Goal: Task Accomplishment & Management: Complete application form

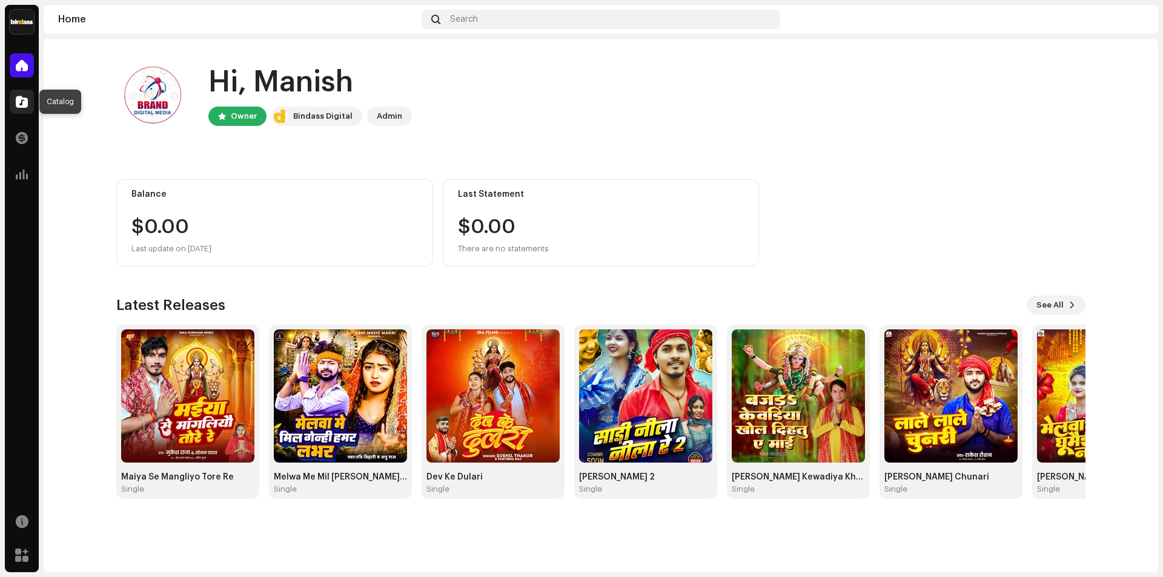
click at [22, 110] on div at bounding box center [22, 102] width 24 height 24
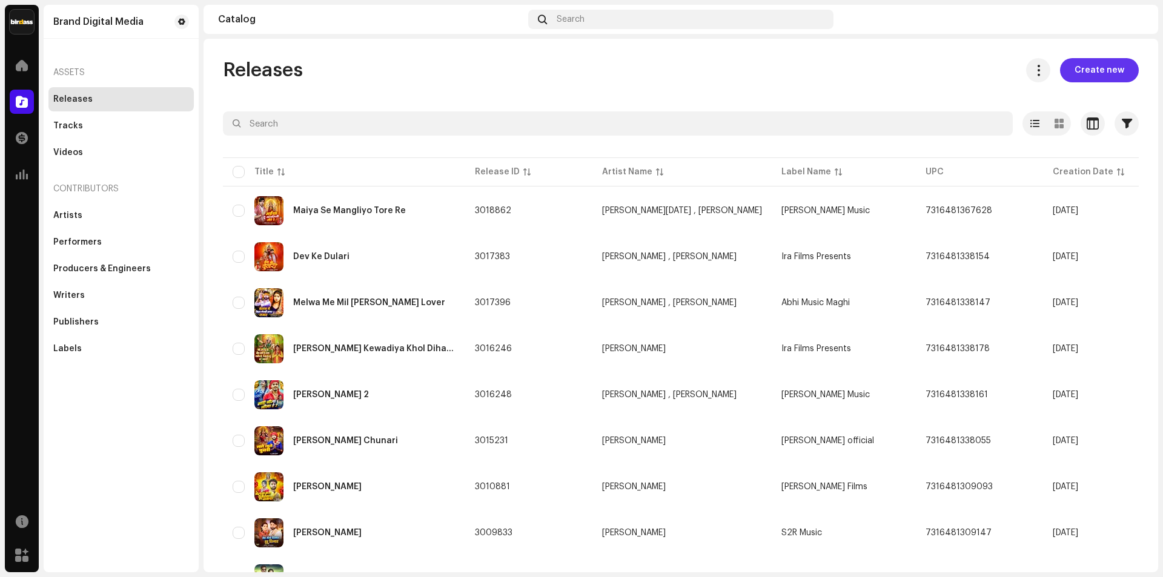
click at [1104, 70] on span "Create new" at bounding box center [1100, 70] width 50 height 24
click at [1100, 70] on span "Create new" at bounding box center [1100, 70] width 50 height 24
click at [1075, 68] on span "Create new" at bounding box center [1100, 70] width 50 height 24
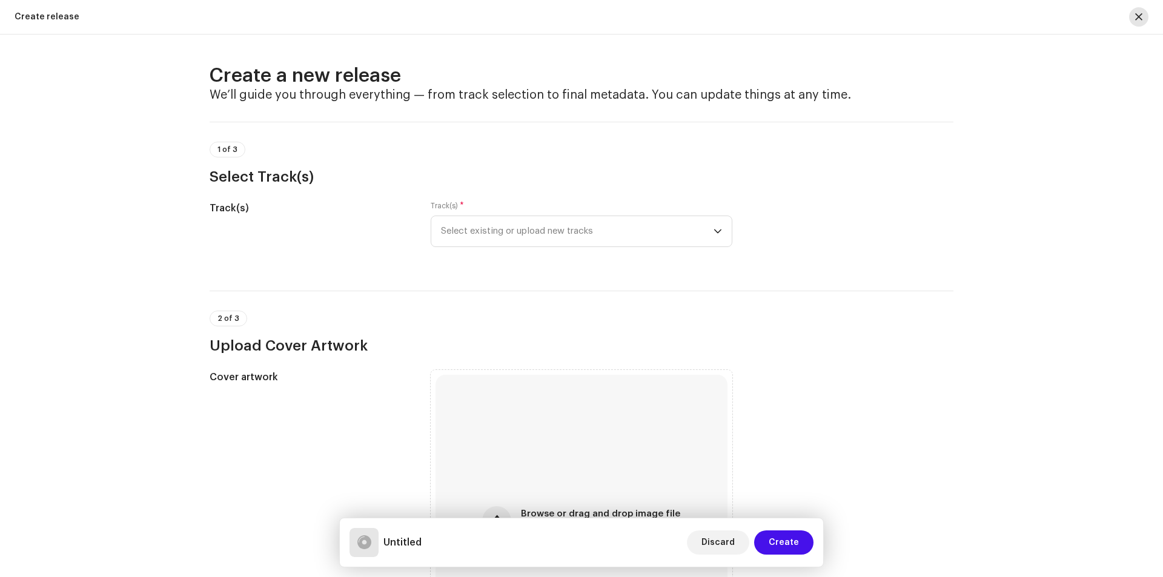
click at [1140, 14] on span "button" at bounding box center [1138, 17] width 7 height 10
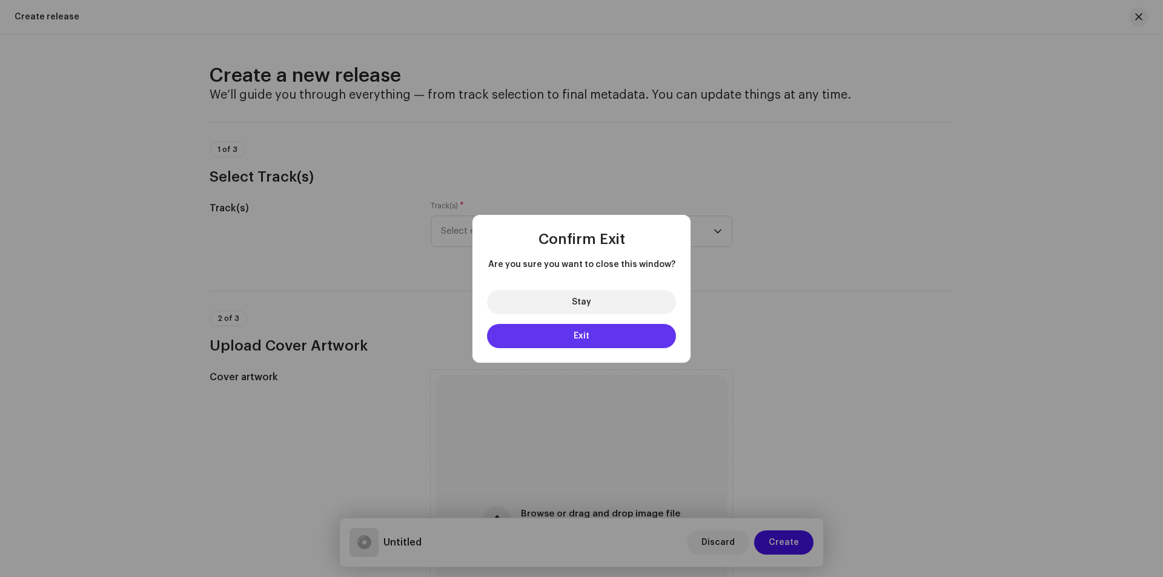
click at [578, 328] on button "Exit" at bounding box center [581, 336] width 189 height 24
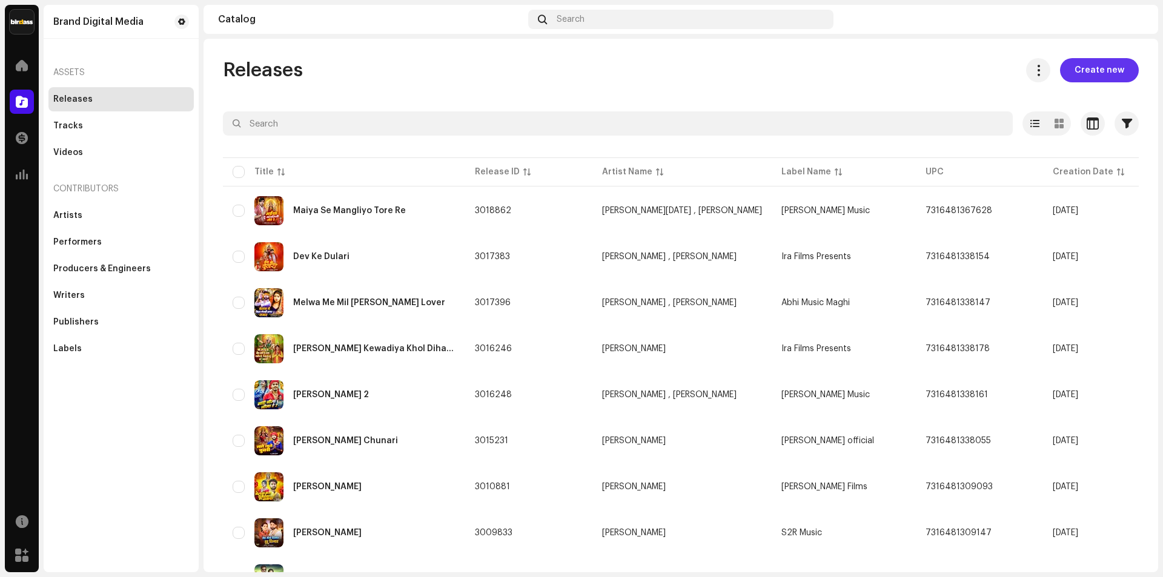
click at [1075, 65] on span "Create new" at bounding box center [1100, 70] width 50 height 24
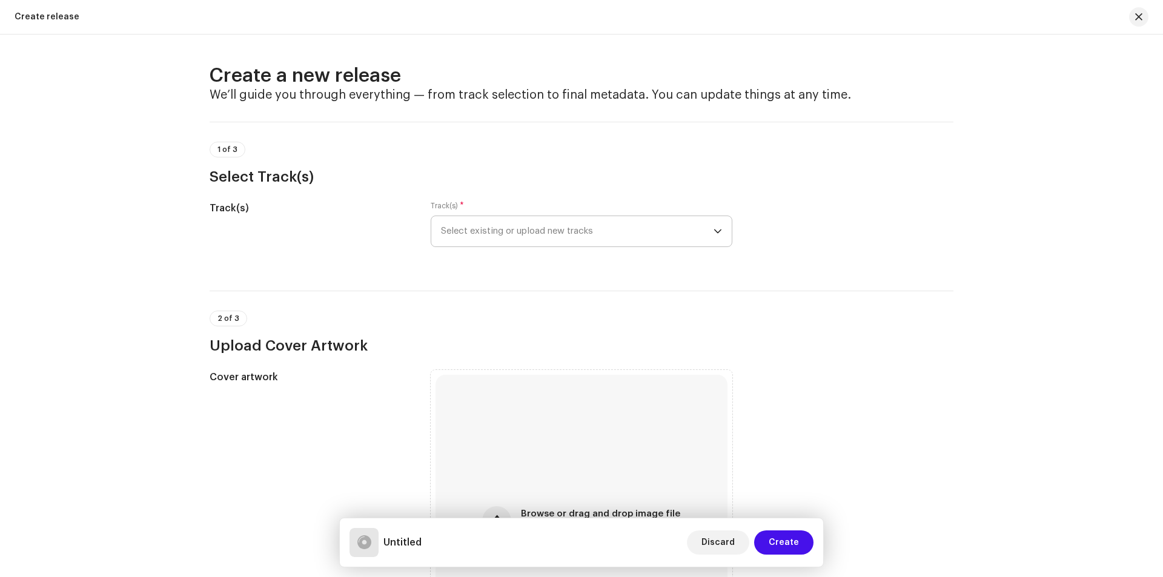
click at [619, 236] on span "Select existing or upload new tracks" at bounding box center [577, 231] width 273 height 30
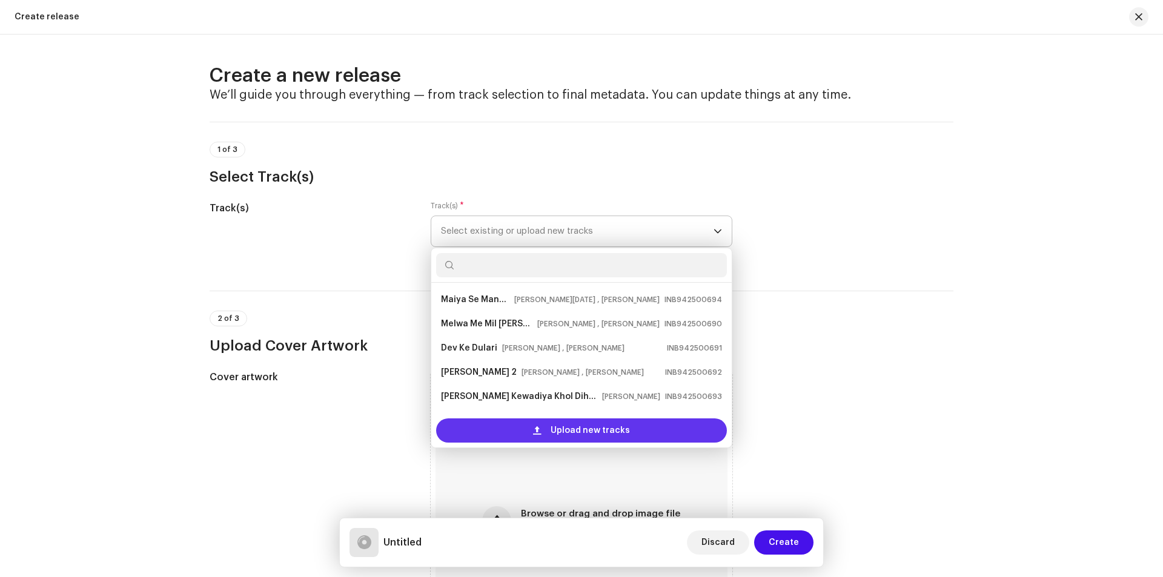
scroll to position [19, 0]
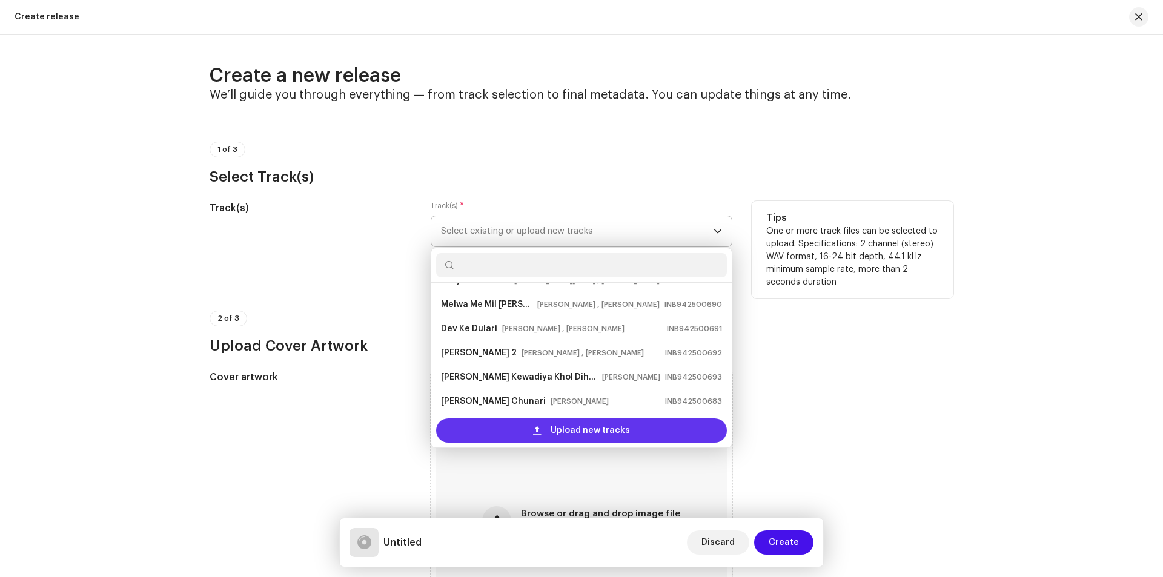
click at [588, 437] on span "Upload new tracks" at bounding box center [590, 431] width 79 height 24
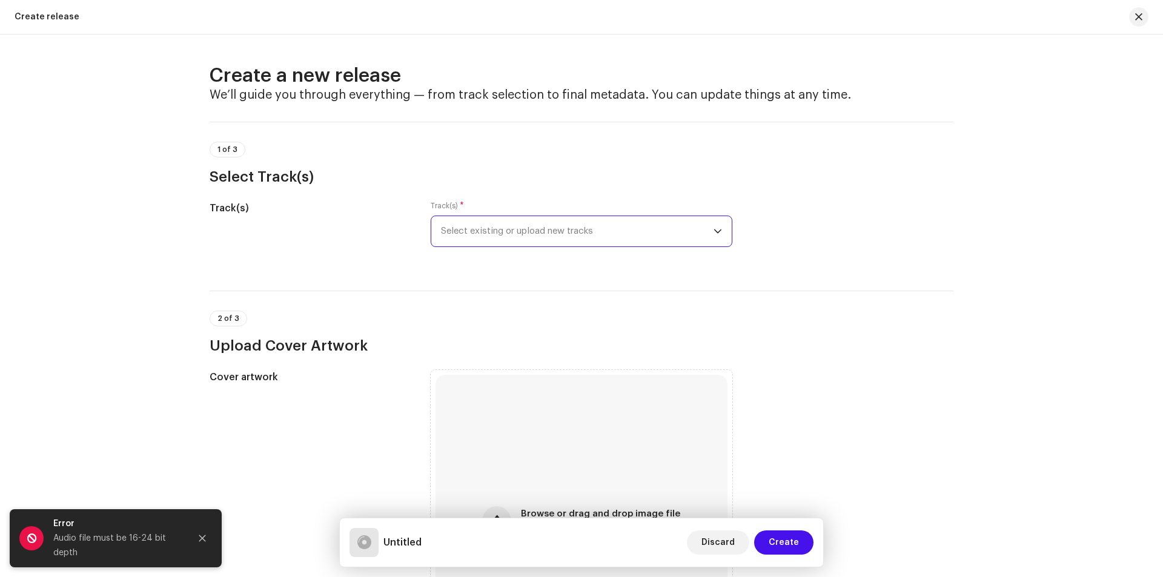
click at [531, 231] on span "Select existing or upload new tracks" at bounding box center [577, 231] width 273 height 30
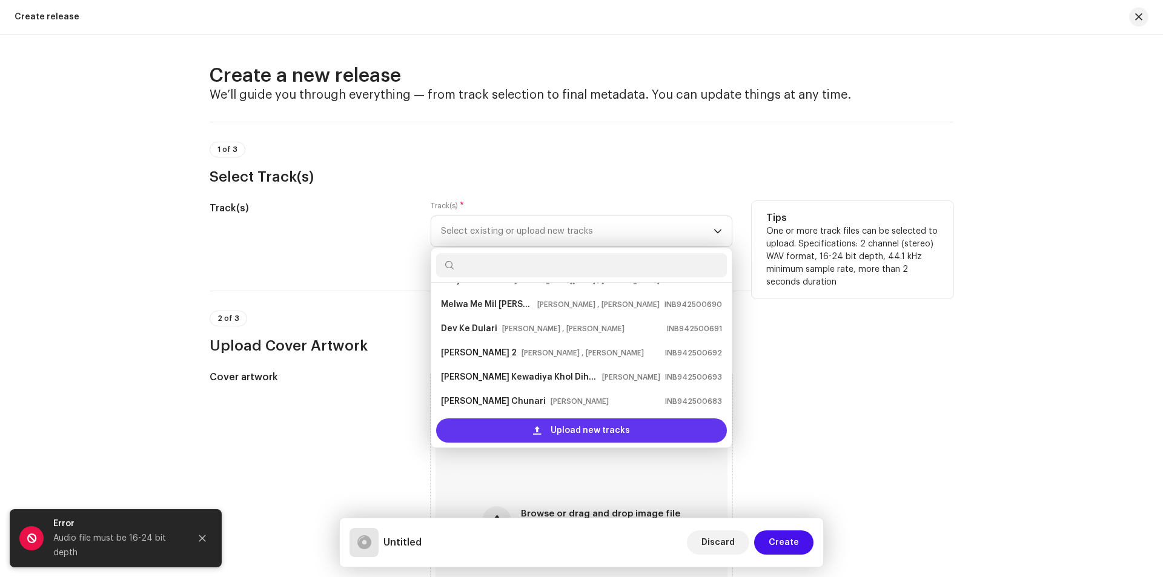
click at [559, 434] on span "Upload new tracks" at bounding box center [590, 431] width 79 height 24
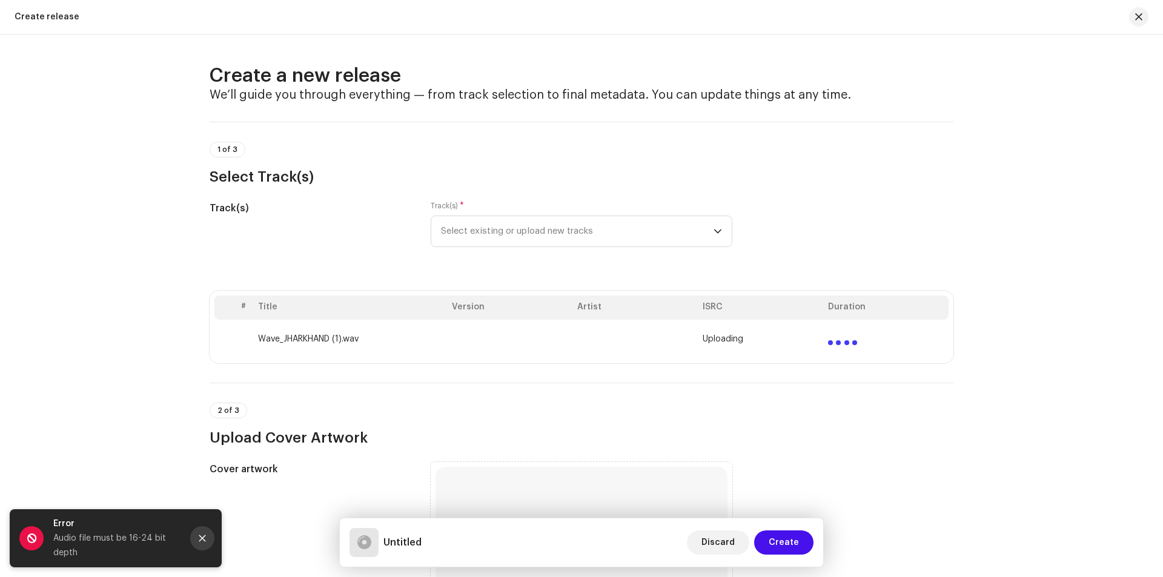
click at [204, 539] on icon "Close" at bounding box center [202, 538] width 8 height 8
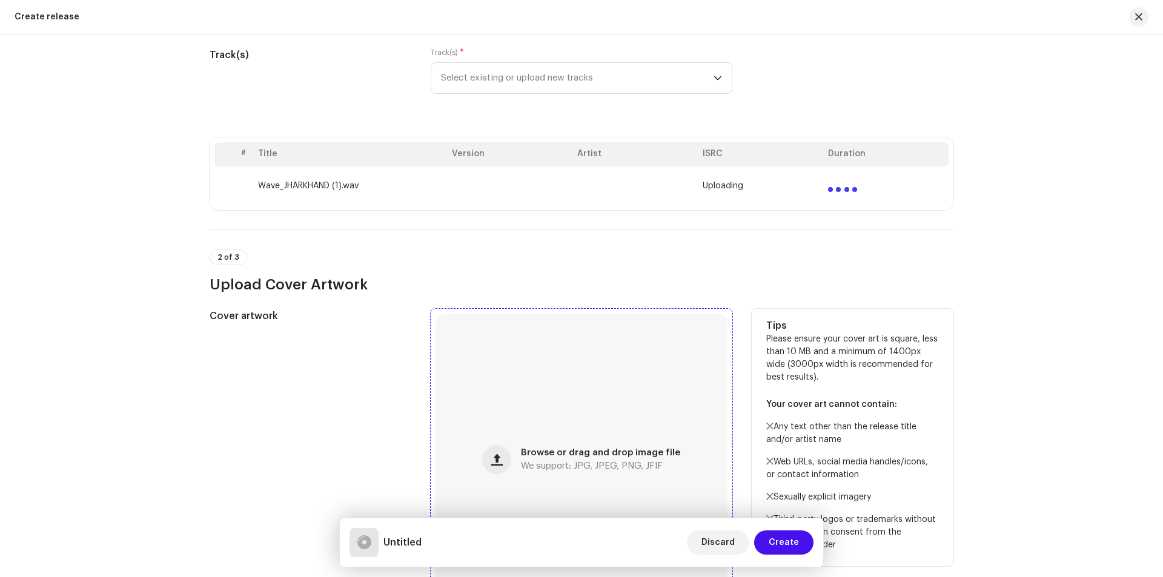
scroll to position [182, 0]
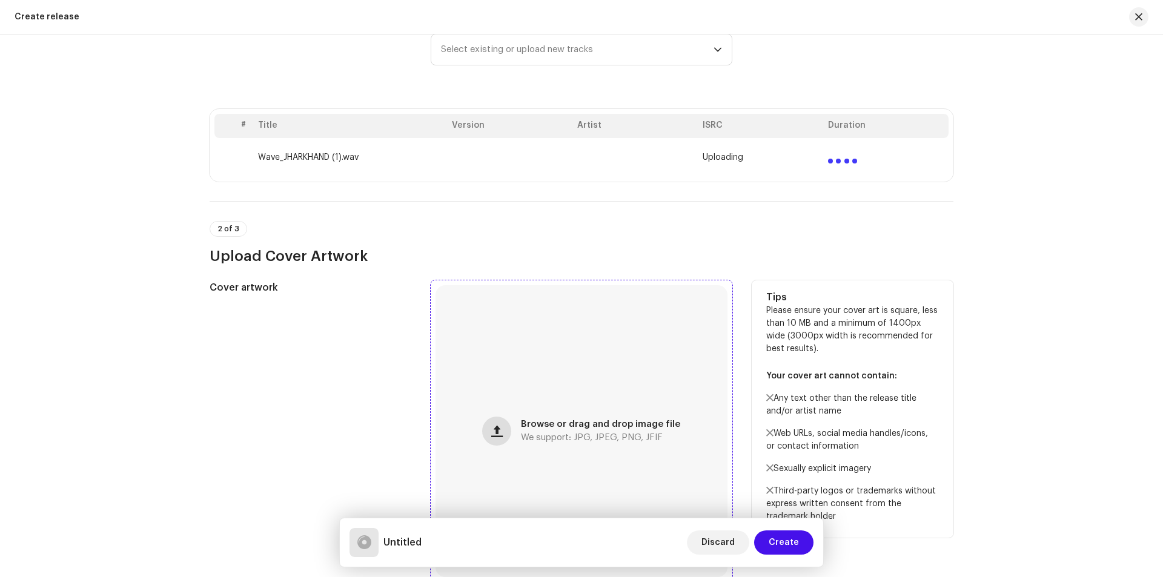
click at [499, 430] on span "button" at bounding box center [497, 432] width 12 height 10
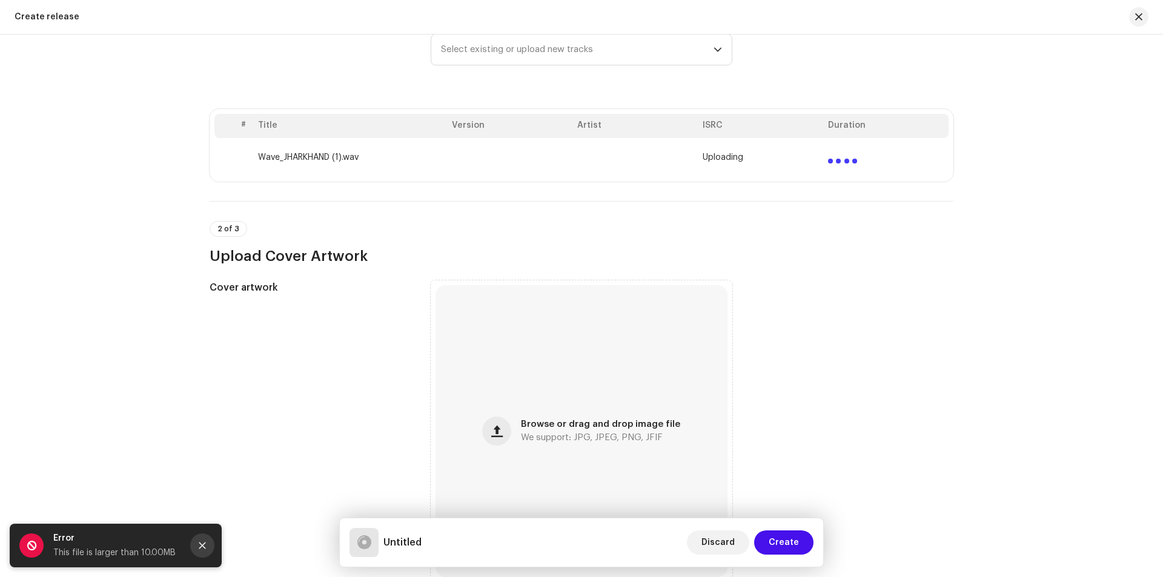
click at [202, 544] on icon "Close" at bounding box center [202, 546] width 8 height 8
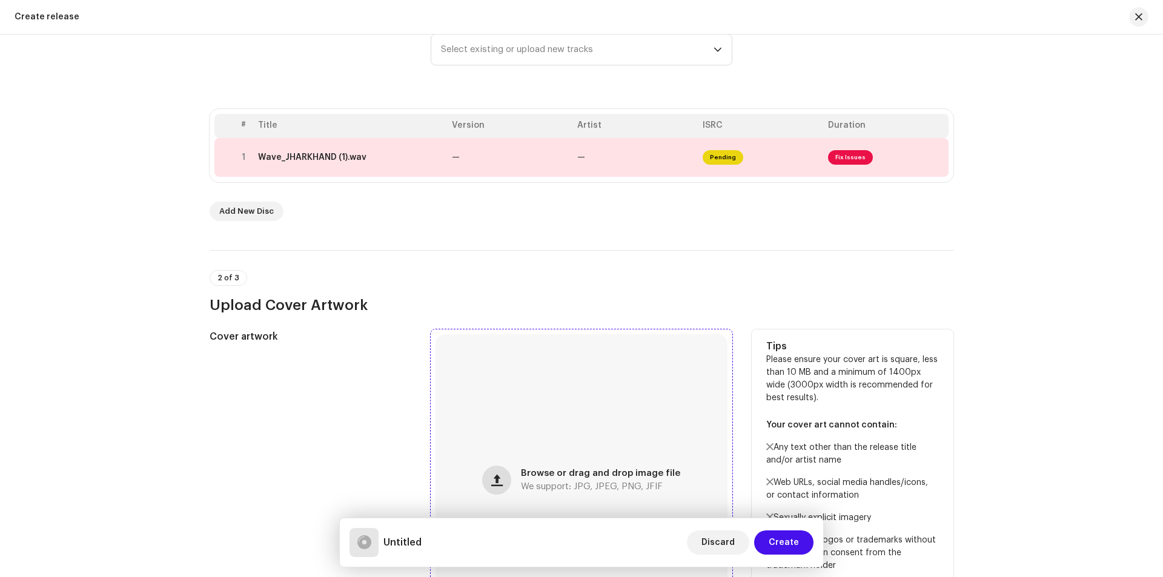
click at [500, 482] on span "button" at bounding box center [497, 481] width 12 height 10
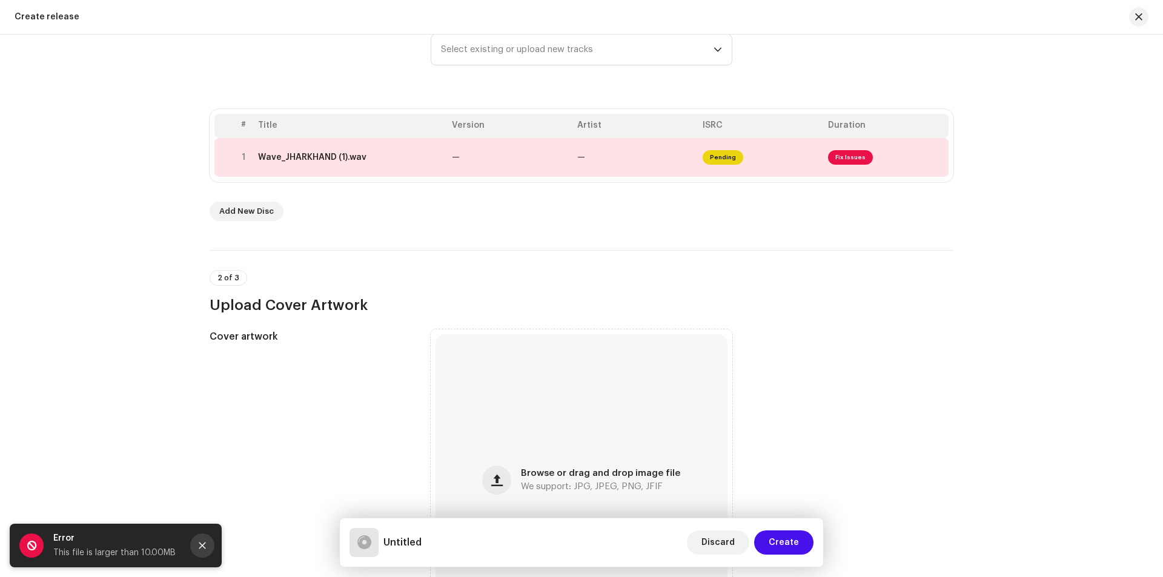
click at [202, 543] on icon "Close" at bounding box center [202, 546] width 8 height 8
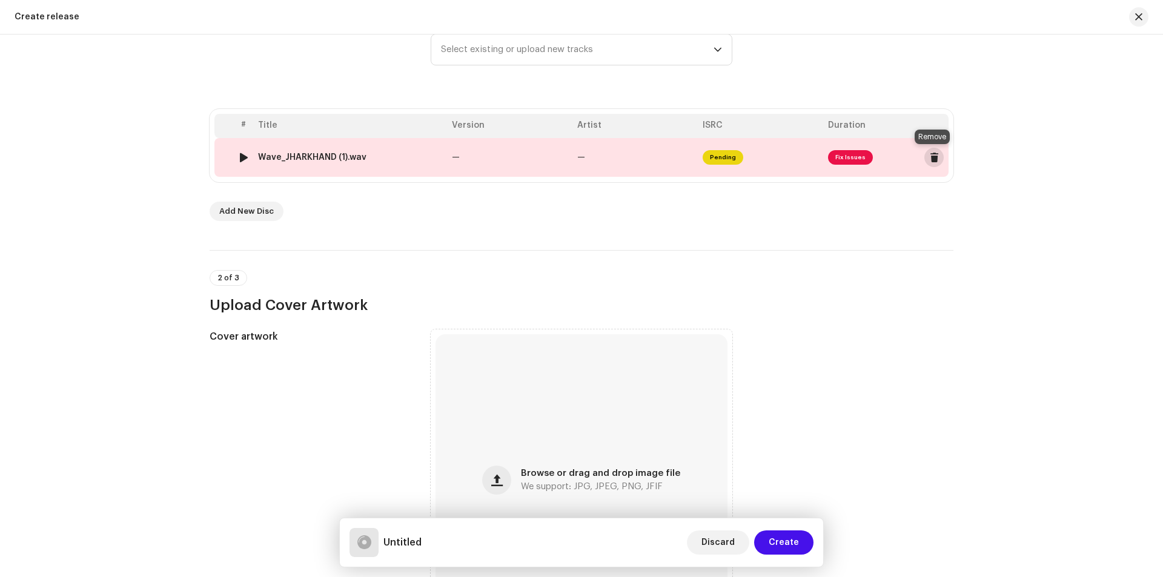
click at [930, 158] on span at bounding box center [934, 158] width 9 height 10
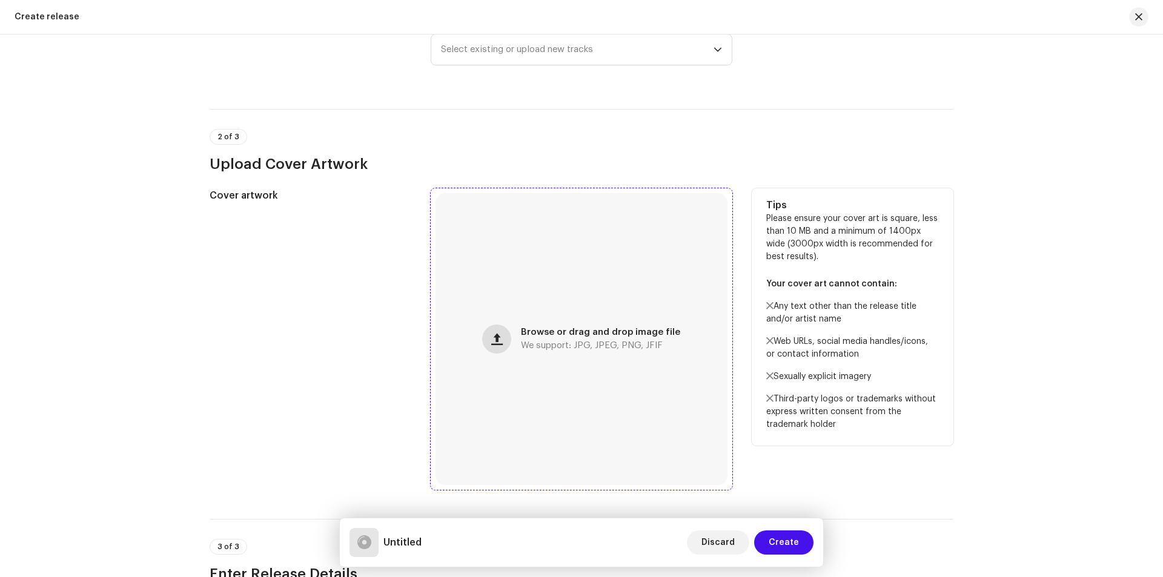
click at [488, 337] on button "button" at bounding box center [496, 339] width 29 height 29
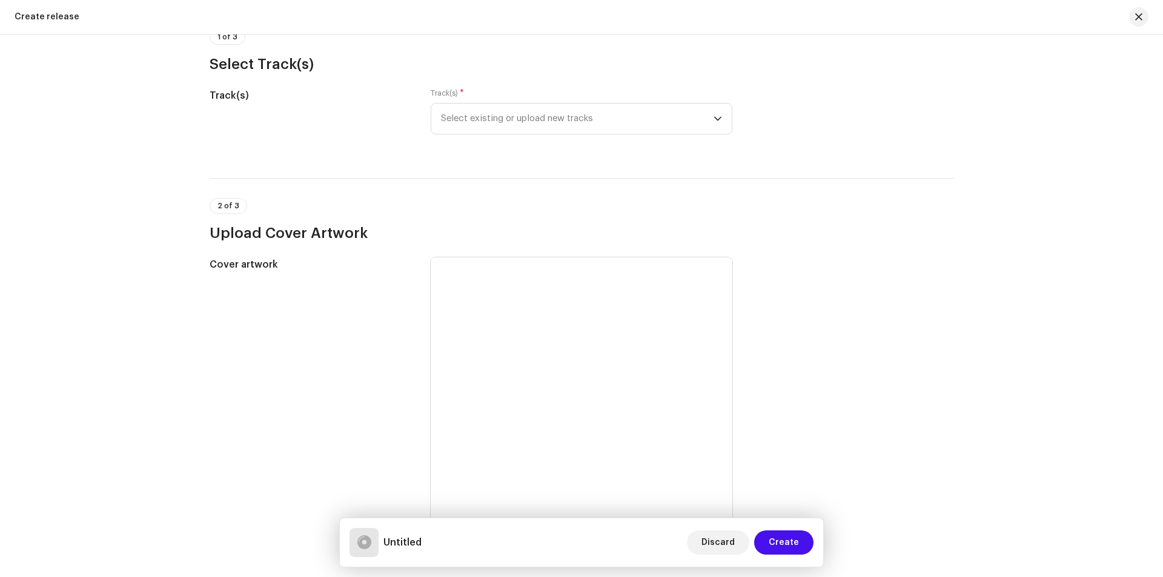
scroll to position [0, 0]
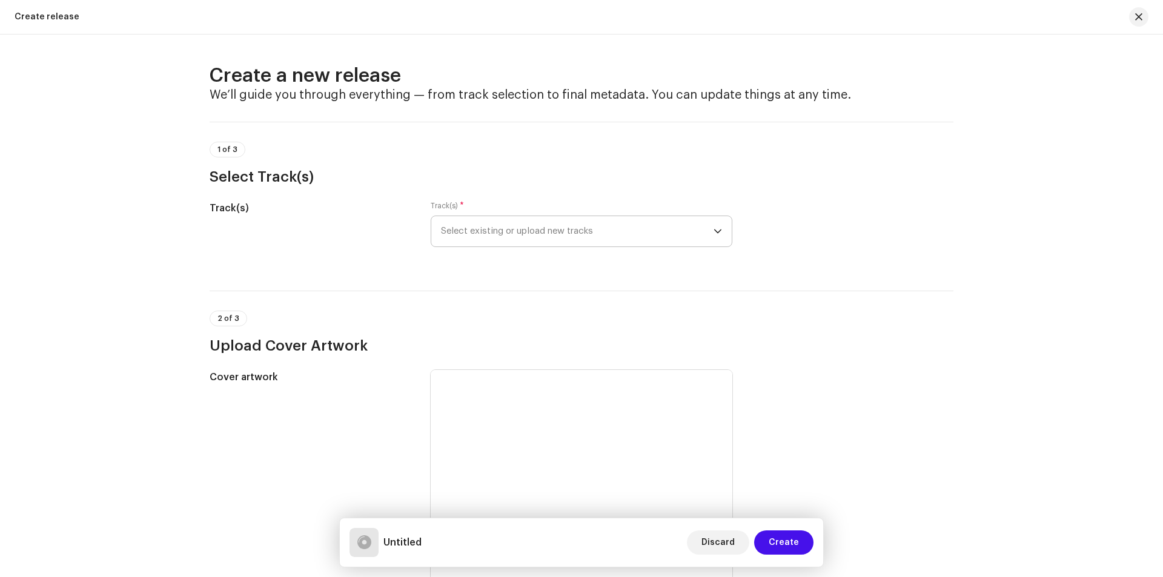
click at [623, 232] on span "Select existing or upload new tracks" at bounding box center [577, 231] width 273 height 30
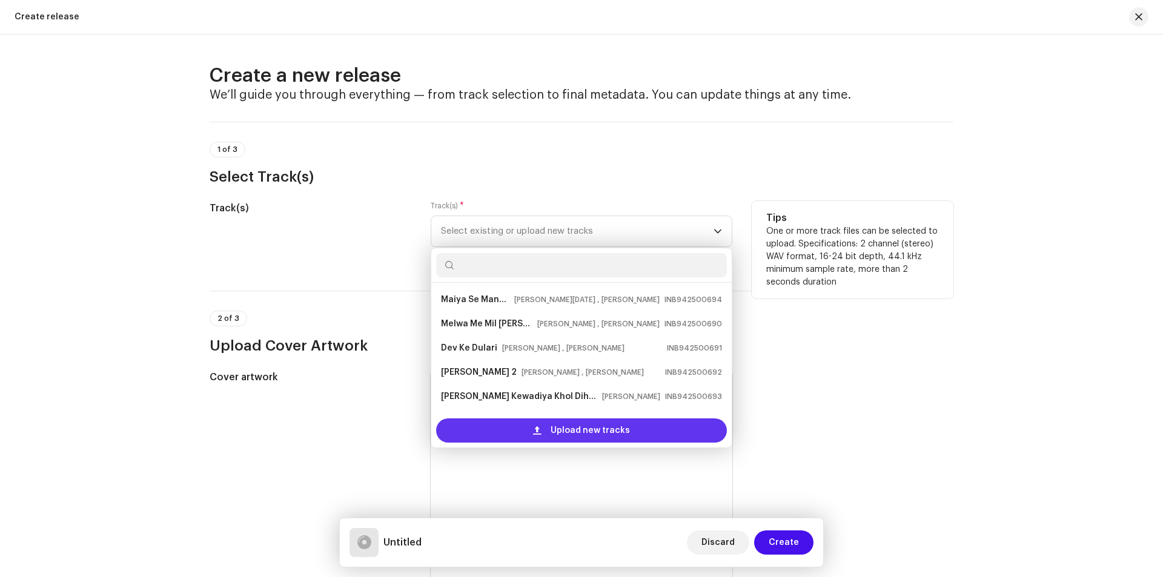
click at [516, 429] on div "Upload new tracks" at bounding box center [581, 431] width 291 height 24
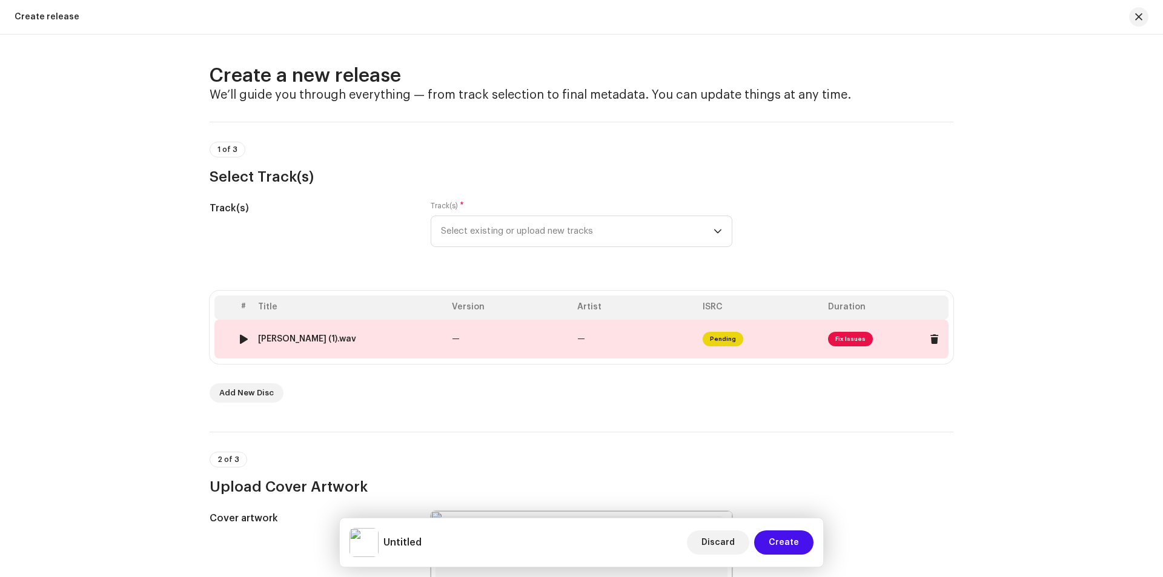
click at [709, 334] on span "Pending" at bounding box center [723, 339] width 41 height 15
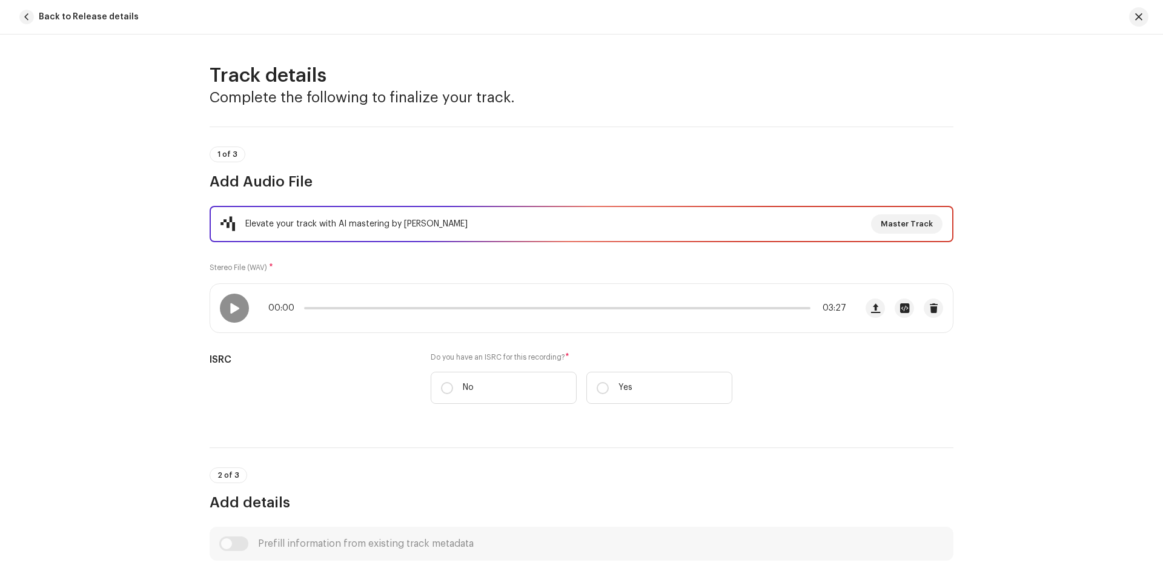
click at [441, 206] on div "Elevate your track with AI mastering by Masterchannel Master Track" at bounding box center [582, 224] width 744 height 36
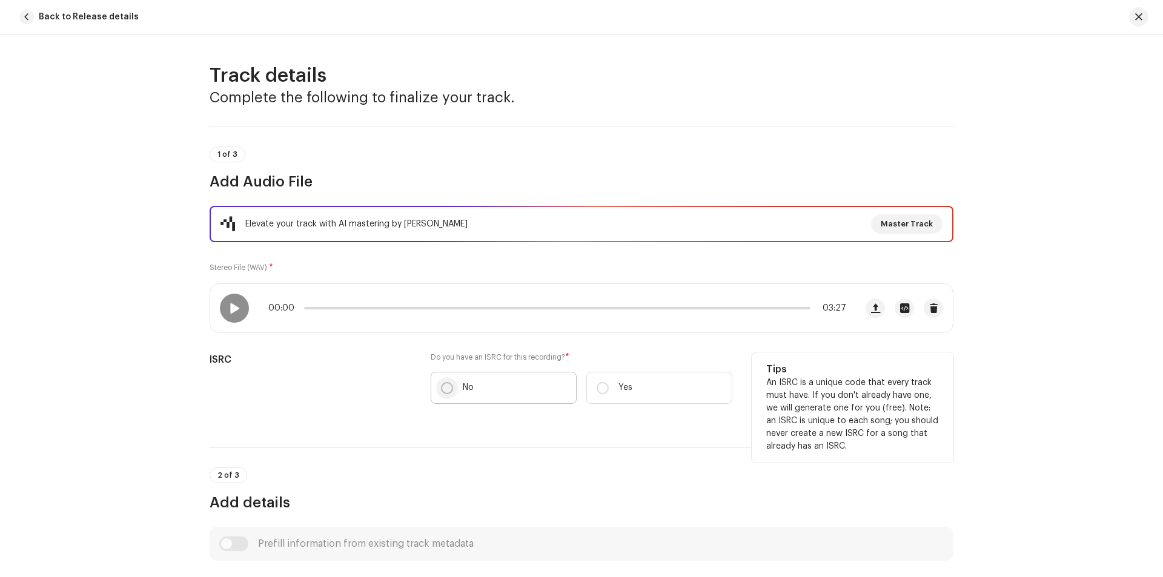
click at [442, 384] on input "No" at bounding box center [447, 388] width 12 height 12
radio input "true"
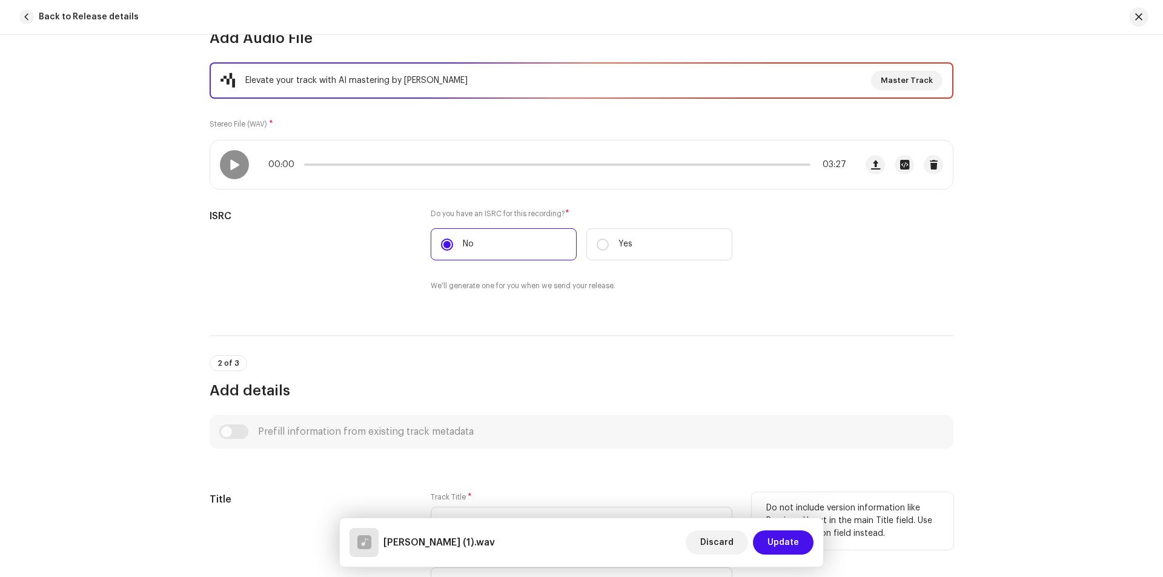
scroll to position [303, 0]
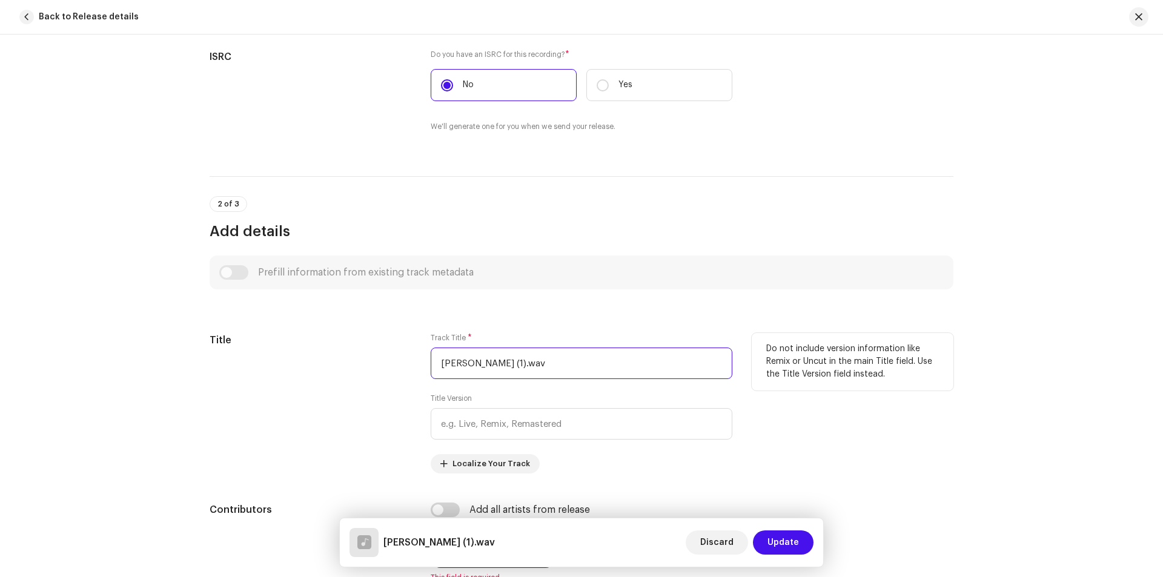
drag, startPoint x: 507, startPoint y: 365, endPoint x: 431, endPoint y: 359, distance: 75.9
click at [431, 359] on input "[PERSON_NAME] (1).wav" at bounding box center [582, 364] width 302 height 32
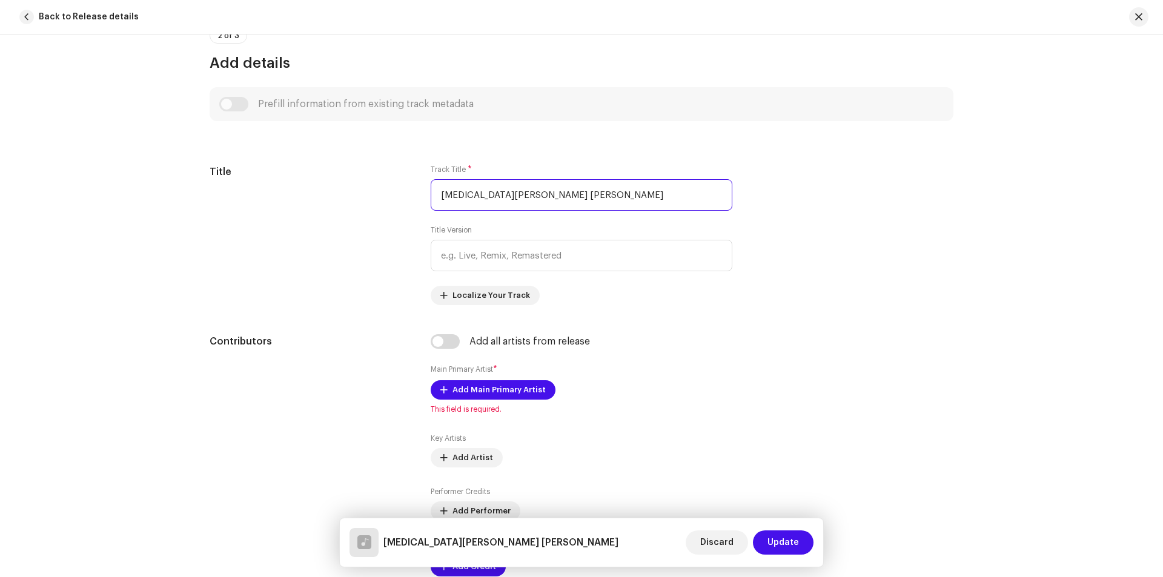
scroll to position [545, 0]
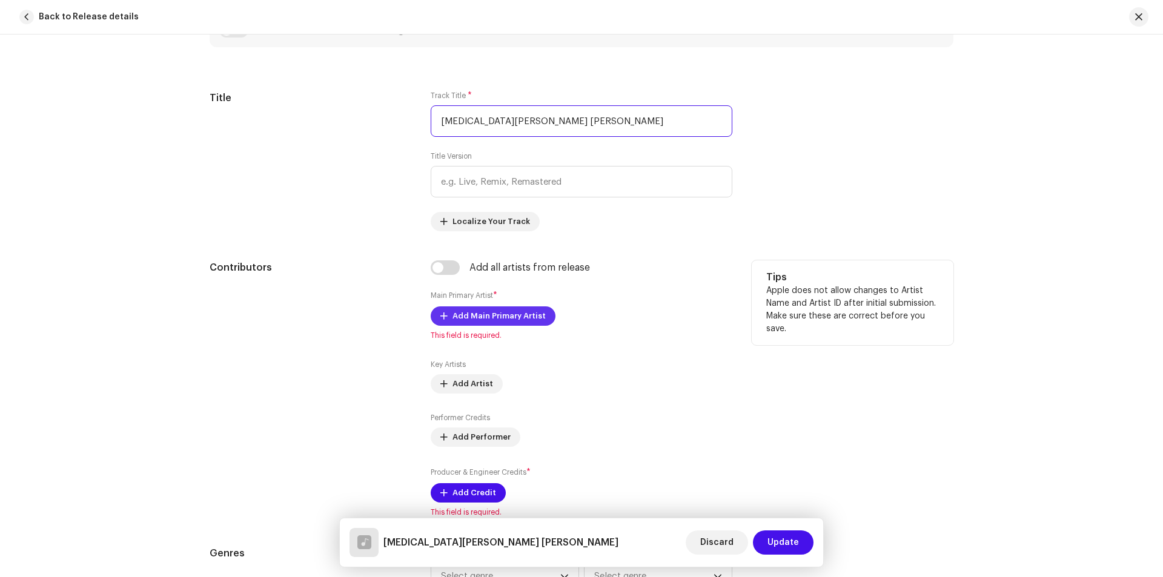
type input "[MEDICAL_DATA][PERSON_NAME] [PERSON_NAME]"
click at [460, 310] on span "Add Main Primary Artist" at bounding box center [499, 316] width 93 height 24
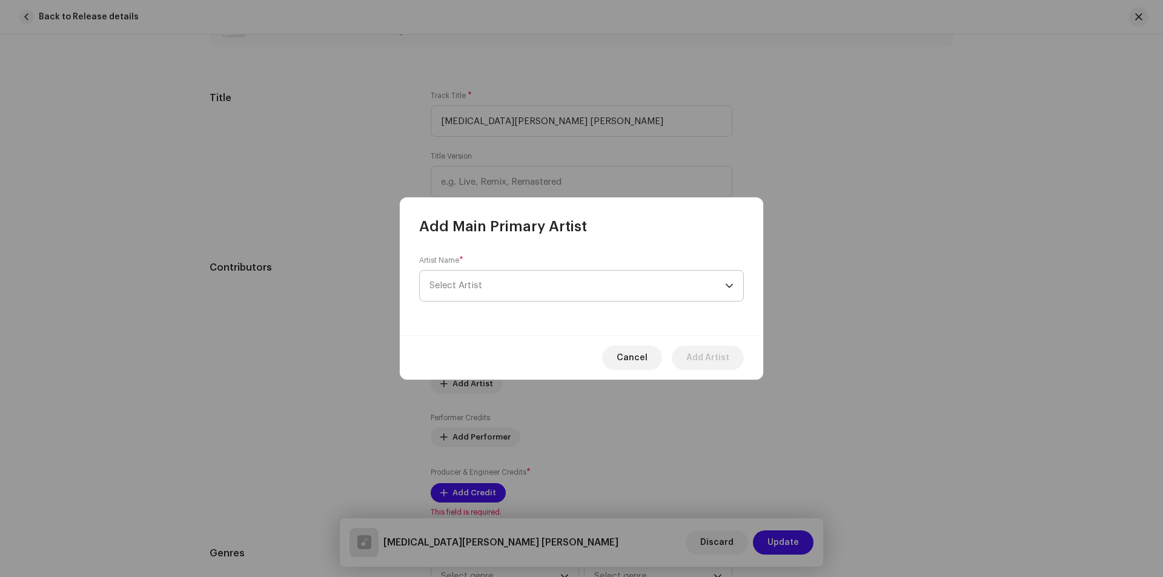
click at [493, 290] on span "Select Artist" at bounding box center [578, 286] width 296 height 30
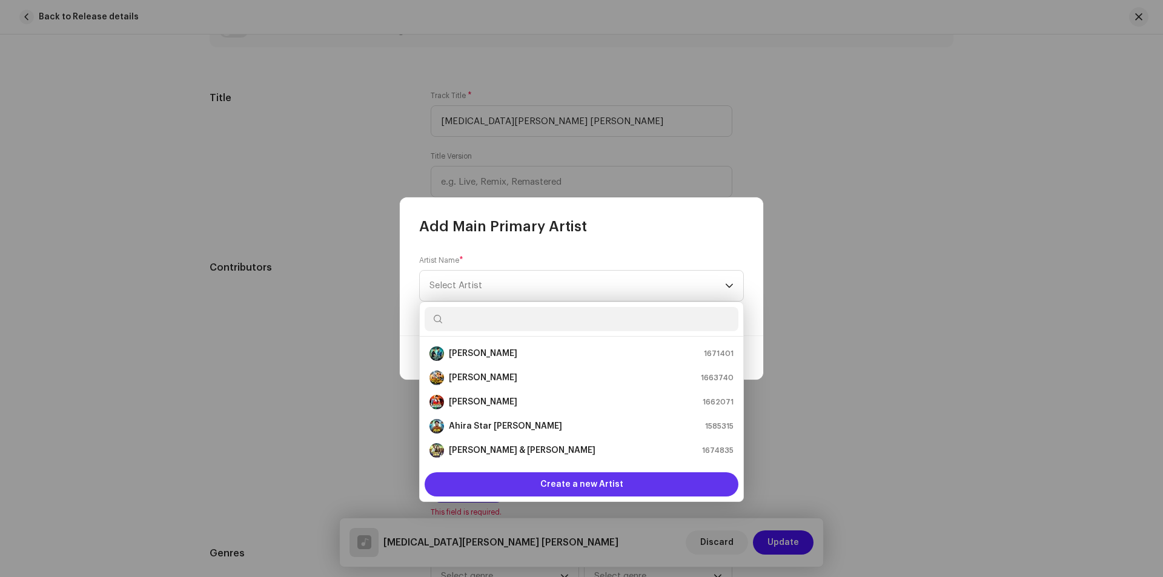
scroll to position [19, 0]
click at [580, 488] on span "Create a new Artist" at bounding box center [581, 485] width 83 height 24
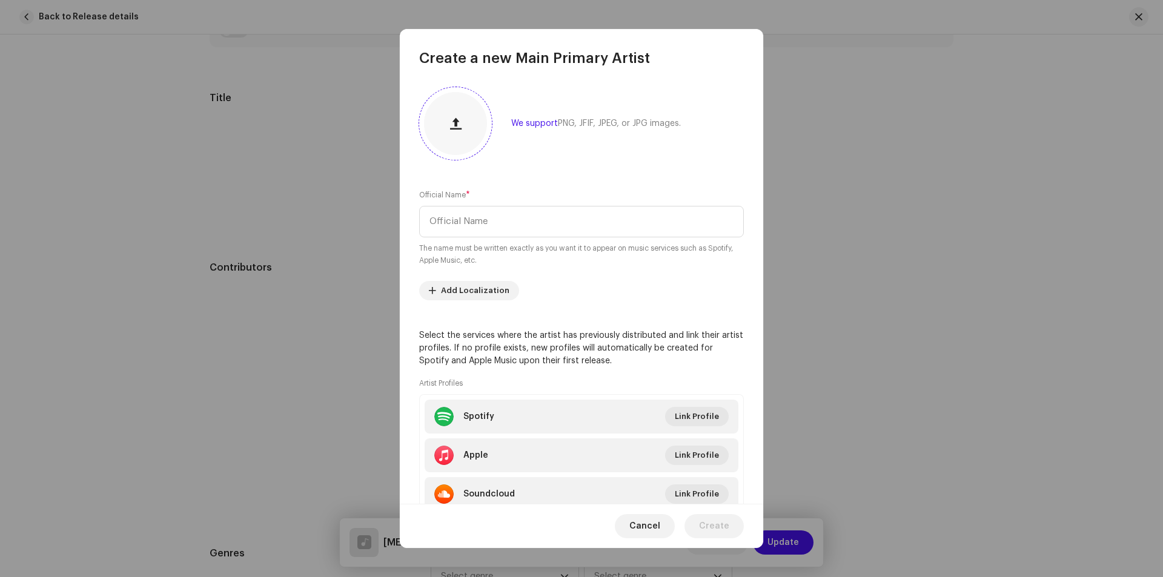
click at [451, 121] on span "button" at bounding box center [456, 124] width 12 height 10
click at [464, 215] on input "text" at bounding box center [581, 222] width 325 height 32
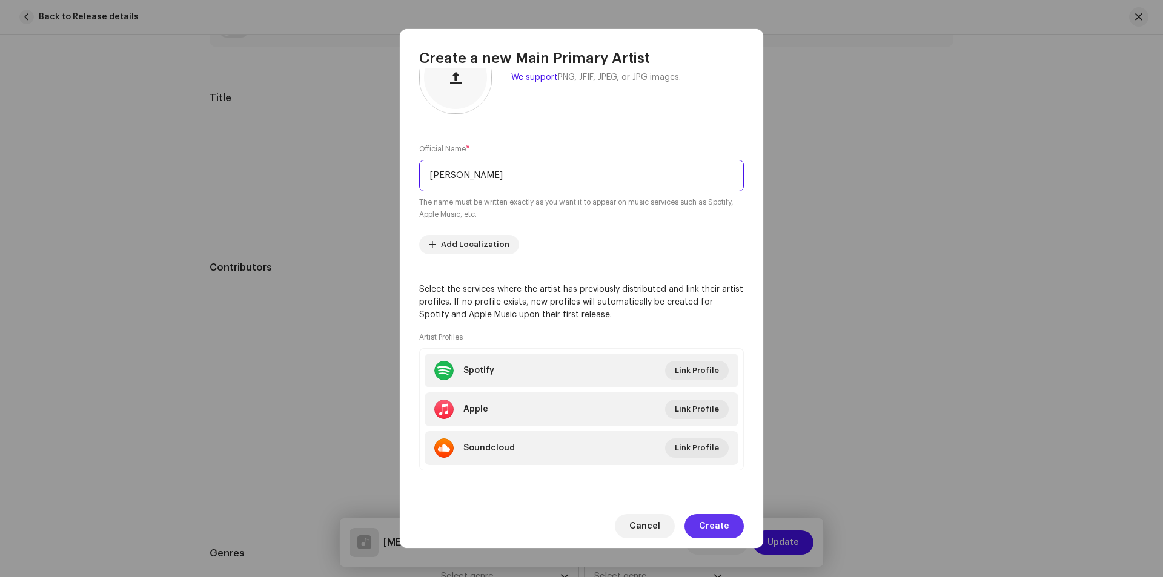
type input "[PERSON_NAME]"
click at [717, 525] on span "Create" at bounding box center [714, 526] width 30 height 24
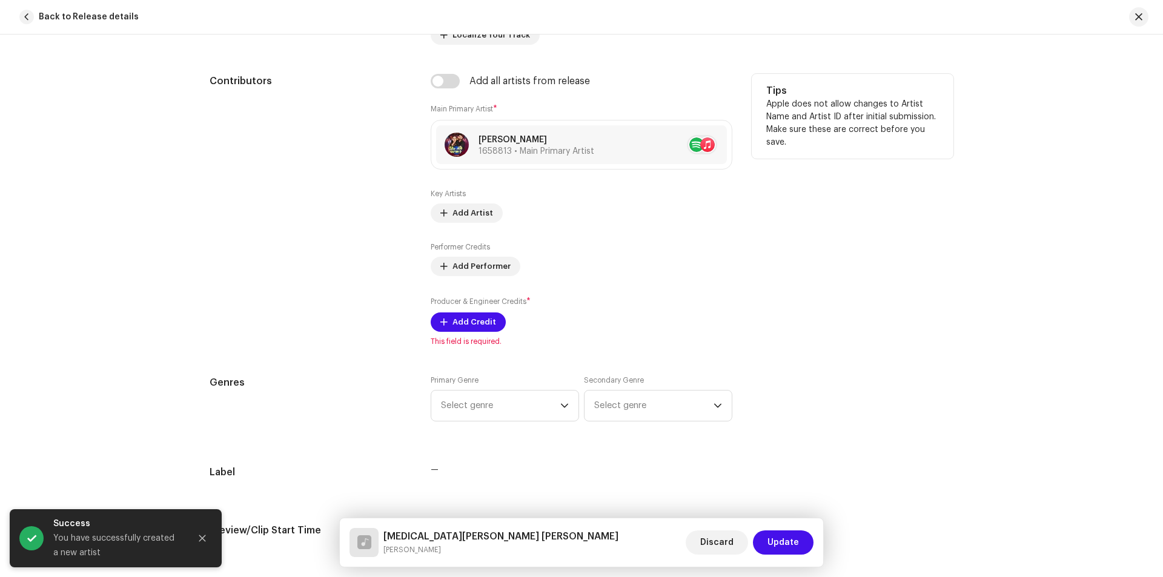
scroll to position [788, 0]
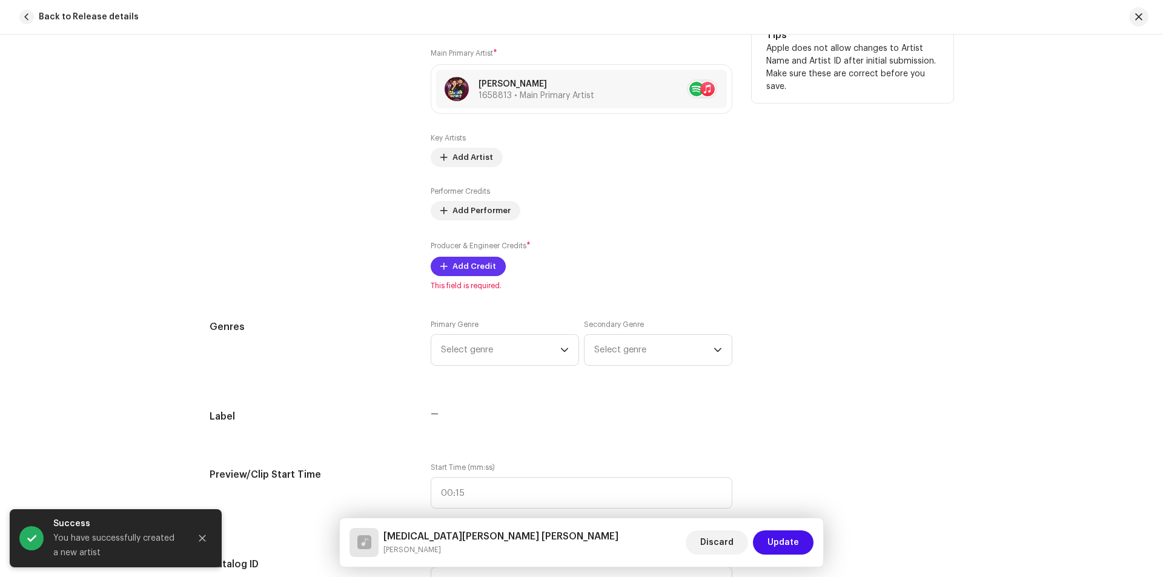
click at [467, 270] on span "Add Credit" at bounding box center [475, 266] width 44 height 24
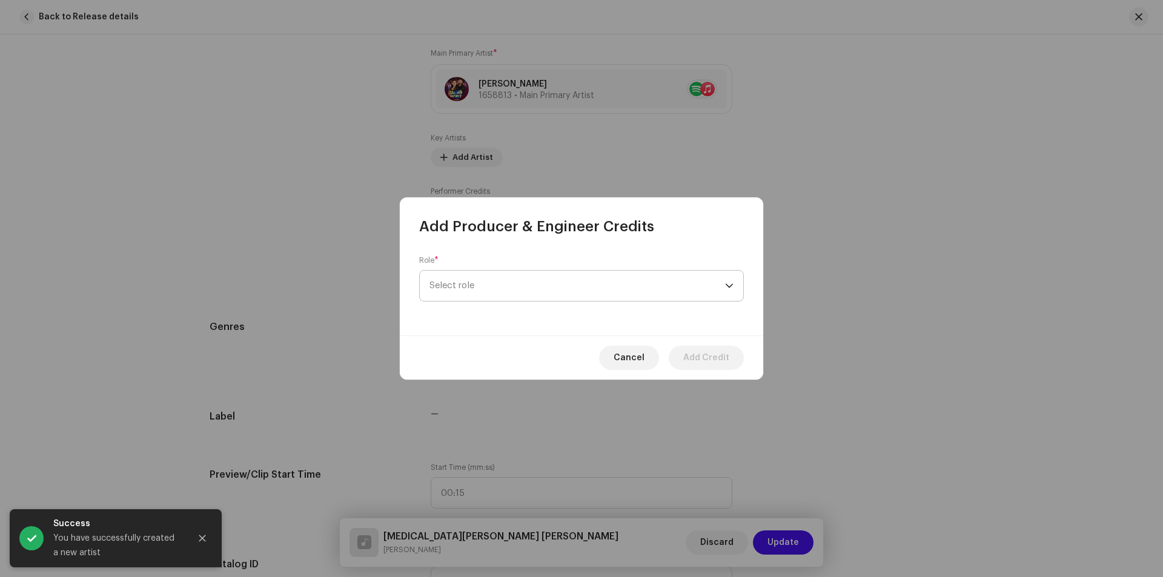
click at [483, 287] on span "Select role" at bounding box center [578, 286] width 296 height 30
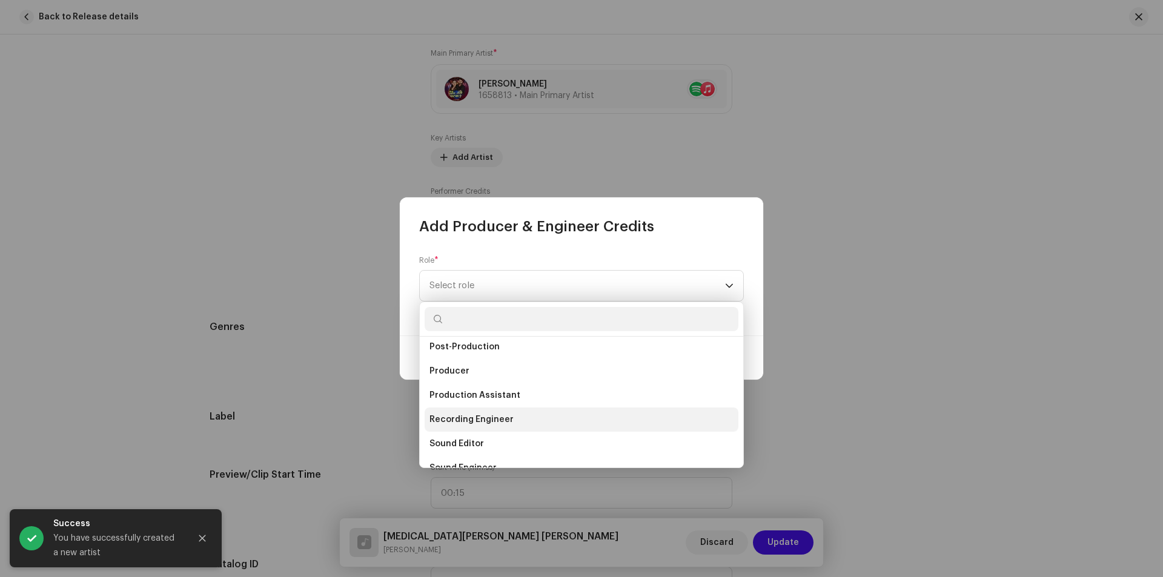
scroll to position [533, 0]
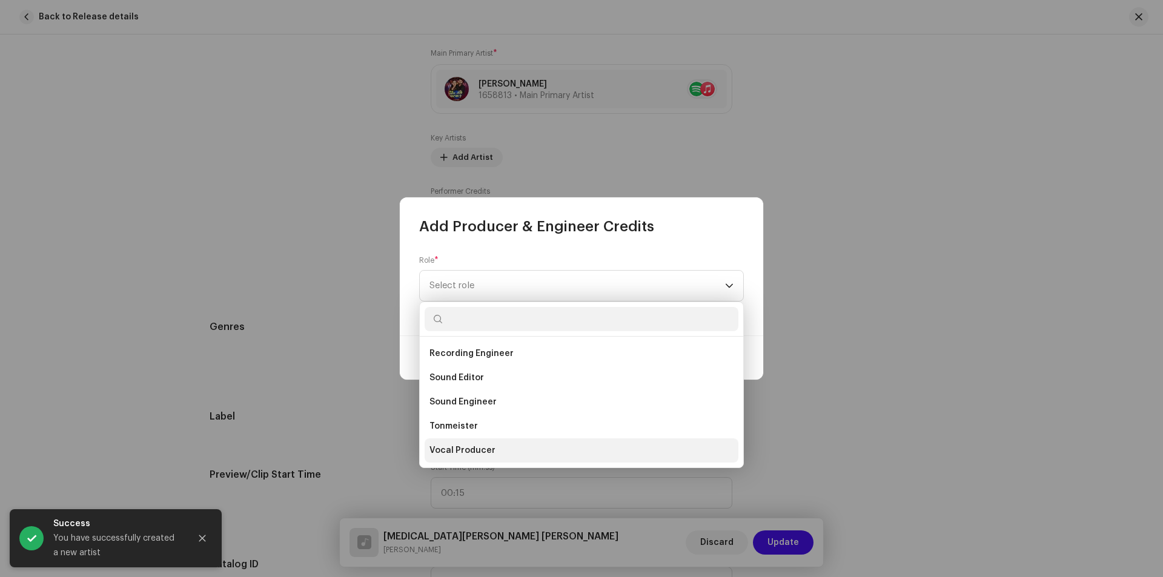
click at [492, 451] on li "Vocal Producer" at bounding box center [582, 451] width 314 height 24
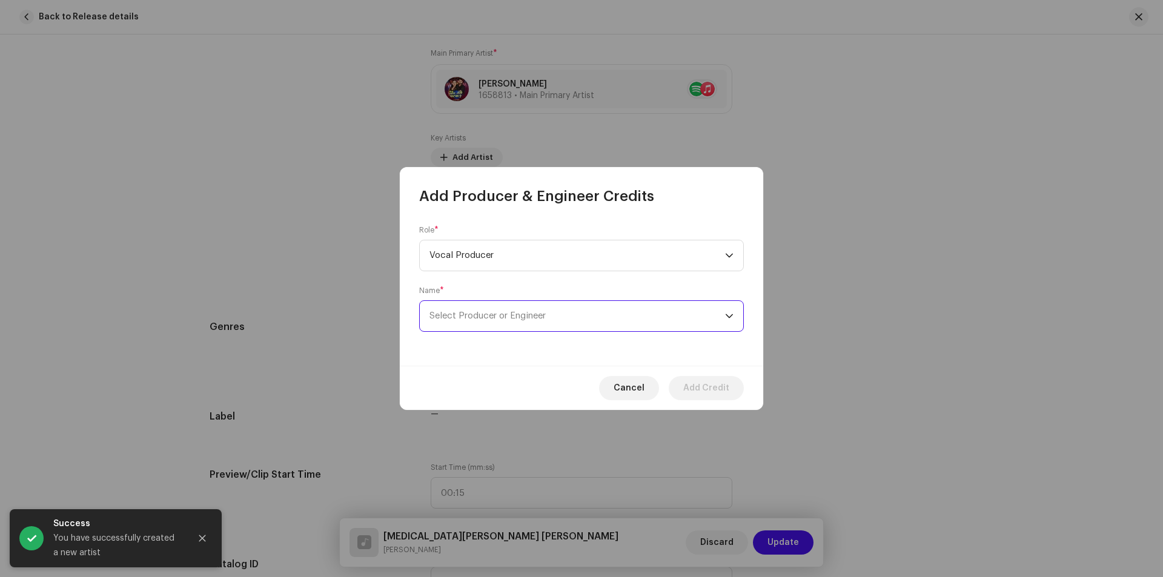
click at [498, 317] on span "Select Producer or Engineer" at bounding box center [488, 315] width 116 height 9
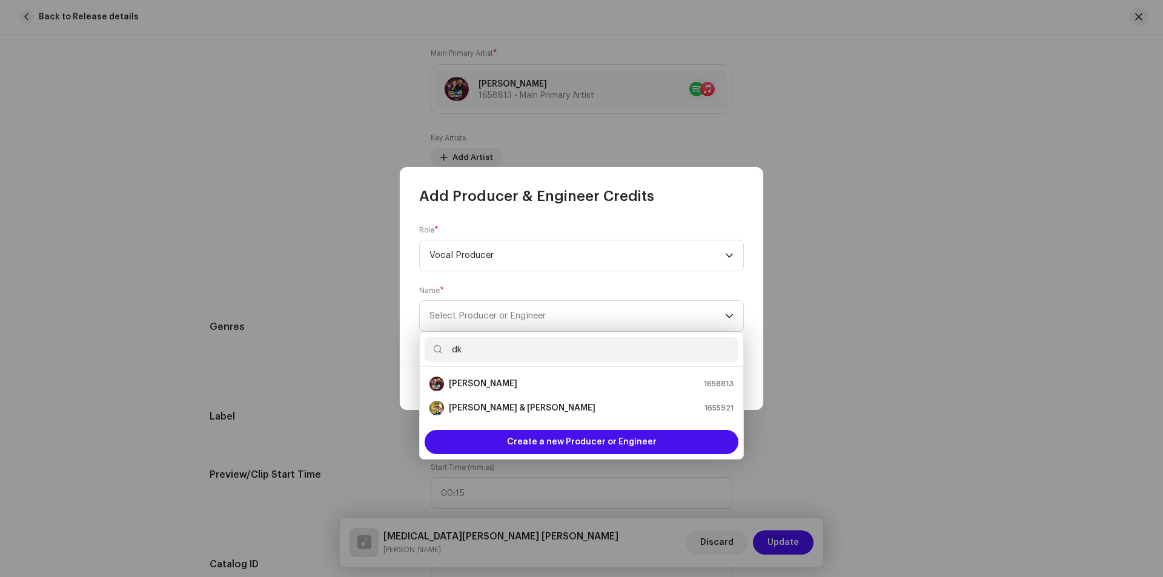
type input "dk"
click at [502, 373] on li "[PERSON_NAME] 1658813" at bounding box center [582, 384] width 314 height 24
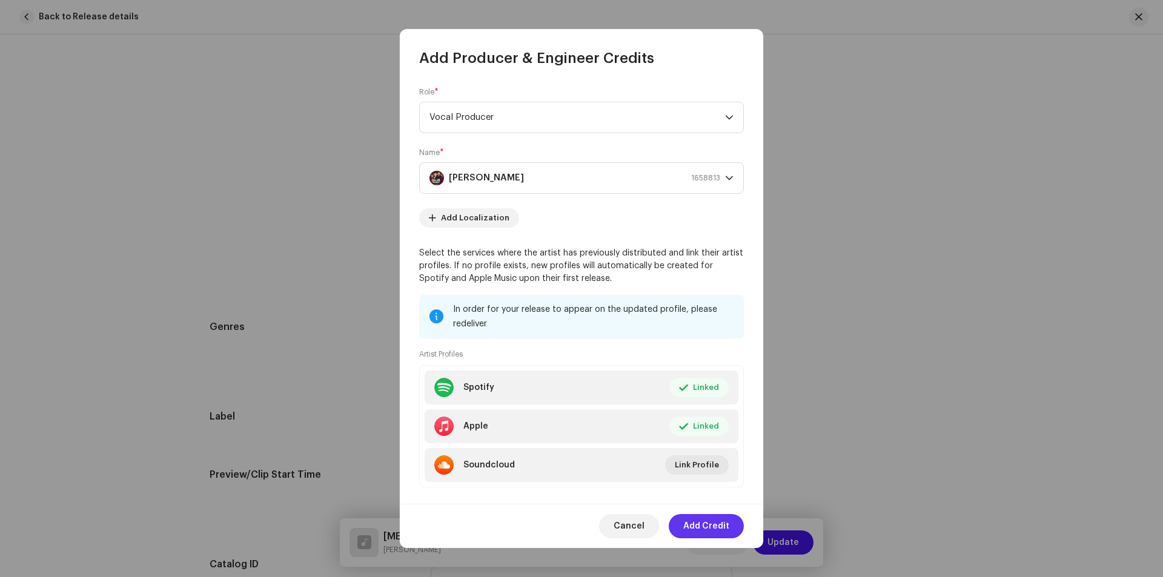
click at [705, 525] on span "Add Credit" at bounding box center [706, 526] width 46 height 24
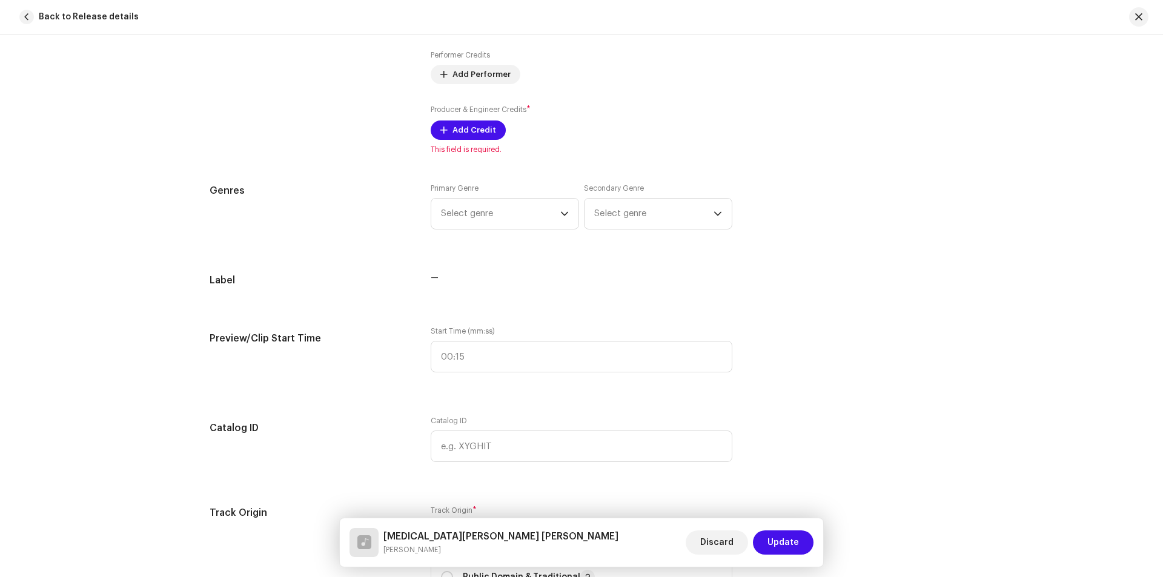
scroll to position [969, 0]
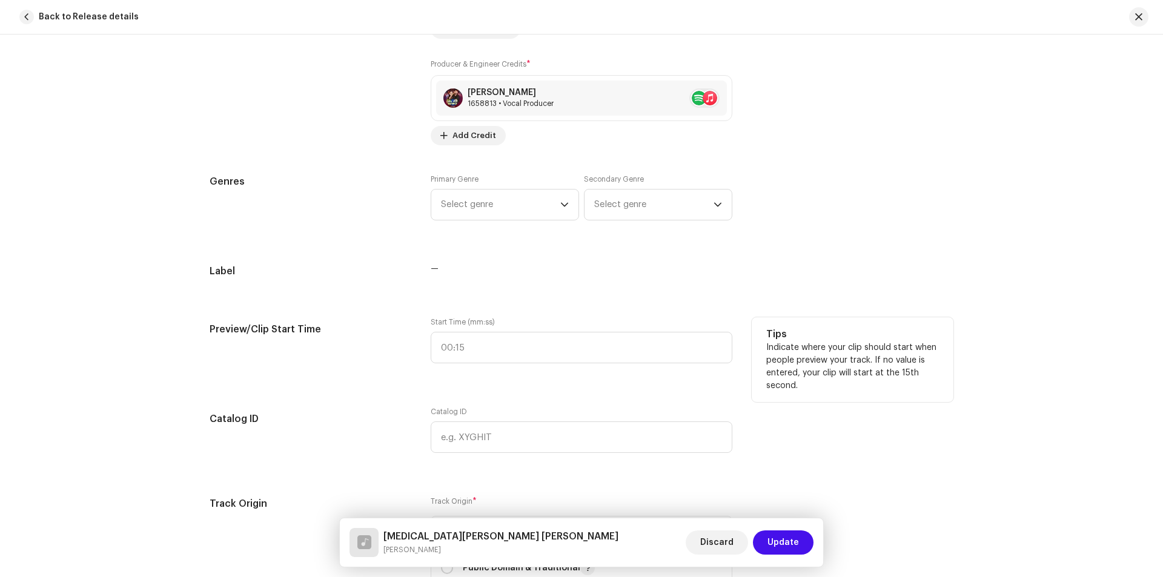
click at [471, 324] on label "Start Time (mm:ss)" at bounding box center [582, 322] width 302 height 10
click at [480, 343] on input ":" at bounding box center [582, 348] width 302 height 32
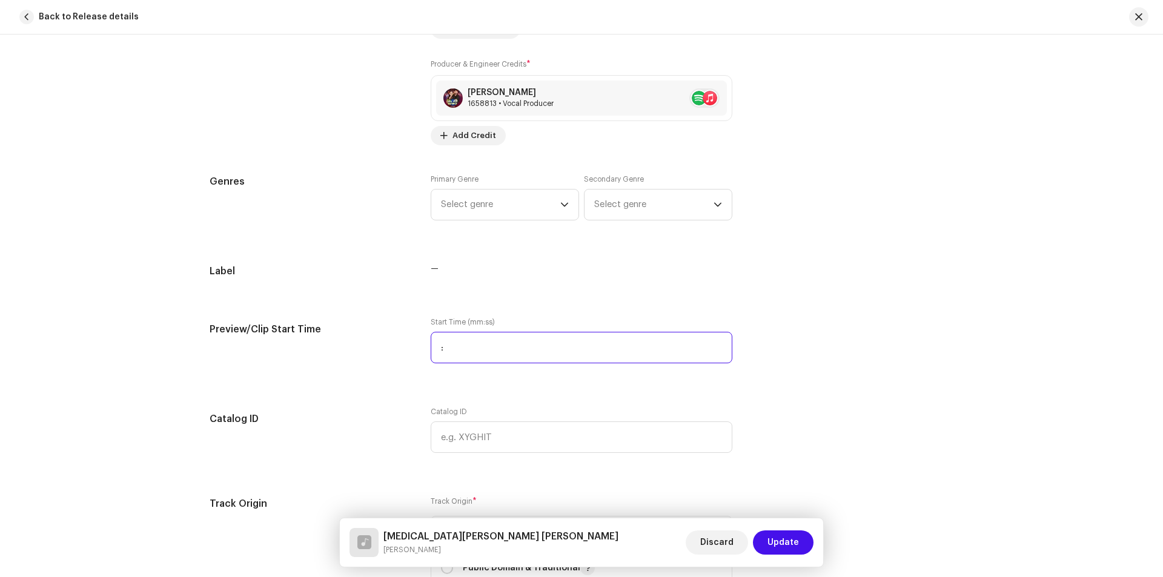
type input "00:00"
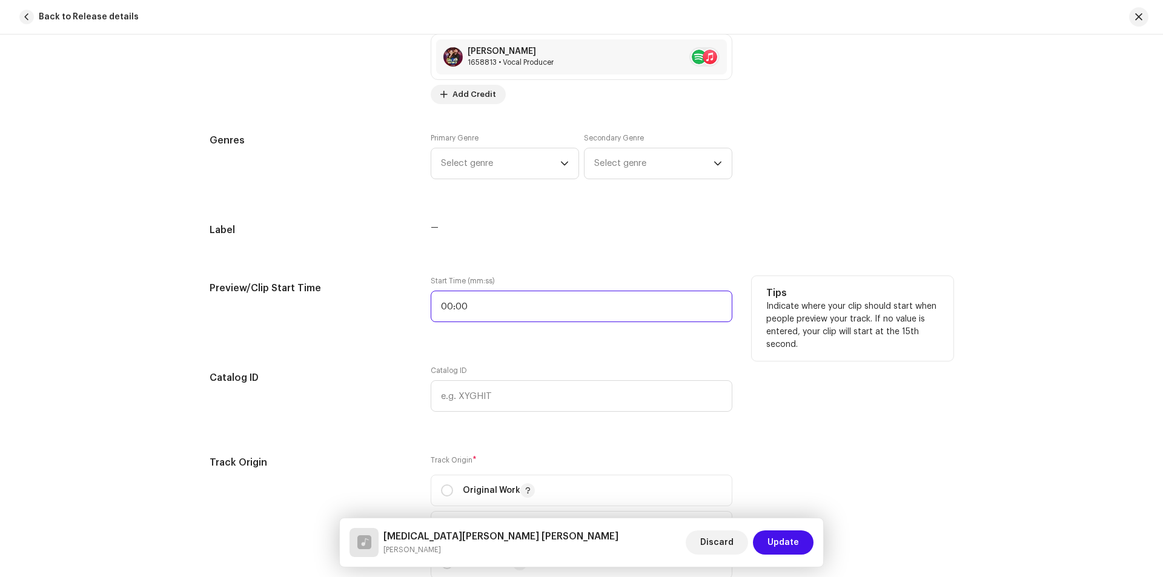
scroll to position [1272, 0]
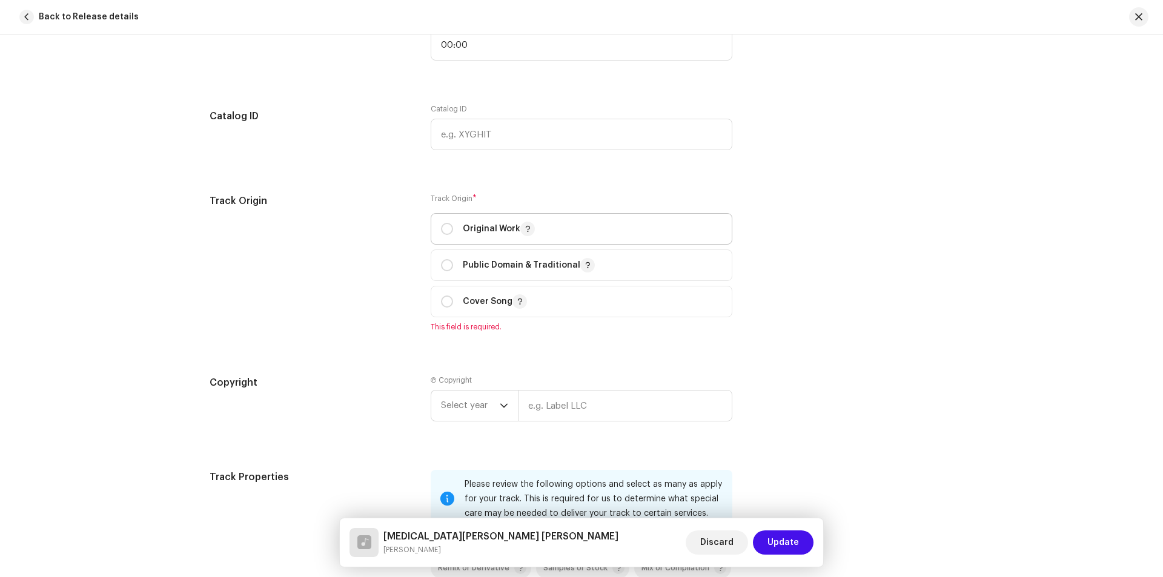
click at [436, 233] on p-togglebutton "Original Work" at bounding box center [582, 229] width 302 height 32
radio input "true"
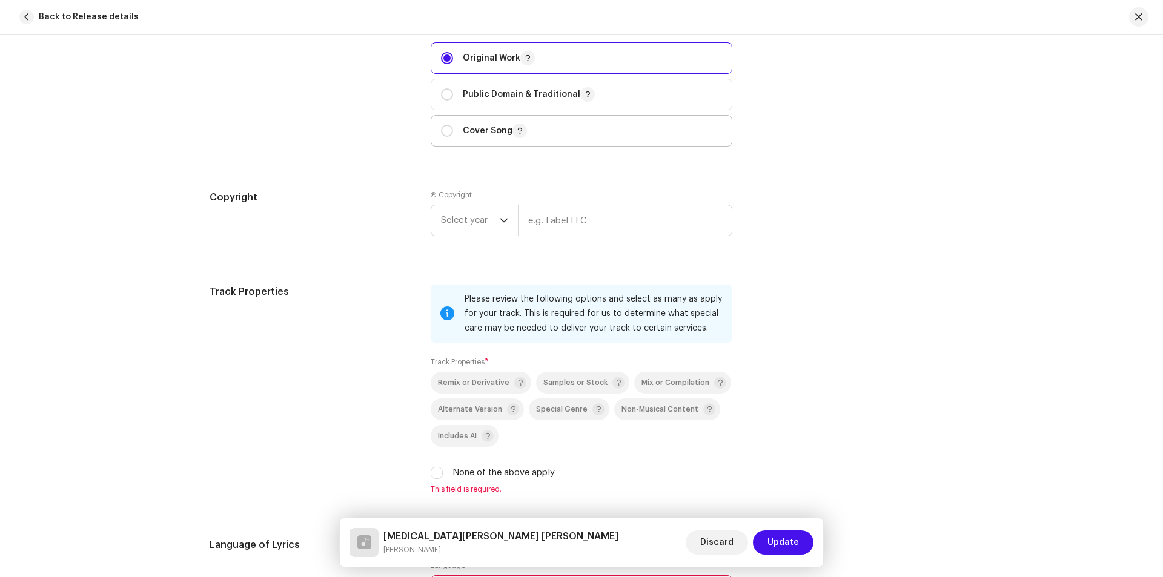
scroll to position [1454, 0]
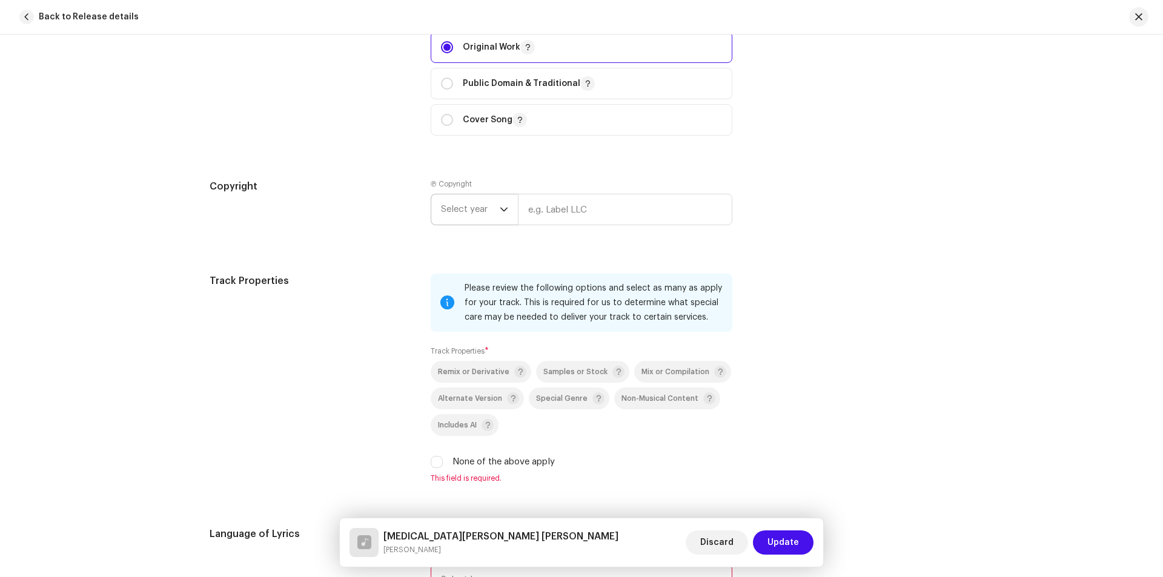
click at [480, 212] on span "Select year" at bounding box center [470, 209] width 59 height 30
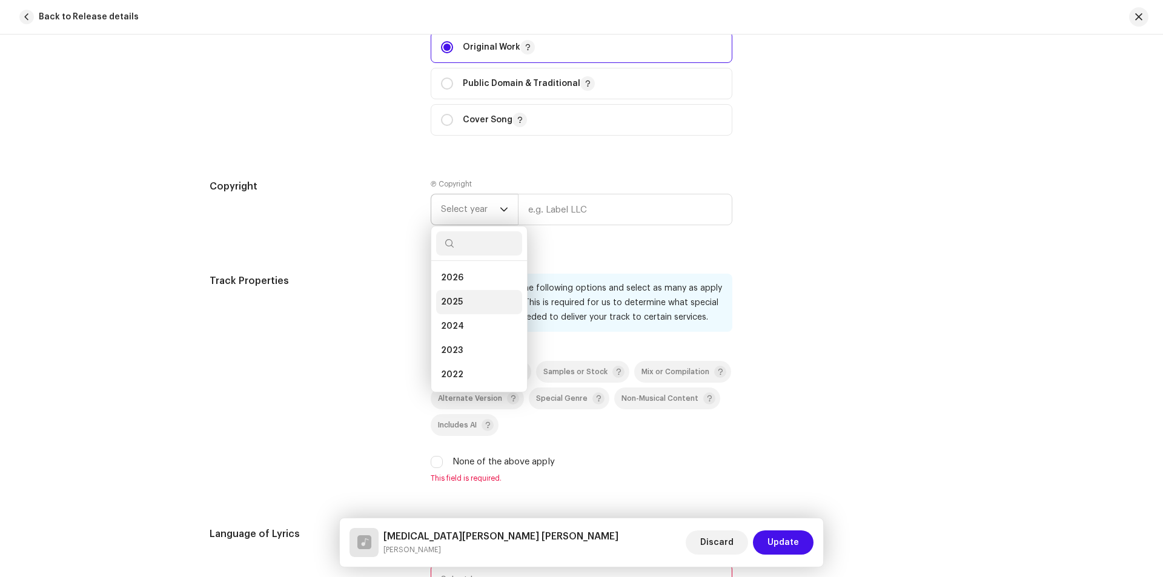
click at [480, 298] on li "2025" at bounding box center [479, 302] width 86 height 24
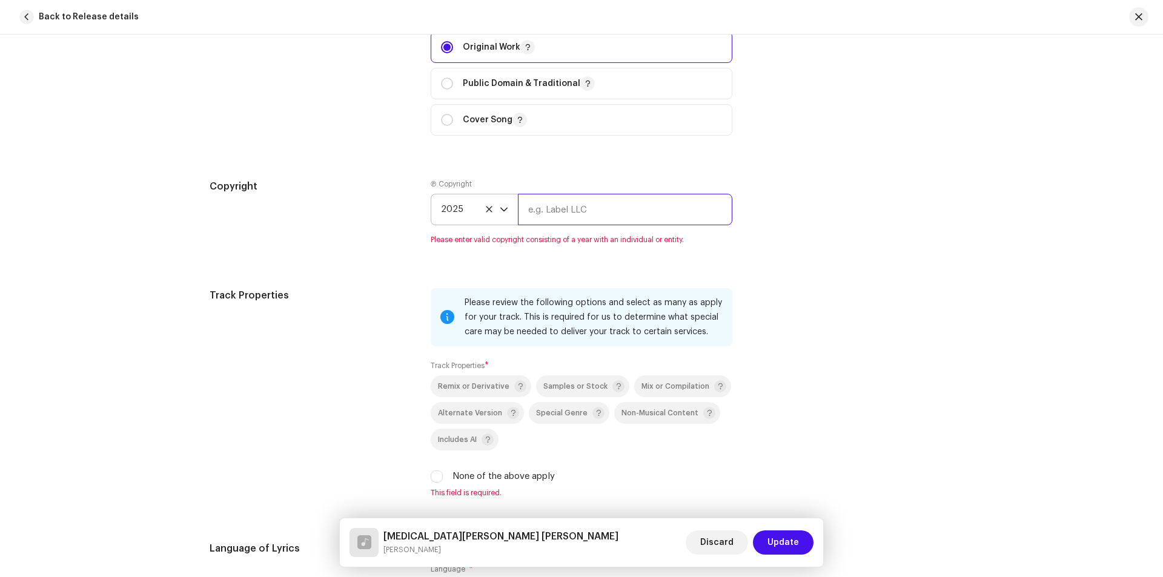
click at [571, 216] on input "text" at bounding box center [625, 210] width 214 height 32
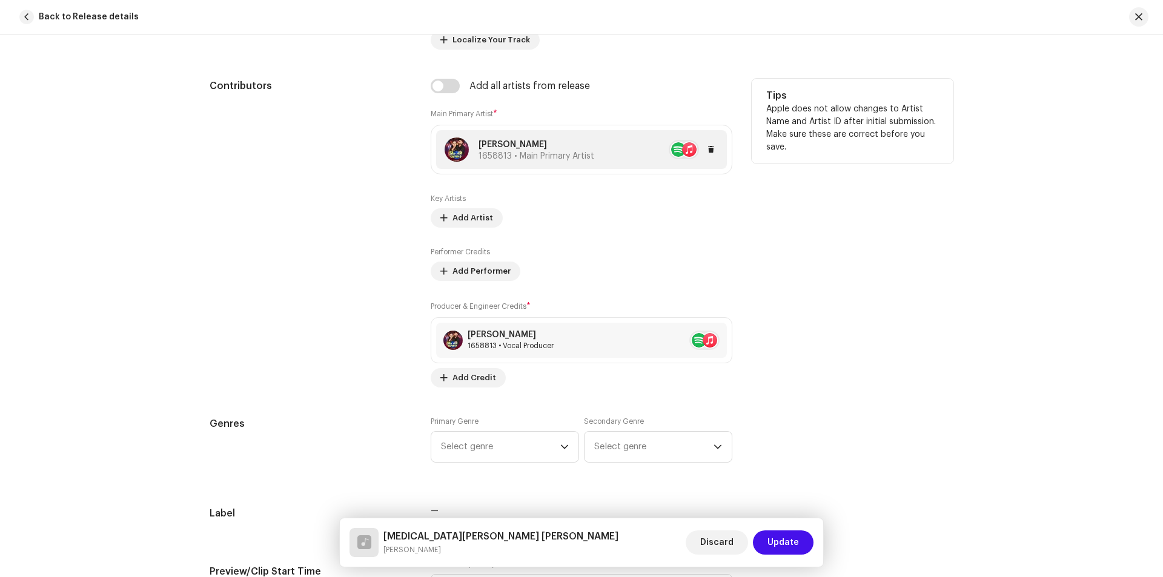
scroll to position [788, 0]
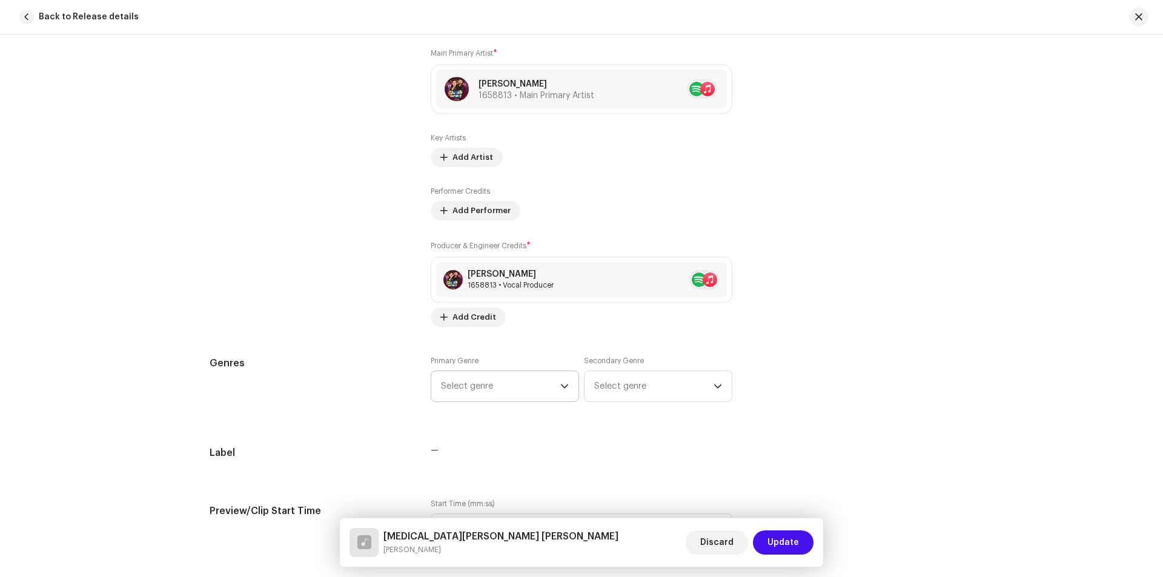
click at [486, 393] on span "Select genre" at bounding box center [500, 386] width 119 height 30
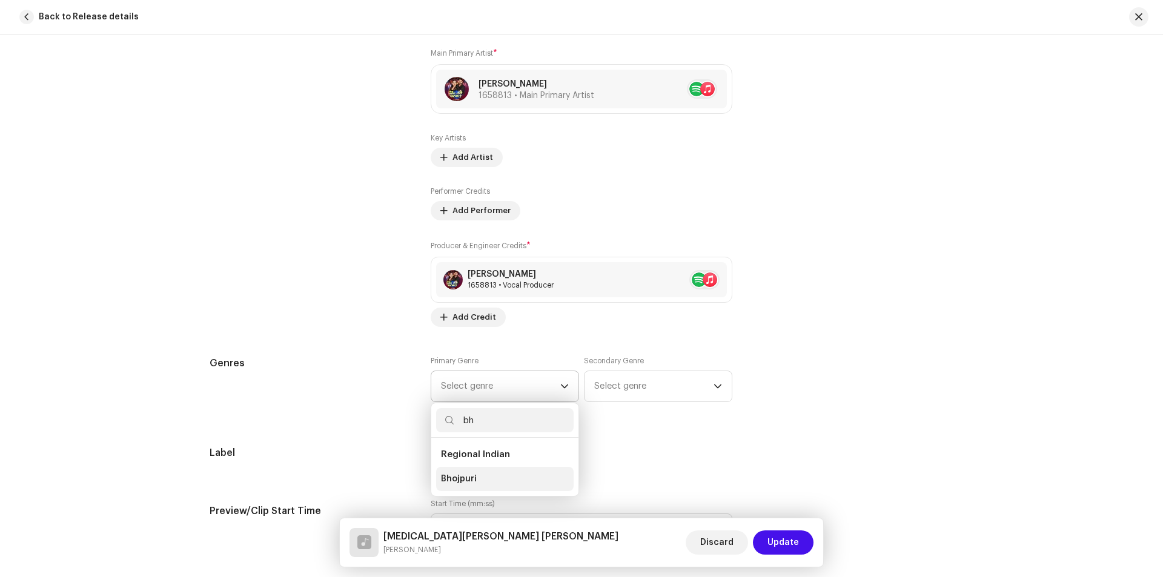
type input "bh"
click at [487, 479] on li "Bhojpuri" at bounding box center [505, 479] width 138 height 24
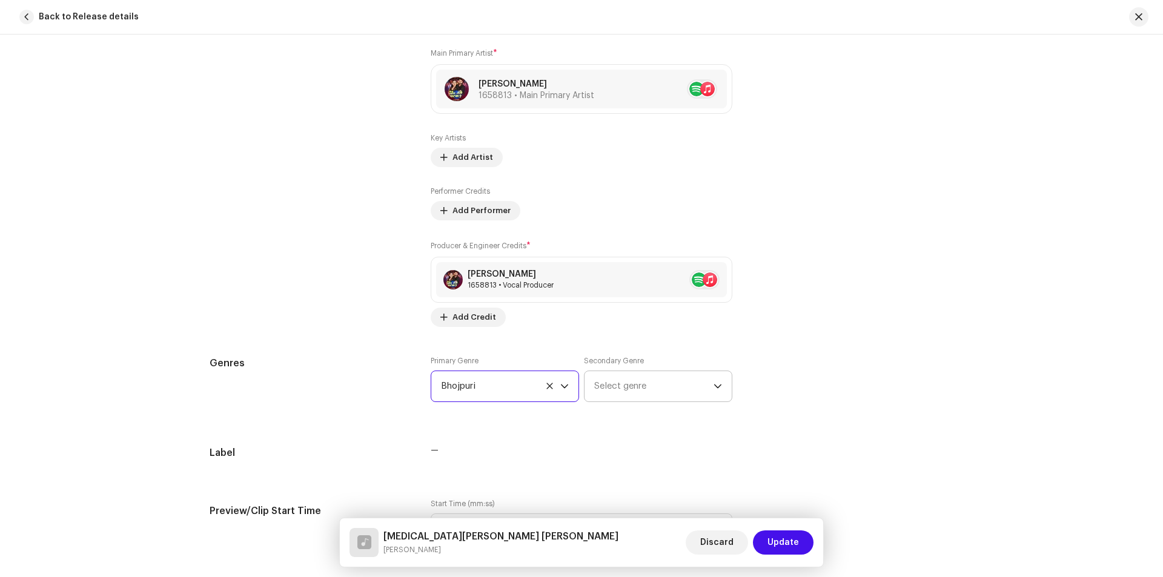
click at [616, 386] on span "Select genre" at bounding box center [653, 386] width 119 height 30
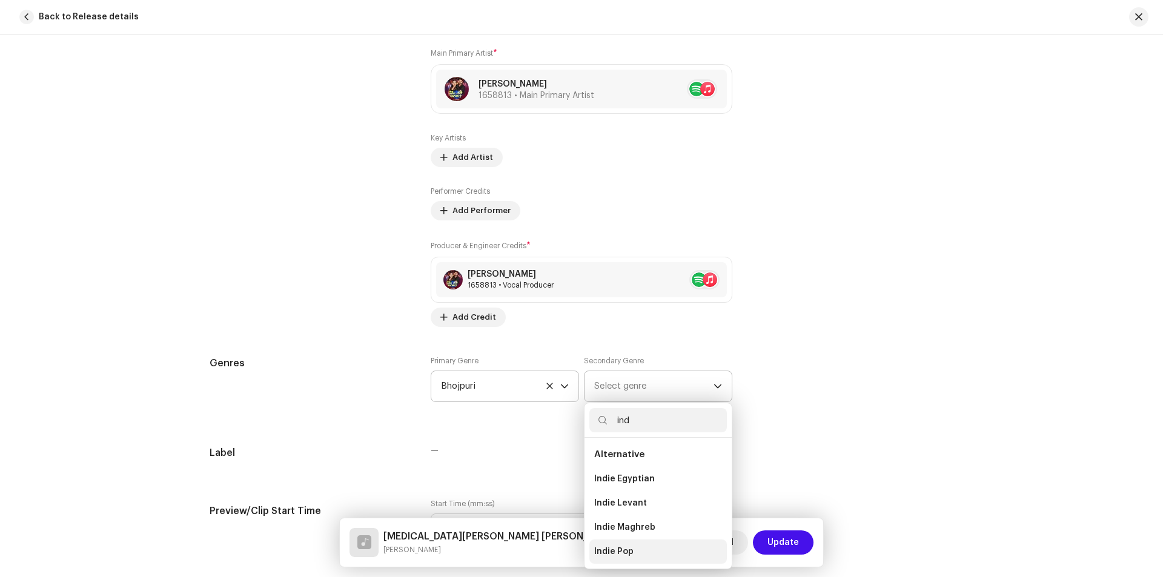
type input "ind"
click at [637, 551] on li "Indie Pop" at bounding box center [659, 552] width 138 height 24
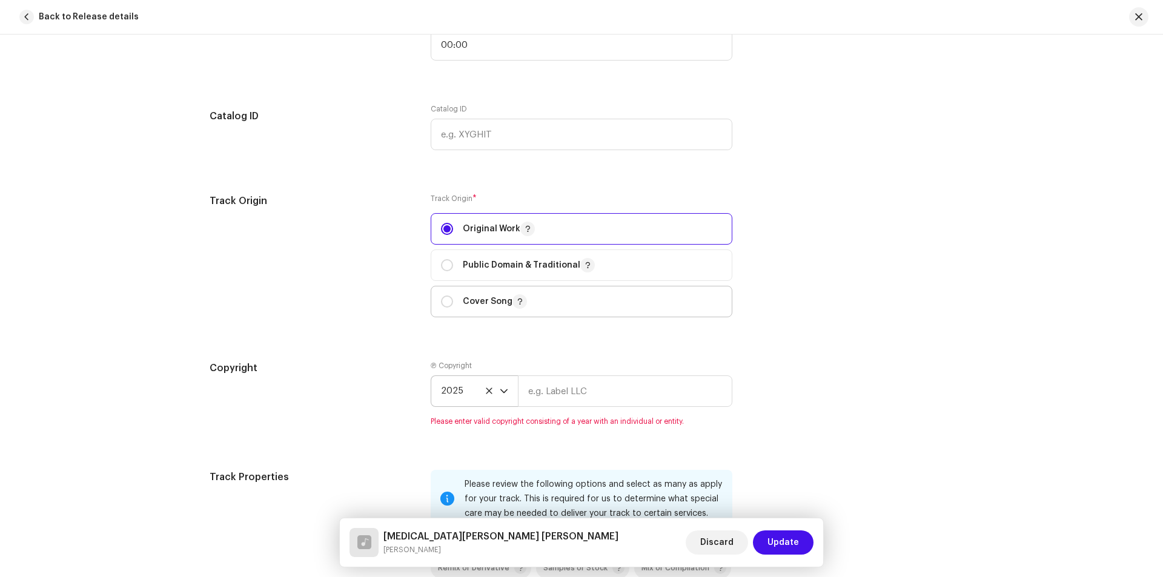
scroll to position [1333, 0]
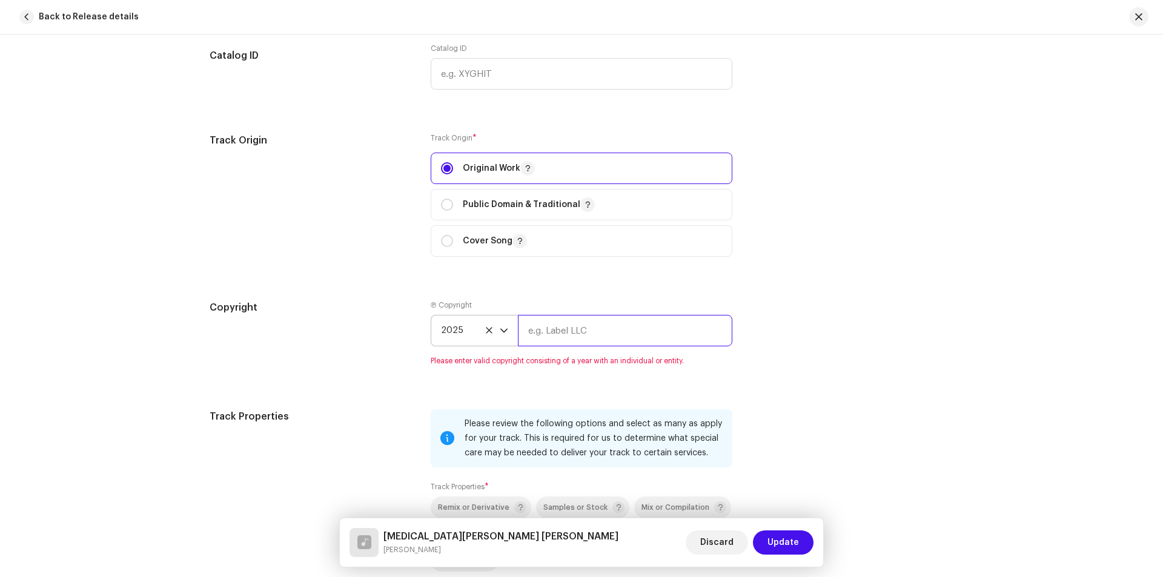
click at [571, 333] on input "text" at bounding box center [625, 331] width 214 height 32
type input "[PERSON_NAME] Films"
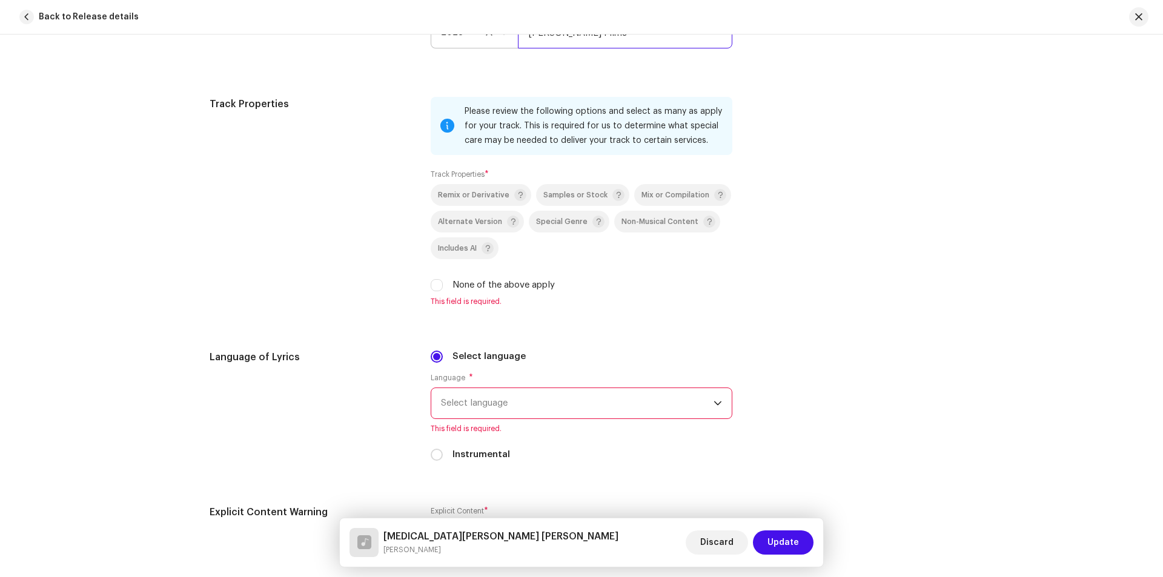
scroll to position [1636, 0]
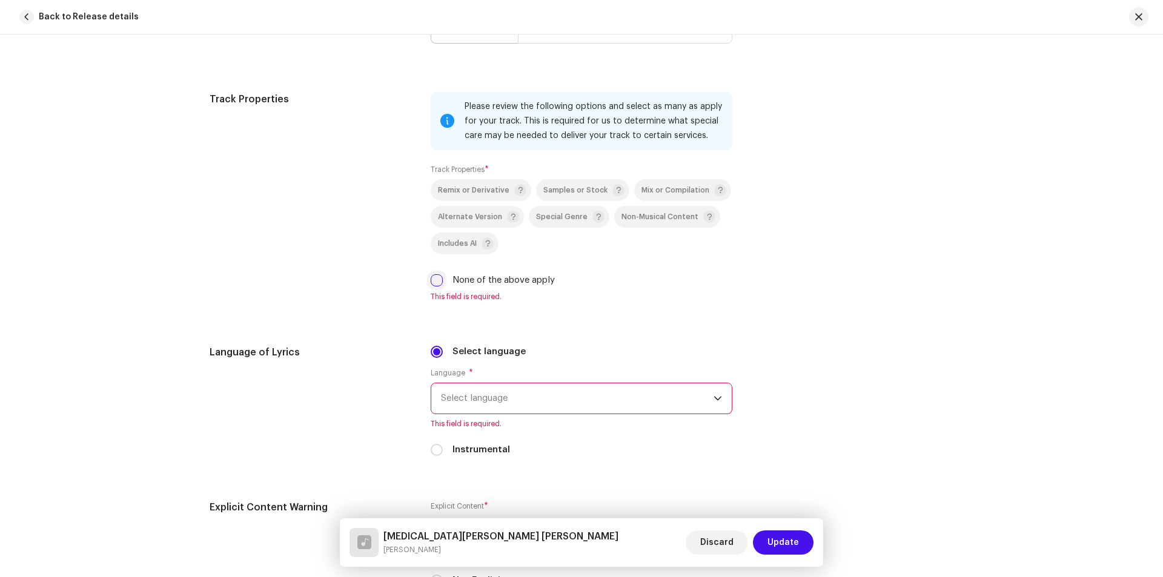
click at [432, 281] on input "None of the above apply" at bounding box center [437, 280] width 12 height 12
checkbox input "true"
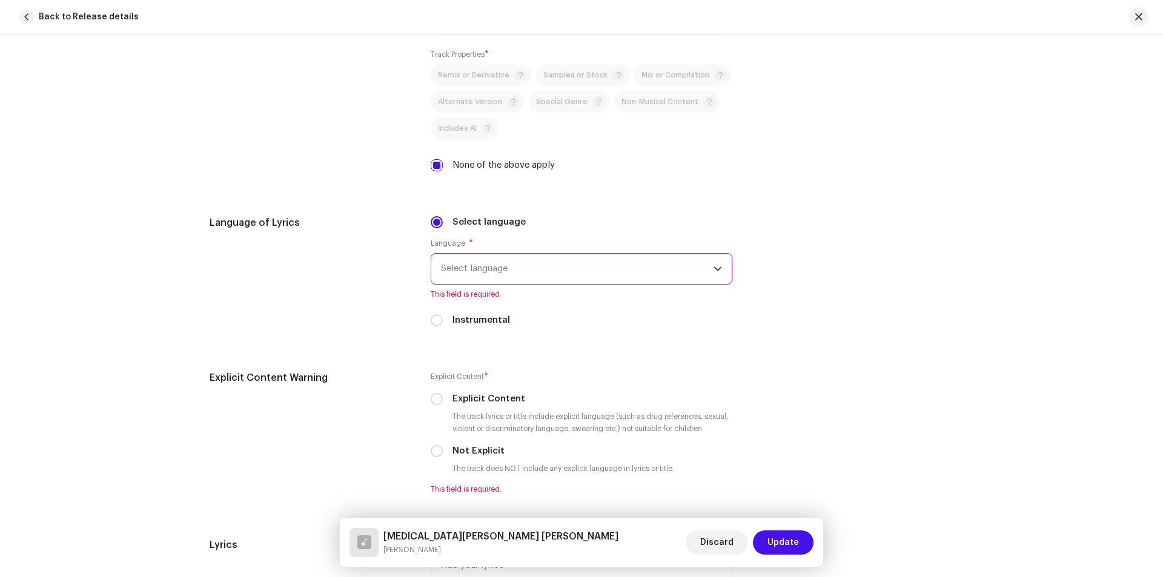
scroll to position [1757, 0]
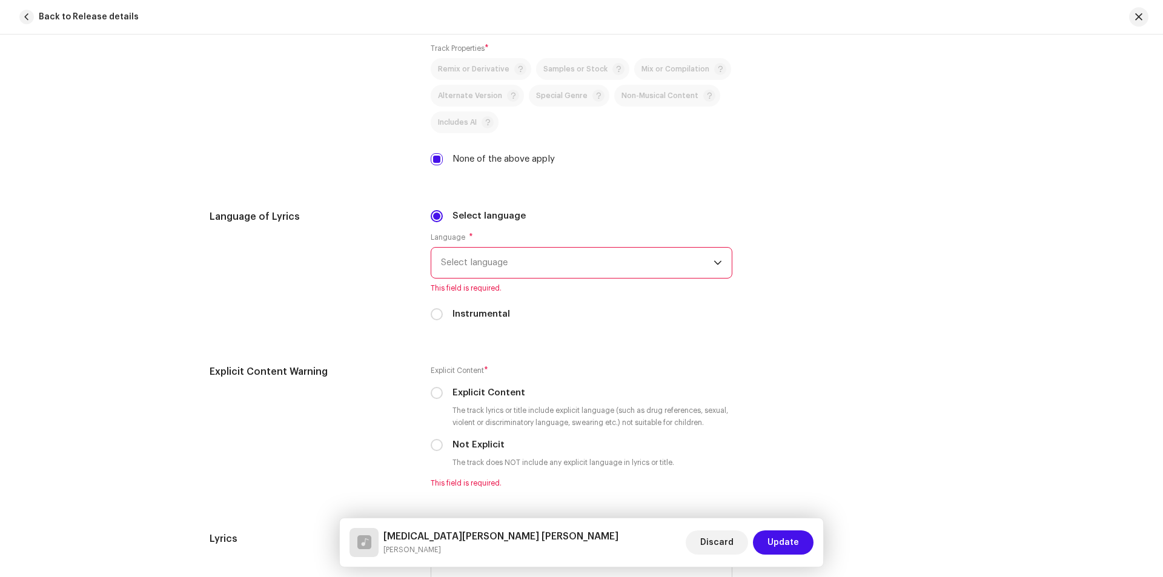
click at [494, 262] on span "Select language" at bounding box center [577, 263] width 273 height 30
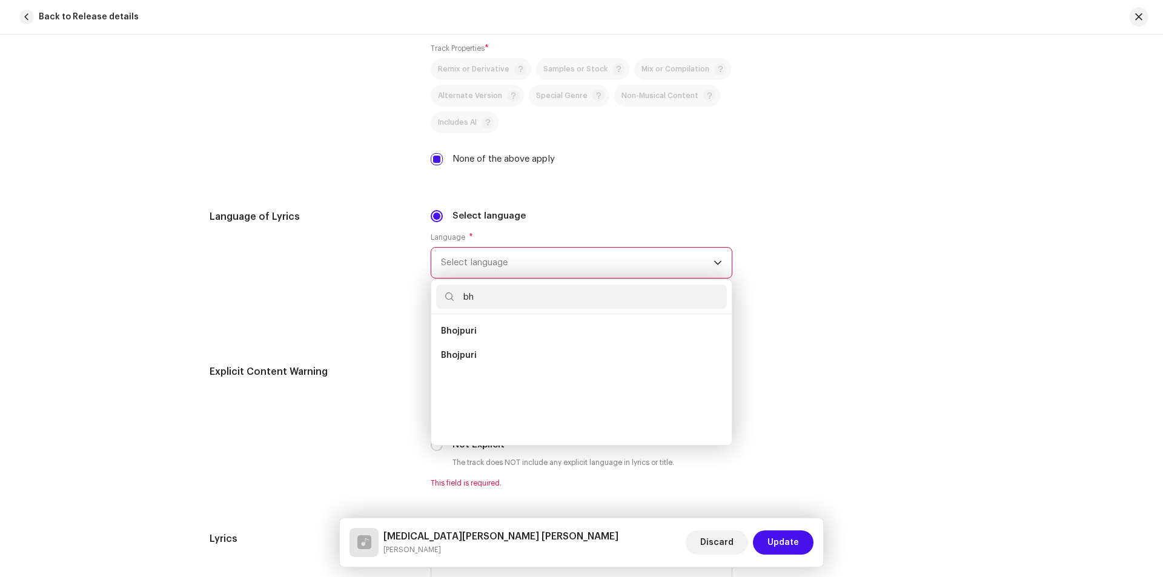
scroll to position [0, 0]
type input "bh"
click at [487, 362] on li "Bhojpuri" at bounding box center [581, 356] width 291 height 24
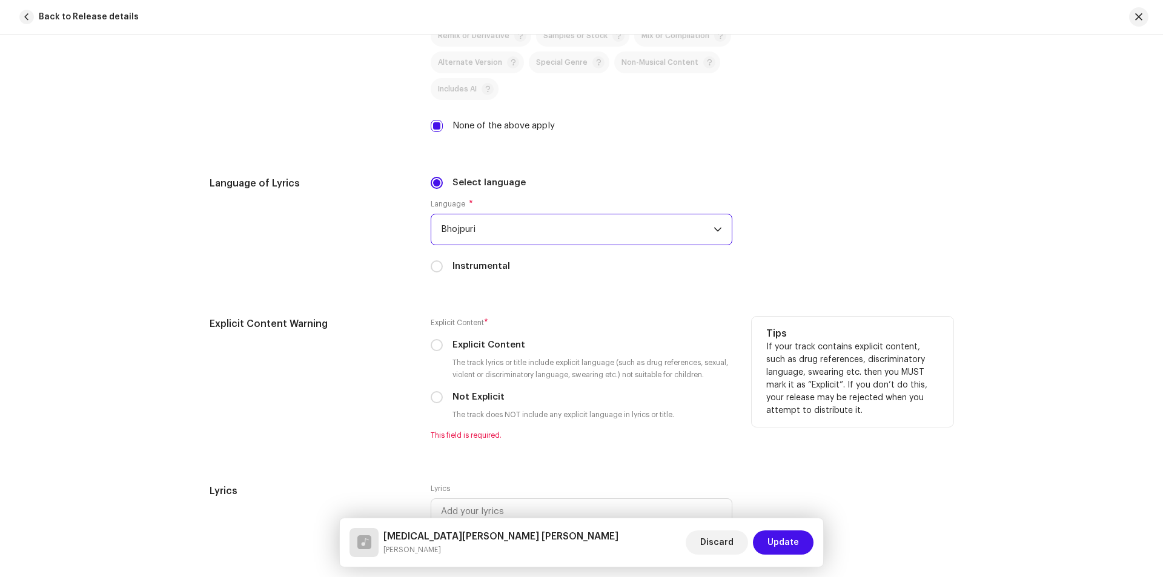
scroll to position [1818, 0]
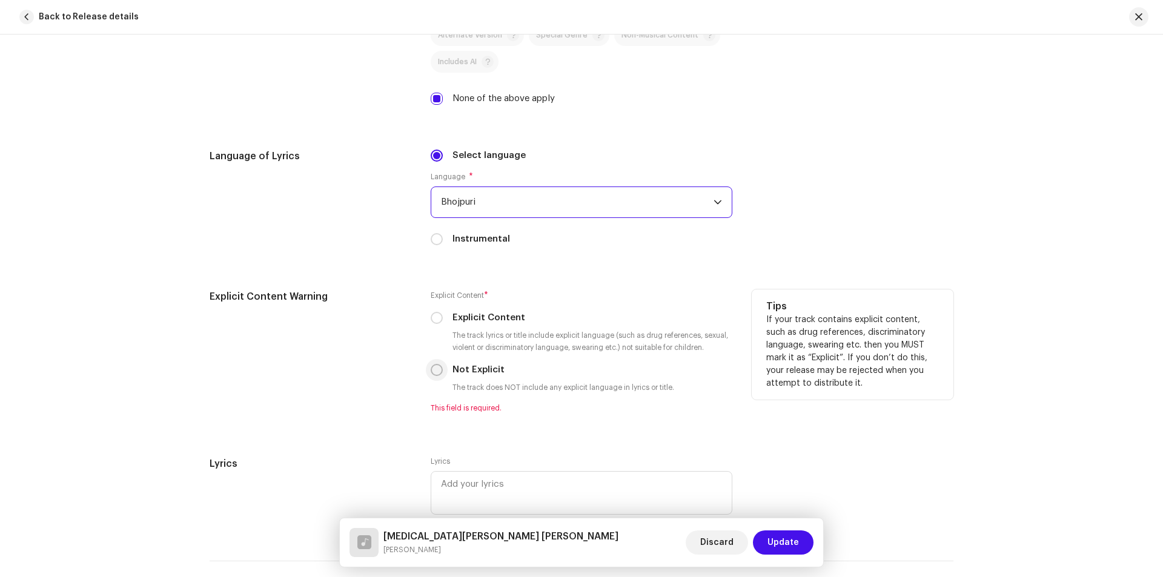
click at [437, 374] on input "Not Explicit" at bounding box center [437, 370] width 12 height 12
radio input "true"
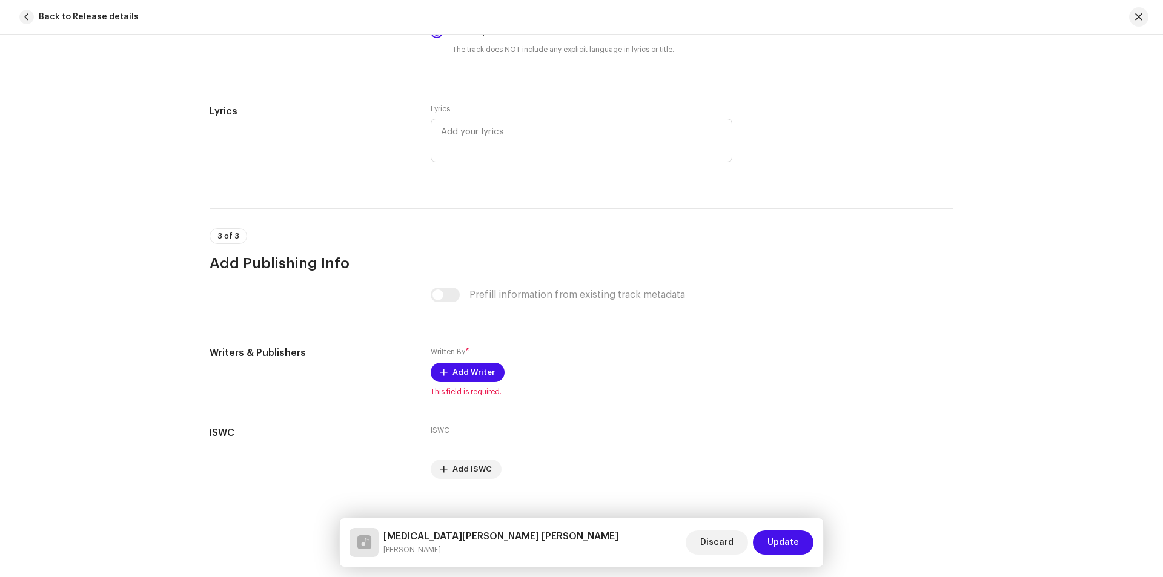
scroll to position [2174, 0]
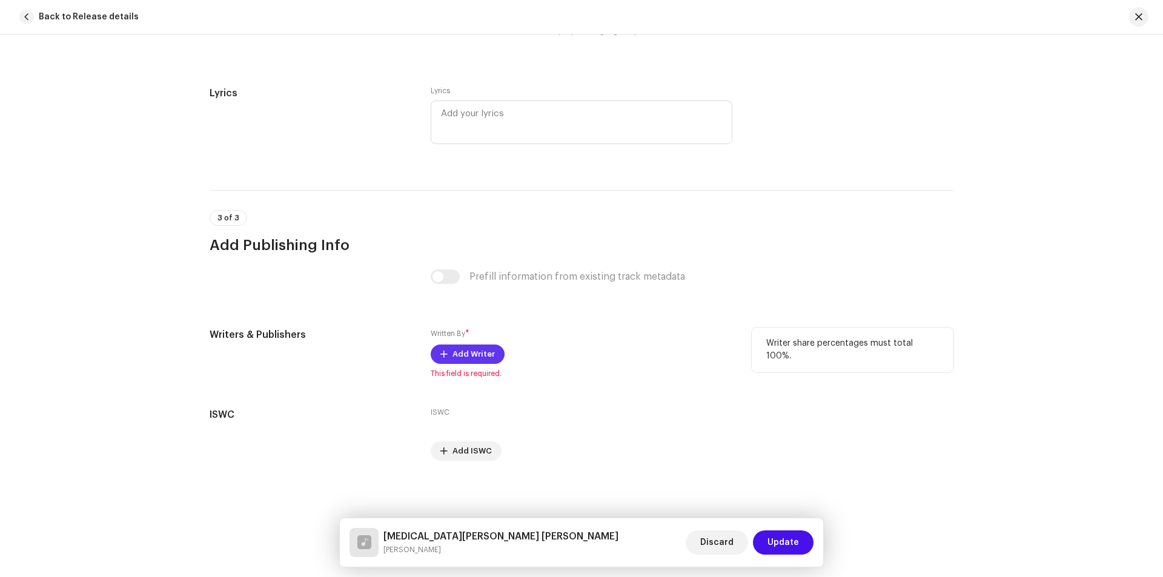
click at [464, 354] on span "Add Writer" at bounding box center [474, 354] width 42 height 24
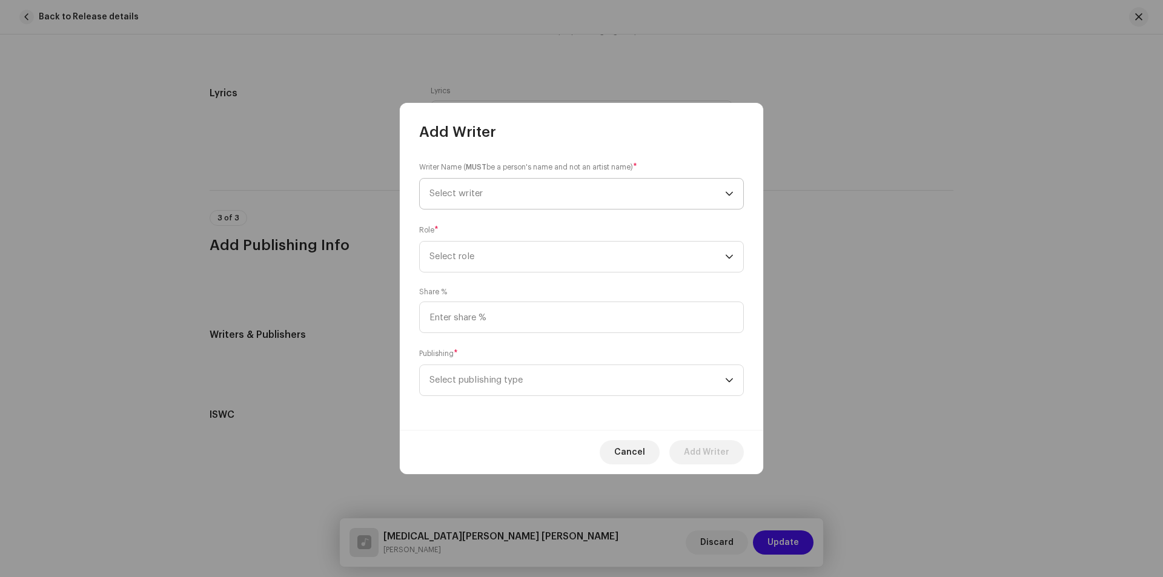
click at [513, 186] on span "Select writer" at bounding box center [578, 194] width 296 height 30
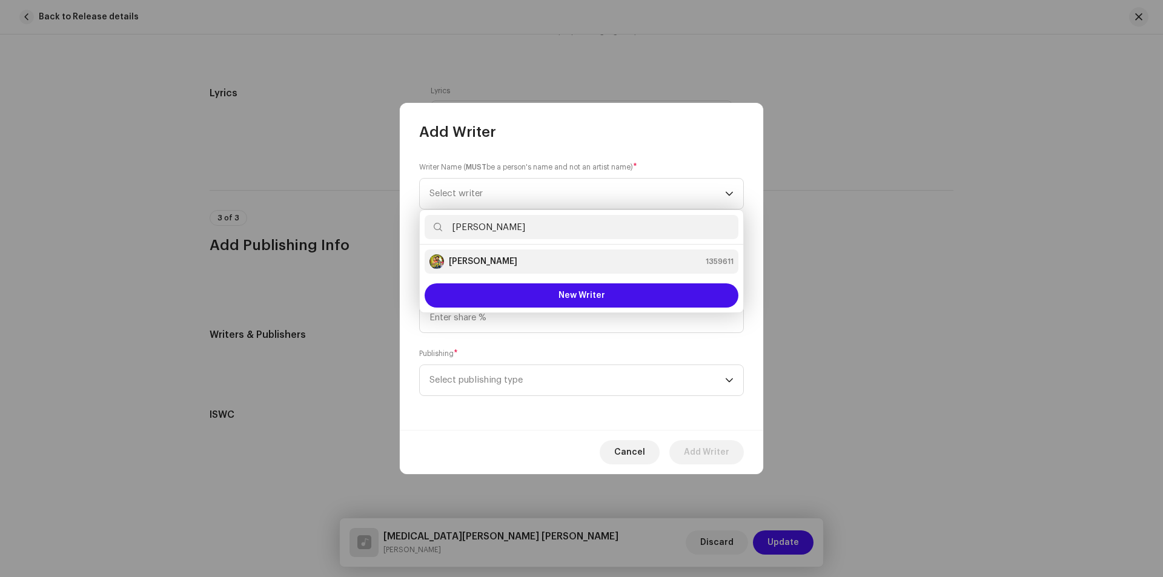
type input "[PERSON_NAME]"
click at [483, 263] on strong "[PERSON_NAME]" at bounding box center [483, 262] width 68 height 12
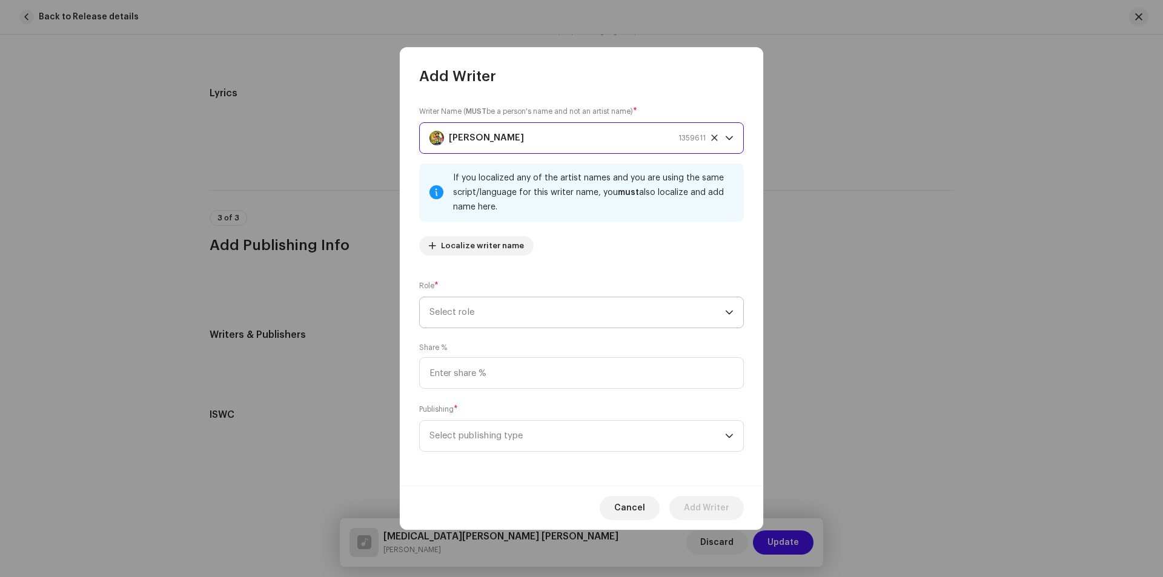
click at [539, 316] on span "Select role" at bounding box center [578, 313] width 296 height 30
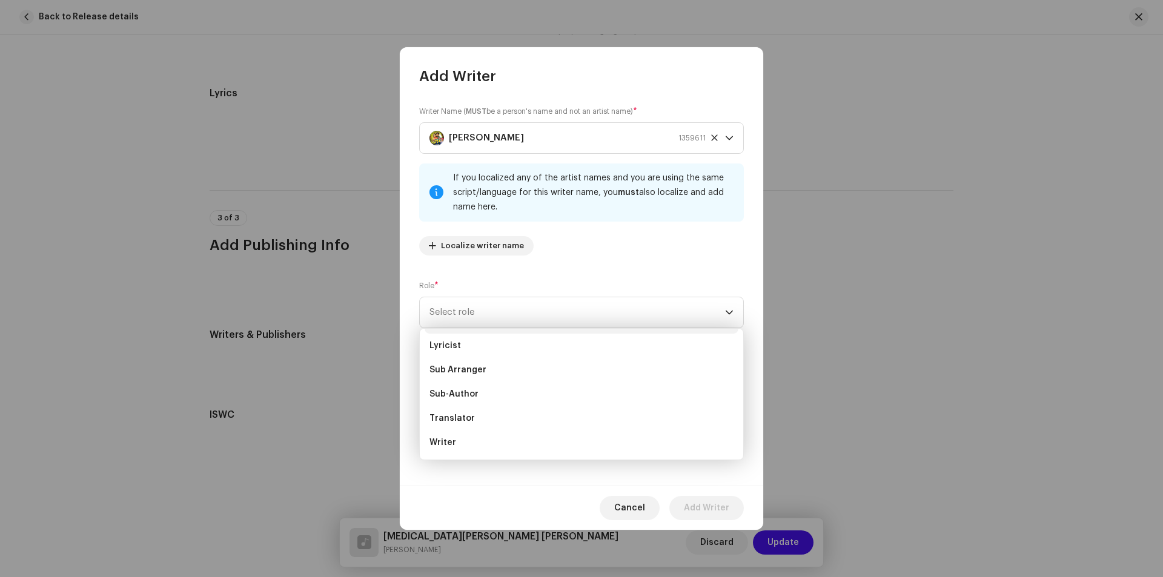
scroll to position [102, 0]
click at [474, 361] on li "Lyricist" at bounding box center [582, 365] width 314 height 24
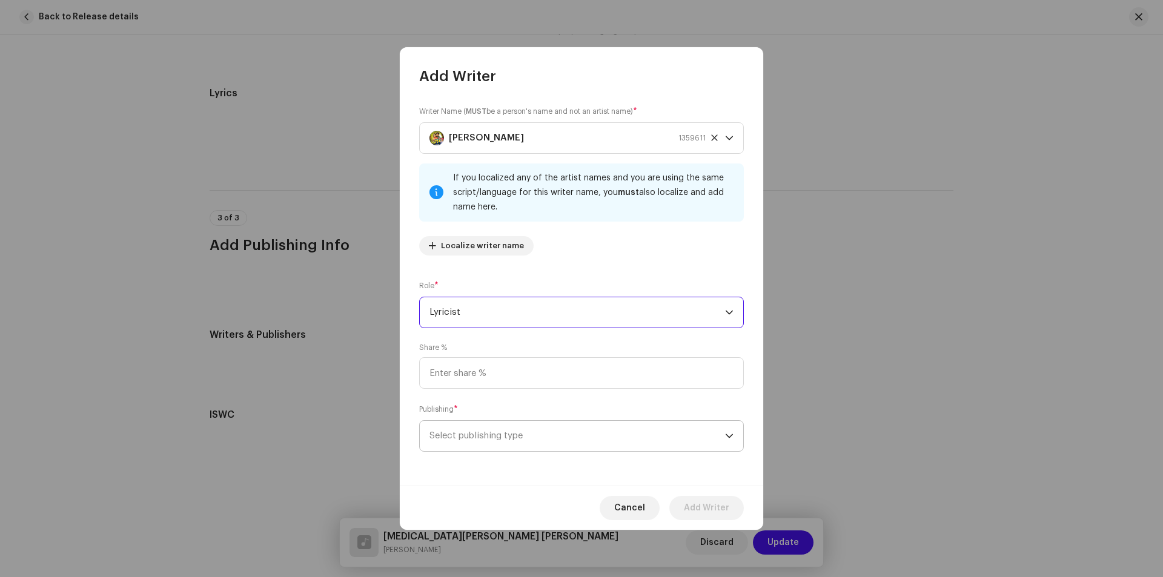
click at [536, 443] on span "Select publishing type" at bounding box center [578, 436] width 296 height 30
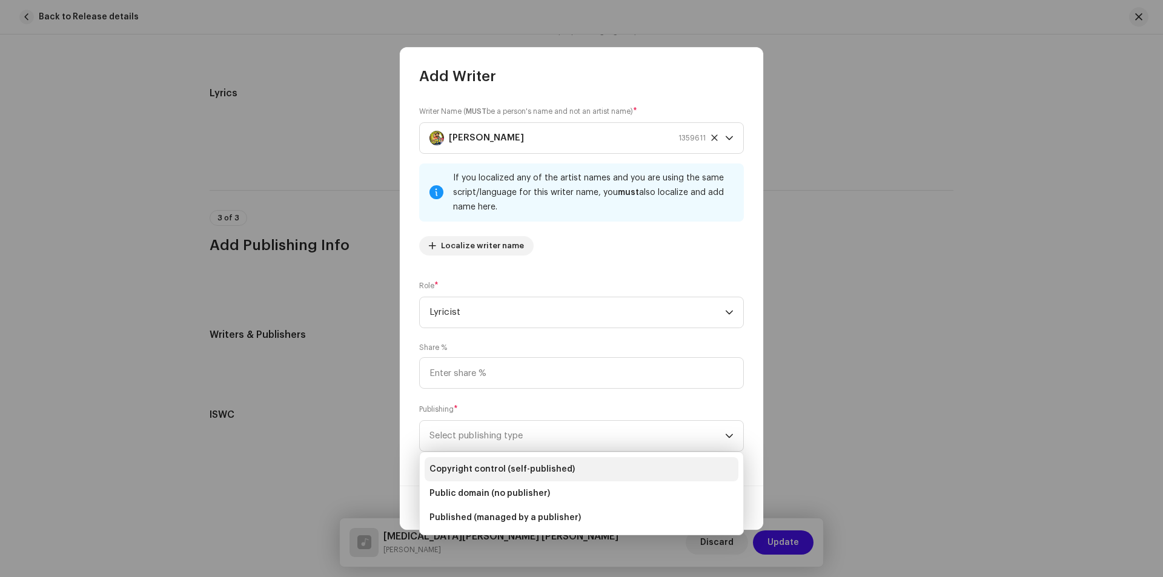
click at [533, 469] on span "Copyright control (self-published)" at bounding box center [502, 470] width 145 height 12
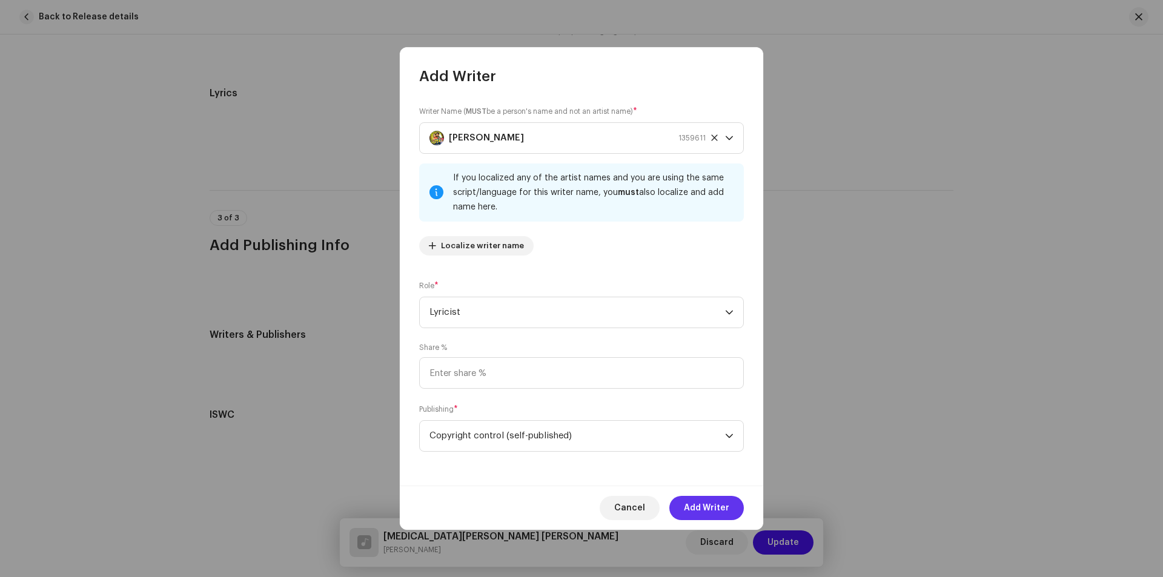
click at [708, 502] on span "Add Writer" at bounding box center [706, 508] width 45 height 24
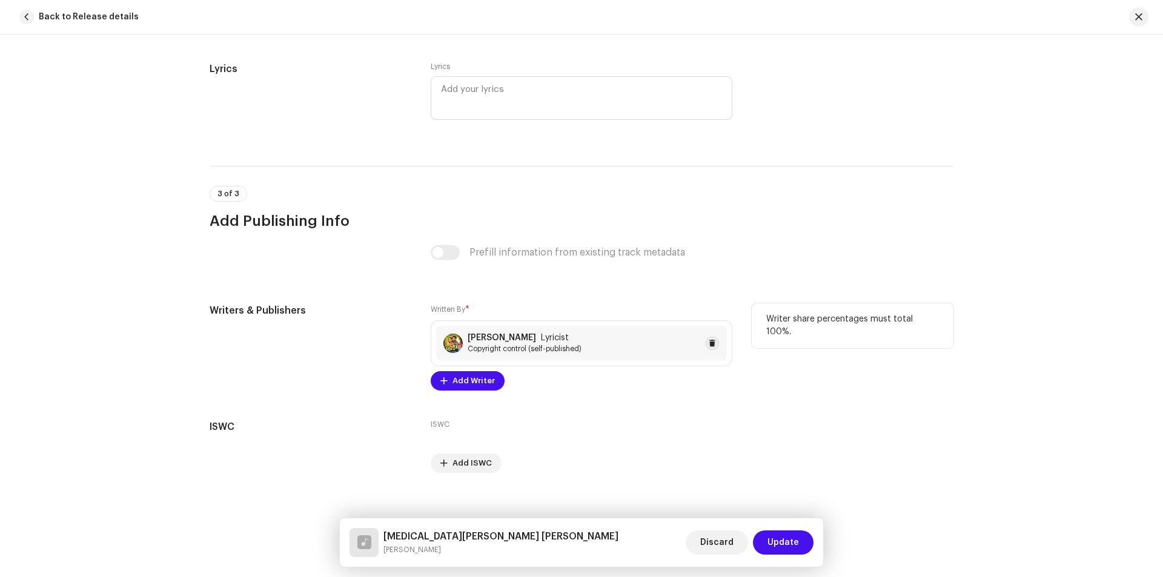
scroll to position [2210, 0]
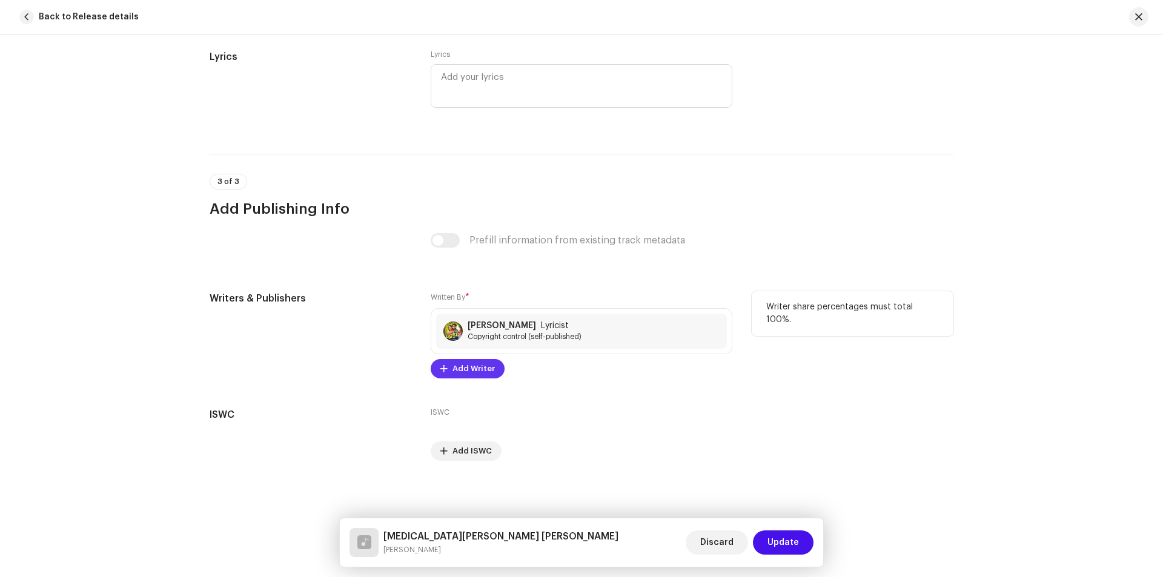
click at [464, 364] on span "Add Writer" at bounding box center [474, 369] width 42 height 24
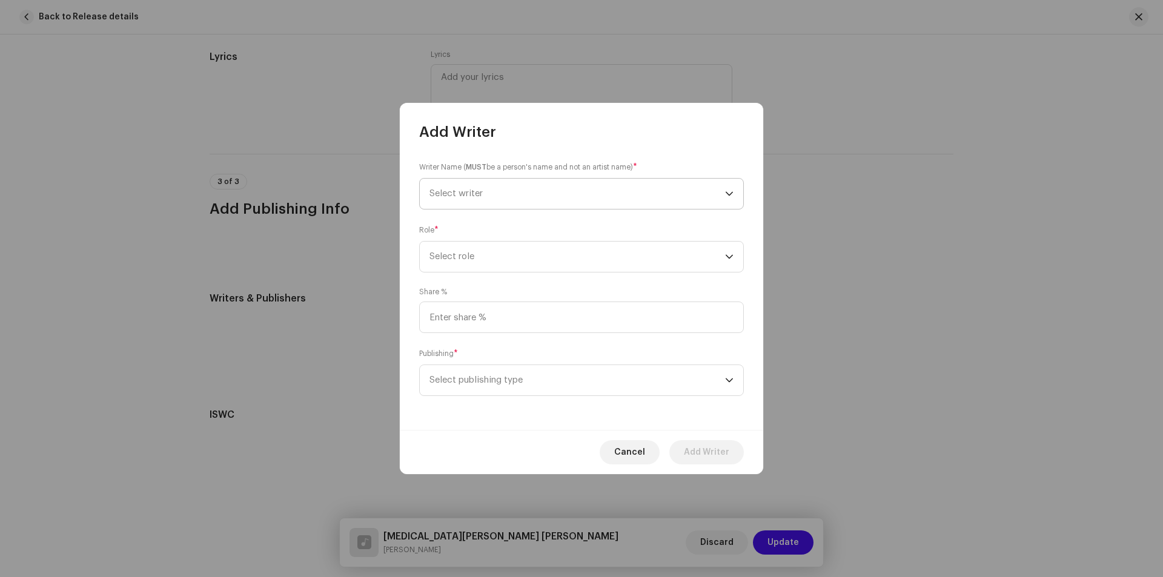
click at [485, 202] on span "Select writer" at bounding box center [578, 194] width 296 height 30
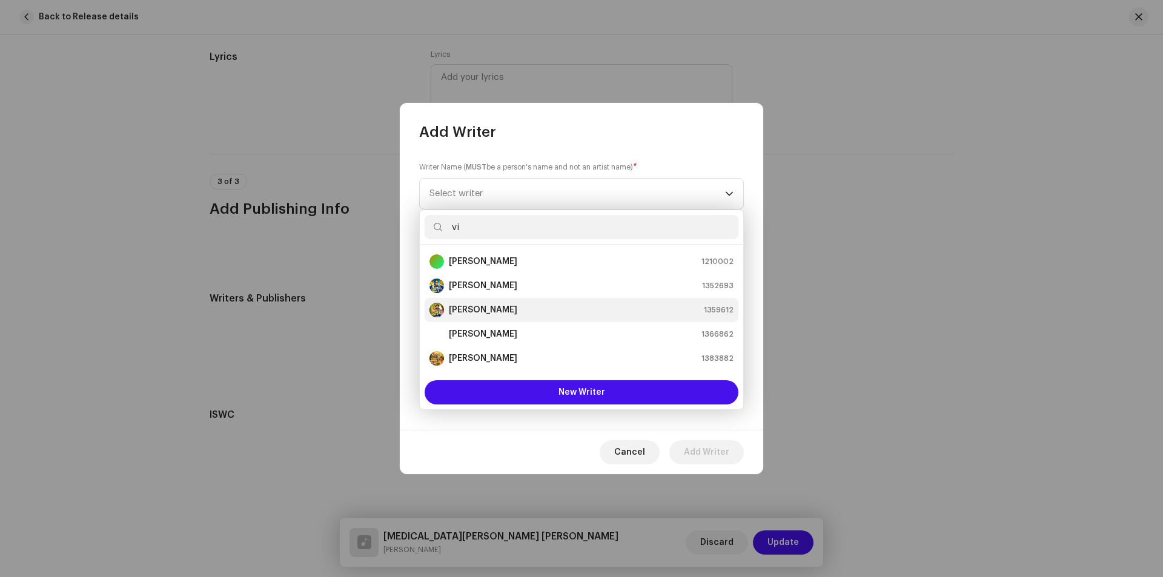
type input "vi"
click at [517, 305] on strong "[PERSON_NAME]" at bounding box center [483, 310] width 68 height 12
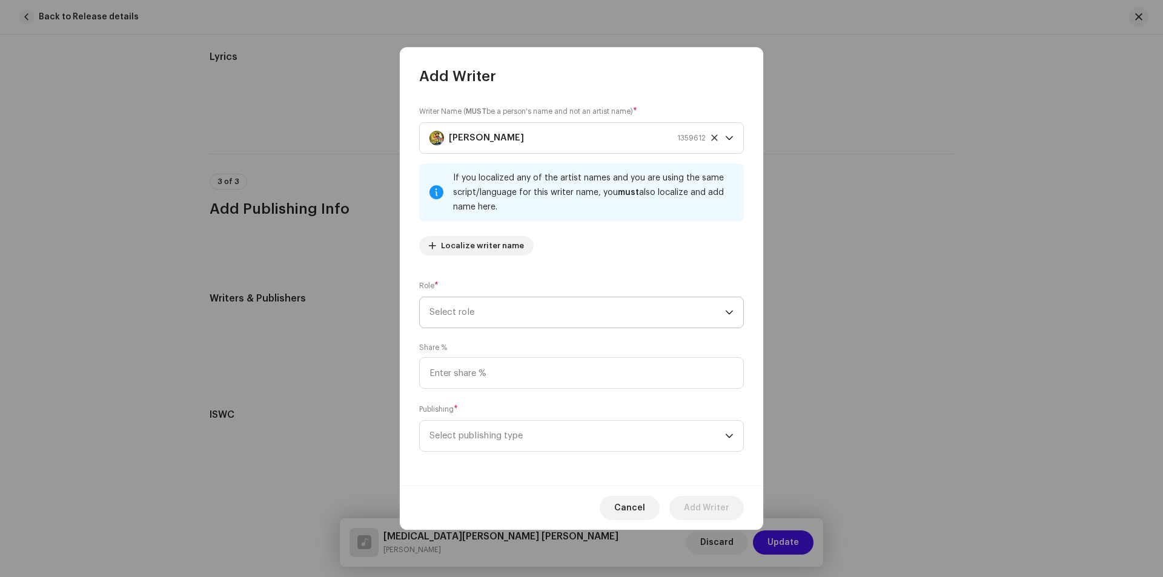
click at [517, 312] on span "Select role" at bounding box center [578, 313] width 296 height 30
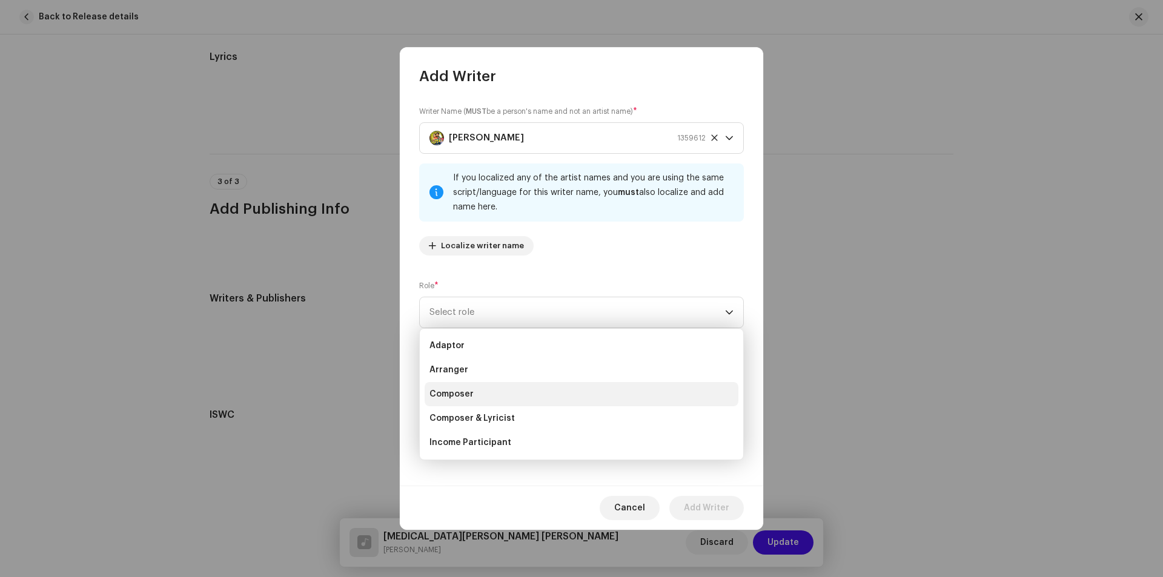
click at [478, 403] on li "Composer" at bounding box center [582, 394] width 314 height 24
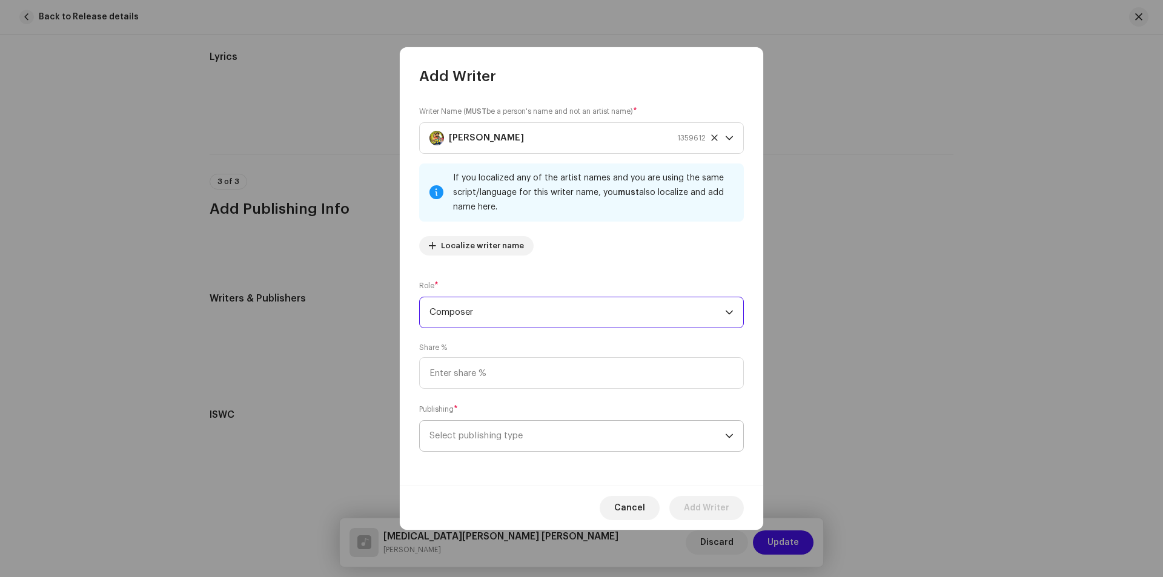
click at [524, 439] on span "Select publishing type" at bounding box center [578, 436] width 296 height 30
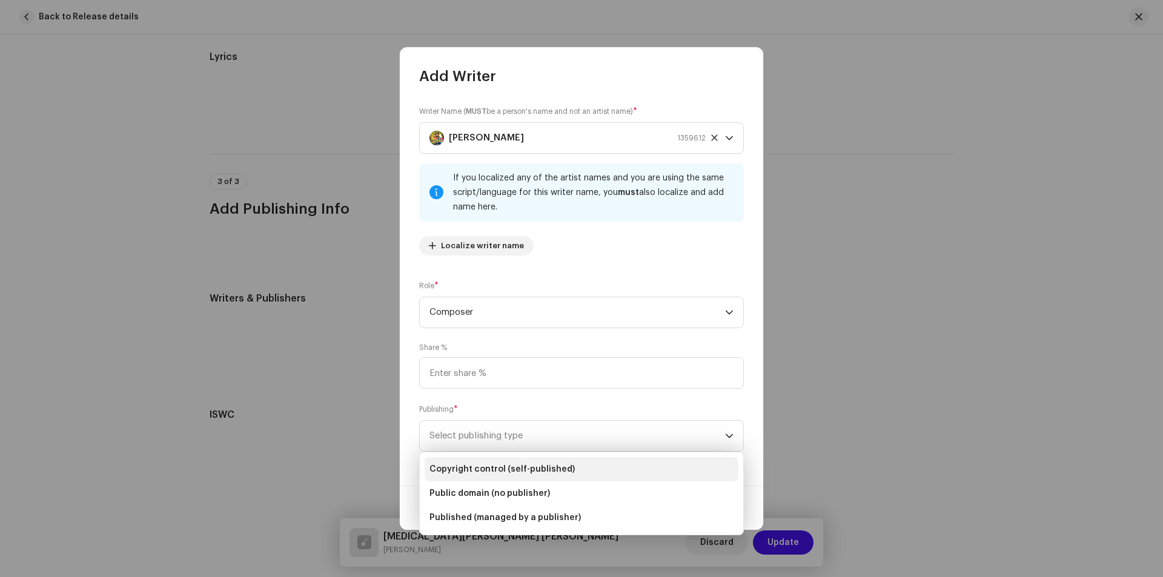
click at [525, 470] on span "Copyright control (self-published)" at bounding box center [502, 470] width 145 height 12
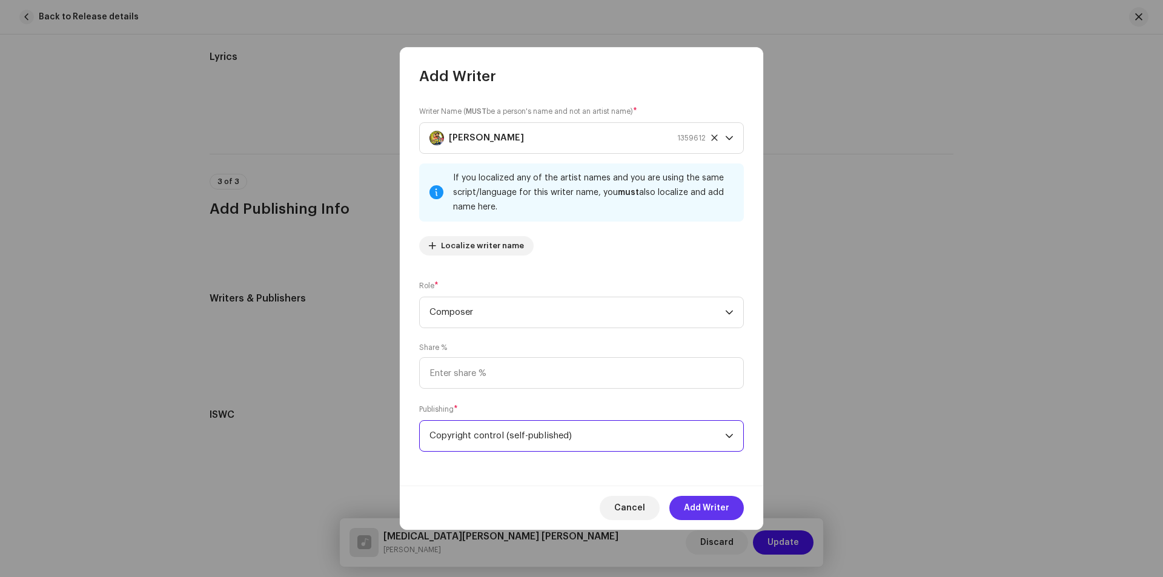
click at [680, 507] on button "Add Writer" at bounding box center [707, 508] width 75 height 24
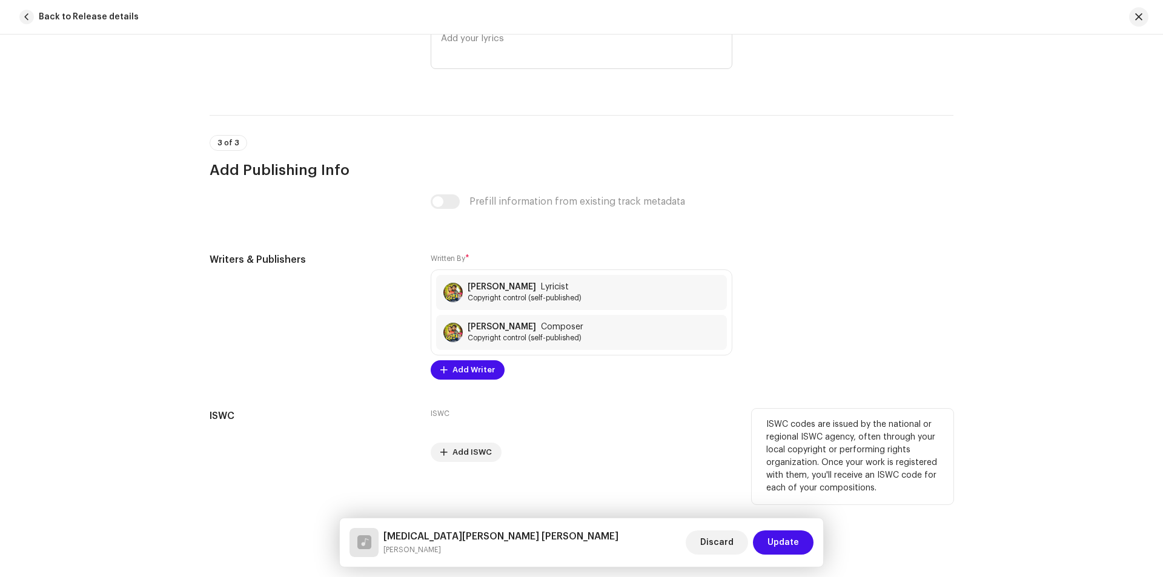
scroll to position [2250, 0]
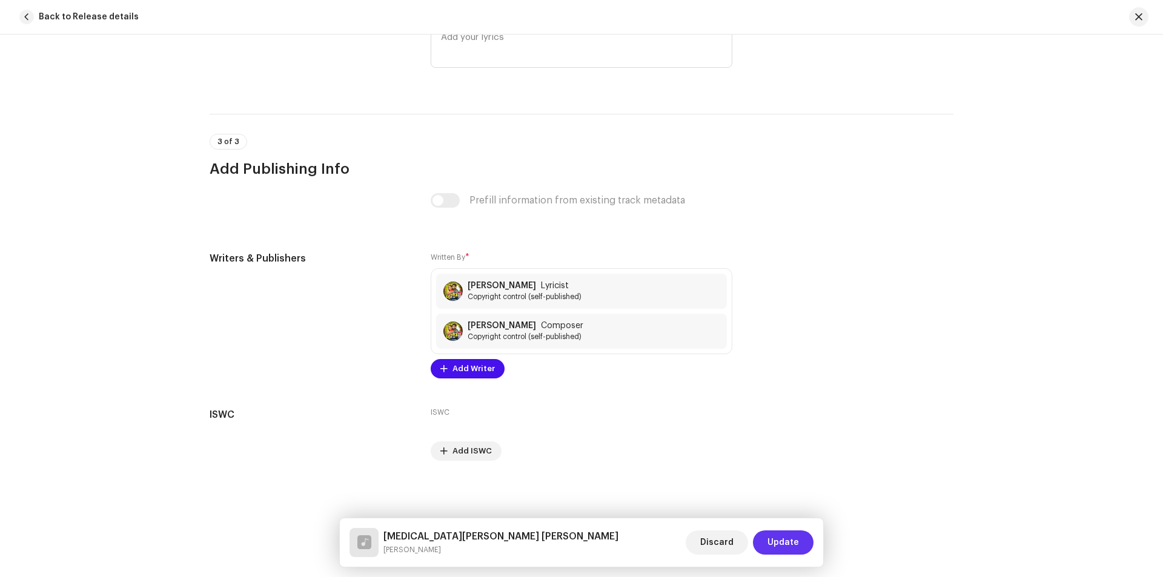
click at [782, 545] on span "Update" at bounding box center [784, 543] width 32 height 24
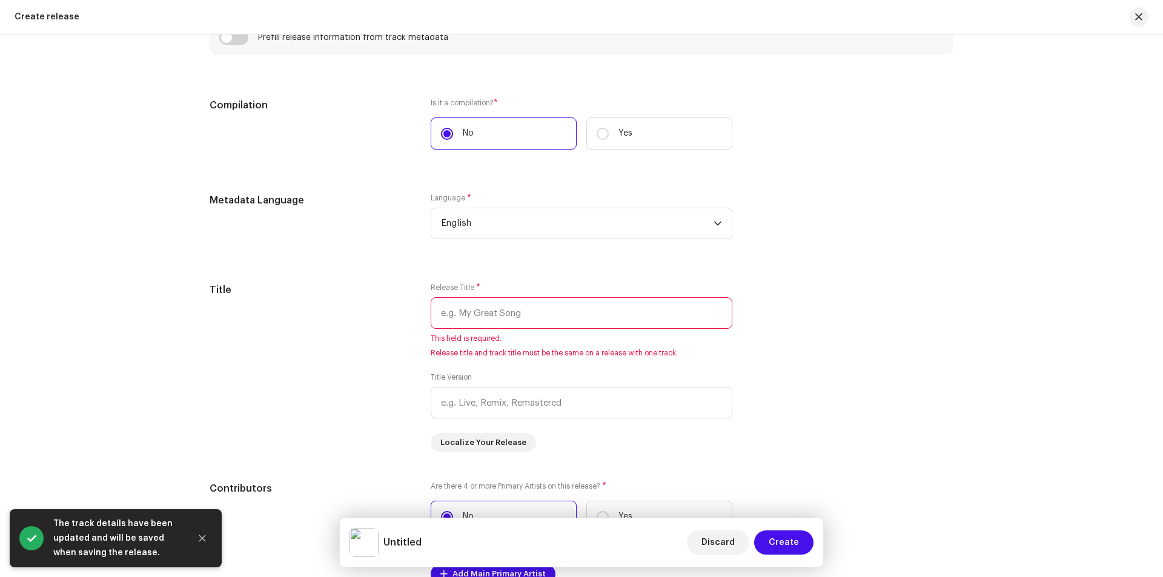
scroll to position [909, 0]
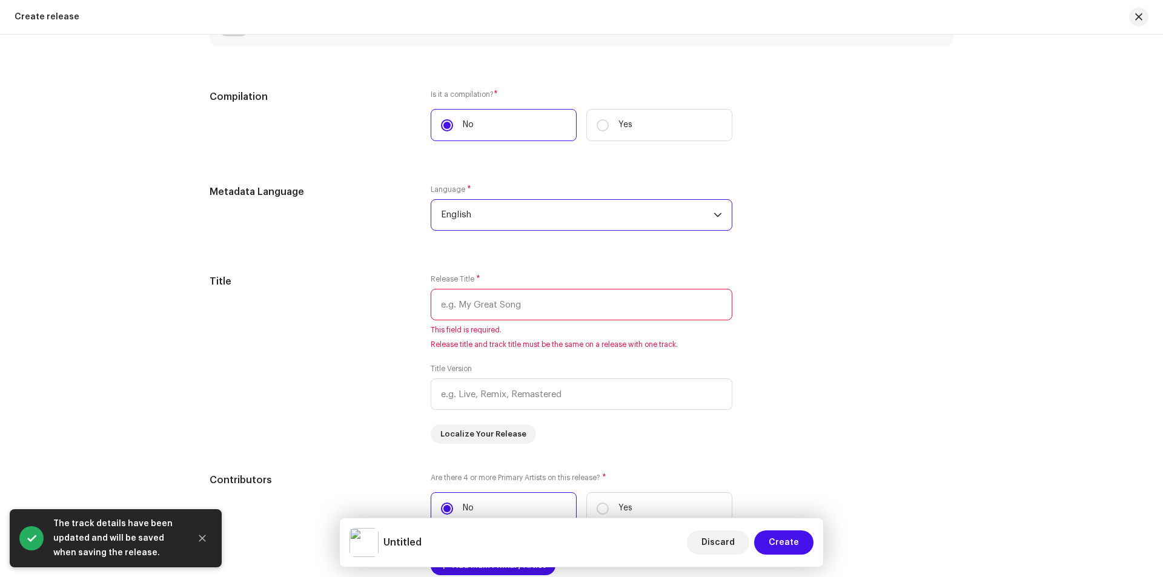
click at [499, 216] on span "English" at bounding box center [577, 215] width 273 height 30
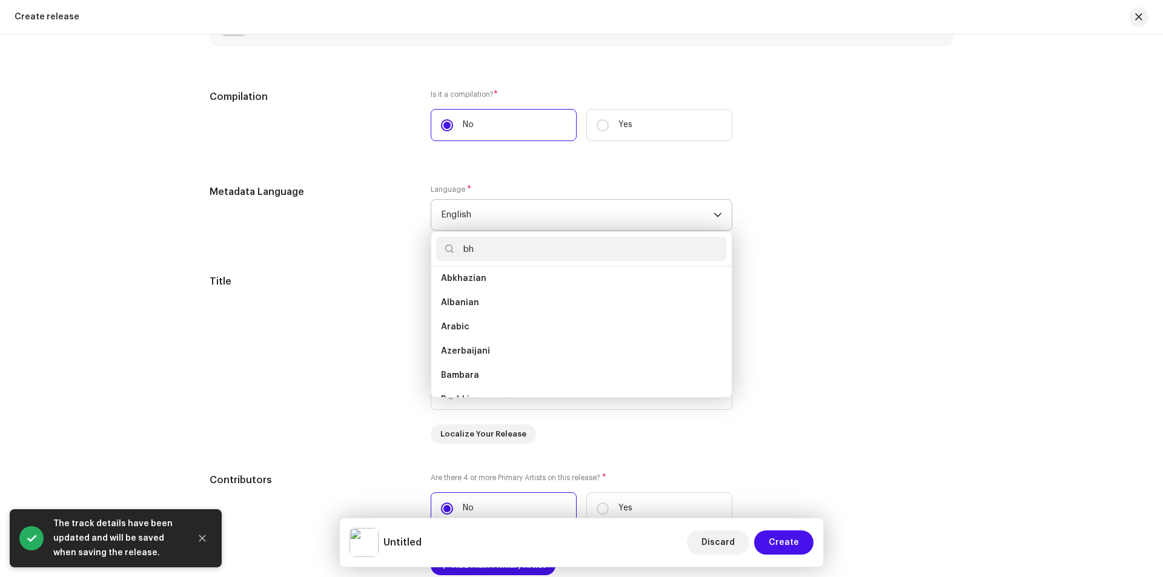
scroll to position [0, 0]
type input "bh"
click at [488, 291] on li "Bhojpuri" at bounding box center [581, 283] width 291 height 24
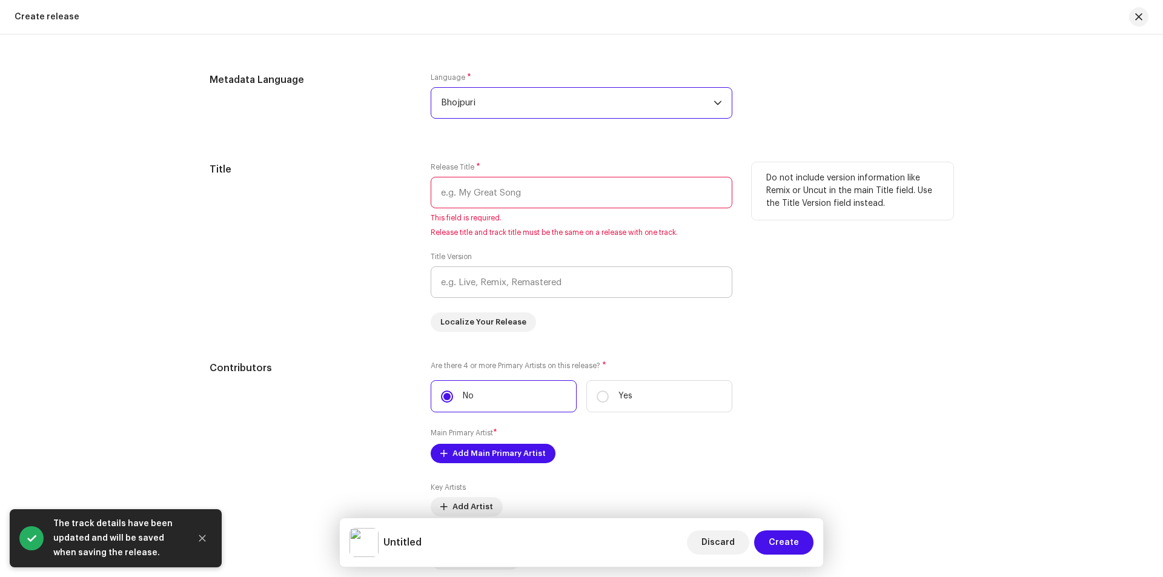
scroll to position [1030, 0]
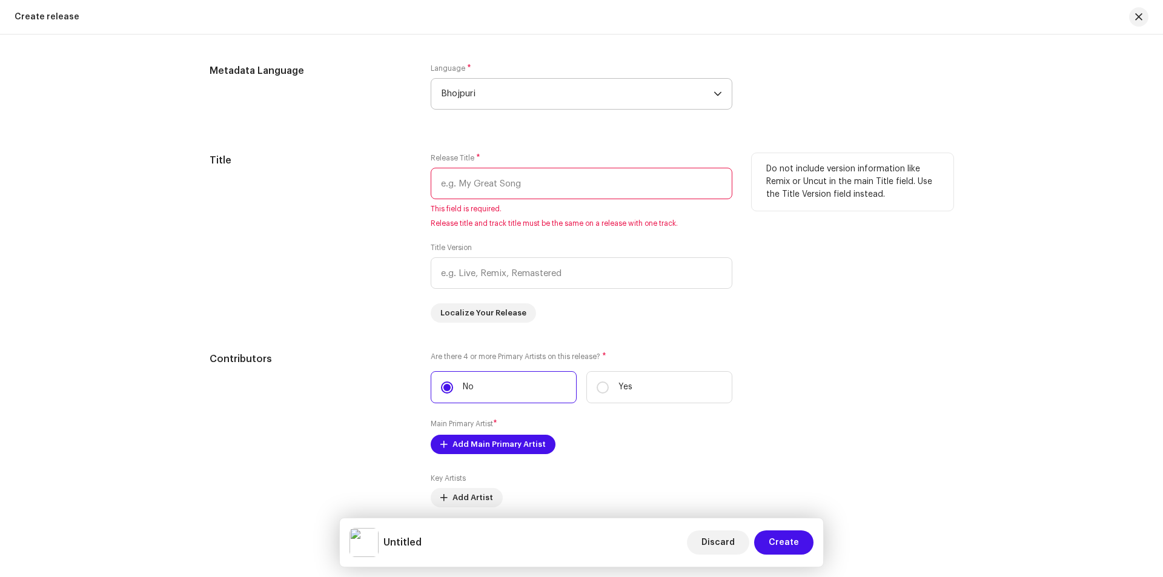
click at [517, 185] on input "text" at bounding box center [582, 184] width 302 height 32
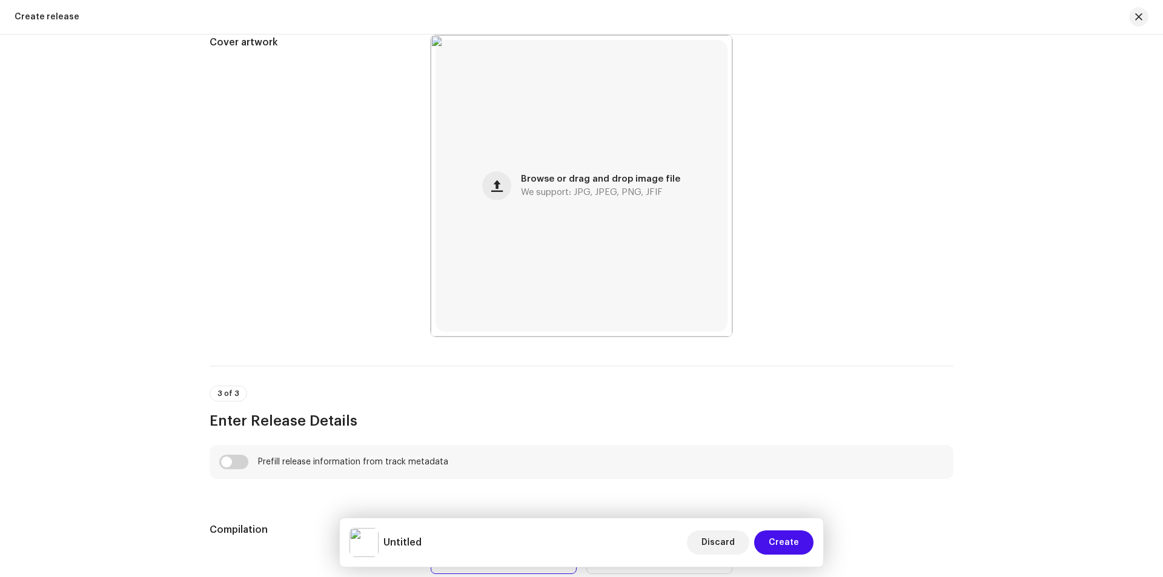
scroll to position [545, 0]
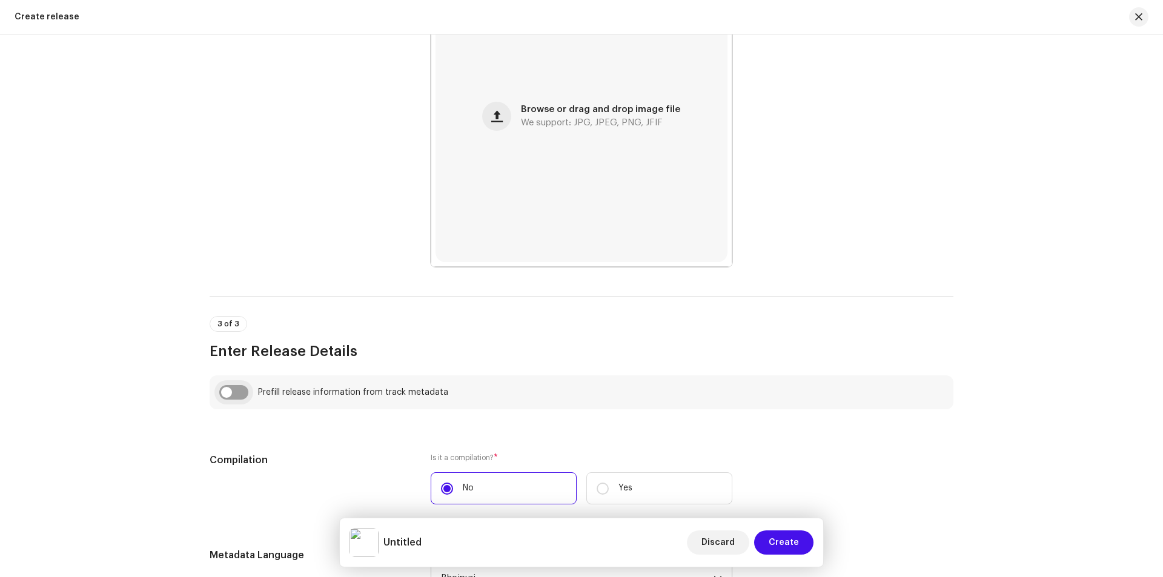
click at [239, 394] on input "checkbox" at bounding box center [233, 392] width 29 height 15
checkbox input "true"
type input "[MEDICAL_DATA][PERSON_NAME] [PERSON_NAME]"
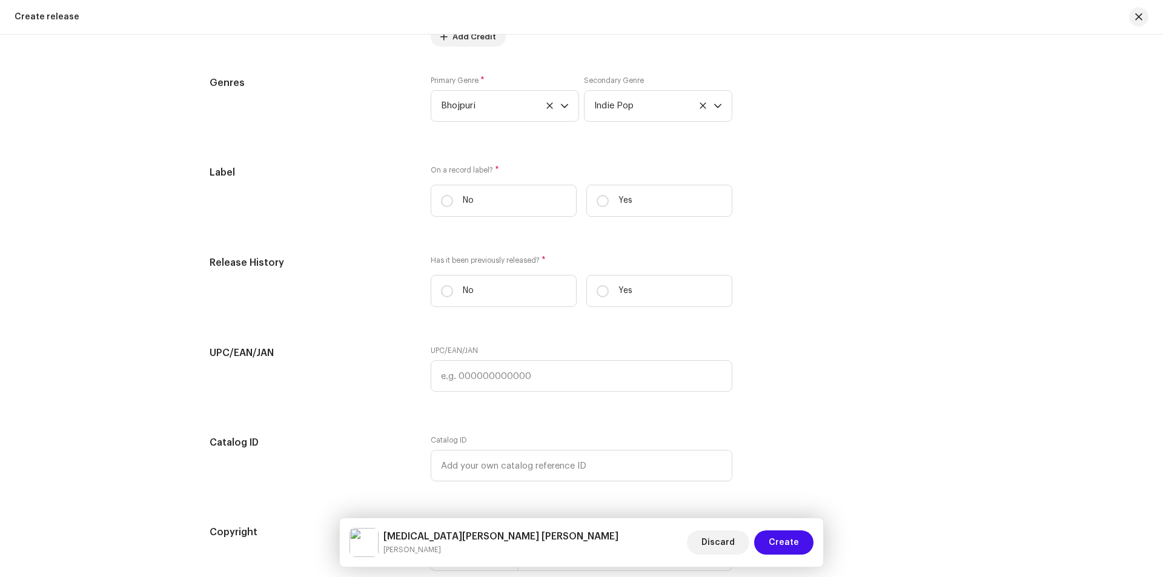
scroll to position [1697, 0]
click at [600, 199] on input "Yes" at bounding box center [603, 200] width 12 height 12
radio input "true"
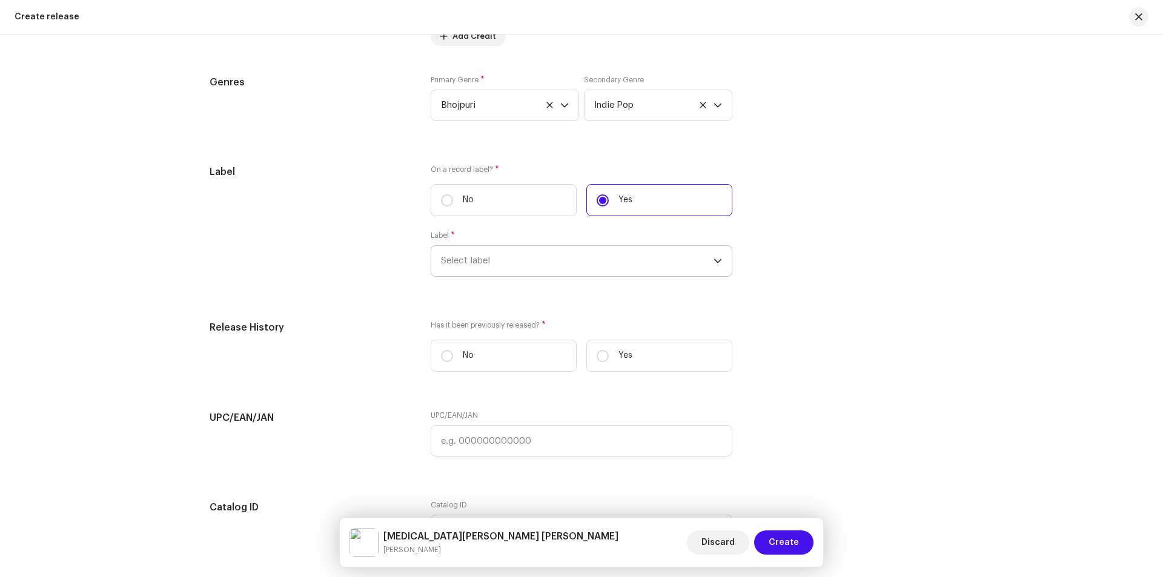
click at [503, 260] on span "Select label" at bounding box center [577, 261] width 273 height 30
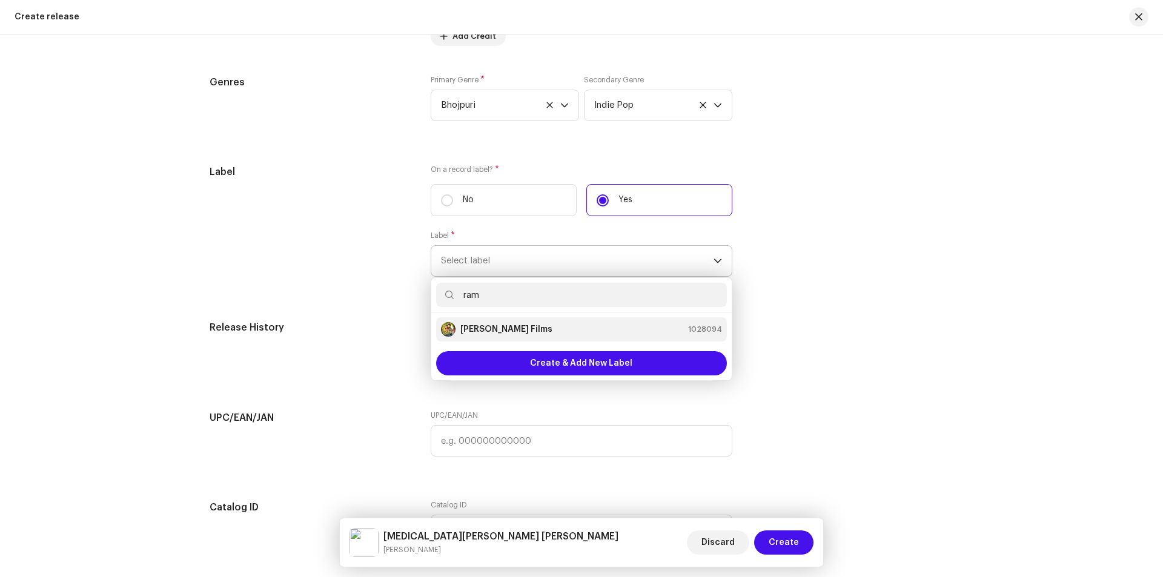
type input "ram"
click at [516, 328] on div "[PERSON_NAME] Films 1028094" at bounding box center [581, 329] width 281 height 15
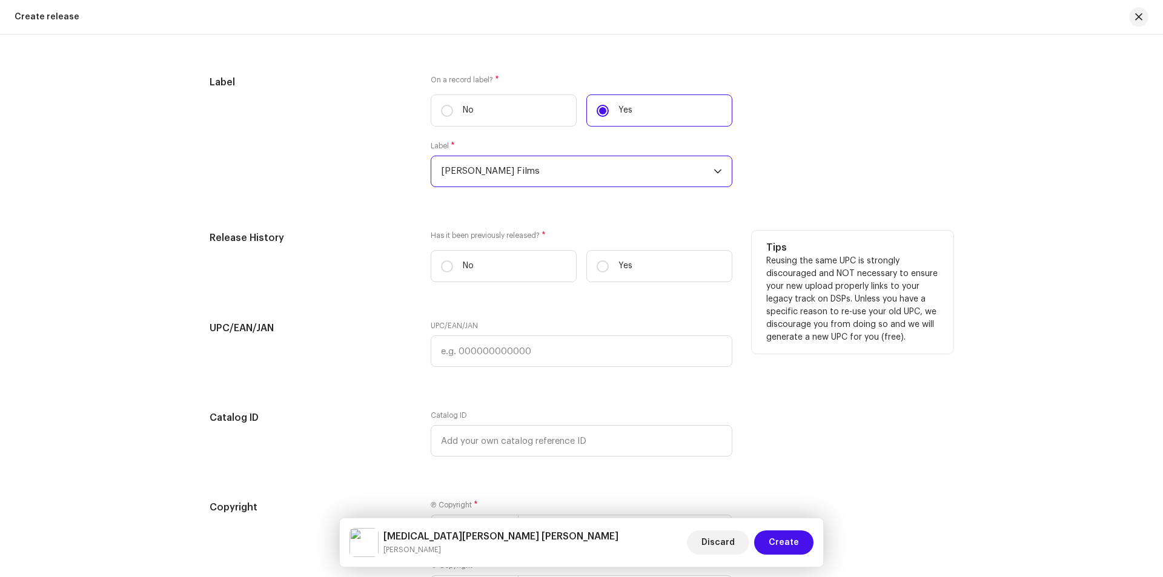
scroll to position [1818, 0]
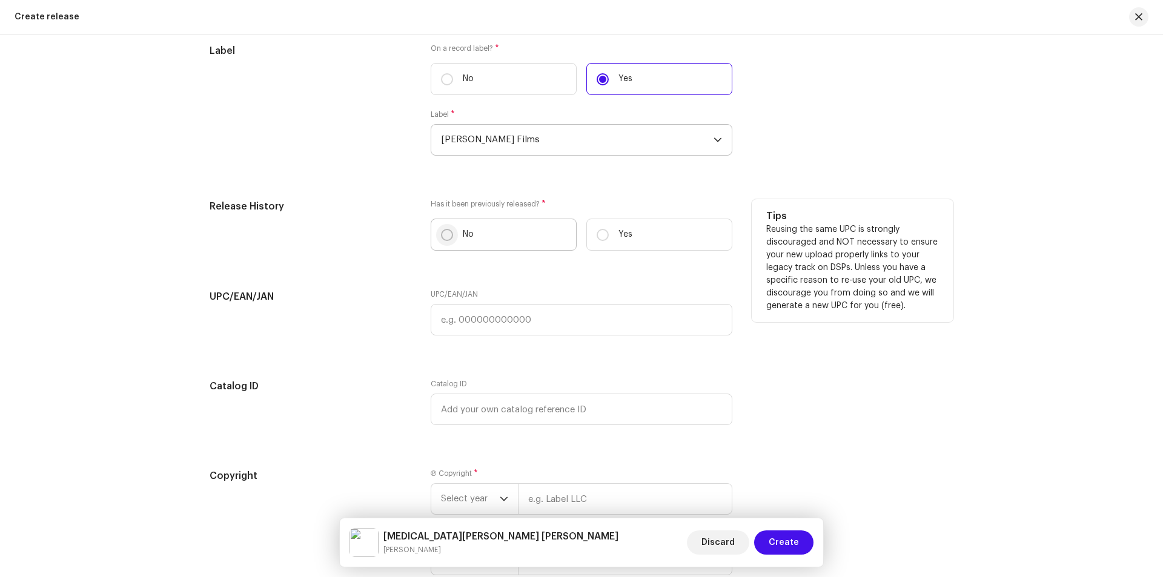
click at [443, 229] on p-radiobutton at bounding box center [447, 235] width 12 height 12
click at [443, 229] on input "No" at bounding box center [447, 235] width 12 height 12
radio input "true"
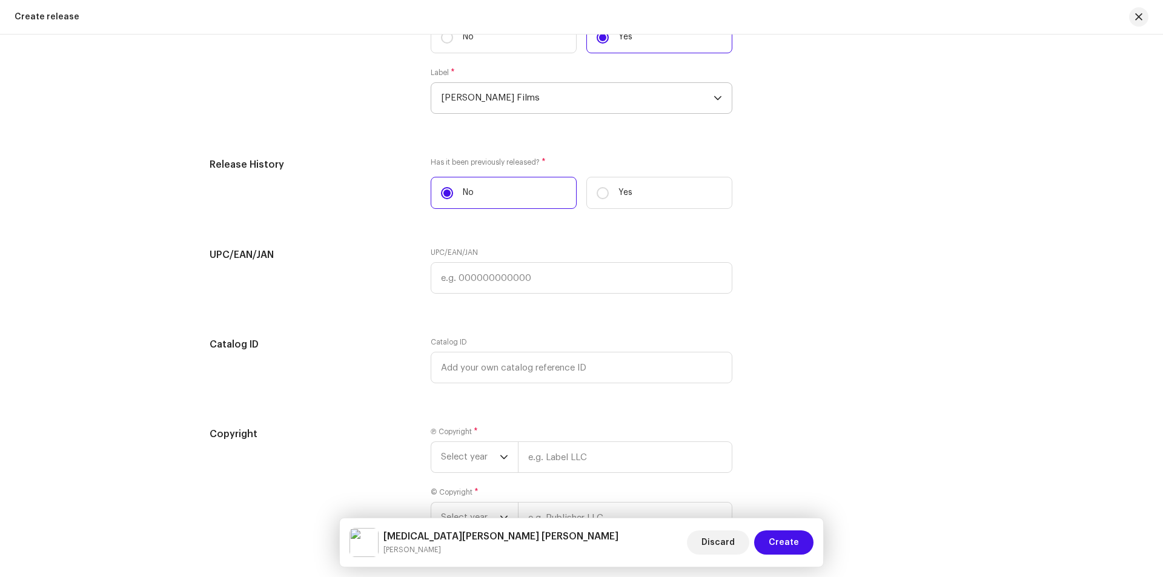
scroll to position [1947, 0]
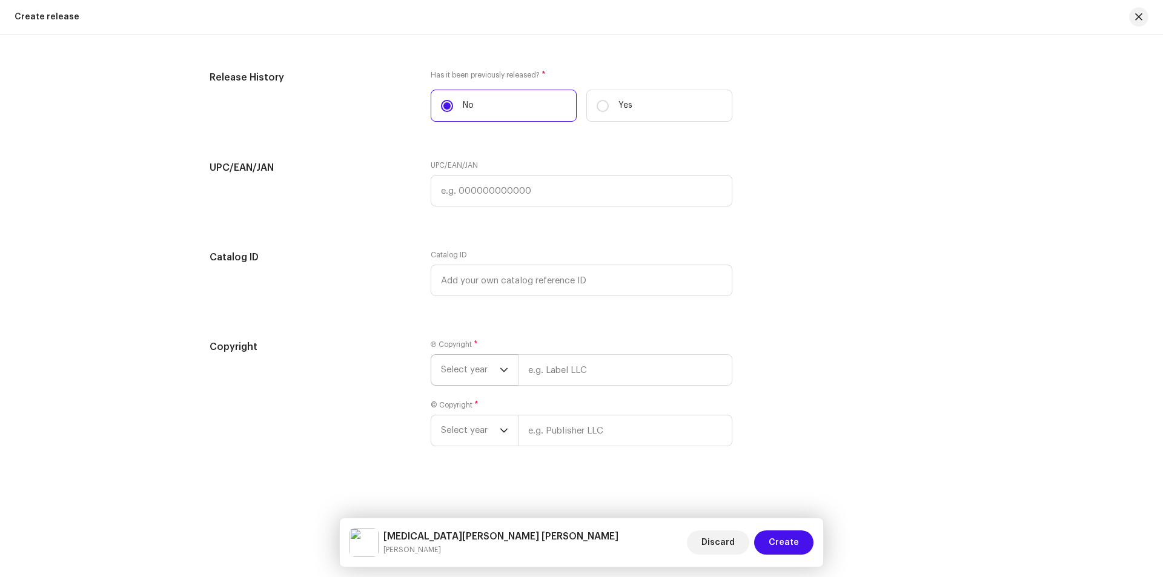
click at [470, 375] on span "Select year" at bounding box center [470, 370] width 59 height 30
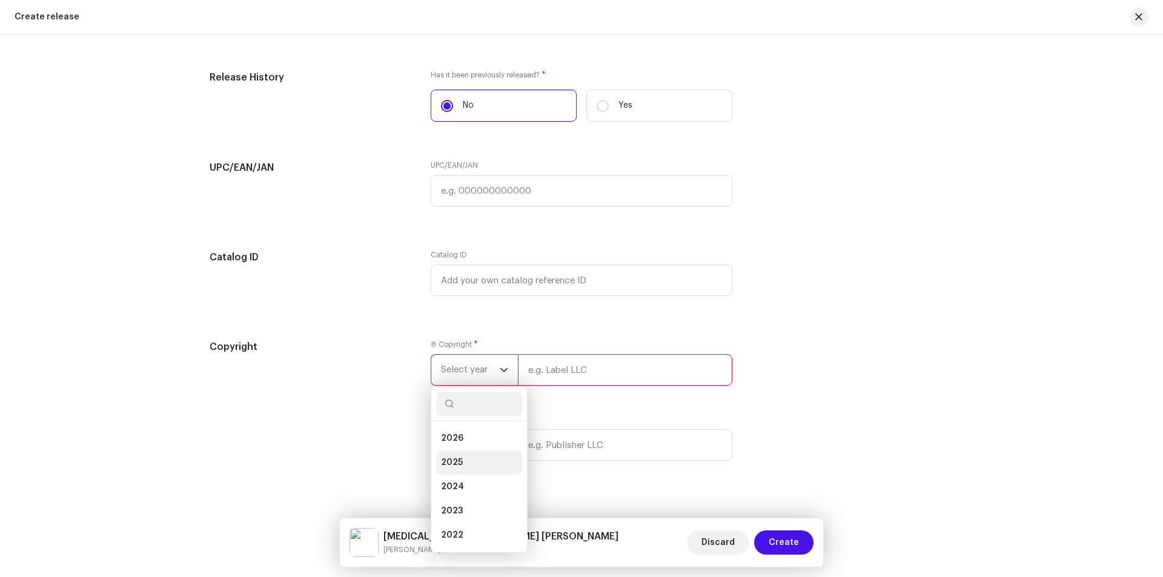
click at [447, 452] on li "2025" at bounding box center [479, 463] width 86 height 24
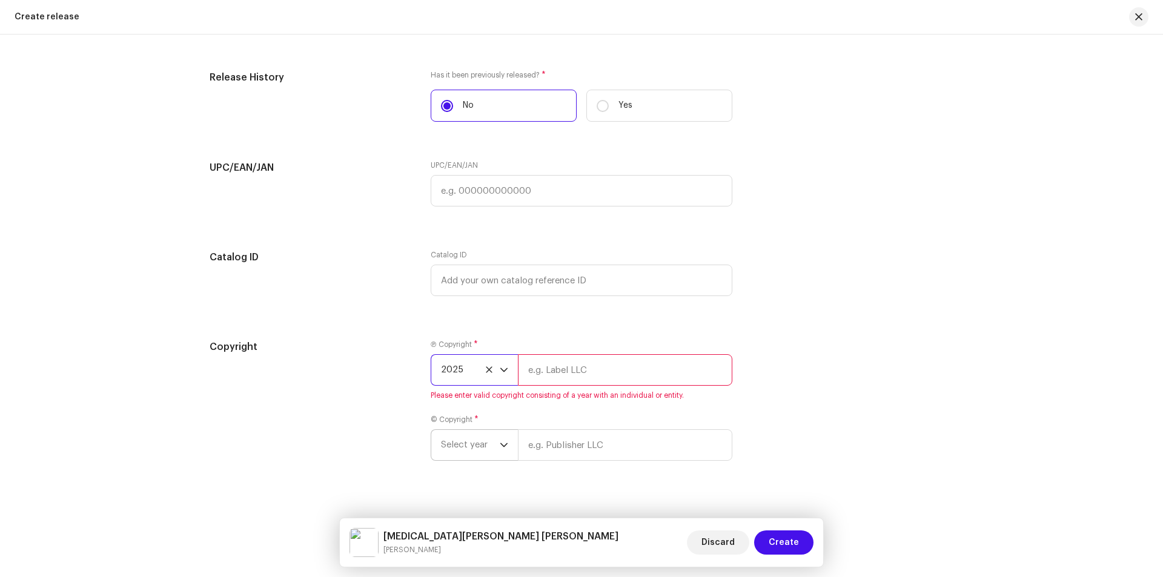
click at [451, 454] on span "Select year" at bounding box center [470, 445] width 59 height 30
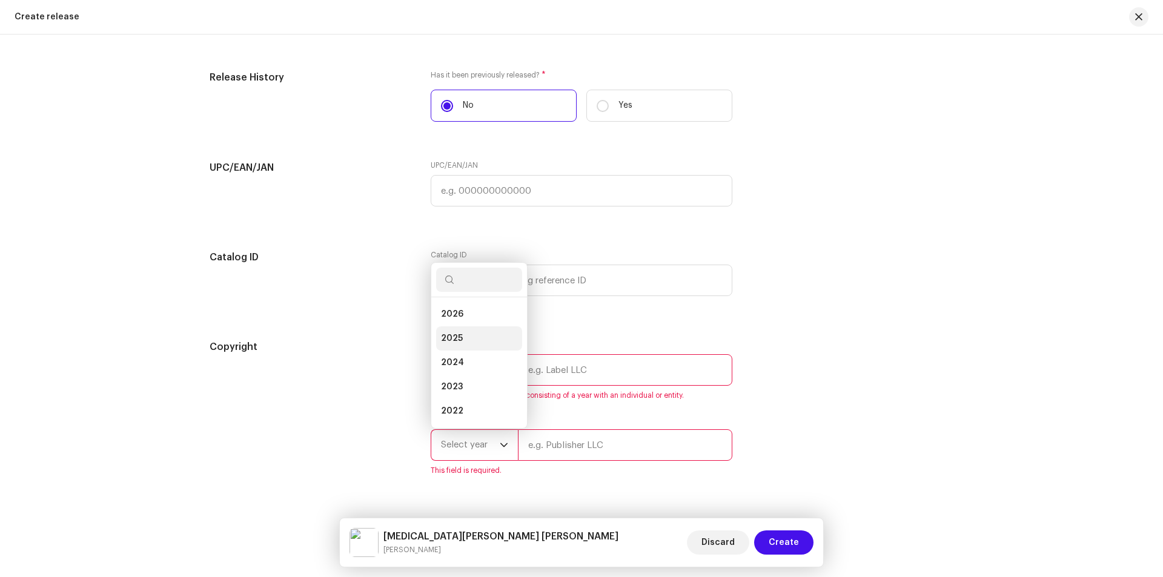
click at [458, 337] on span "2025" at bounding box center [452, 339] width 22 height 12
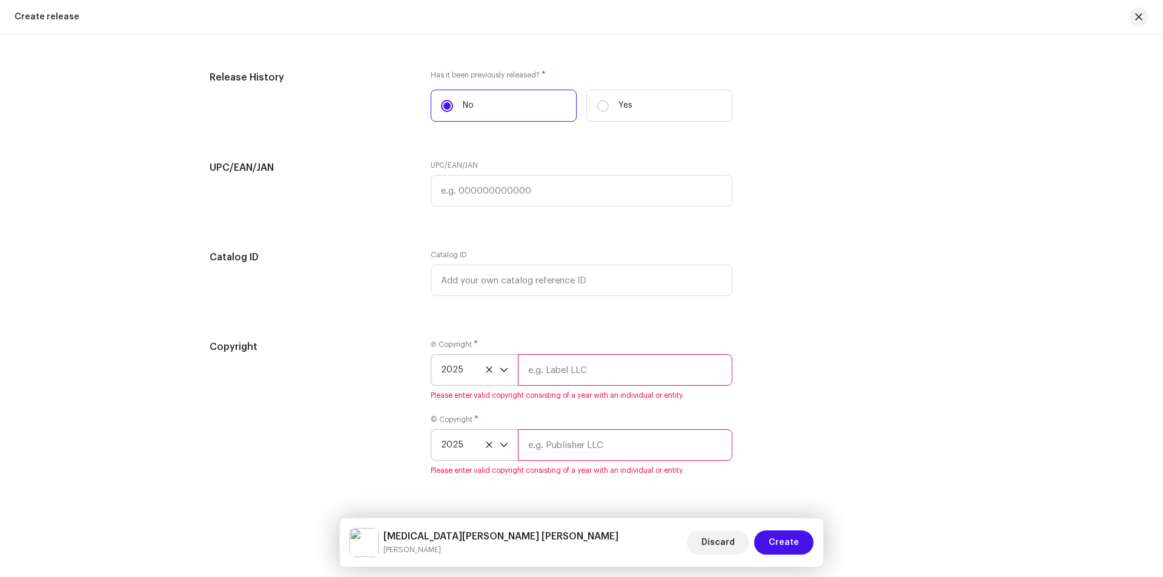
click at [596, 374] on input "text" at bounding box center [625, 370] width 214 height 32
type input "[PERSON_NAME] Films"
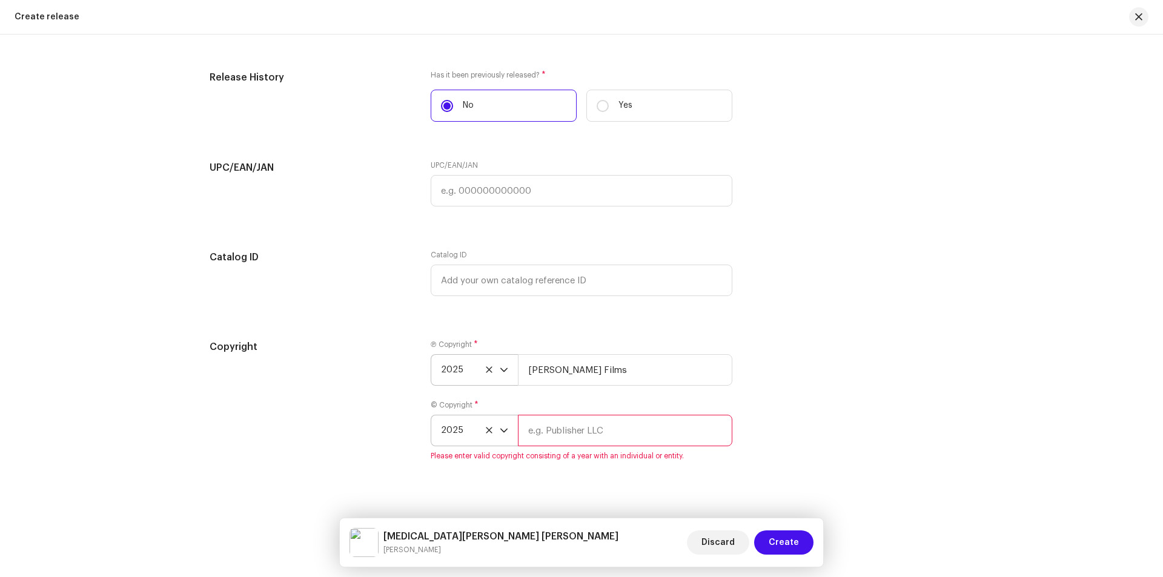
click at [592, 441] on input "text" at bounding box center [625, 431] width 214 height 32
type input "[PERSON_NAME] Films"
click at [764, 539] on button "Create" at bounding box center [783, 543] width 59 height 24
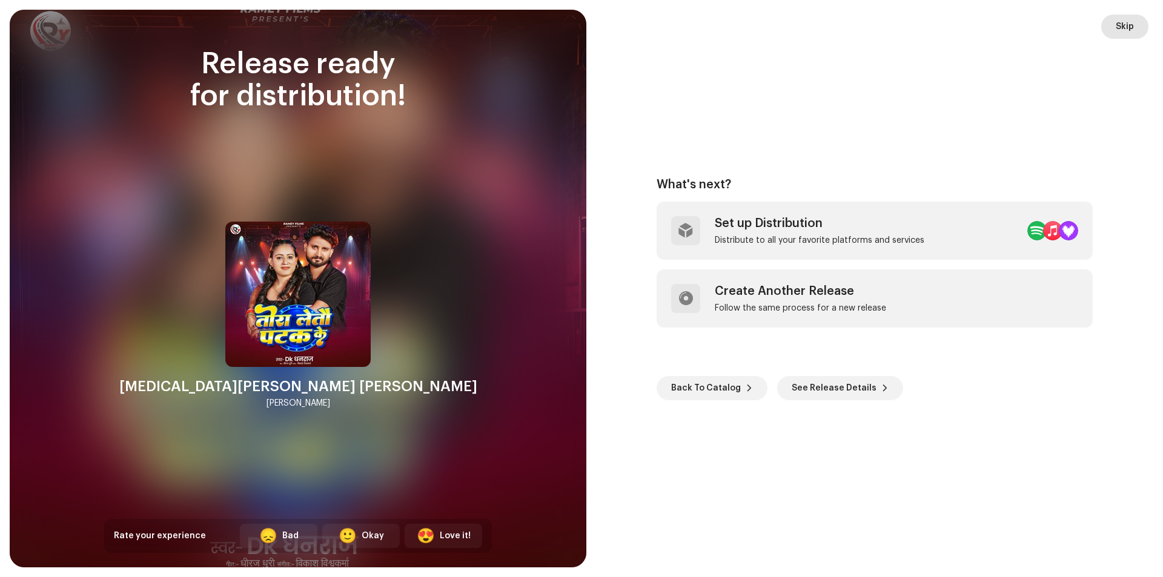
click at [1127, 21] on span "Skip" at bounding box center [1125, 27] width 18 height 24
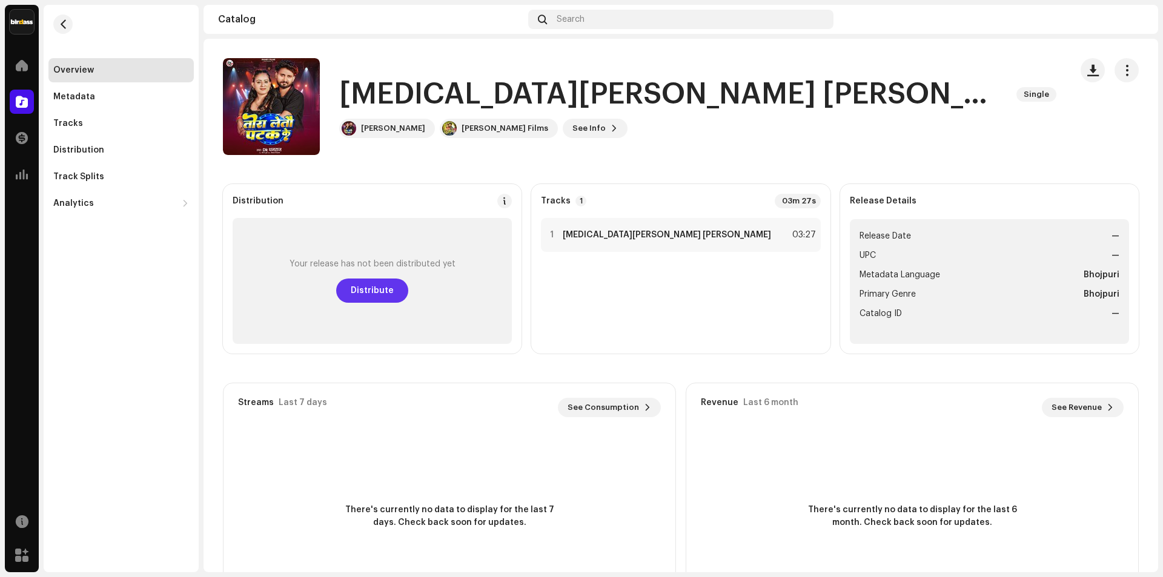
click at [377, 293] on span "Distribute" at bounding box center [372, 291] width 43 height 24
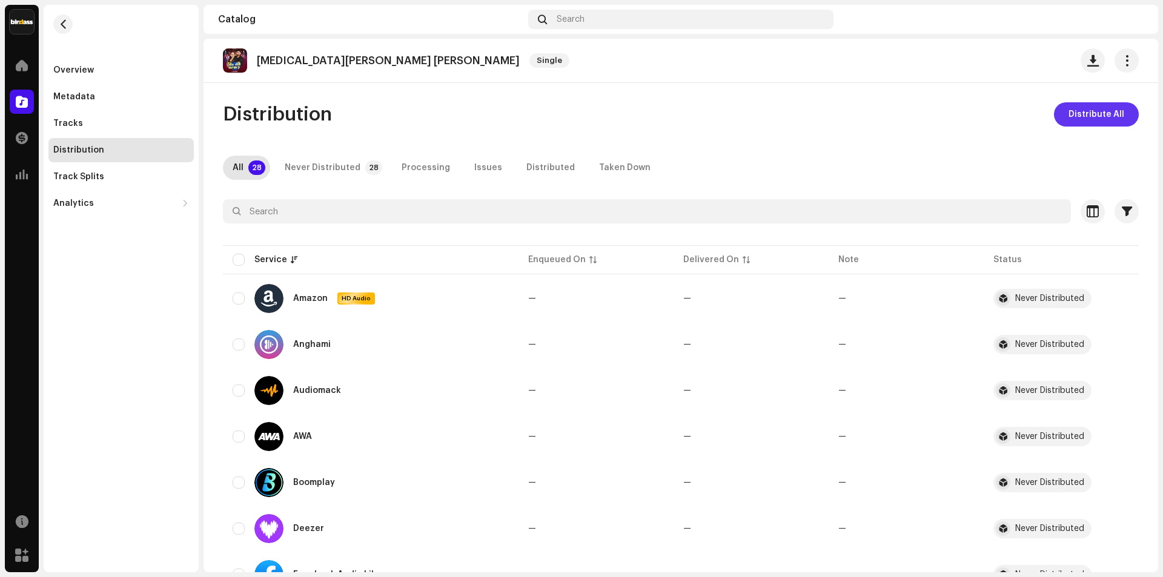
click at [1088, 113] on span "Distribute All" at bounding box center [1097, 114] width 56 height 24
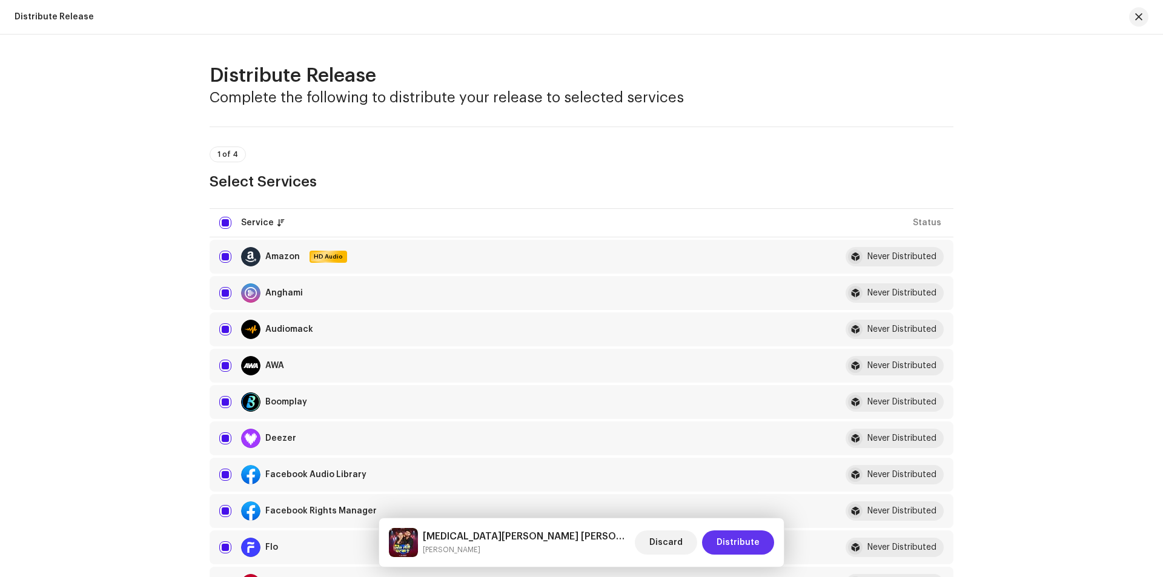
click at [754, 539] on span "Distribute" at bounding box center [738, 543] width 43 height 24
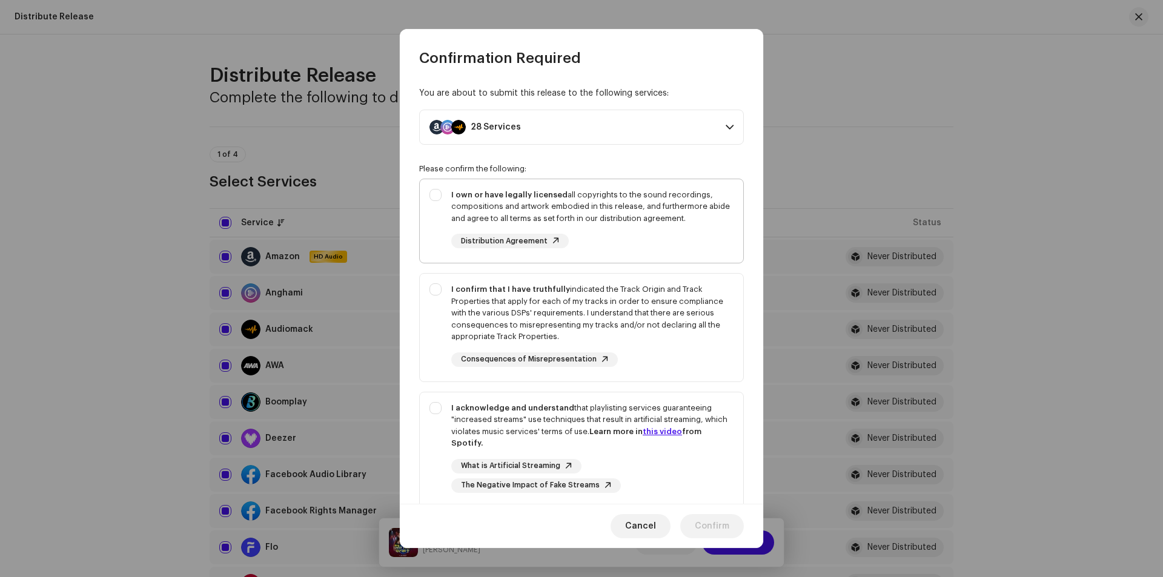
click at [443, 194] on div "I own or have legally licensed all copyrights to the sound recordings, composit…" at bounding box center [582, 218] width 324 height 79
checkbox input "true"
click at [441, 296] on div "I confirm that I have truthfully indicated the Track Origin and Track Propertie…" at bounding box center [582, 325] width 324 height 103
checkbox input "true"
click at [429, 410] on div "I acknowledge and understand that playlisting services guaranteeing "increased …" at bounding box center [582, 448] width 324 height 110
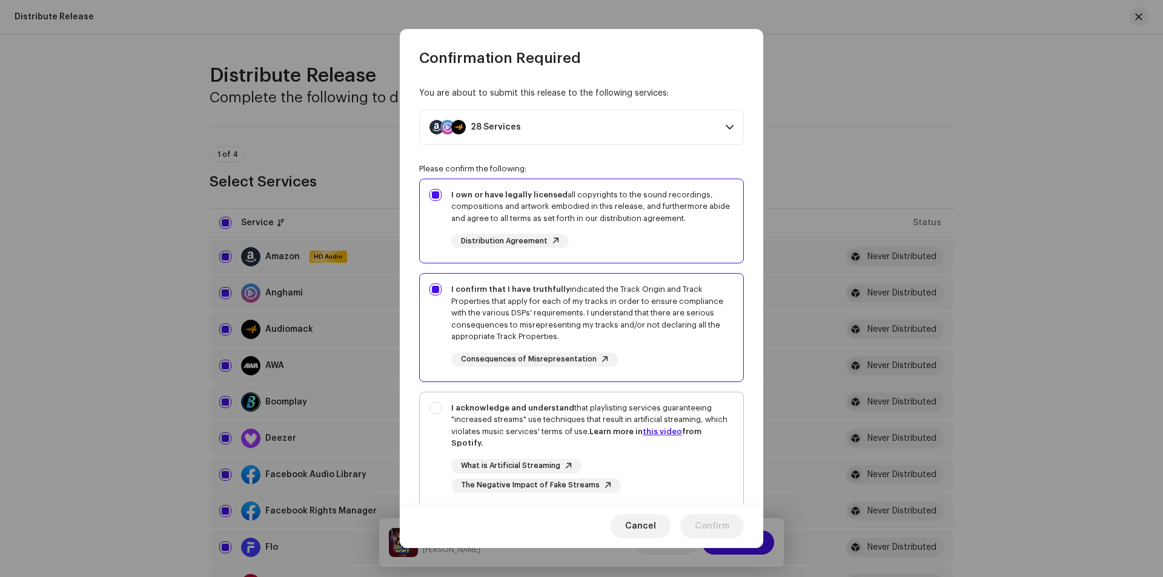
checkbox input "true"
click at [712, 531] on span "Confirm" at bounding box center [712, 526] width 35 height 24
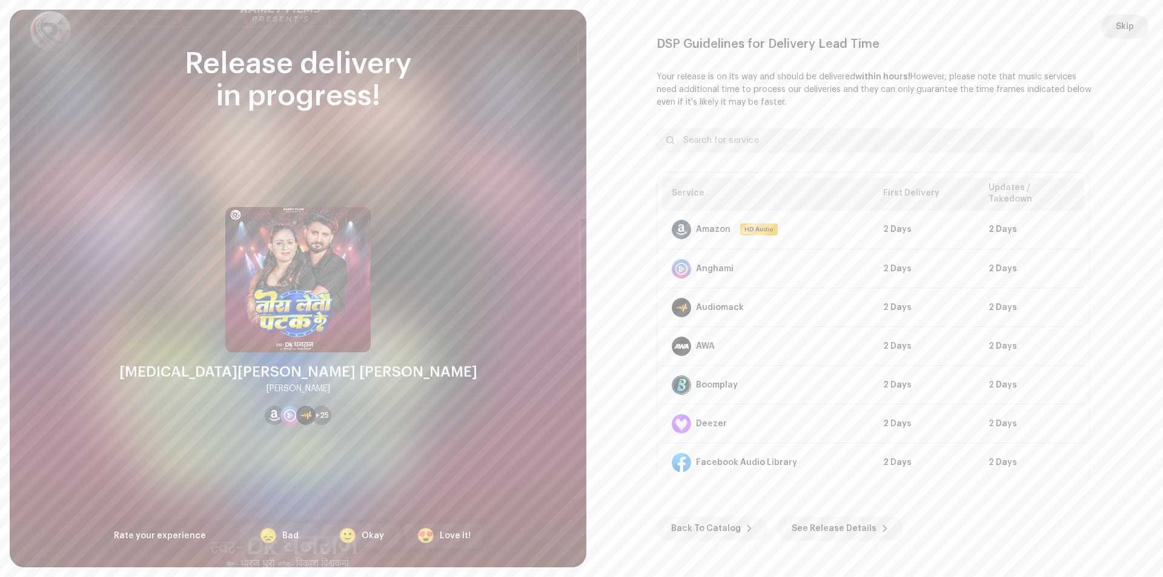
click at [1138, 23] on button "Skip" at bounding box center [1125, 27] width 47 height 24
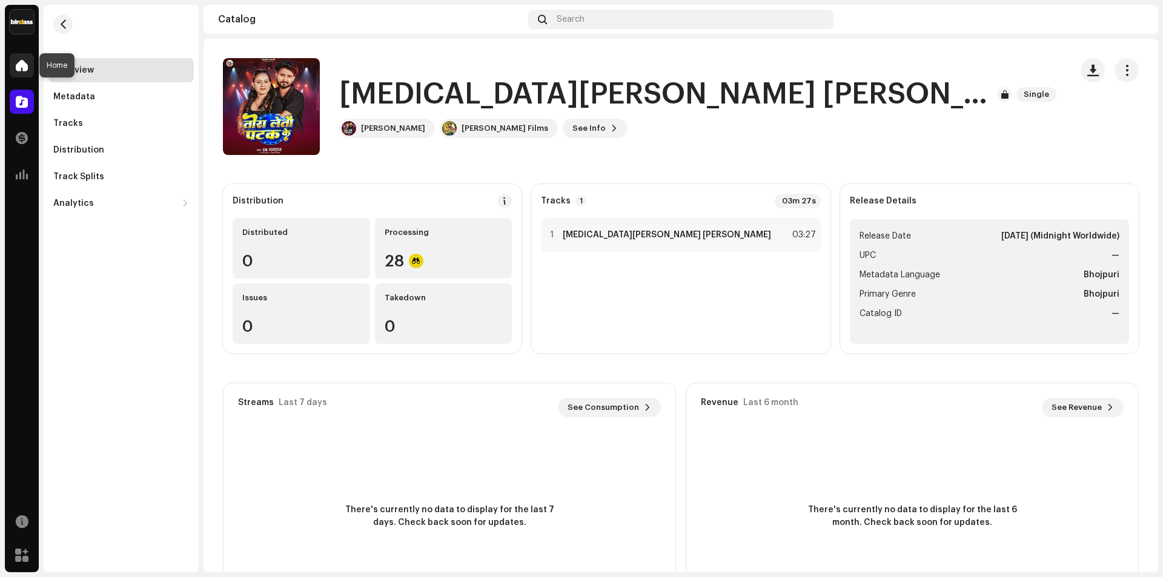
click at [25, 70] on span at bounding box center [22, 66] width 12 height 10
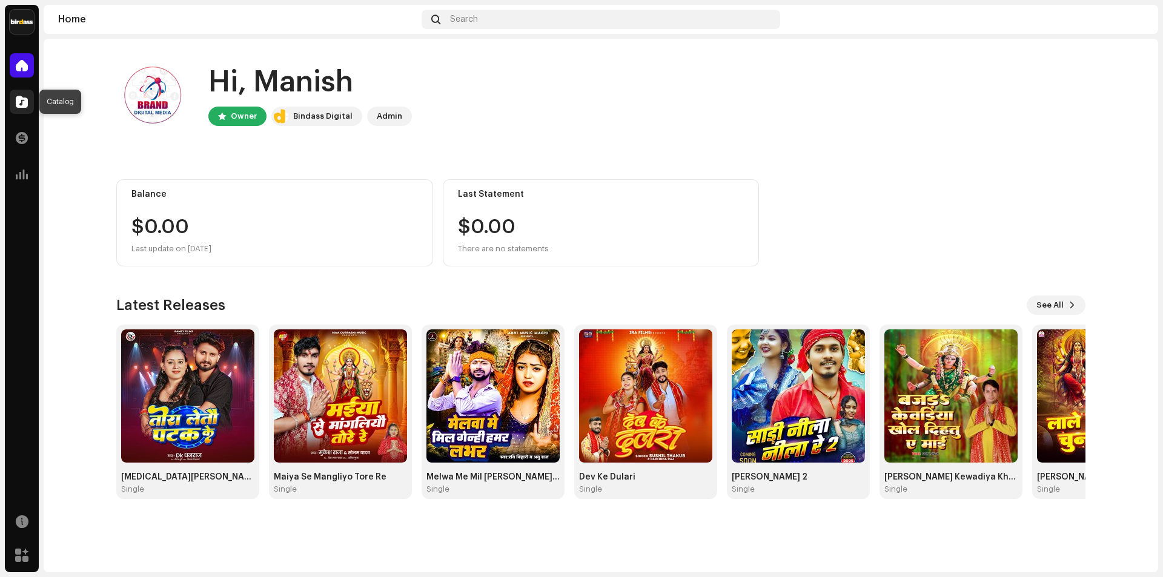
click at [28, 98] on div at bounding box center [22, 102] width 24 height 24
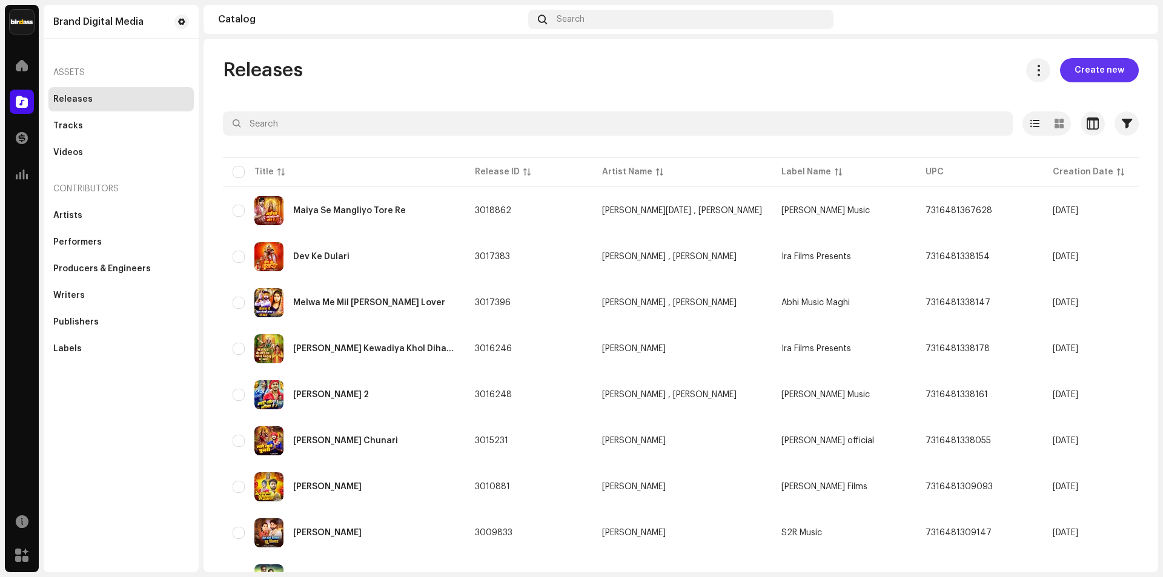
click at [1094, 71] on span "Create new" at bounding box center [1100, 70] width 50 height 24
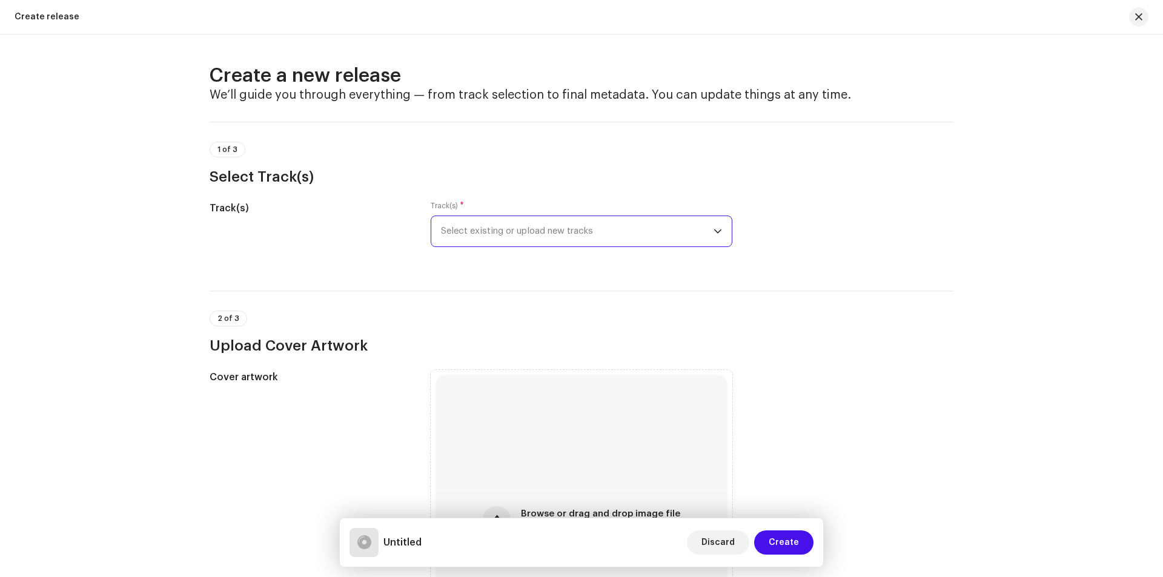
click at [585, 228] on span "Select existing or upload new tracks" at bounding box center [577, 231] width 273 height 30
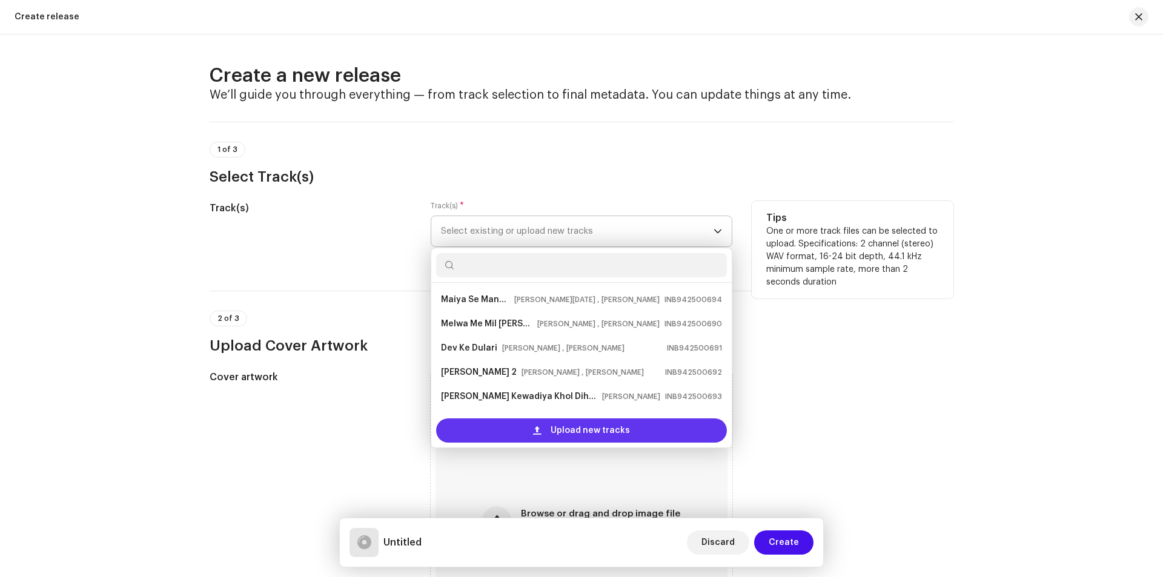
scroll to position [19, 0]
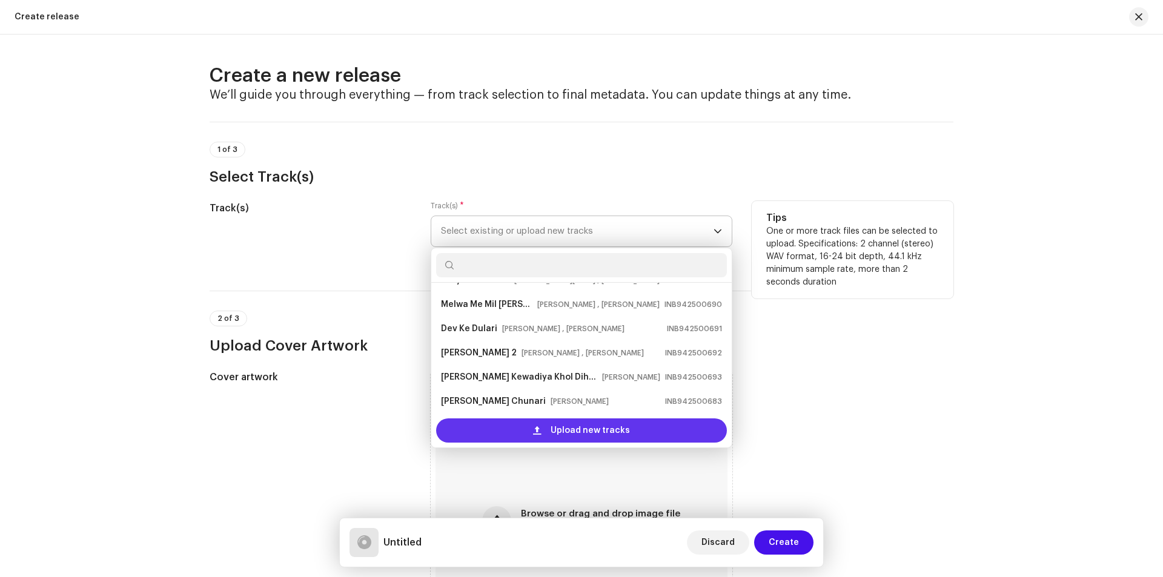
click at [593, 428] on span "Upload new tracks" at bounding box center [590, 431] width 79 height 24
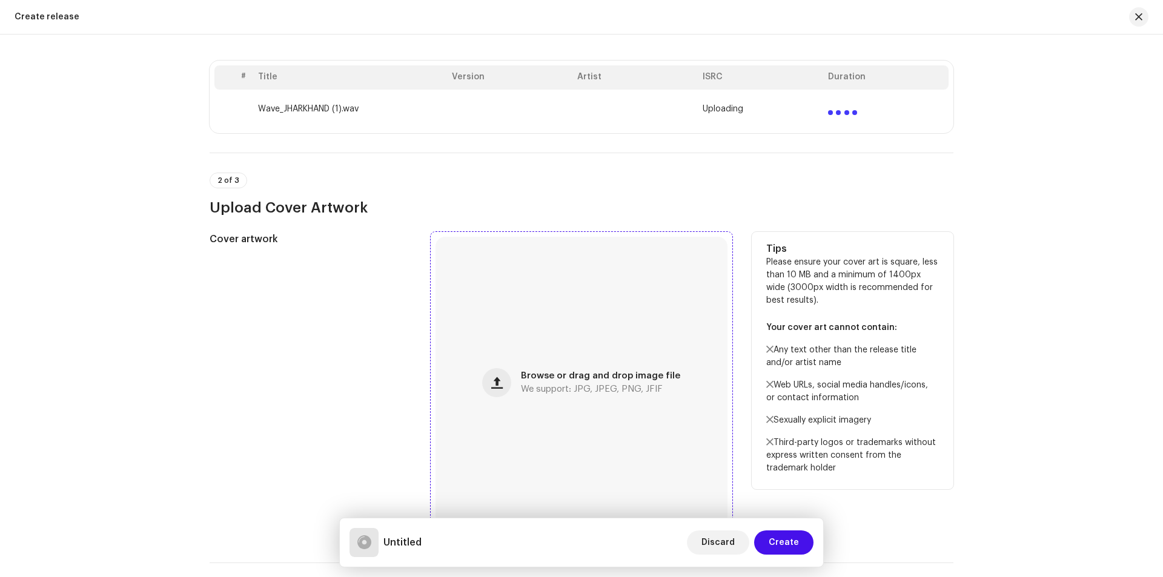
scroll to position [242, 0]
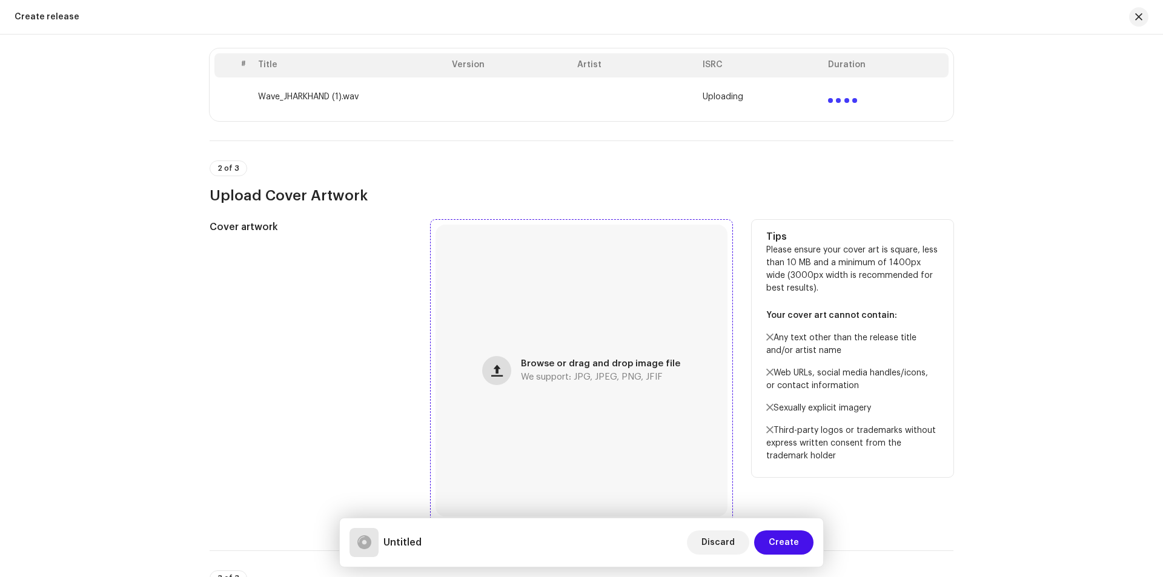
click at [503, 367] on span "button" at bounding box center [497, 371] width 12 height 10
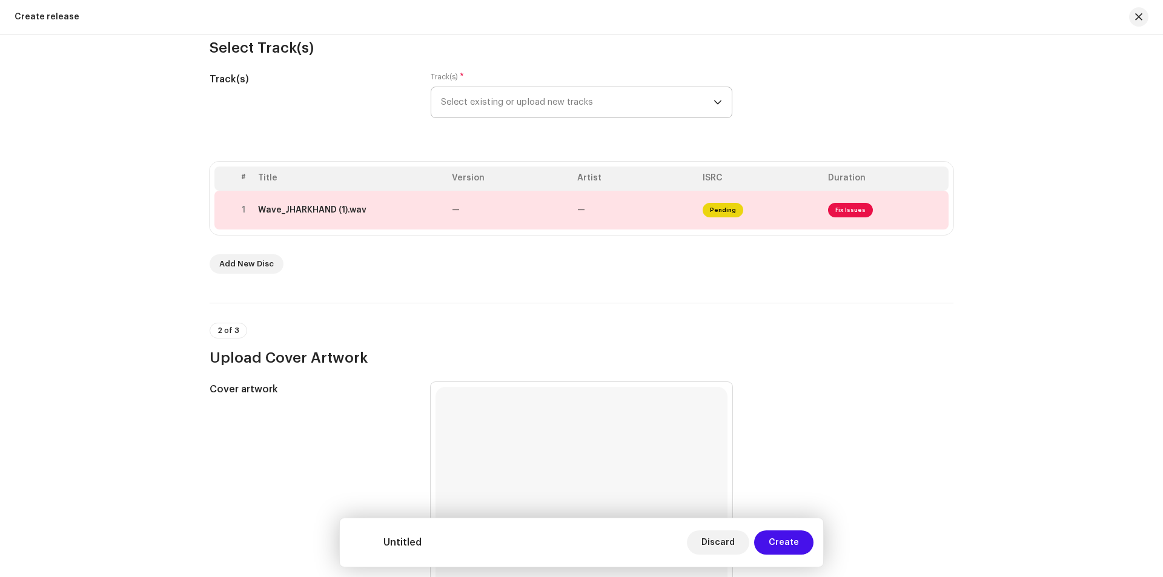
scroll to position [61, 0]
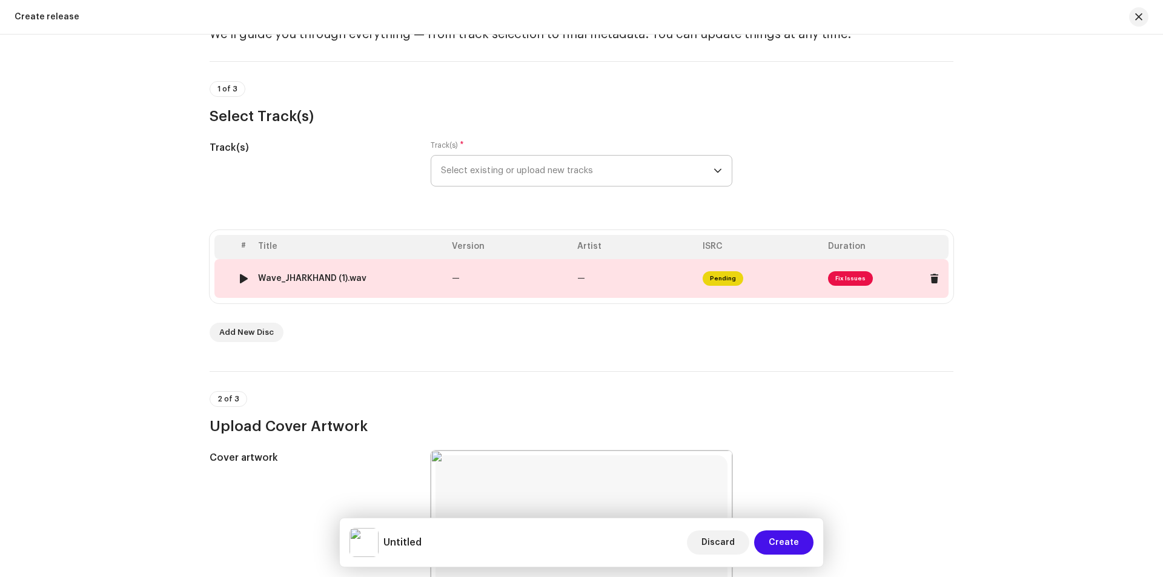
click at [720, 280] on span "Pending" at bounding box center [723, 278] width 41 height 15
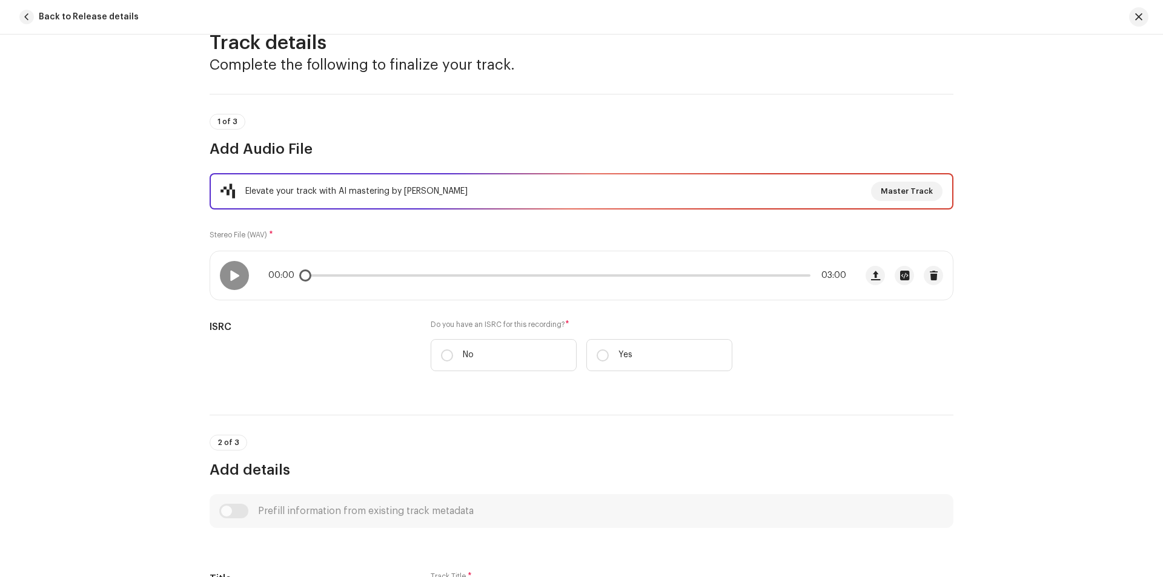
scroll to position [121, 0]
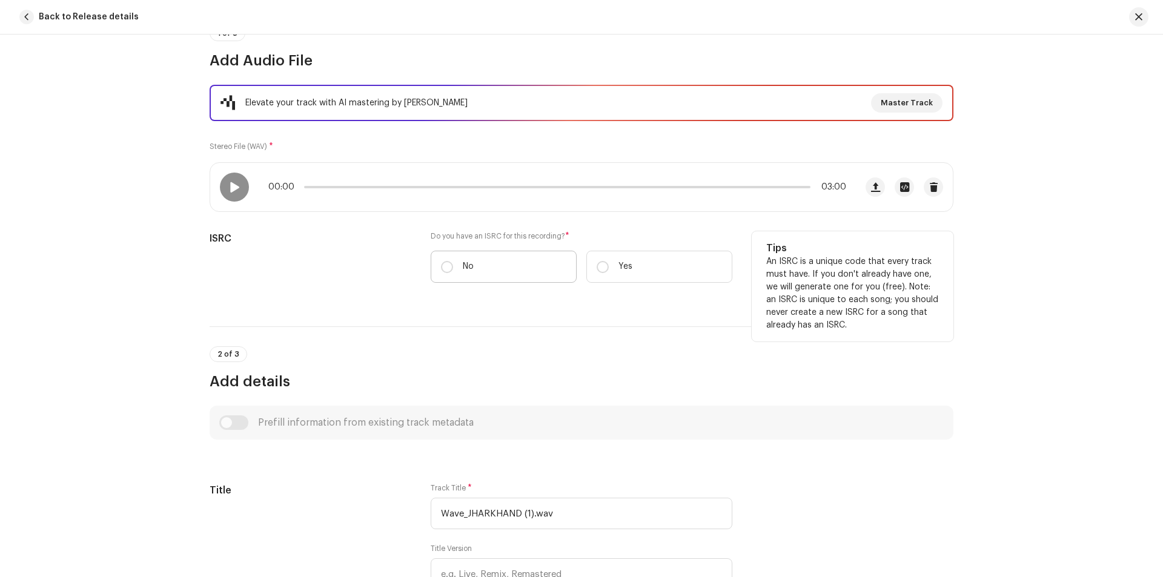
click at [434, 274] on label "No" at bounding box center [504, 267] width 146 height 32
click at [441, 273] on input "No" at bounding box center [447, 267] width 12 height 12
radio input "true"
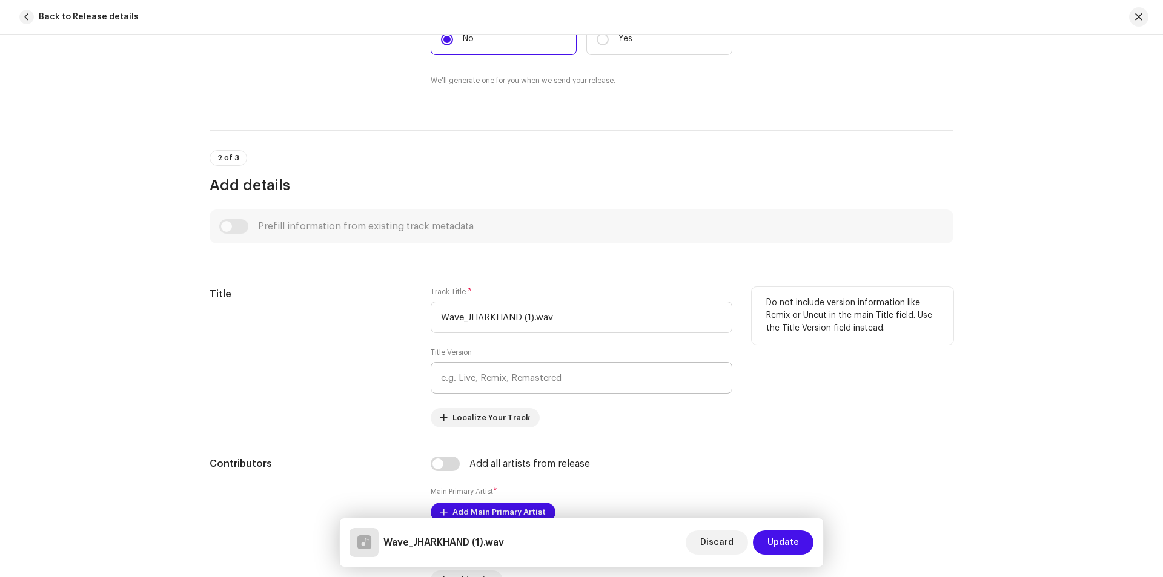
scroll to position [424, 0]
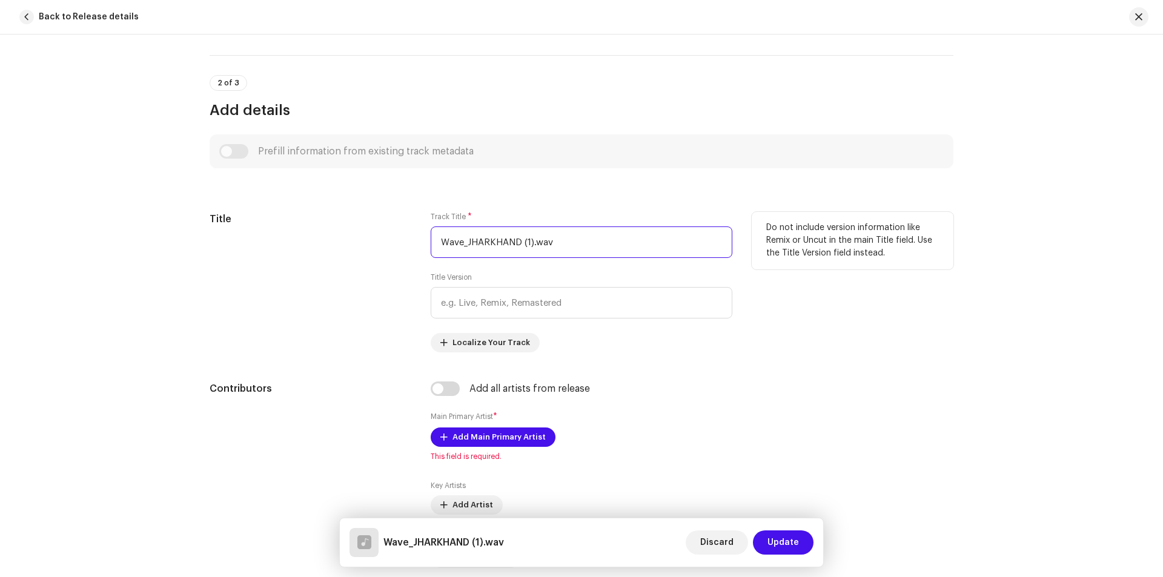
drag, startPoint x: 575, startPoint y: 248, endPoint x: 410, endPoint y: 234, distance: 165.3
click at [411, 234] on div "Title Track Title * Wave_JHARKHAND (1).wav Title Version Localize Your Track Do…" at bounding box center [582, 282] width 744 height 141
click at [491, 243] on input "Ha E Pagali Jharkhand" at bounding box center [582, 243] width 302 height 32
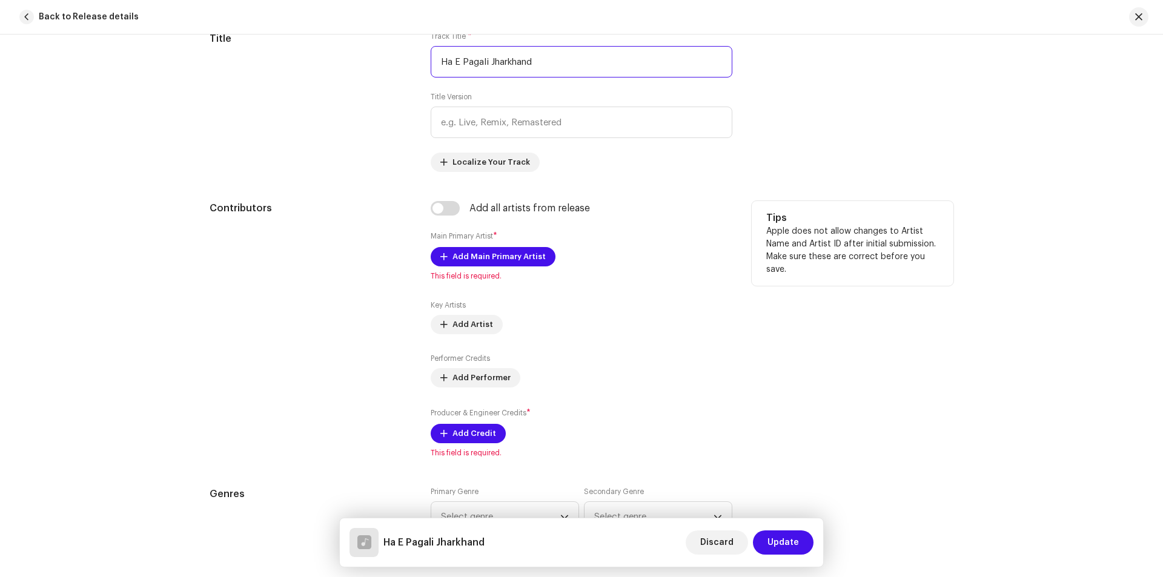
scroll to position [606, 0]
type input "Ha E Pagali Jharkhand"
click at [466, 264] on span "Add Main Primary Artist" at bounding box center [499, 256] width 93 height 24
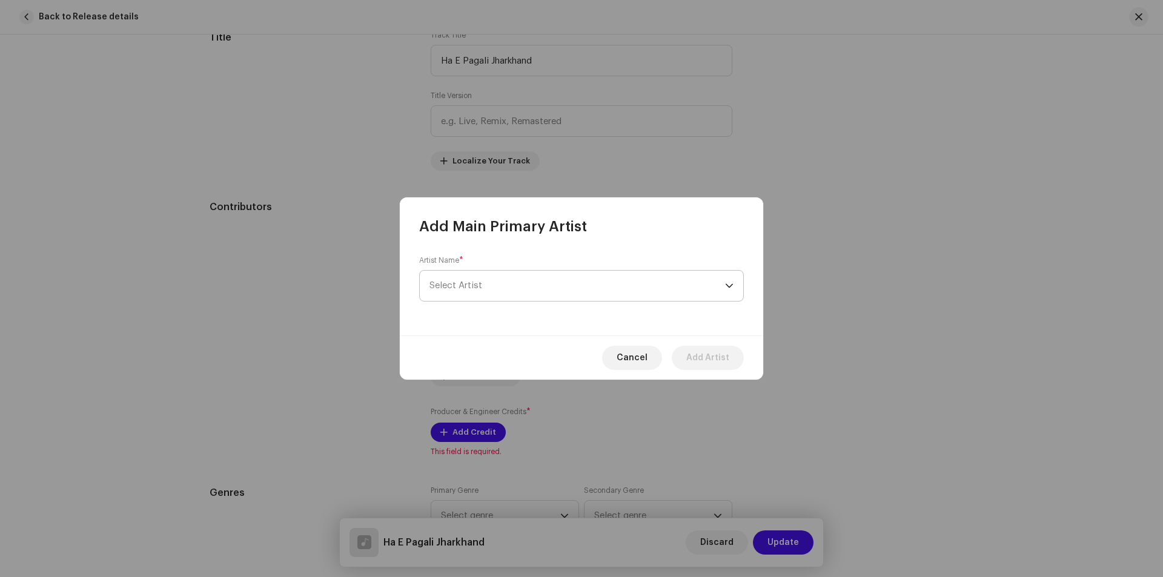
click at [480, 289] on span "Select Artist" at bounding box center [456, 285] width 53 height 9
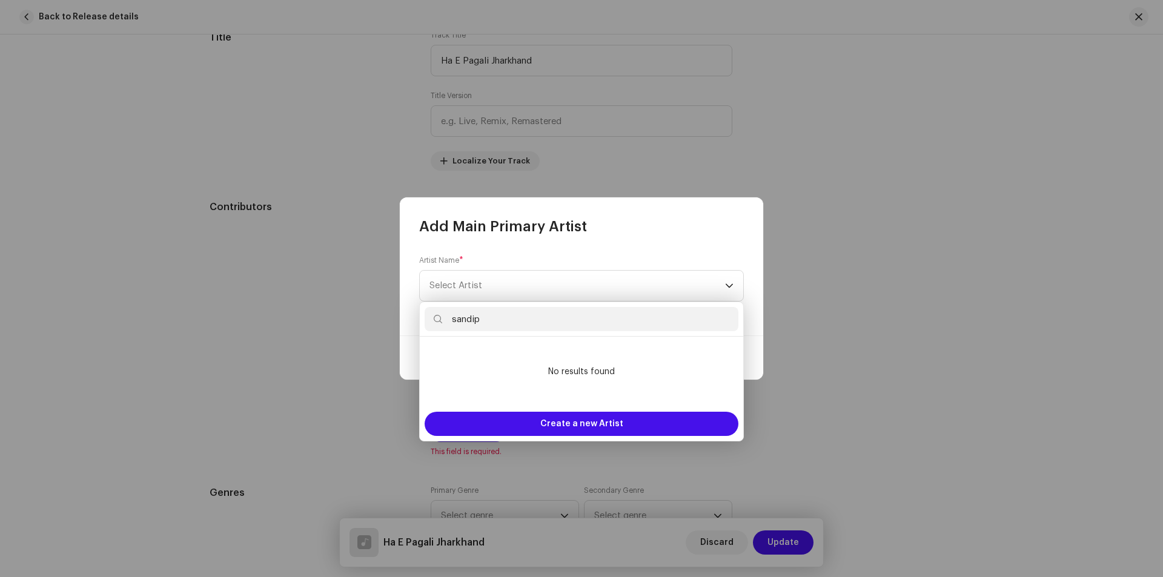
drag, startPoint x: 487, startPoint y: 322, endPoint x: 443, endPoint y: 320, distance: 43.7
click at [443, 320] on input "sandip" at bounding box center [582, 319] width 314 height 24
click at [542, 319] on input "[PERSON_NAME] , [PERSON_NAME]" at bounding box center [582, 319] width 314 height 24
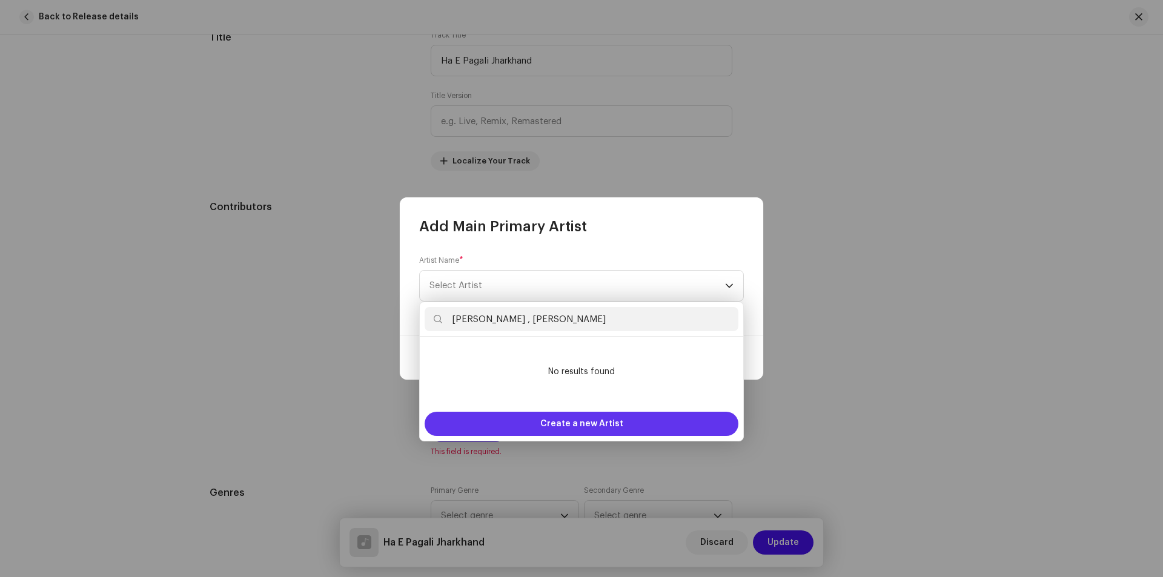
type input "[PERSON_NAME] , [PERSON_NAME]"
click at [562, 425] on span "Create a new Artist" at bounding box center [581, 424] width 83 height 24
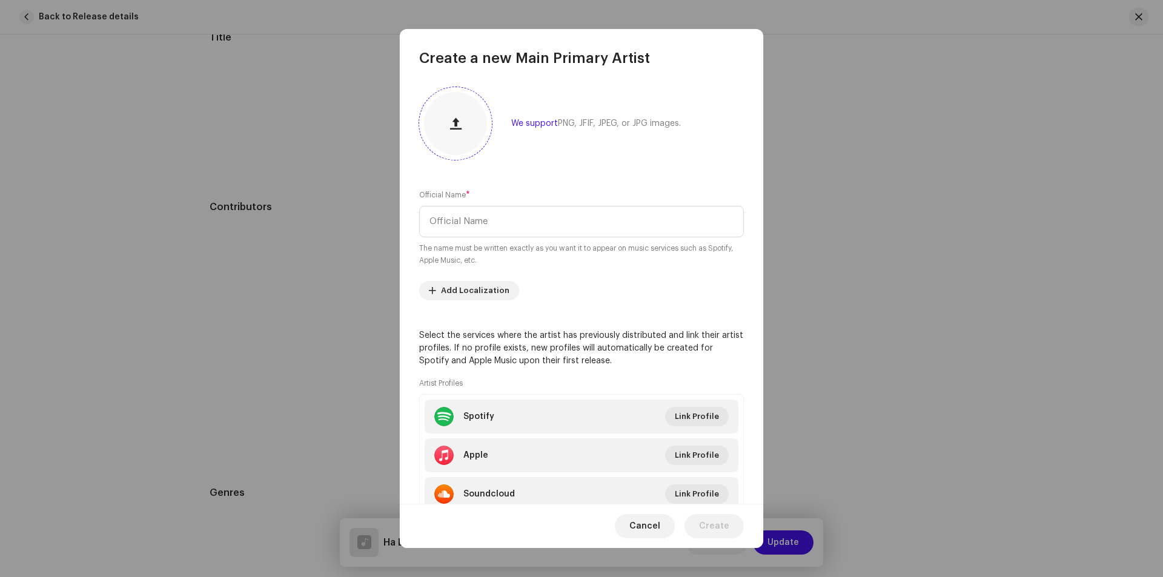
click at [471, 123] on div at bounding box center [455, 123] width 63 height 63
click at [474, 208] on input "text" at bounding box center [581, 222] width 325 height 32
click at [480, 225] on input "text" at bounding box center [581, 222] width 325 height 32
paste input "[PERSON_NAME] , [PERSON_NAME]"
type input "[PERSON_NAME] , [PERSON_NAME]"
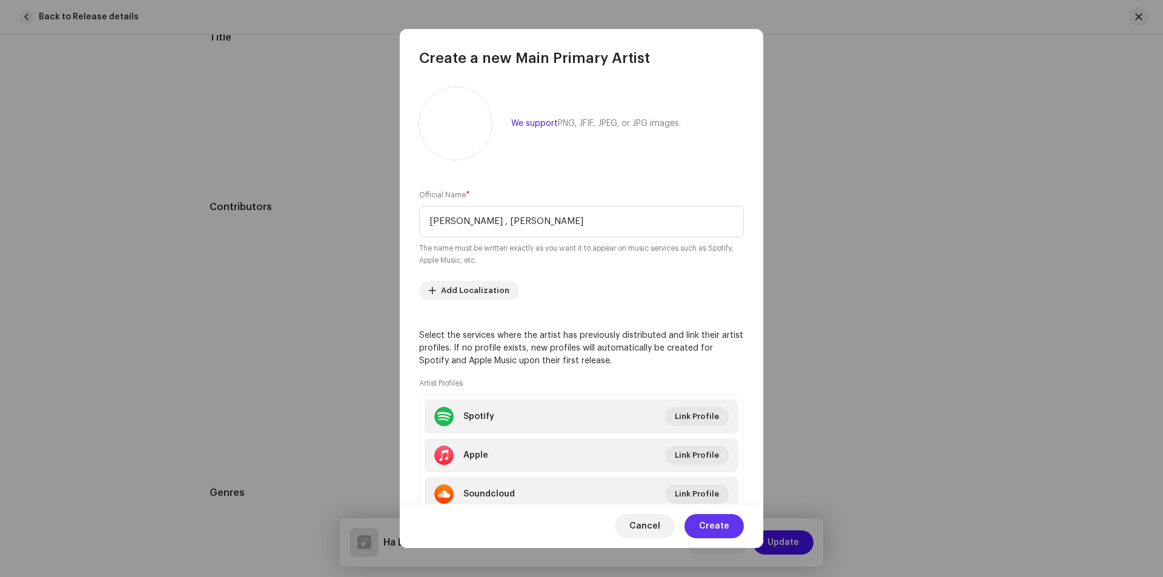
click at [721, 531] on span "Create" at bounding box center [714, 526] width 30 height 24
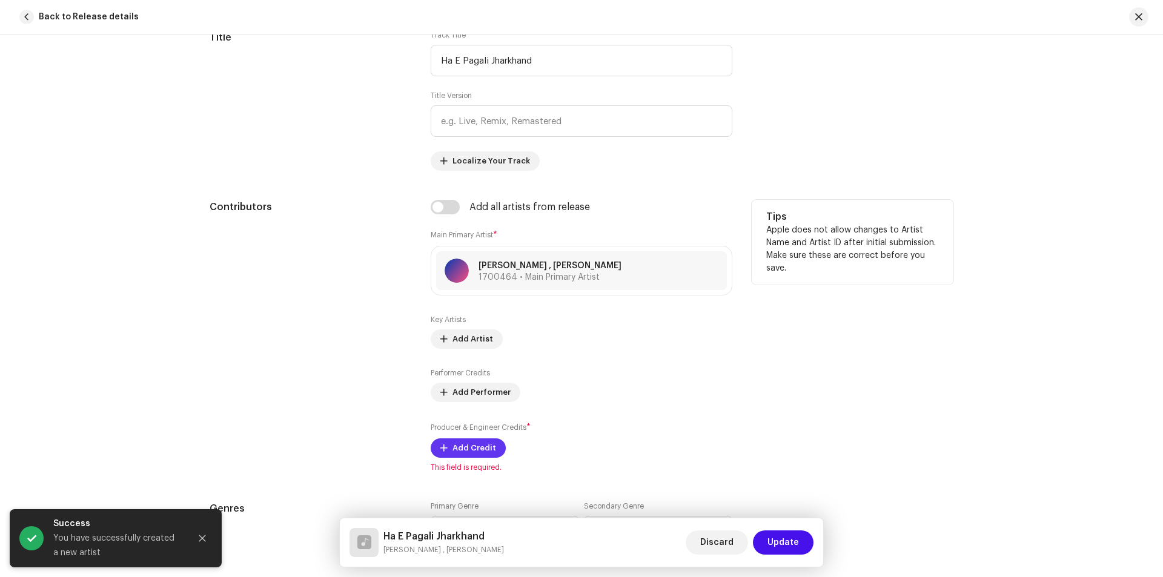
click at [471, 444] on span "Add Credit" at bounding box center [475, 448] width 44 height 24
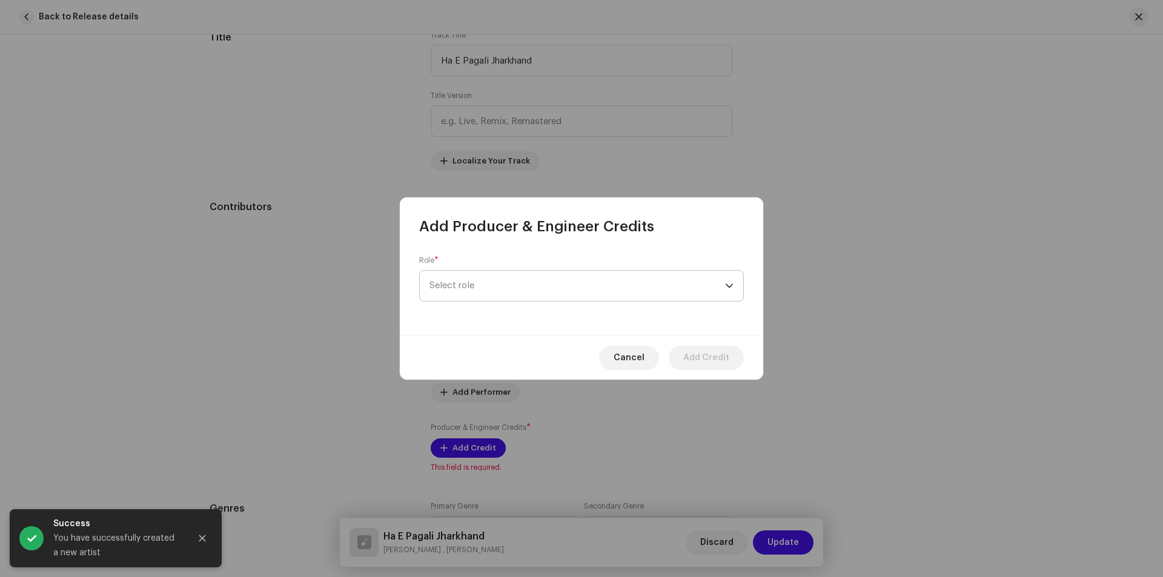
click at [700, 281] on span "Select role" at bounding box center [578, 286] width 296 height 30
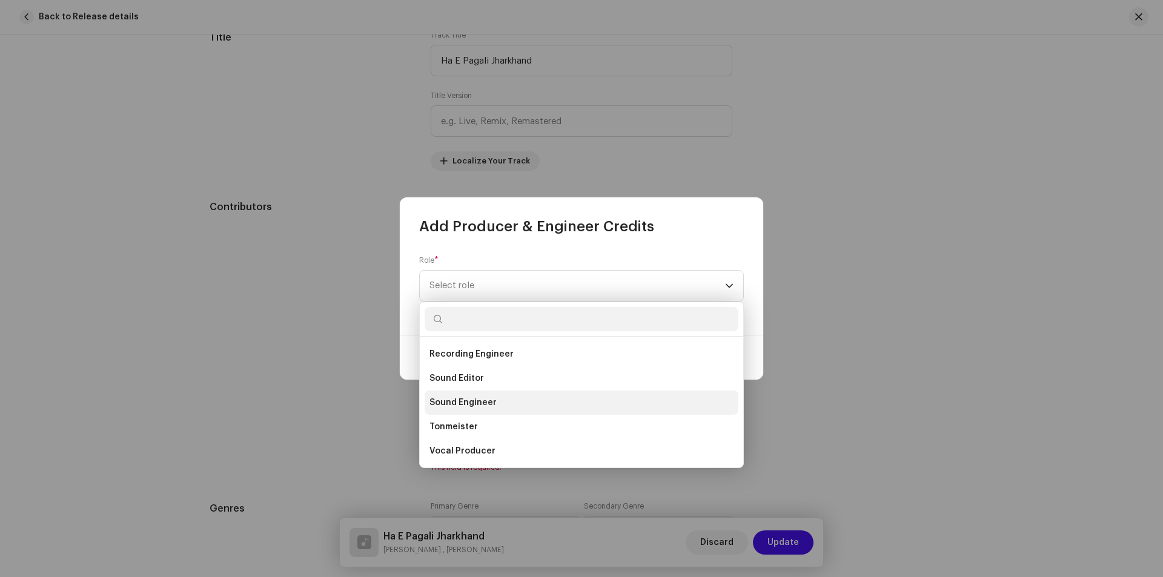
scroll to position [533, 0]
click at [490, 447] on span "Vocal Producer" at bounding box center [463, 451] width 66 height 12
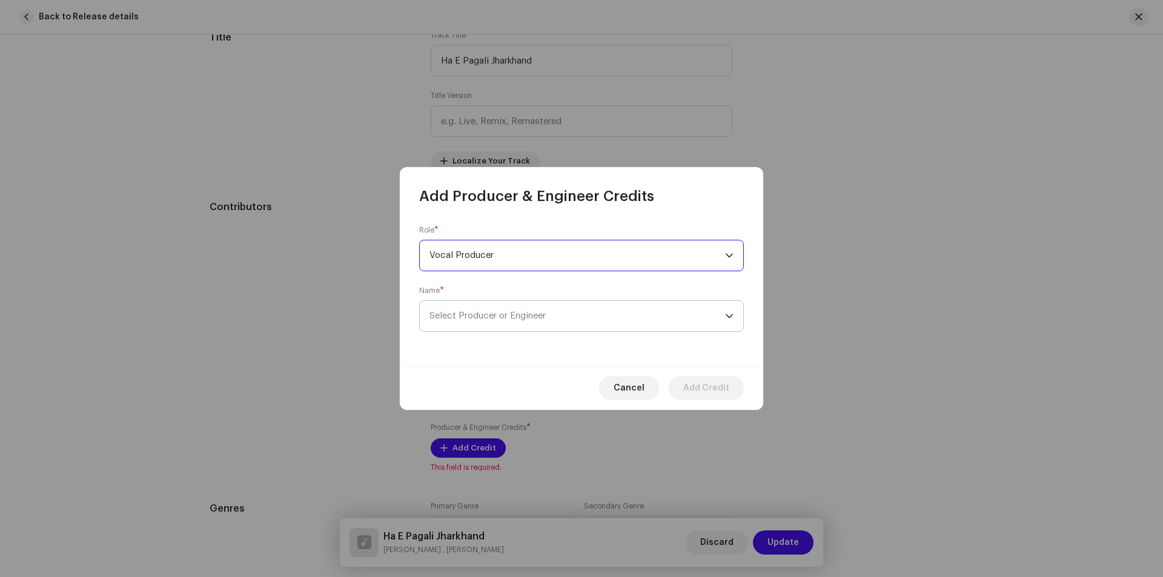
click at [526, 322] on span "Select Producer or Engineer" at bounding box center [578, 316] width 296 height 30
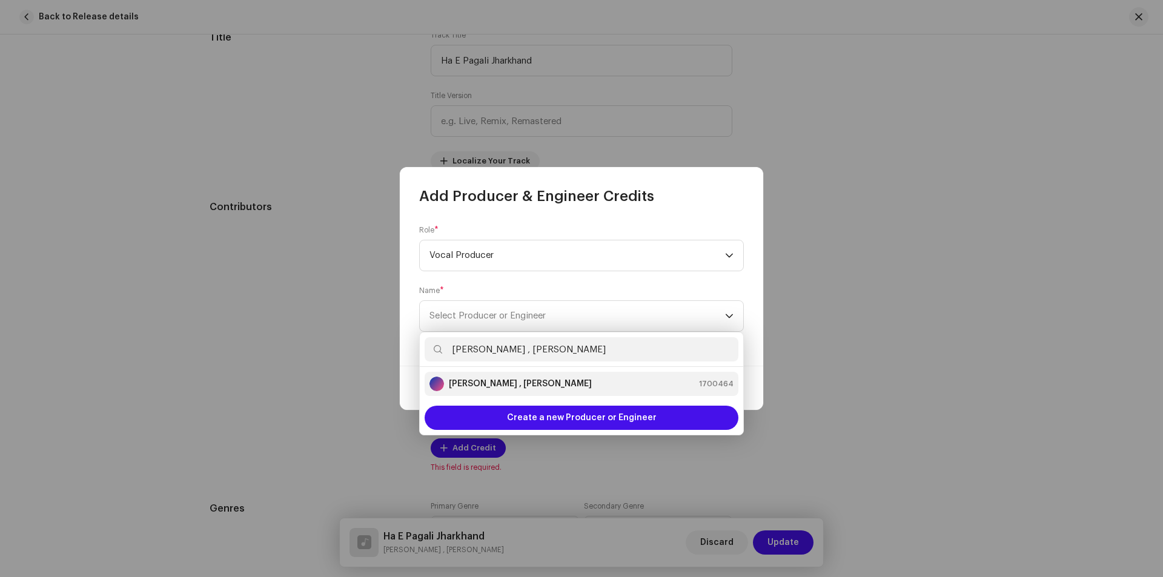
type input "[PERSON_NAME] , [PERSON_NAME]"
click at [553, 381] on strong "[PERSON_NAME] , [PERSON_NAME]" at bounding box center [520, 384] width 143 height 12
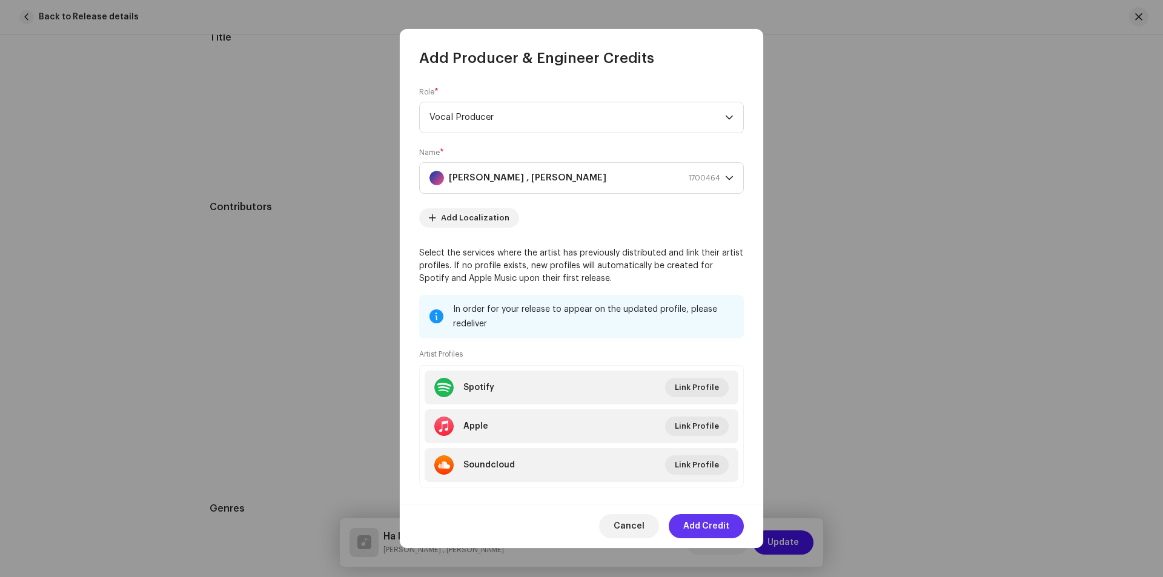
click at [705, 522] on span "Add Credit" at bounding box center [706, 526] width 46 height 24
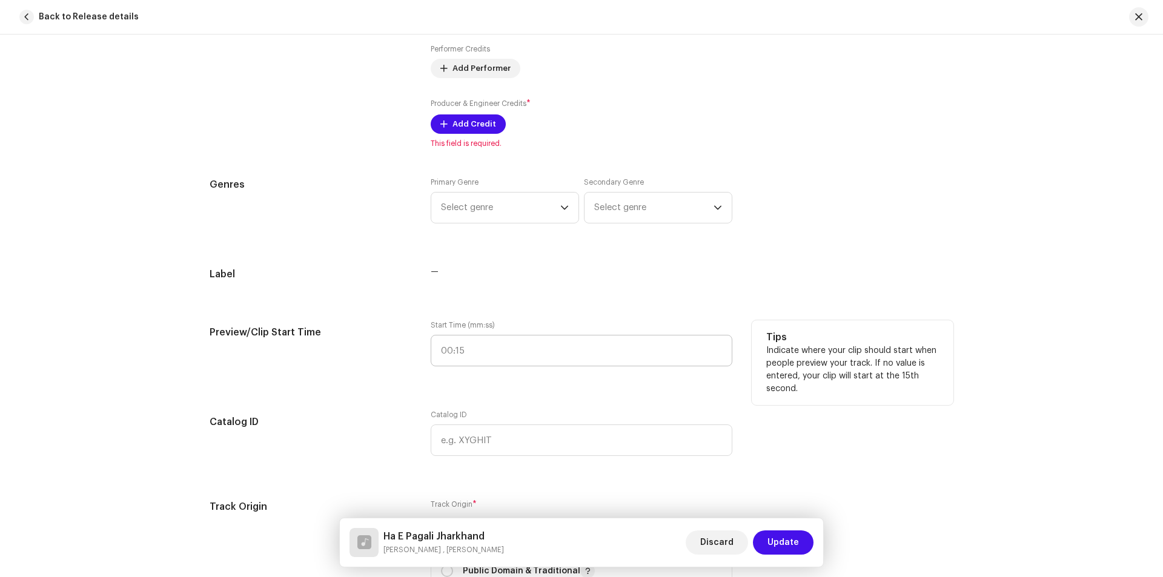
scroll to position [969, 0]
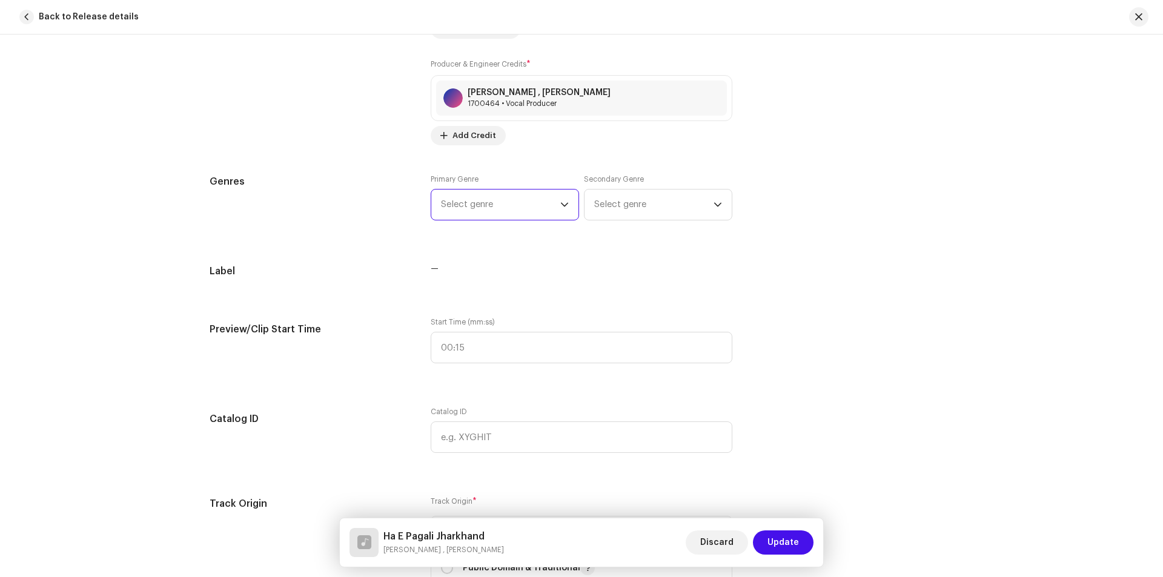
click at [505, 213] on span "Select genre" at bounding box center [500, 205] width 119 height 30
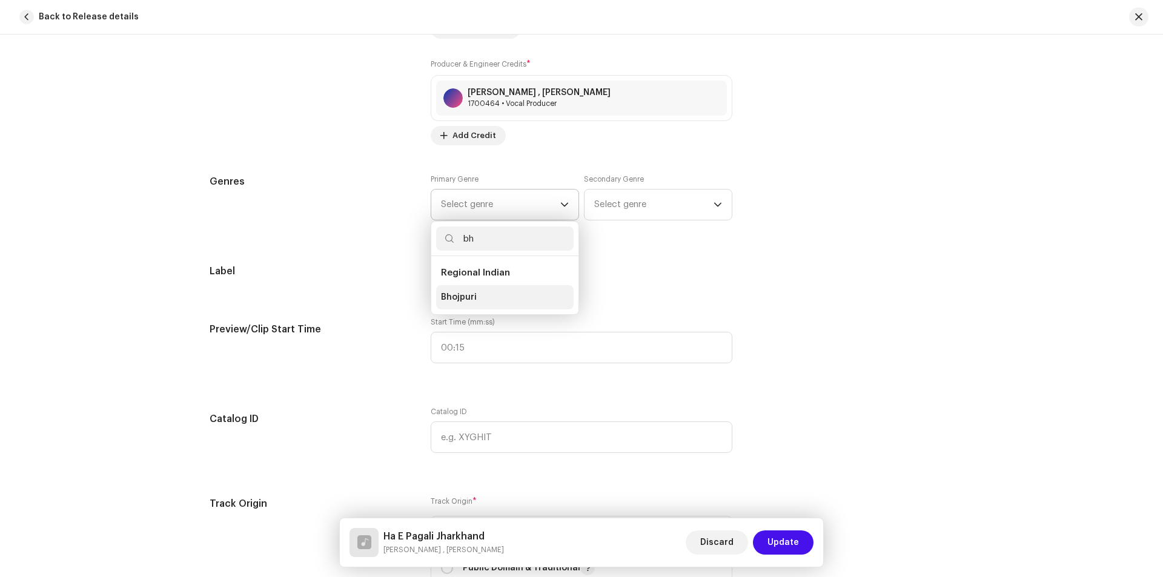
type input "bh"
click at [479, 297] on li "Bhojpuri" at bounding box center [505, 297] width 138 height 24
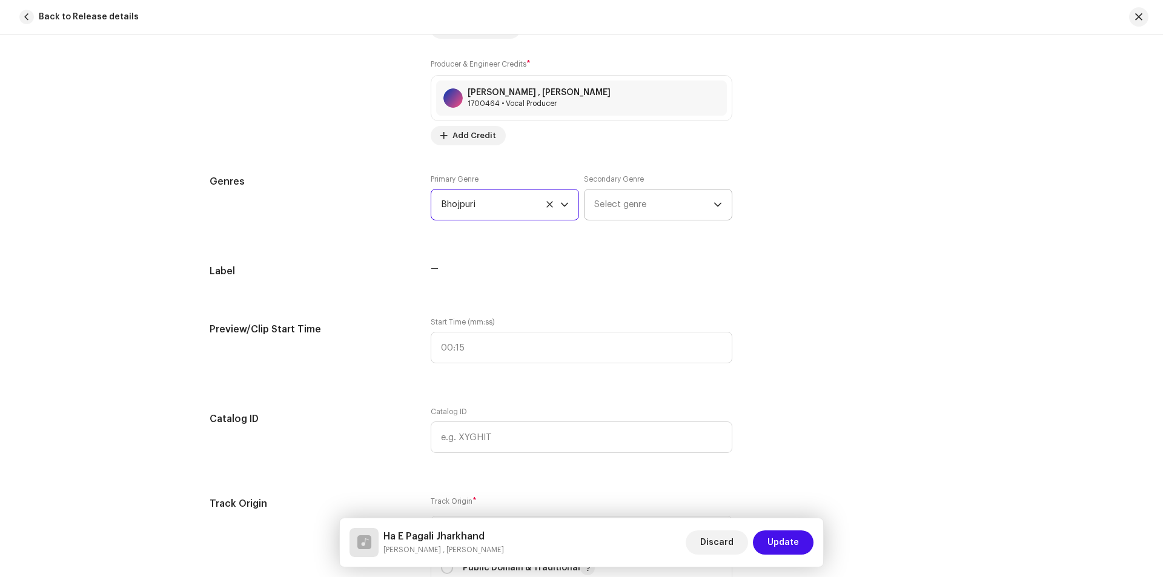
click at [631, 207] on span "Select genre" at bounding box center [653, 205] width 119 height 30
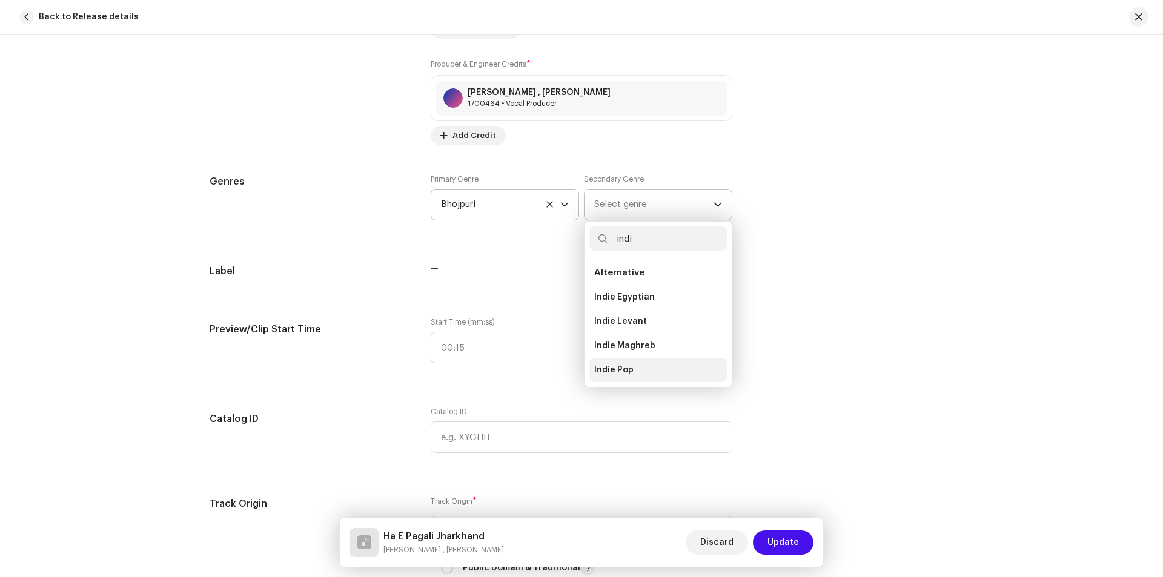
type input "indi"
click at [630, 373] on li "Indie Pop" at bounding box center [659, 370] width 138 height 24
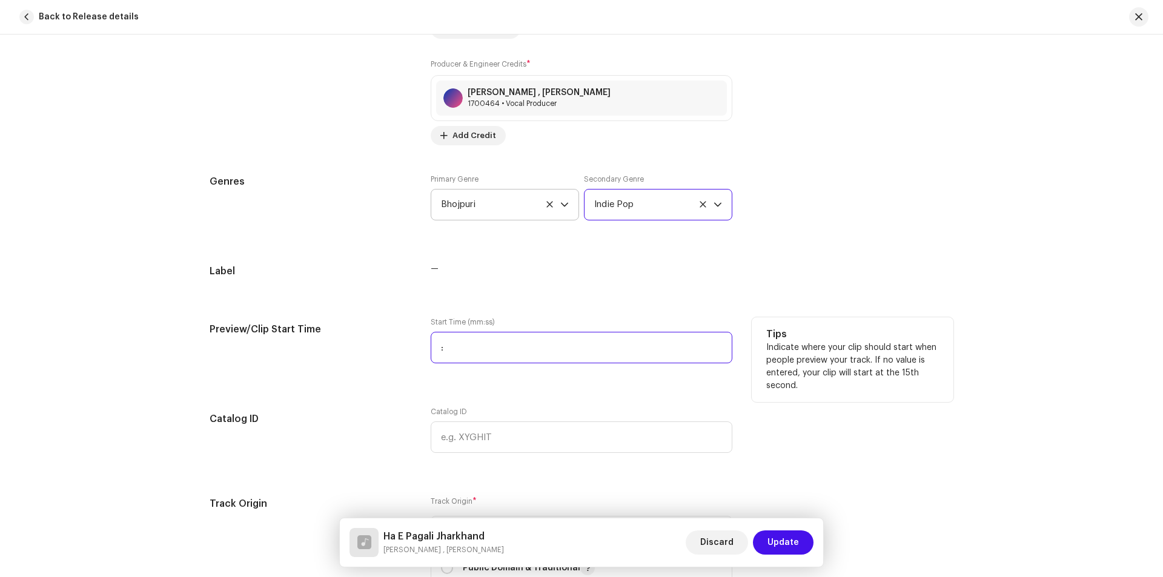
click at [513, 350] on input ":" at bounding box center [582, 348] width 302 height 32
type input "00:00"
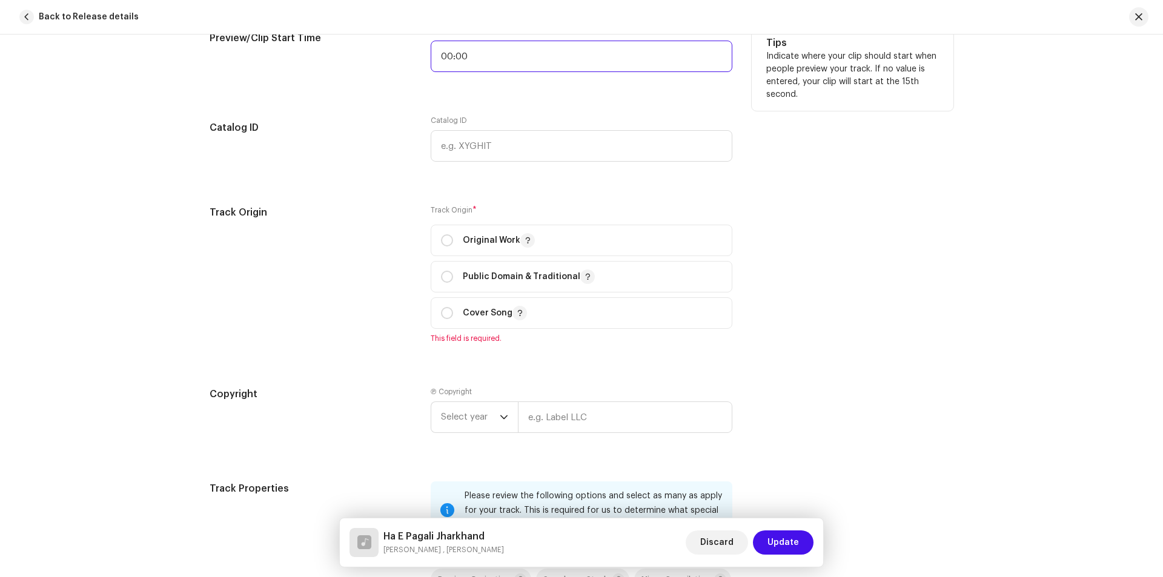
scroll to position [1272, 0]
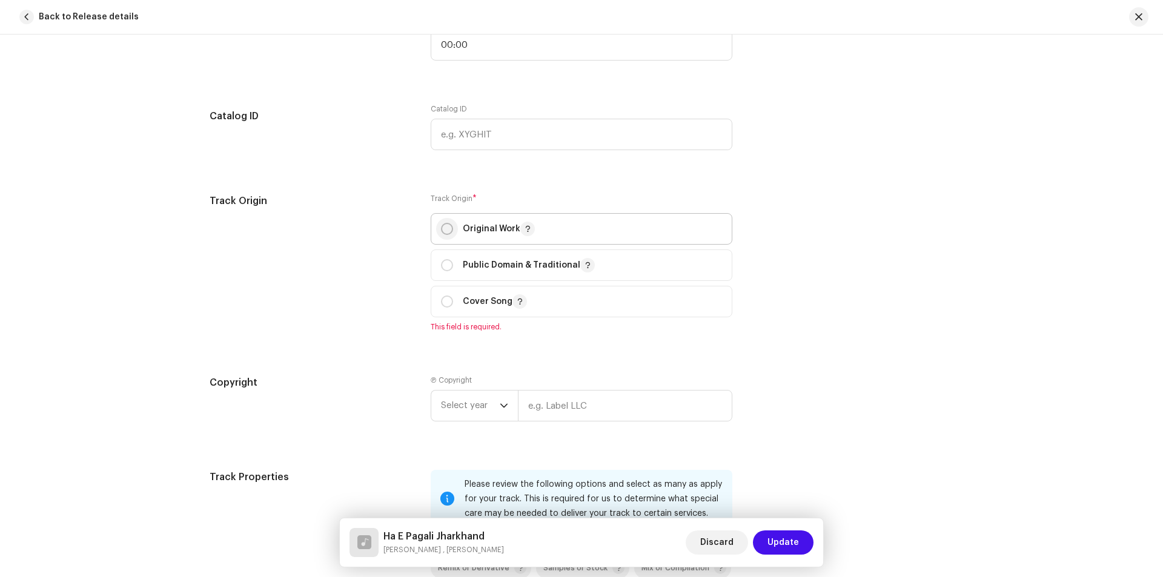
click at [443, 230] on input "radio" at bounding box center [447, 229] width 12 height 12
radio input "true"
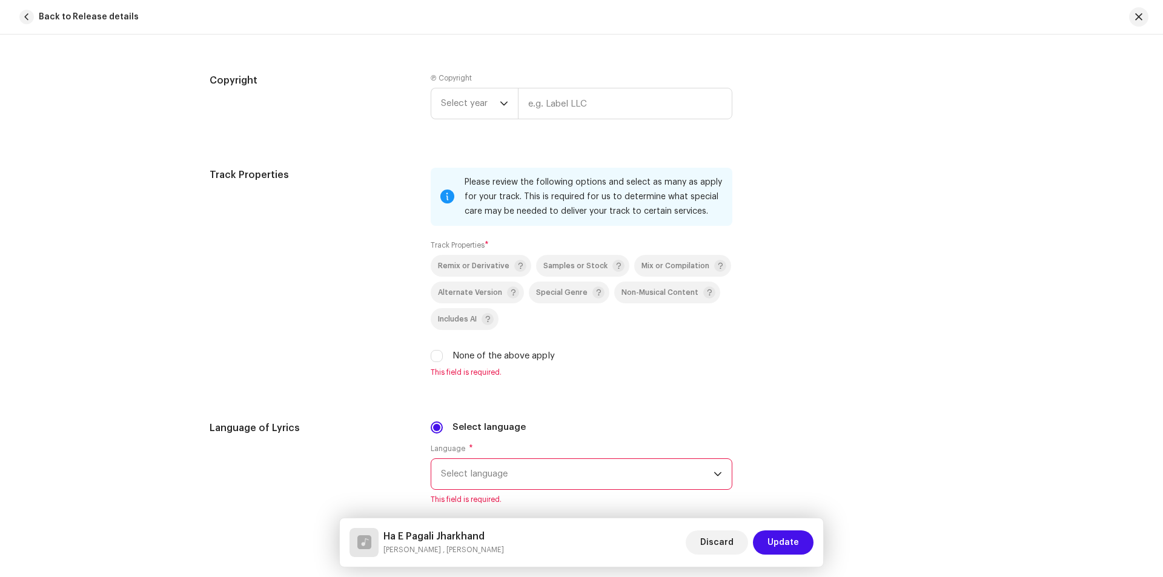
scroll to position [1575, 0]
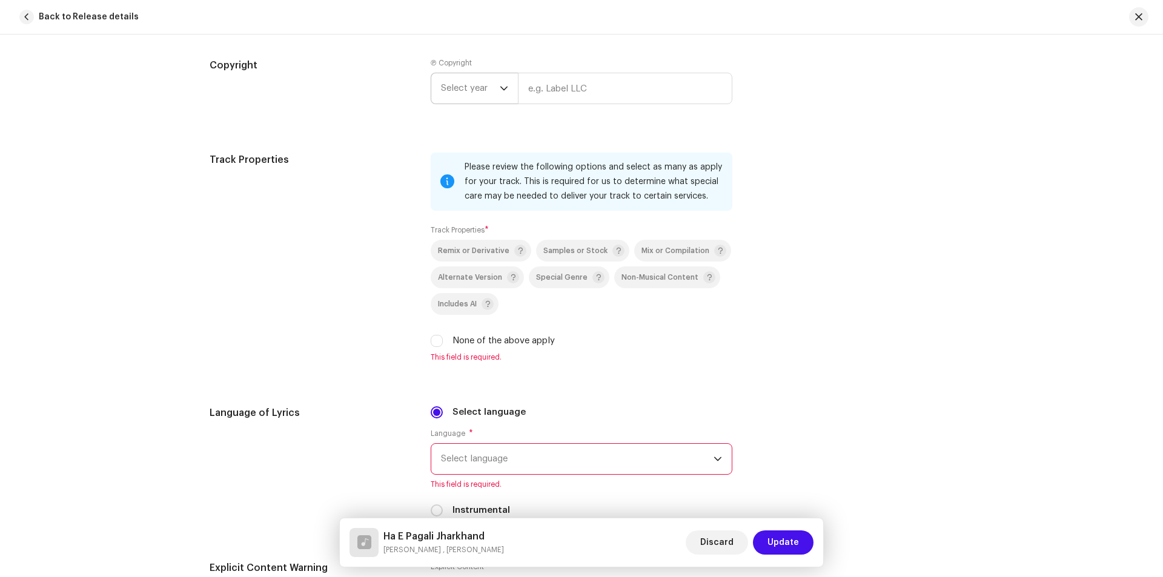
click at [460, 95] on span "Select year" at bounding box center [470, 88] width 59 height 30
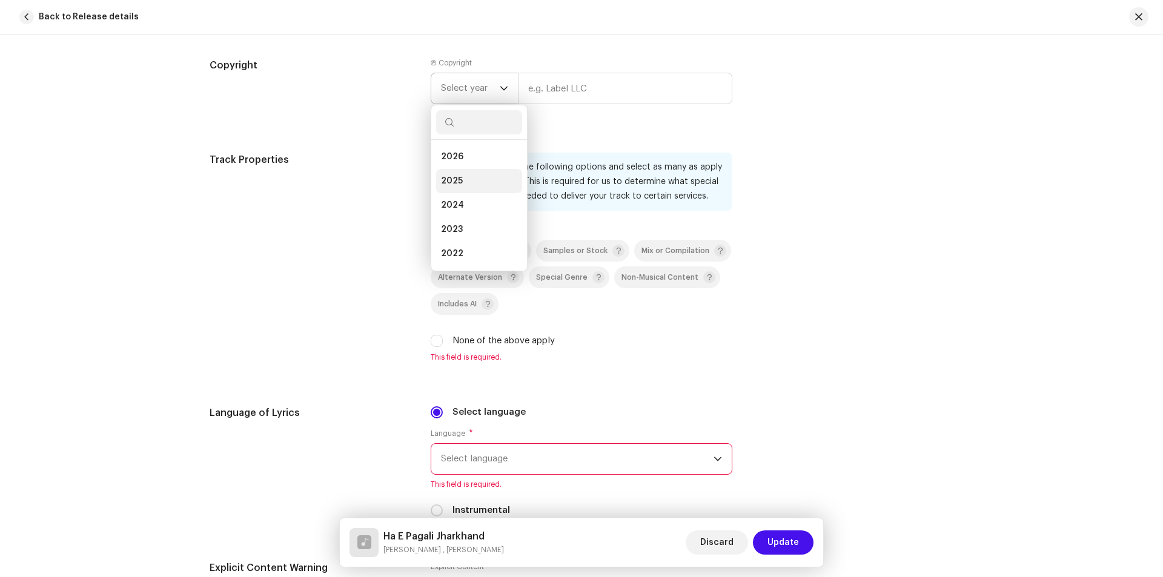
click at [452, 178] on span "2025" at bounding box center [452, 181] width 22 height 12
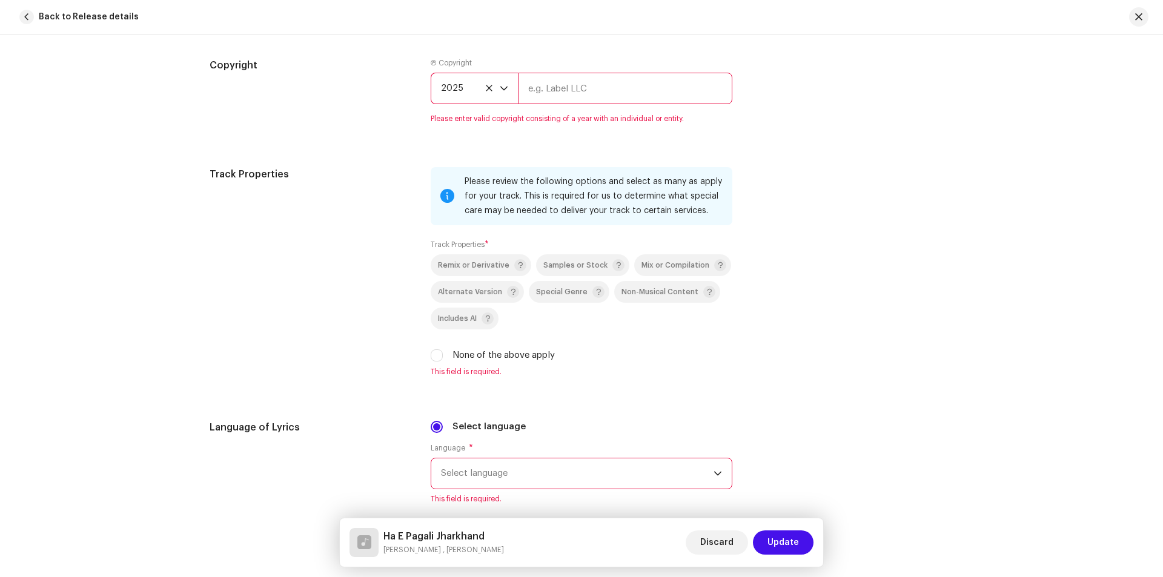
click at [551, 85] on input "text" at bounding box center [625, 89] width 214 height 32
paste input "[PERSON_NAME] , [PERSON_NAME]"
drag, startPoint x: 691, startPoint y: 89, endPoint x: 597, endPoint y: 88, distance: 93.9
click at [597, 88] on input "[PERSON_NAME] , [PERSON_NAME]" at bounding box center [625, 89] width 214 height 32
drag, startPoint x: 636, startPoint y: 88, endPoint x: 525, endPoint y: 82, distance: 111.0
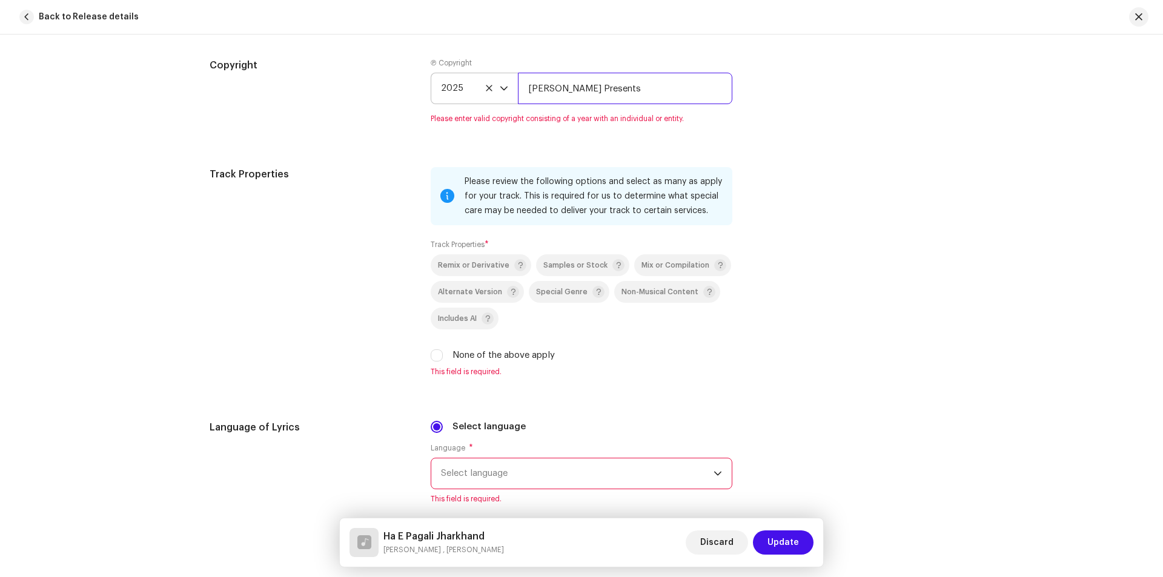
click at [525, 82] on input "[PERSON_NAME] Presents" at bounding box center [625, 89] width 214 height 32
type input "[PERSON_NAME] Presents"
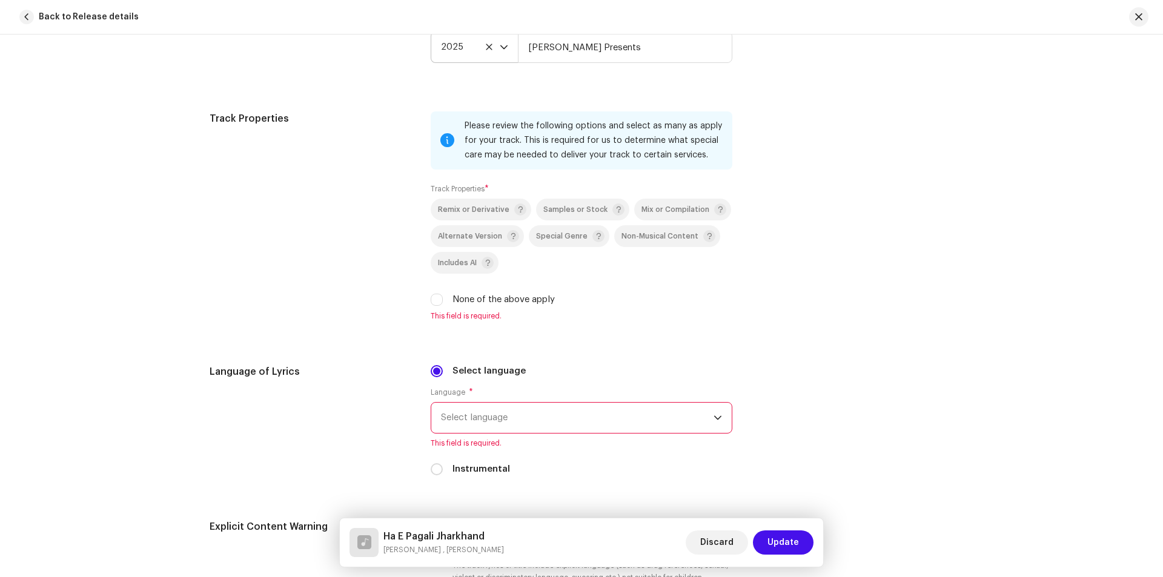
scroll to position [1697, 0]
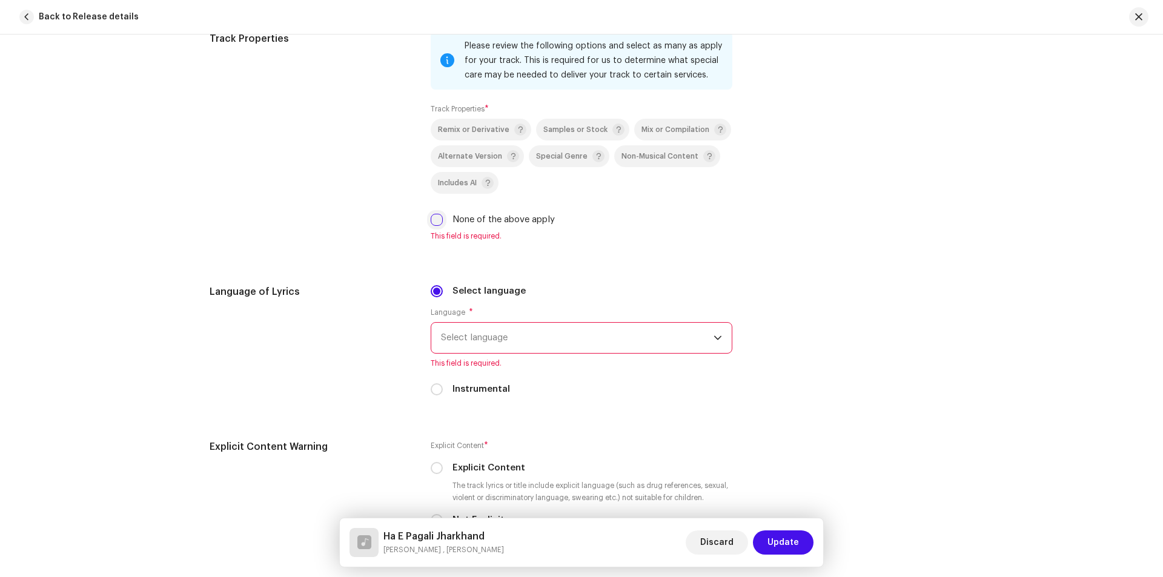
click at [435, 219] on input "None of the above apply" at bounding box center [437, 220] width 12 height 12
checkbox input "true"
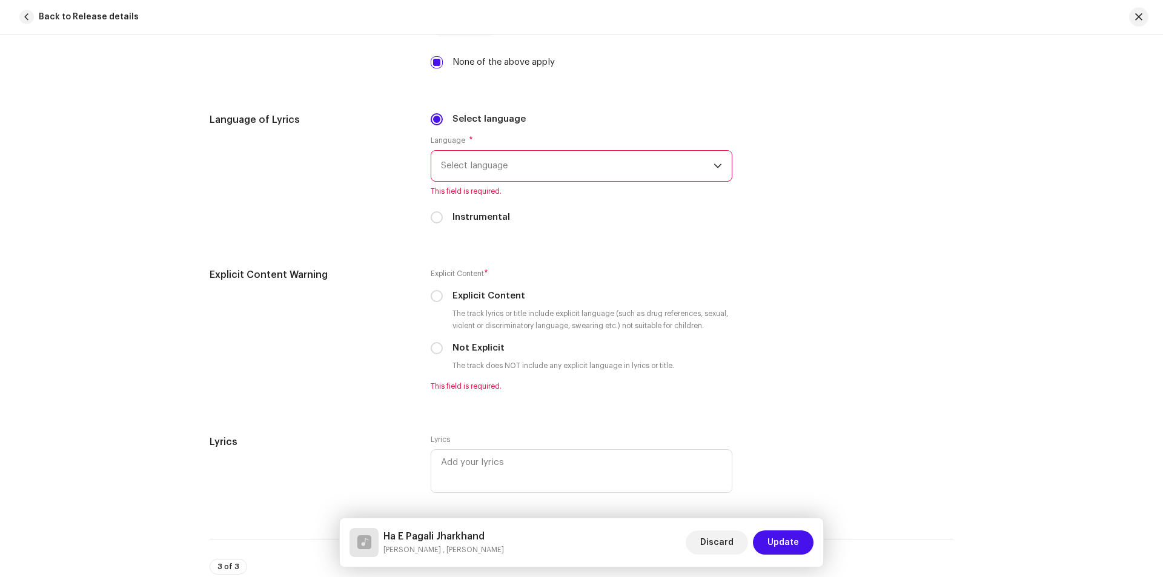
scroll to position [1878, 0]
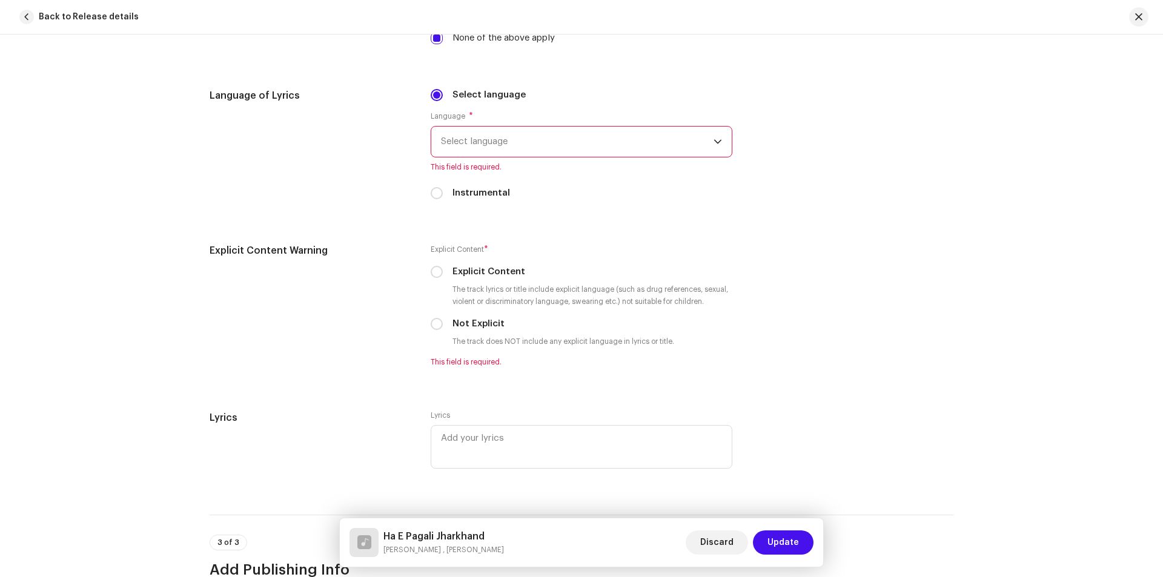
click at [521, 143] on span "Select language" at bounding box center [577, 142] width 273 height 30
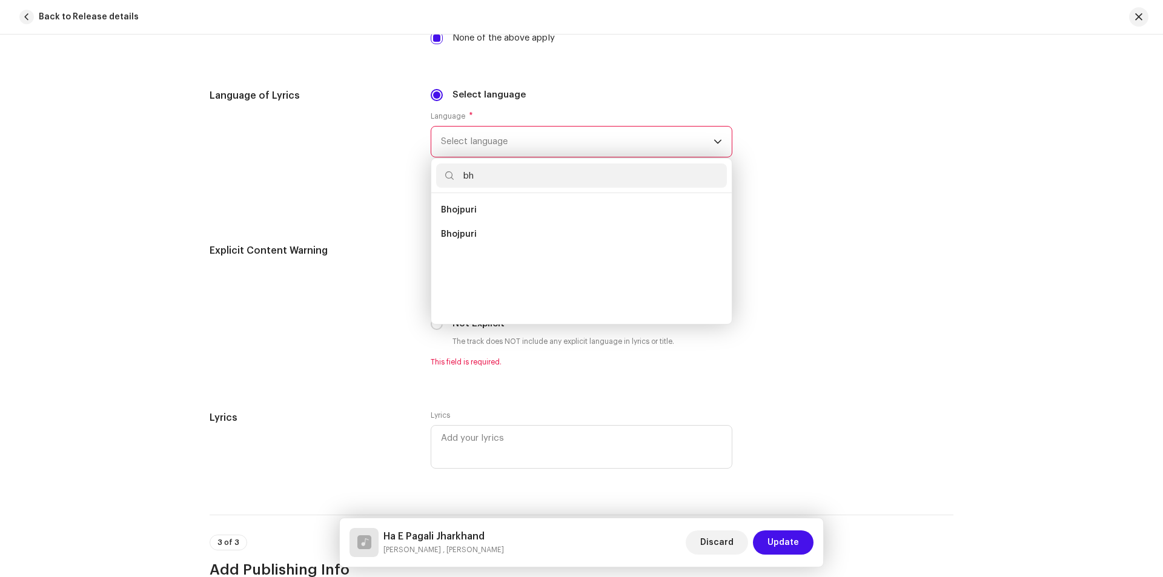
scroll to position [0, 0]
type input "bh"
click at [456, 231] on span "Bhojpuri" at bounding box center [459, 234] width 36 height 12
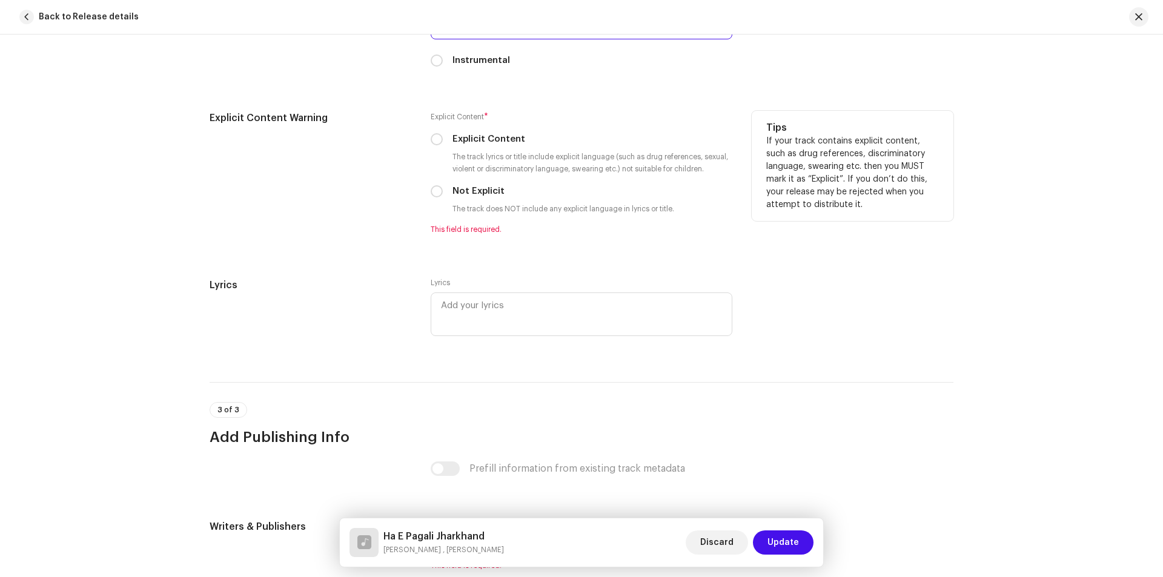
scroll to position [2000, 0]
click at [433, 190] on input "Not Explicit" at bounding box center [437, 188] width 12 height 12
radio input "true"
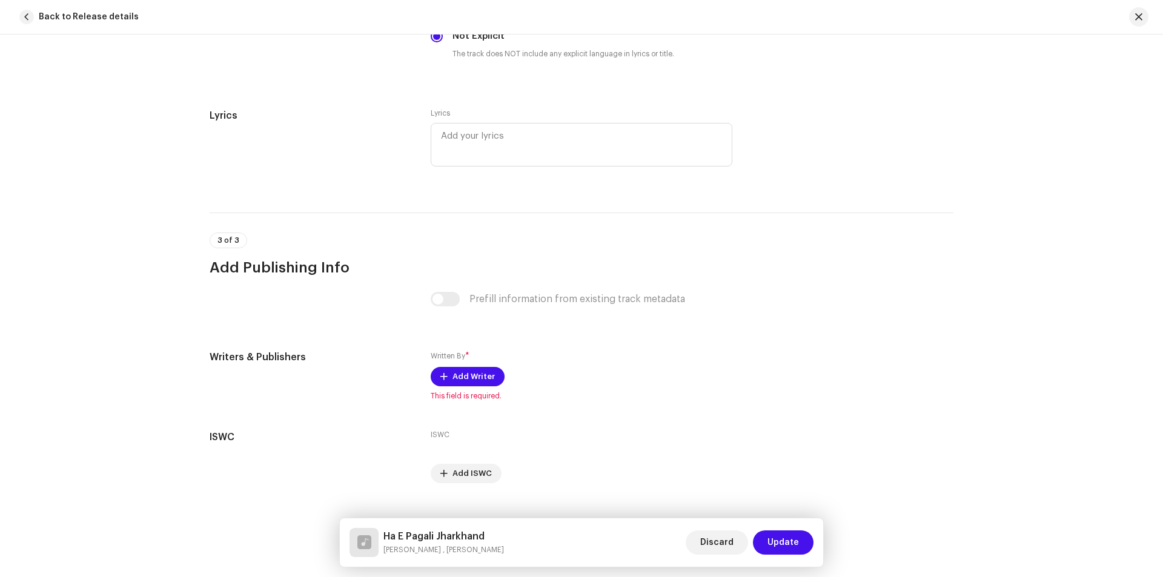
scroll to position [2174, 0]
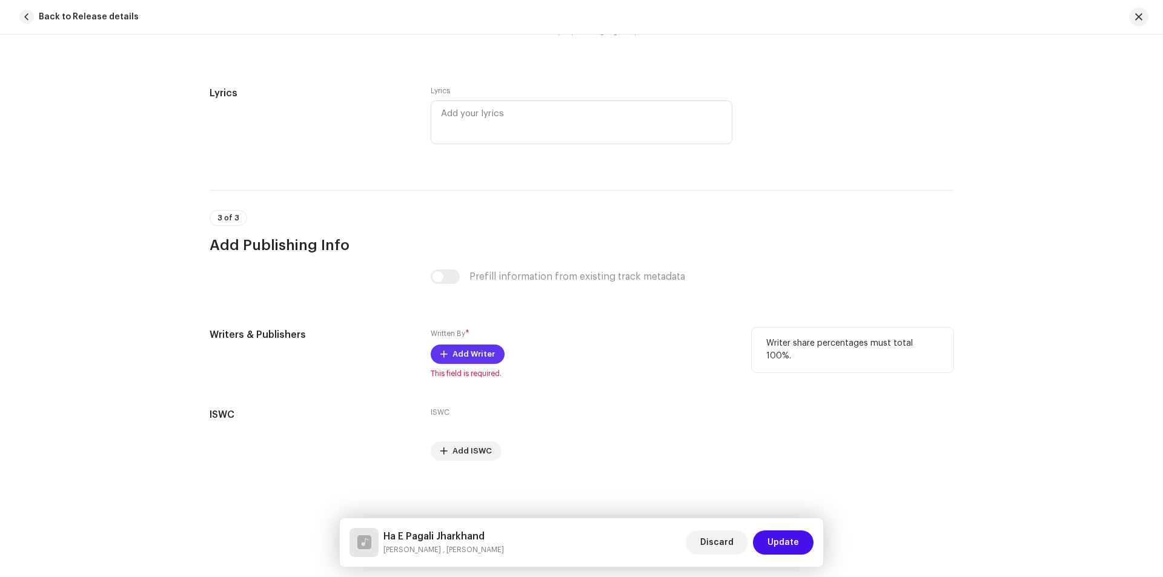
click at [460, 352] on span "Add Writer" at bounding box center [474, 354] width 42 height 24
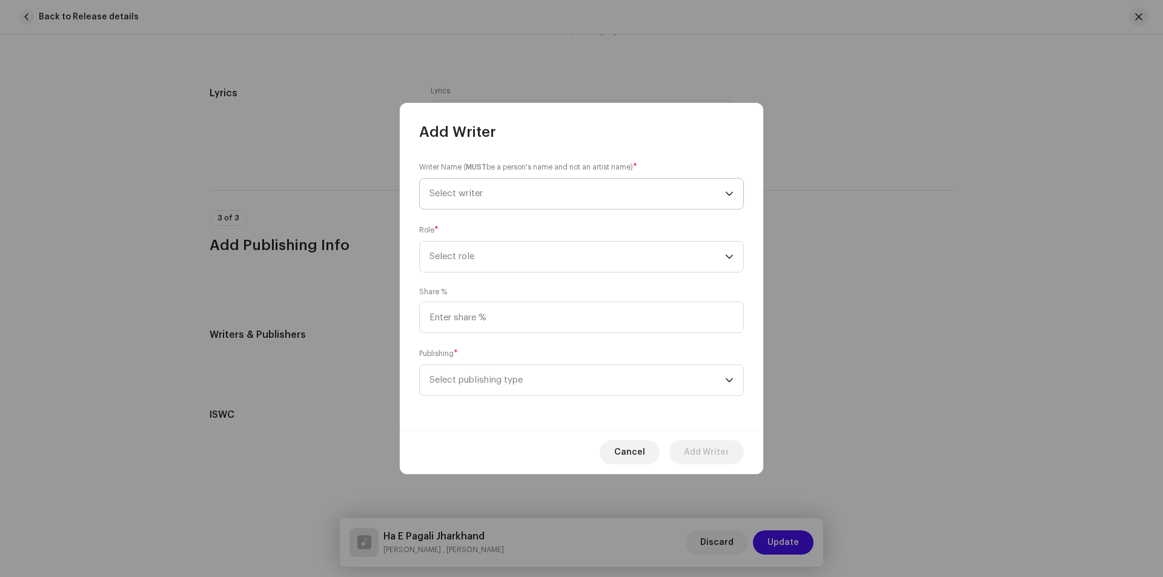
click at [545, 204] on span "Select writer" at bounding box center [578, 194] width 296 height 30
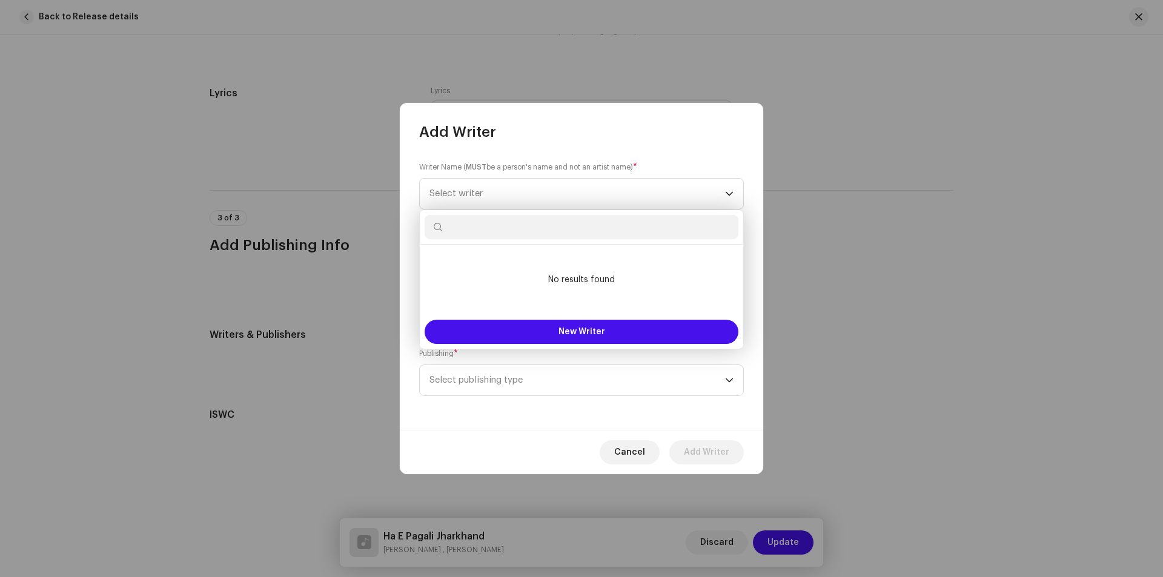
click at [479, 231] on input "text" at bounding box center [582, 227] width 314 height 24
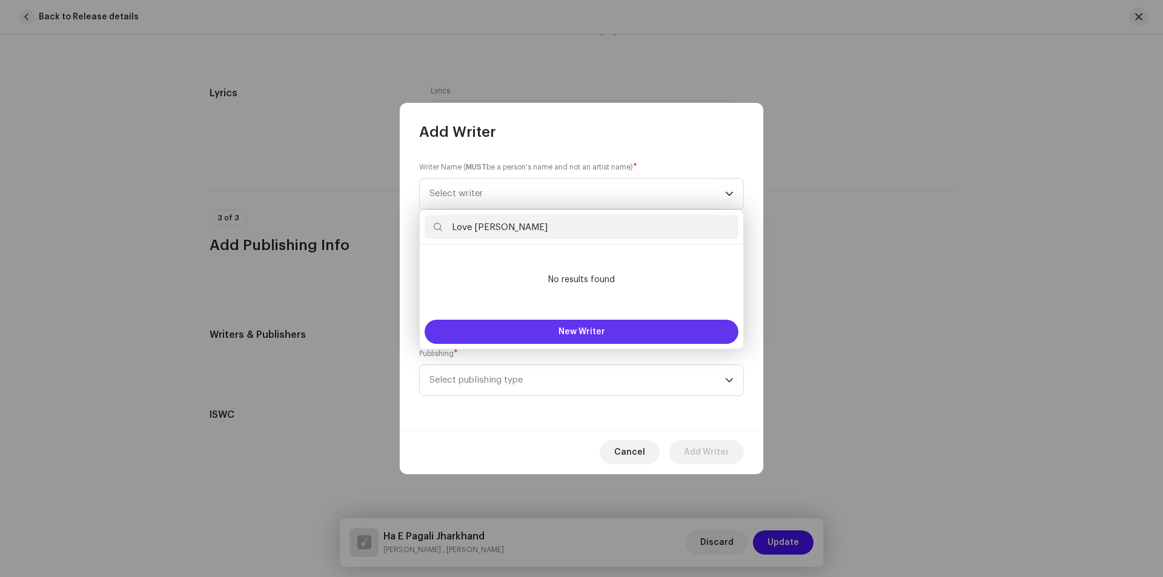
type input "Love [PERSON_NAME]"
click at [523, 327] on button "New Writer" at bounding box center [582, 332] width 314 height 24
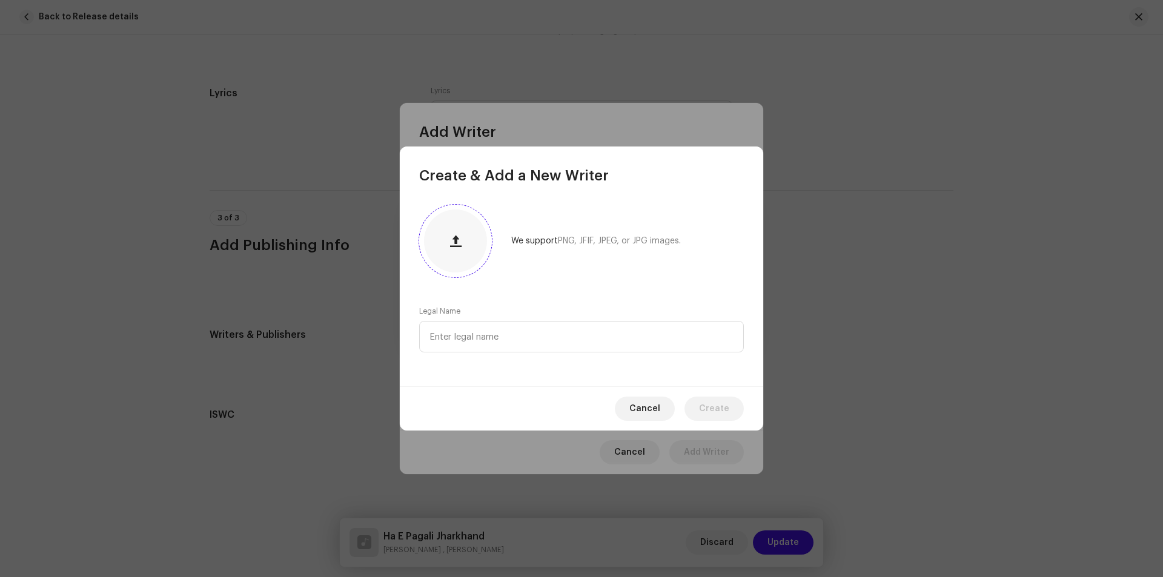
click at [452, 239] on span "button" at bounding box center [456, 241] width 12 height 10
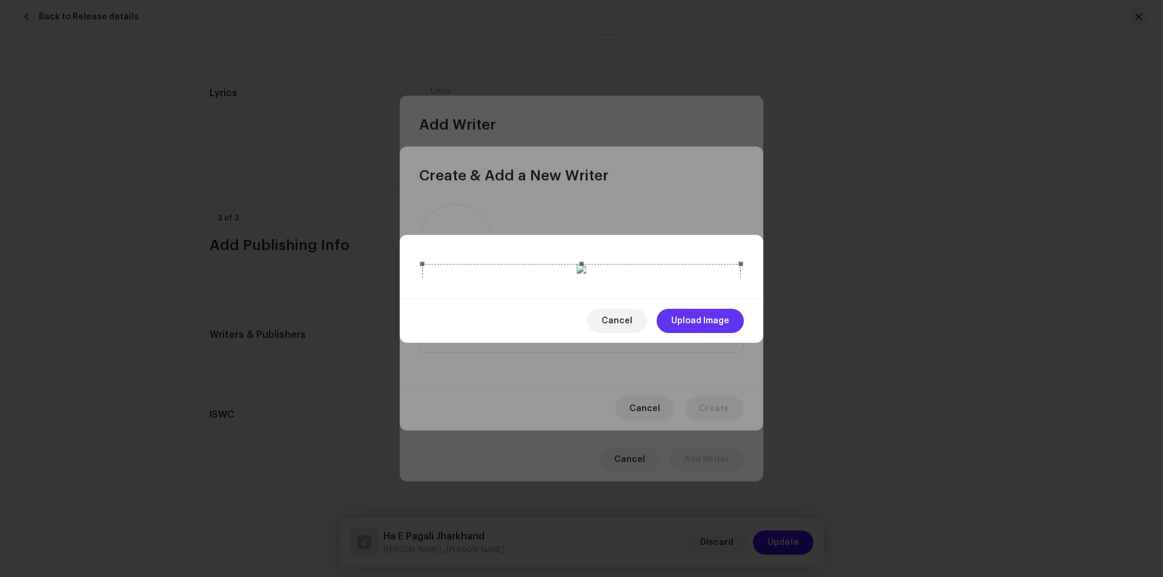
click at [705, 333] on span "Upload Image" at bounding box center [700, 321] width 58 height 24
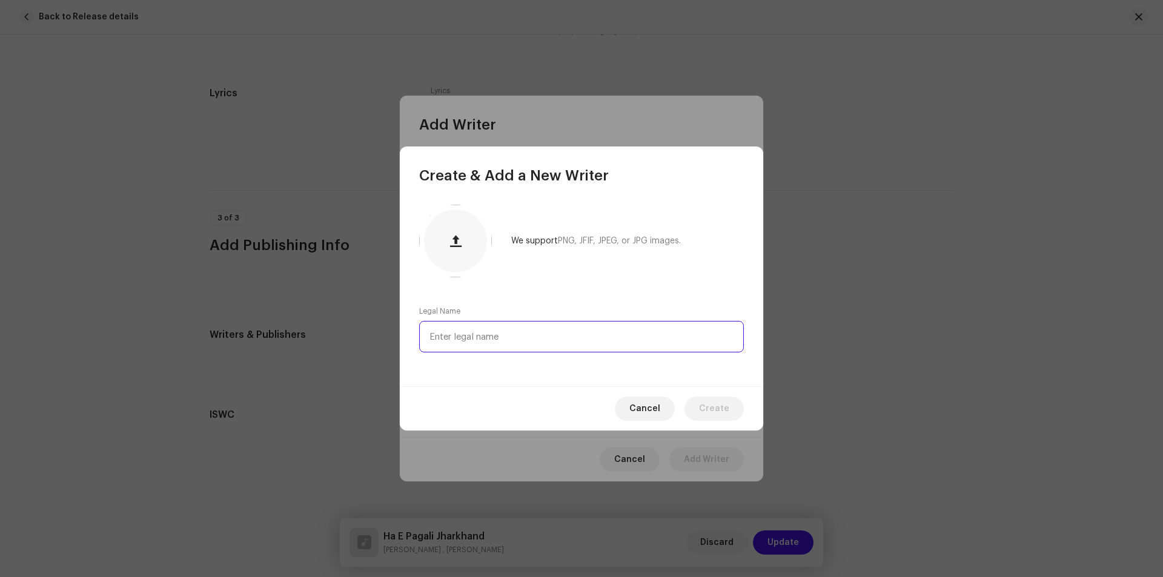
click at [500, 330] on input "text" at bounding box center [581, 337] width 325 height 32
type input "[PERSON_NAME]"
click at [708, 407] on span "Create" at bounding box center [714, 409] width 30 height 24
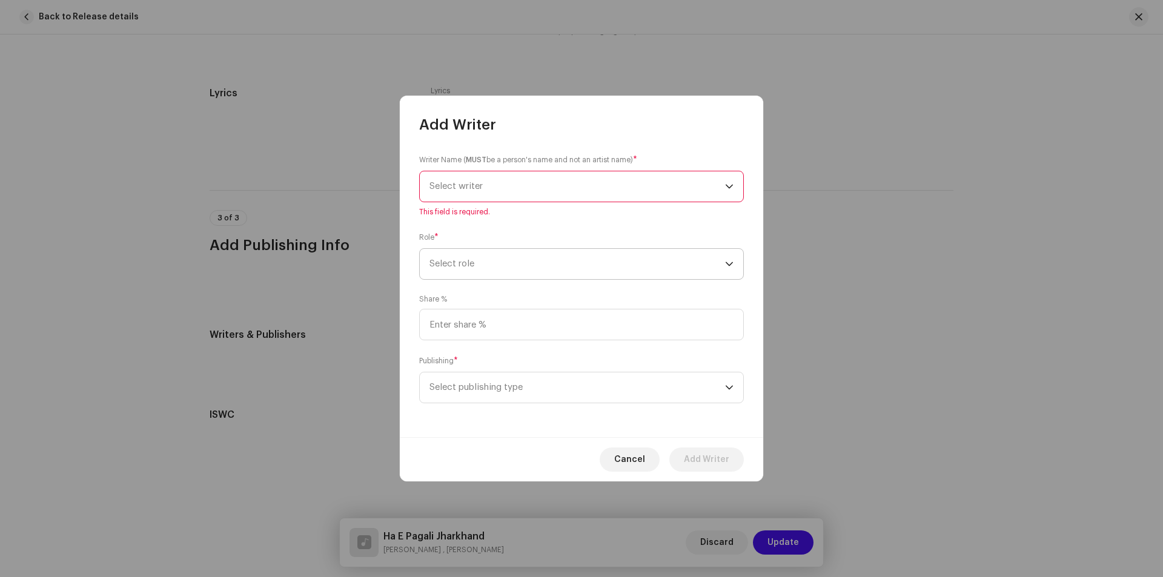
click at [513, 267] on span "Select role" at bounding box center [578, 264] width 296 height 30
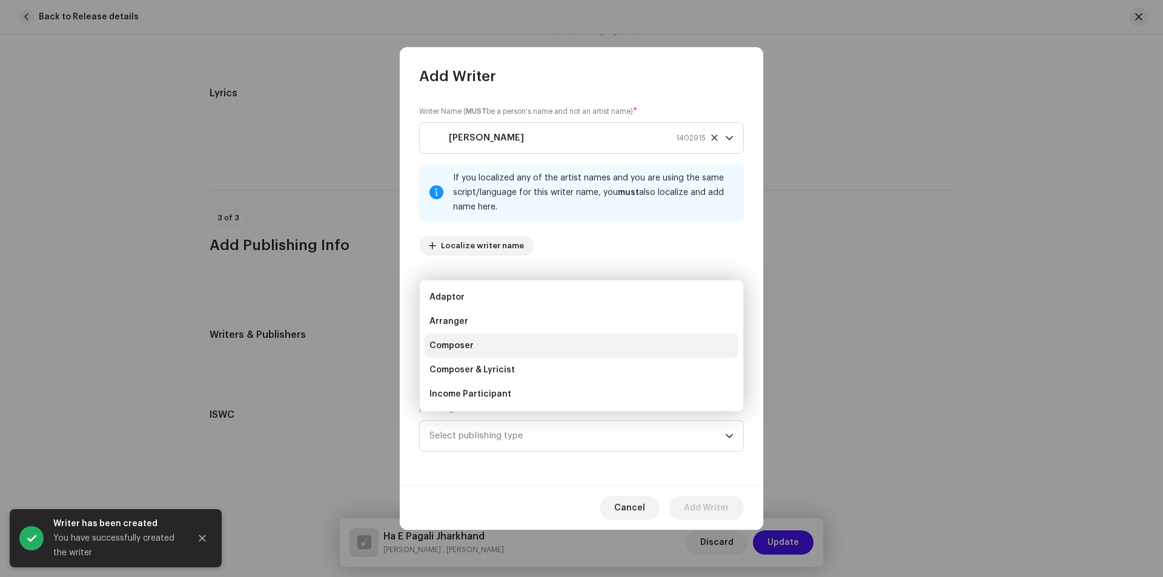
scroll to position [61, 0]
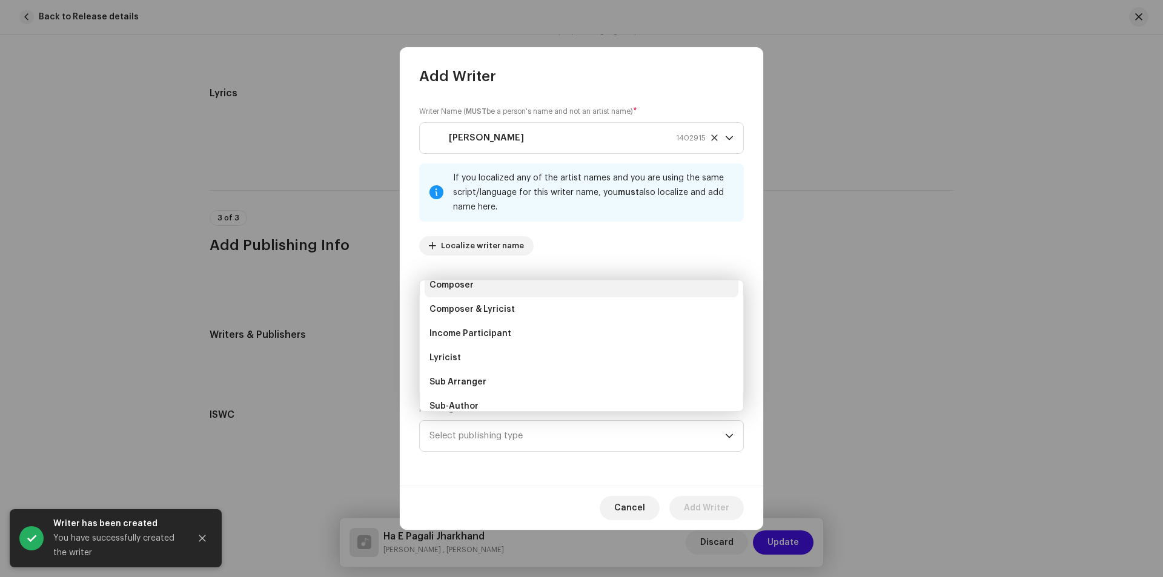
click at [465, 350] on li "Lyricist" at bounding box center [582, 358] width 314 height 24
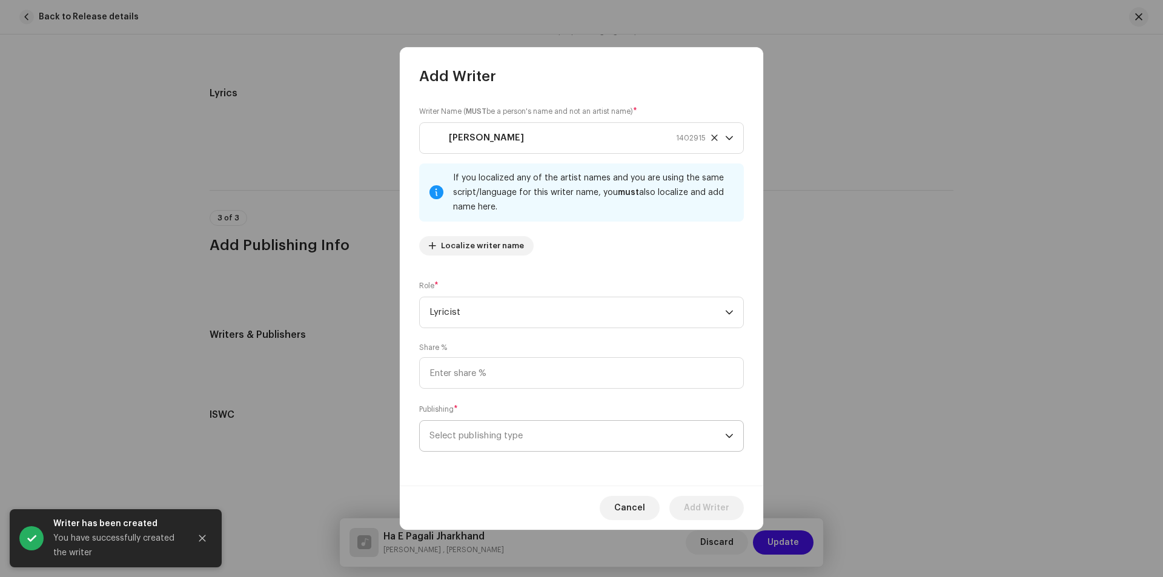
click at [517, 442] on span "Select publishing type" at bounding box center [578, 436] width 296 height 30
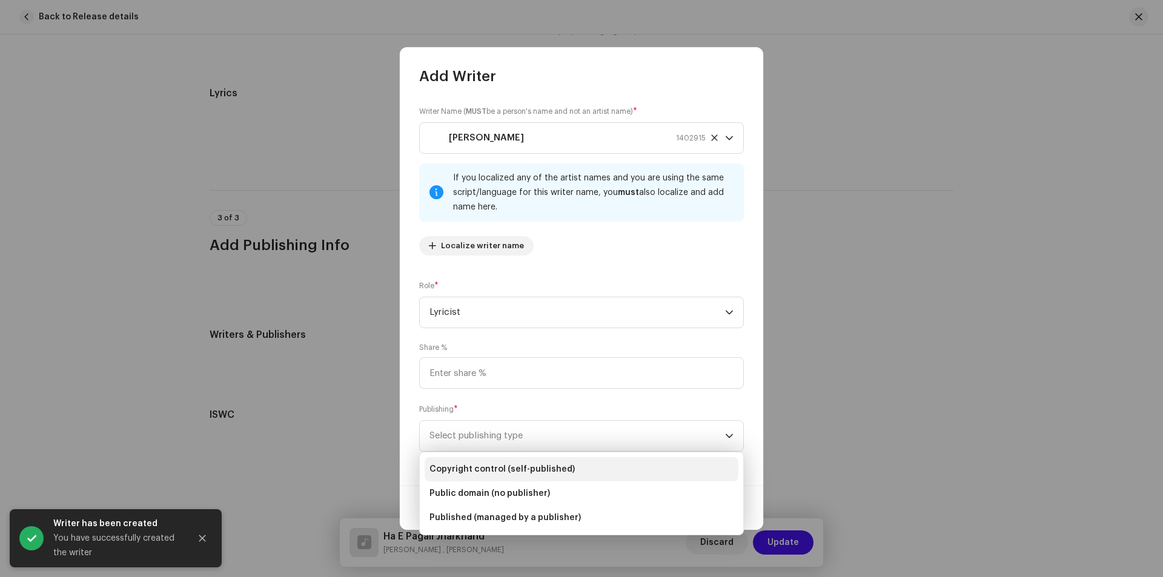
click at [519, 470] on span "Copyright control (self-published)" at bounding box center [502, 470] width 145 height 12
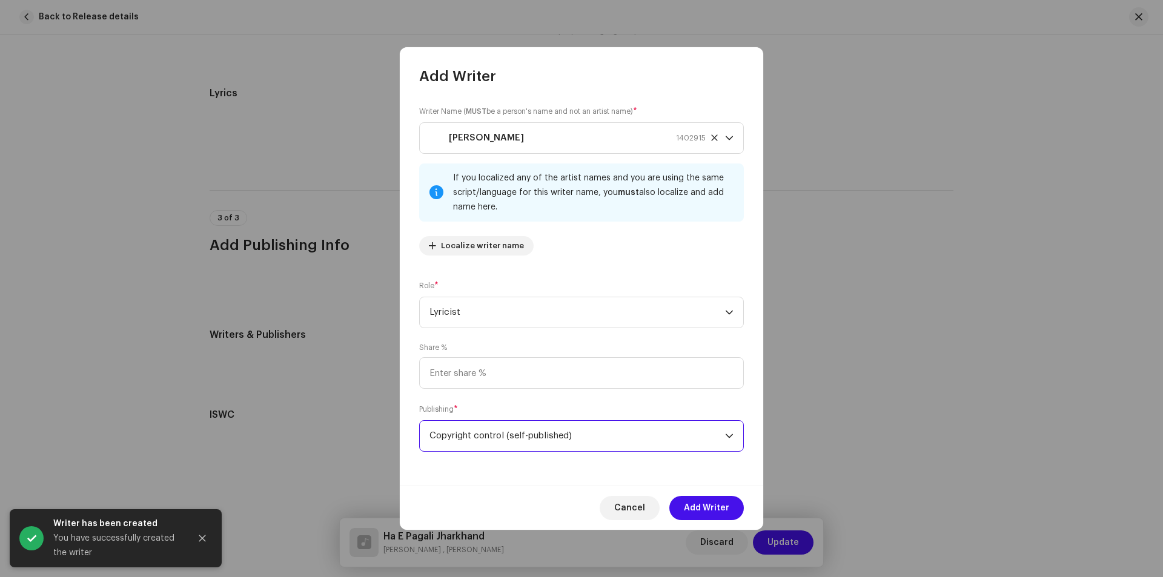
click at [680, 508] on button "Add Writer" at bounding box center [707, 508] width 75 height 24
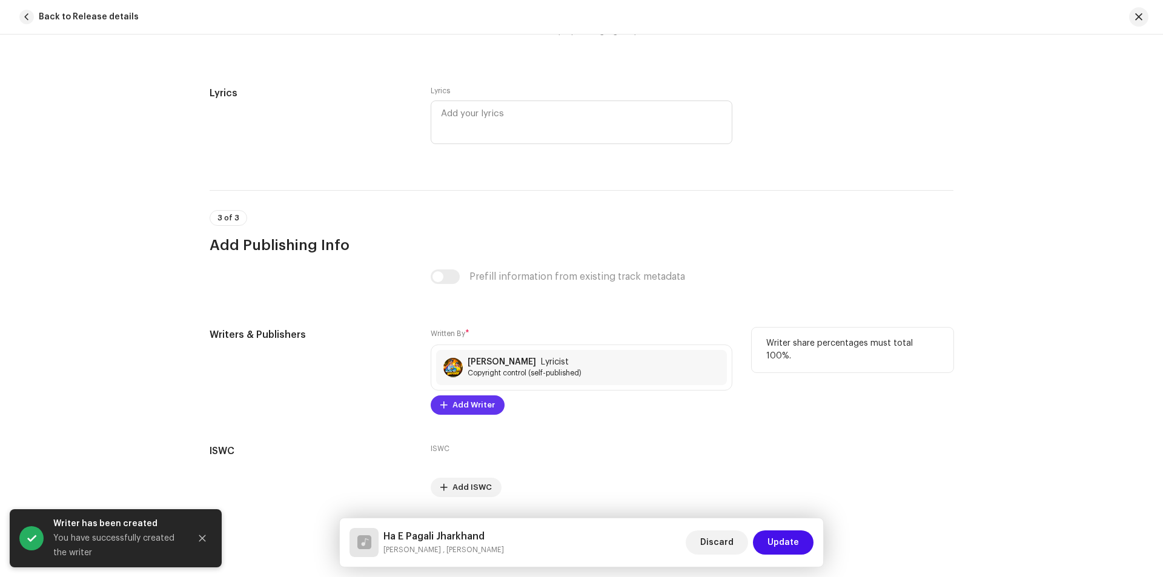
click at [465, 408] on span "Add Writer" at bounding box center [474, 405] width 42 height 24
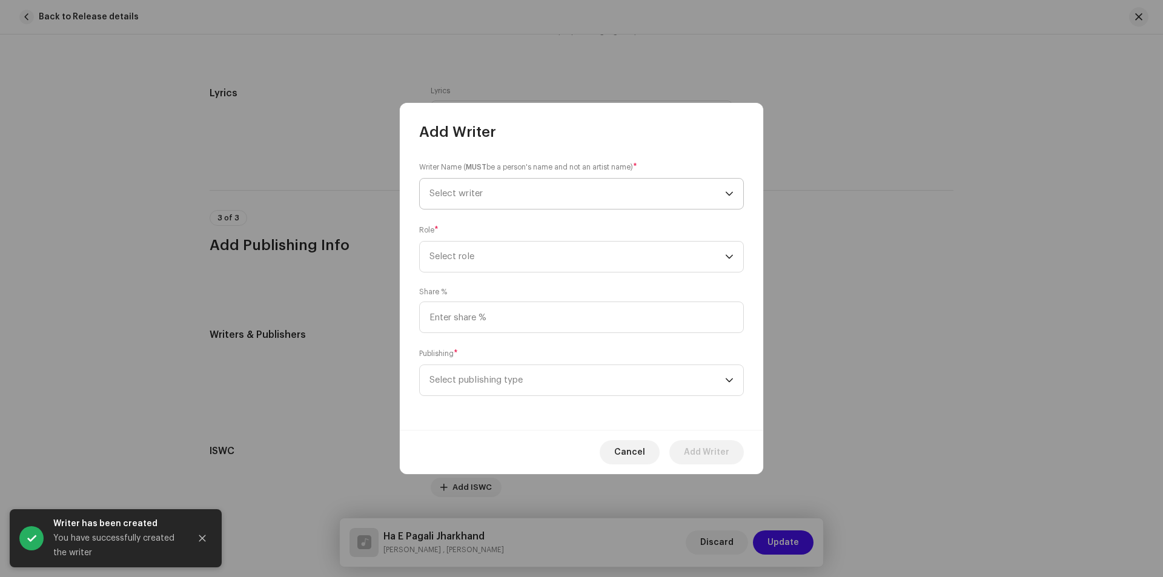
click at [467, 191] on span "Select writer" at bounding box center [456, 193] width 53 height 9
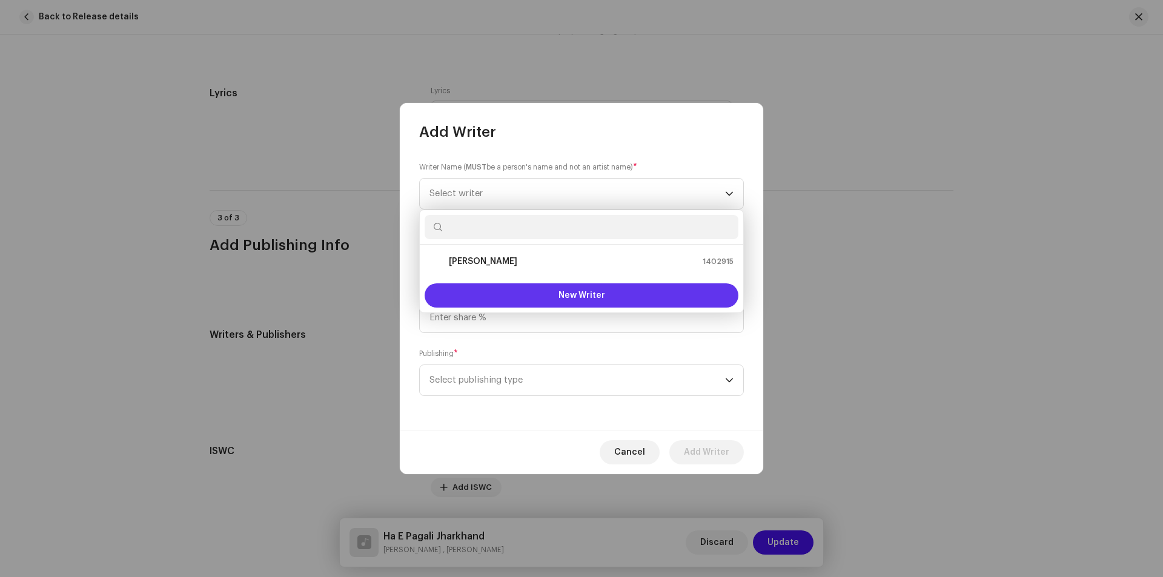
click at [526, 291] on button "New Writer" at bounding box center [582, 296] width 314 height 24
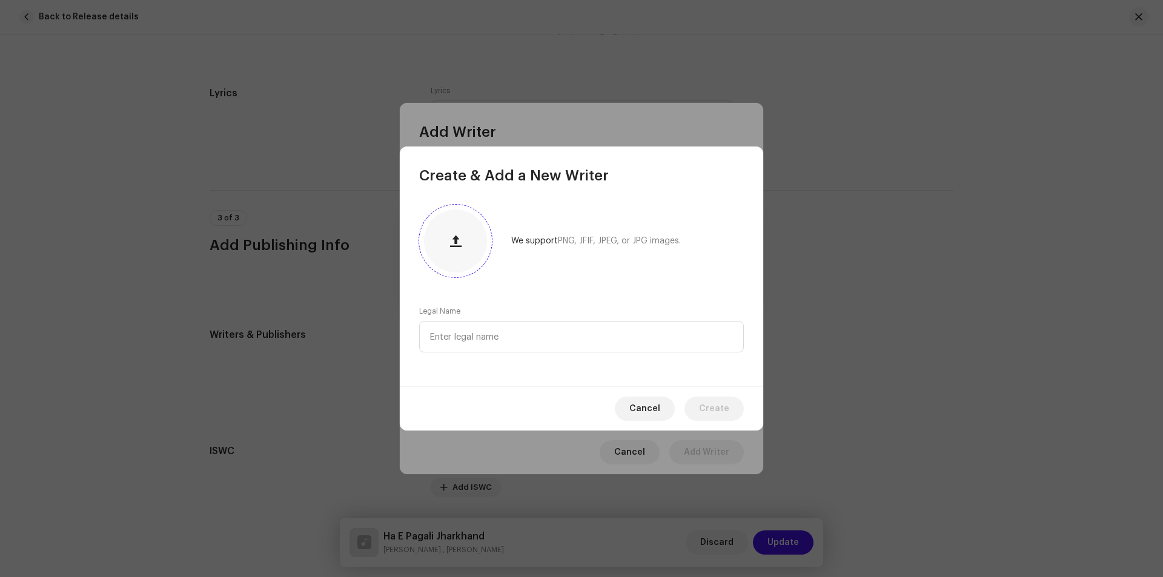
click at [471, 243] on div at bounding box center [455, 241] width 63 height 63
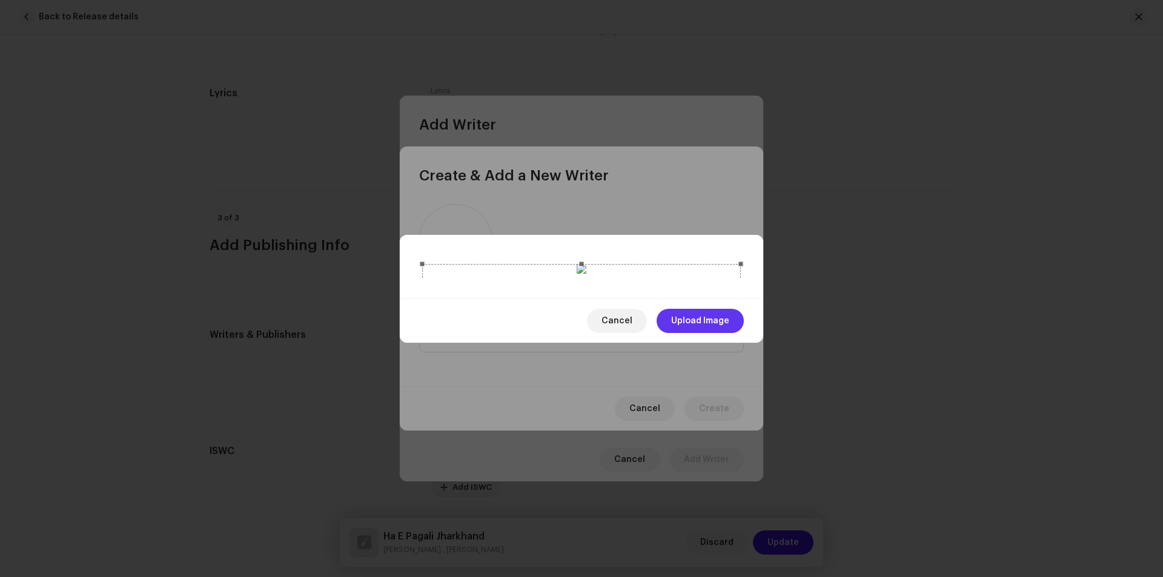
click at [690, 333] on span "Upload Image" at bounding box center [700, 321] width 58 height 24
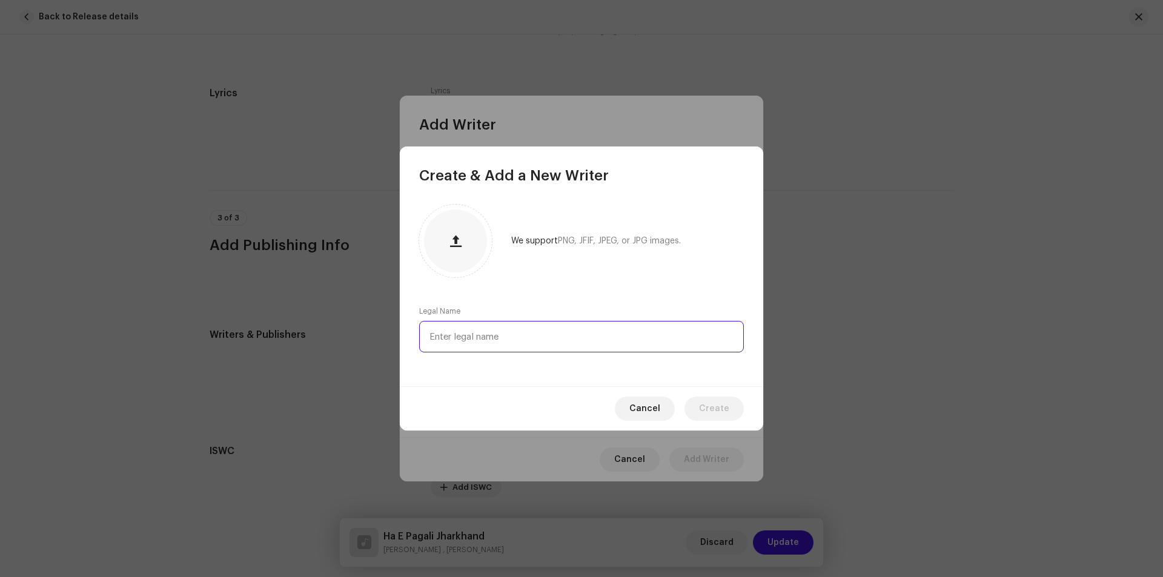
click at [496, 331] on input "text" at bounding box center [581, 337] width 325 height 32
click at [646, 402] on span "Cancel" at bounding box center [645, 409] width 31 height 24
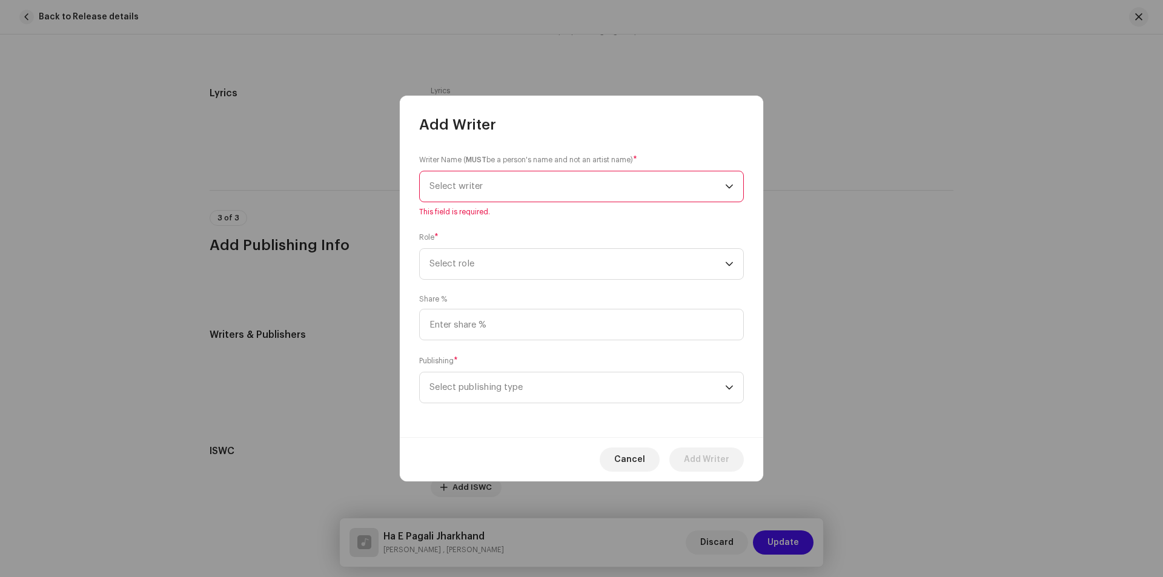
click at [462, 190] on span "Select writer" at bounding box center [456, 186] width 53 height 9
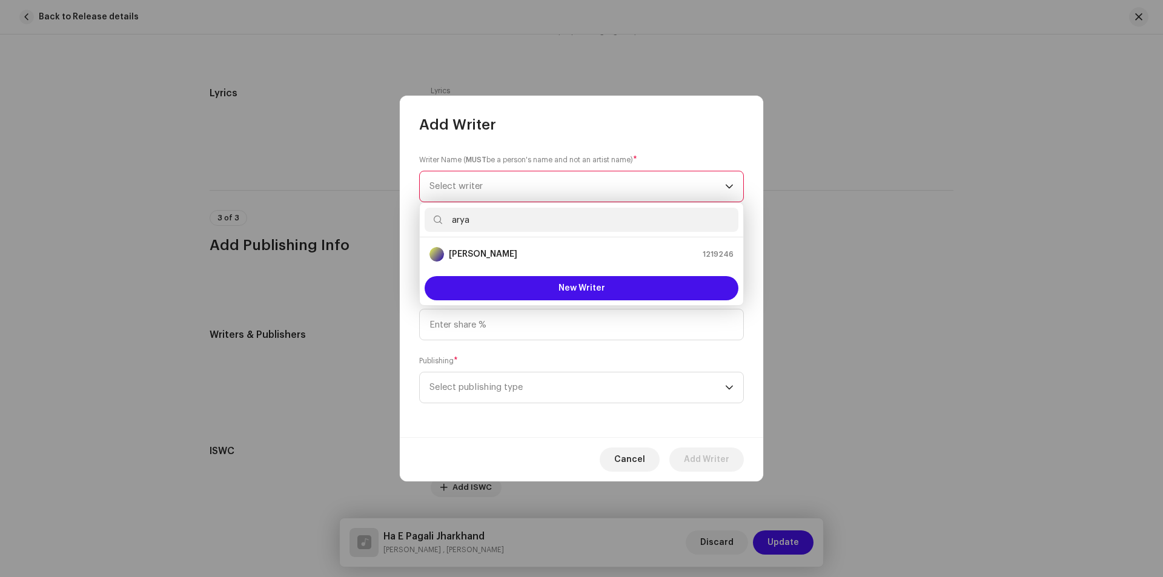
type input "arya"
click at [467, 247] on li "[PERSON_NAME] 1219246" at bounding box center [582, 254] width 314 height 24
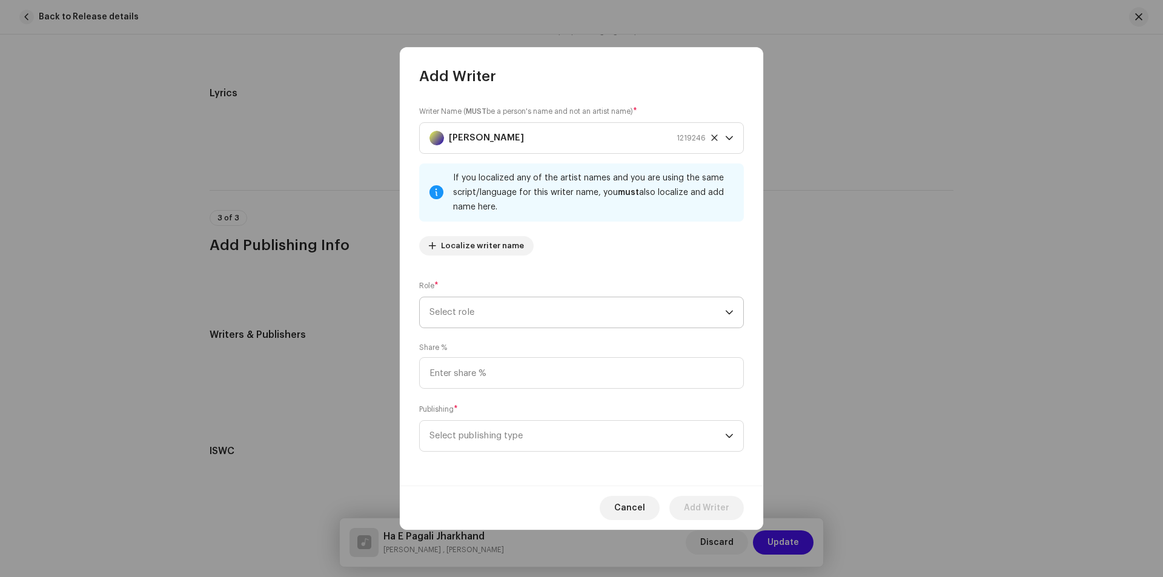
click at [541, 317] on span "Select role" at bounding box center [578, 313] width 296 height 30
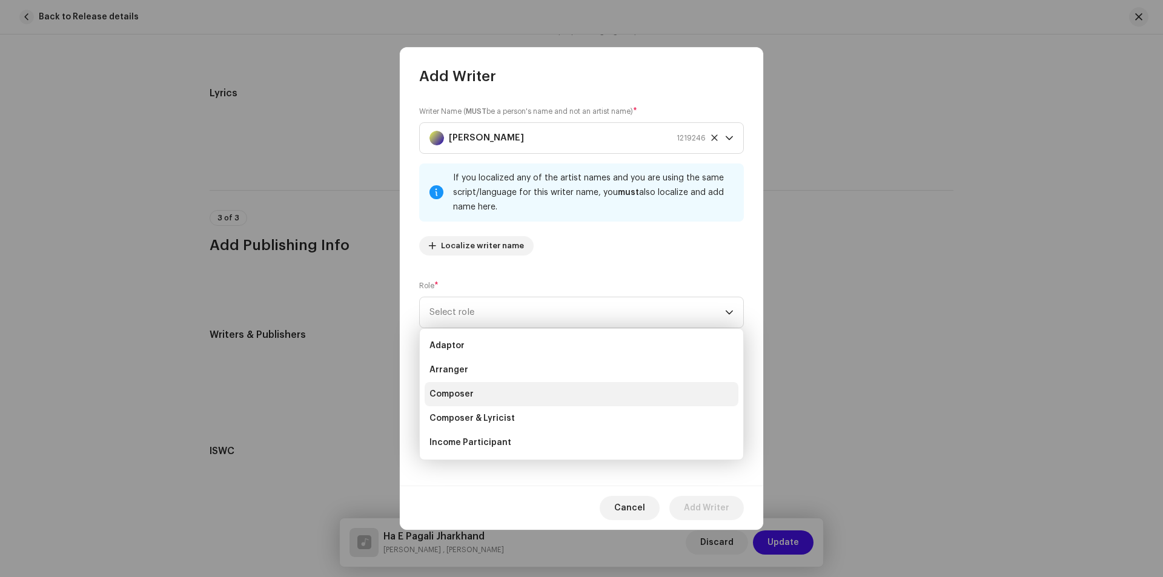
click at [485, 393] on li "Composer" at bounding box center [582, 394] width 314 height 24
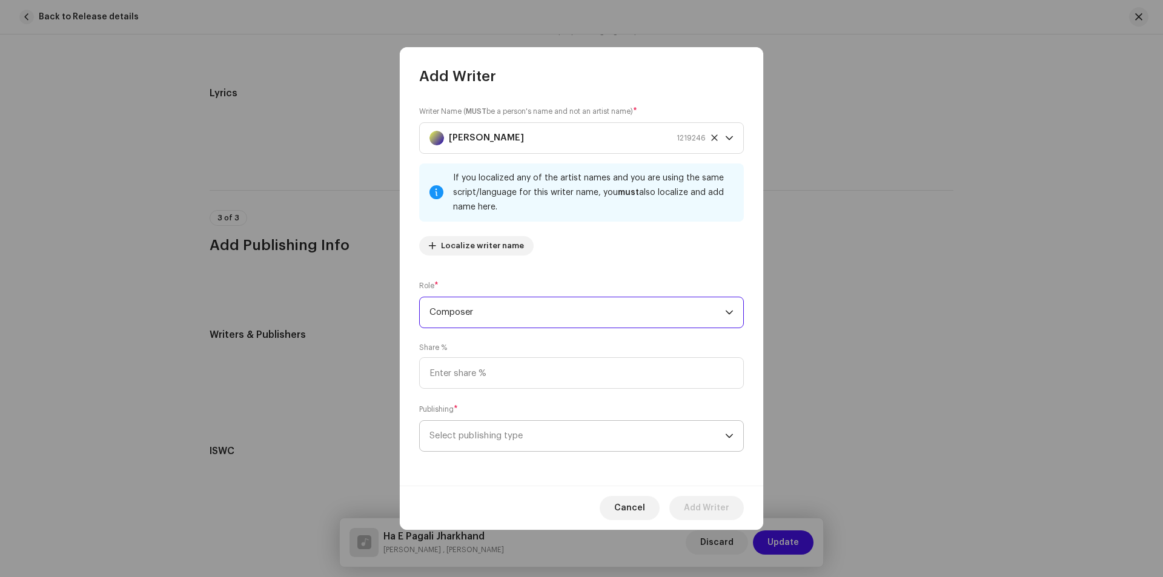
click at [524, 445] on span "Select publishing type" at bounding box center [578, 436] width 296 height 30
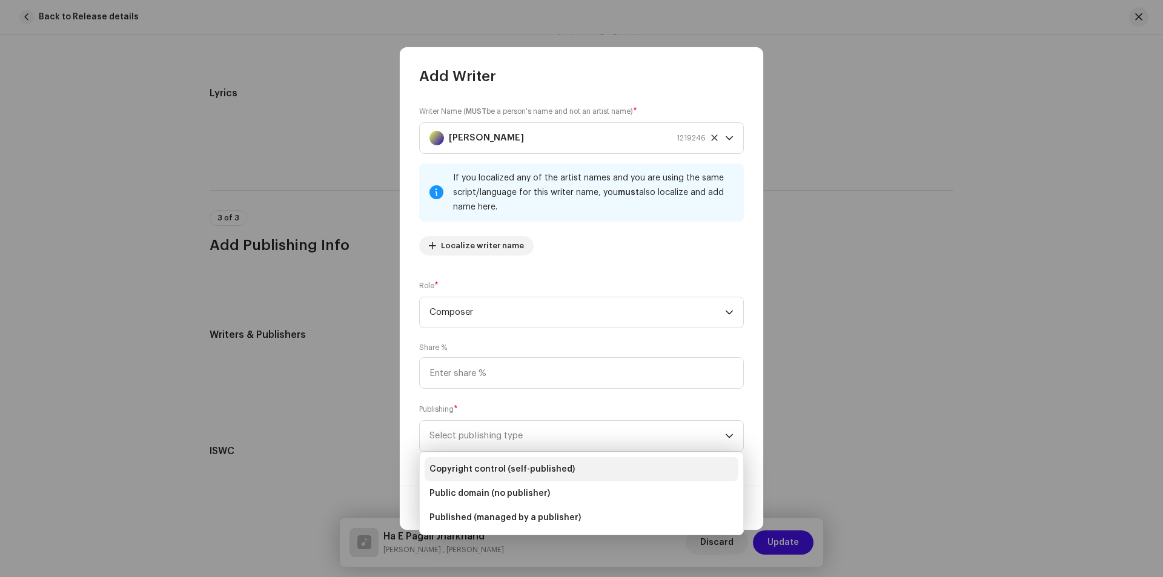
click at [502, 468] on span "Copyright control (self-published)" at bounding box center [502, 470] width 145 height 12
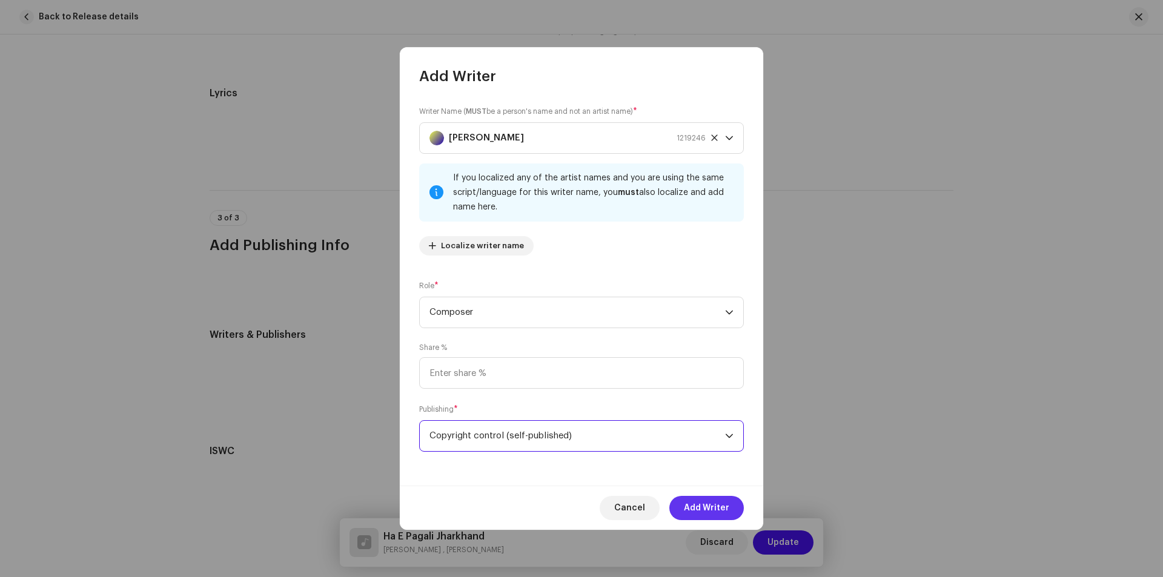
click at [699, 507] on span "Add Writer" at bounding box center [706, 508] width 45 height 24
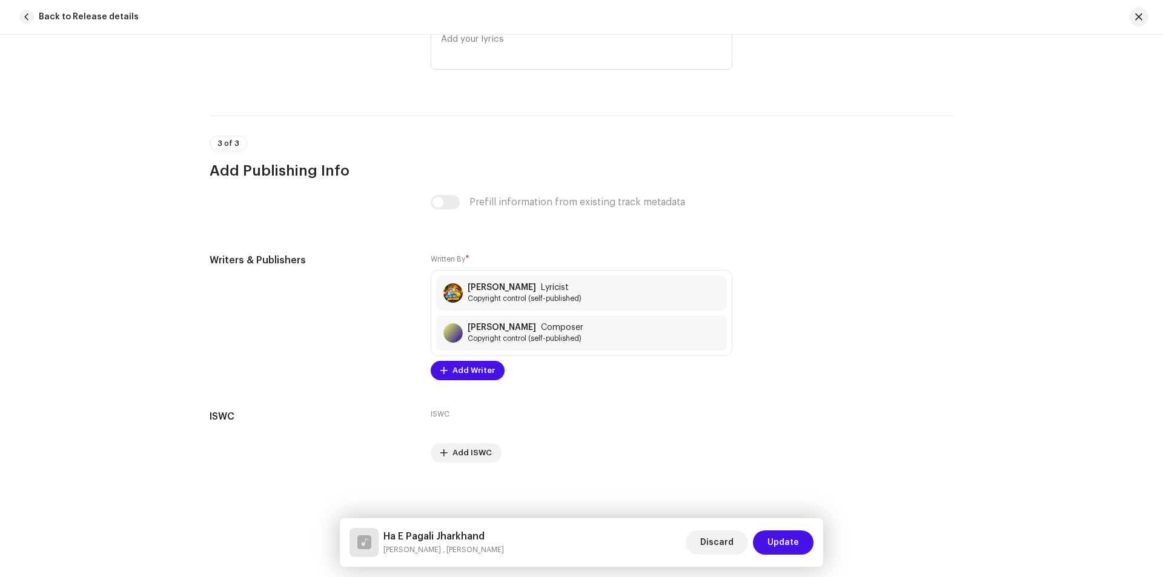
scroll to position [2250, 0]
click at [780, 540] on span "Update" at bounding box center [784, 543] width 32 height 24
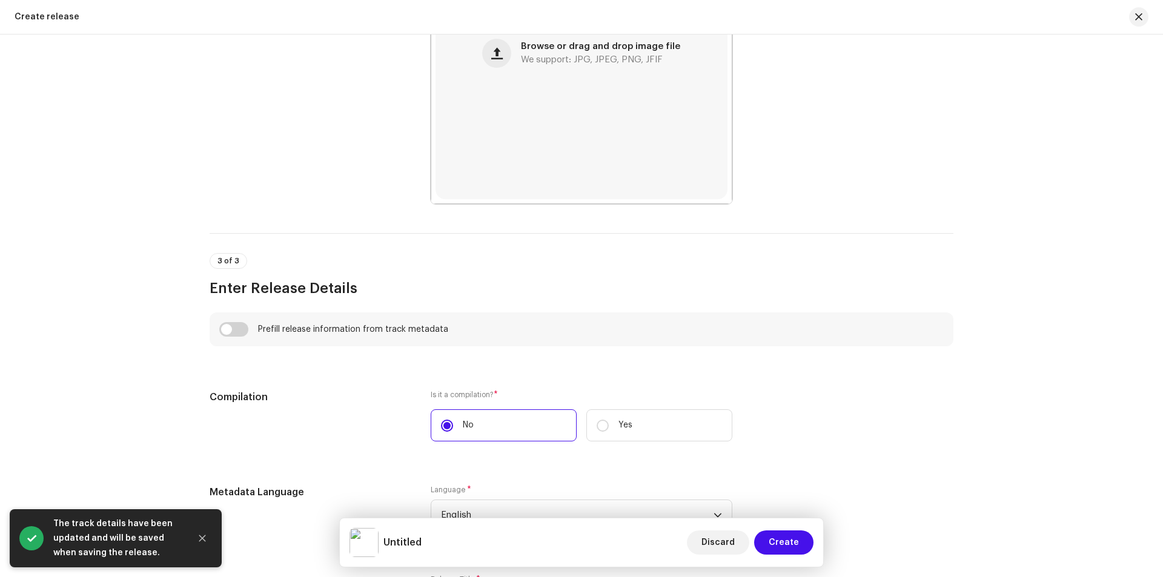
scroll to position [667, 0]
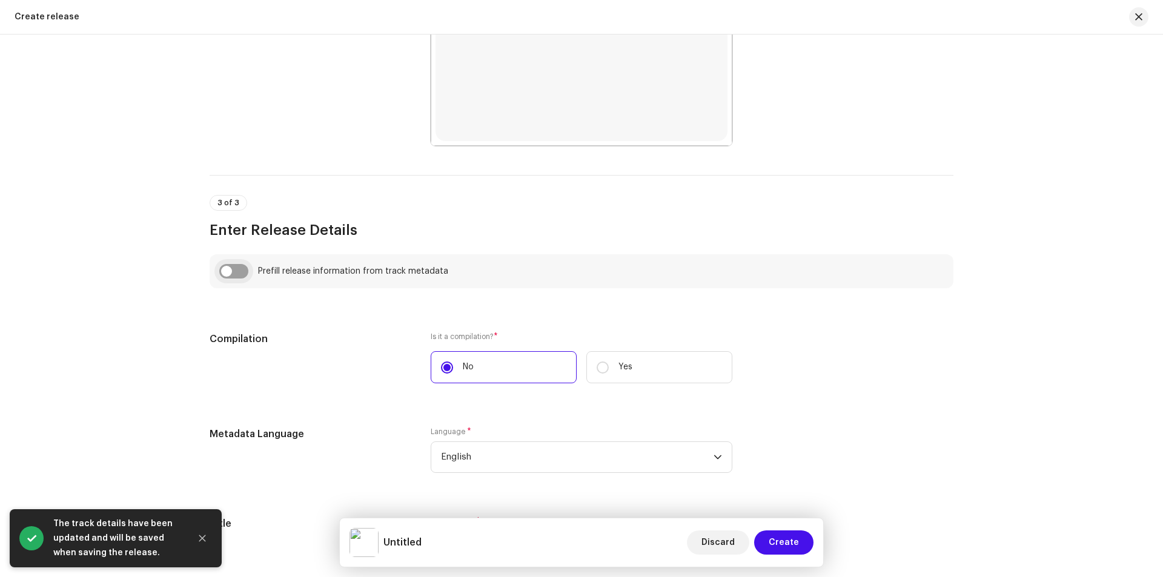
click at [237, 270] on input "checkbox" at bounding box center [233, 271] width 29 height 15
checkbox input "true"
type input "Ha E Pagali Jharkhand"
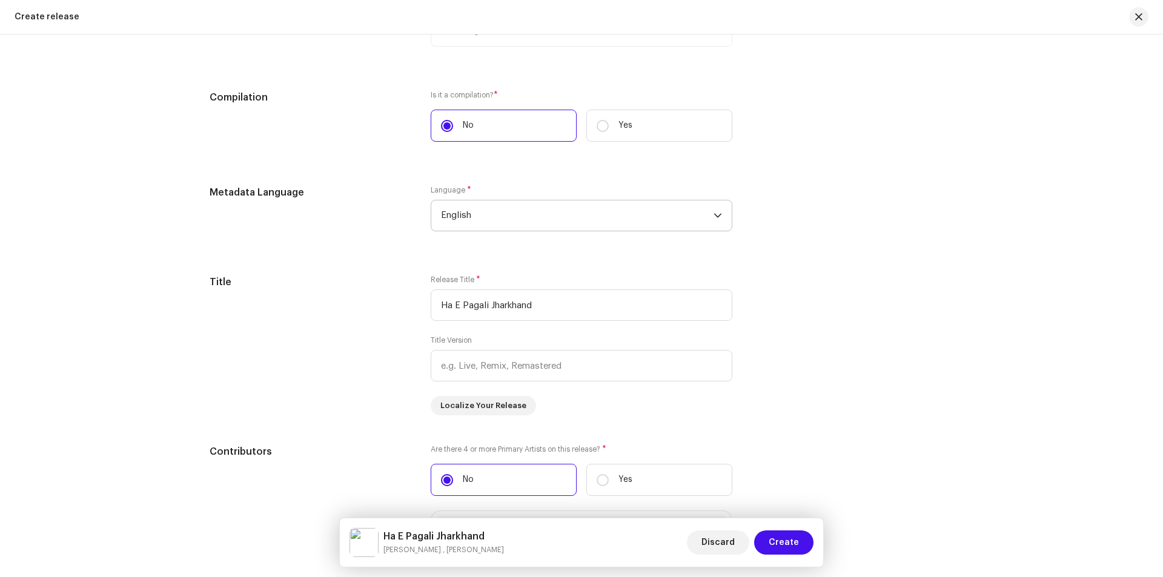
scroll to position [969, 0]
click at [490, 217] on span "English" at bounding box center [577, 215] width 273 height 30
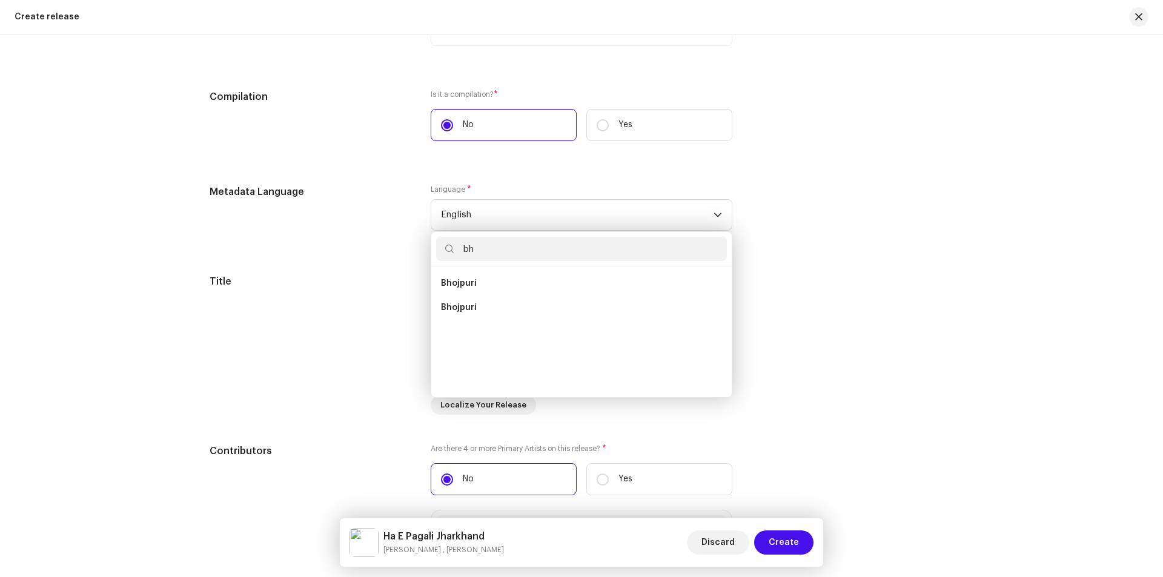
scroll to position [0, 0]
type input "bh"
click at [467, 307] on span "Bhojpuri" at bounding box center [459, 308] width 36 height 12
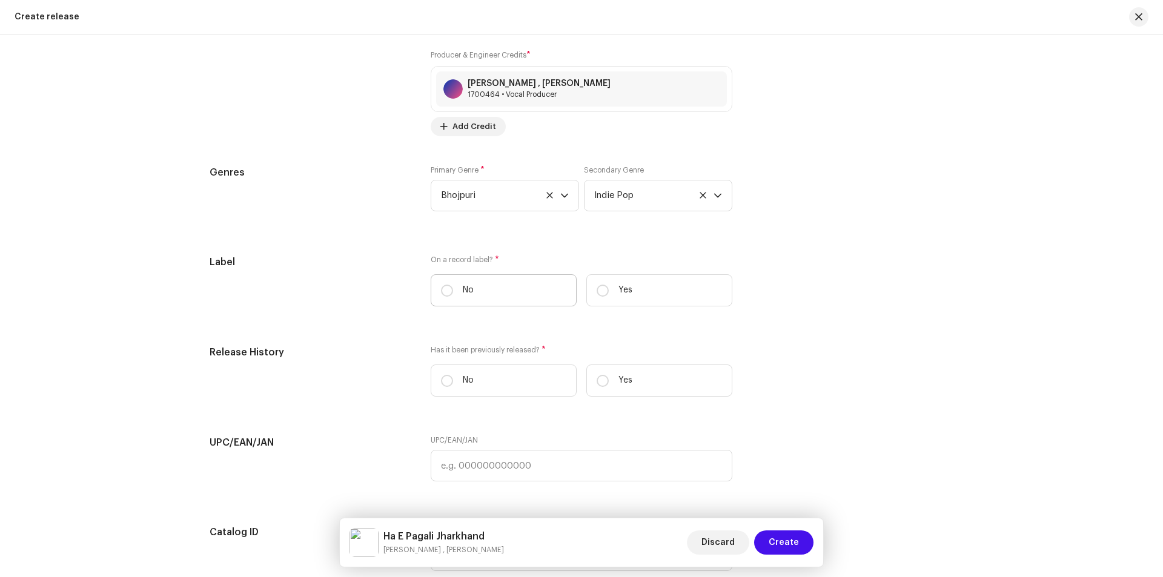
scroll to position [1636, 0]
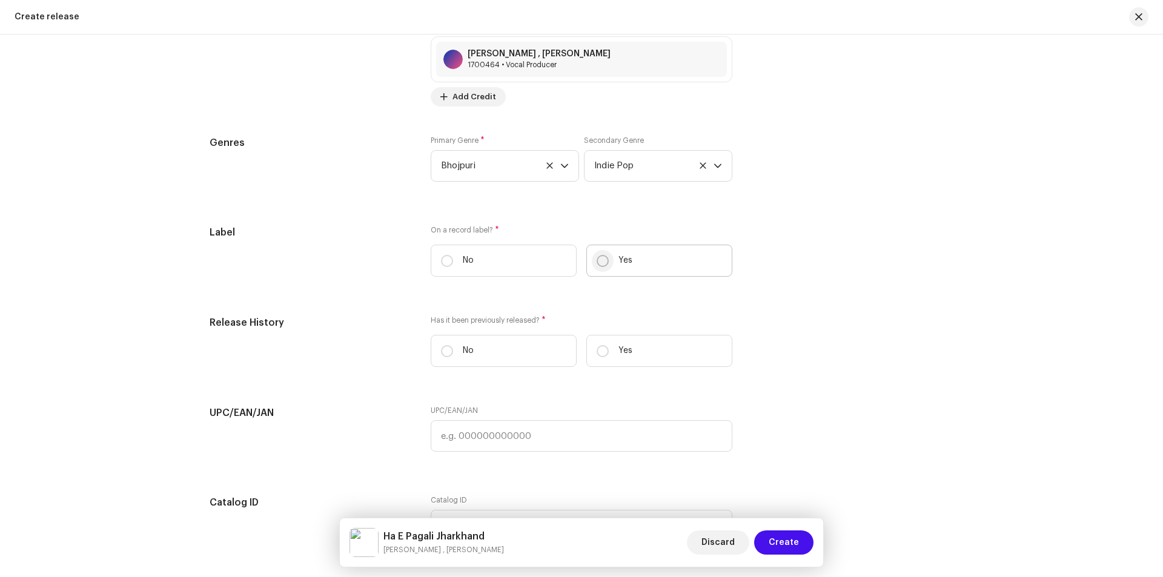
click at [602, 262] on input "Yes" at bounding box center [603, 261] width 12 height 12
radio input "true"
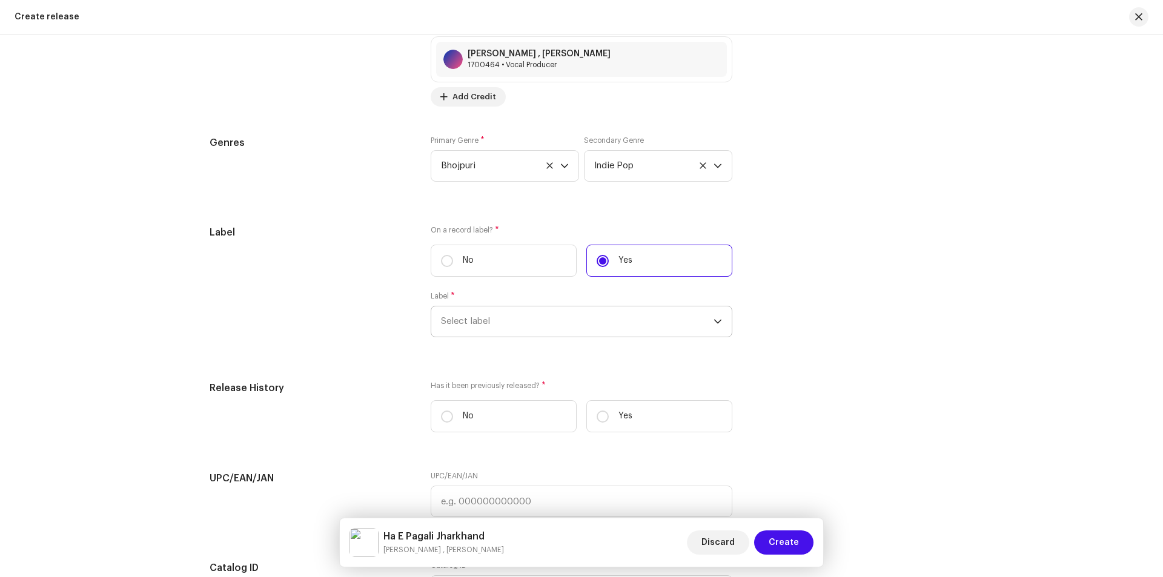
click at [550, 317] on span "Select label" at bounding box center [577, 322] width 273 height 30
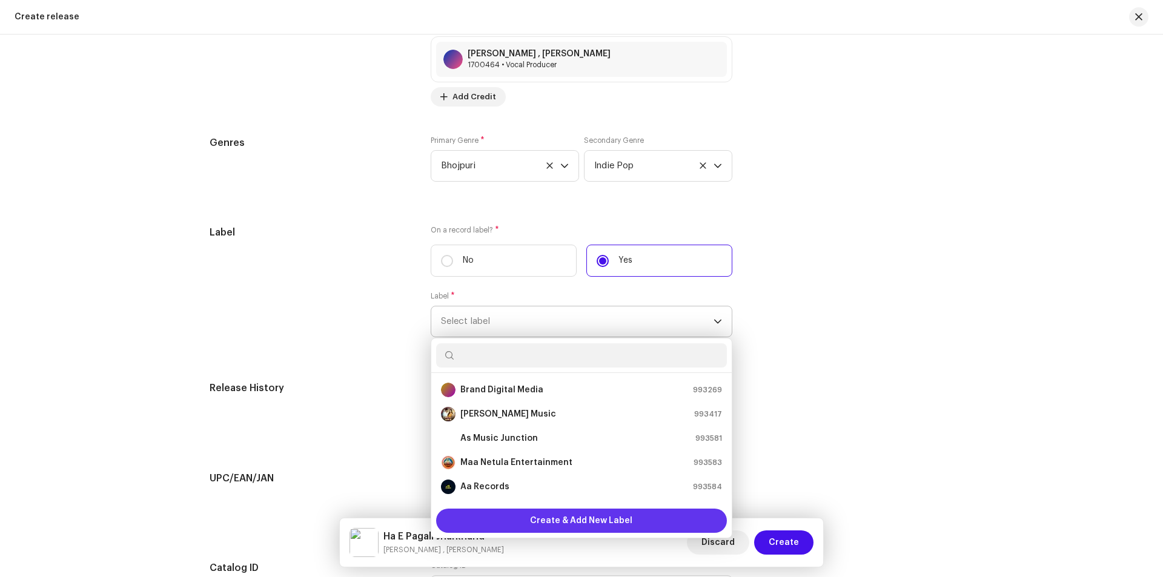
scroll to position [19, 0]
click at [562, 519] on span "Create & Add New Label" at bounding box center [581, 521] width 102 height 24
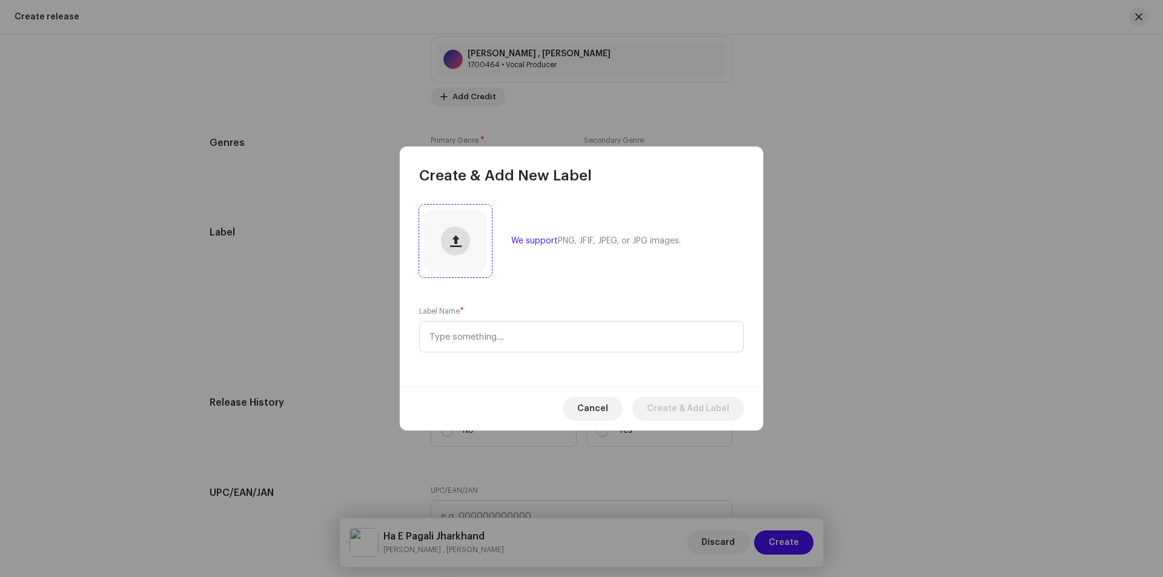
click at [452, 242] on span "button" at bounding box center [456, 241] width 12 height 10
click at [507, 339] on input "text" at bounding box center [581, 337] width 325 height 32
paste input "[PERSON_NAME] Presents"
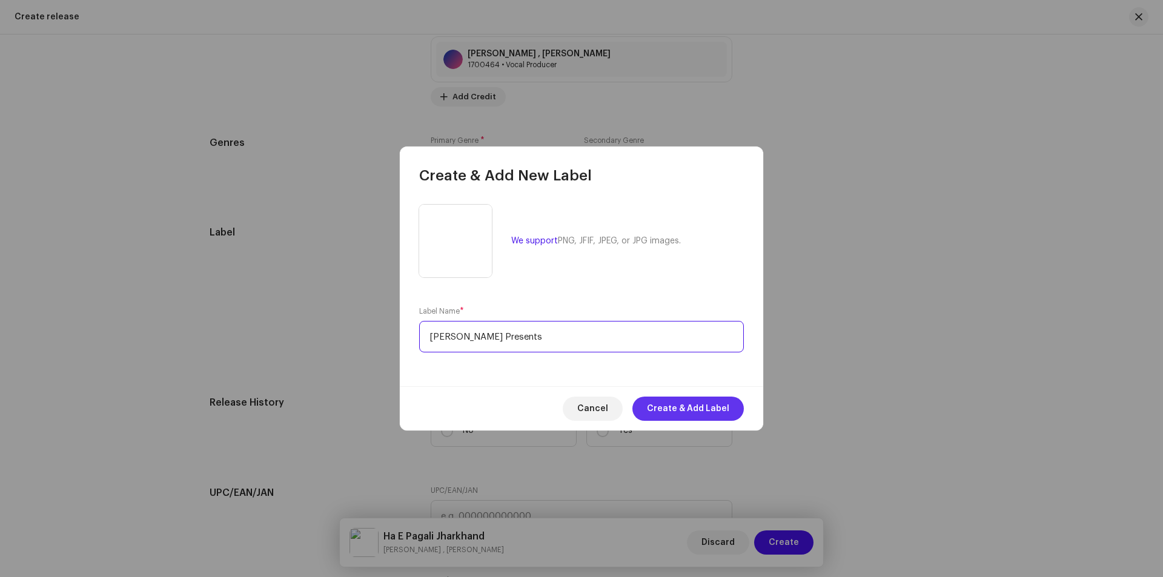
type input "[PERSON_NAME] Presents"
click at [683, 403] on span "Create & Add Label" at bounding box center [688, 409] width 82 height 24
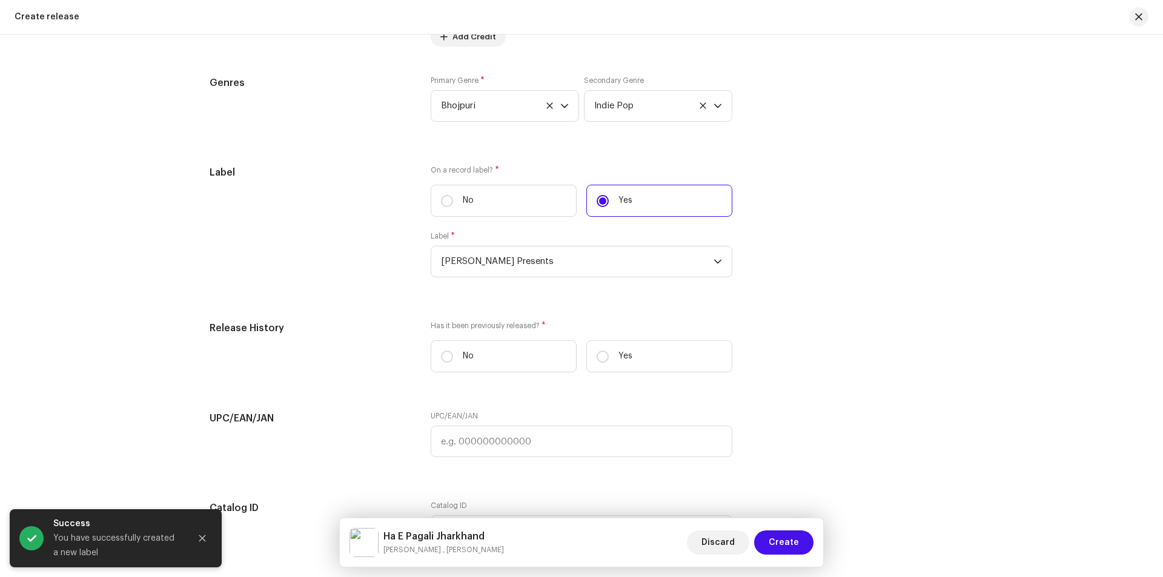
scroll to position [1697, 0]
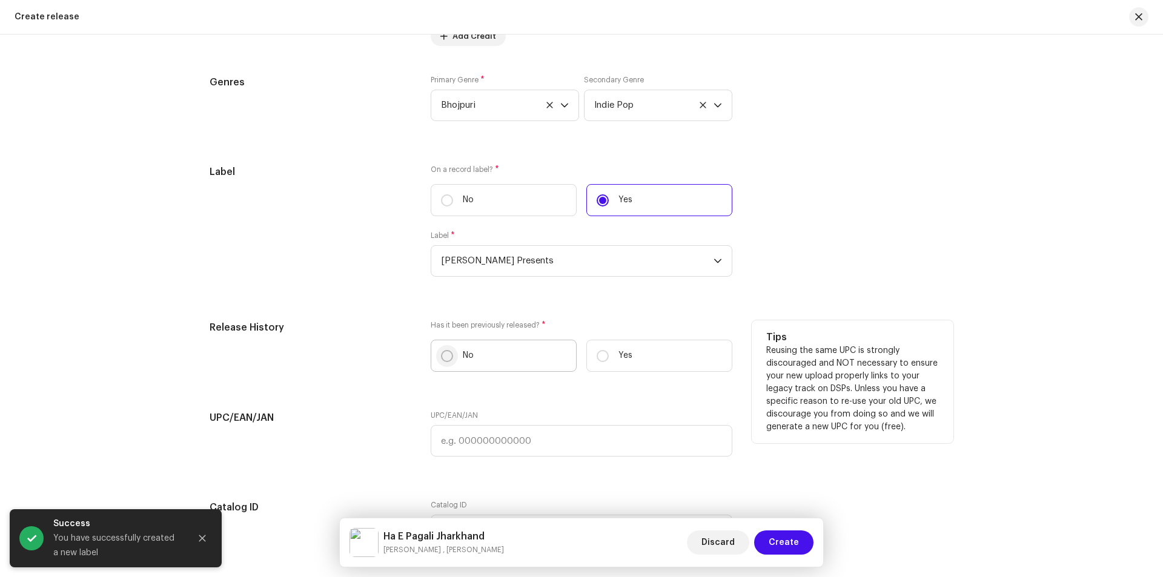
click at [449, 355] on input "No" at bounding box center [447, 356] width 12 height 12
radio input "true"
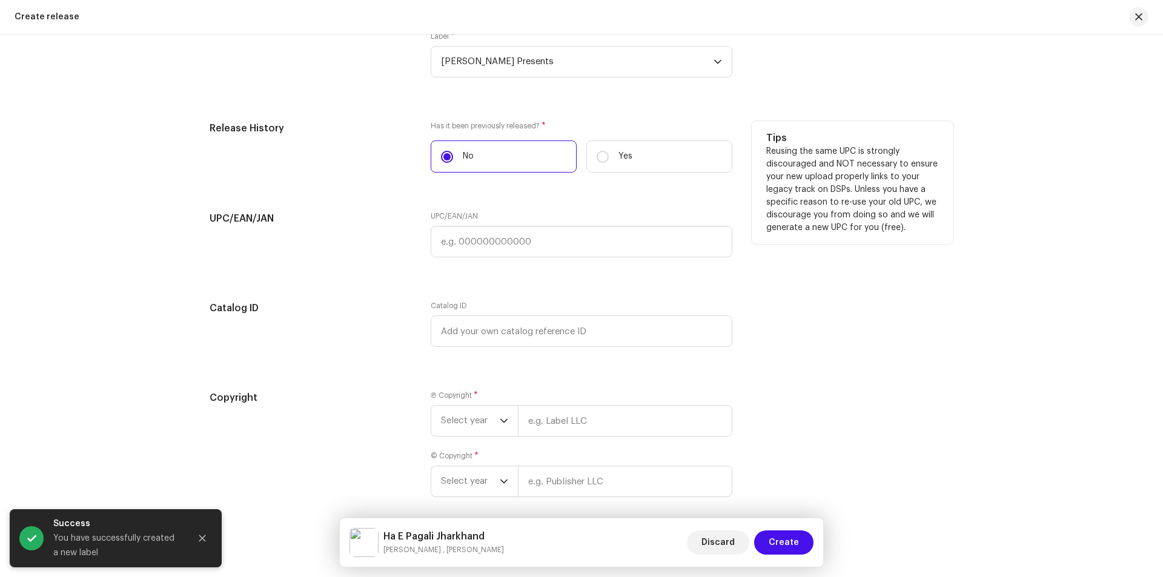
scroll to position [1939, 0]
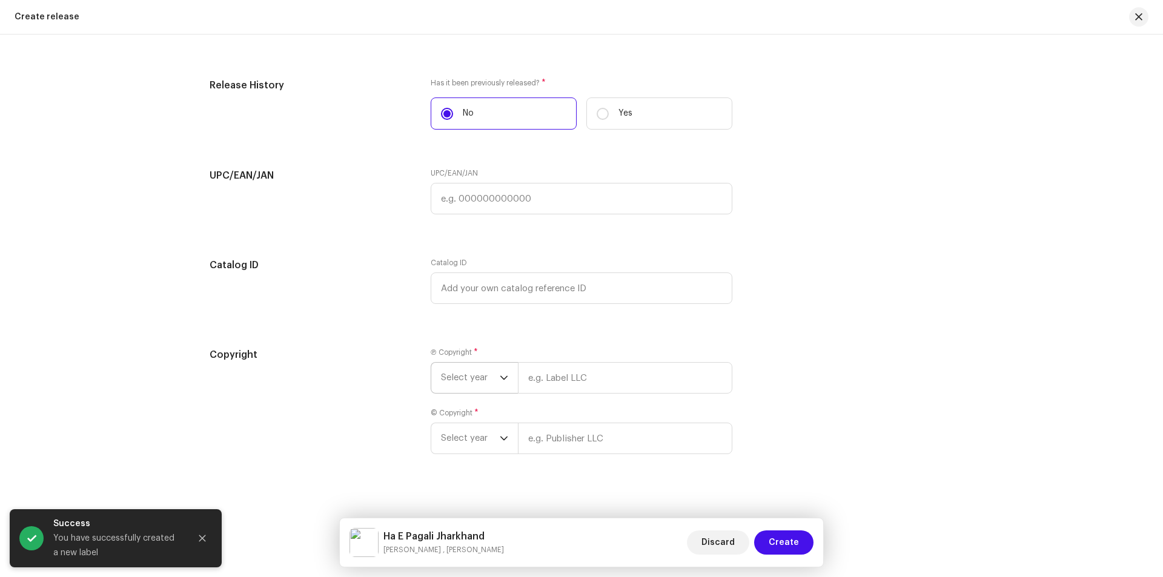
click at [454, 378] on span "Select year" at bounding box center [470, 378] width 59 height 30
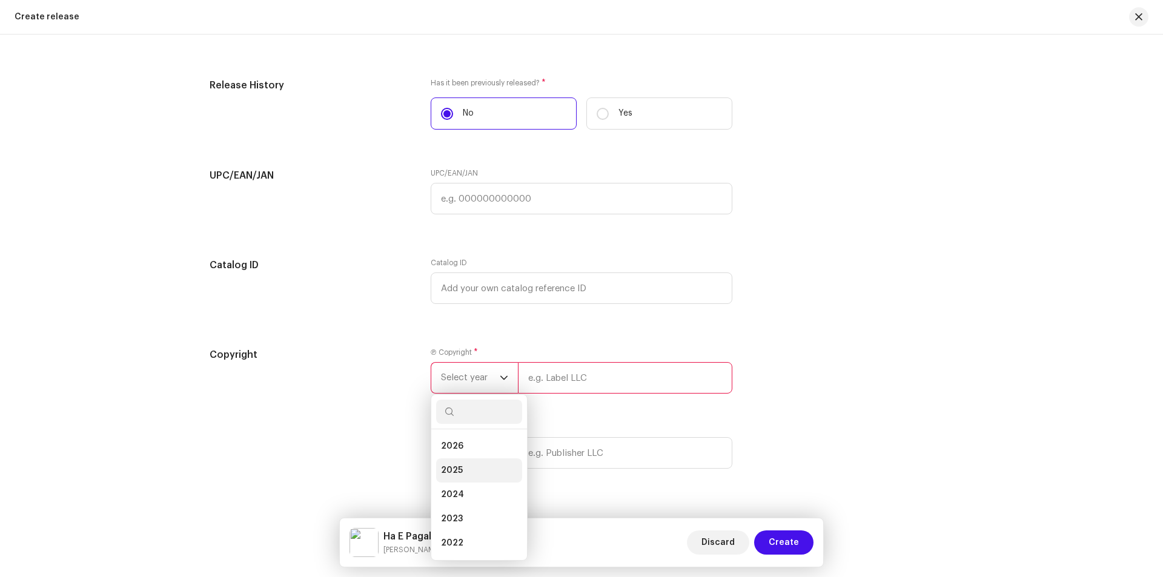
click at [459, 467] on span "2025" at bounding box center [452, 471] width 22 height 12
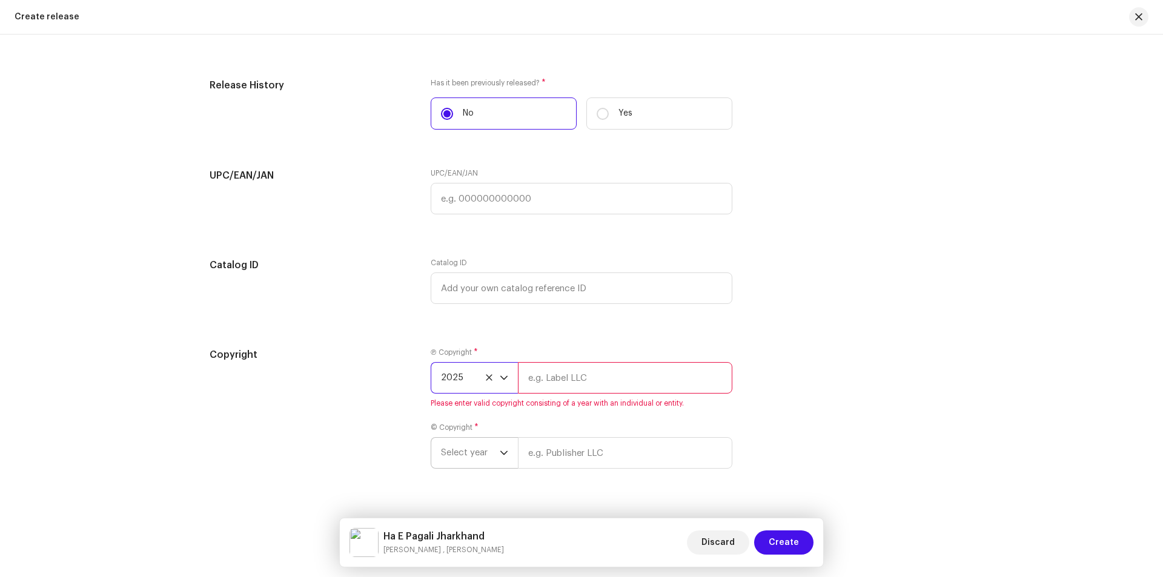
click at [459, 458] on span "Select year" at bounding box center [470, 453] width 59 height 30
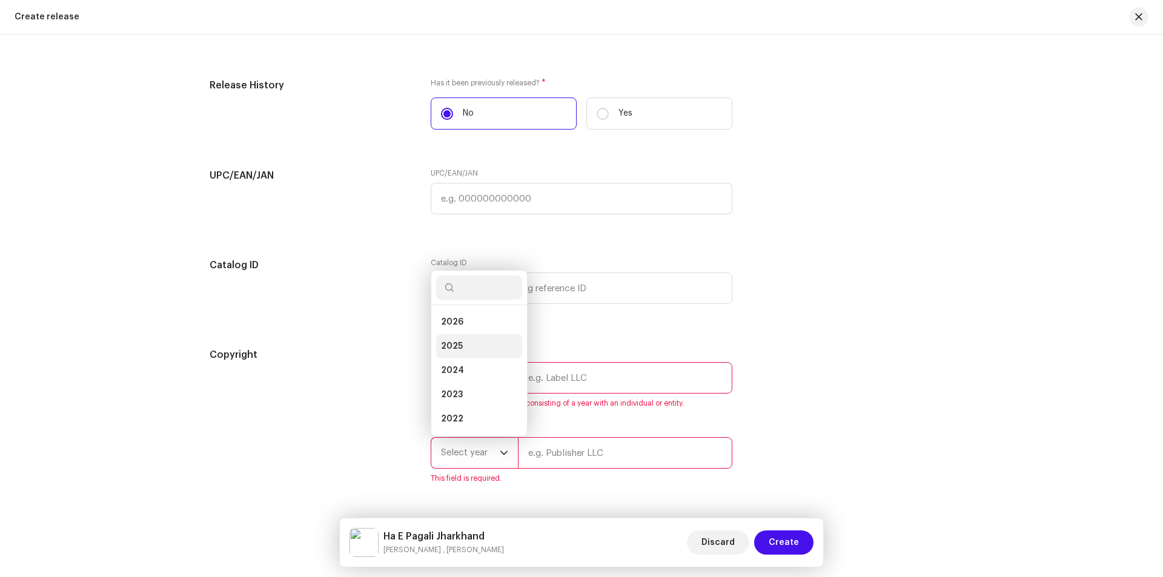
click at [454, 344] on span "2025" at bounding box center [452, 347] width 22 height 12
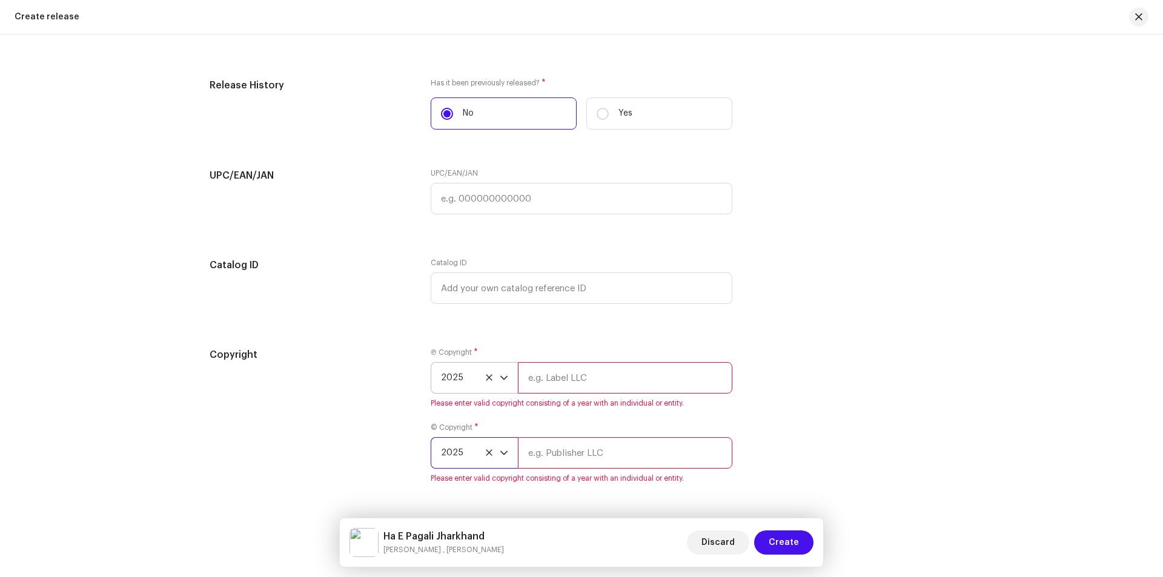
click at [562, 382] on input "text" at bounding box center [625, 378] width 214 height 32
paste input "[PERSON_NAME] Presents"
type input "[PERSON_NAME] Presents"
click at [563, 455] on div "© Copyright * 2025 Please enter valid copyright consisting of a year with an in…" at bounding box center [582, 453] width 302 height 61
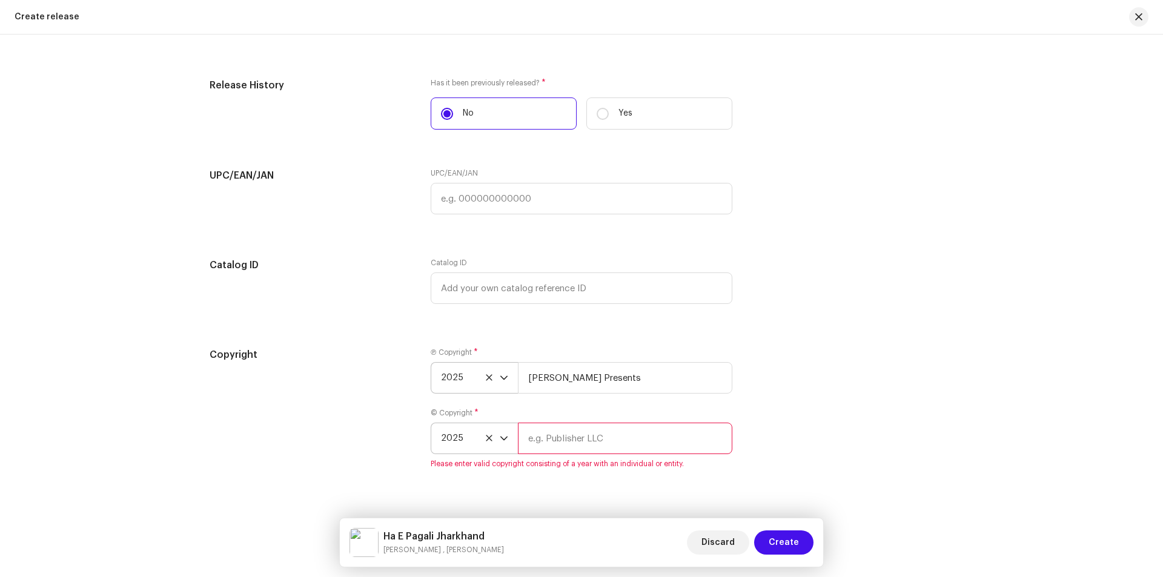
paste input "[PERSON_NAME] Presents"
type input "[PERSON_NAME] Presents"
click at [722, 459] on div "Ⓟ Copyright * 2025 [PERSON_NAME] Presents © Copyright * 2025 [PERSON_NAME] Pres…" at bounding box center [582, 408] width 302 height 121
click at [791, 539] on span "Create" at bounding box center [784, 543] width 30 height 24
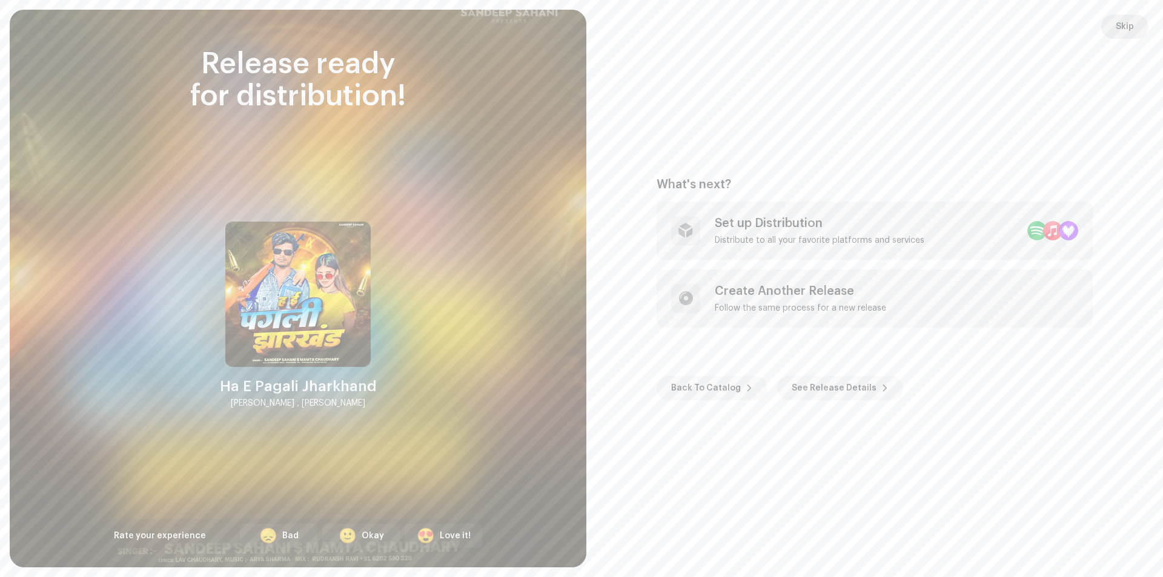
click at [1125, 35] on span "Skip" at bounding box center [1125, 27] width 18 height 24
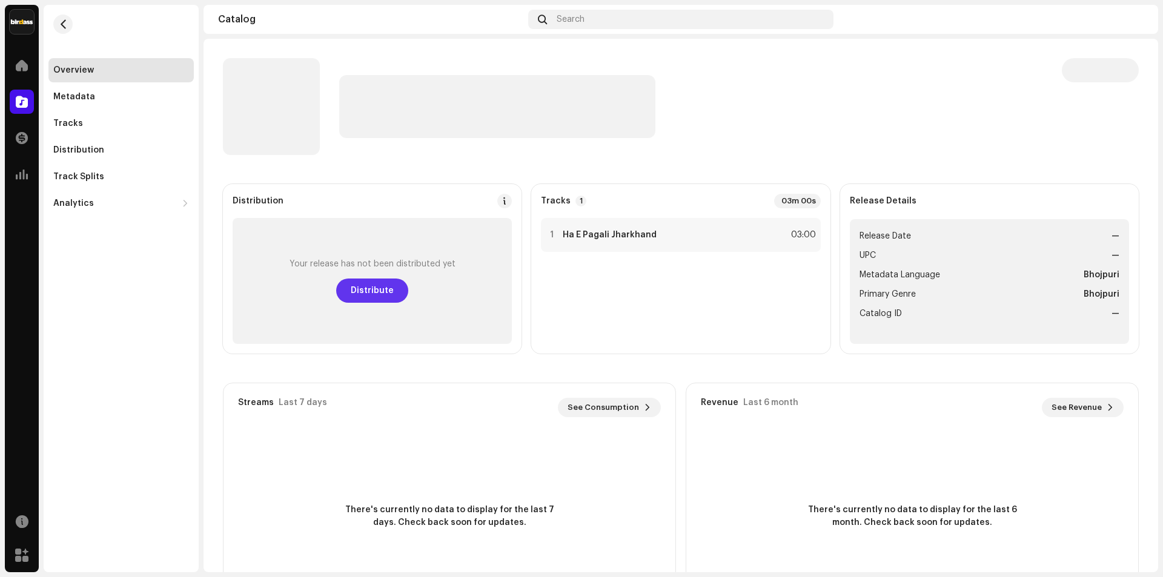
click at [365, 295] on span "Distribute" at bounding box center [372, 291] width 43 height 24
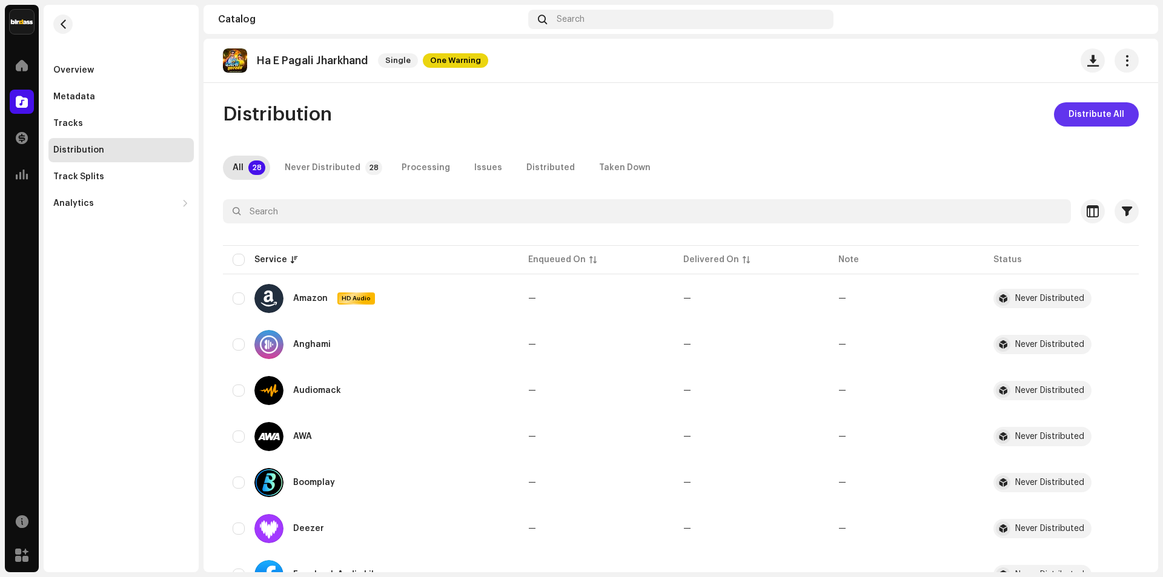
click at [1105, 114] on span "Distribute All" at bounding box center [1097, 114] width 56 height 24
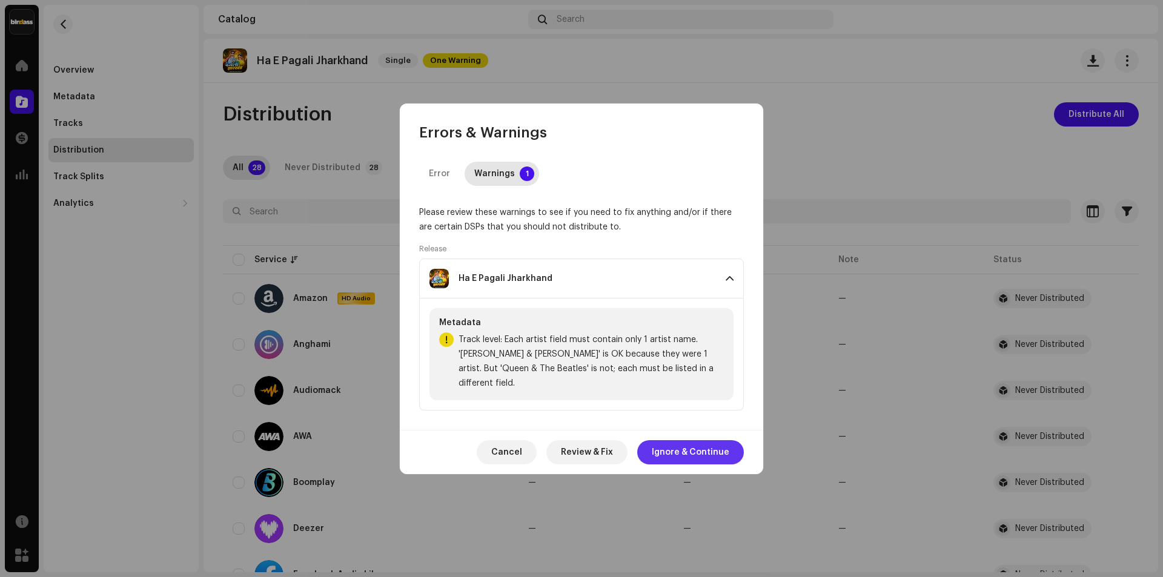
click at [722, 451] on span "Ignore & Continue" at bounding box center [691, 453] width 78 height 24
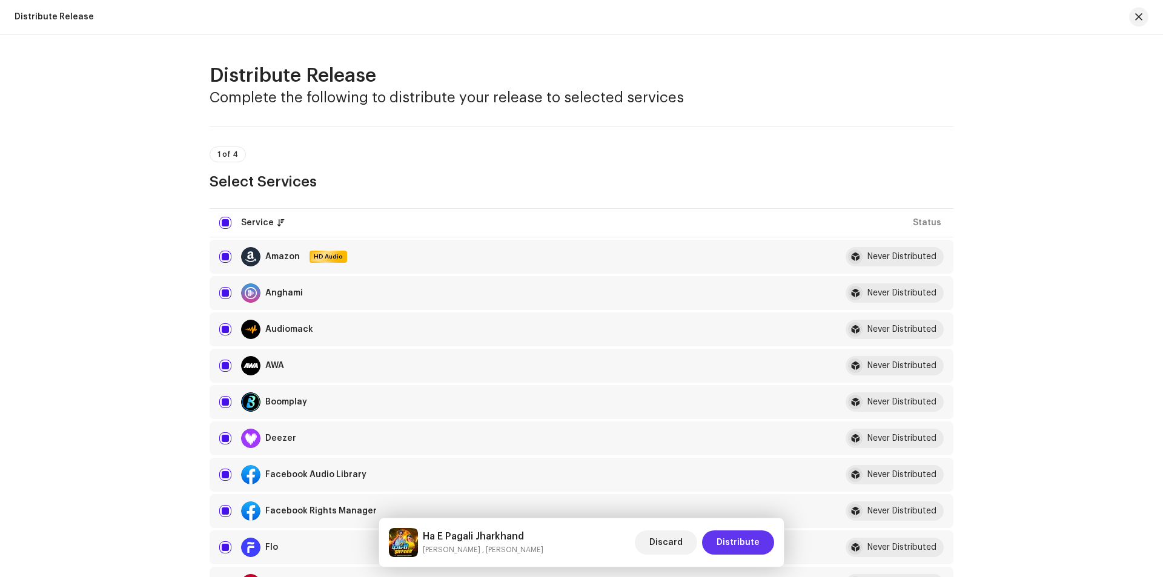
click at [743, 543] on span "Distribute" at bounding box center [738, 543] width 43 height 24
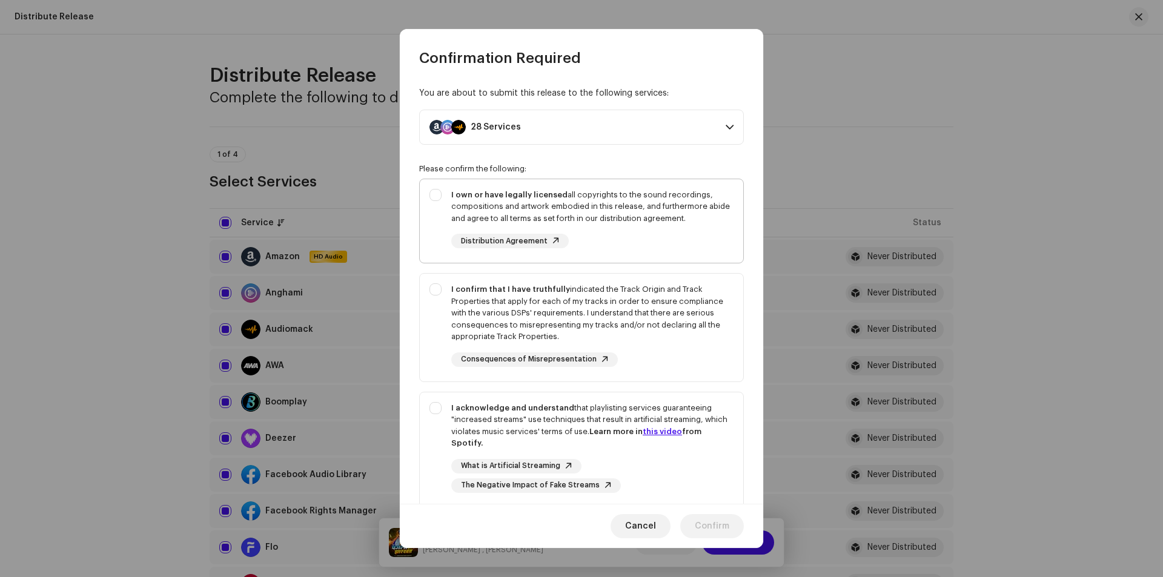
click at [442, 196] on div "I own or have legally licensed all copyrights to the sound recordings, composit…" at bounding box center [582, 218] width 324 height 79
checkbox input "true"
click at [428, 339] on div "I confirm that I have truthfully indicated the Track Origin and Track Propertie…" at bounding box center [582, 325] width 324 height 103
checkbox input "true"
click at [433, 403] on div "I acknowledge and understand that playlisting services guaranteeing "increased …" at bounding box center [582, 448] width 324 height 110
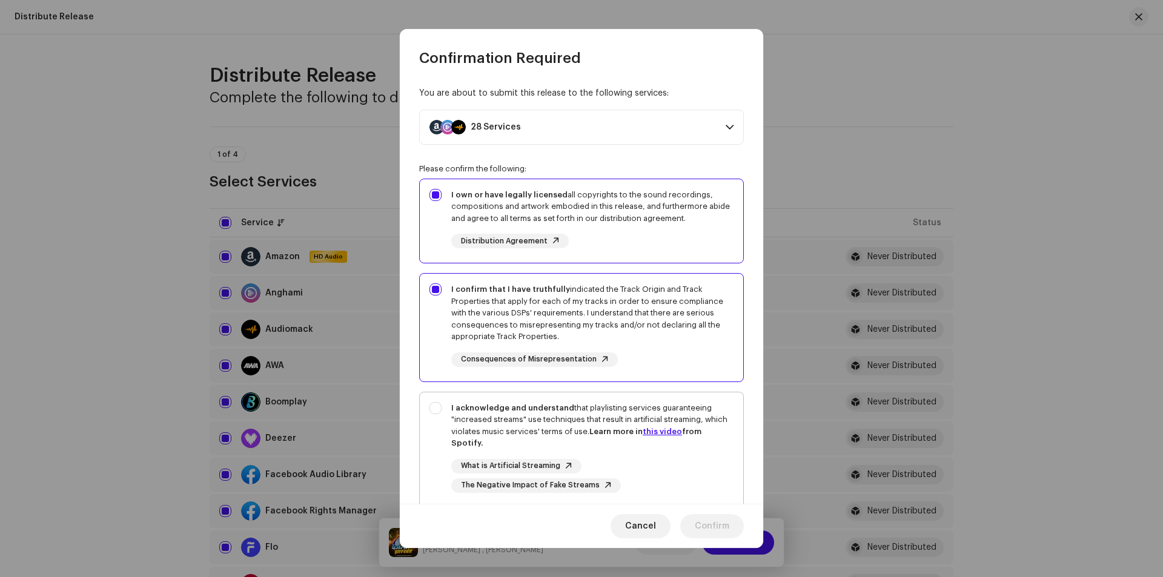
checkbox input "true"
click at [702, 528] on span "Confirm" at bounding box center [712, 526] width 35 height 24
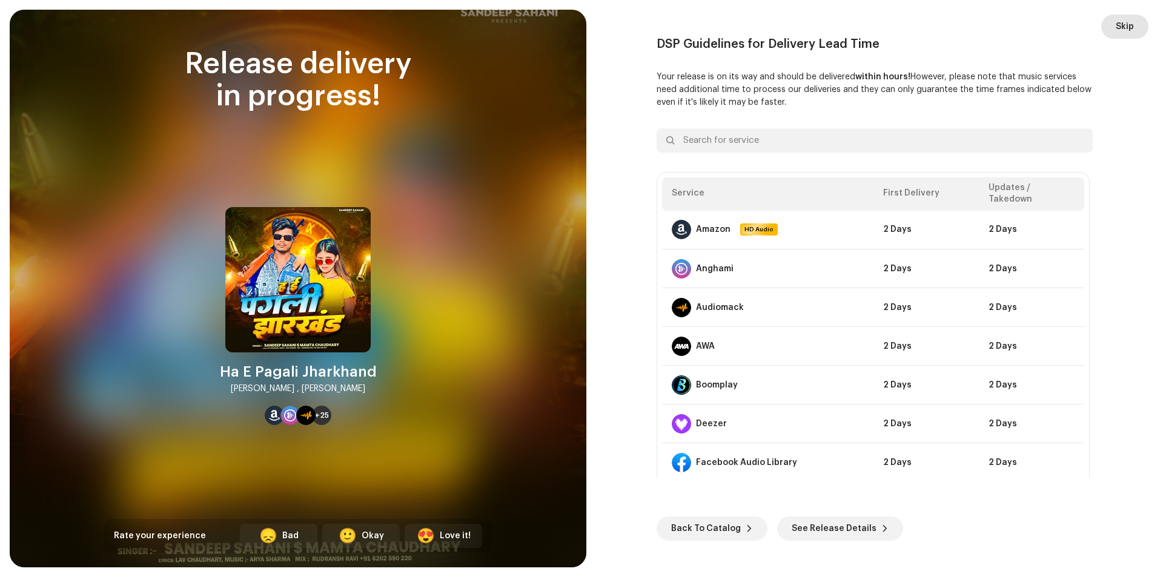
click at [1115, 30] on button "Skip" at bounding box center [1125, 27] width 47 height 24
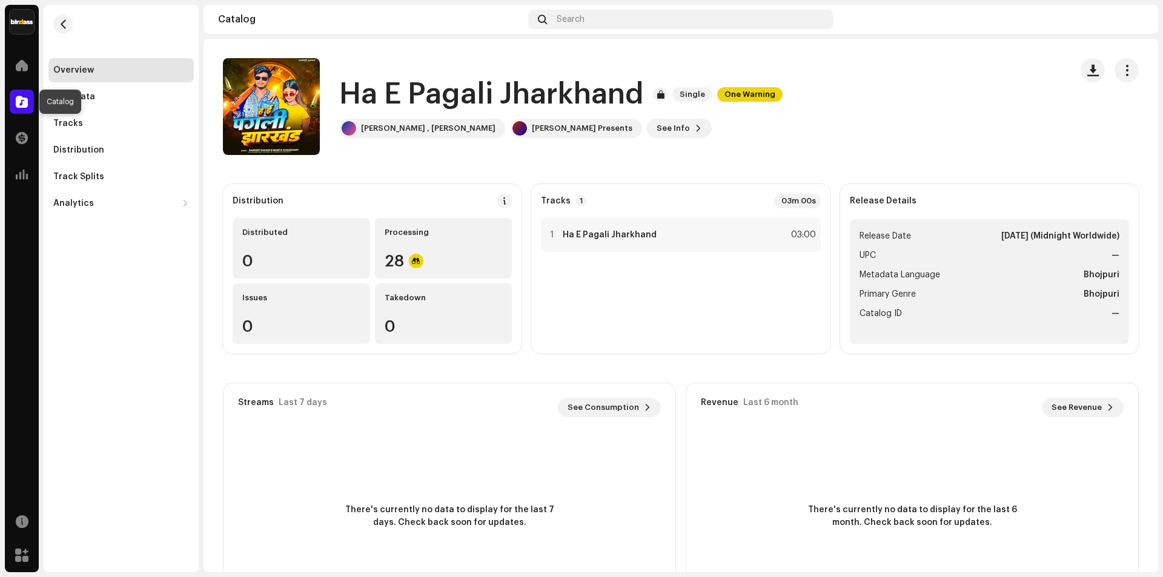
click at [22, 103] on span at bounding box center [22, 102] width 12 height 10
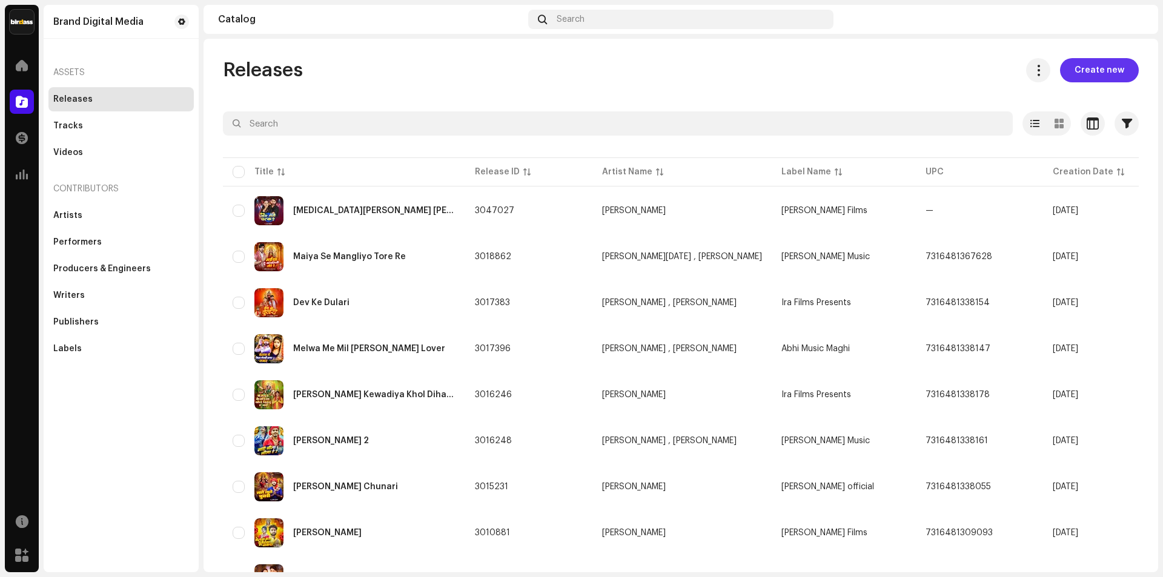
click at [1115, 70] on span "Create new" at bounding box center [1100, 70] width 50 height 24
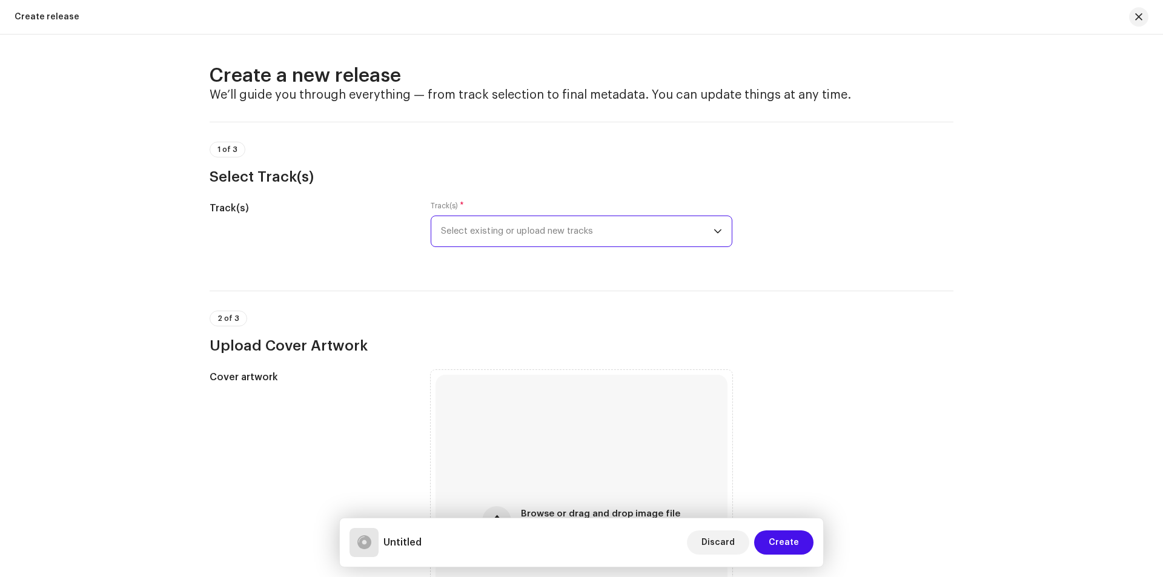
click at [547, 238] on span "Select existing or upload new tracks" at bounding box center [577, 231] width 273 height 30
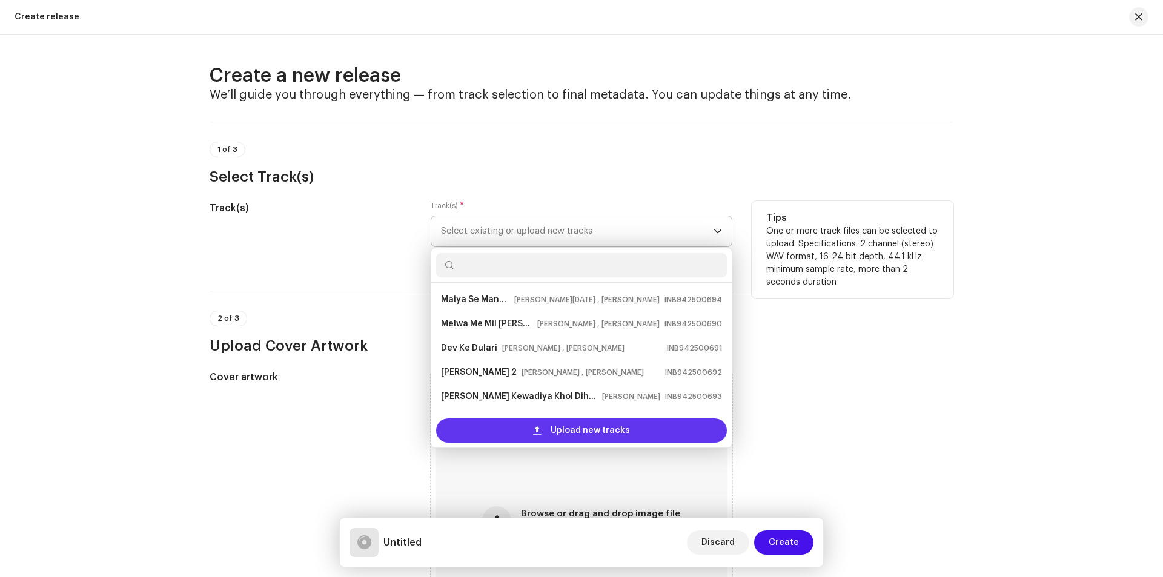
scroll to position [19, 0]
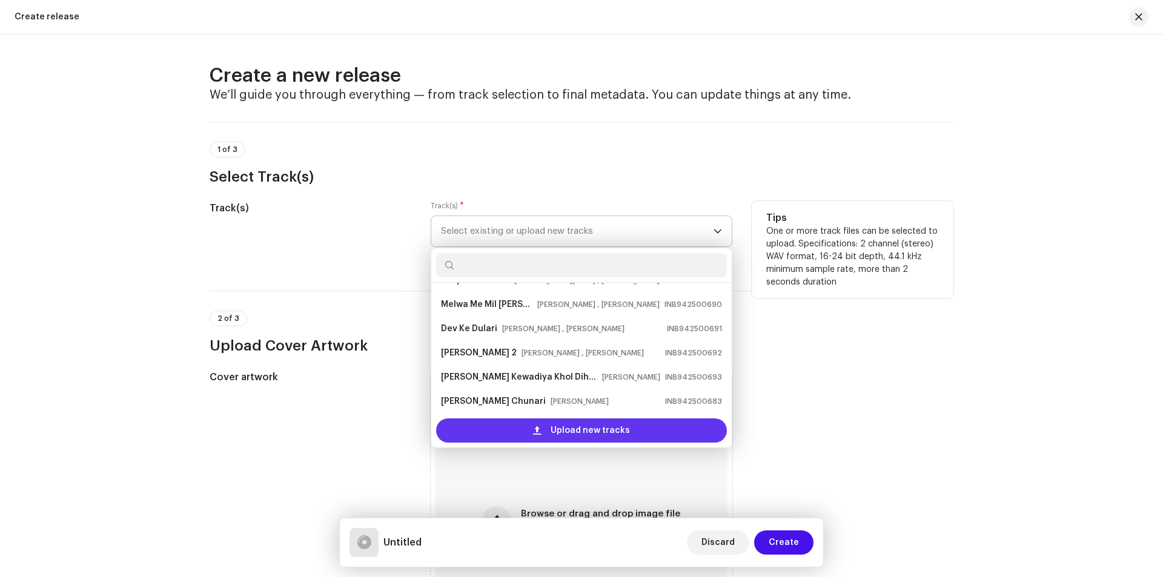
click at [547, 427] on div "Upload new tracks" at bounding box center [581, 431] width 291 height 24
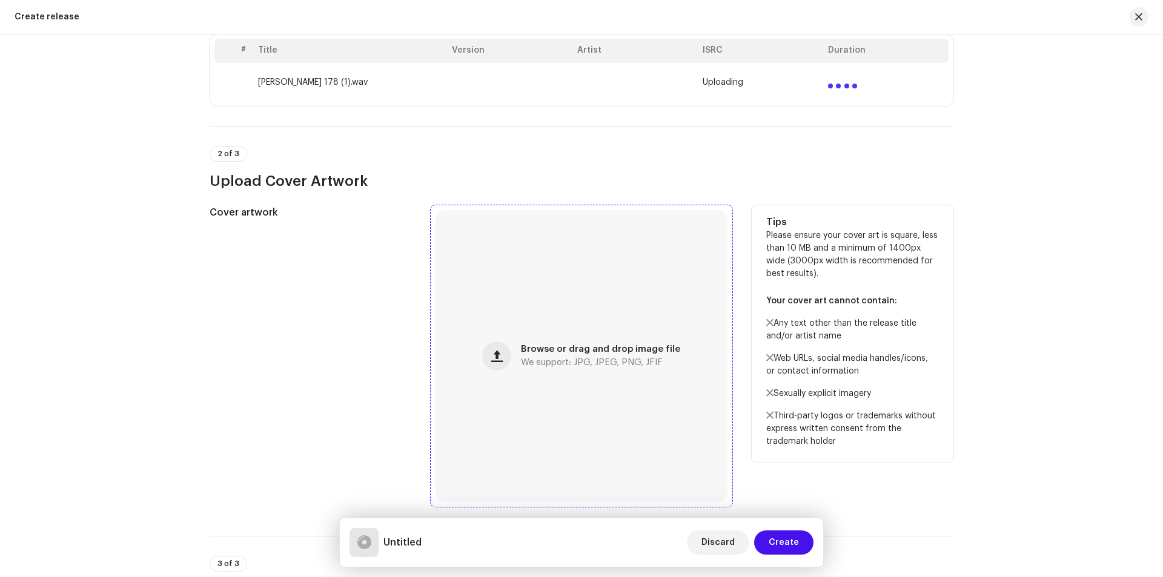
scroll to position [303, 0]
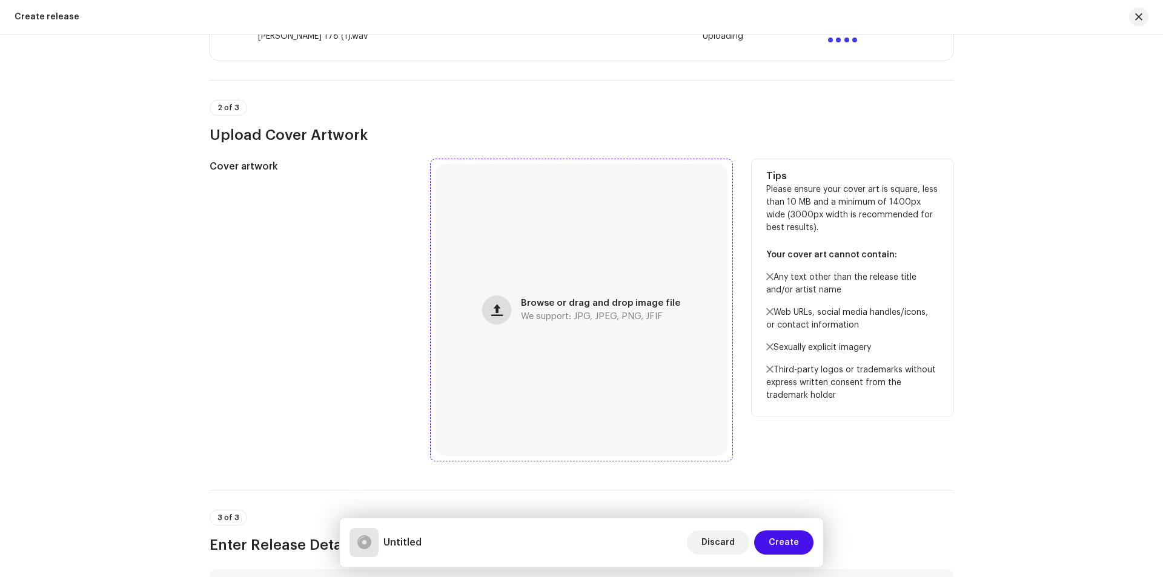
click at [494, 302] on button "button" at bounding box center [496, 310] width 29 height 29
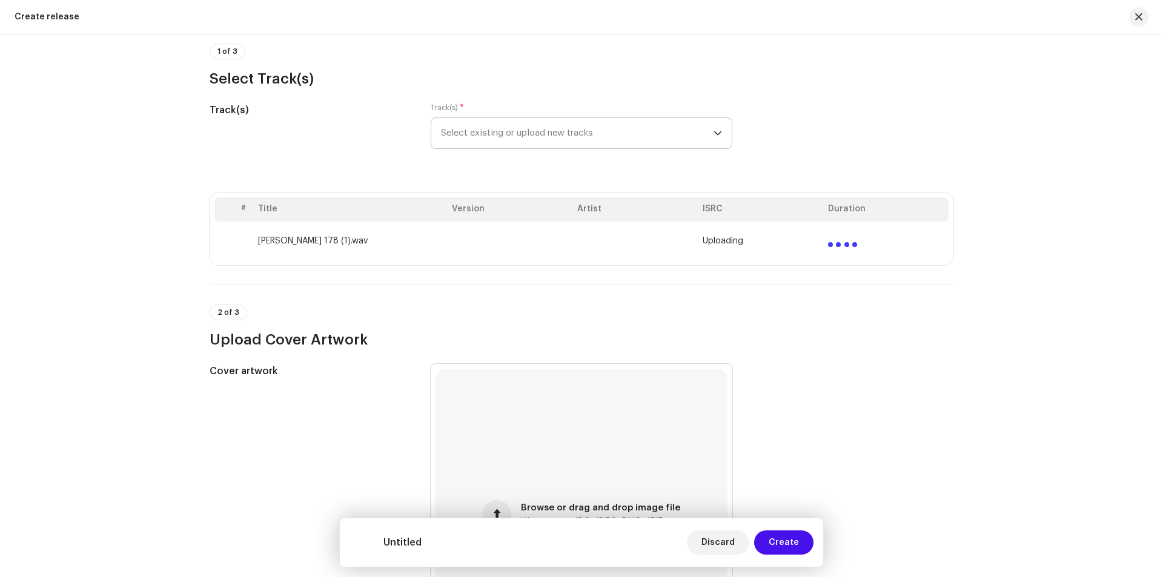
scroll to position [242, 0]
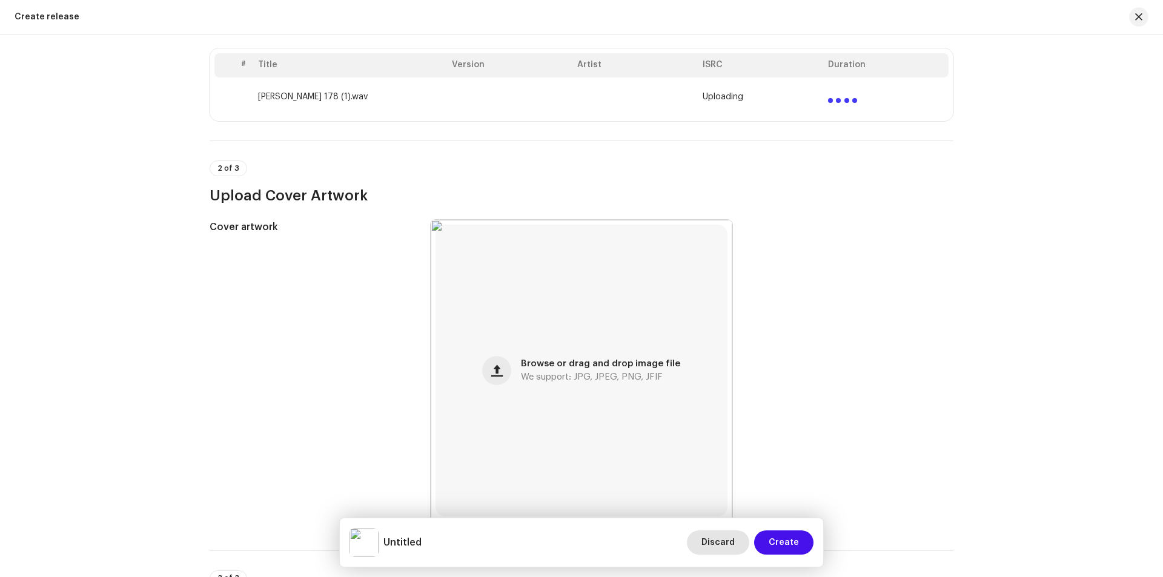
click at [720, 545] on span "Discard" at bounding box center [718, 543] width 33 height 24
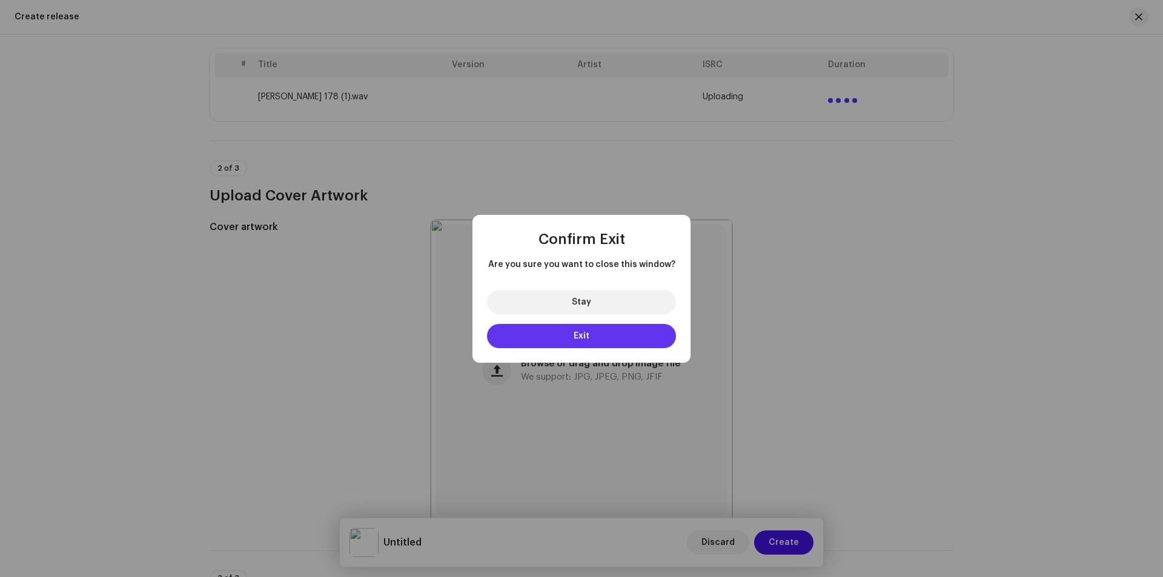
click at [588, 336] on span "Exit" at bounding box center [582, 336] width 16 height 8
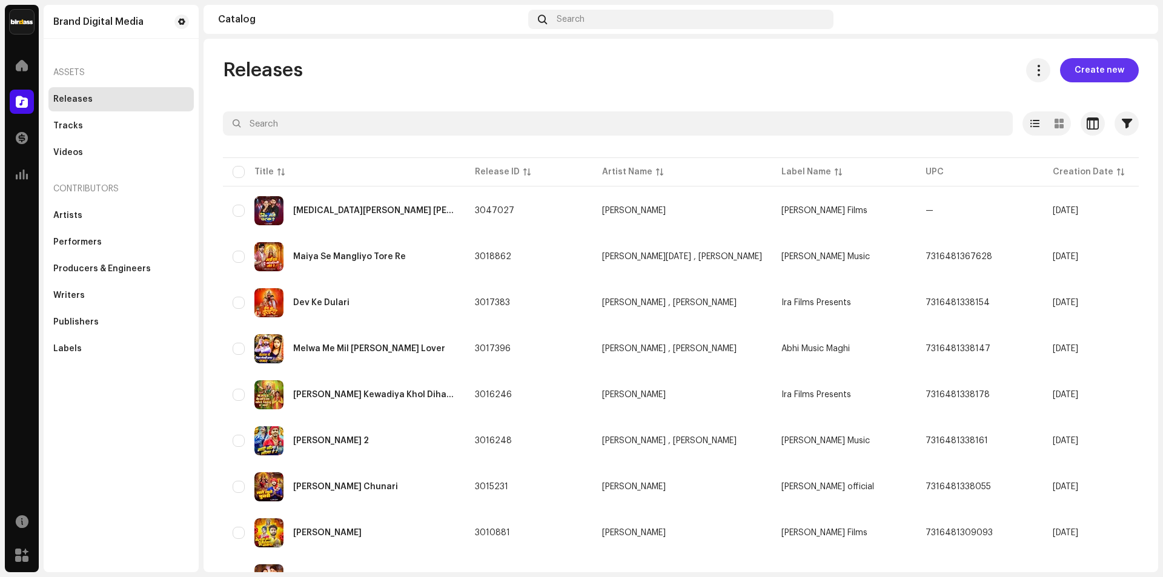
click at [1090, 68] on span "Create new" at bounding box center [1100, 70] width 50 height 24
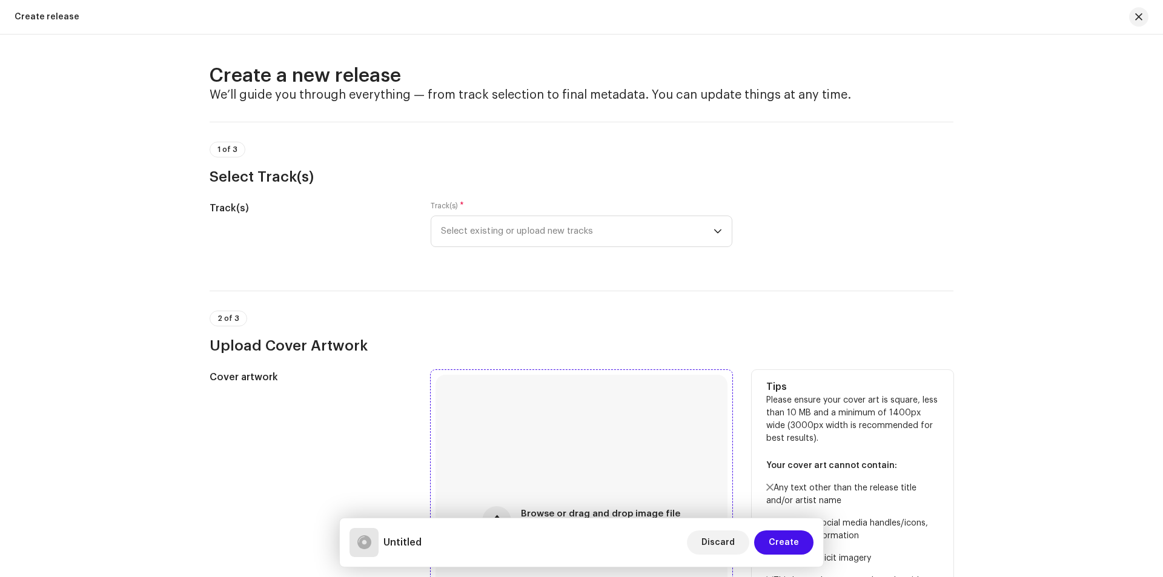
scroll to position [61, 0]
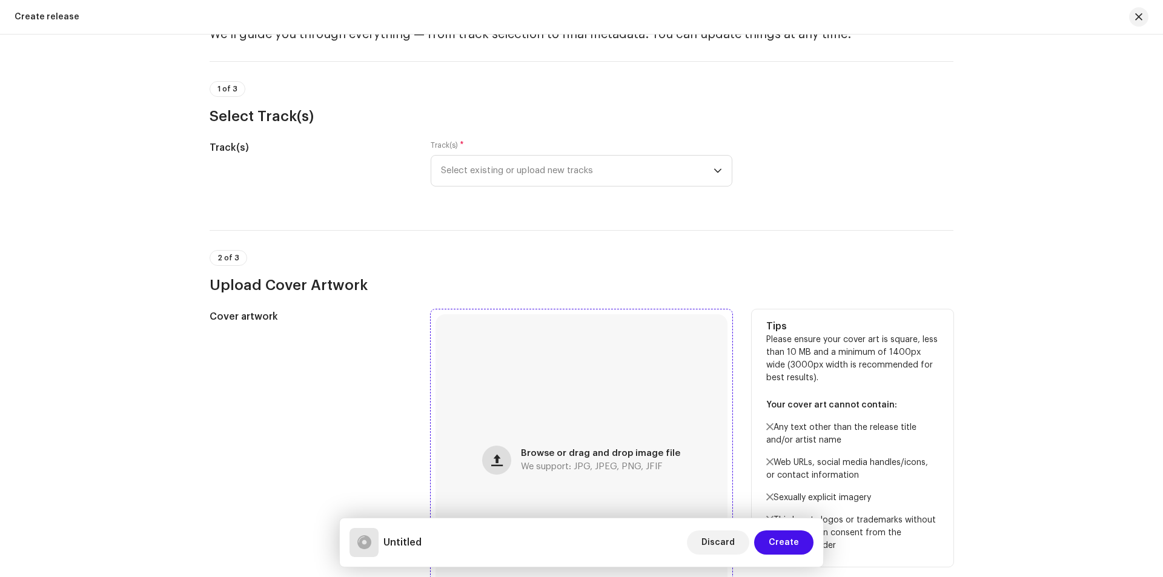
click at [494, 452] on button "button" at bounding box center [496, 460] width 29 height 29
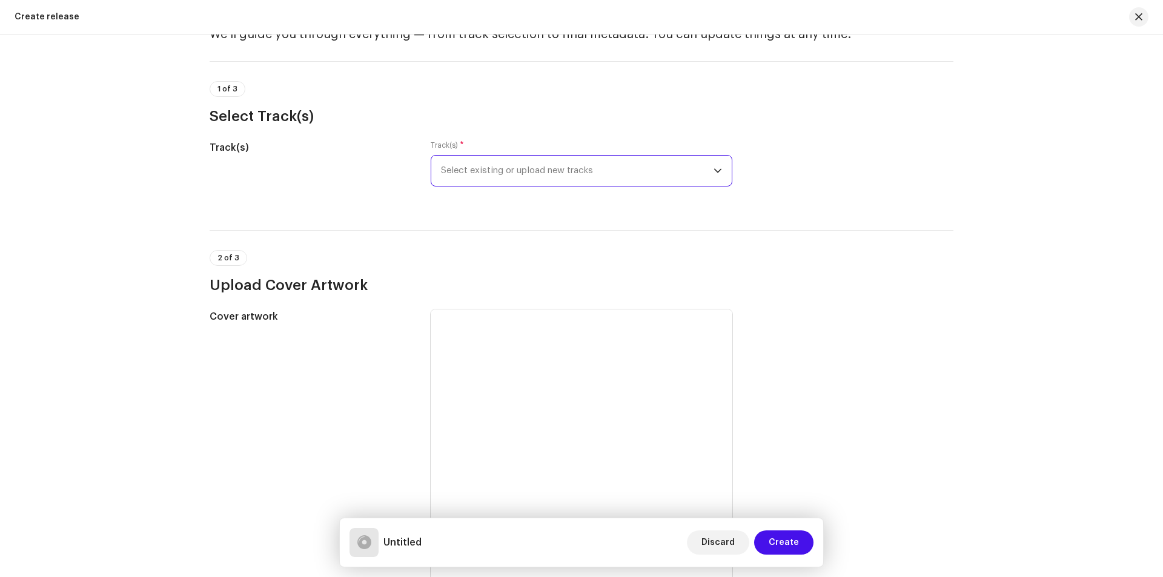
click at [554, 177] on span "Select existing or upload new tracks" at bounding box center [577, 171] width 273 height 30
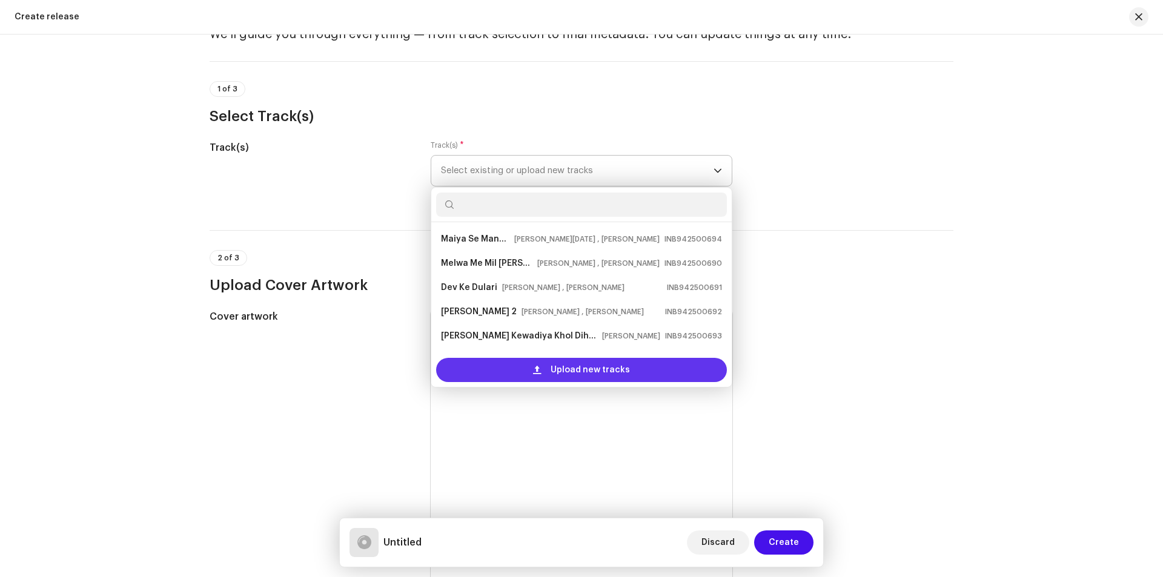
scroll to position [19, 0]
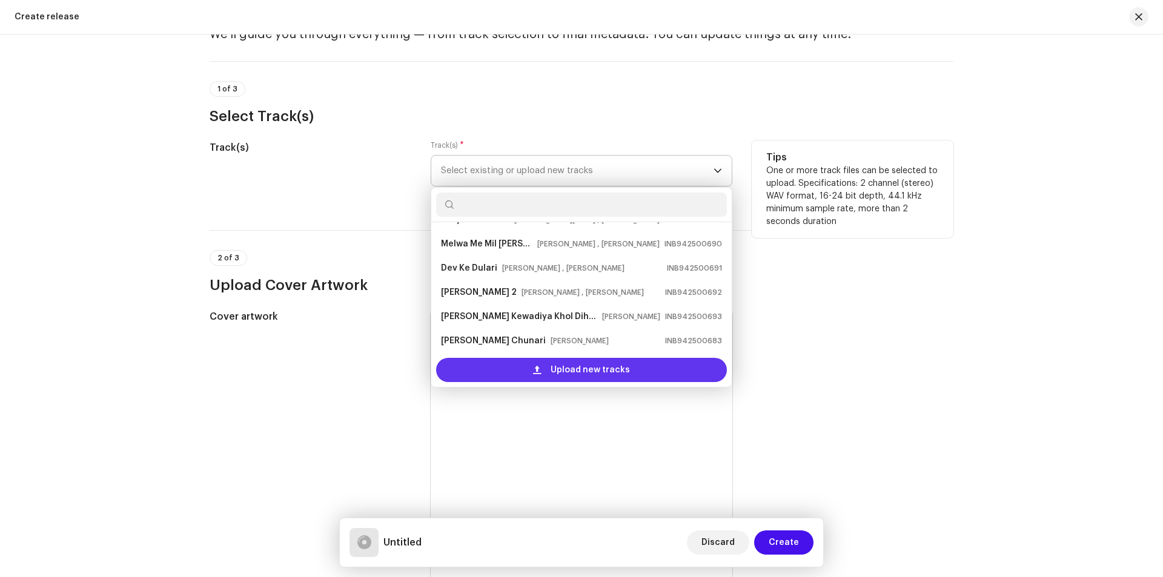
click at [551, 373] on span "Upload new tracks" at bounding box center [590, 370] width 79 height 24
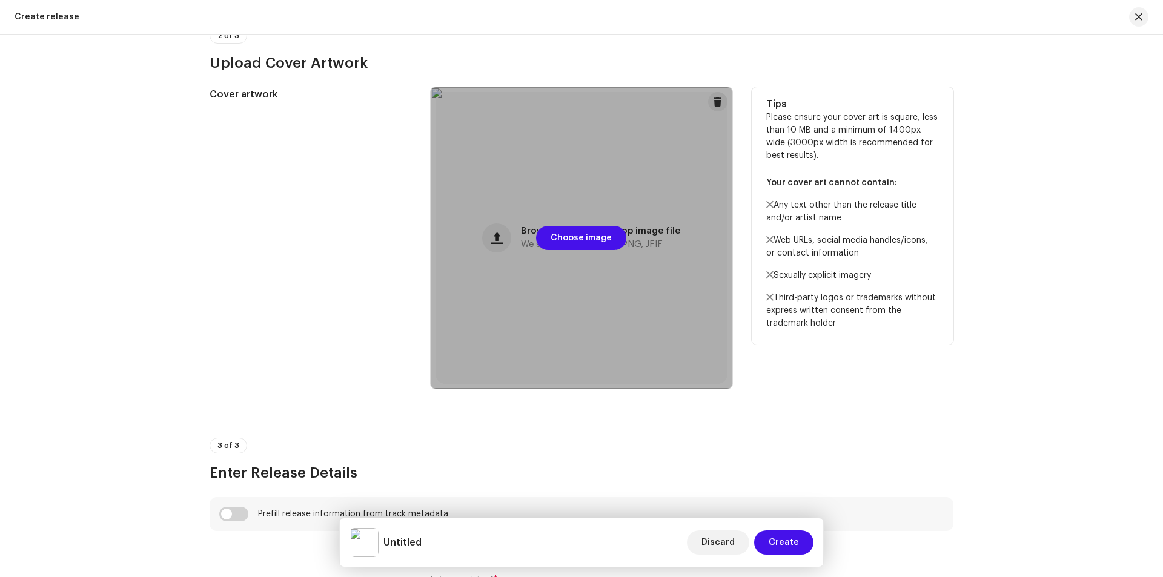
scroll to position [121, 0]
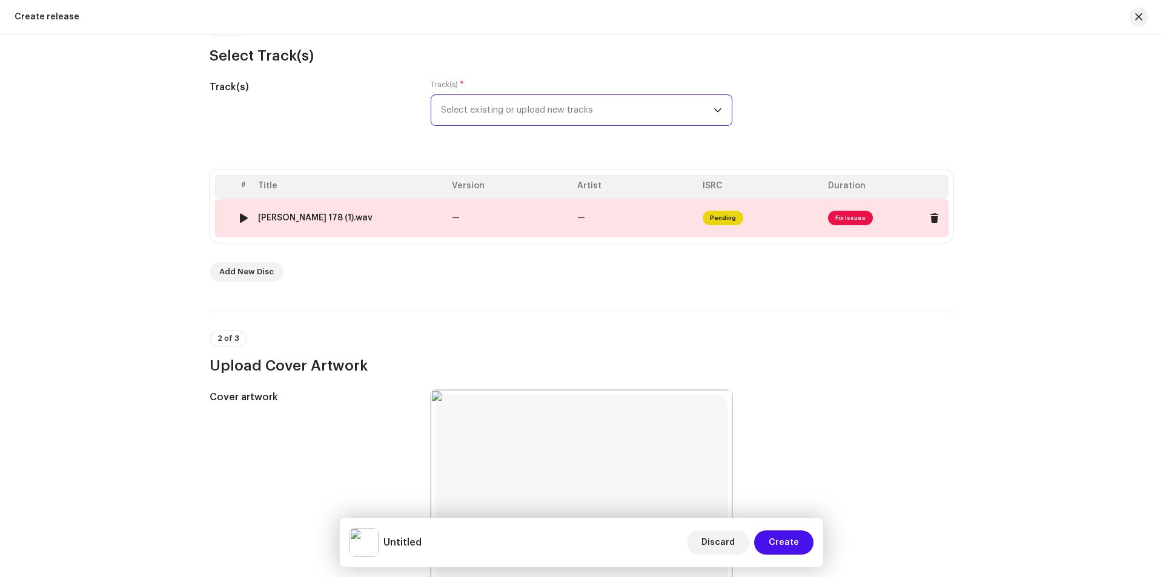
click at [723, 216] on span "Pending" at bounding box center [723, 218] width 41 height 15
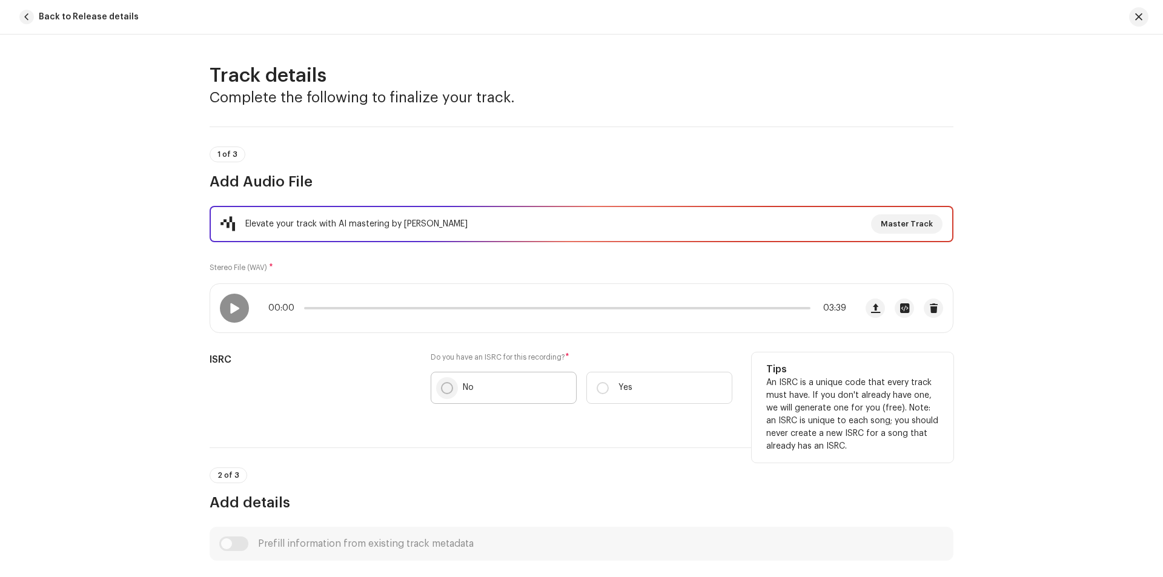
click at [445, 382] on input "No" at bounding box center [447, 388] width 12 height 12
radio input "true"
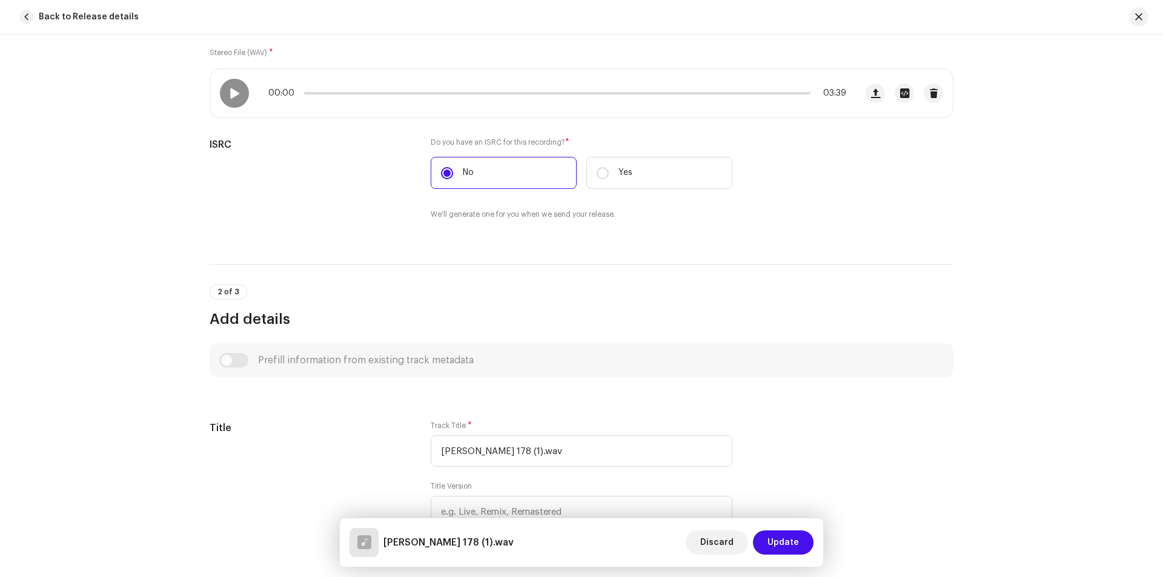
scroll to position [242, 0]
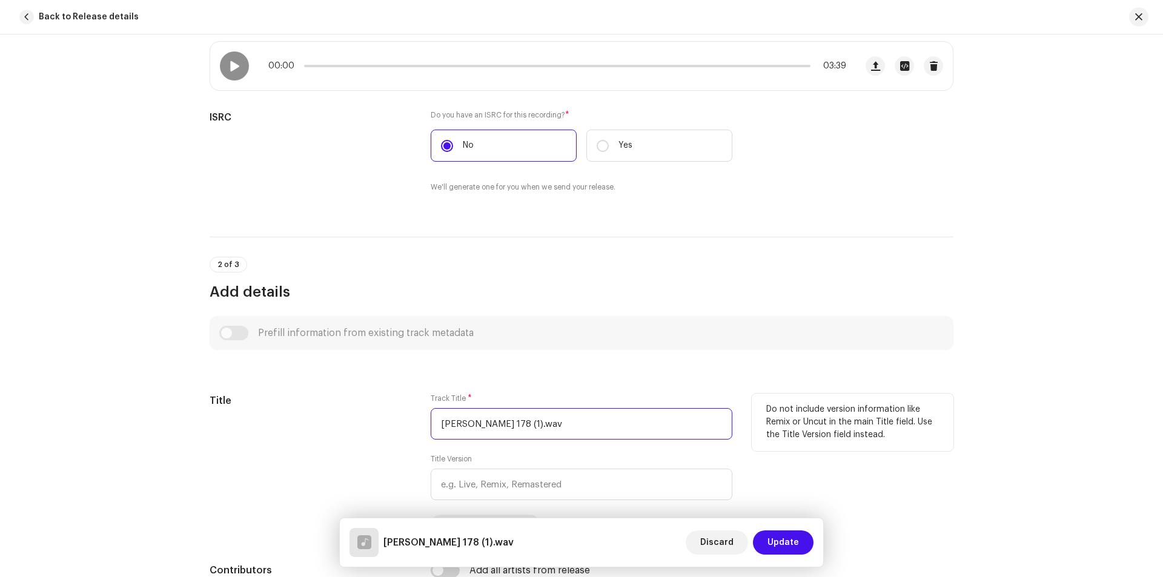
drag, startPoint x: 546, startPoint y: 427, endPoint x: 417, endPoint y: 416, distance: 128.9
click at [417, 416] on div "Title Track Title * [PERSON_NAME] 178 (1).wav Title Version Localize Your Track…" at bounding box center [582, 464] width 744 height 141
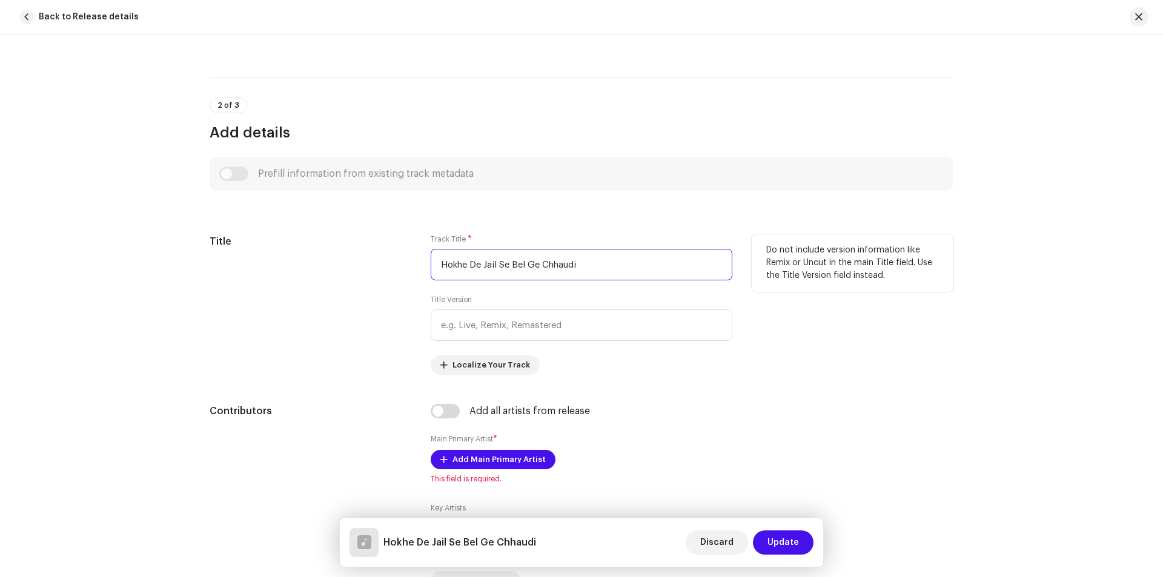
scroll to position [424, 0]
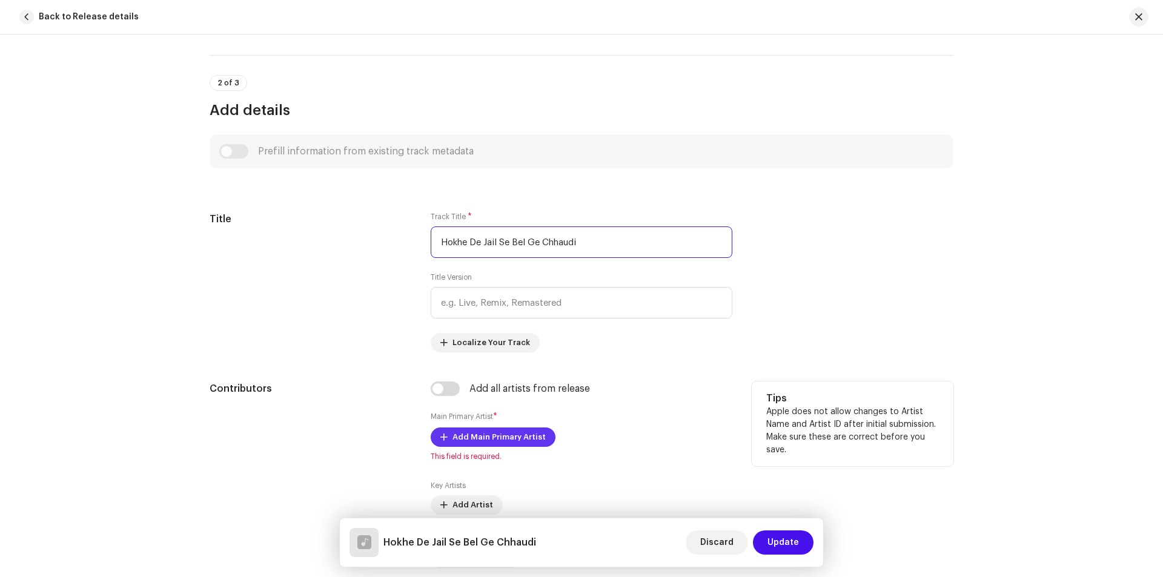
type input "Hokhe De Jail Se Bel Ge Chhaudi"
click at [480, 446] on span "Add Main Primary Artist" at bounding box center [499, 437] width 93 height 24
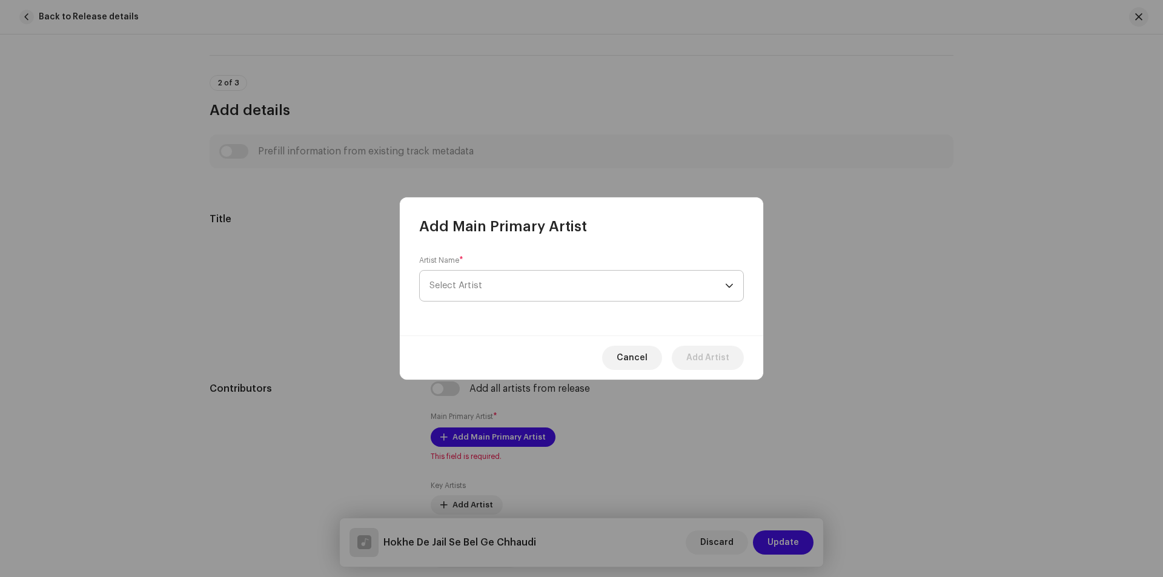
click at [474, 285] on span "Select Artist" at bounding box center [456, 285] width 53 height 9
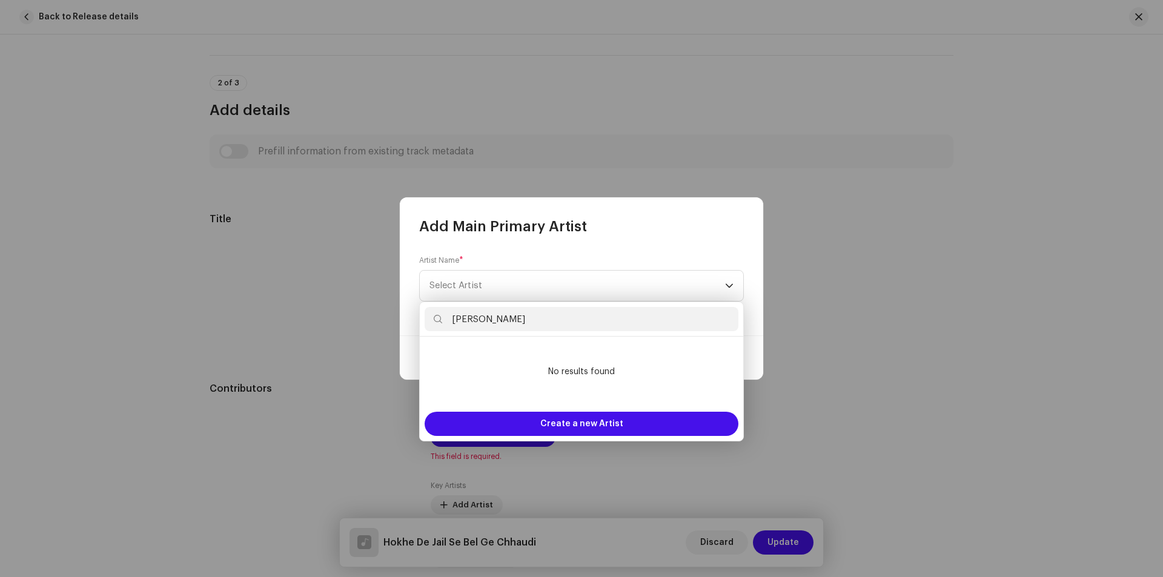
click at [494, 322] on input "[PERSON_NAME]" at bounding box center [582, 319] width 314 height 24
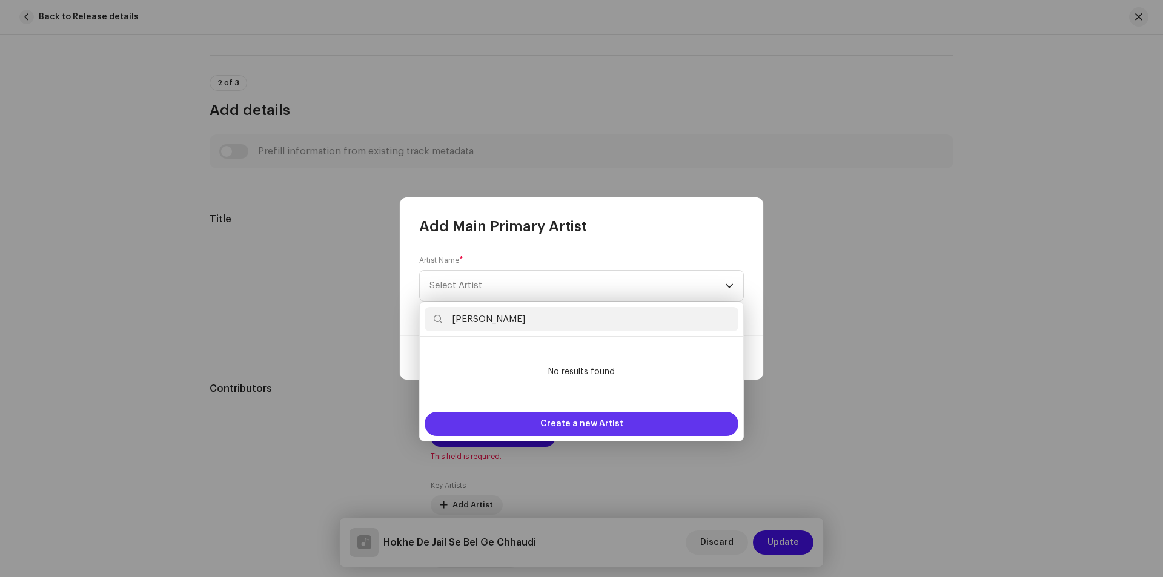
type input "[PERSON_NAME]"
click at [566, 422] on span "Create a new Artist" at bounding box center [581, 424] width 83 height 24
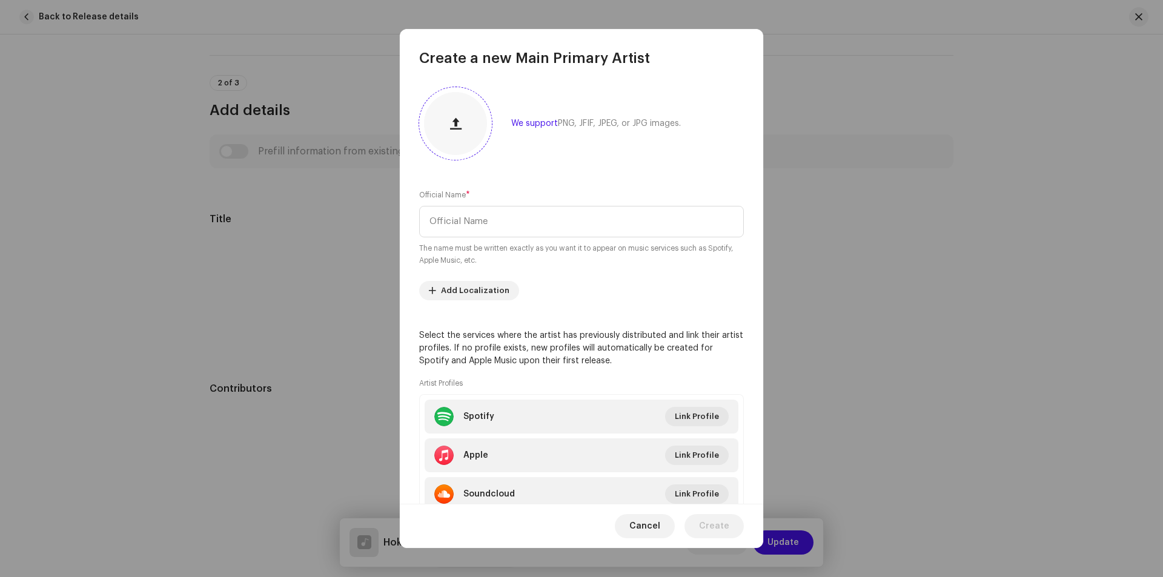
click at [455, 119] on span "button" at bounding box center [456, 124] width 12 height 10
click at [439, 218] on input "text" at bounding box center [581, 222] width 325 height 32
paste input "[PERSON_NAME]"
type input "[PERSON_NAME]"
click at [714, 527] on span "Create" at bounding box center [714, 526] width 30 height 24
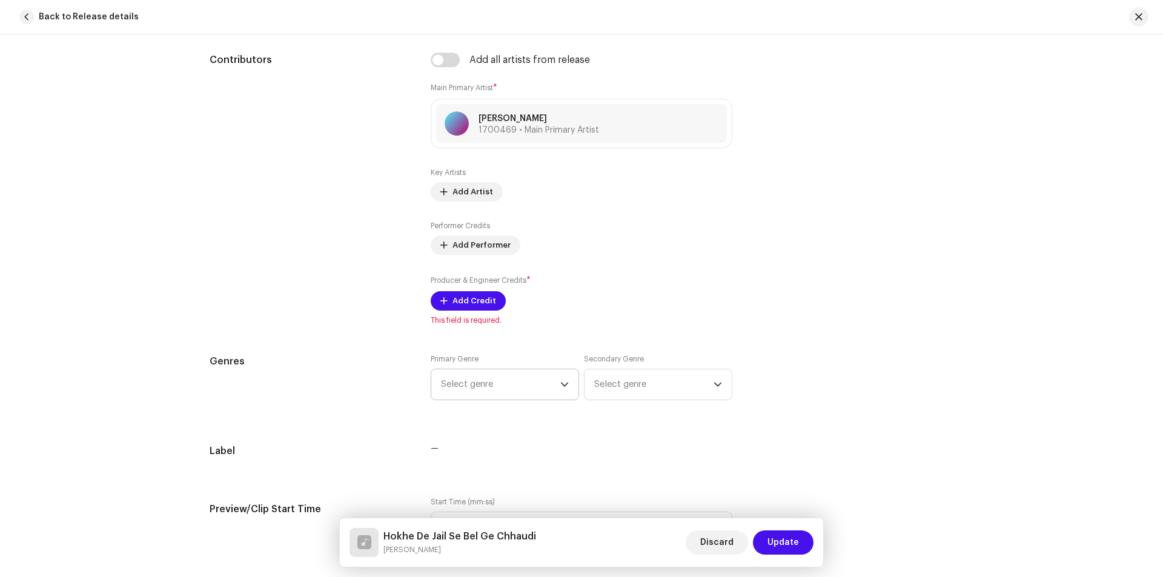
scroll to position [788, 0]
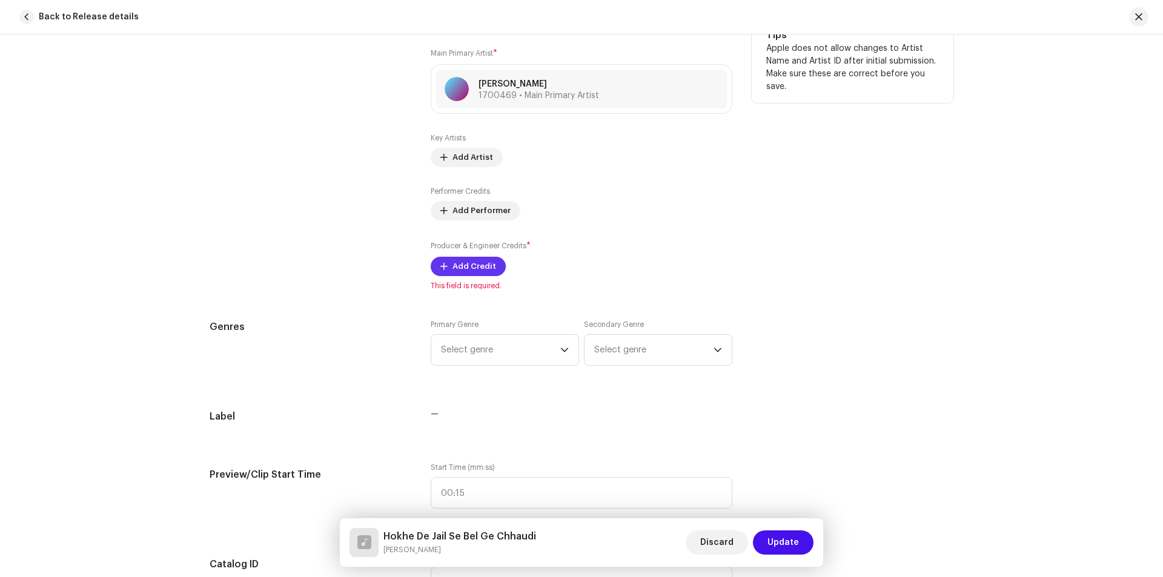
click at [466, 261] on span "Add Credit" at bounding box center [475, 266] width 44 height 24
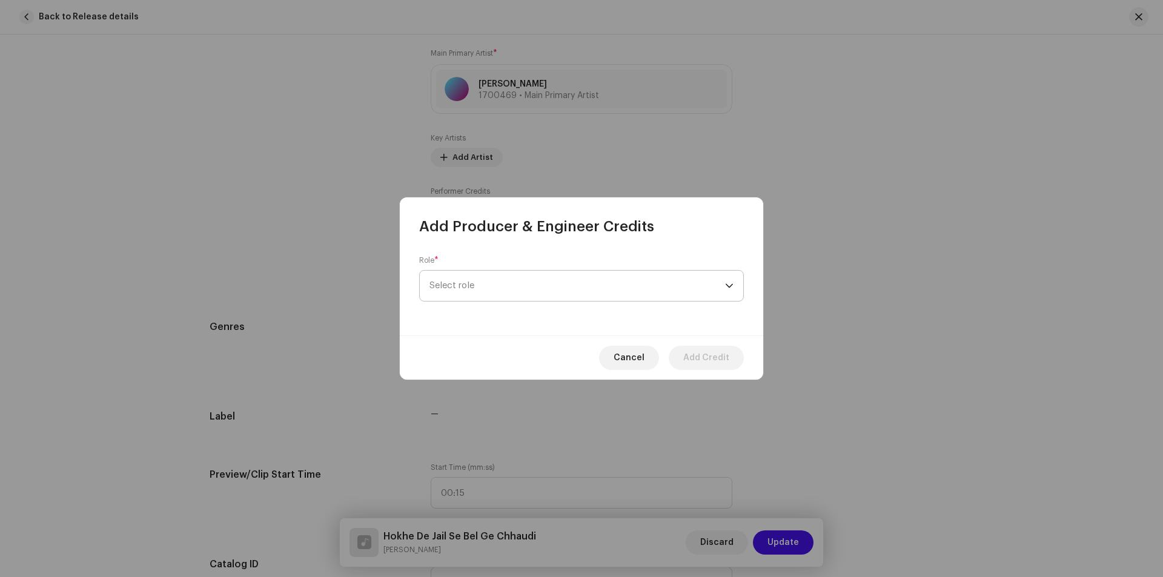
click at [495, 295] on span "Select role" at bounding box center [578, 286] width 296 height 30
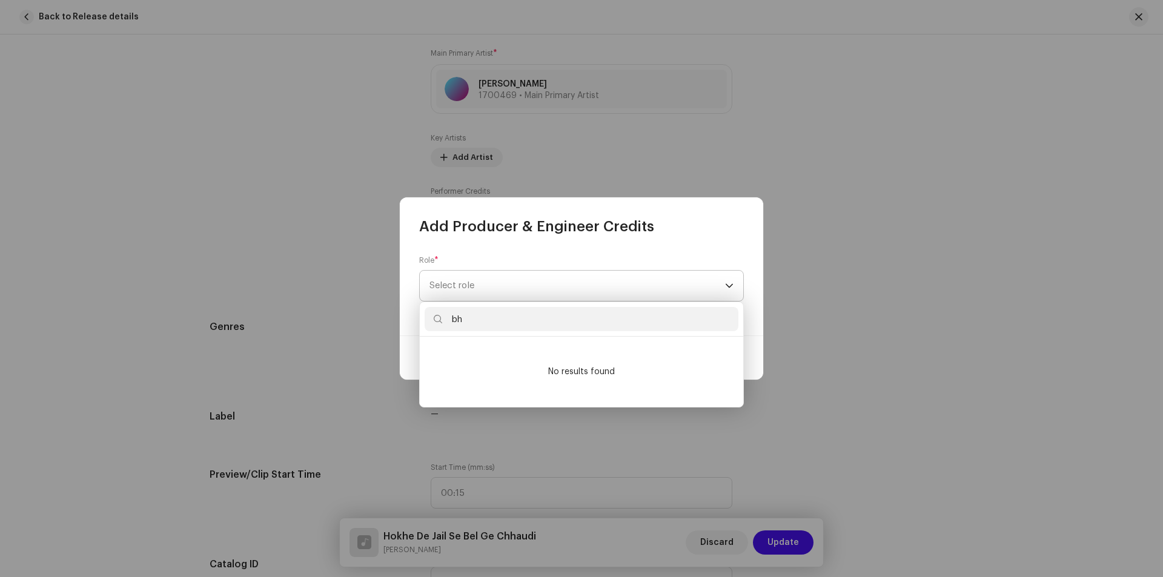
type input "bhu"
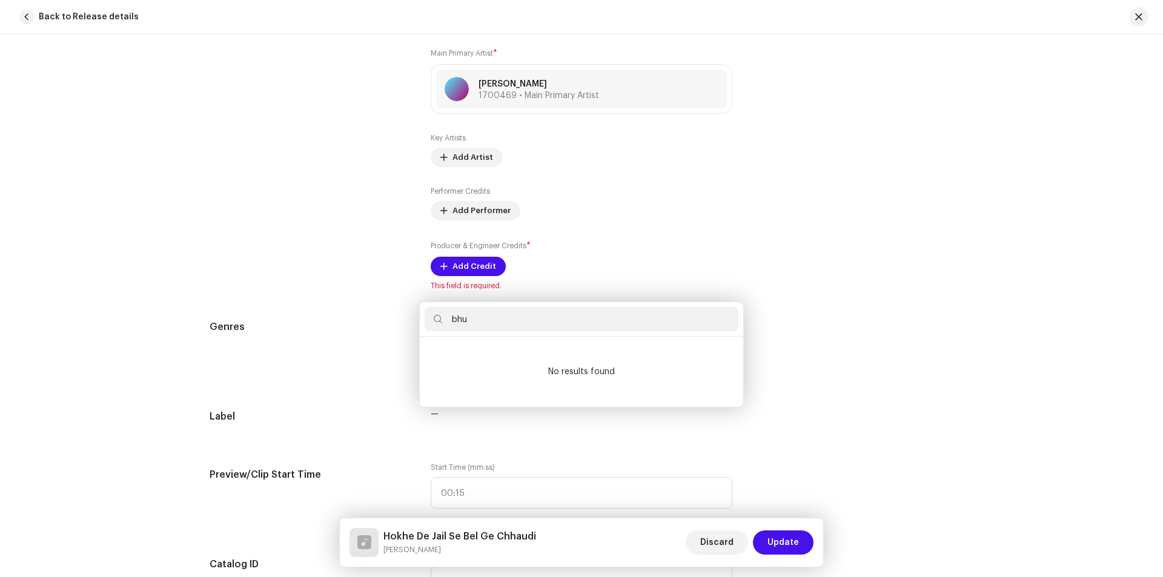
click at [823, 336] on div "Add Producer & Engineer Credits Role * Select role Cancel Add Credit" at bounding box center [581, 288] width 1163 height 577
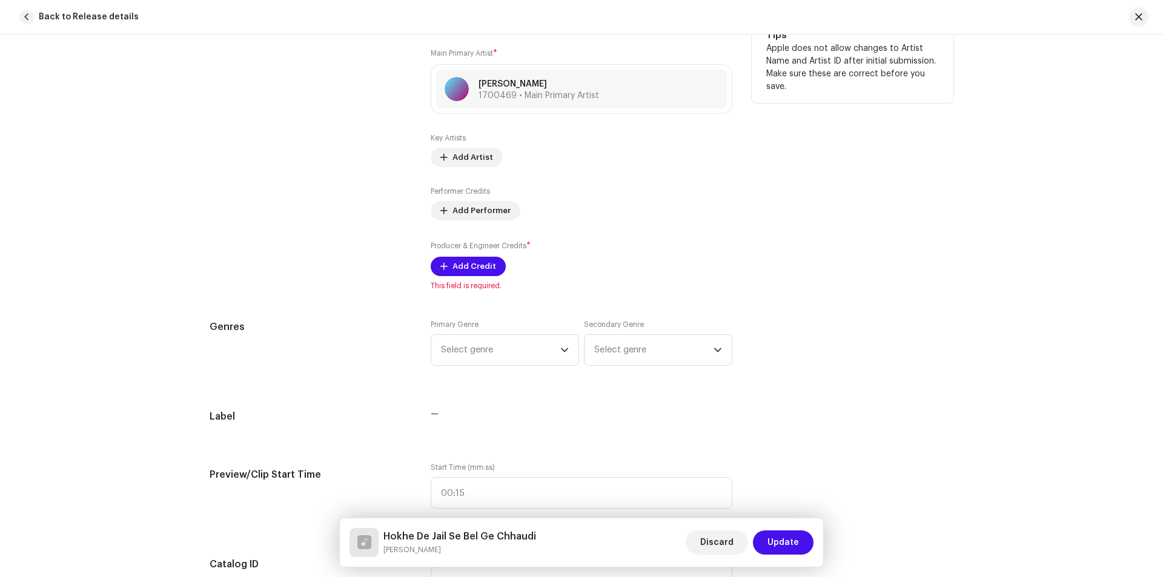
scroll to position [667, 0]
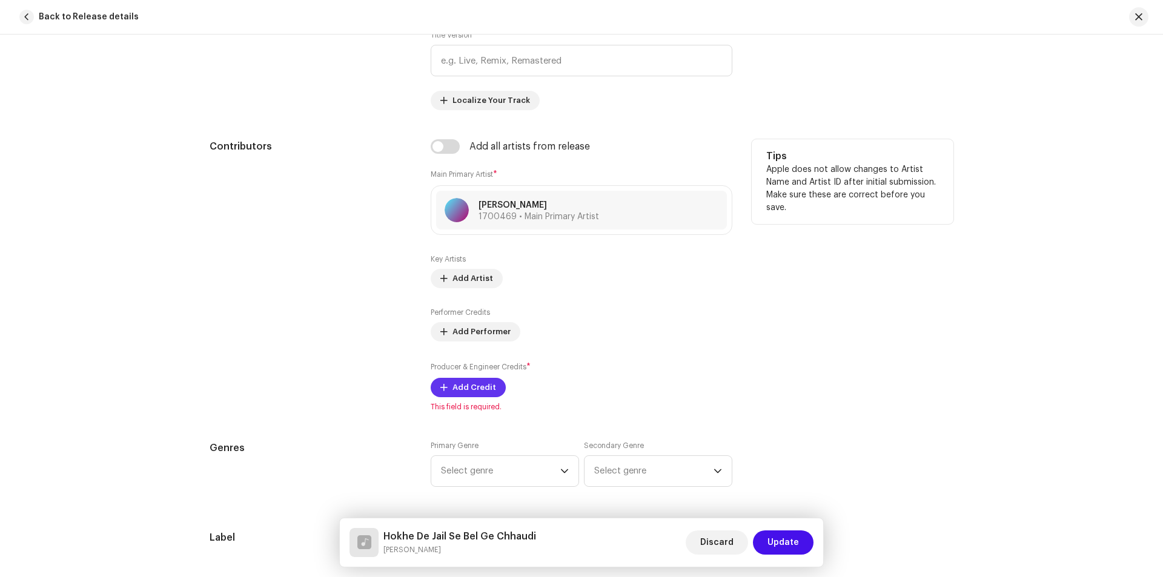
click at [462, 385] on span "Add Credit" at bounding box center [475, 388] width 44 height 24
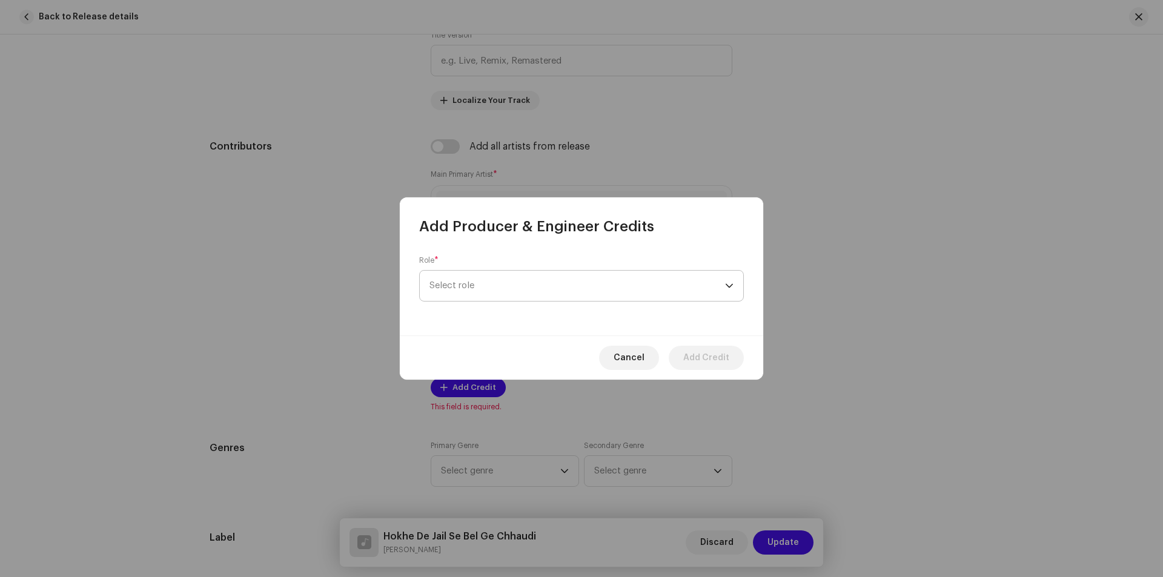
click at [529, 270] on p-select "Select role" at bounding box center [581, 286] width 325 height 32
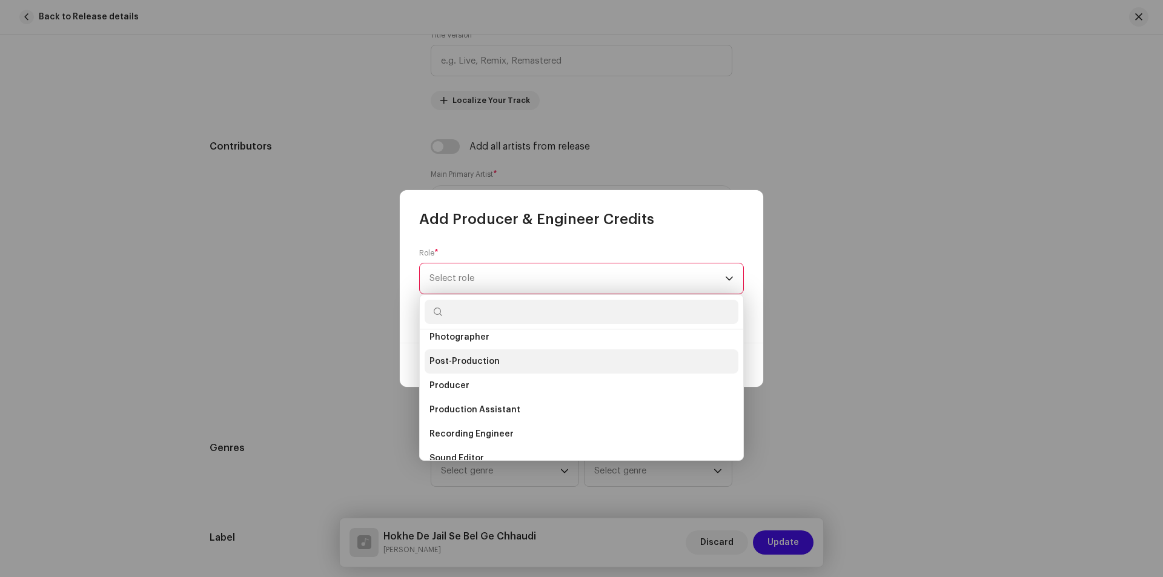
scroll to position [533, 0]
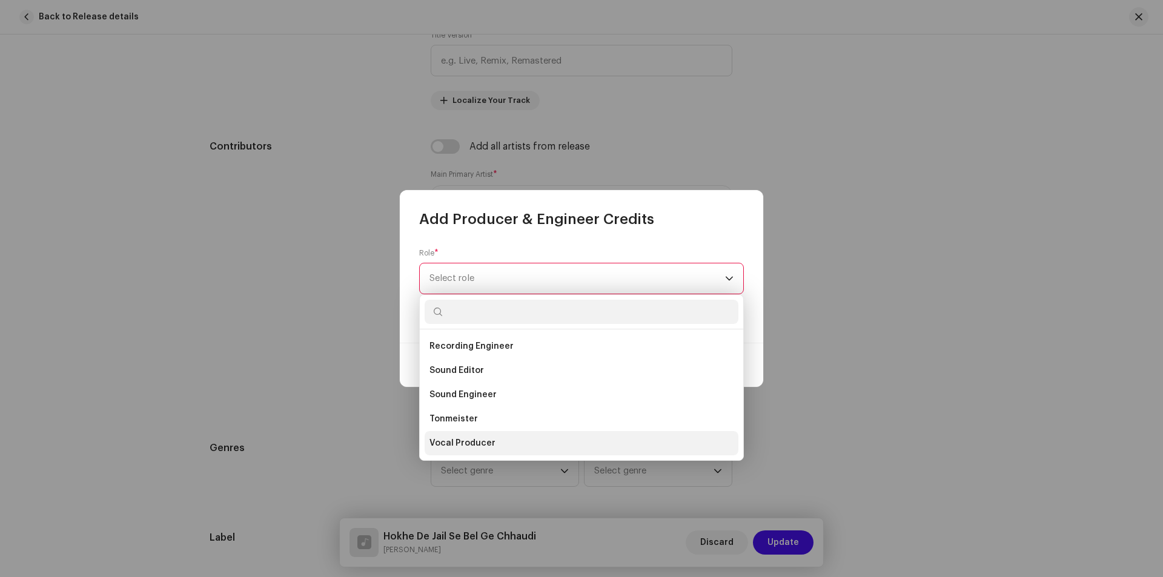
click at [497, 447] on li "Vocal Producer" at bounding box center [582, 443] width 314 height 24
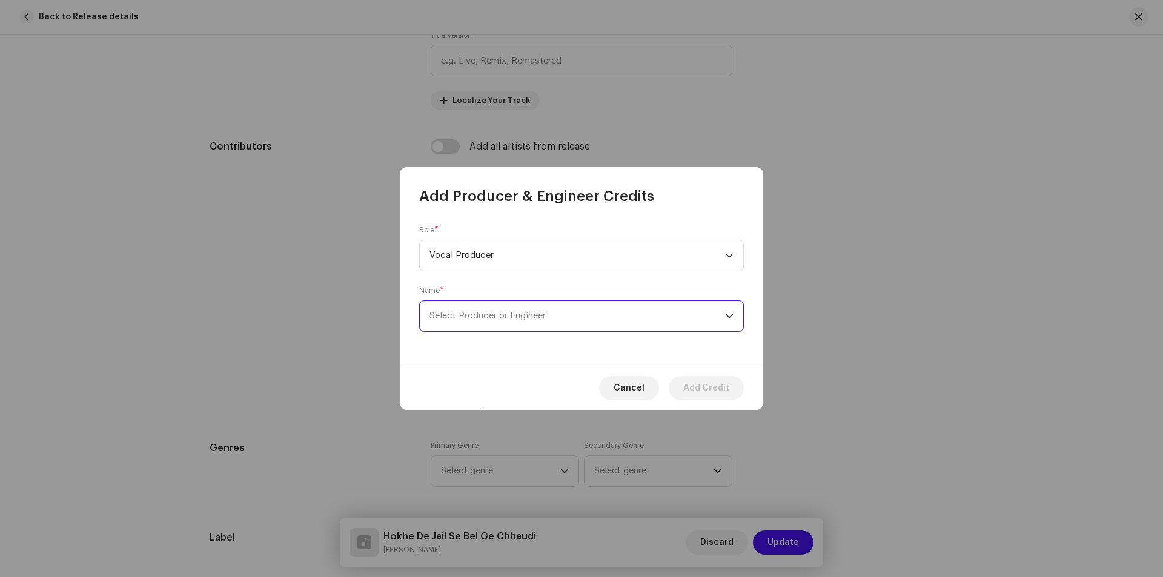
click at [523, 308] on span "Select Producer or Engineer" at bounding box center [578, 316] width 296 height 30
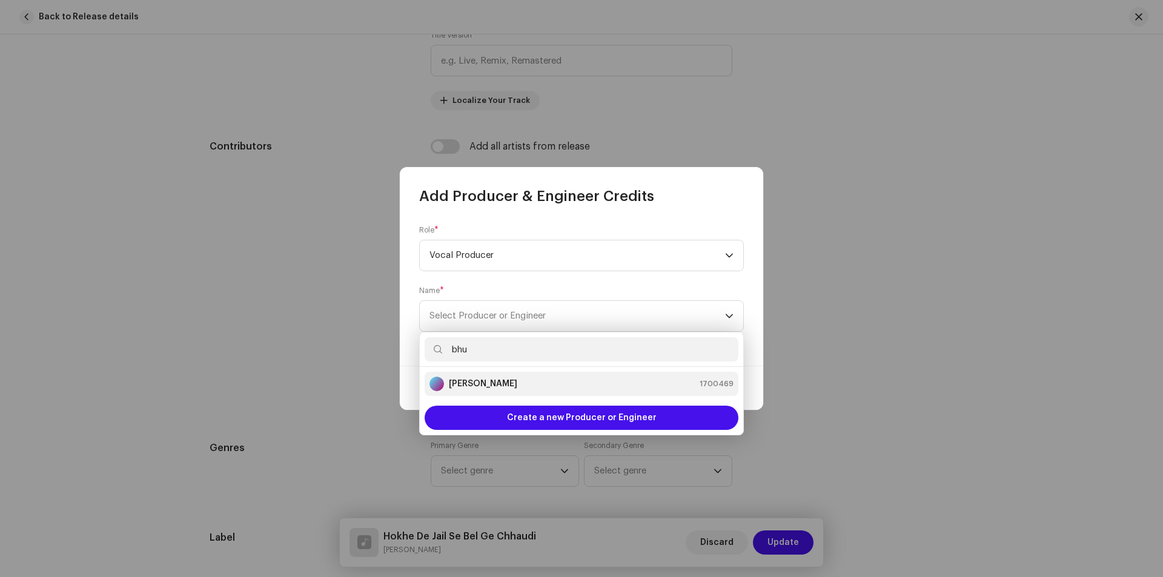
type input "bhu"
click at [525, 374] on li "[PERSON_NAME] 1700469" at bounding box center [582, 384] width 314 height 24
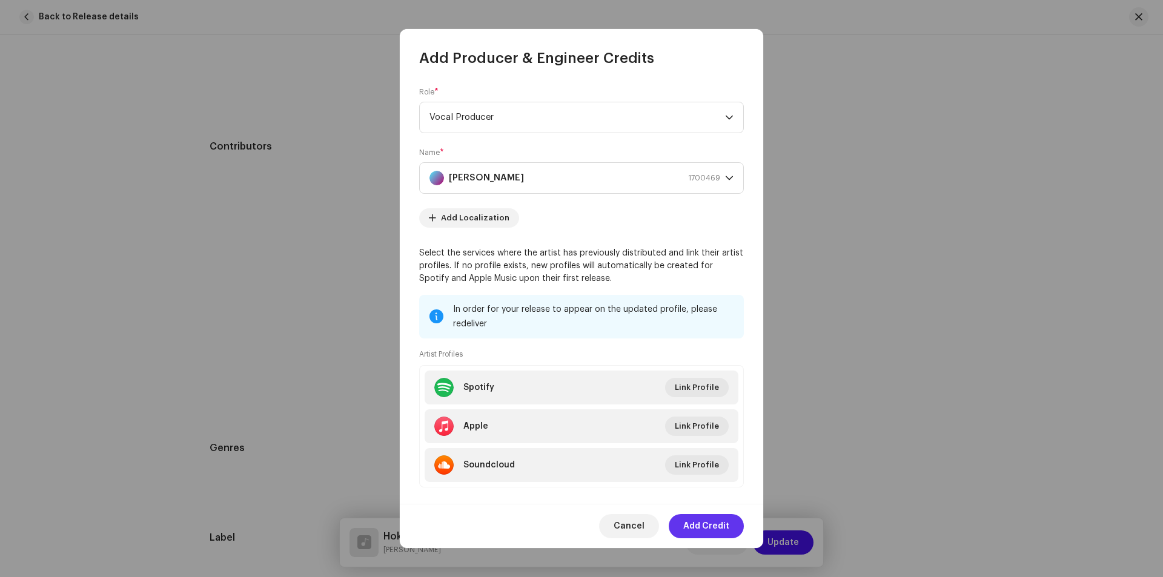
click at [724, 530] on span "Add Credit" at bounding box center [706, 526] width 46 height 24
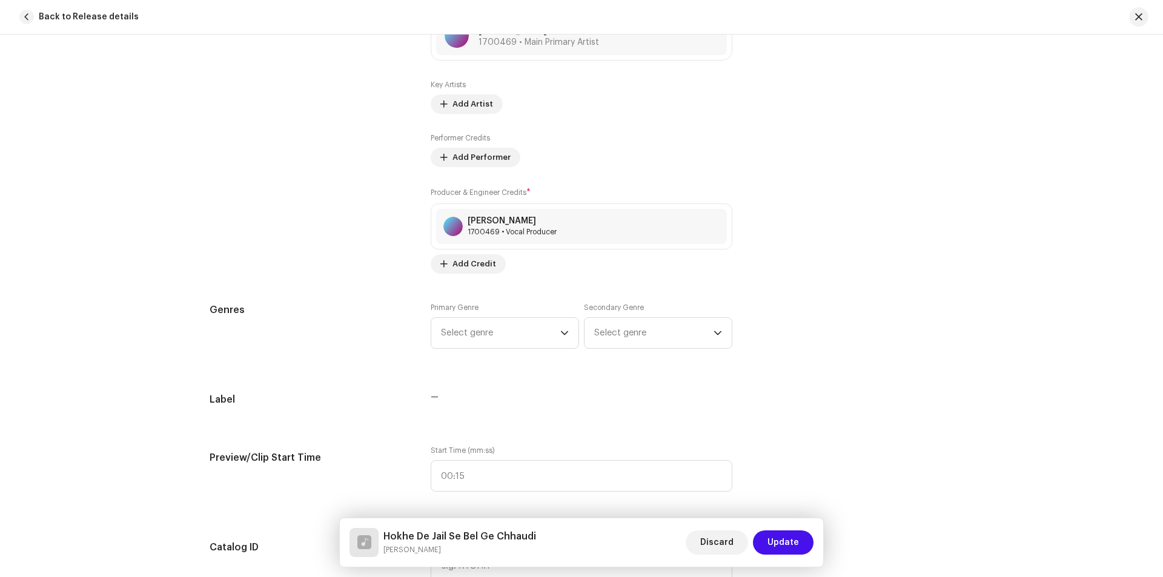
scroll to position [848, 0]
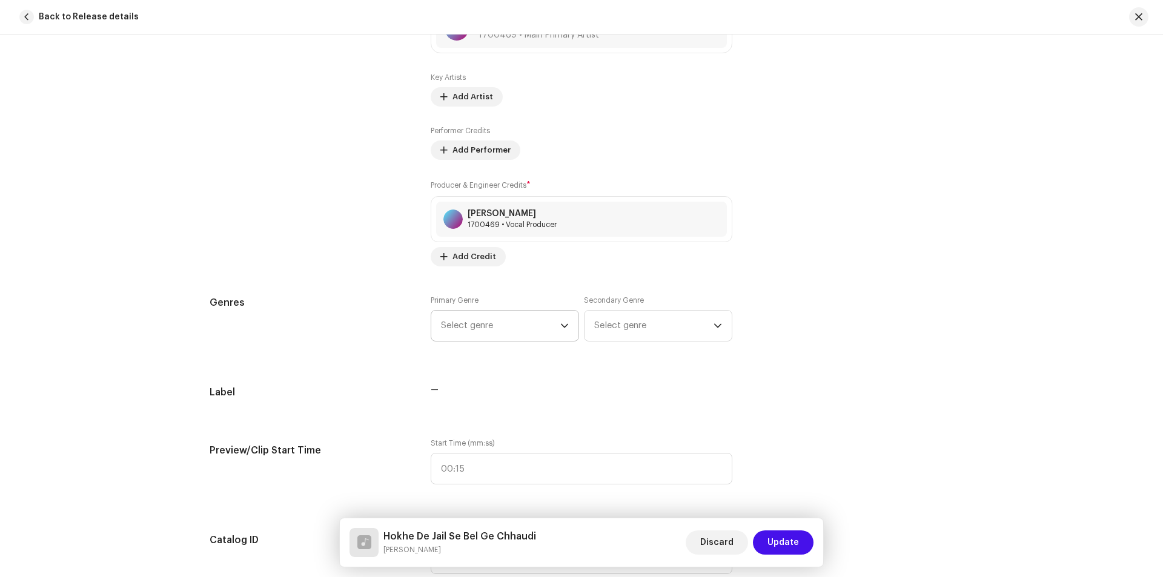
click at [502, 325] on span "Select genre" at bounding box center [500, 326] width 119 height 30
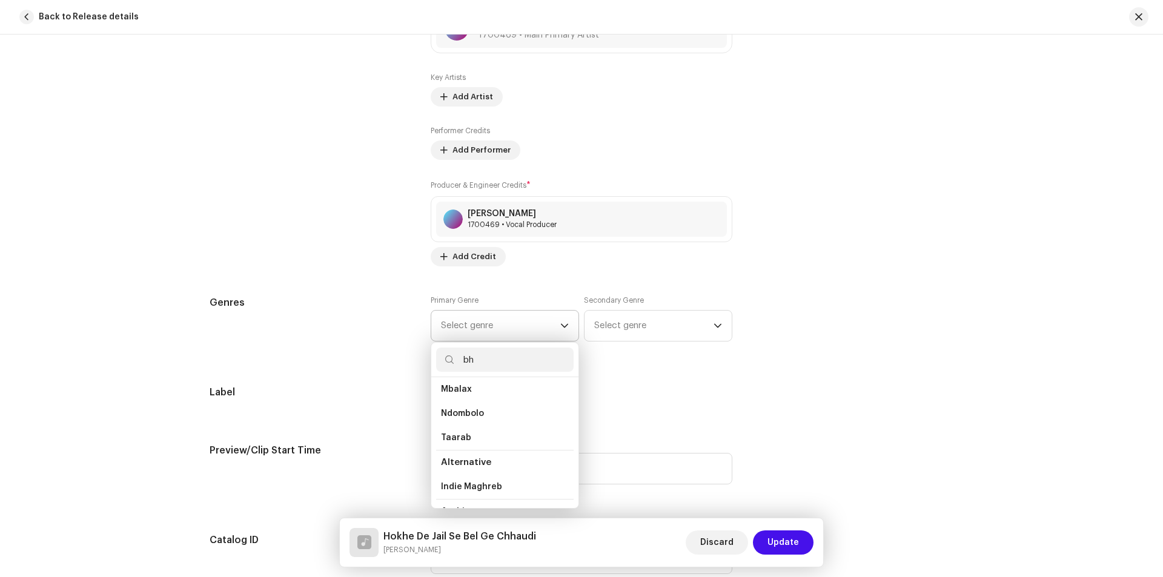
scroll to position [0, 0]
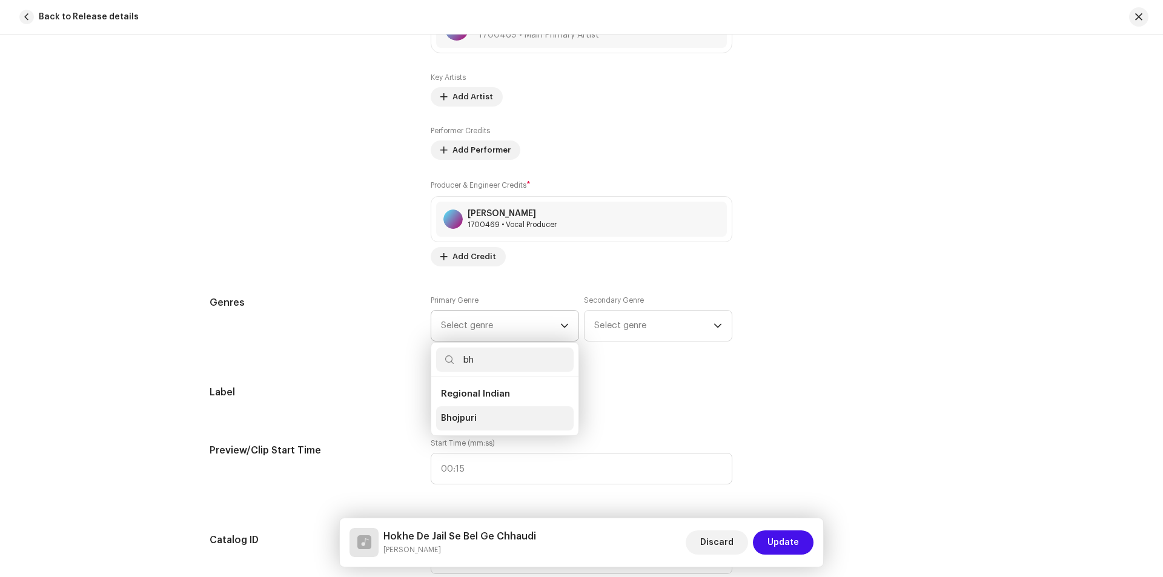
type input "bh"
click at [474, 417] on li "Bhojpuri" at bounding box center [505, 419] width 138 height 24
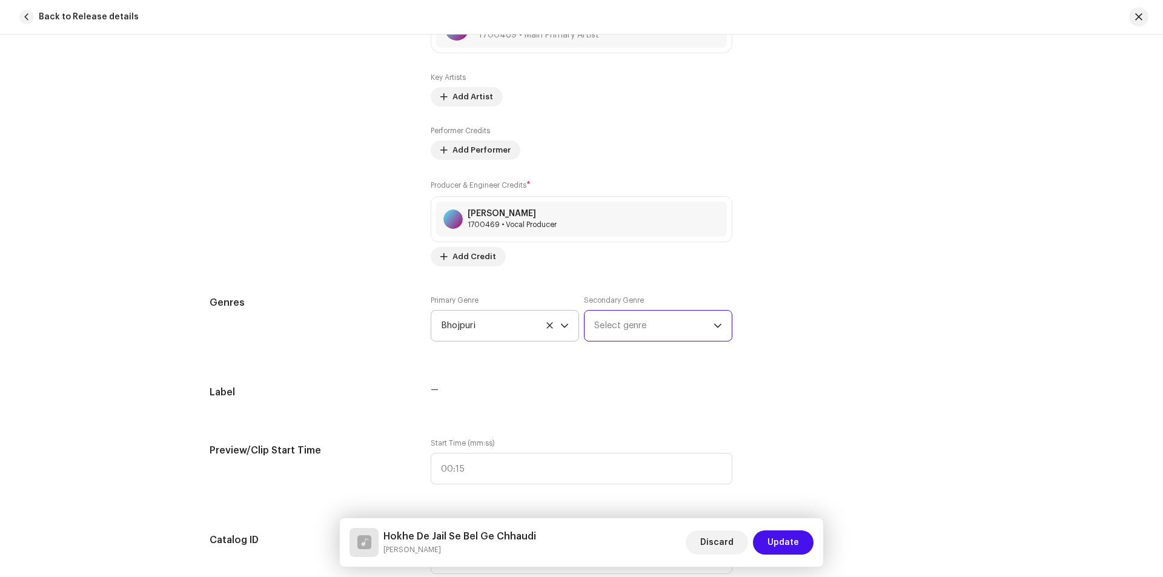
click at [638, 322] on span "Select genre" at bounding box center [653, 326] width 119 height 30
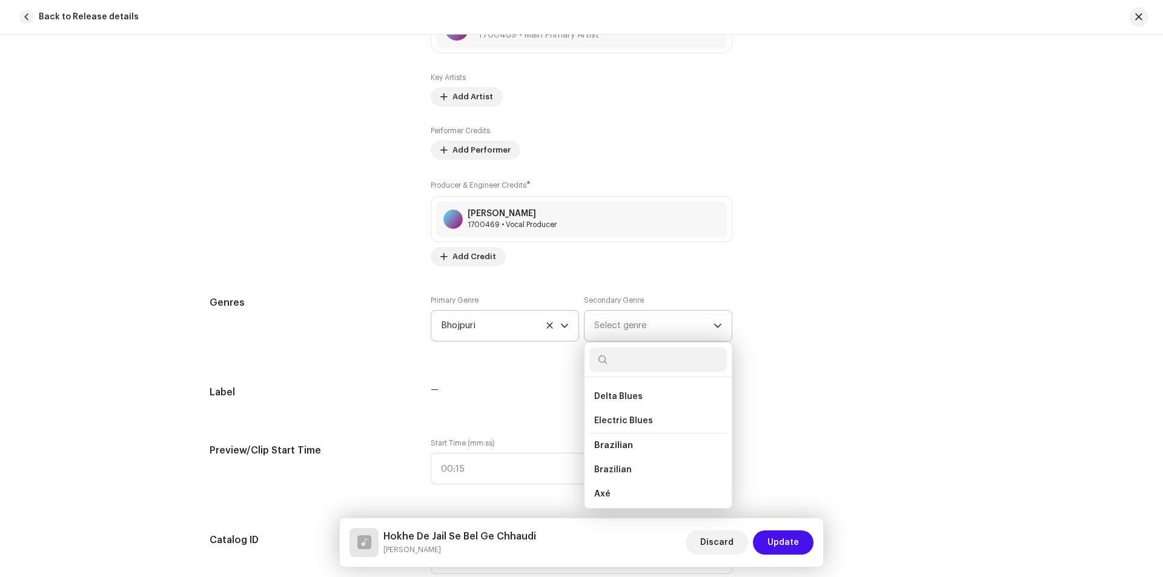
scroll to position [1757, 0]
type input "indi"
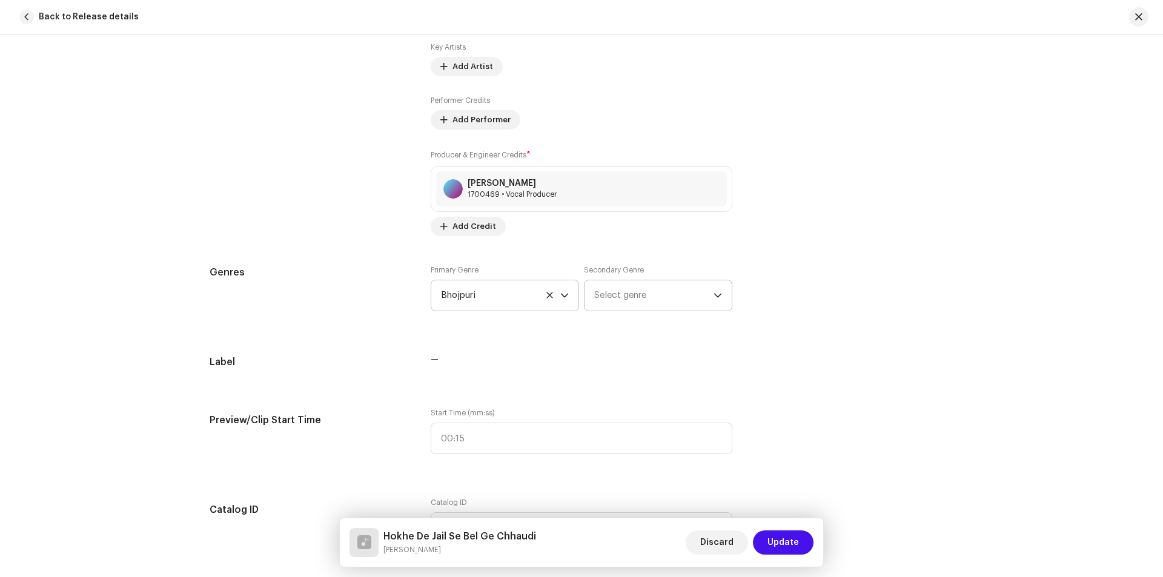
scroll to position [848, 0]
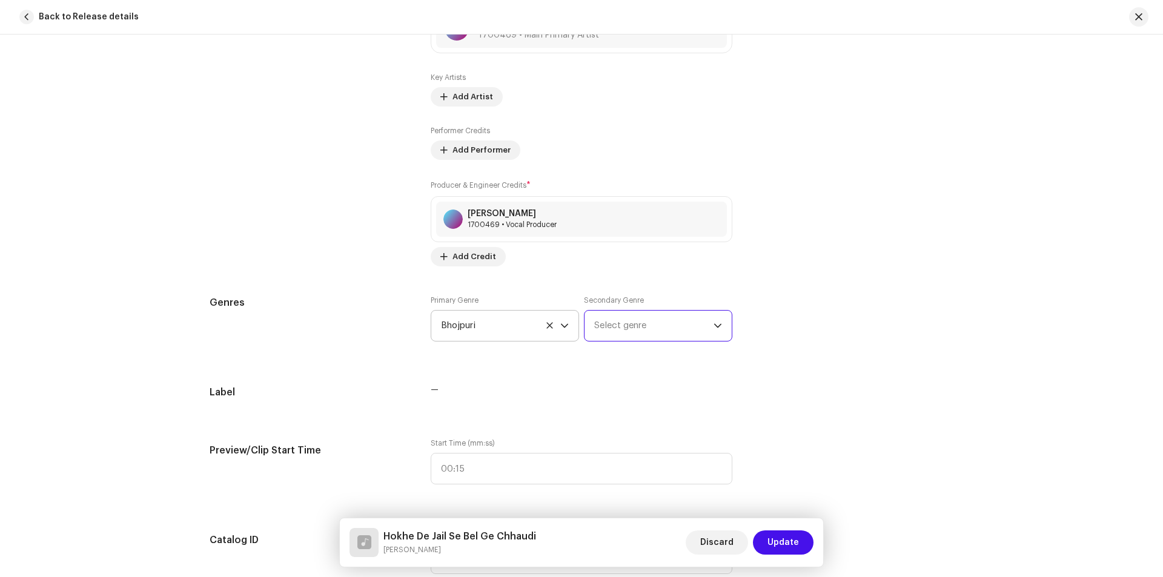
click at [636, 327] on span "Select genre" at bounding box center [653, 326] width 119 height 30
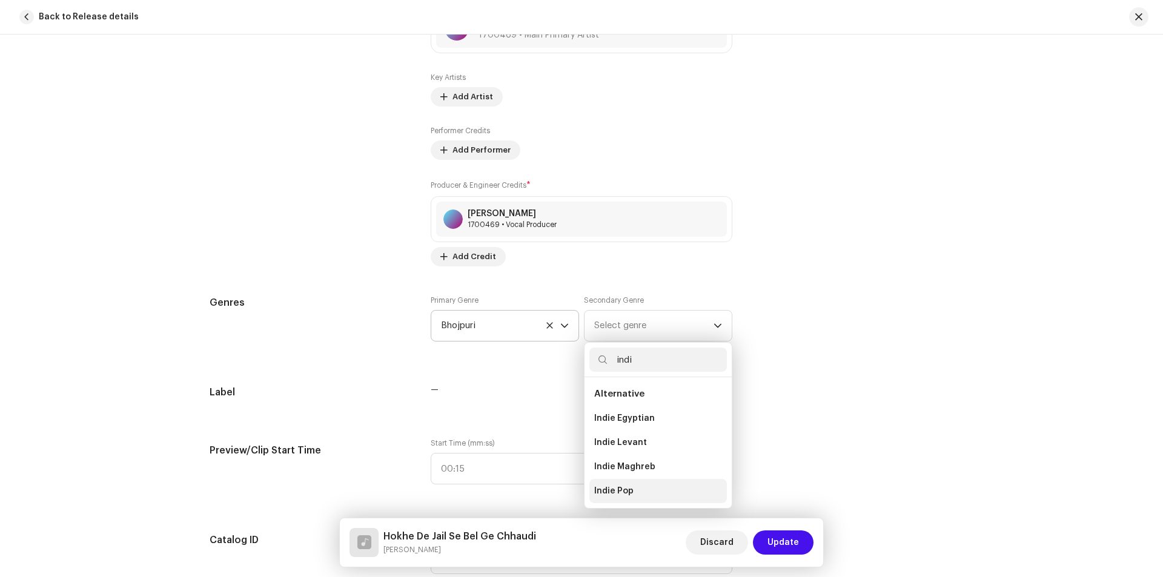
type input "indi"
click at [620, 485] on span "Indie Pop" at bounding box center [613, 491] width 39 height 12
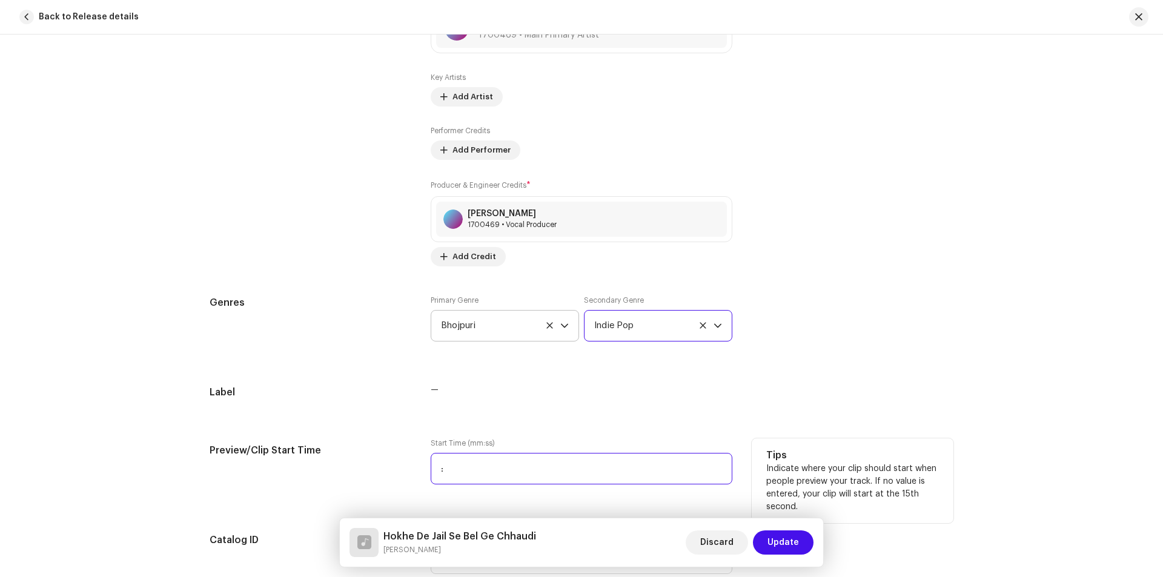
click at [549, 461] on input ":" at bounding box center [582, 469] width 302 height 32
type input "00:00"
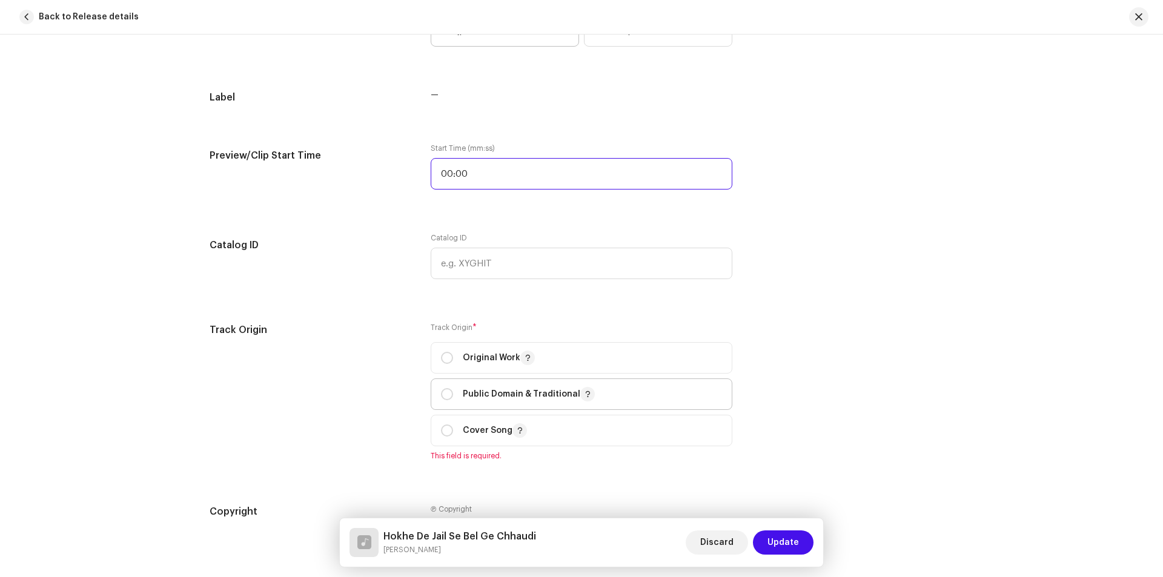
scroll to position [1151, 0]
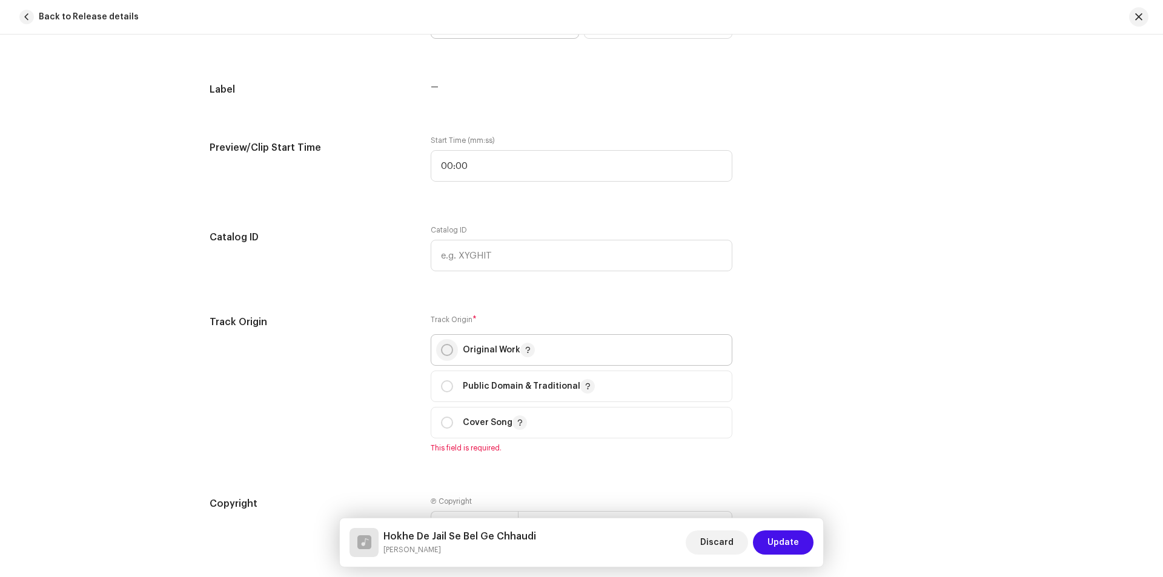
click at [444, 350] on input "radio" at bounding box center [447, 350] width 12 height 12
radio input "true"
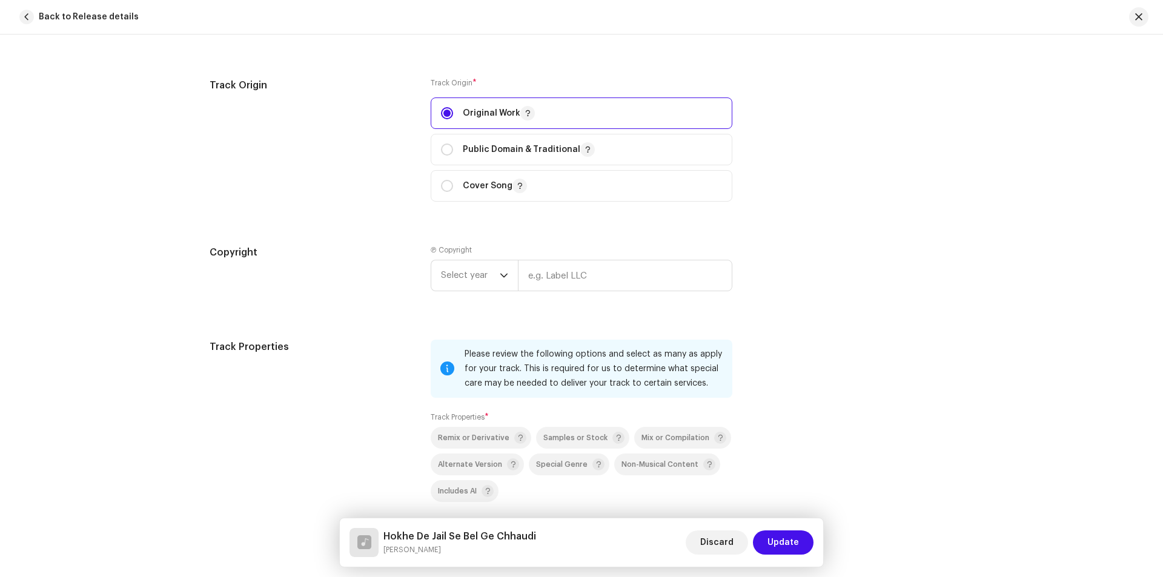
scroll to position [1394, 0]
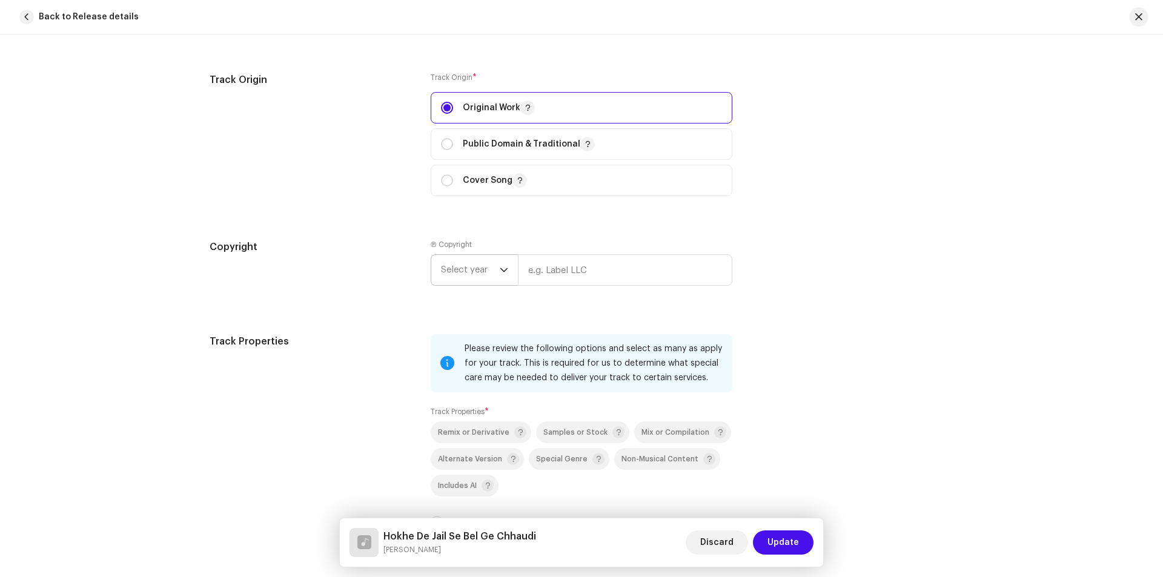
click at [460, 270] on span "Select year" at bounding box center [470, 270] width 59 height 30
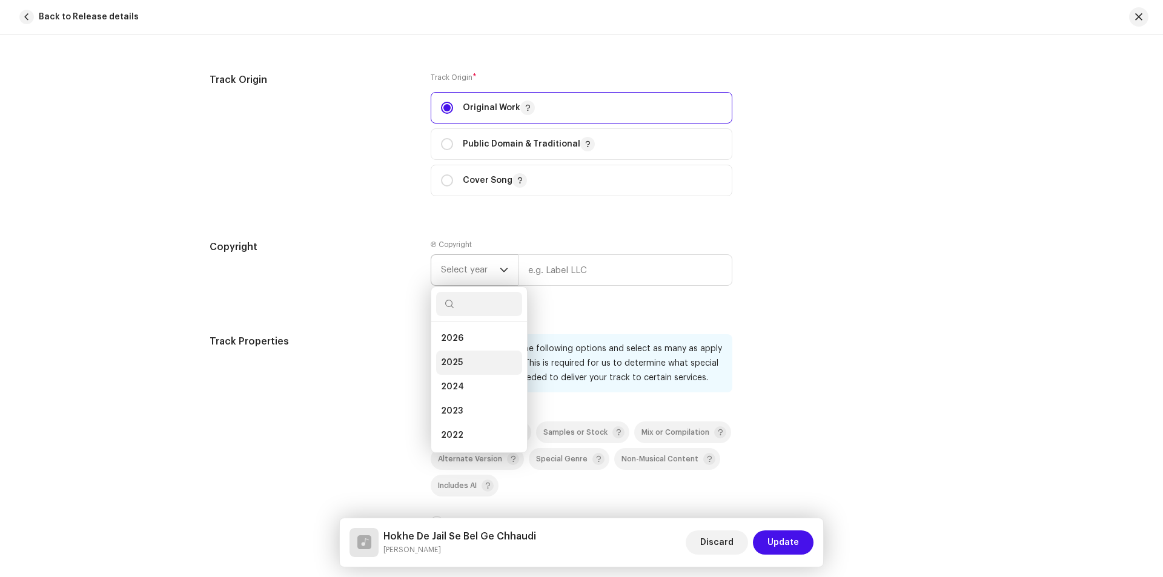
click at [469, 361] on li "2025" at bounding box center [479, 363] width 86 height 24
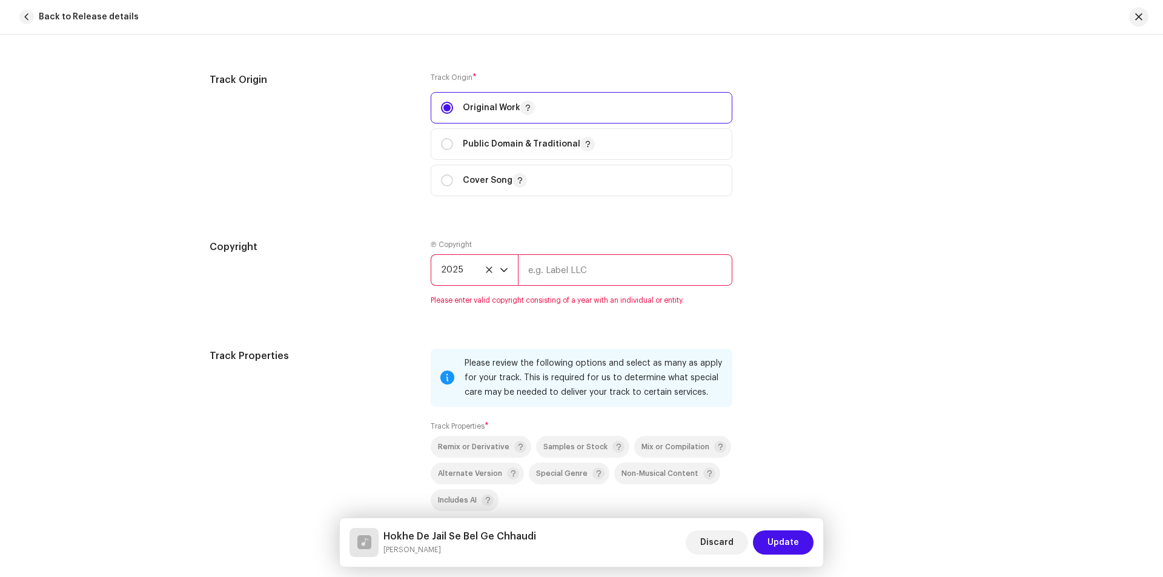
click at [577, 264] on input "text" at bounding box center [625, 270] width 214 height 32
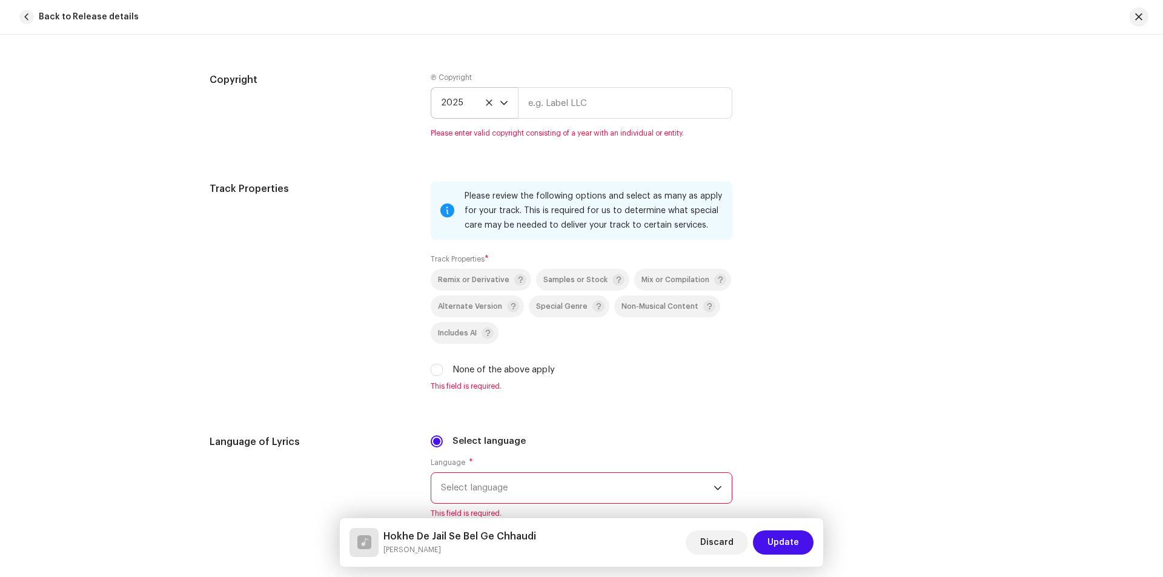
scroll to position [1575, 0]
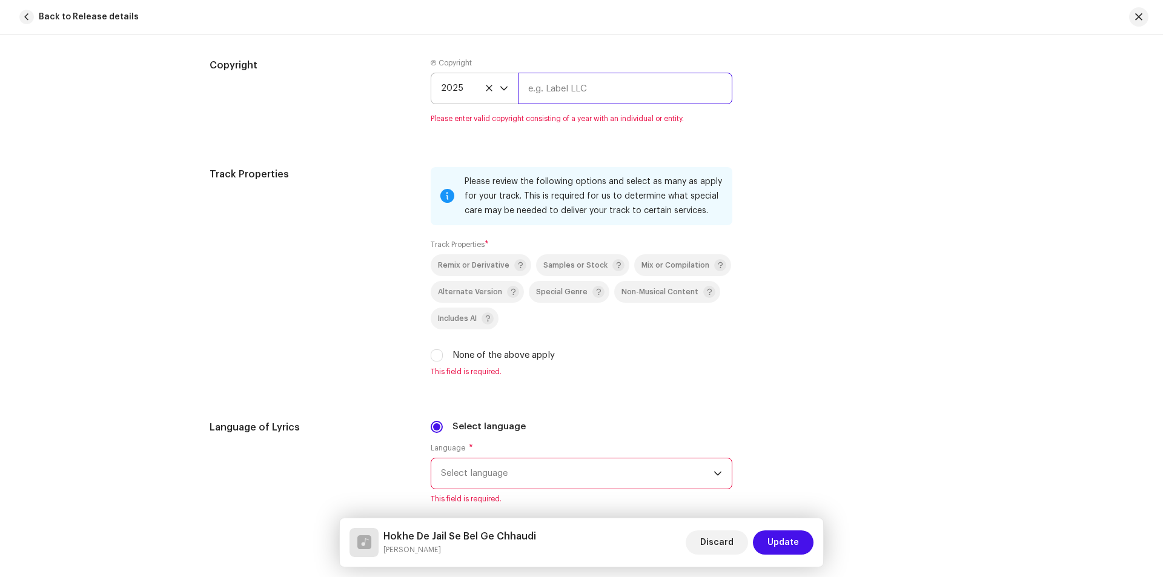
click at [568, 93] on input "text" at bounding box center [625, 89] width 214 height 32
type input "[PERSON_NAME] Films"
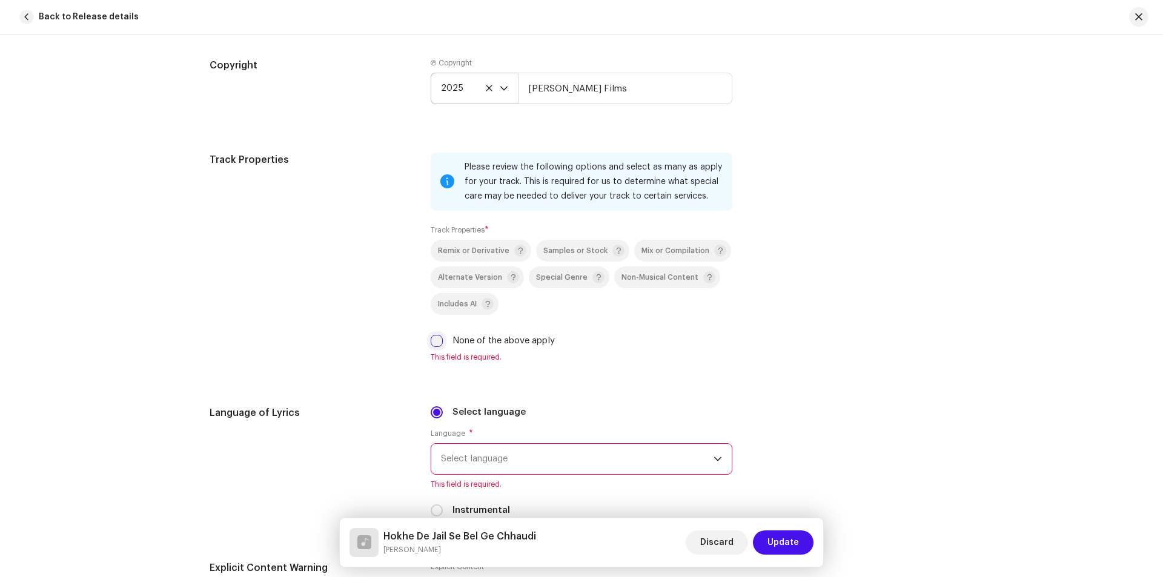
click at [433, 342] on input "None of the above apply" at bounding box center [437, 341] width 12 height 12
checkbox input "true"
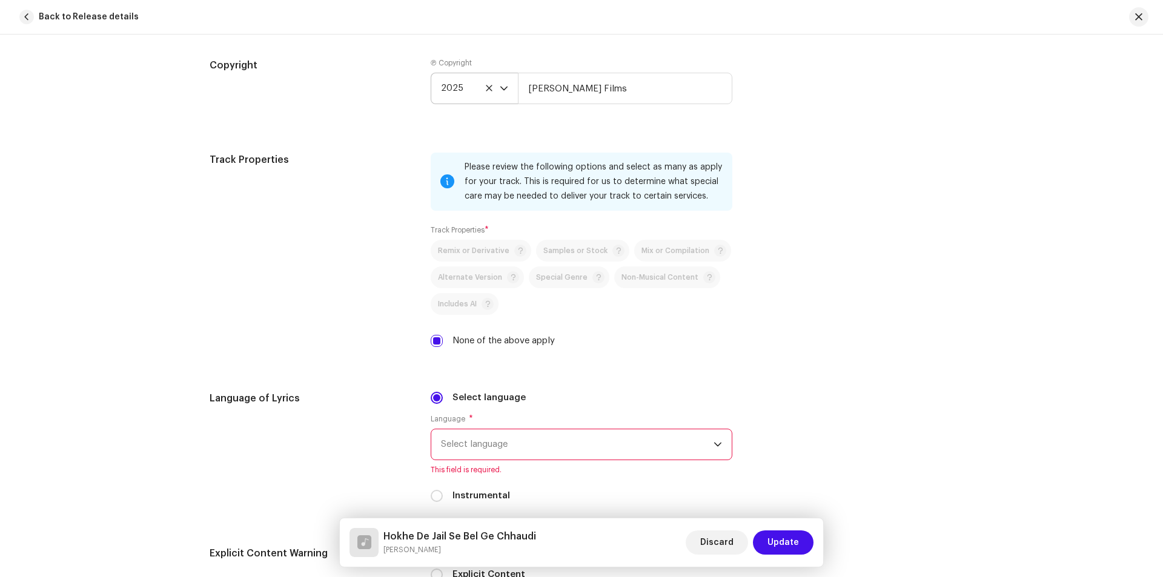
scroll to position [1636, 0]
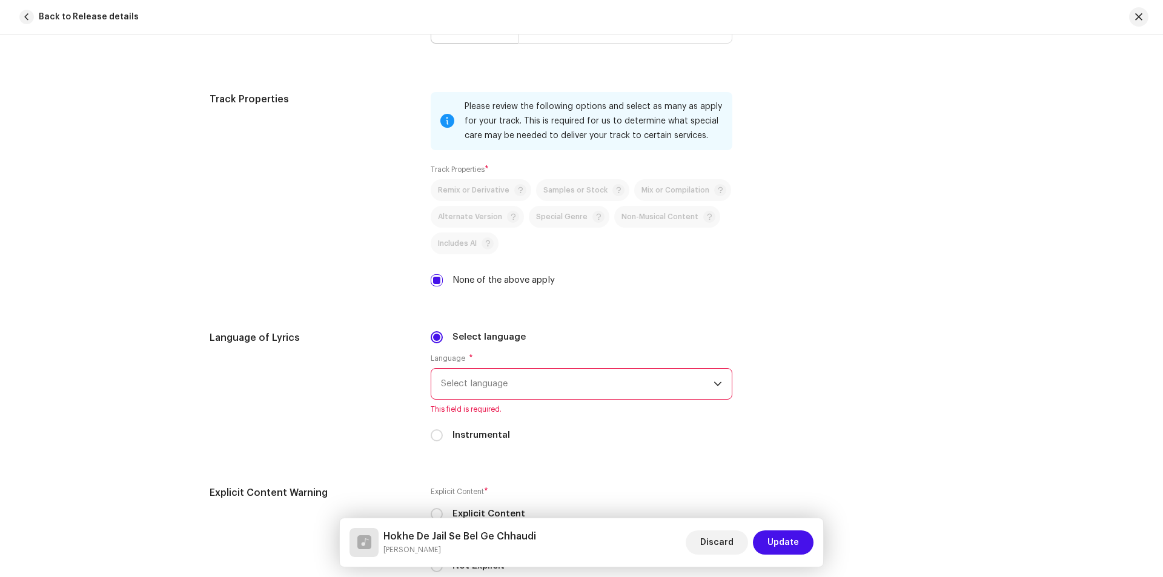
click at [496, 377] on span "Select language" at bounding box center [577, 384] width 273 height 30
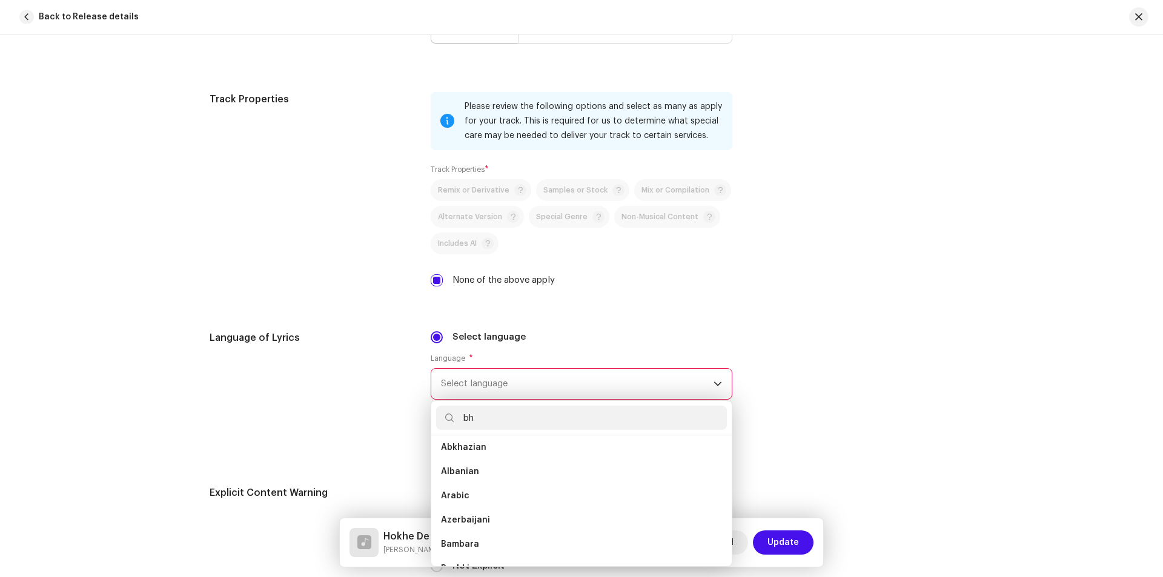
scroll to position [0, 0]
type input "bh"
click at [483, 474] on li "Bhojpuri" at bounding box center [581, 477] width 291 height 24
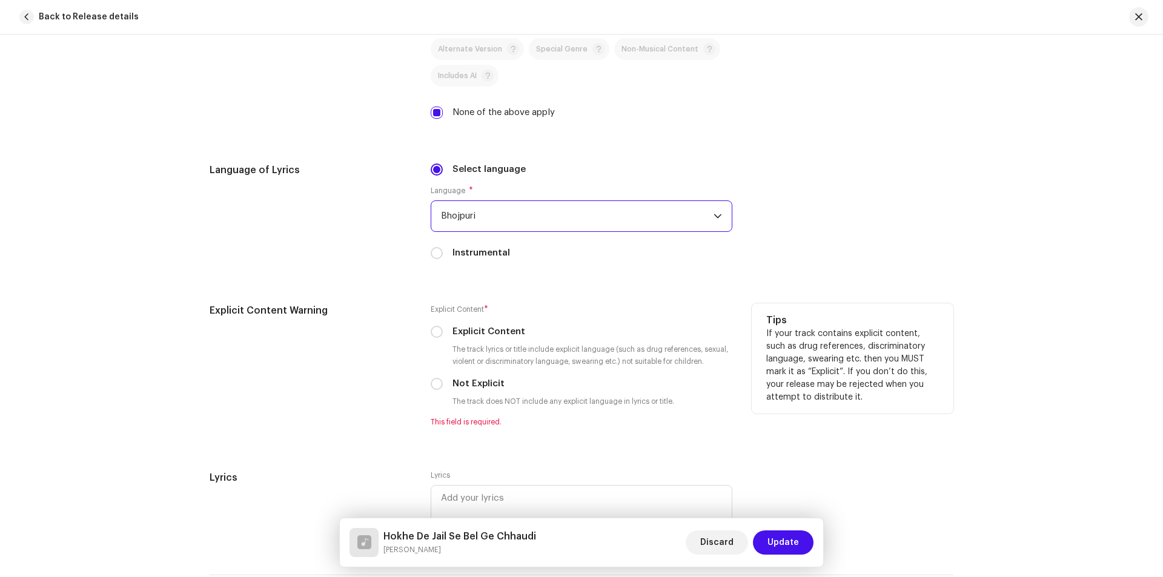
scroll to position [1818, 0]
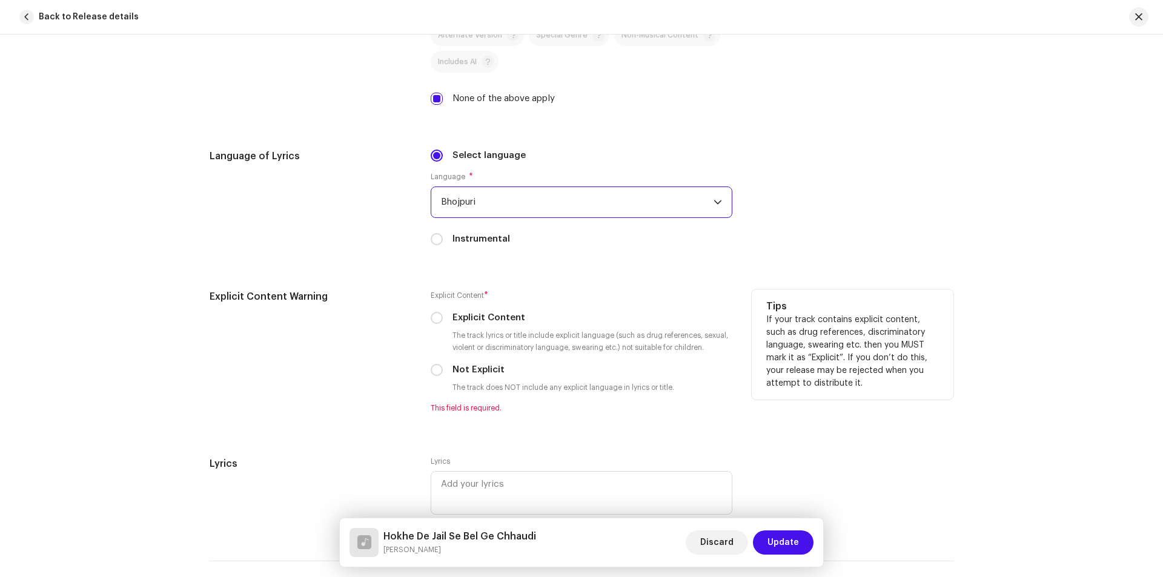
click at [427, 367] on div "Explicit Content Warning Explicit Content * Explicit Content The track lyrics o…" at bounding box center [582, 359] width 744 height 138
click at [439, 373] on input "Not Explicit" at bounding box center [437, 370] width 12 height 12
radio input "true"
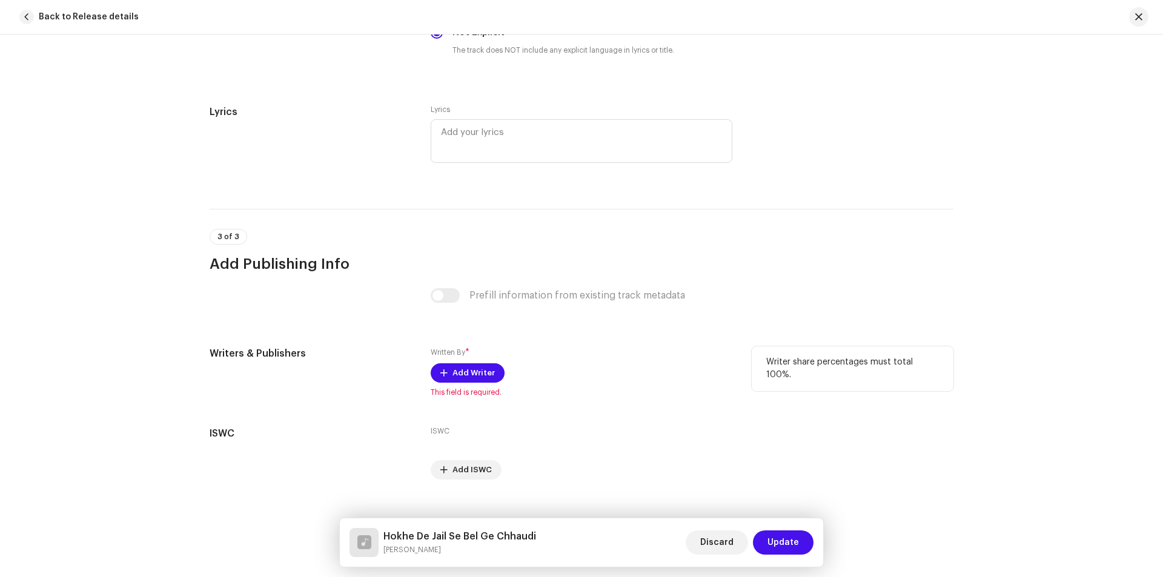
scroll to position [2174, 0]
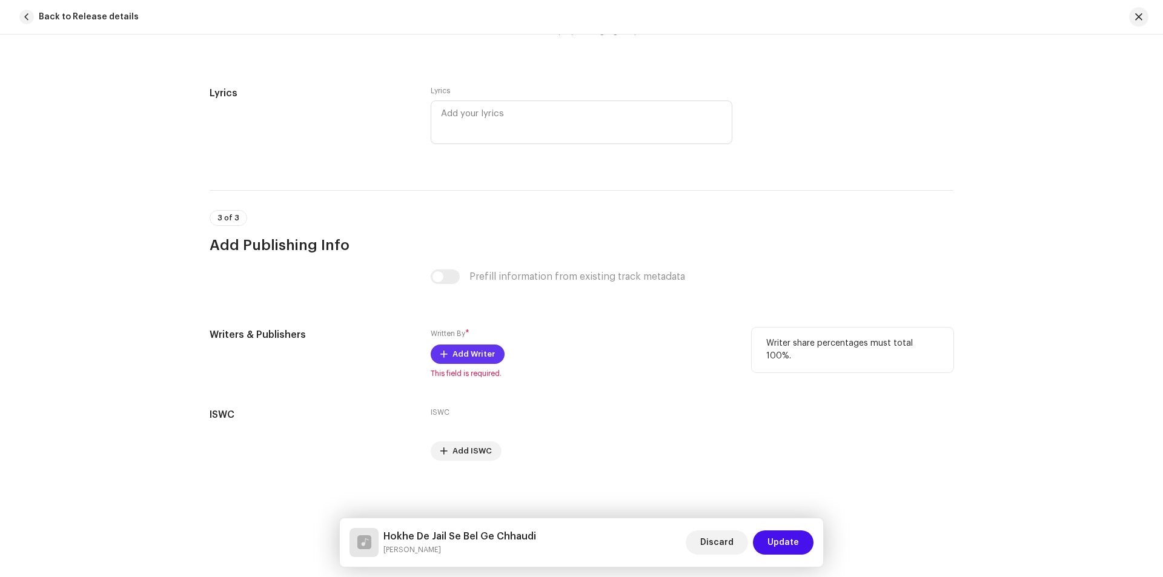
click at [445, 360] on button "Add Writer" at bounding box center [468, 354] width 74 height 19
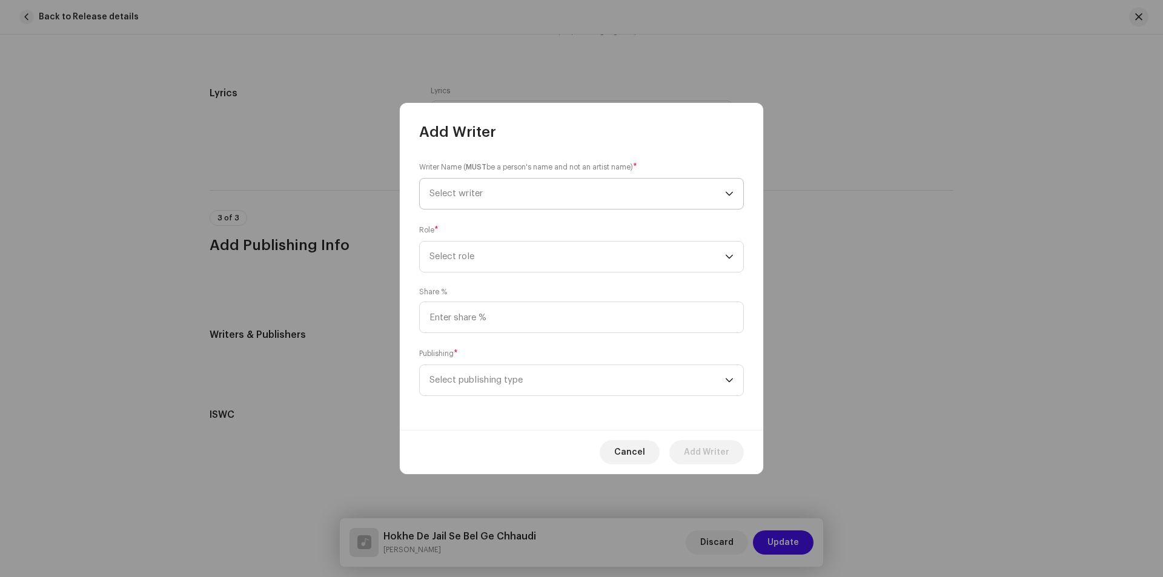
click at [480, 193] on span "Select writer" at bounding box center [456, 193] width 53 height 9
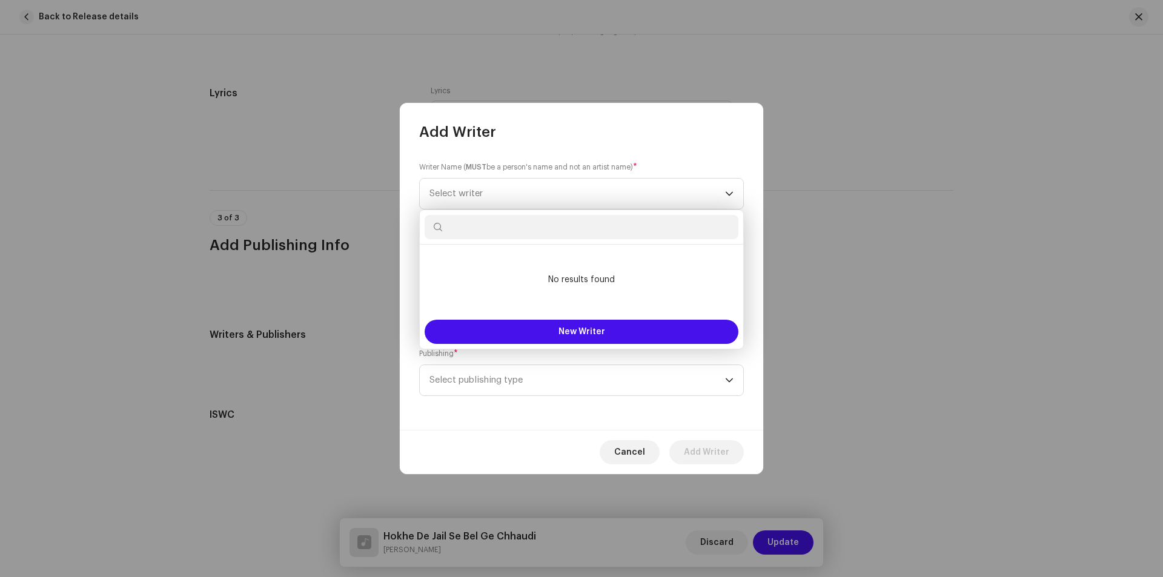
click at [500, 228] on input "text" at bounding box center [582, 227] width 314 height 24
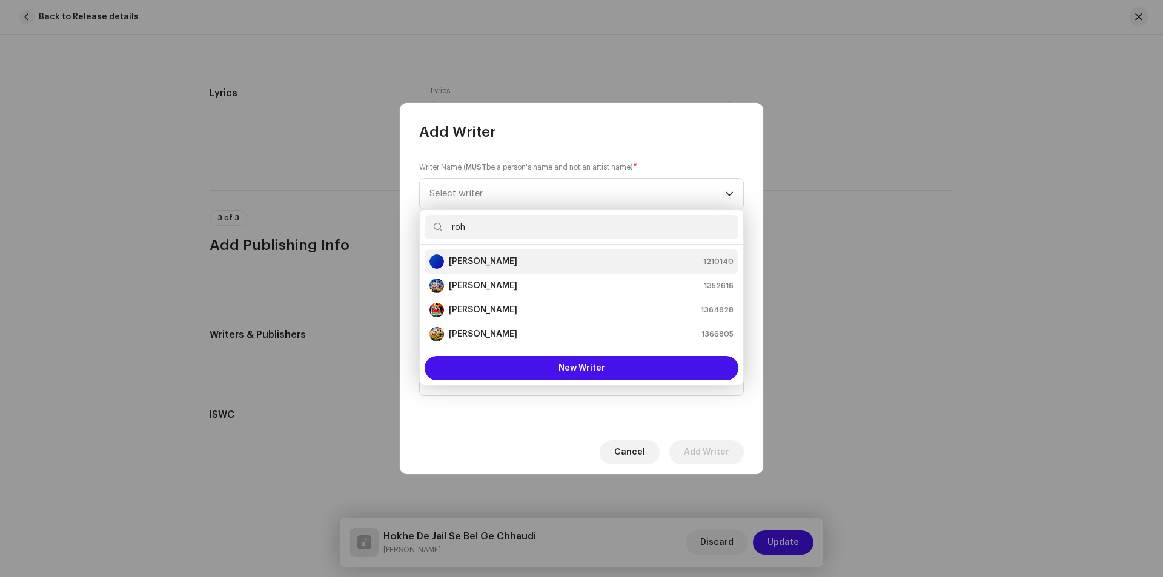
type input "roh"
click at [502, 265] on strong "[PERSON_NAME]" at bounding box center [483, 262] width 68 height 12
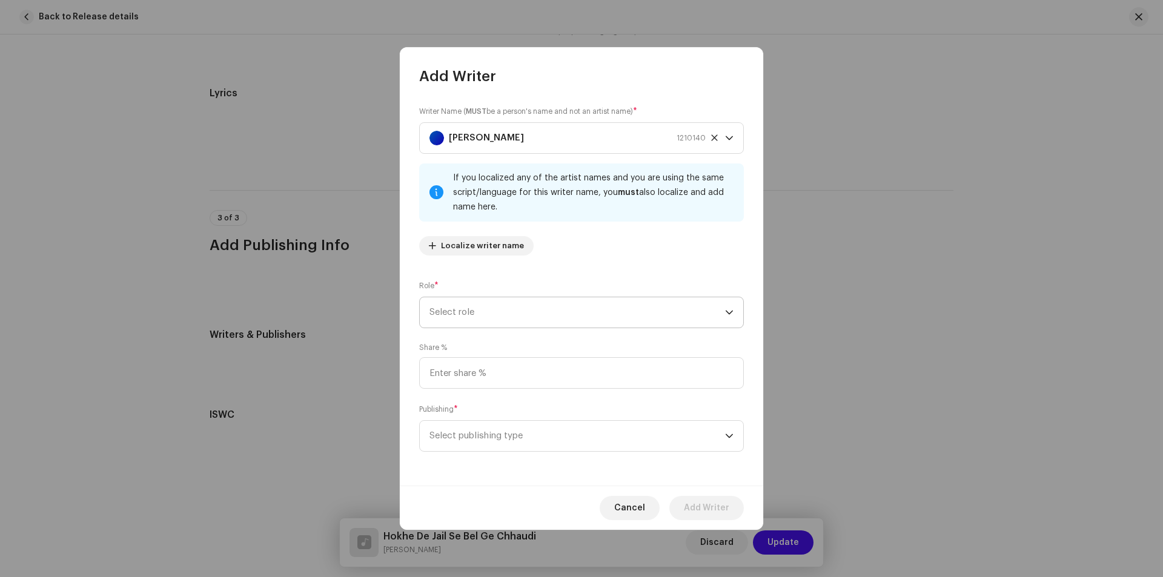
click at [501, 314] on span "Select role" at bounding box center [578, 313] width 296 height 30
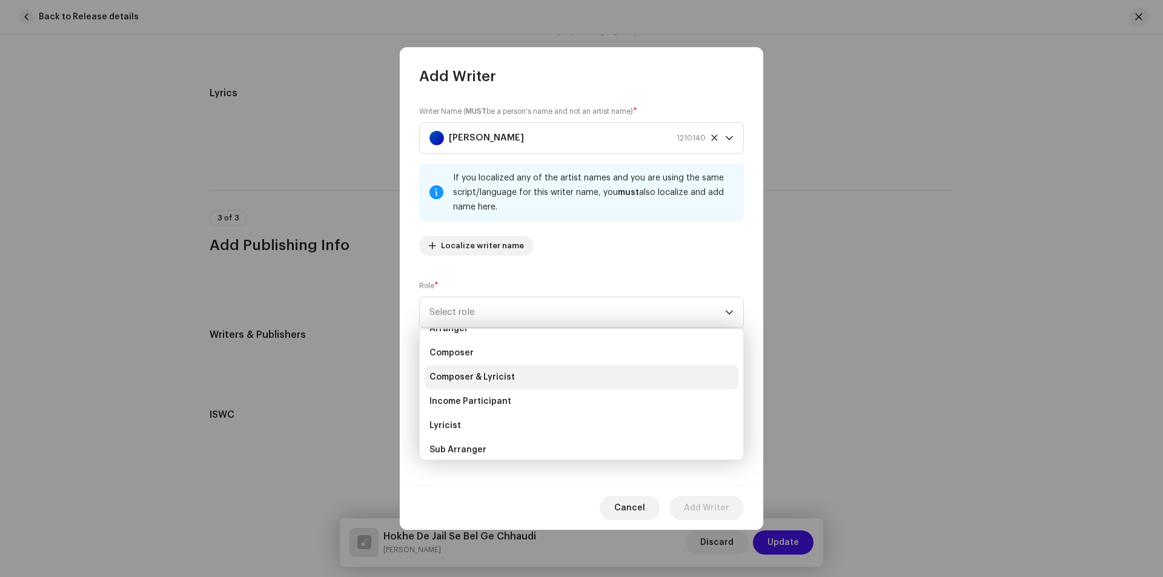
scroll to position [61, 0]
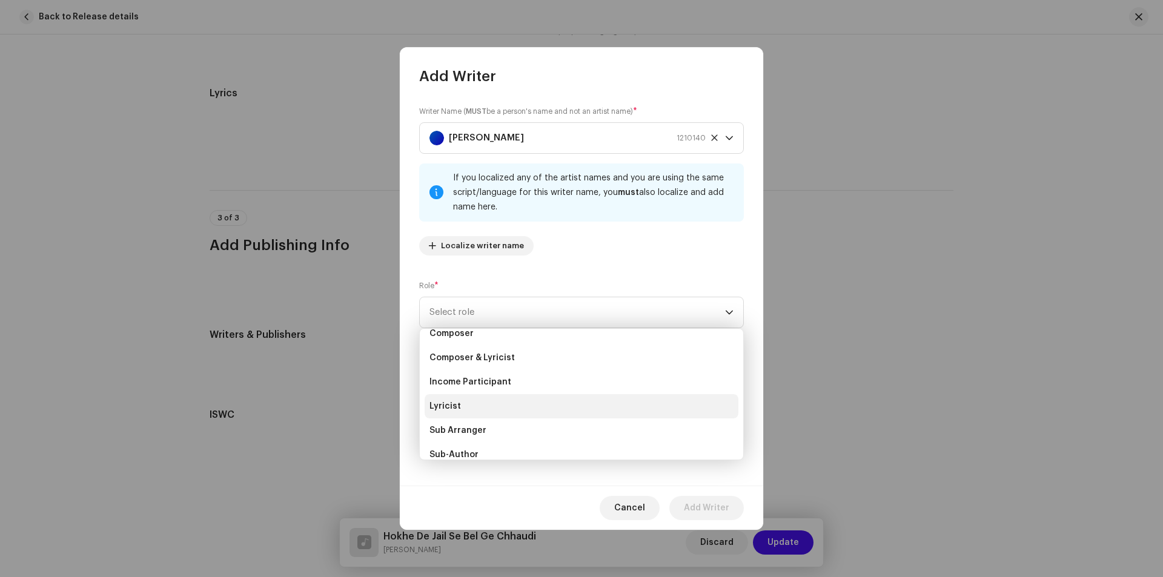
click at [459, 411] on li "Lyricist" at bounding box center [582, 406] width 314 height 24
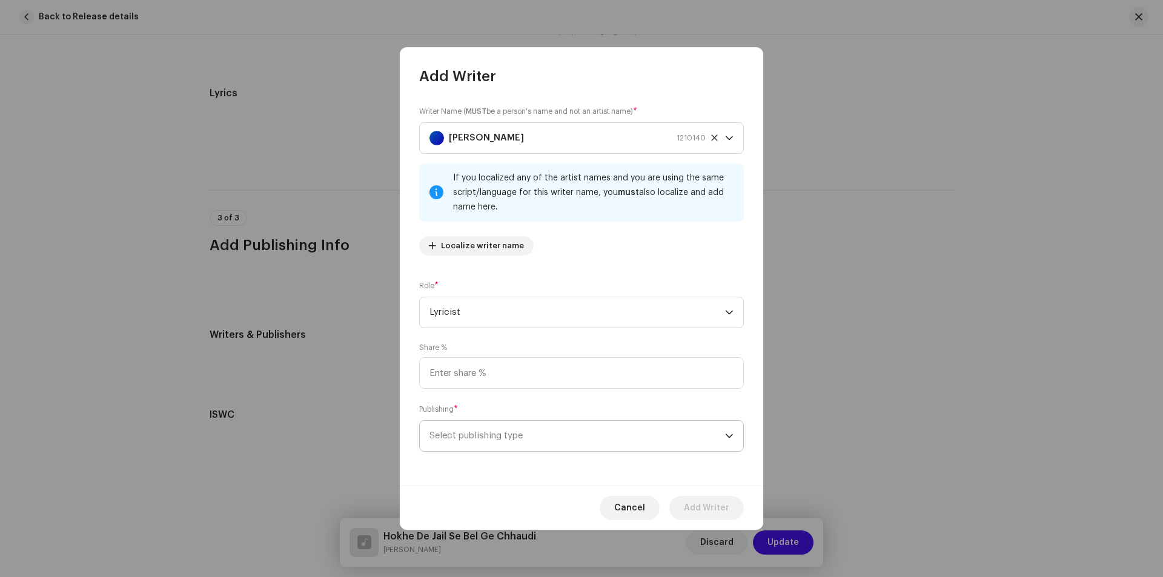
click at [524, 425] on span "Select publishing type" at bounding box center [578, 436] width 296 height 30
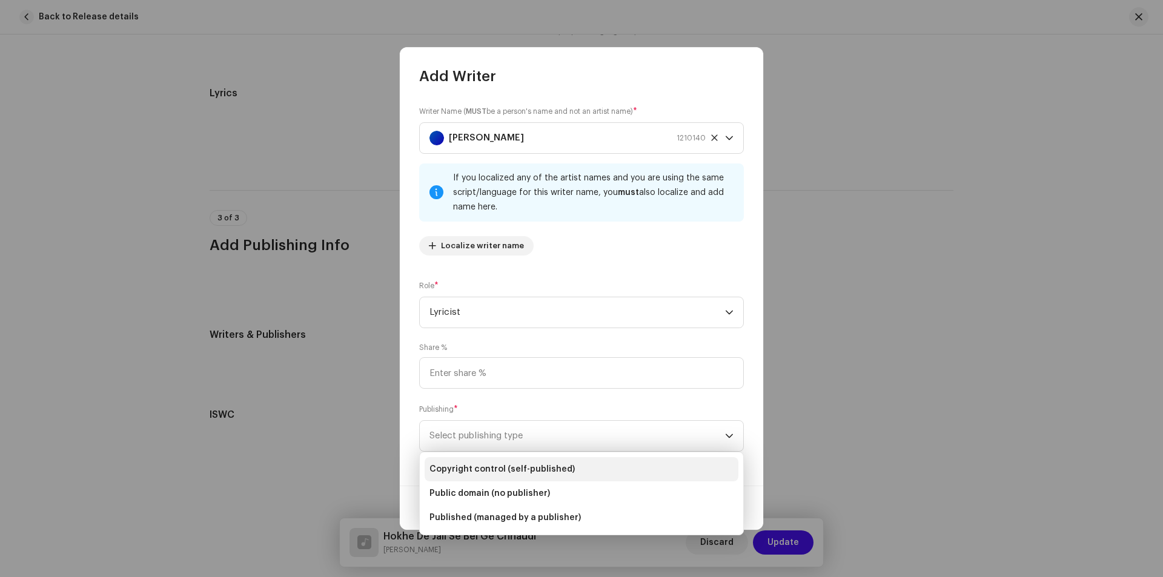
click at [504, 471] on span "Copyright control (self-published)" at bounding box center [502, 470] width 145 height 12
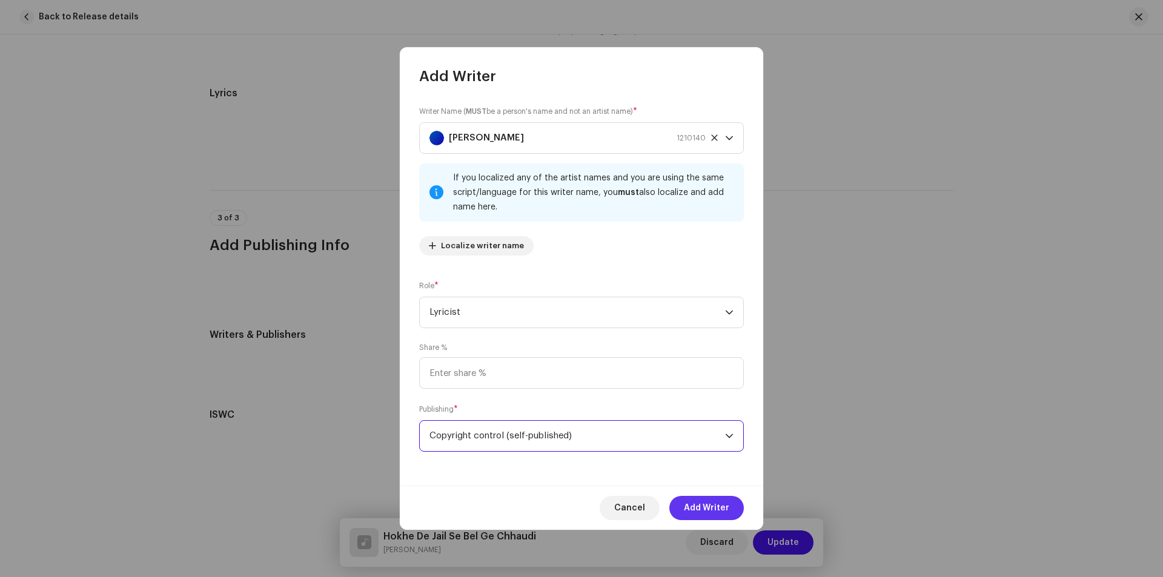
click at [708, 501] on span "Add Writer" at bounding box center [706, 508] width 45 height 24
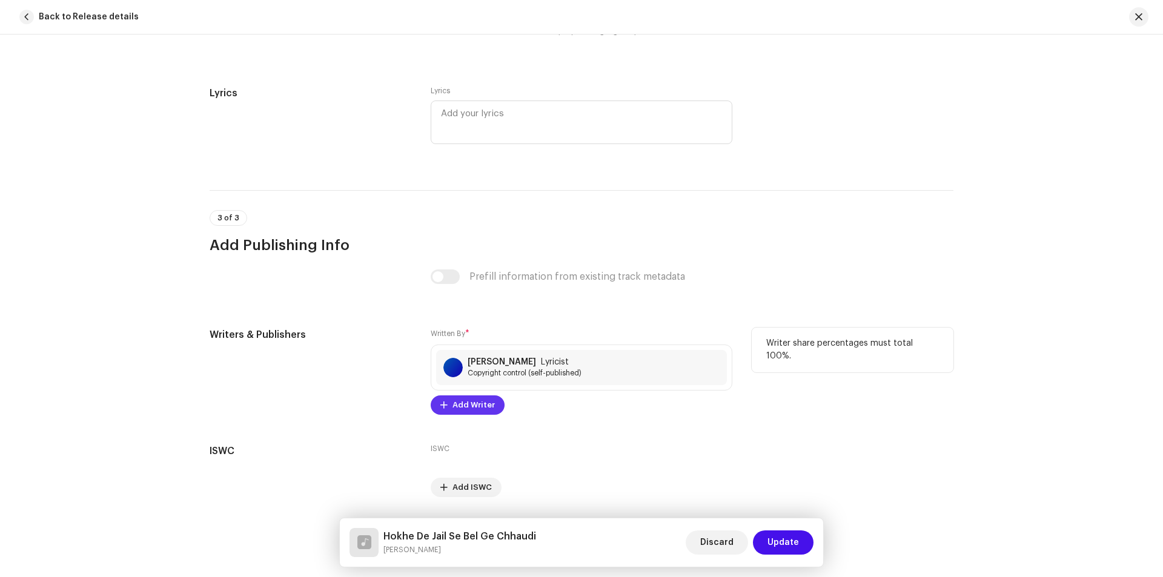
click at [466, 405] on span "Add Writer" at bounding box center [474, 405] width 42 height 24
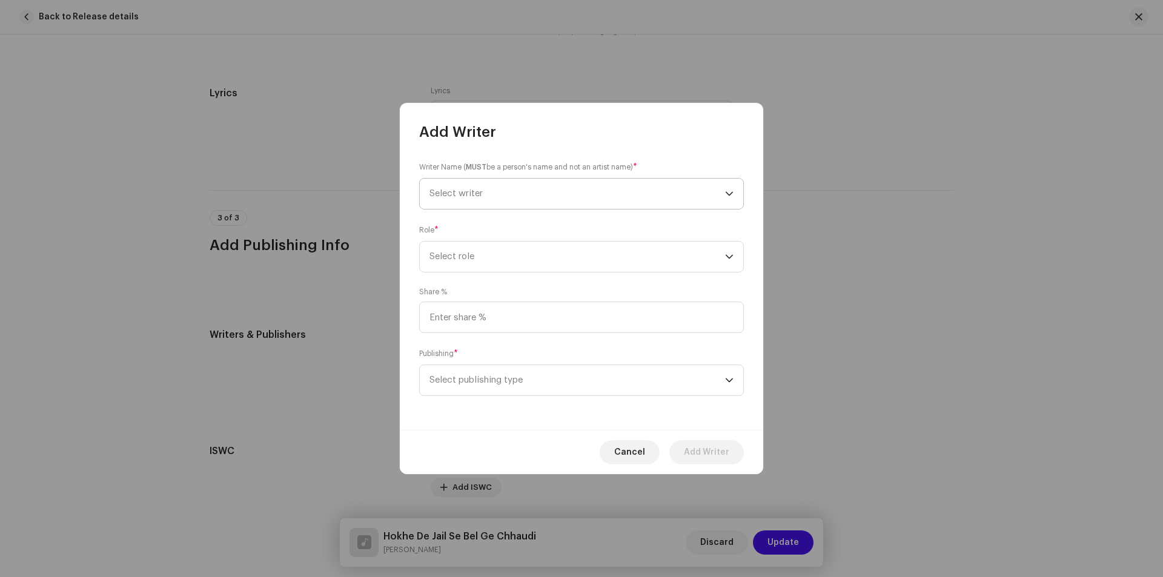
click at [487, 194] on span "Select writer" at bounding box center [578, 194] width 296 height 30
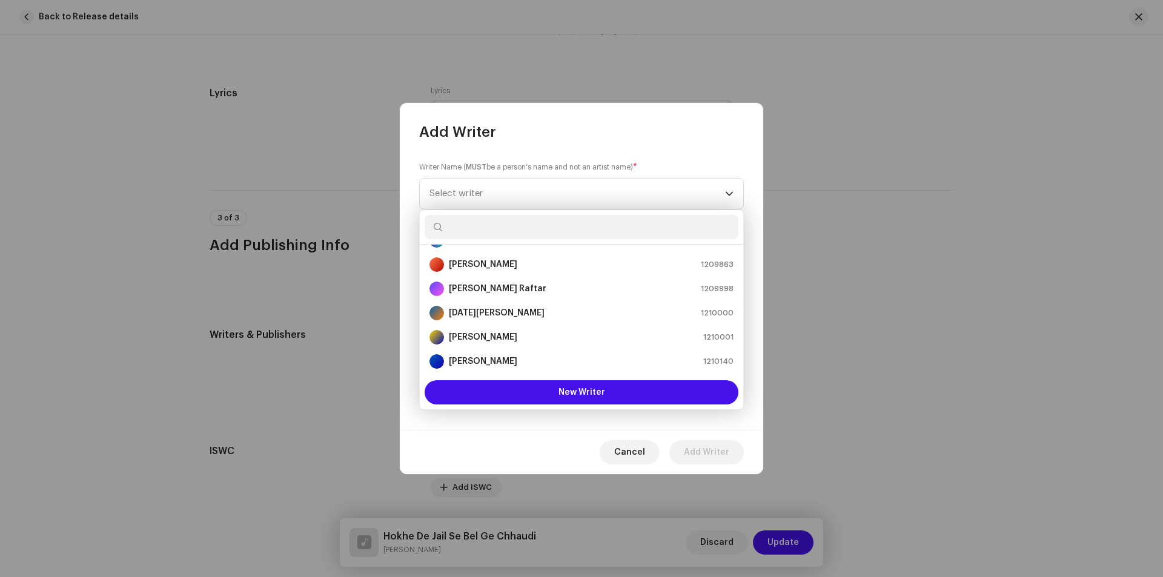
scroll to position [0, 0]
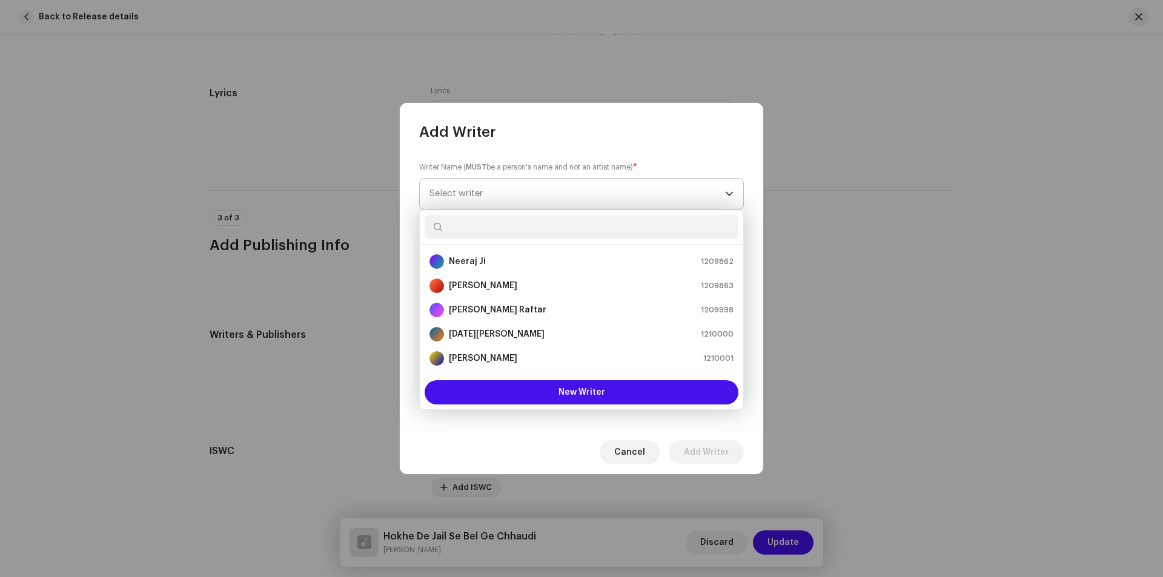
click at [560, 187] on span "Select writer" at bounding box center [578, 194] width 296 height 30
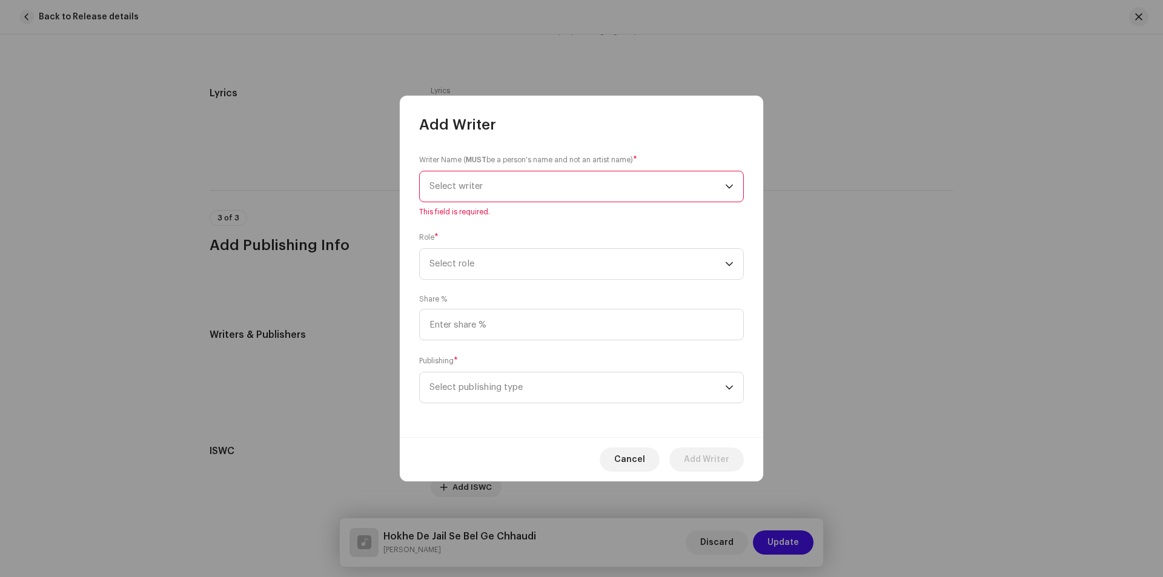
click at [565, 183] on span "Select writer" at bounding box center [578, 186] width 296 height 30
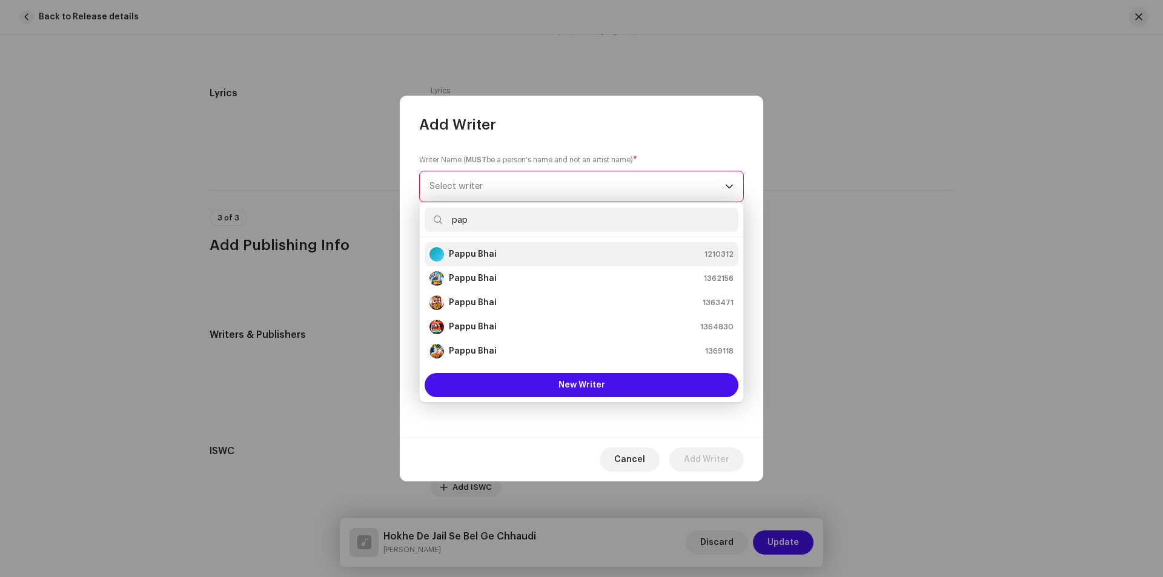
type input "pap"
click at [473, 250] on strong "Pappu Bhai" at bounding box center [473, 254] width 48 height 12
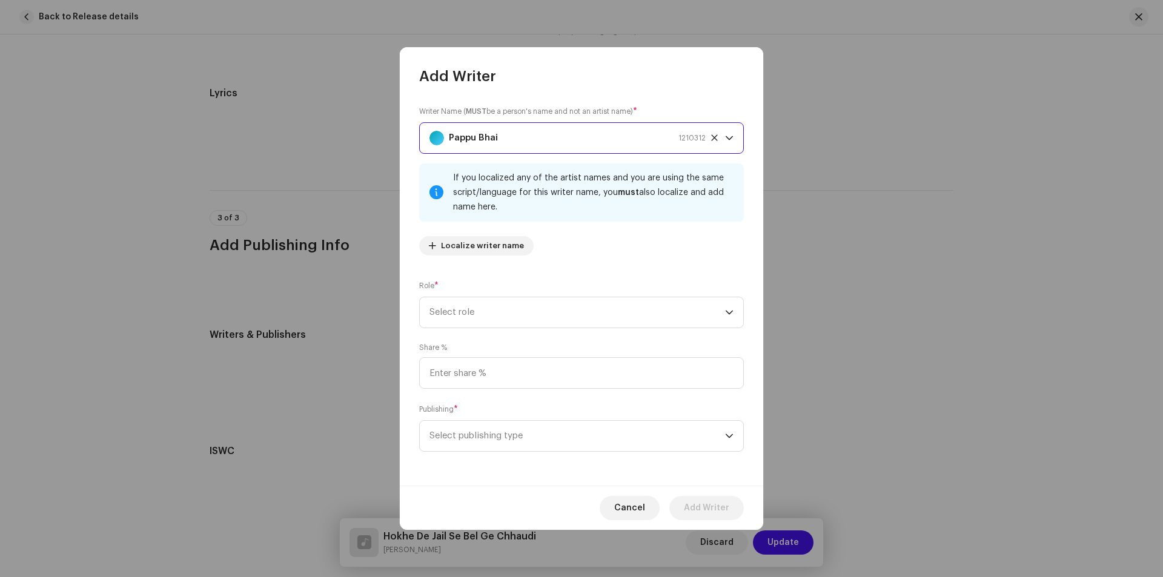
click at [456, 296] on div "Role * Select role" at bounding box center [581, 304] width 325 height 48
click at [460, 301] on span "Select role" at bounding box center [578, 313] width 296 height 30
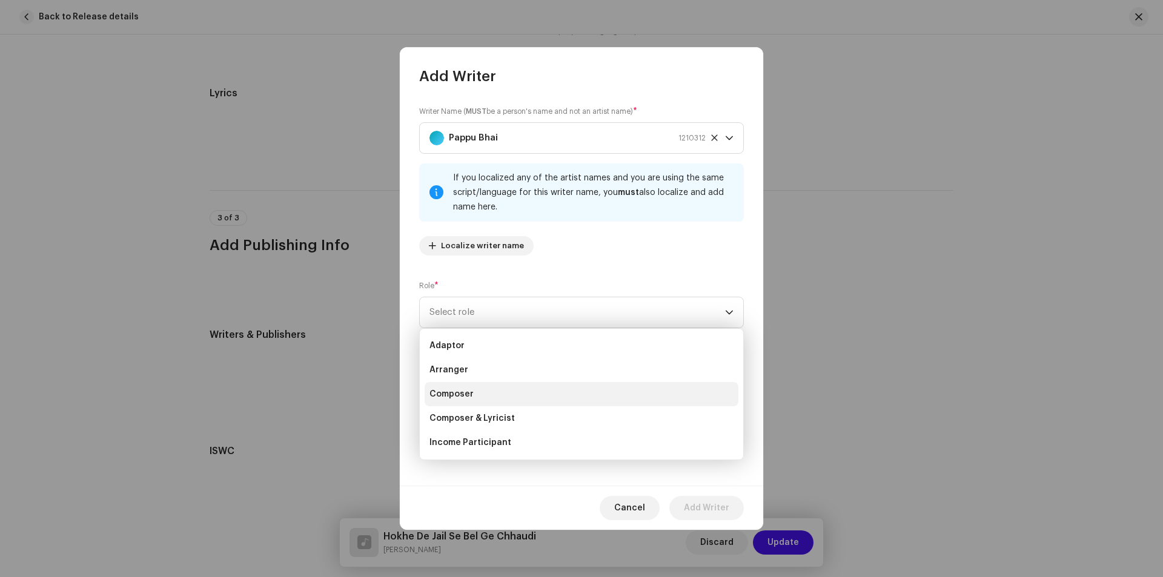
click at [468, 398] on span "Composer" at bounding box center [452, 394] width 44 height 12
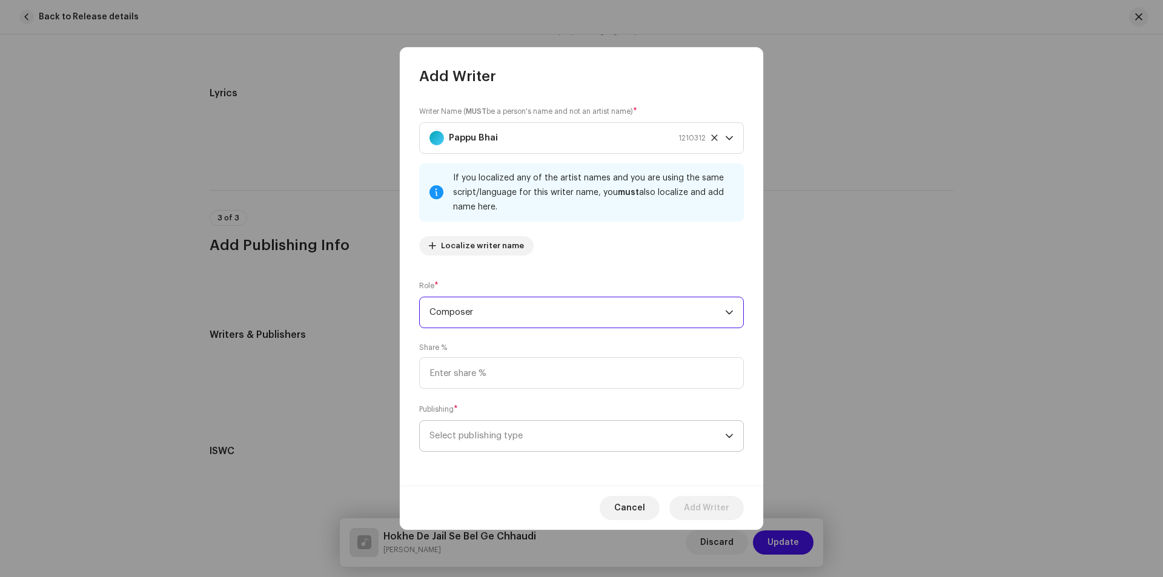
click at [514, 435] on span "Select publishing type" at bounding box center [578, 436] width 296 height 30
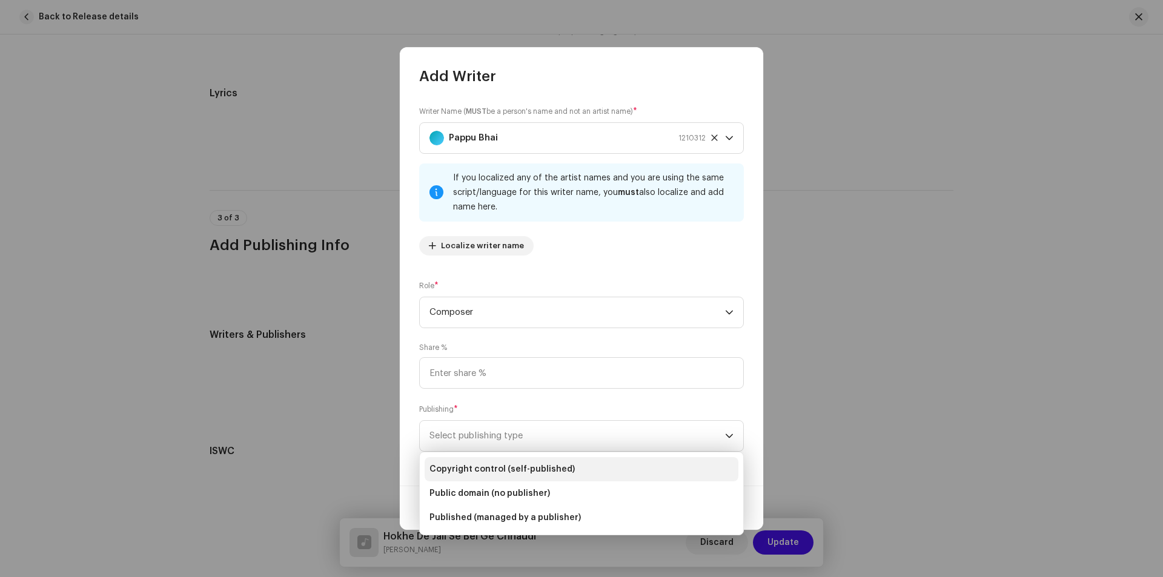
click at [508, 457] on li "Copyright control (self-published)" at bounding box center [582, 469] width 314 height 24
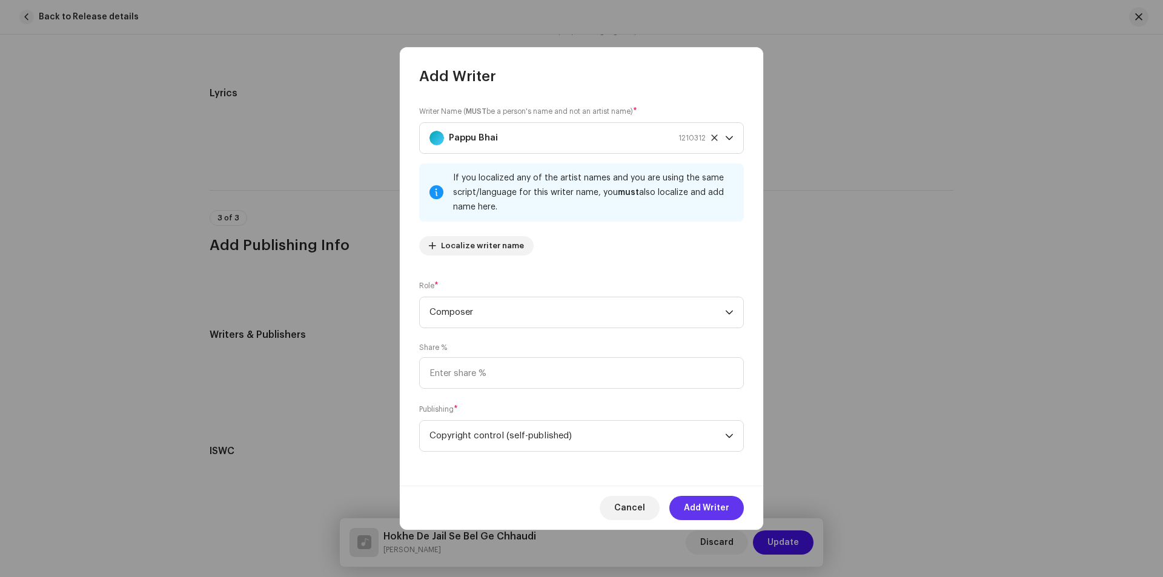
click at [688, 502] on span "Add Writer" at bounding box center [706, 508] width 45 height 24
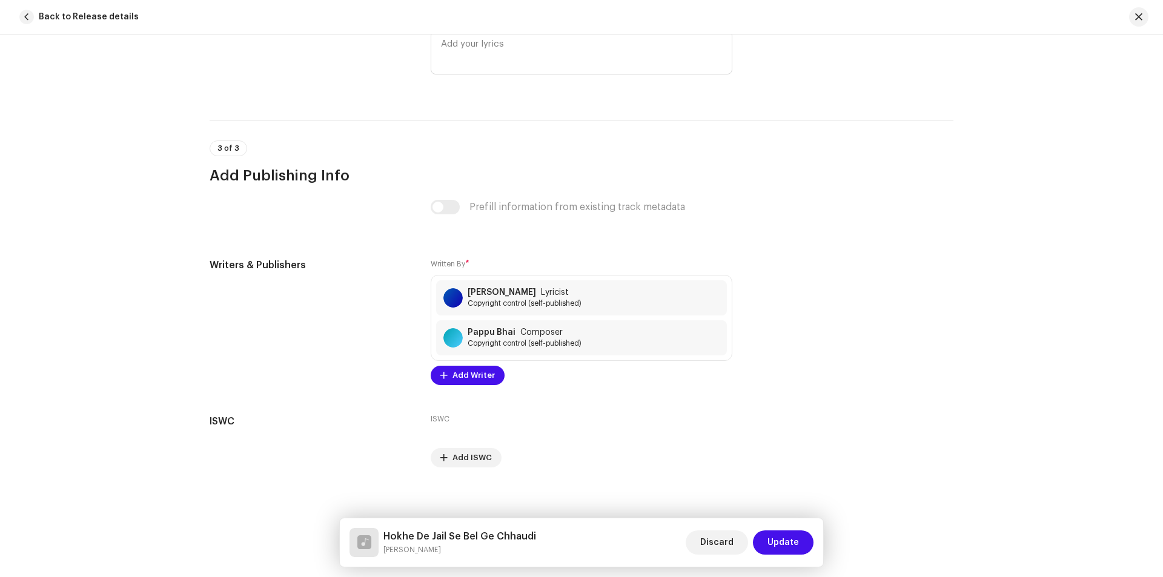
scroll to position [2250, 0]
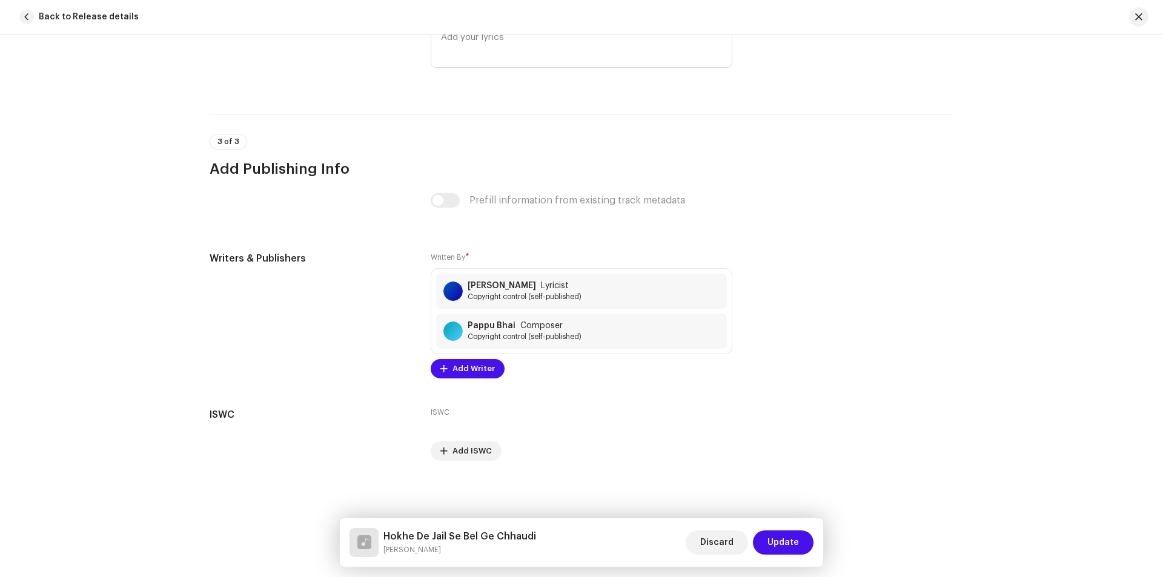
click at [790, 548] on span "Update" at bounding box center [784, 543] width 32 height 24
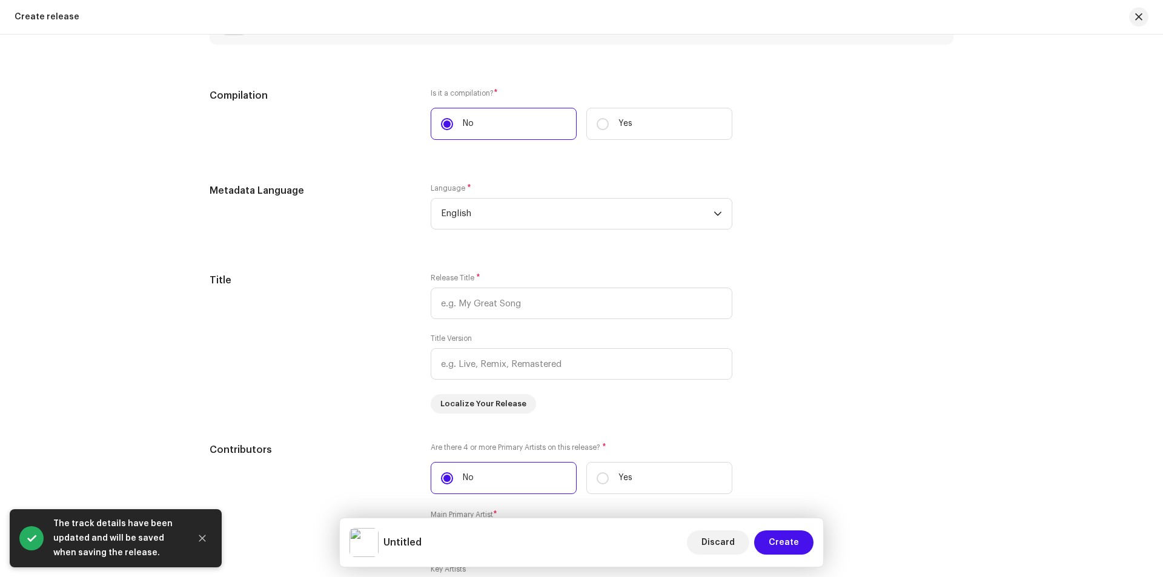
scroll to position [969, 0]
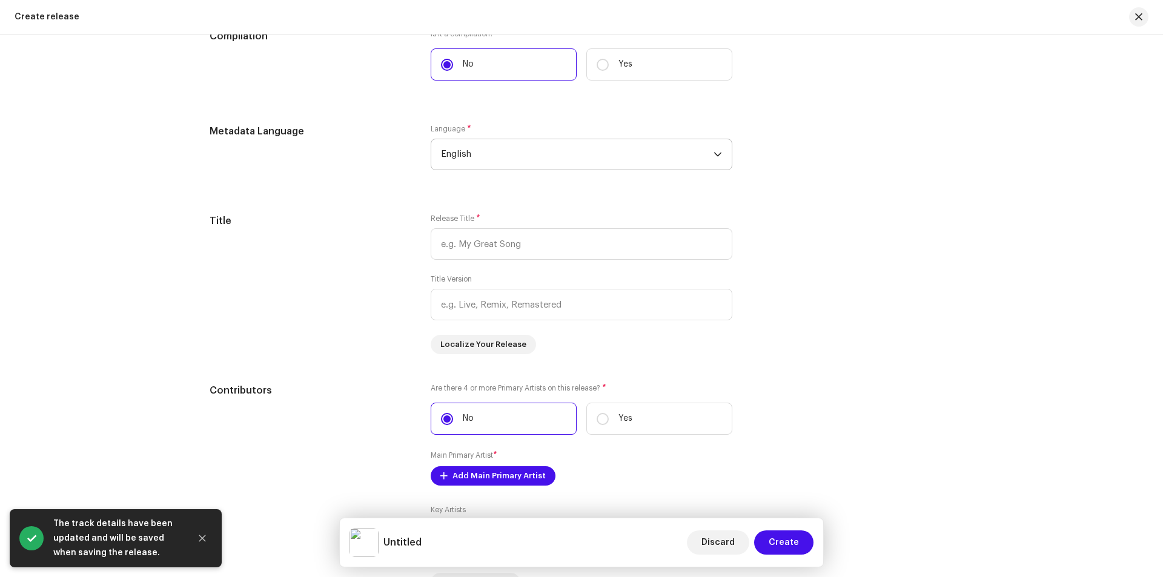
click at [502, 162] on span "English" at bounding box center [577, 154] width 273 height 30
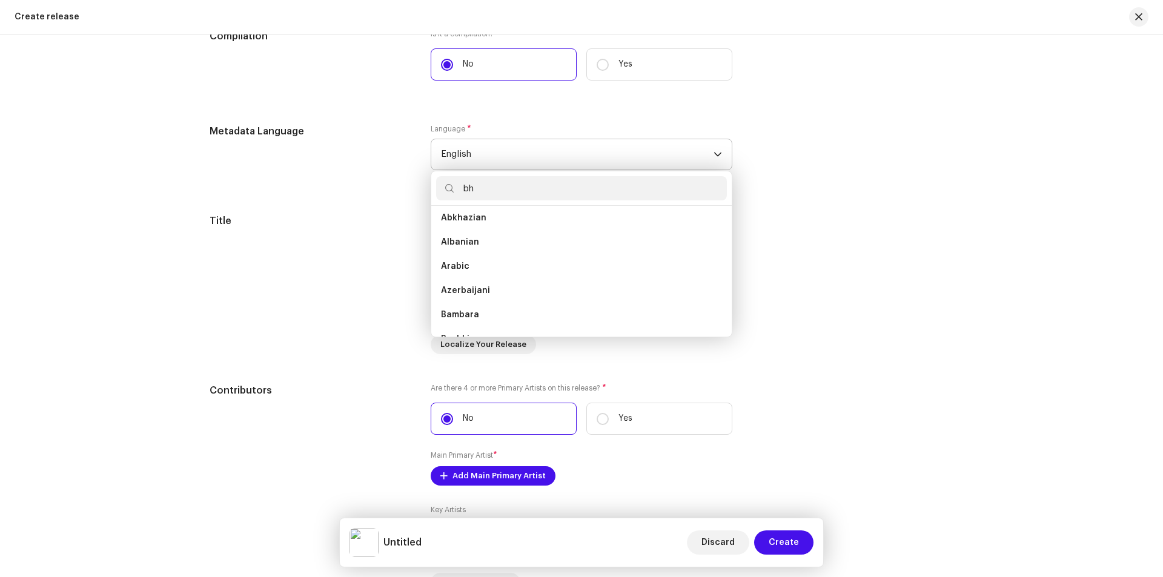
scroll to position [0, 0]
type input "bh"
click at [487, 223] on li "Bhojpuri" at bounding box center [581, 223] width 291 height 24
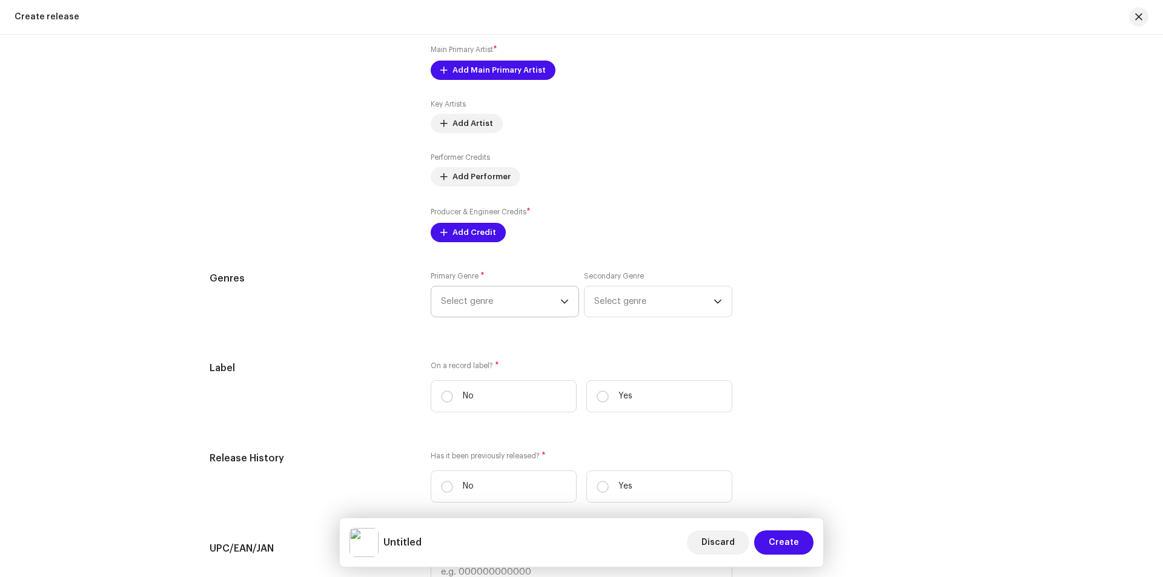
scroll to position [1454, 0]
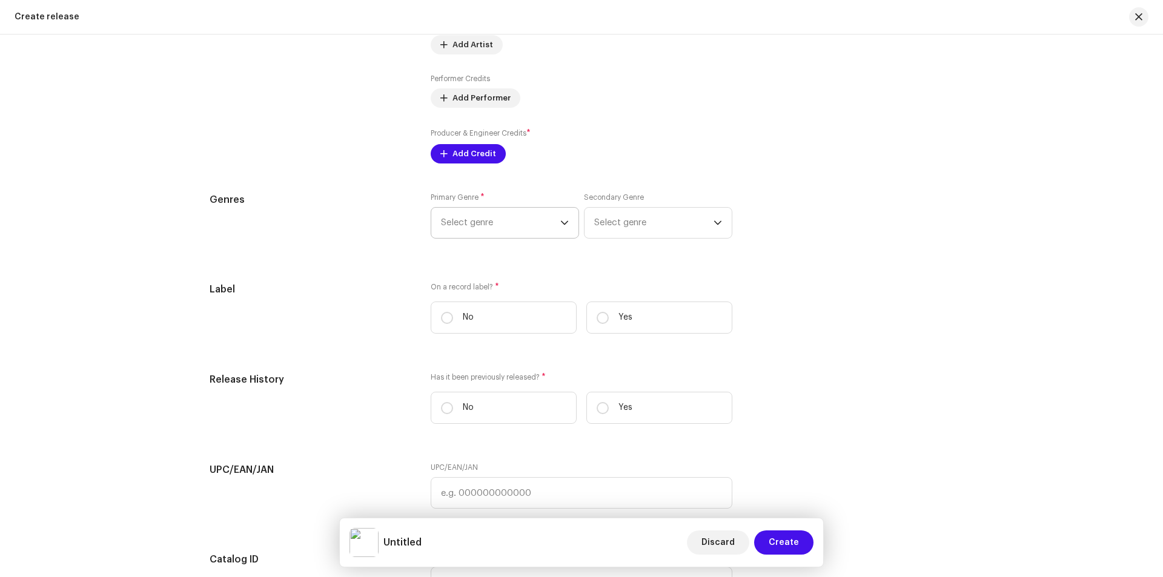
click at [479, 222] on span "Select genre" at bounding box center [500, 223] width 119 height 30
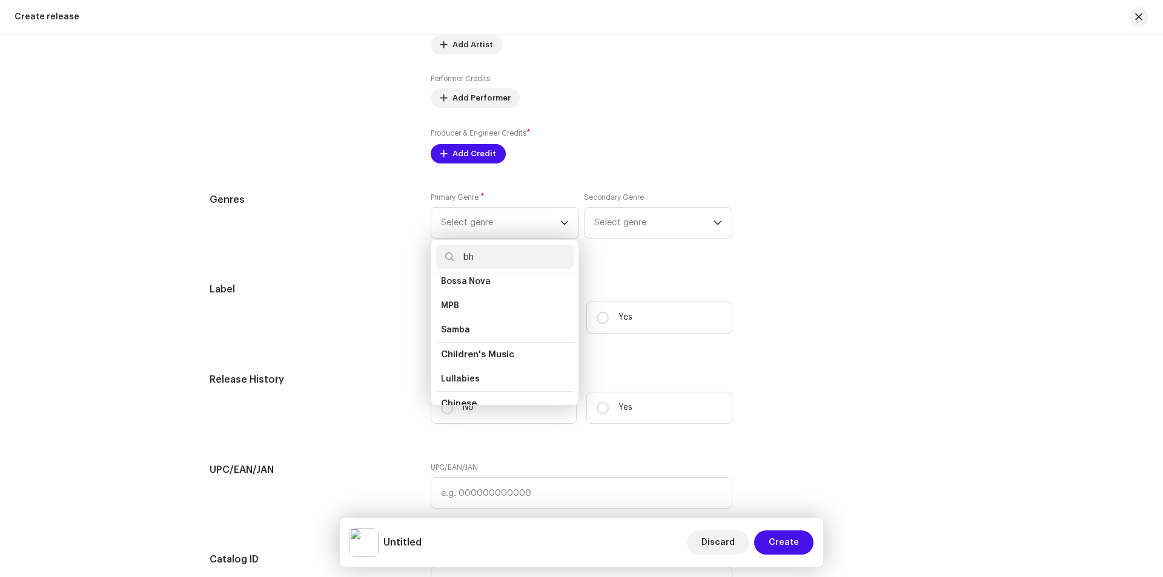
scroll to position [0, 0]
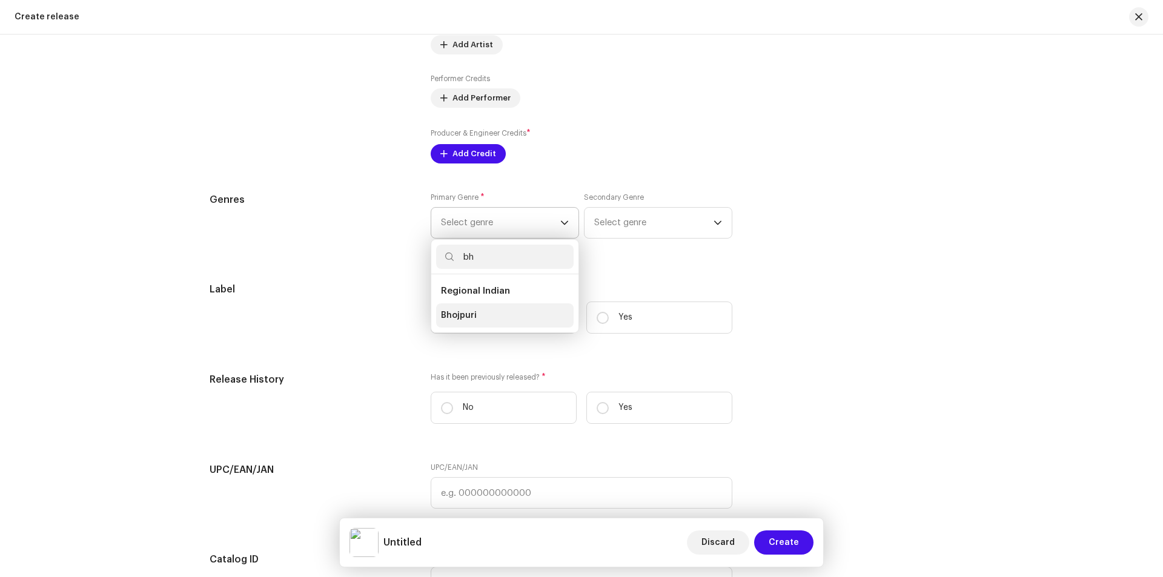
type input "bh"
click at [468, 318] on span "Bhojpuri" at bounding box center [459, 316] width 36 height 12
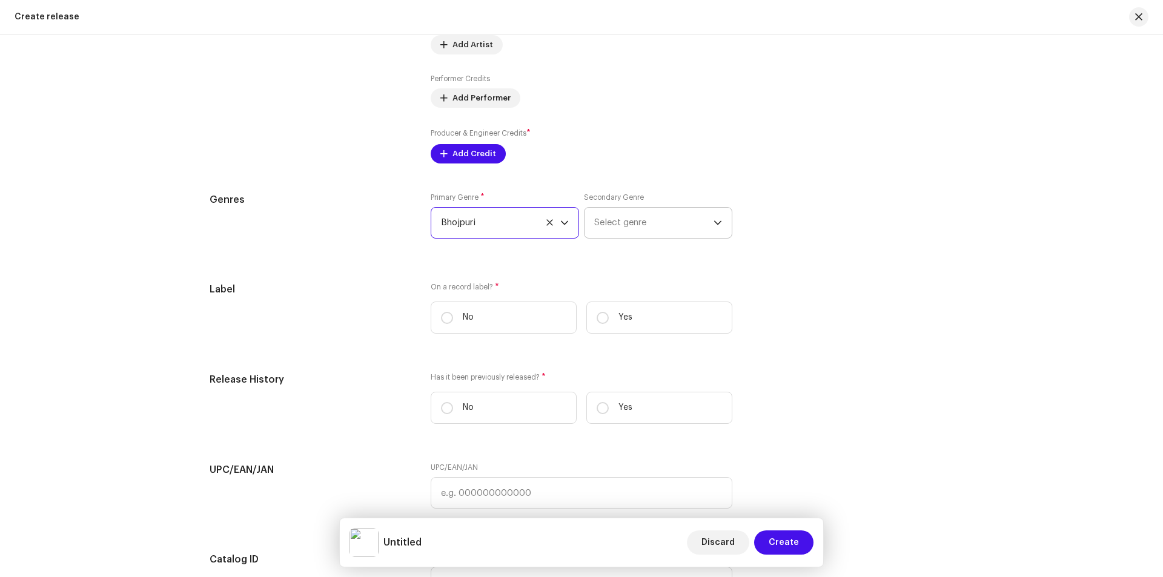
click at [634, 214] on span "Select genre" at bounding box center [653, 223] width 119 height 30
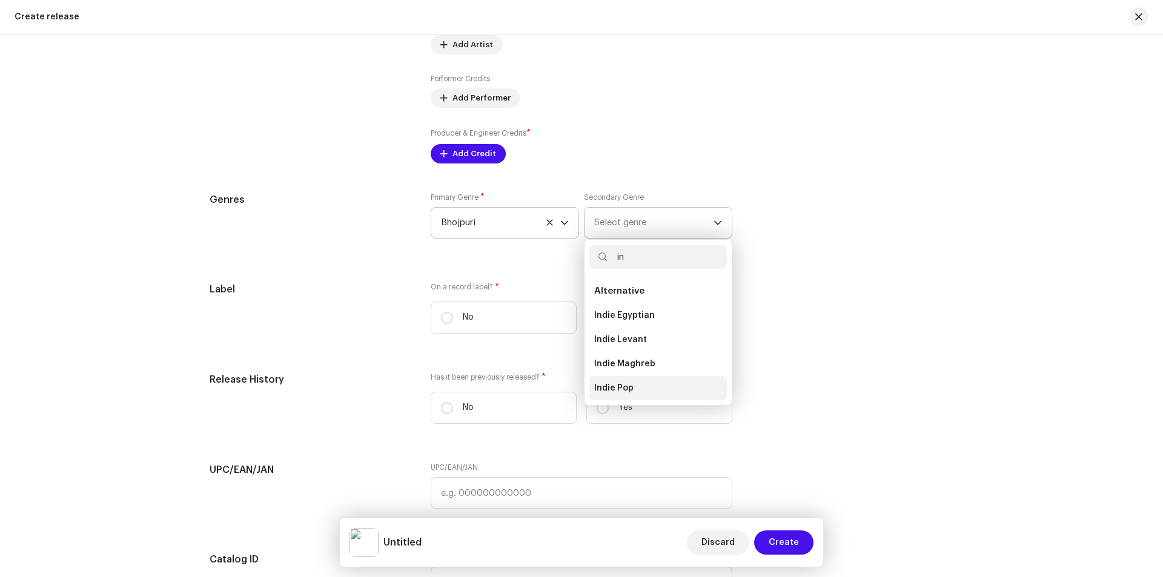
type input "in"
click at [619, 385] on span "Indie Pop" at bounding box center [613, 388] width 39 height 12
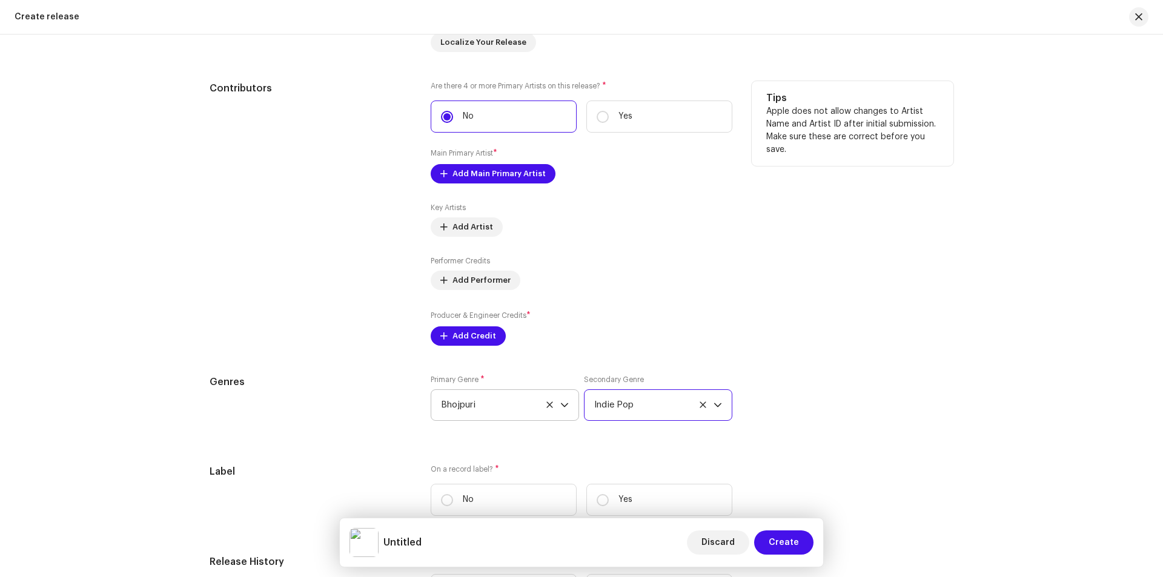
scroll to position [1332, 0]
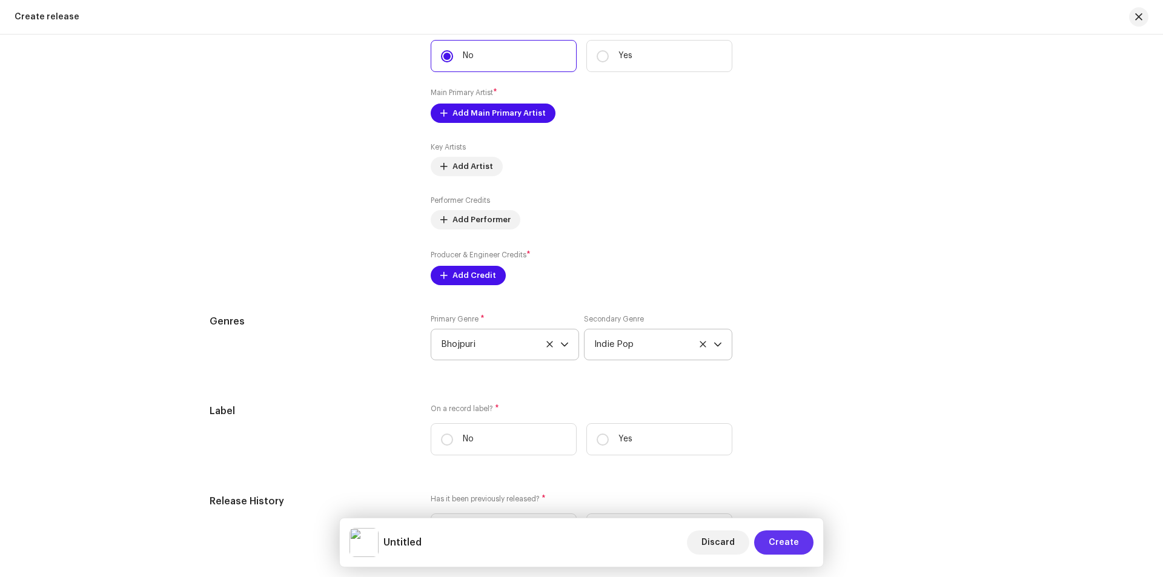
click at [779, 536] on span "Create" at bounding box center [784, 543] width 30 height 24
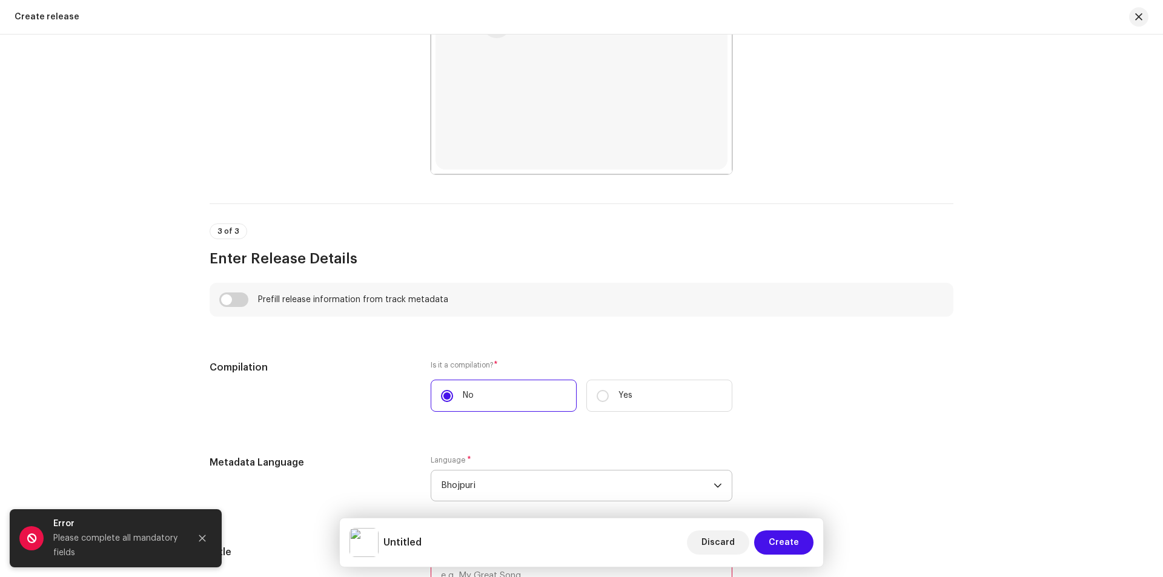
scroll to position [695, 0]
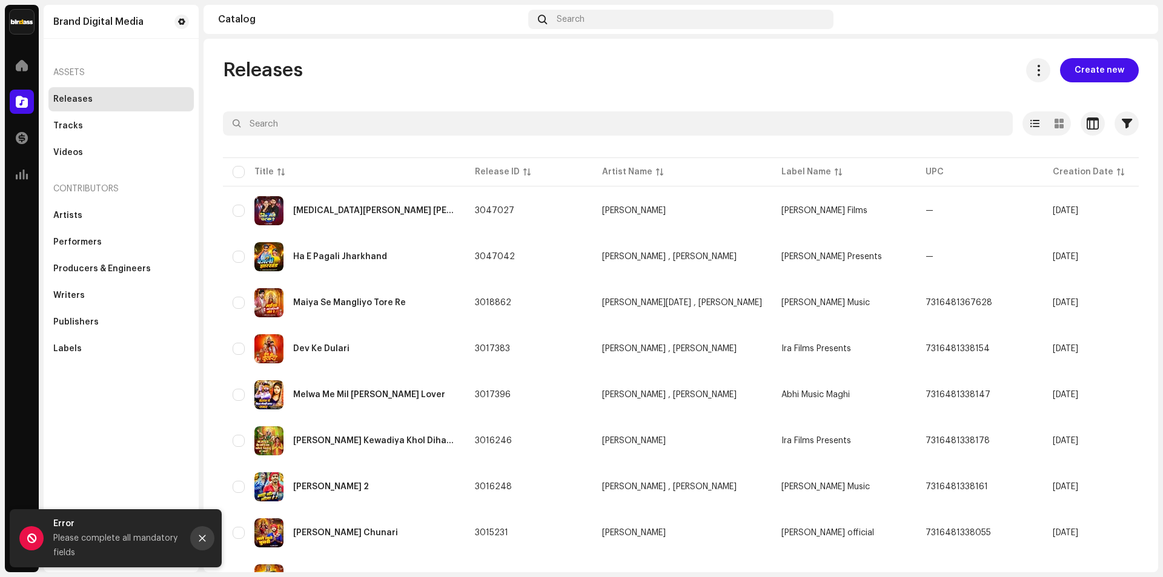
click at [199, 532] on button "Close" at bounding box center [202, 539] width 24 height 24
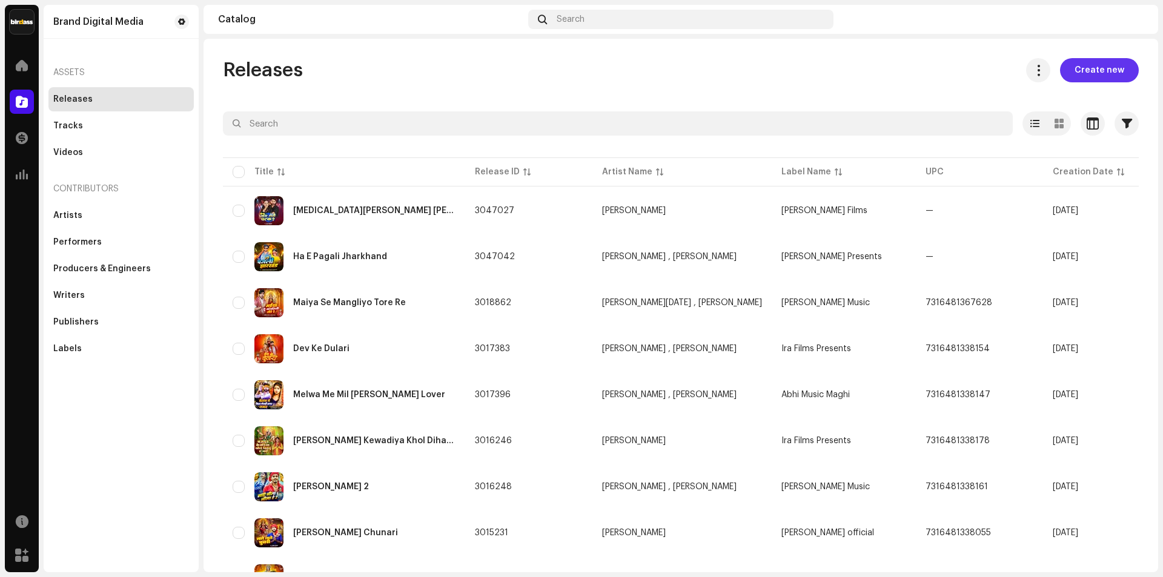
click at [1085, 63] on span "Create new" at bounding box center [1100, 70] width 50 height 24
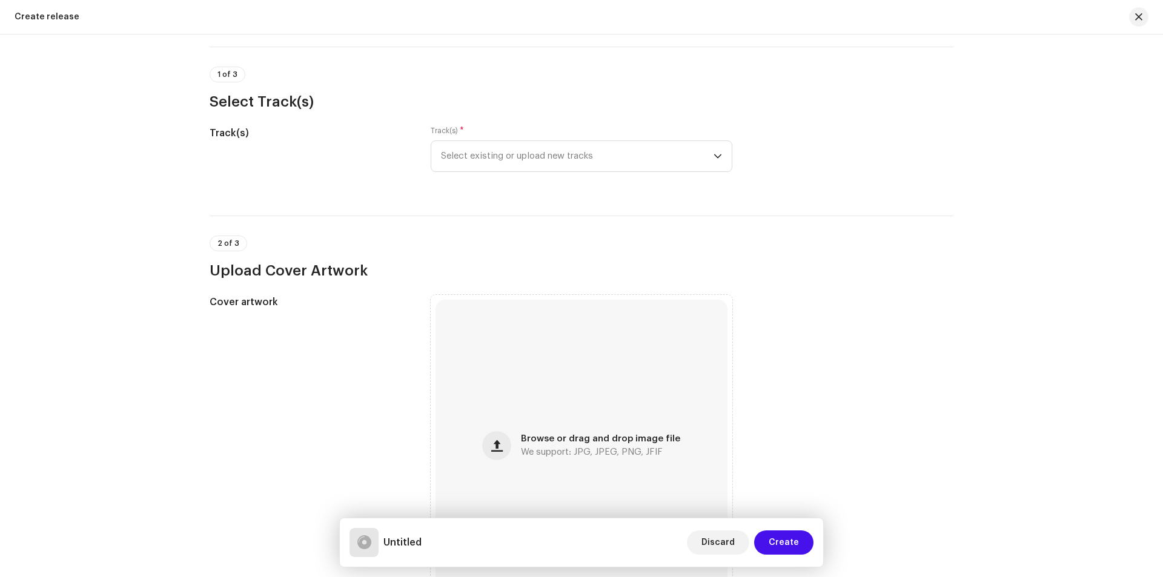
scroll to position [61, 0]
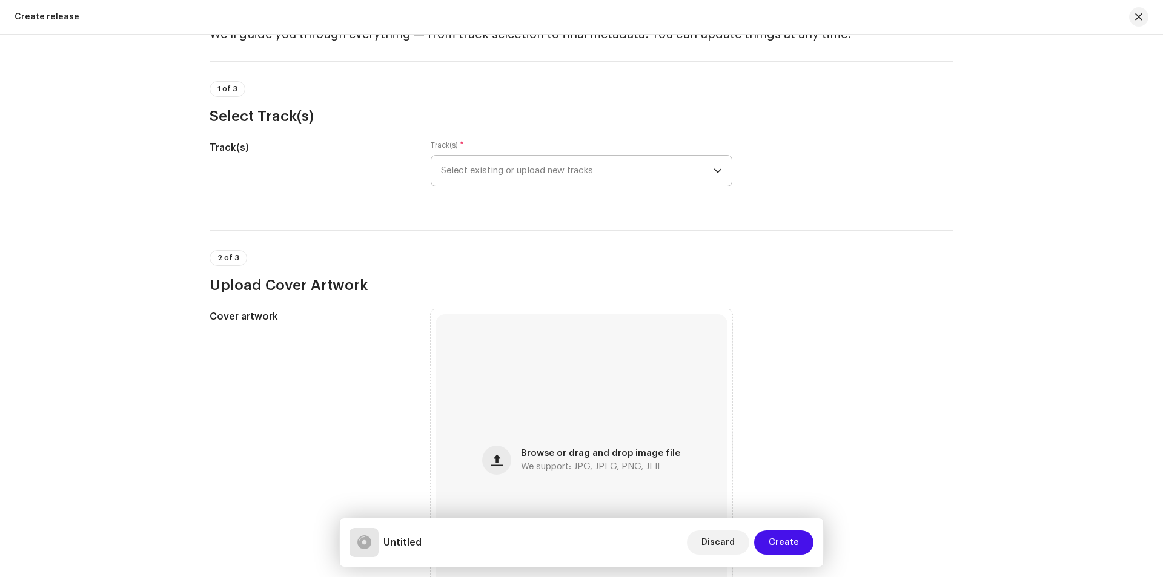
click at [573, 176] on span "Select existing or upload new tracks" at bounding box center [577, 171] width 273 height 30
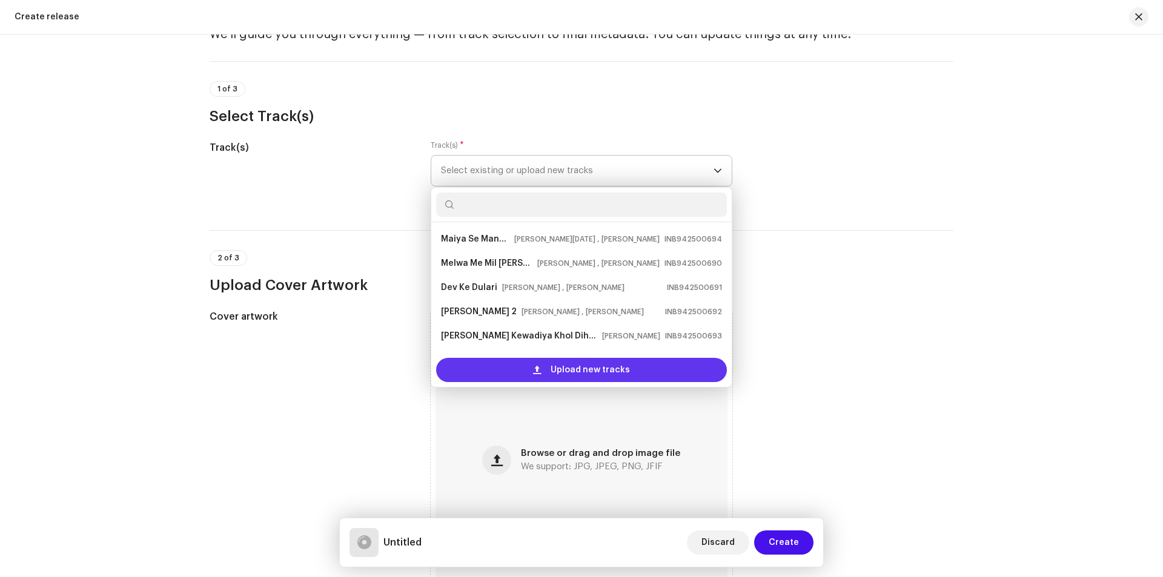
scroll to position [19, 0]
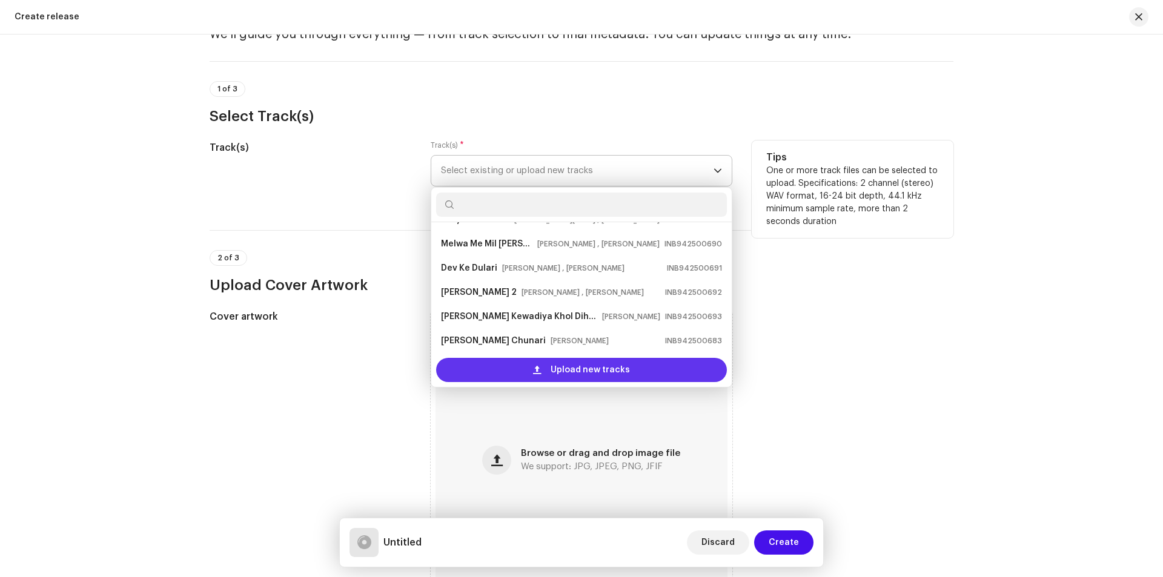
click at [582, 371] on span "Upload new tracks" at bounding box center [590, 370] width 79 height 24
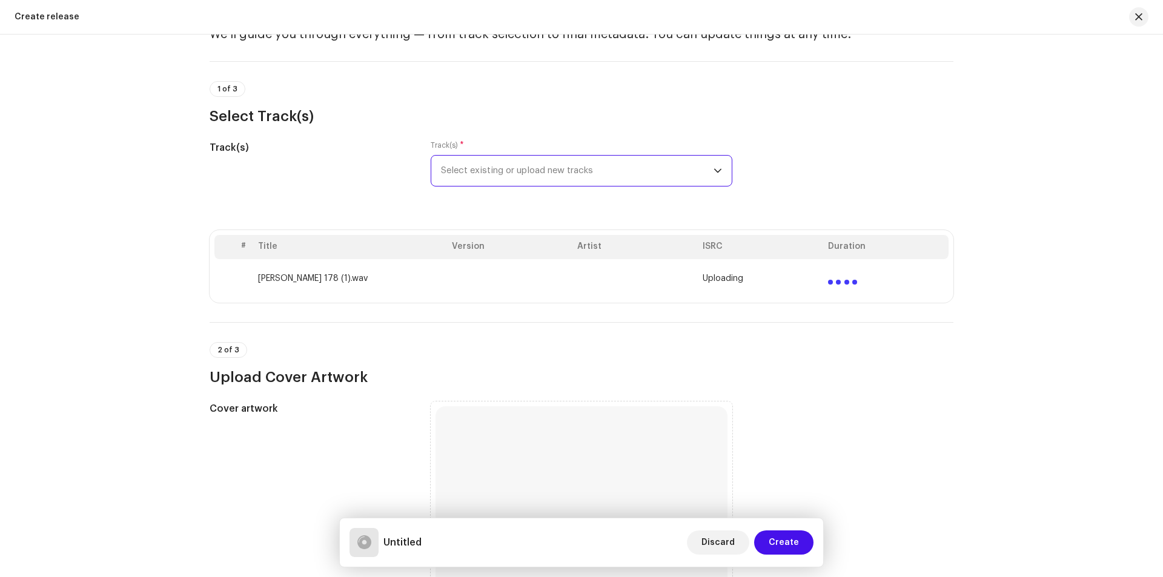
click at [580, 162] on span "Select existing or upload new tracks" at bounding box center [577, 171] width 273 height 30
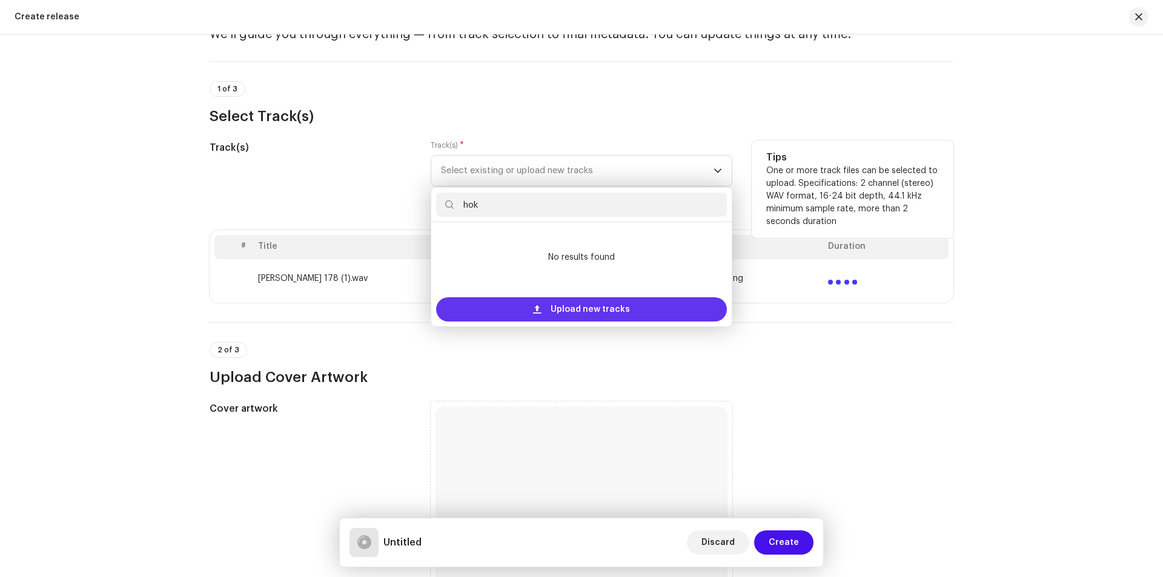
type input "hok"
click at [602, 305] on span "Upload new tracks" at bounding box center [590, 310] width 79 height 24
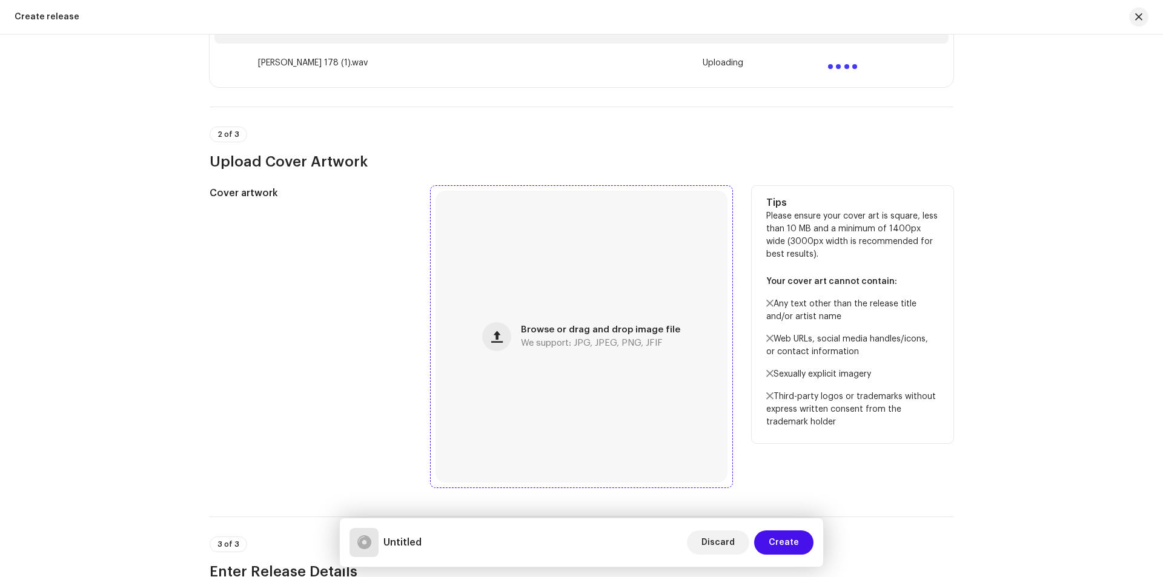
scroll to position [364, 0]
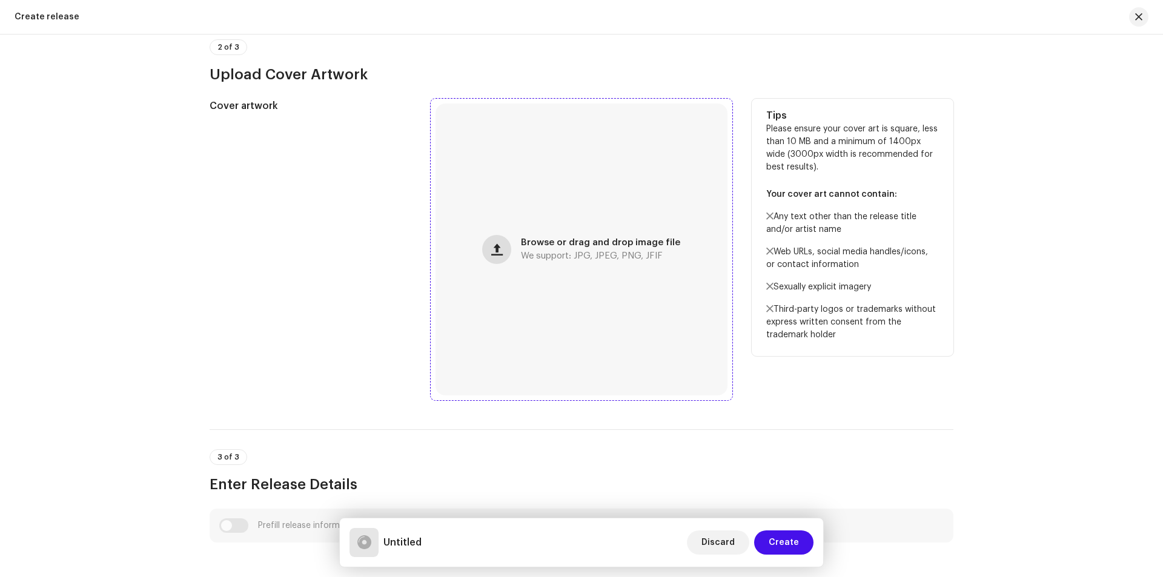
click at [499, 243] on button "button" at bounding box center [496, 249] width 29 height 29
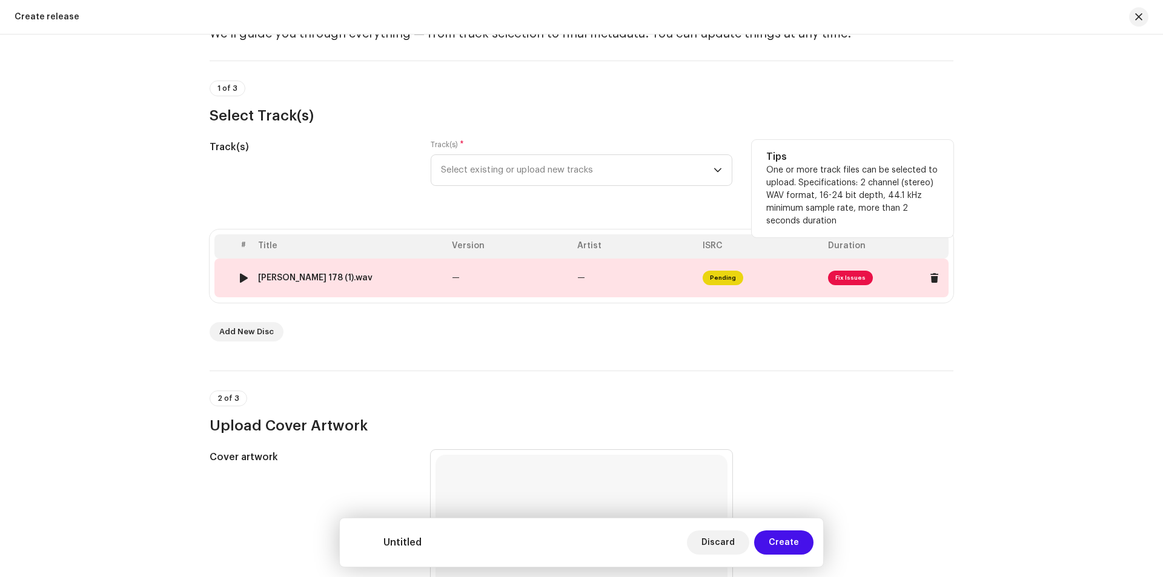
scroll to position [49, 0]
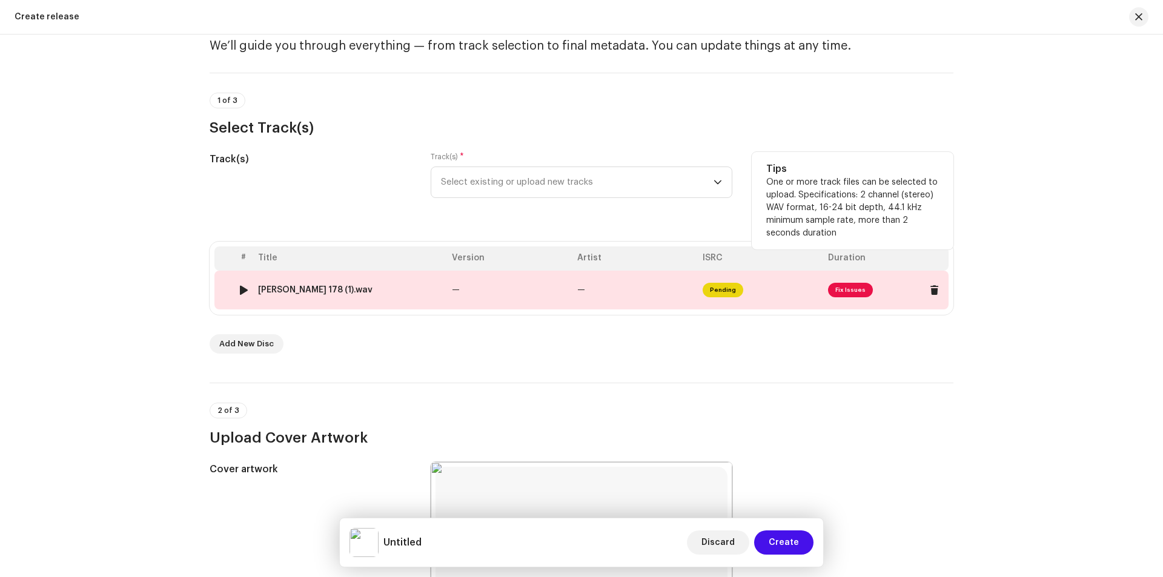
click at [846, 291] on span "Fix Issues" at bounding box center [850, 290] width 45 height 15
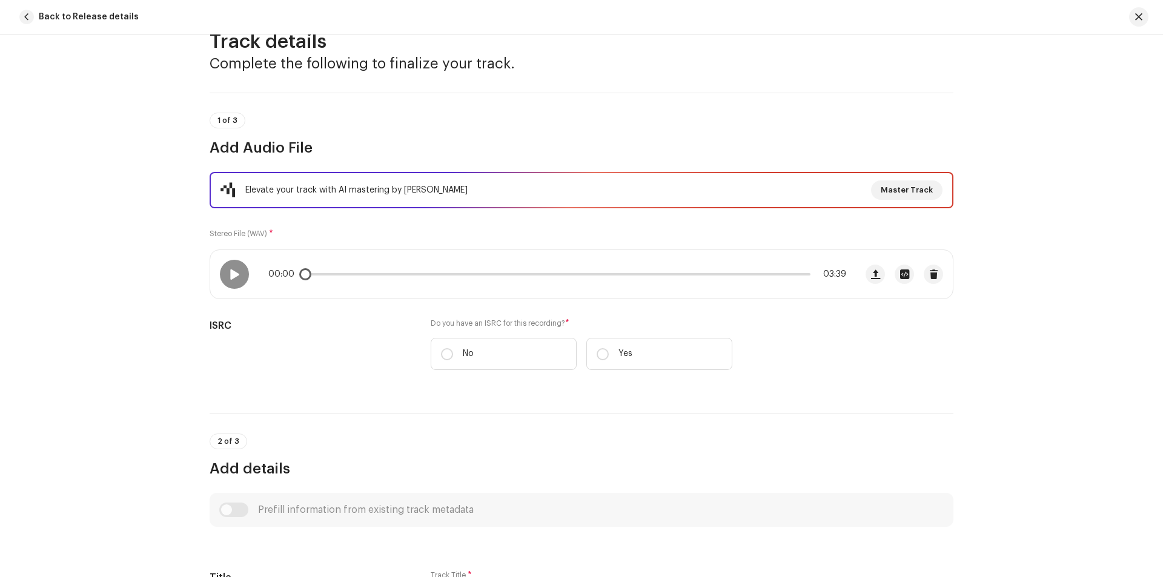
scroll to position [61, 0]
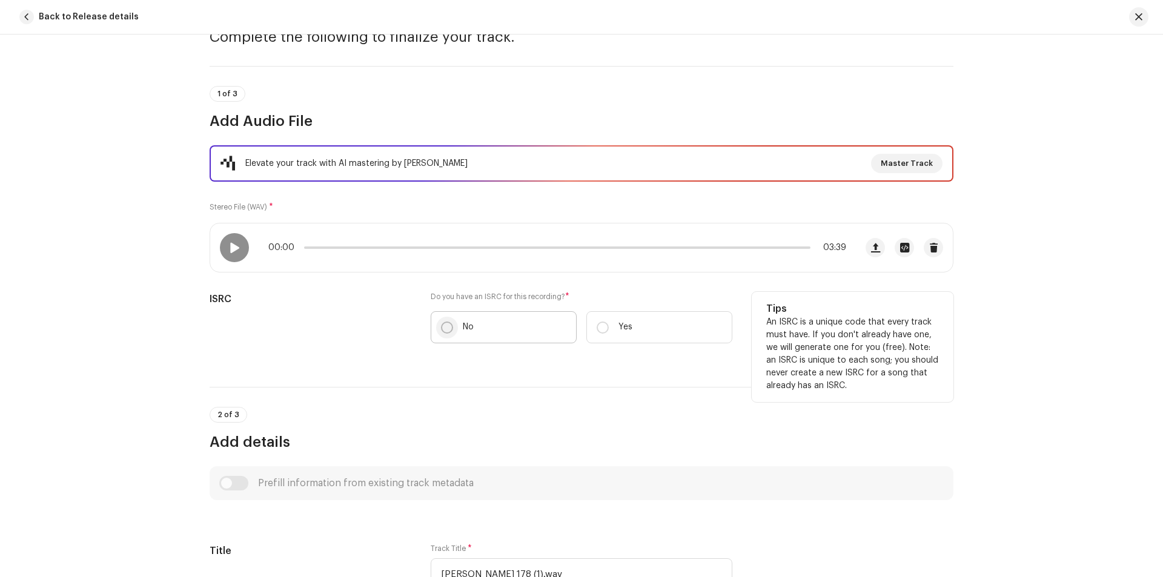
click at [442, 325] on input "No" at bounding box center [447, 328] width 12 height 12
radio input "true"
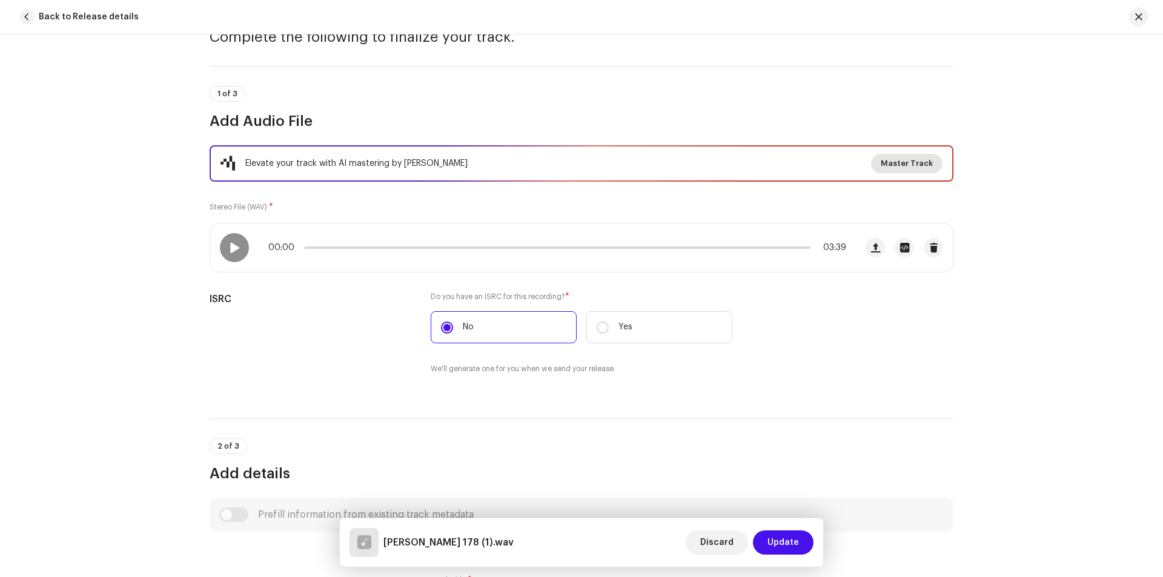
click at [902, 162] on span "Master Track" at bounding box center [907, 163] width 52 height 24
click at [869, 343] on div "Master Your Track with AI Experience the difference of professional-grade audio…" at bounding box center [581, 288] width 1163 height 577
click at [233, 247] on span at bounding box center [234, 248] width 10 height 10
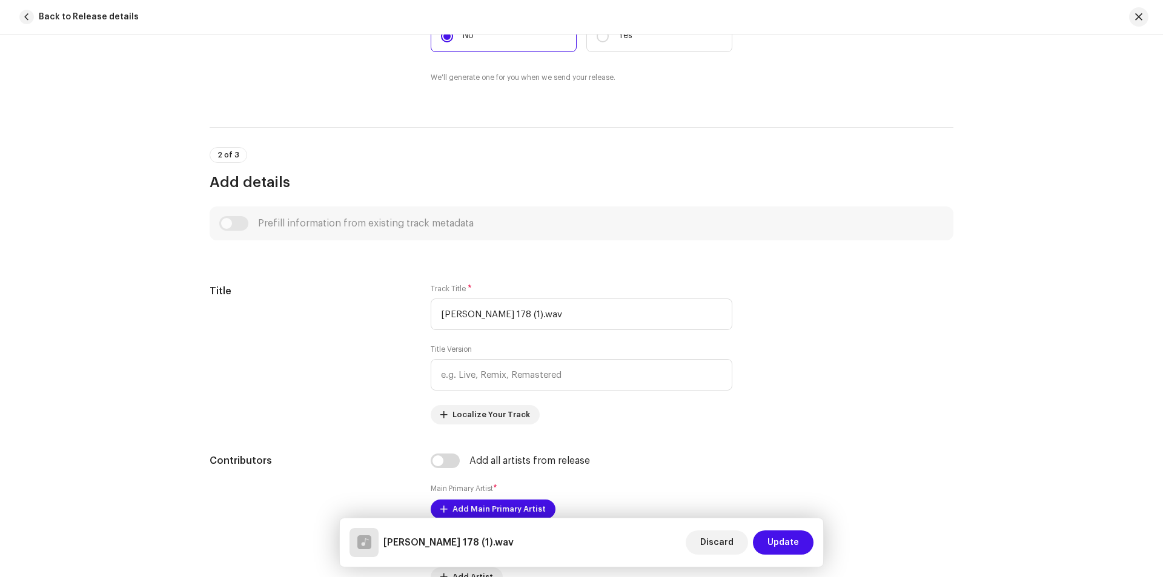
scroll to position [364, 0]
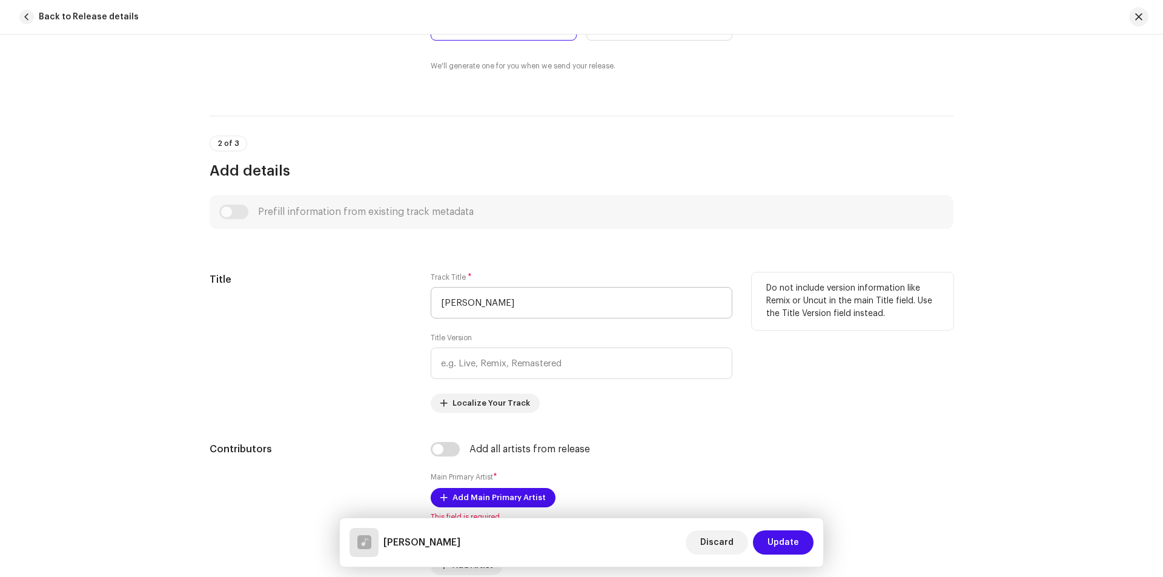
drag, startPoint x: 532, startPoint y: 301, endPoint x: 432, endPoint y: 302, distance: 100.0
click at [432, 302] on input "[PERSON_NAME]" at bounding box center [582, 303] width 302 height 32
click at [529, 311] on input "[PERSON_NAME]" at bounding box center [582, 303] width 302 height 32
click at [490, 301] on input "Hokhe De JAil Se" at bounding box center [582, 303] width 302 height 32
click at [541, 307] on input "Hokhe De Jail Se" at bounding box center [582, 303] width 302 height 32
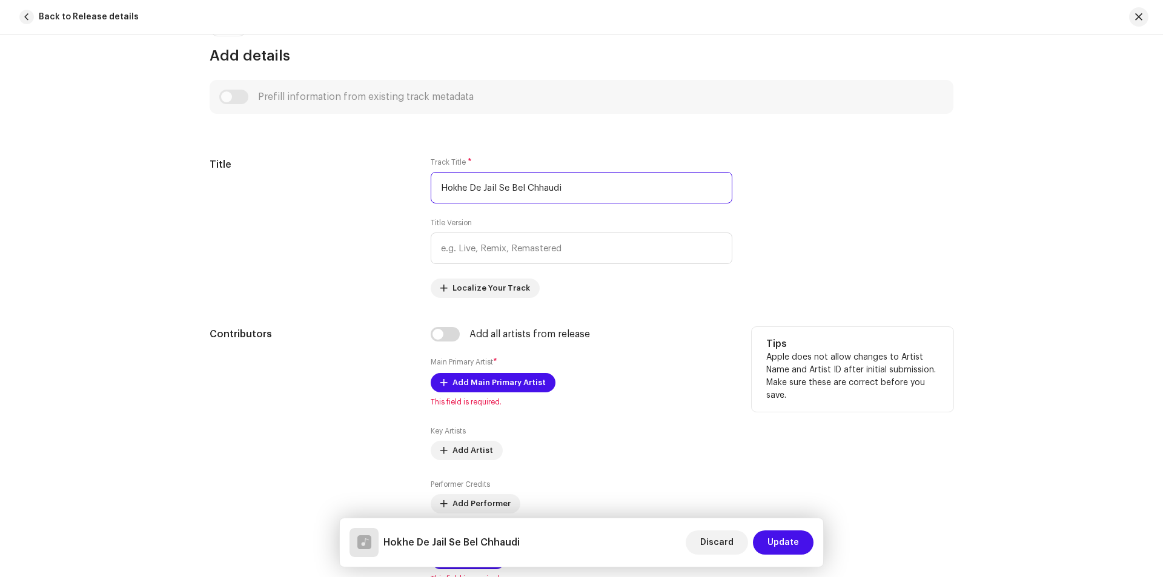
scroll to position [485, 0]
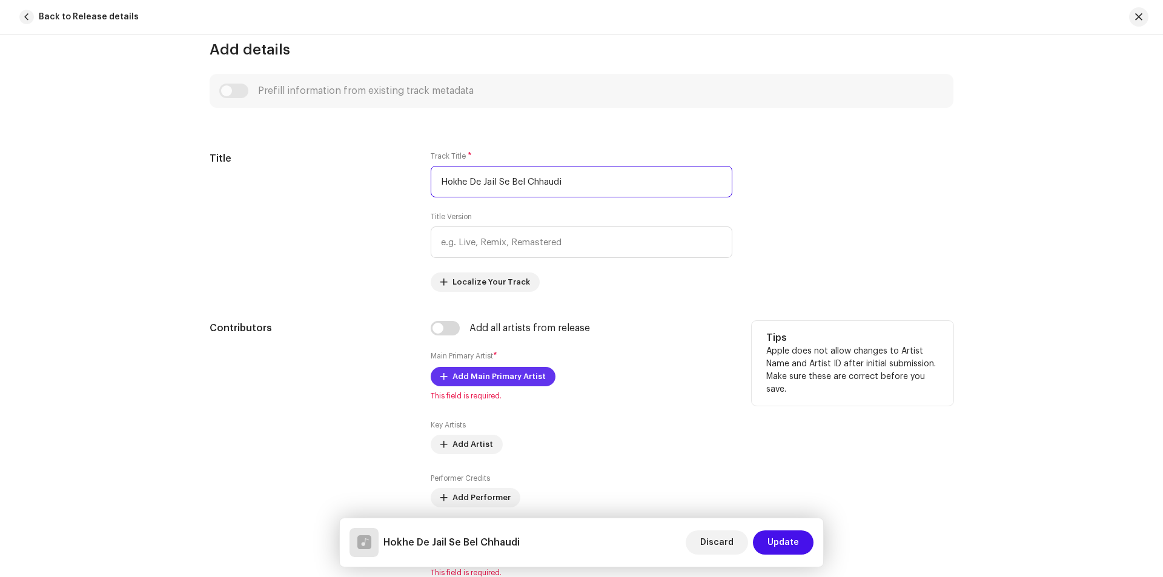
type input "Hokhe De Jail Se Bel Chhaudi"
click at [480, 383] on span "Add Main Primary Artist" at bounding box center [499, 377] width 93 height 24
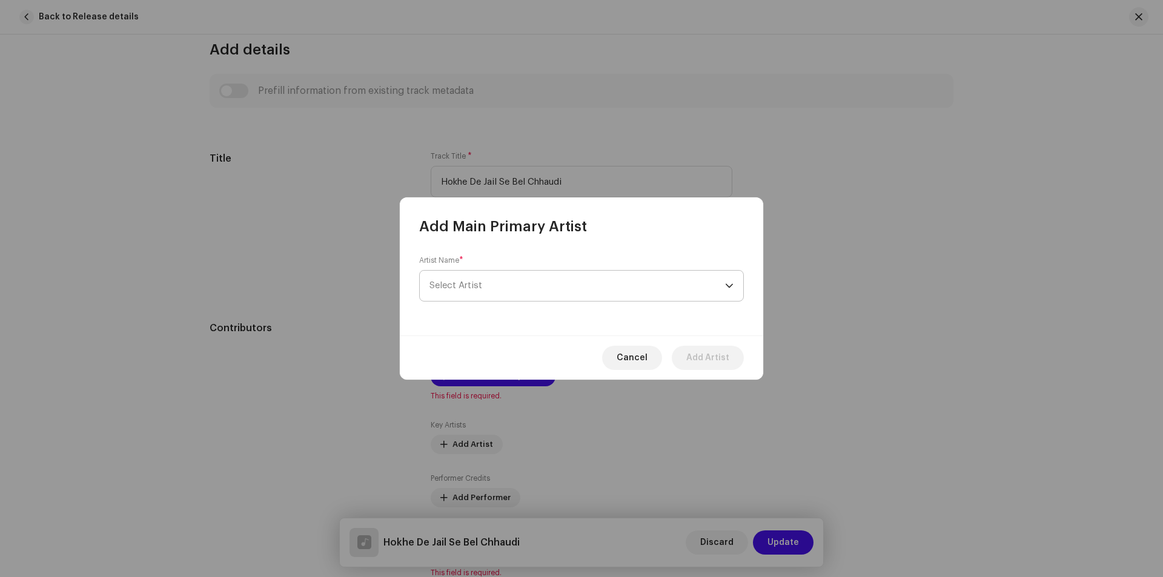
click at [480, 283] on span "Select Artist" at bounding box center [456, 285] width 53 height 9
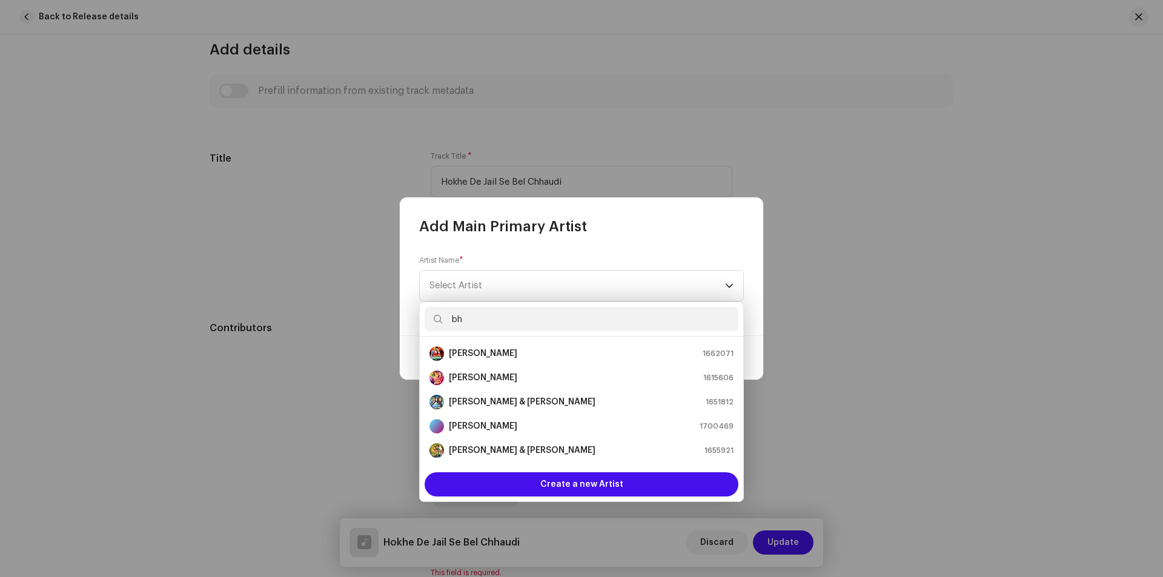
type input "bh"
click at [528, 427] on div "[PERSON_NAME] 1700469" at bounding box center [582, 426] width 304 height 15
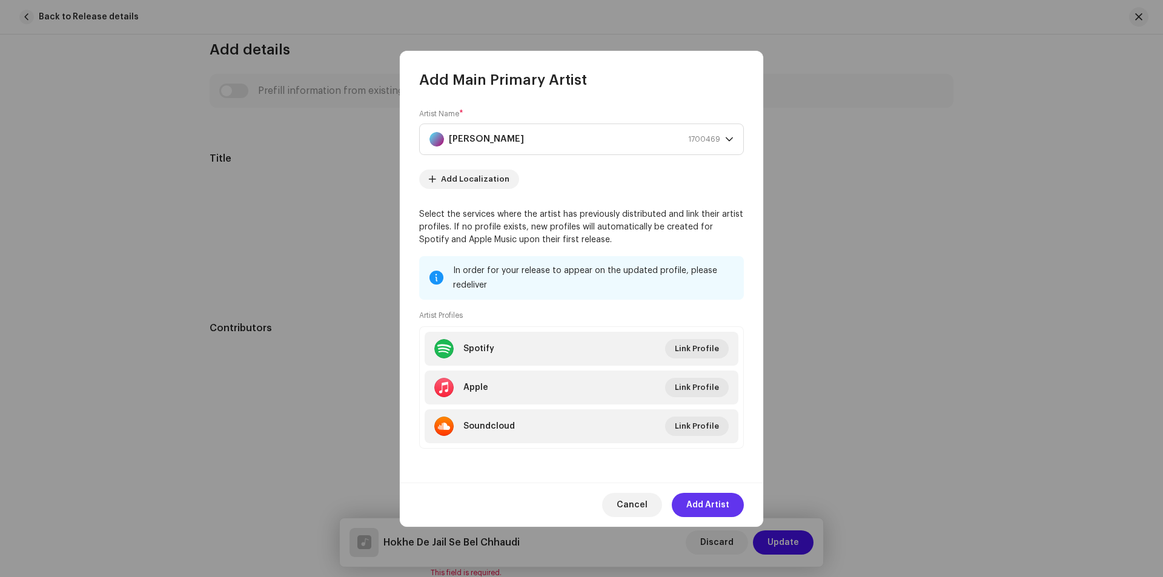
click at [717, 498] on span "Add Artist" at bounding box center [708, 505] width 43 height 24
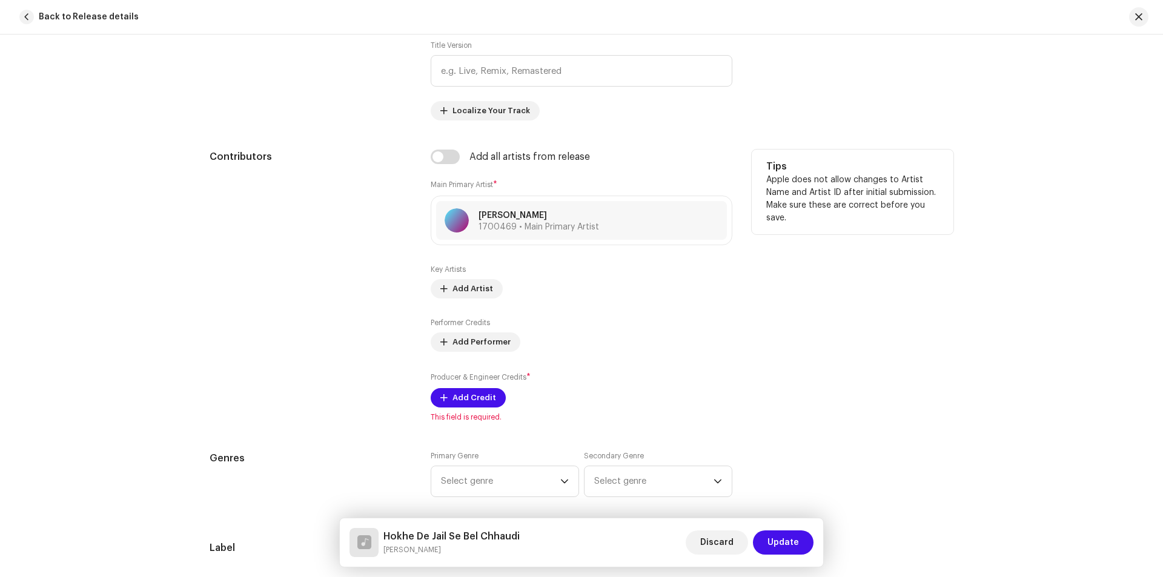
scroll to position [667, 0]
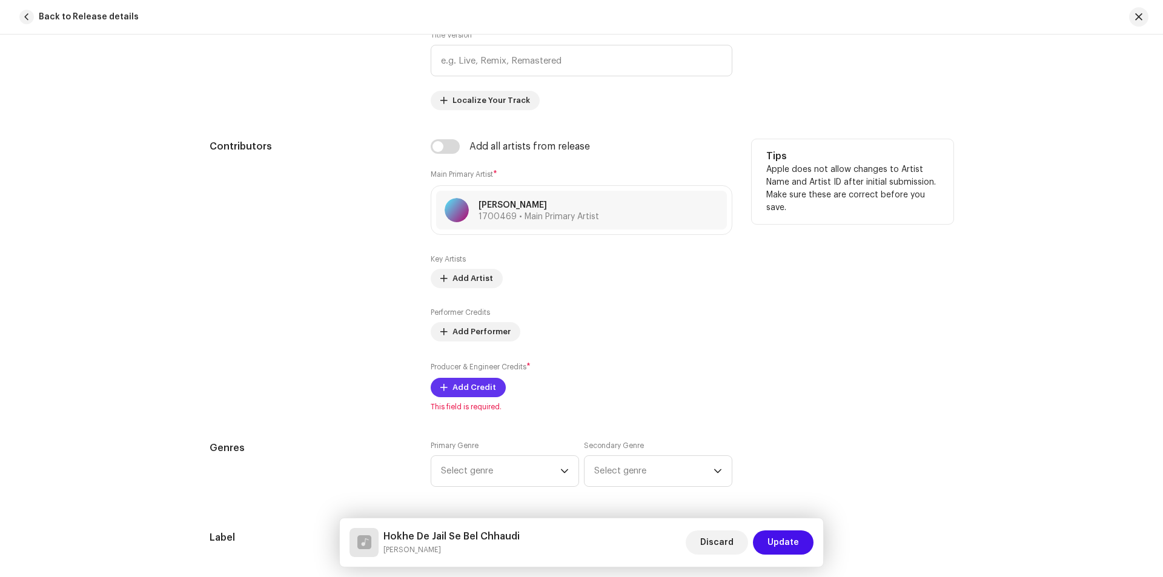
click at [468, 385] on span "Add Credit" at bounding box center [475, 388] width 44 height 24
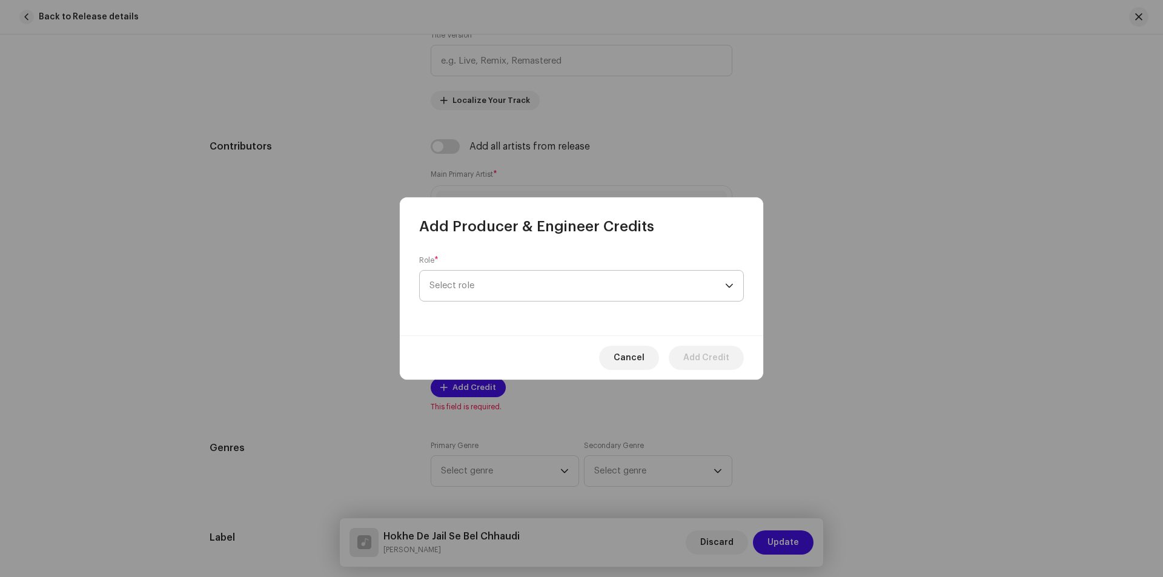
click at [468, 284] on span "Select role" at bounding box center [578, 286] width 296 height 30
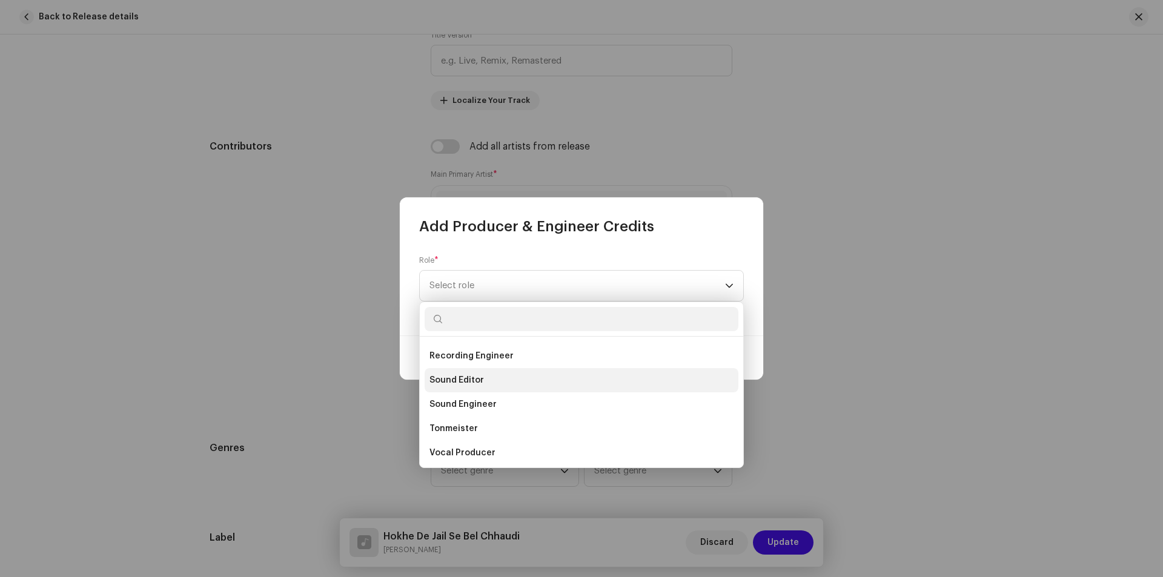
scroll to position [533, 0]
click at [487, 445] on span "Vocal Producer" at bounding box center [463, 451] width 66 height 12
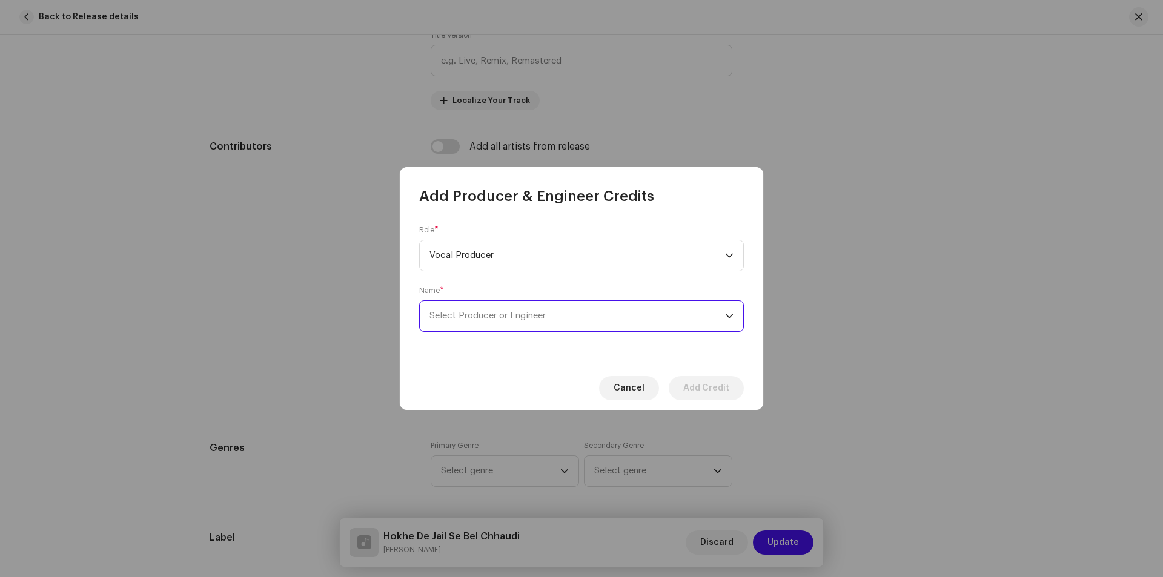
click at [524, 321] on span "Select Producer or Engineer" at bounding box center [578, 316] width 296 height 30
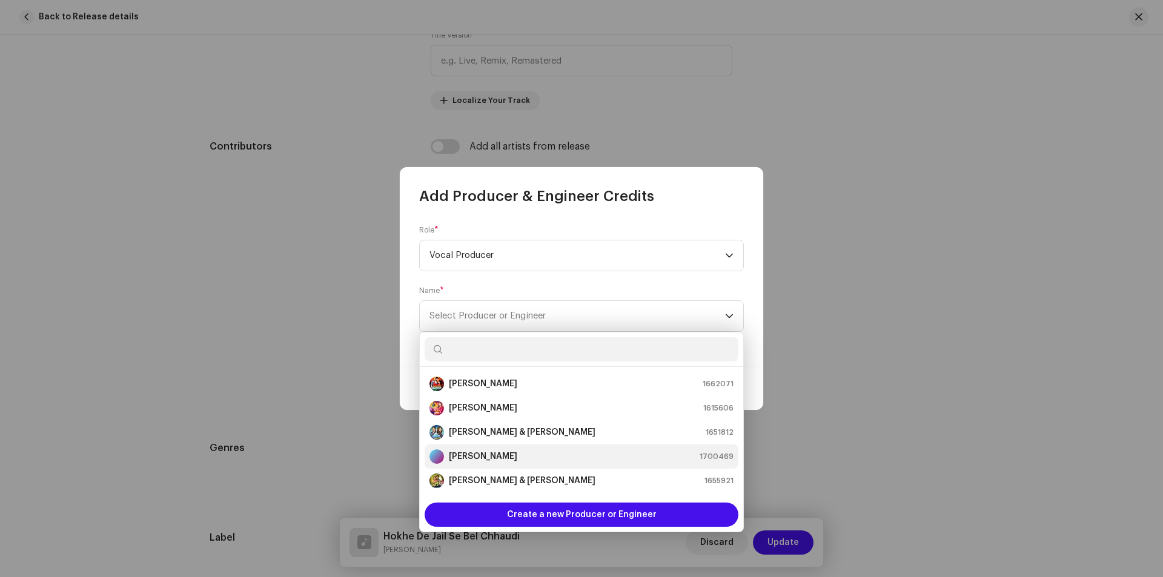
click at [510, 449] on li "[PERSON_NAME] 1700469" at bounding box center [582, 457] width 314 height 24
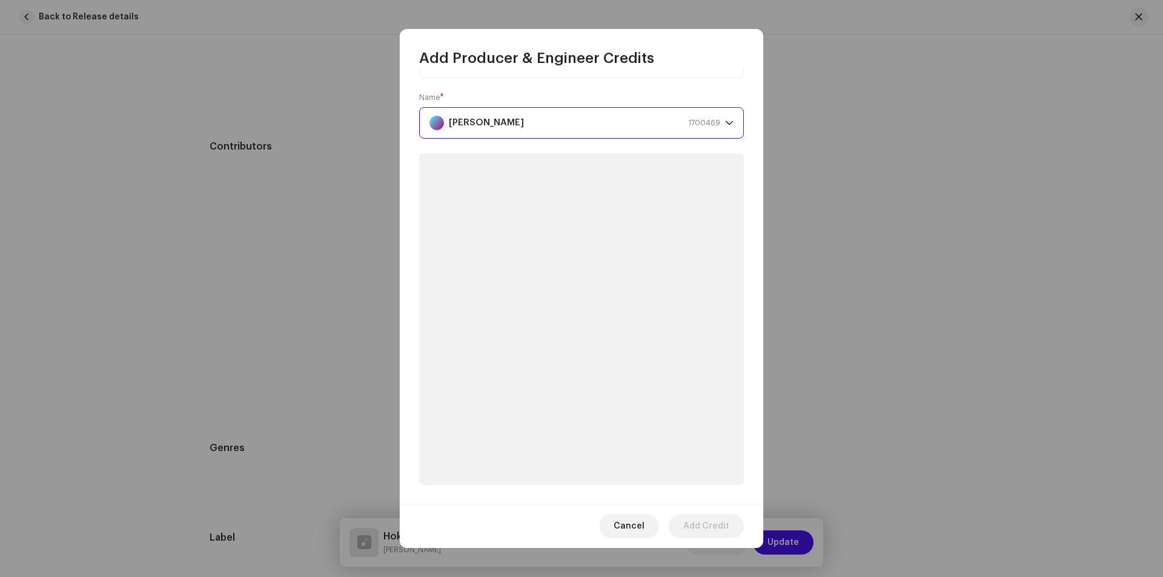
scroll to position [17, 0]
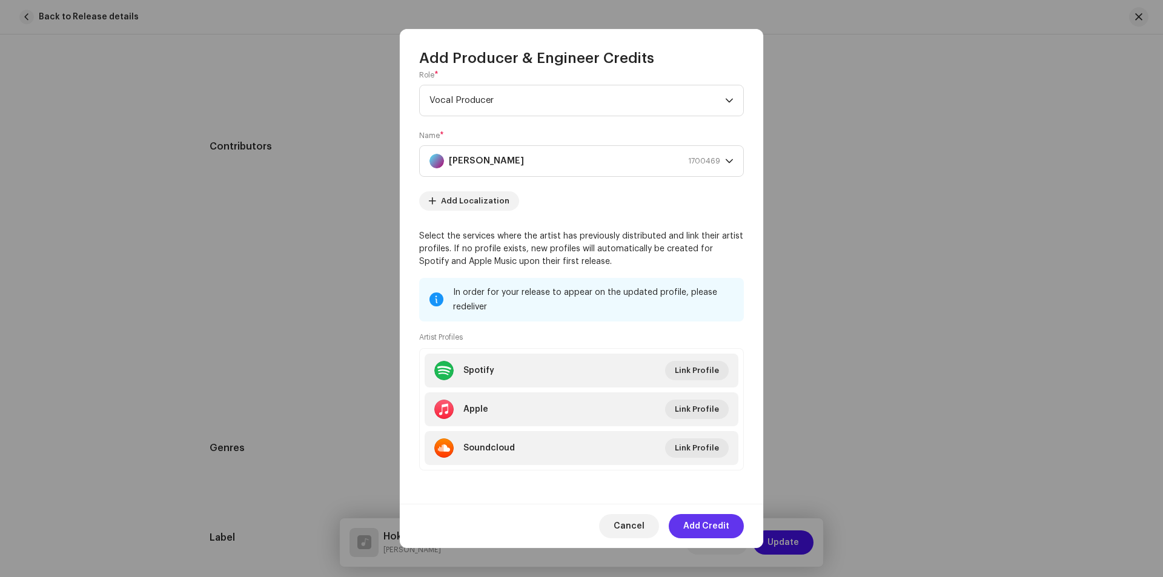
click at [708, 530] on span "Add Credit" at bounding box center [706, 526] width 46 height 24
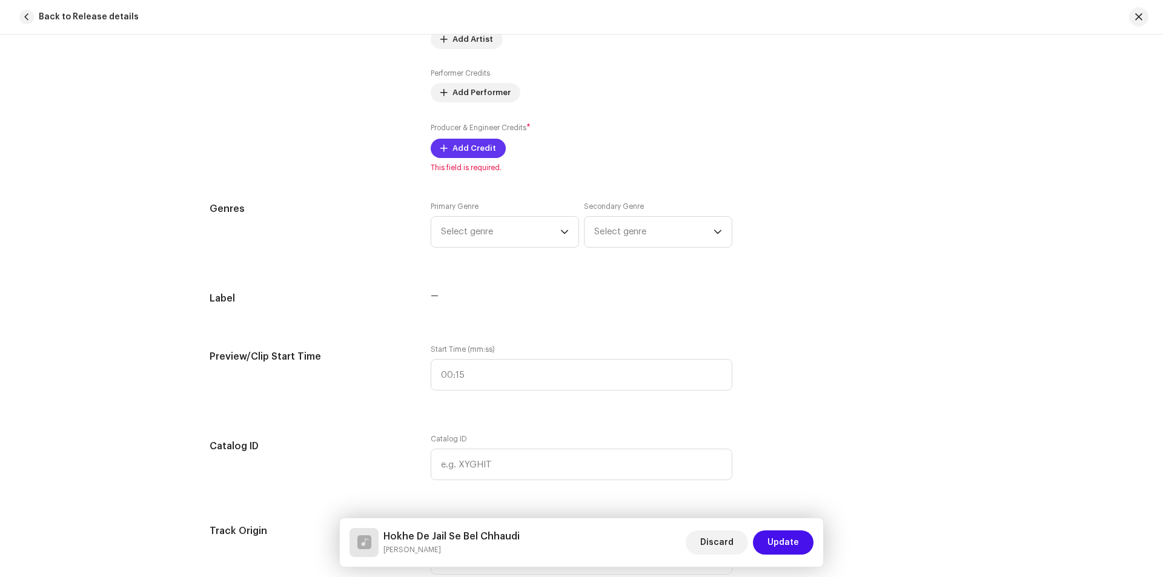
scroll to position [909, 0]
click at [438, 126] on small "Producer & Engineer Credits" at bounding box center [479, 124] width 96 height 7
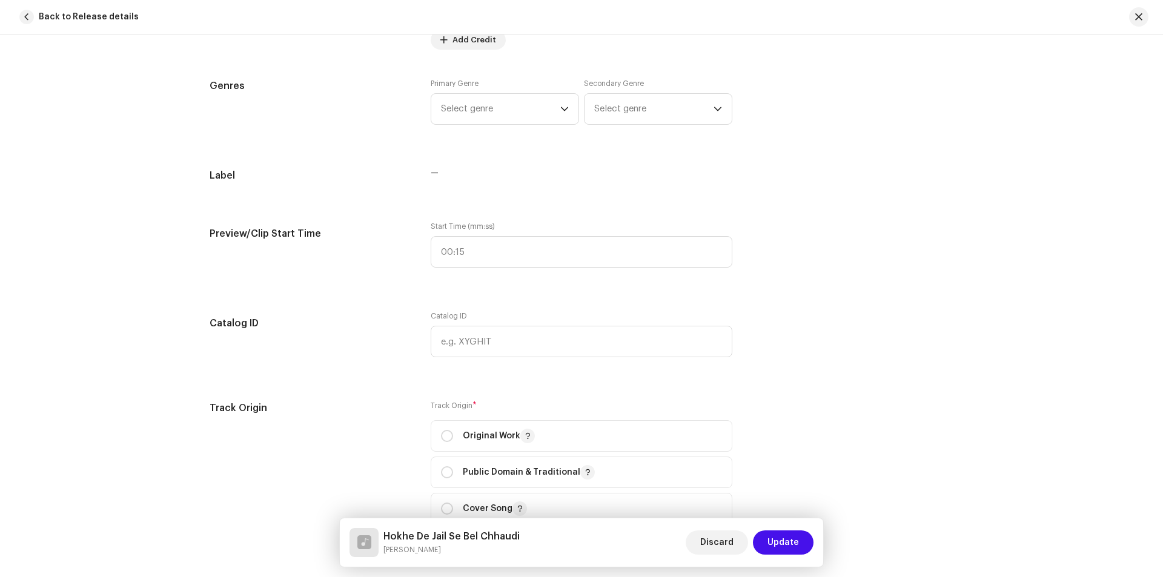
scroll to position [1091, 0]
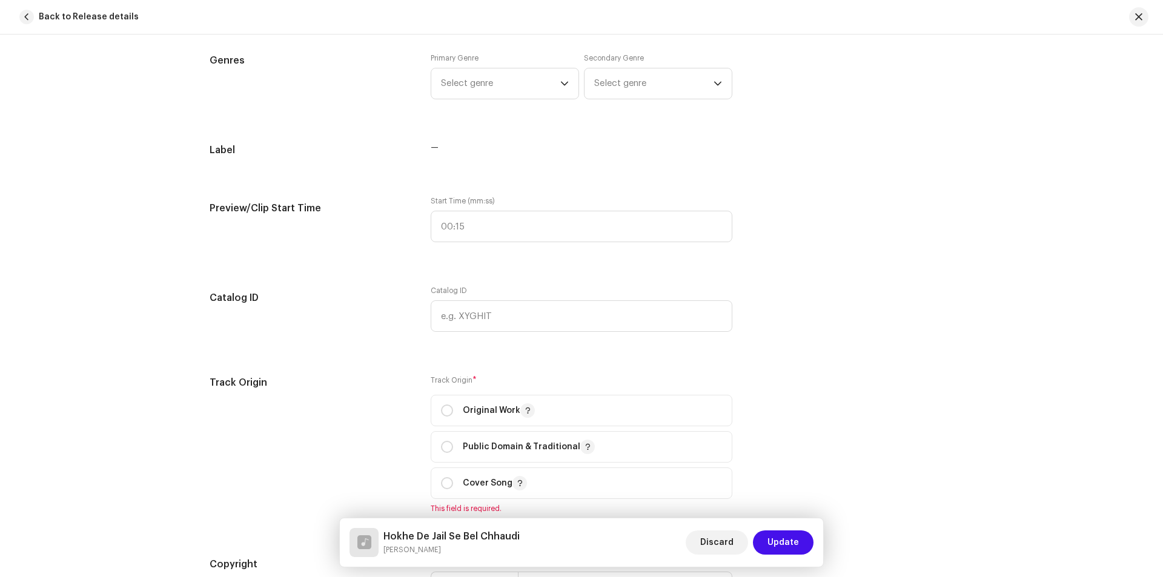
drag, startPoint x: 465, startPoint y: 84, endPoint x: 472, endPoint y: 99, distance: 16.5
click at [466, 84] on span "Select genre" at bounding box center [500, 83] width 119 height 30
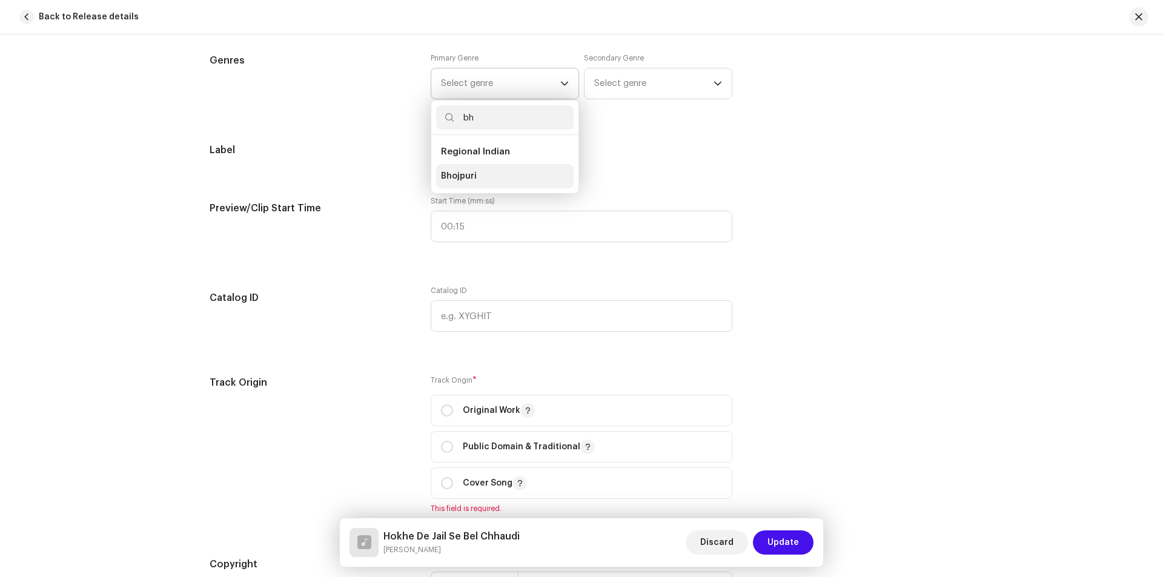
type input "bh"
click at [460, 169] on li "Bhojpuri" at bounding box center [505, 176] width 138 height 24
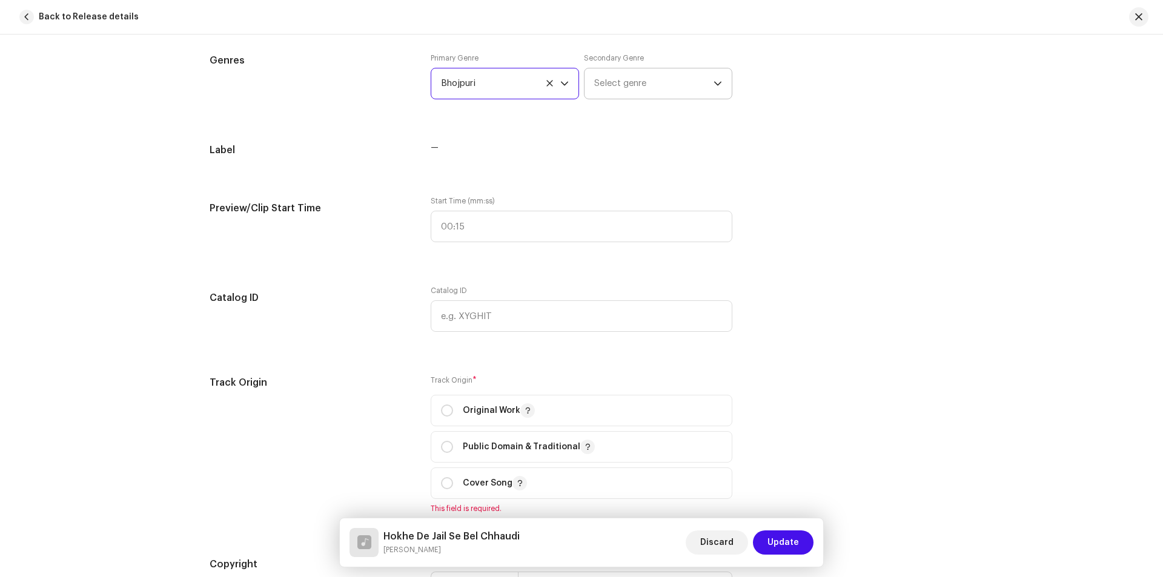
click at [610, 85] on span "Select genre" at bounding box center [653, 83] width 119 height 30
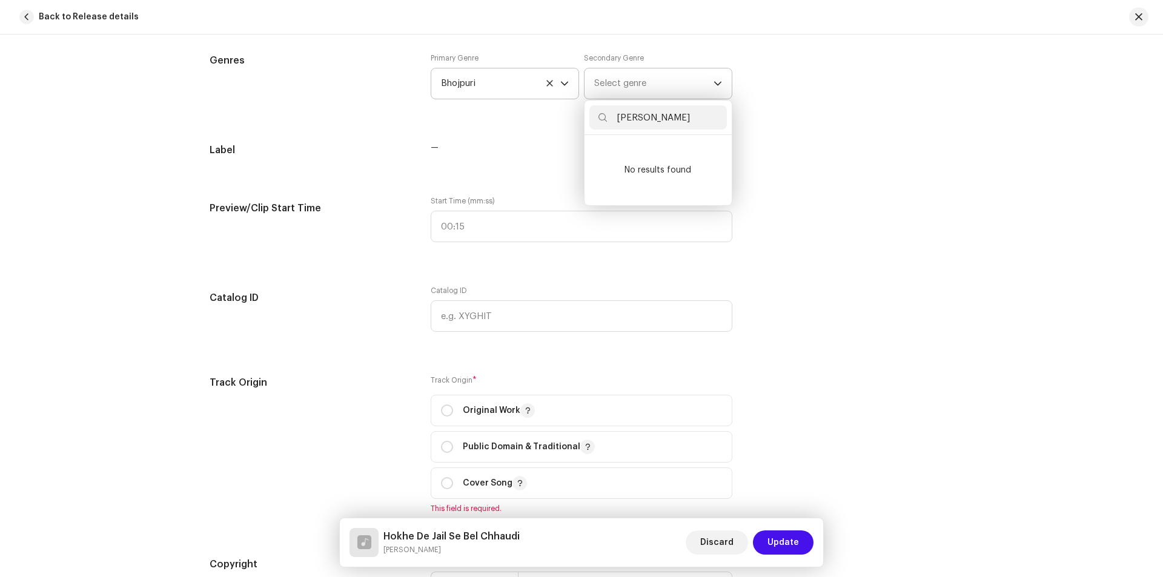
click at [616, 116] on input "jin" at bounding box center [659, 117] width 138 height 24
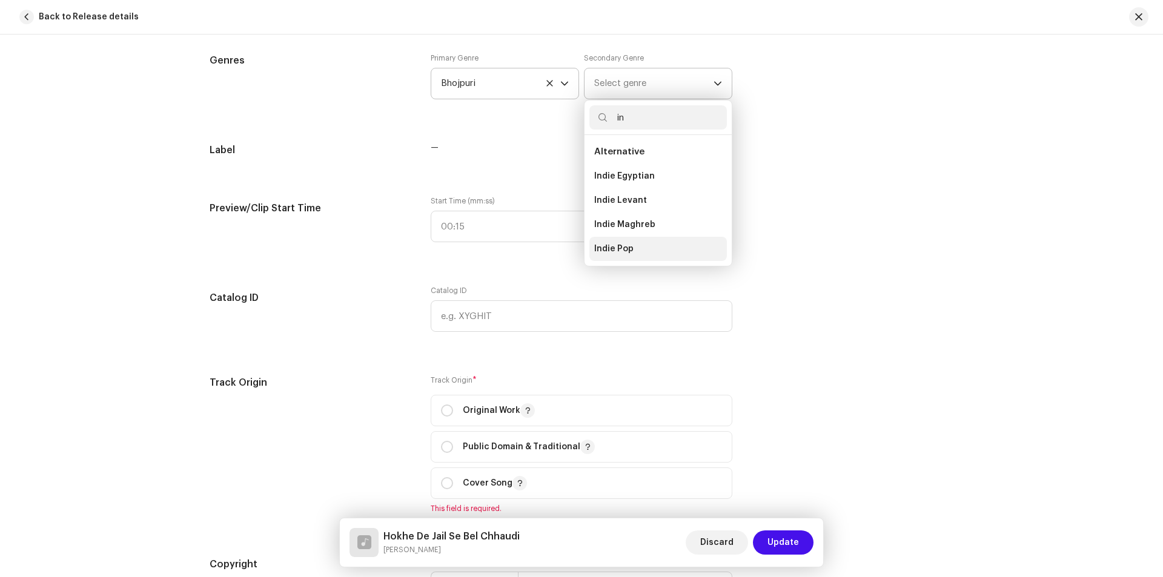
type input "in"
click at [660, 245] on li "Indie Pop" at bounding box center [659, 249] width 138 height 24
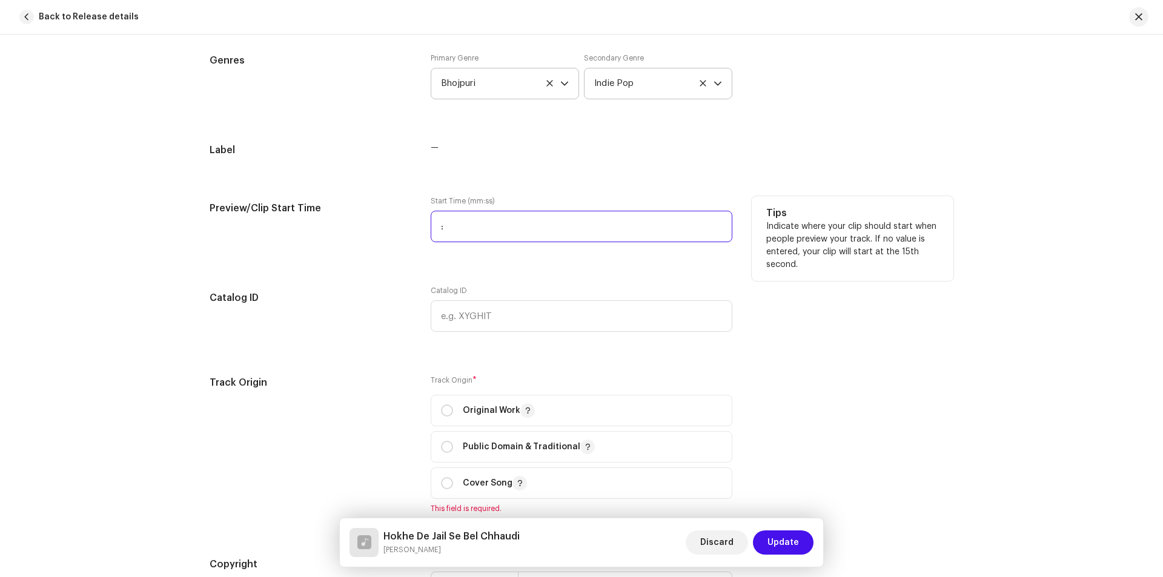
click at [497, 242] on input ":" at bounding box center [582, 227] width 302 height 32
type input "00:00"
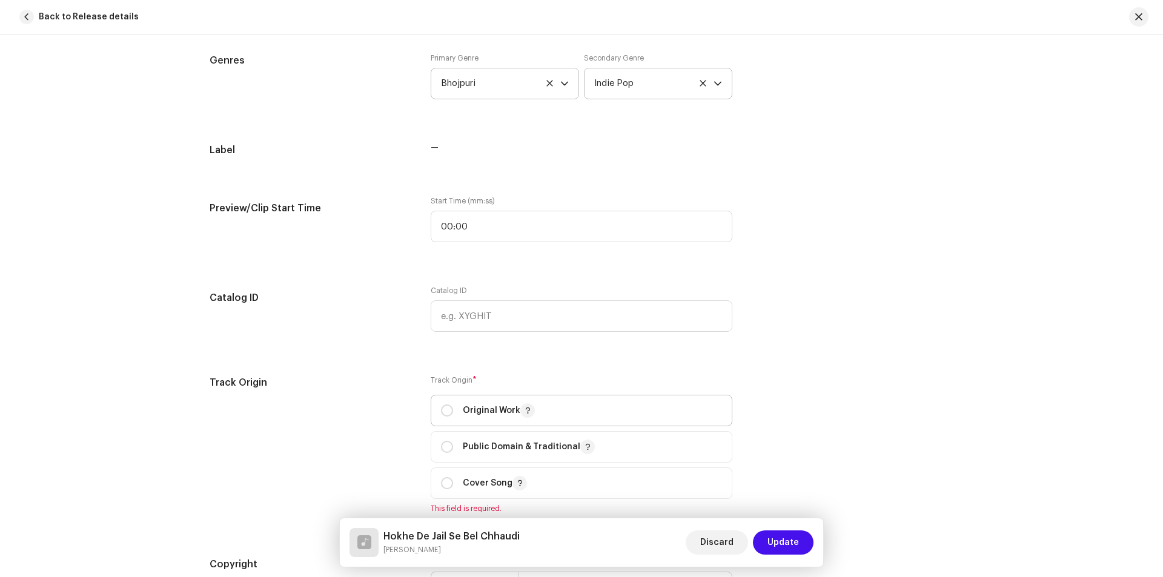
click at [494, 409] on p "Original Work" at bounding box center [499, 411] width 72 height 15
radio input "true"
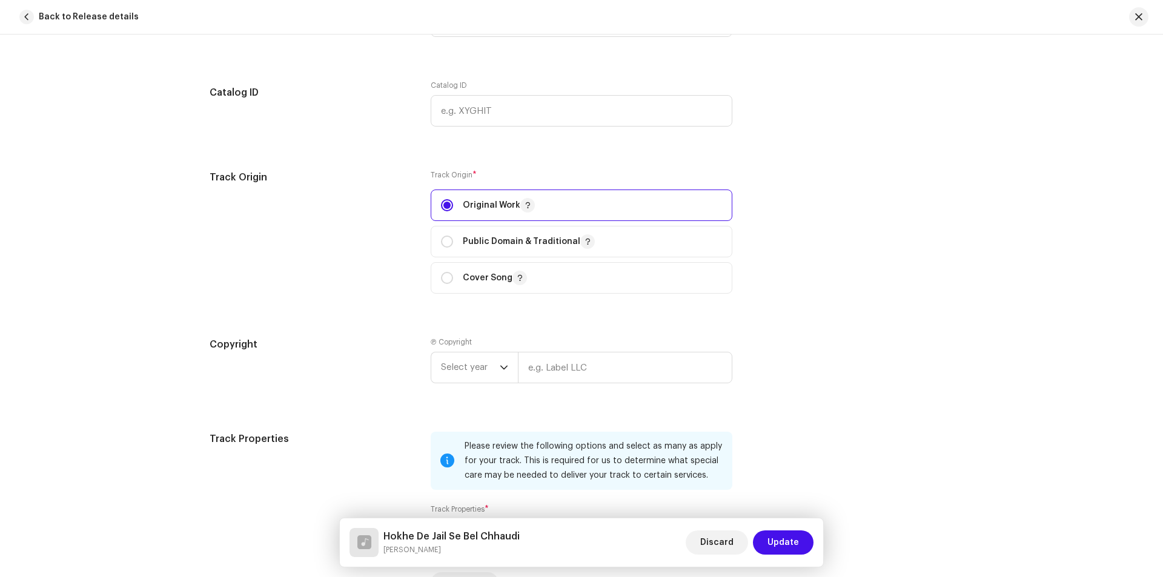
scroll to position [1333, 0]
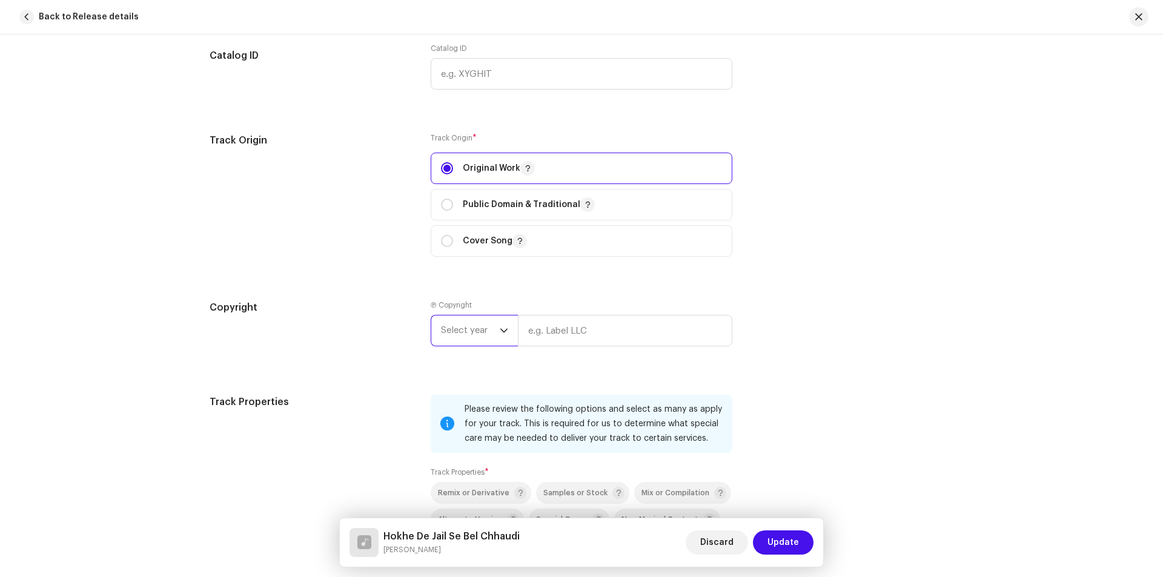
click at [468, 324] on span "Select year" at bounding box center [470, 331] width 59 height 30
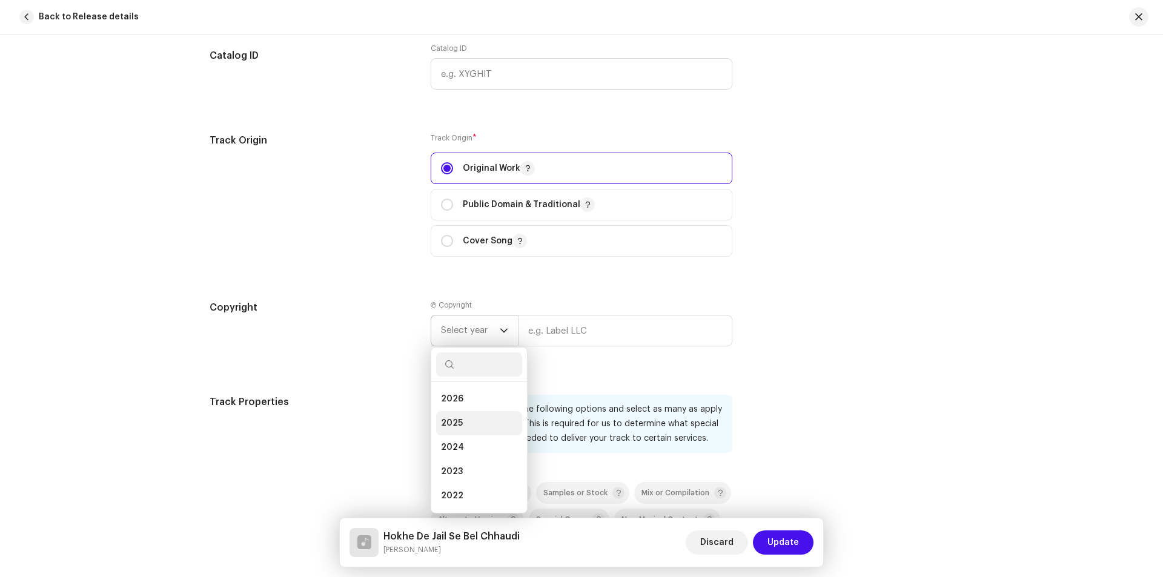
click at [462, 420] on li "2025" at bounding box center [479, 423] width 86 height 24
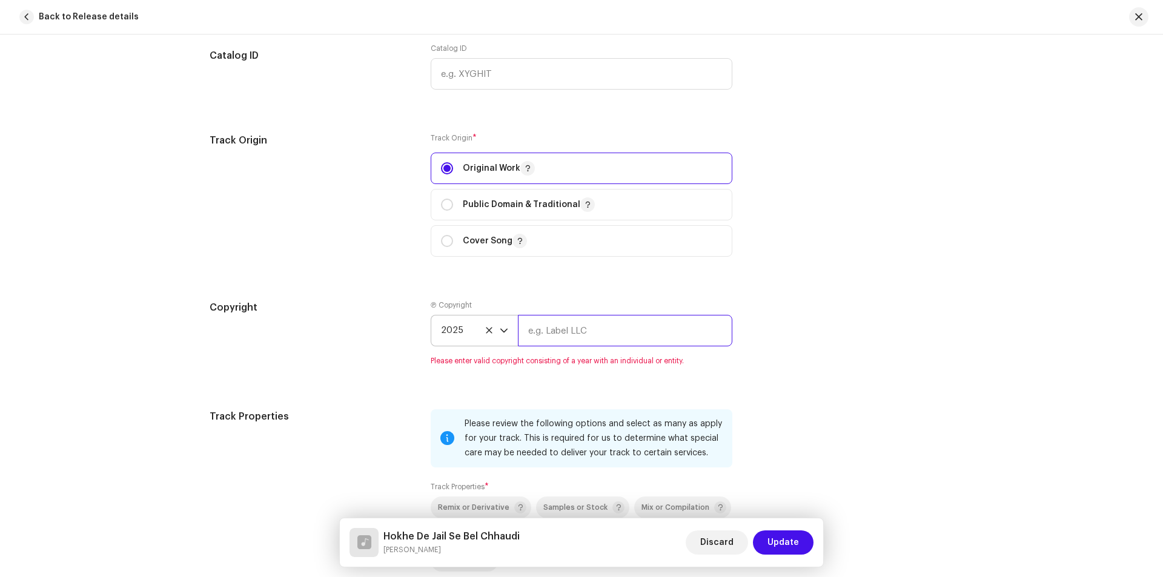
click at [567, 321] on input "text" at bounding box center [625, 331] width 214 height 32
type input "[PERSON_NAME] Films"
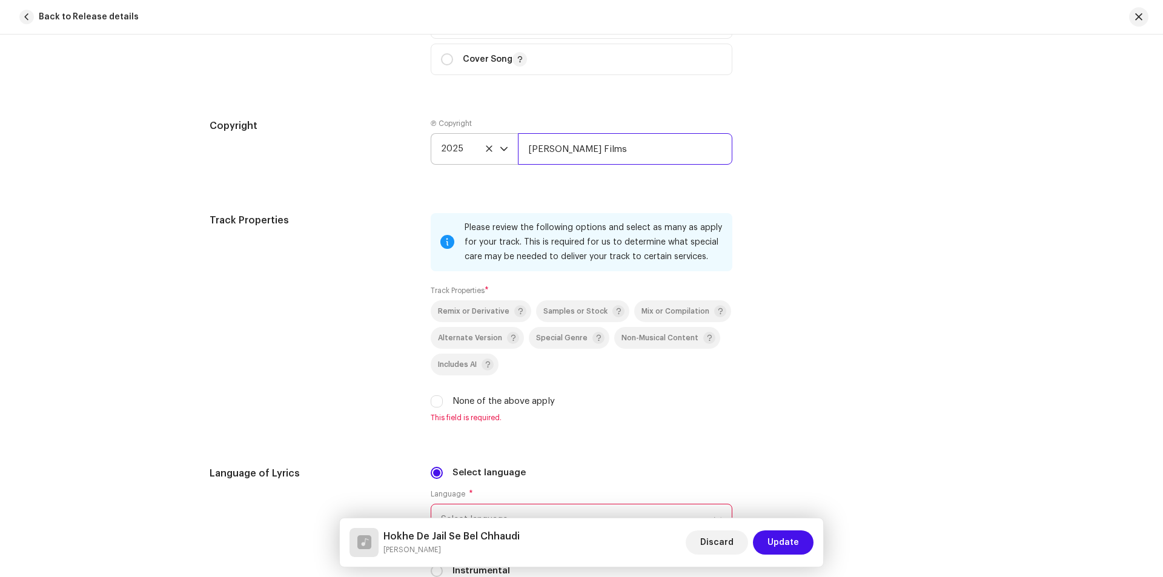
scroll to position [1636, 0]
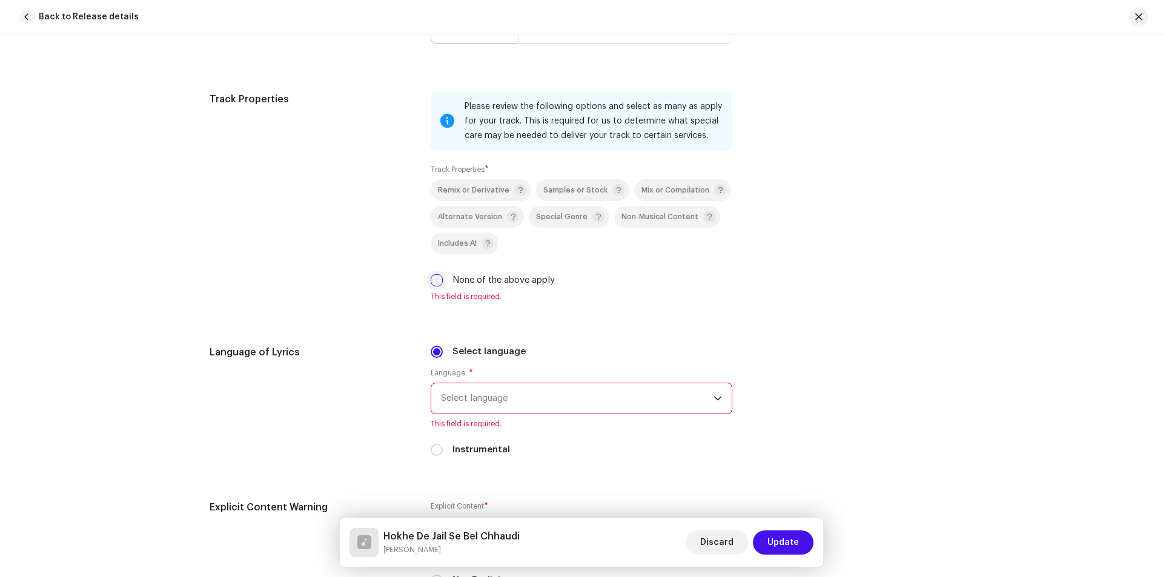
click at [432, 283] on input "None of the above apply" at bounding box center [437, 280] width 12 height 12
checkbox input "true"
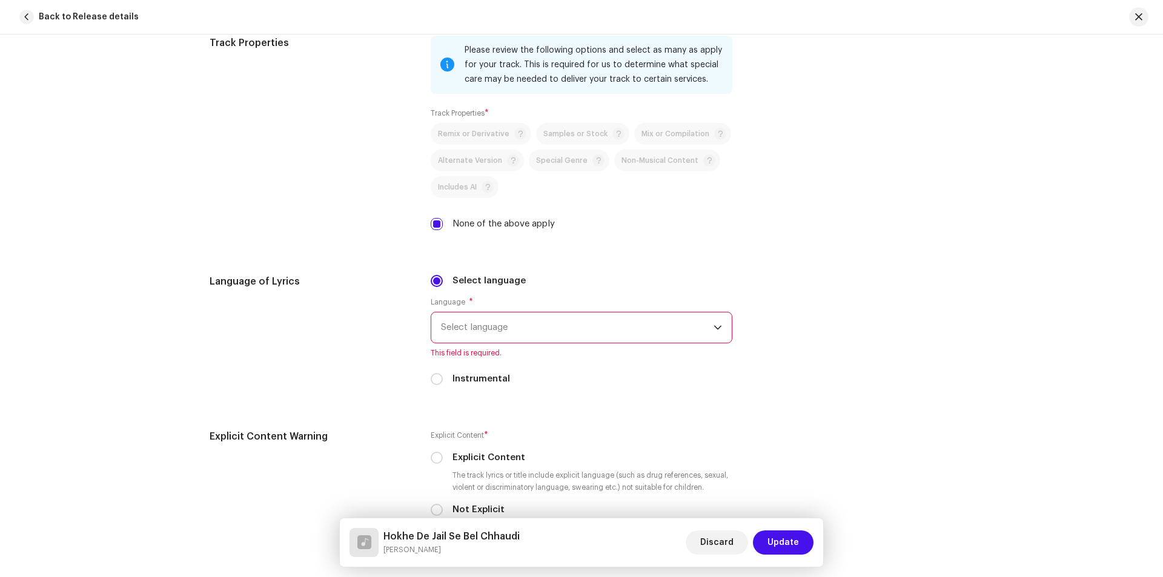
scroll to position [1818, 0]
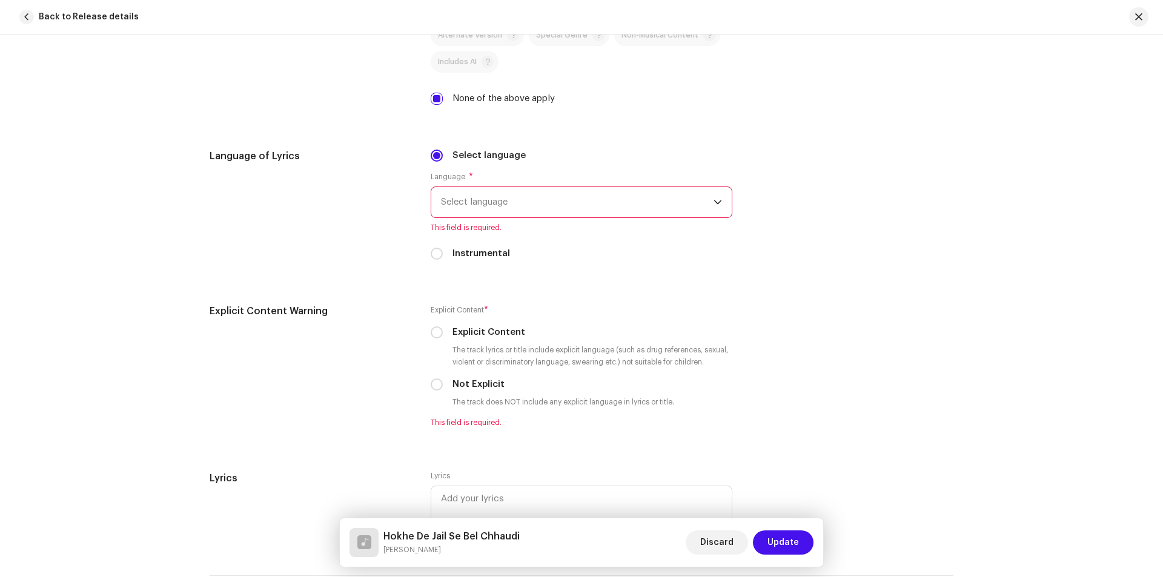
click at [468, 205] on span "Select language" at bounding box center [577, 202] width 273 height 30
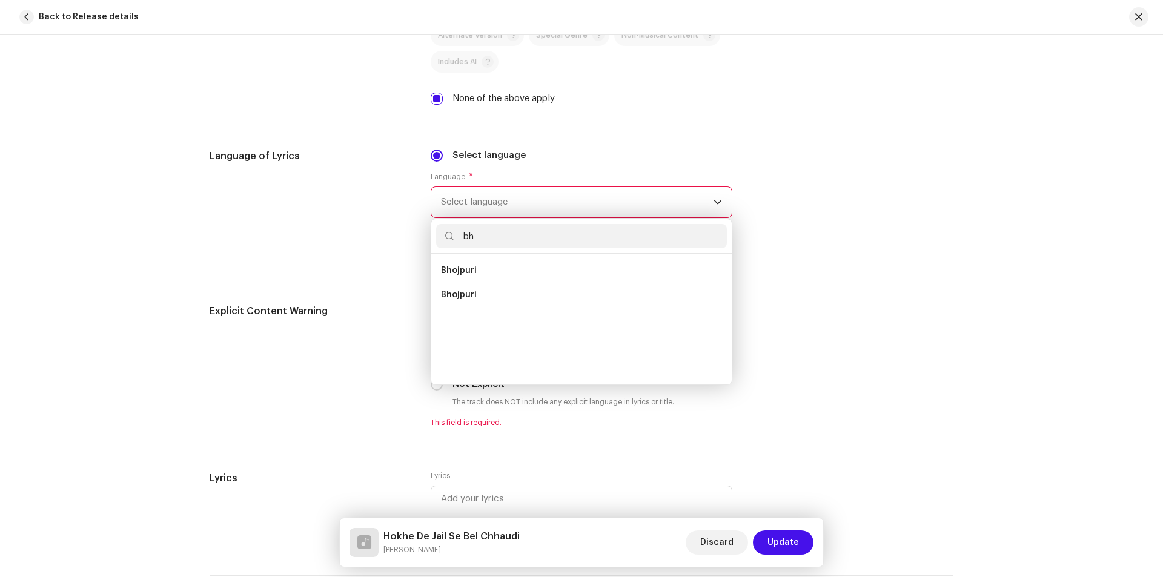
scroll to position [0, 0]
type input "bh"
click at [465, 290] on span "Bhojpuri" at bounding box center [459, 295] width 36 height 12
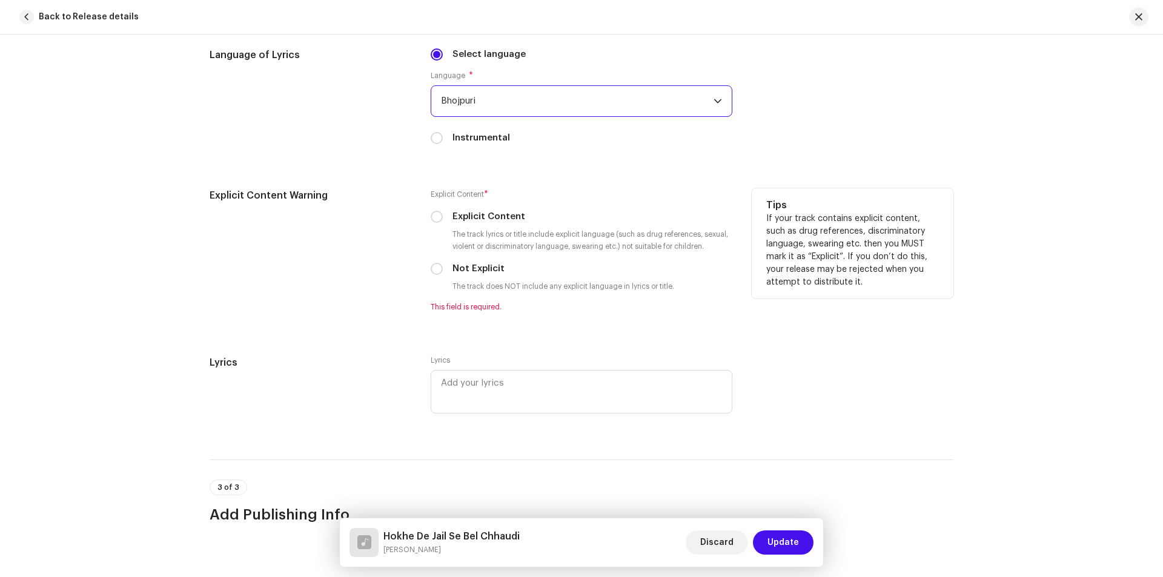
scroll to position [1939, 0]
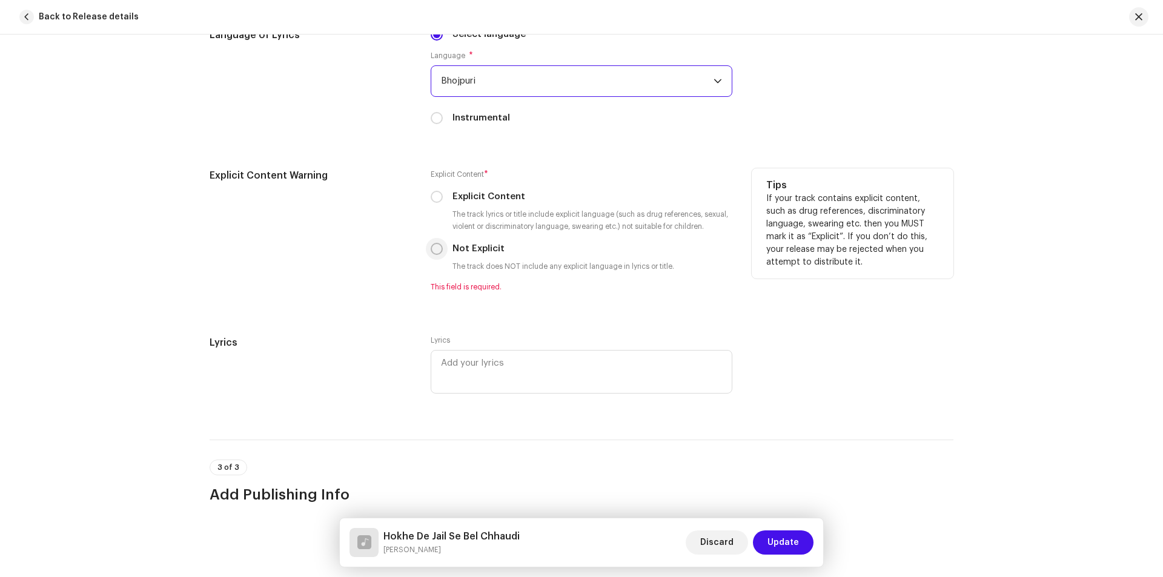
click at [431, 247] on input "Not Explicit" at bounding box center [437, 249] width 12 height 12
radio input "true"
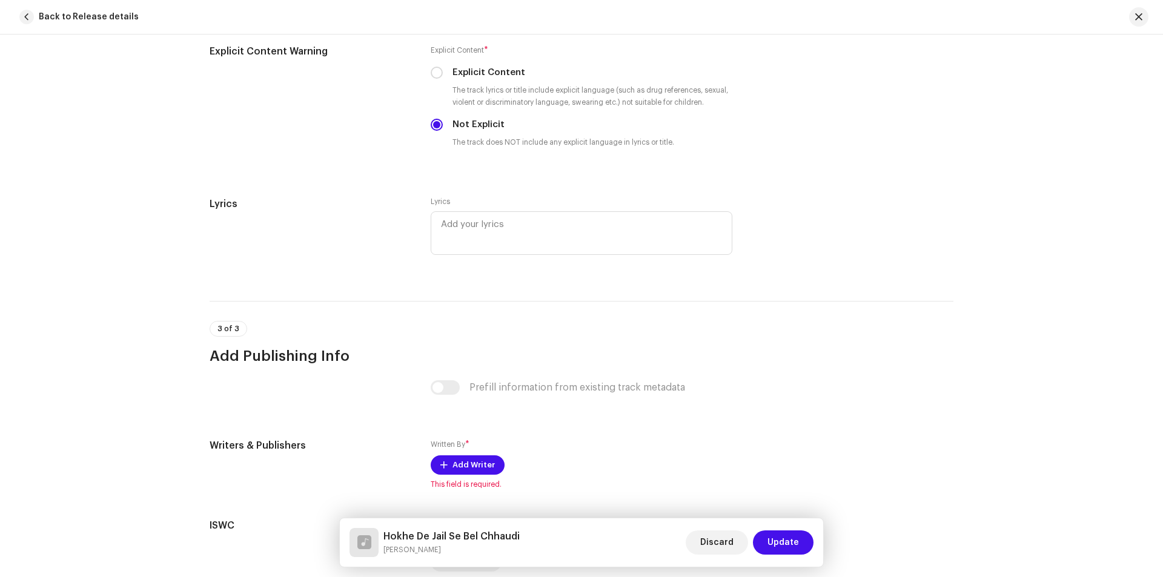
scroll to position [2174, 0]
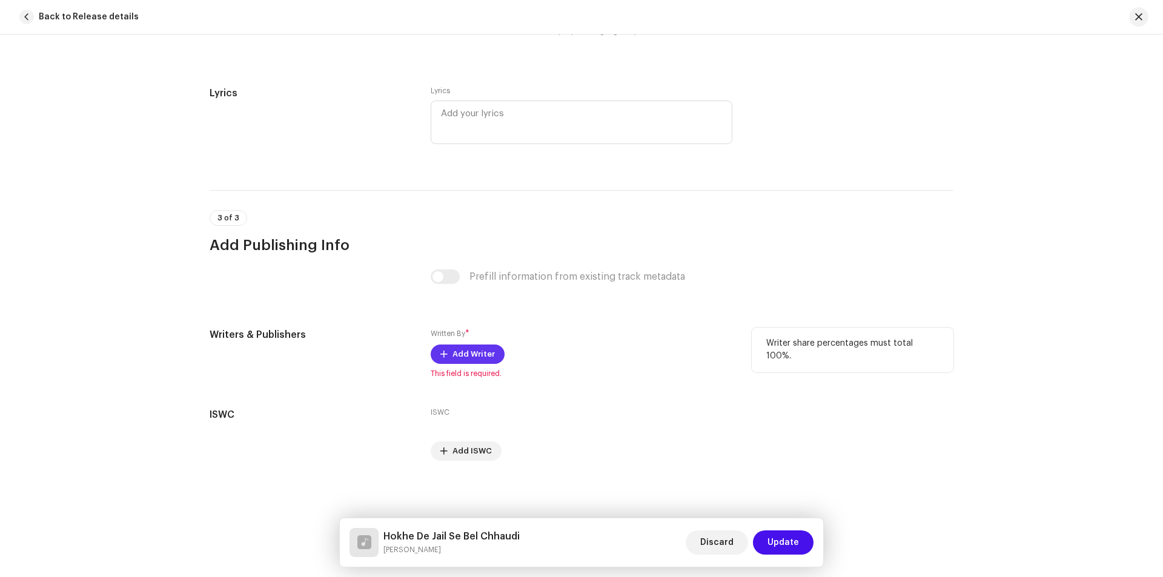
click at [460, 354] on span "Add Writer" at bounding box center [474, 354] width 42 height 24
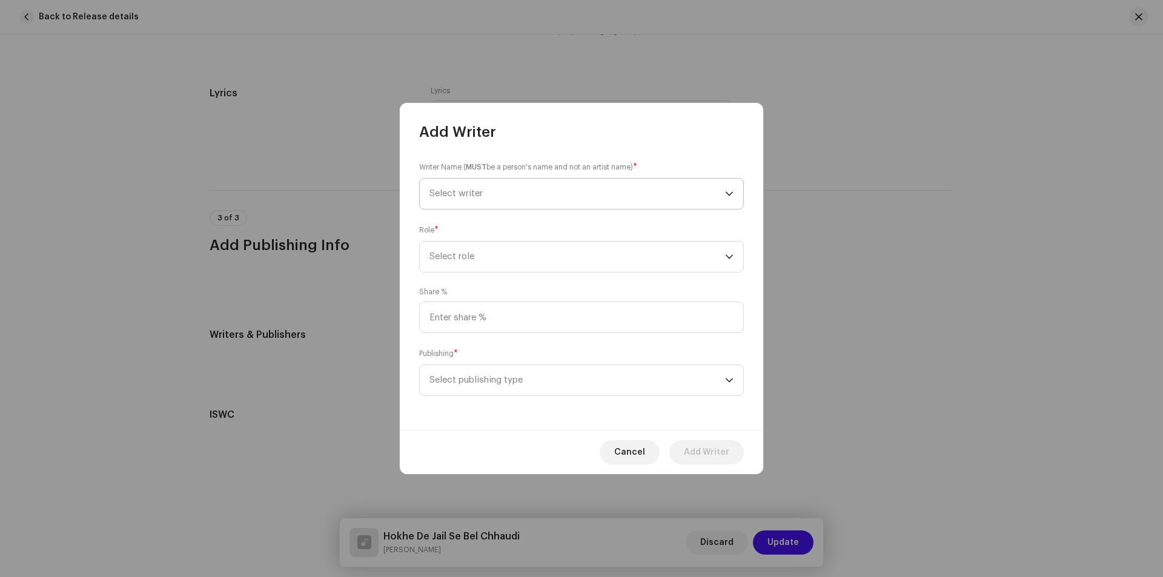
click at [474, 196] on span "Select writer" at bounding box center [456, 193] width 53 height 9
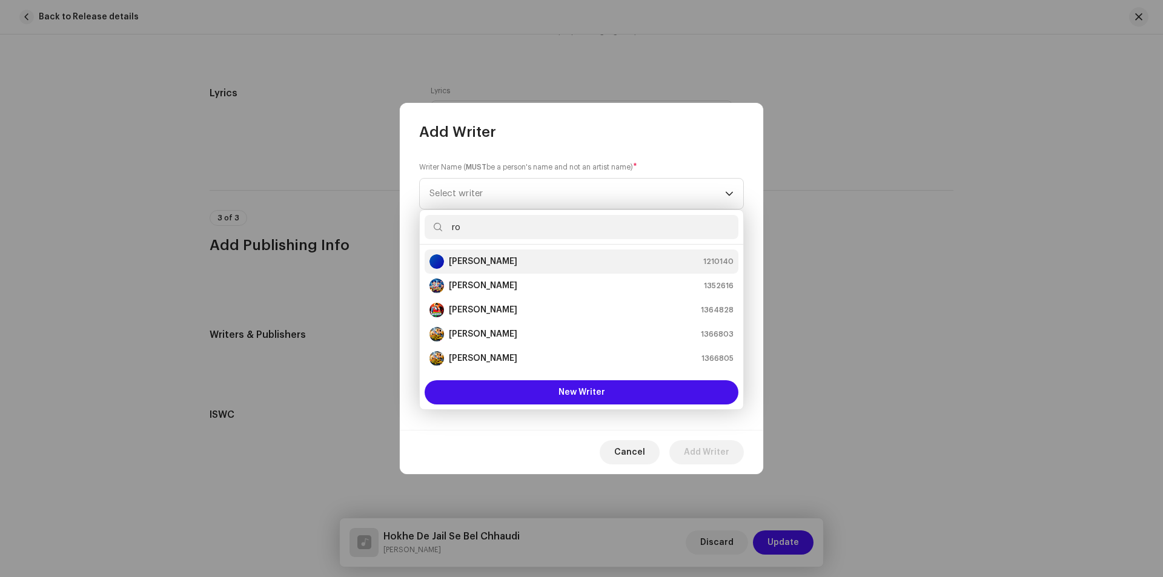
type input "ro"
click at [483, 266] on strong "[PERSON_NAME]" at bounding box center [483, 262] width 68 height 12
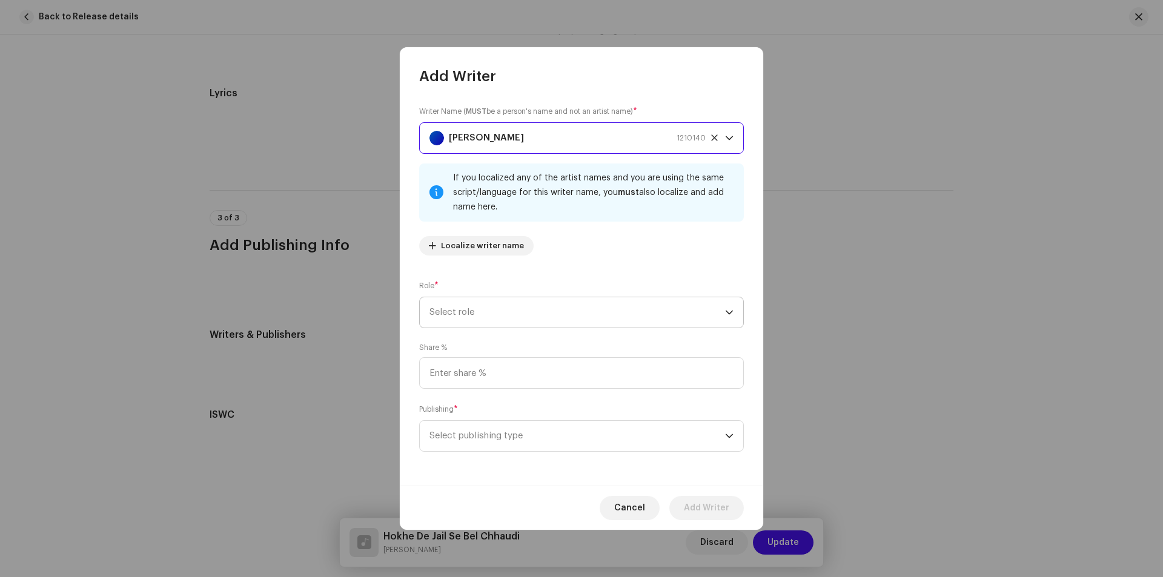
click at [495, 316] on span "Select role" at bounding box center [578, 313] width 296 height 30
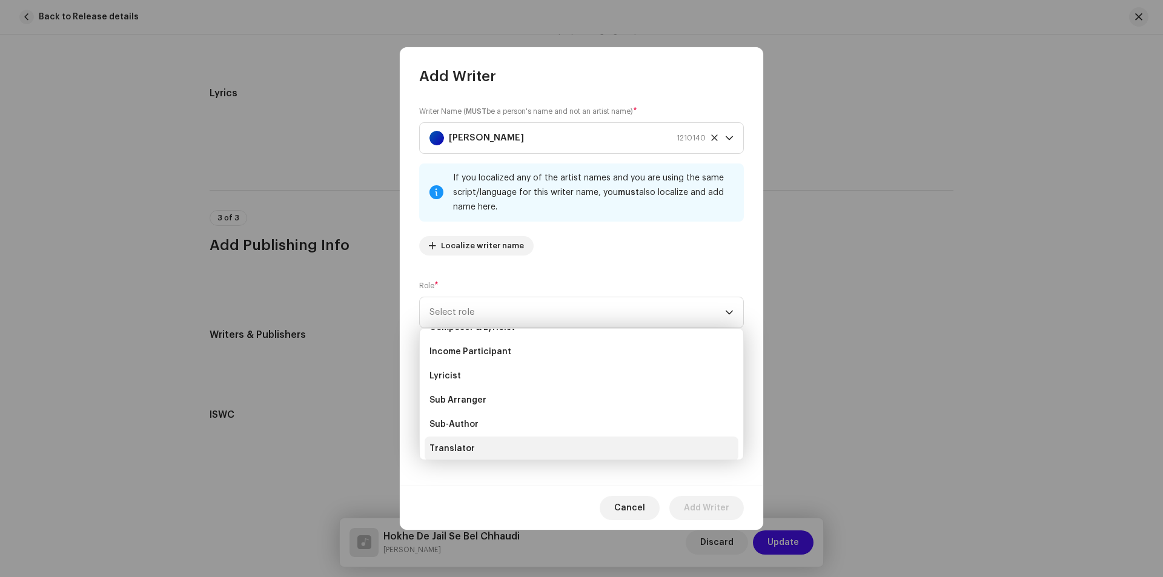
scroll to position [121, 0]
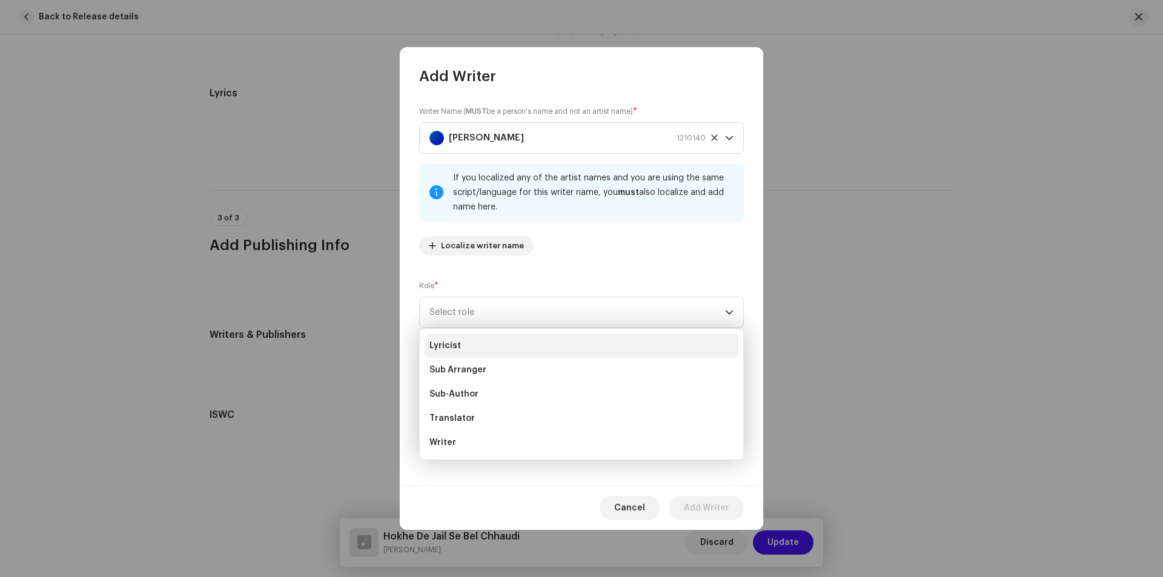
click at [454, 344] on span "Lyricist" at bounding box center [446, 346] width 32 height 12
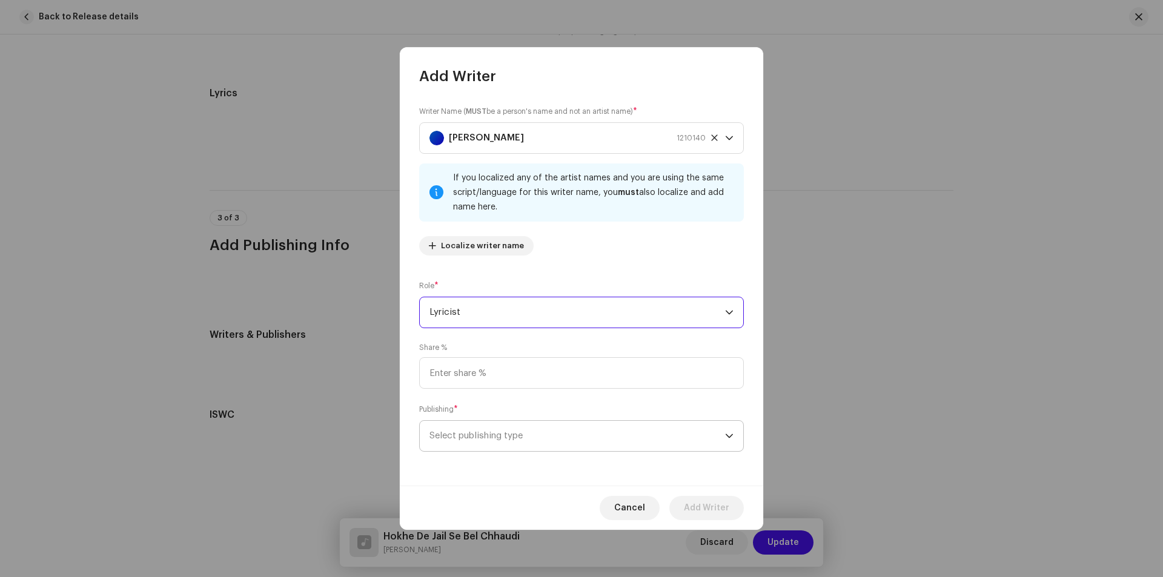
click at [545, 439] on span "Select publishing type" at bounding box center [578, 436] width 296 height 30
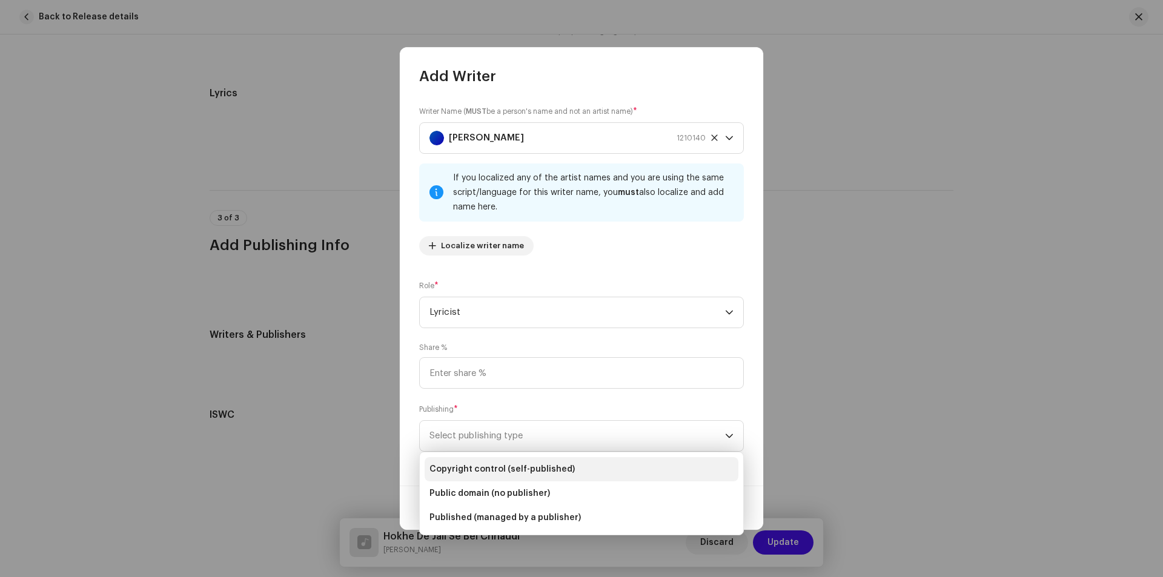
click at [524, 457] on li "Copyright control (self-published)" at bounding box center [582, 469] width 314 height 24
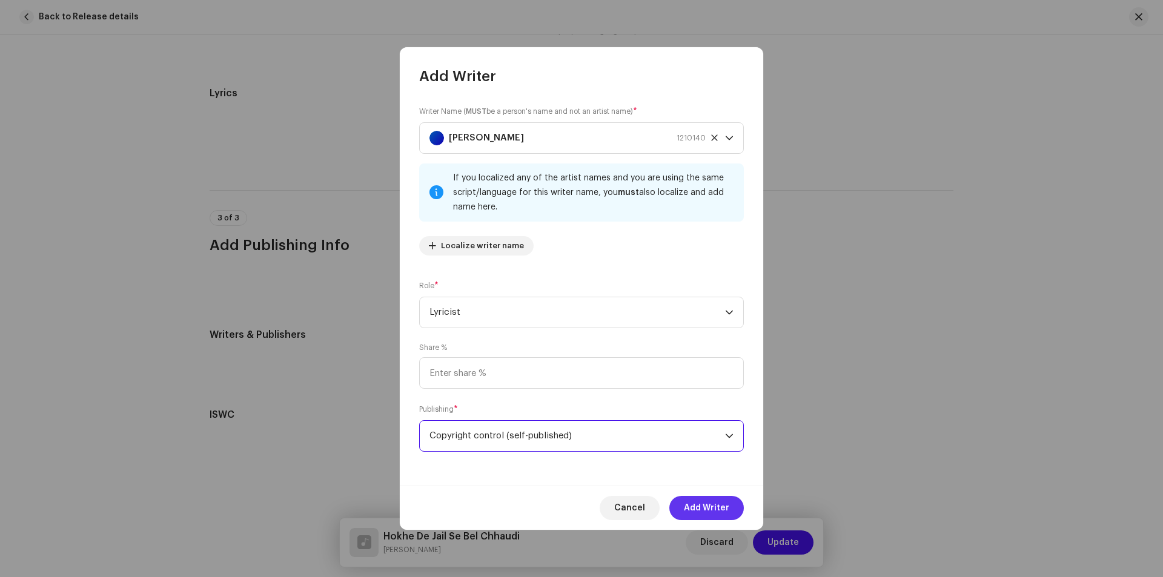
click at [706, 506] on span "Add Writer" at bounding box center [706, 508] width 45 height 24
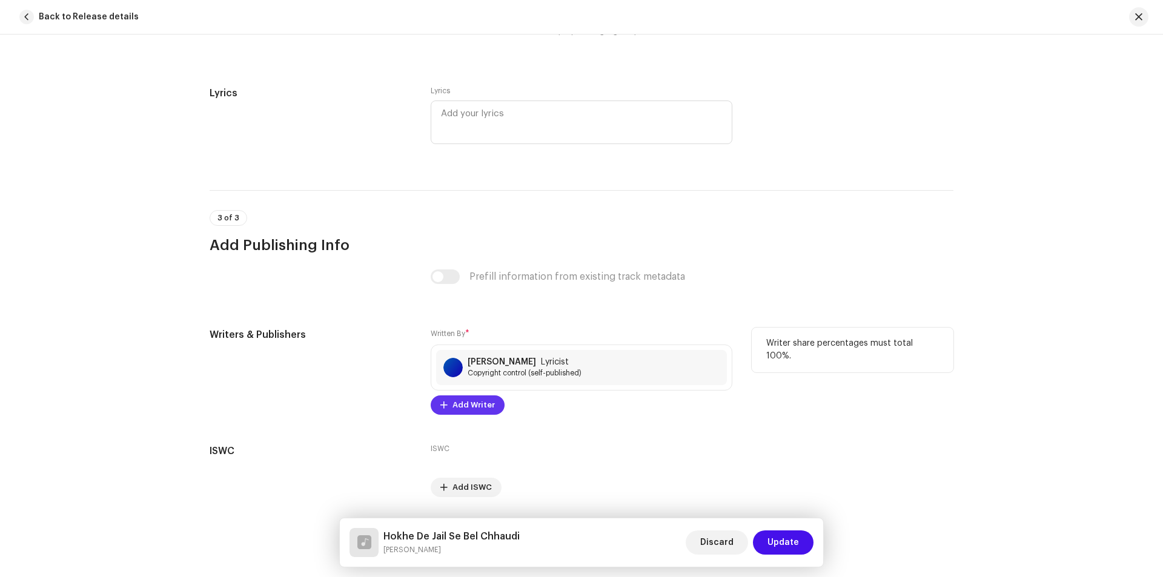
click at [468, 407] on span "Add Writer" at bounding box center [474, 405] width 42 height 24
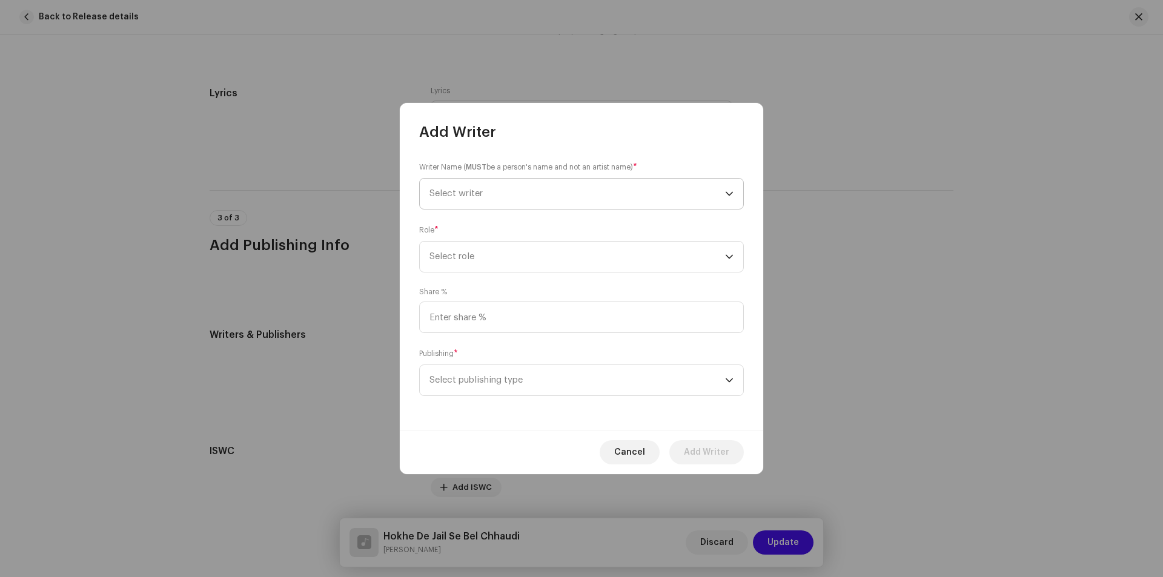
click at [485, 187] on span "Select writer" at bounding box center [578, 194] width 296 height 30
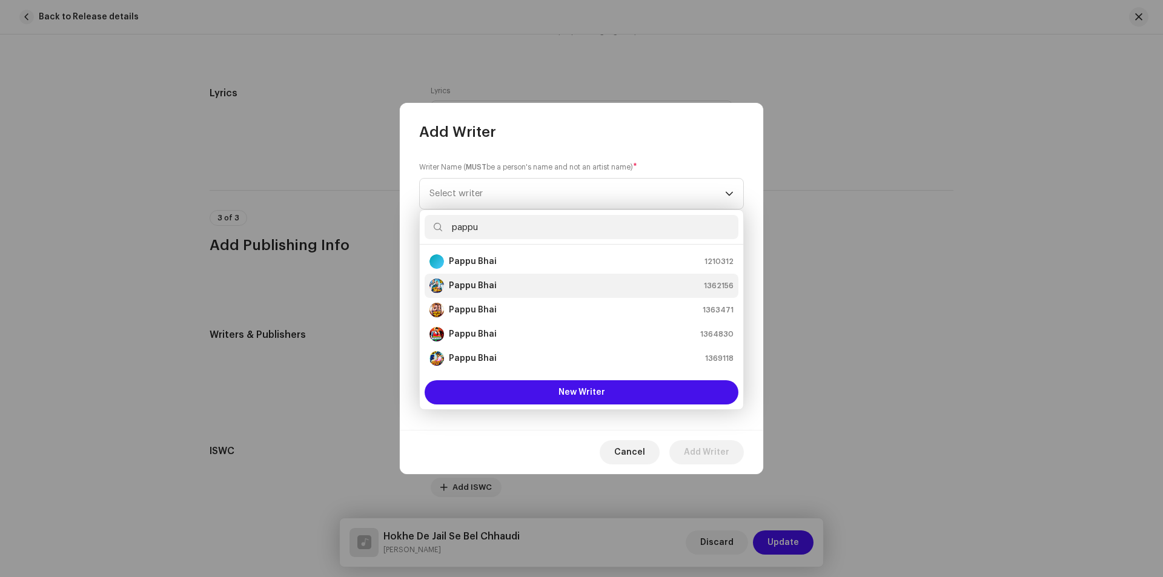
type input "pappu"
click at [485, 285] on strong "Pappu Bhai" at bounding box center [473, 286] width 48 height 12
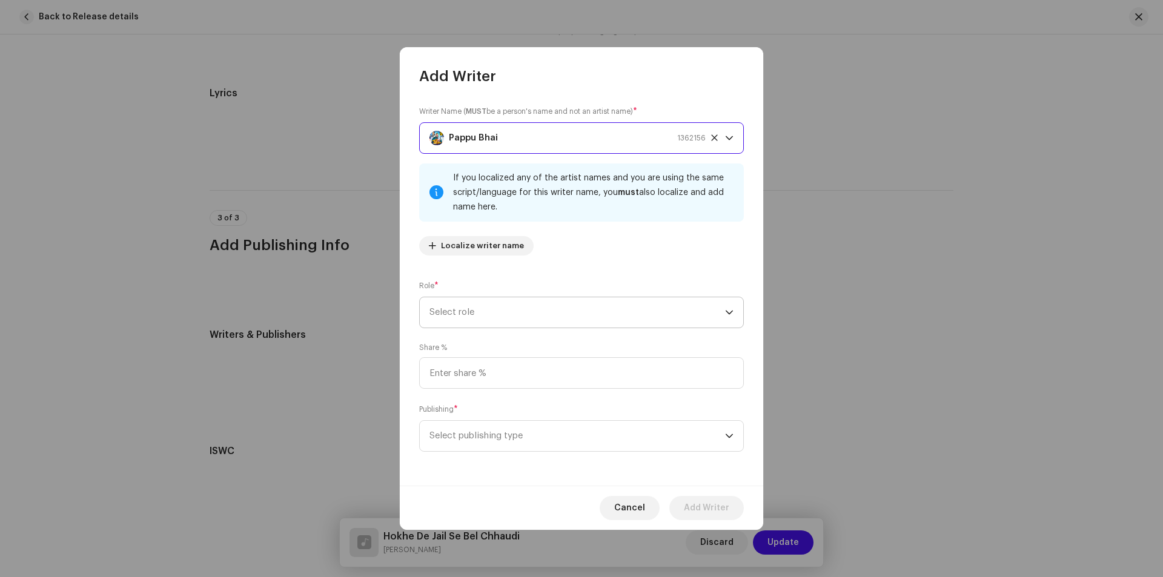
click at [502, 310] on span "Select role" at bounding box center [578, 313] width 296 height 30
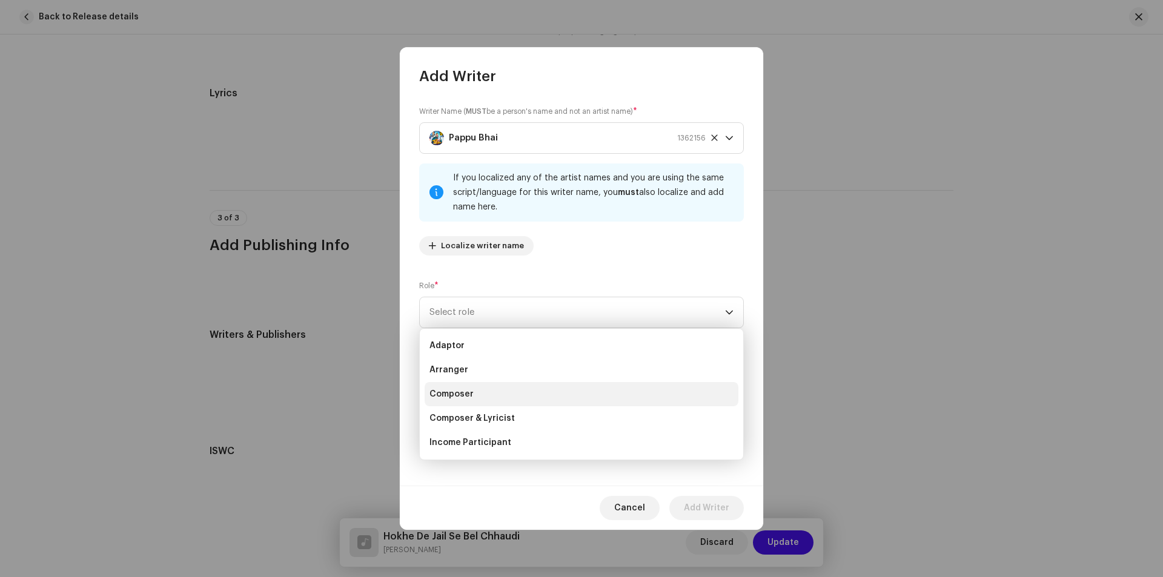
click at [504, 392] on li "Composer" at bounding box center [582, 394] width 314 height 24
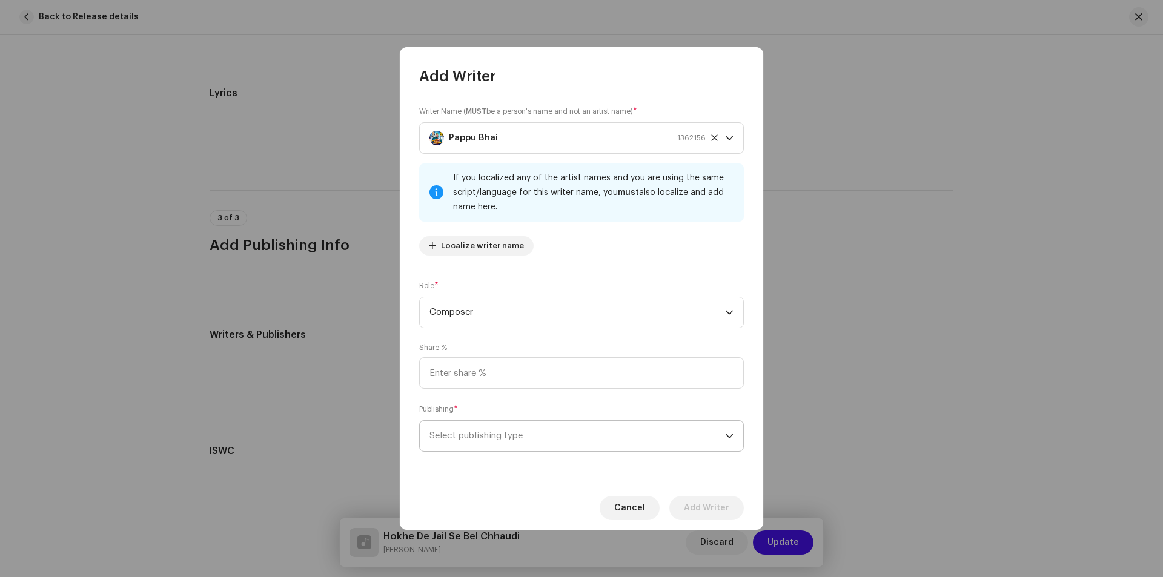
click at [514, 426] on span "Select publishing type" at bounding box center [578, 436] width 296 height 30
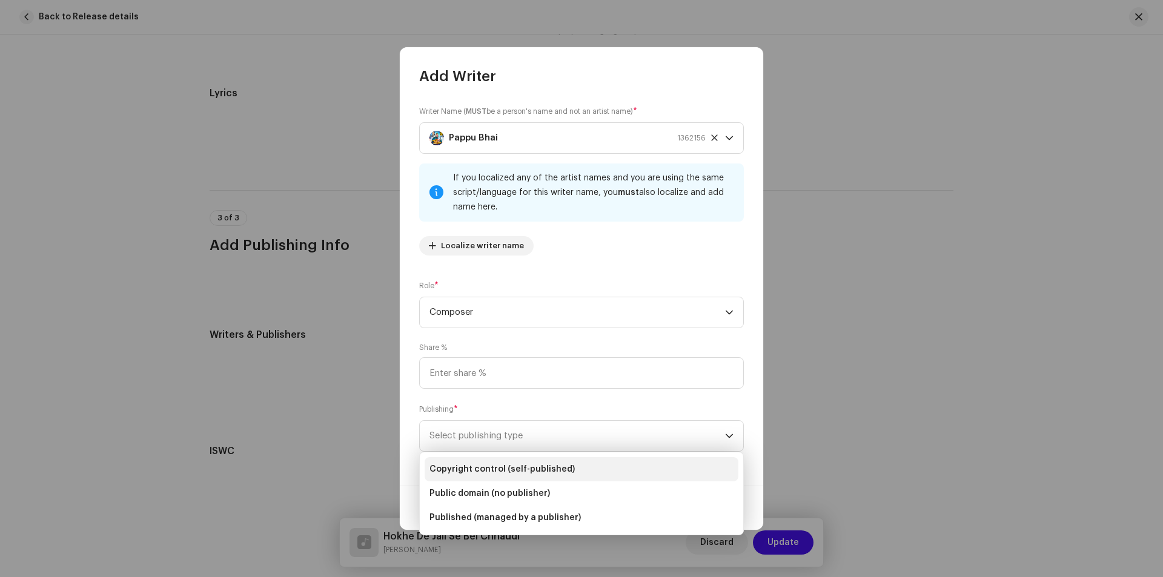
click at [531, 464] on span "Copyright control (self-published)" at bounding box center [502, 470] width 145 height 12
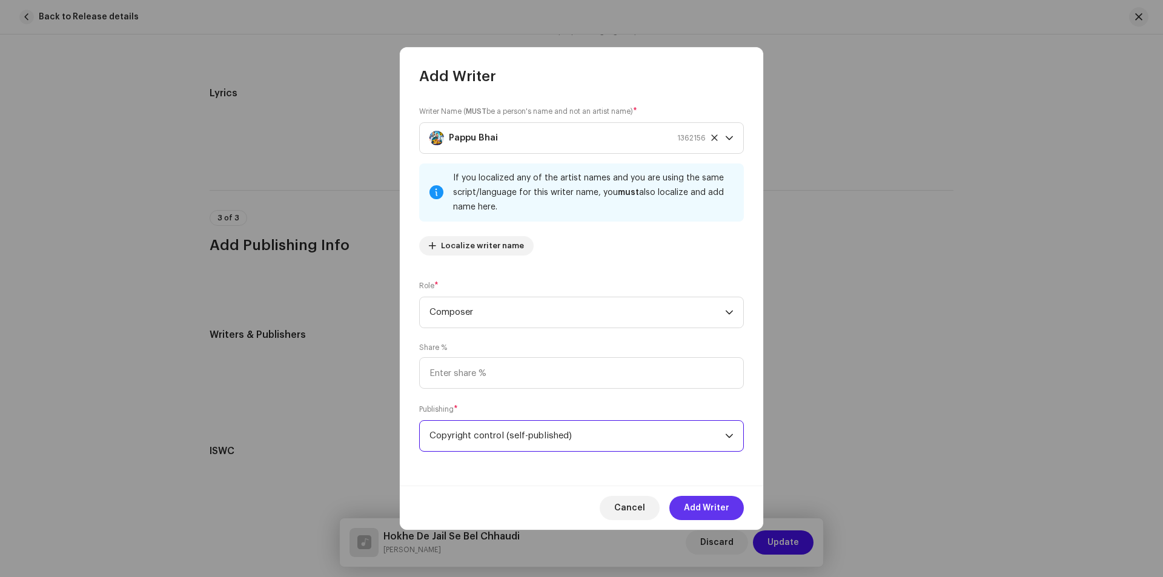
click at [697, 504] on span "Add Writer" at bounding box center [706, 508] width 45 height 24
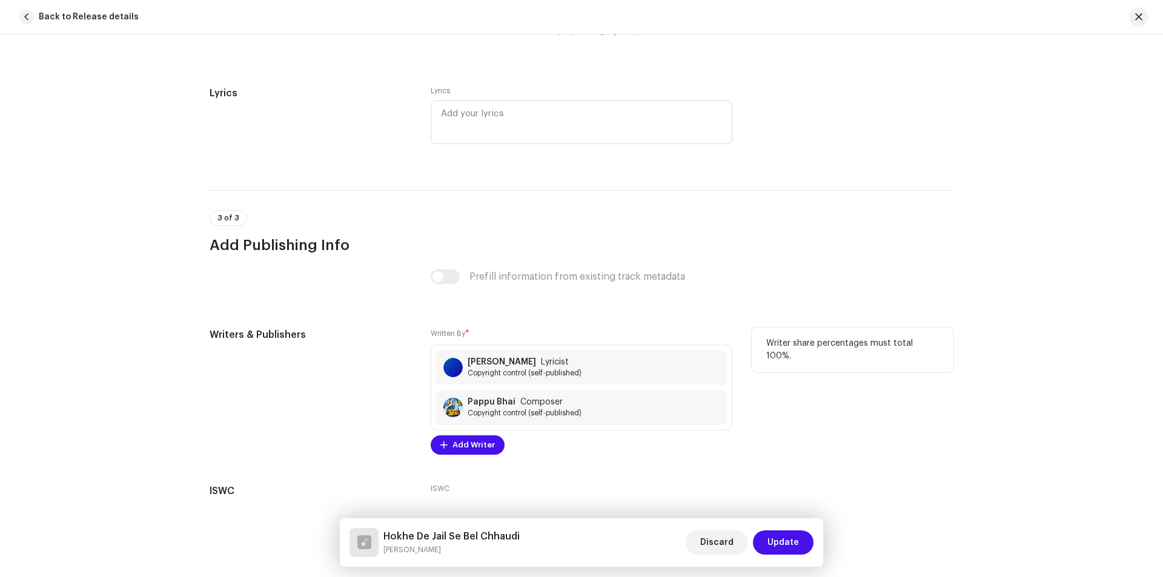
scroll to position [2250, 0]
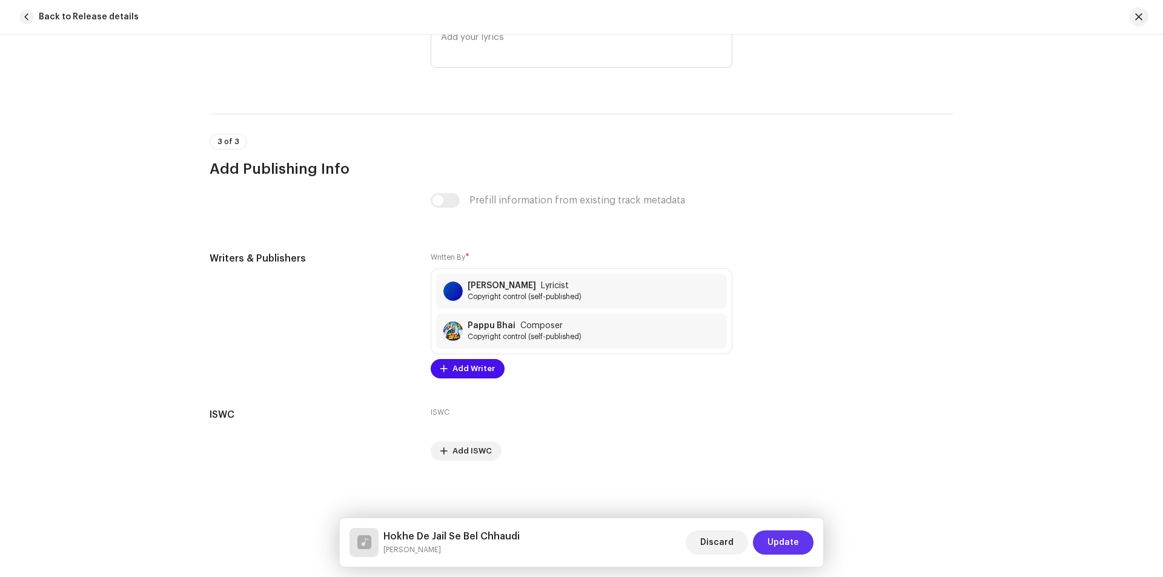
click at [785, 535] on span "Update" at bounding box center [784, 543] width 32 height 24
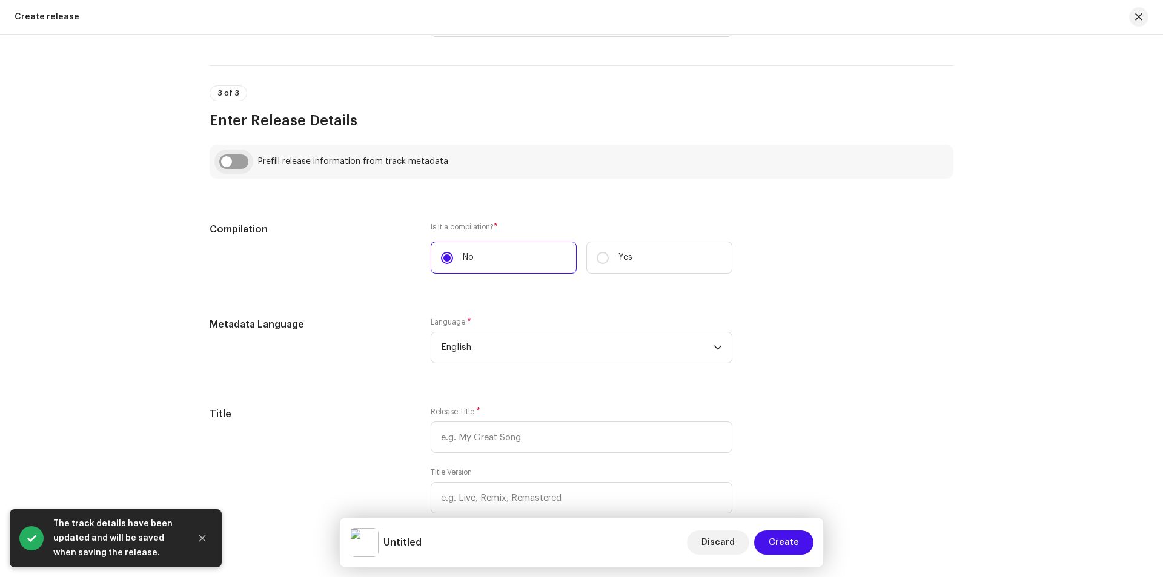
click at [231, 168] on input "checkbox" at bounding box center [233, 162] width 29 height 15
checkbox input "true"
type input "Hokhe De Jail Se Bel Chhaudi"
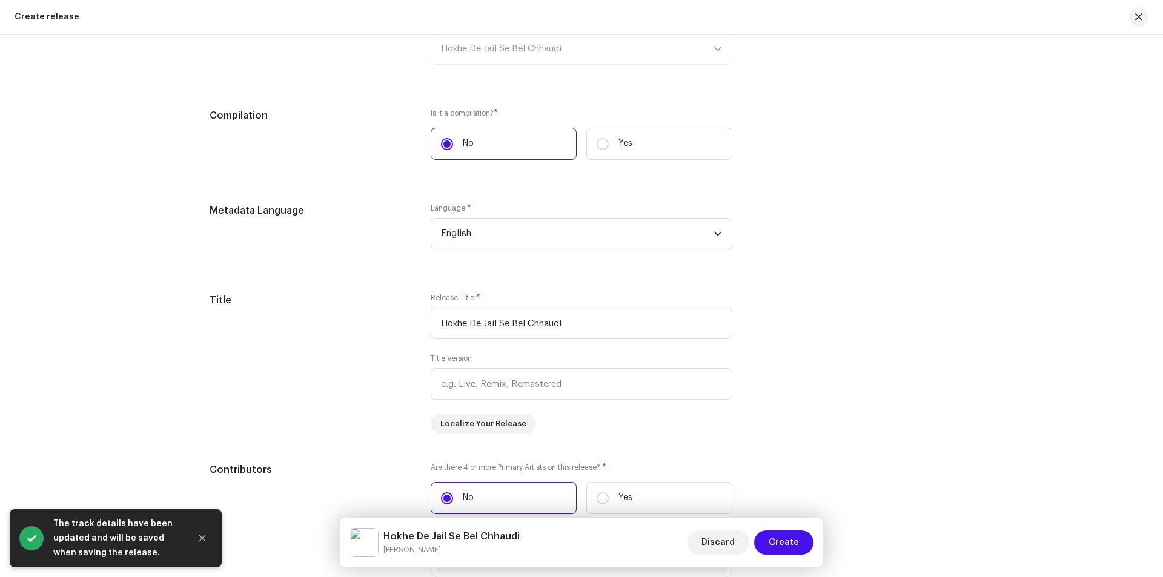
scroll to position [958, 0]
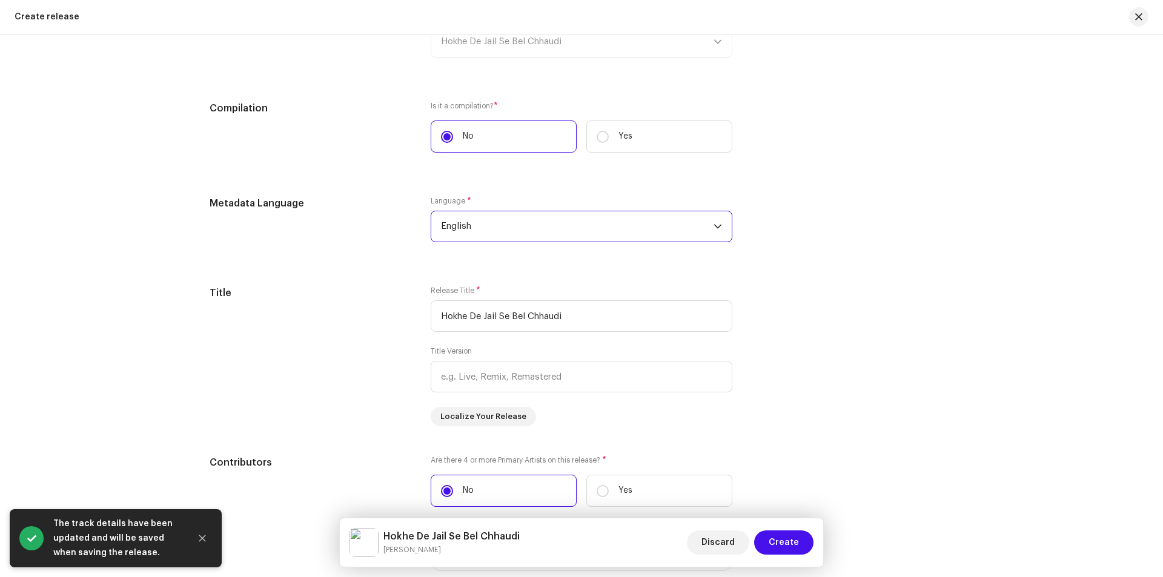
click at [527, 232] on span "English" at bounding box center [577, 226] width 273 height 30
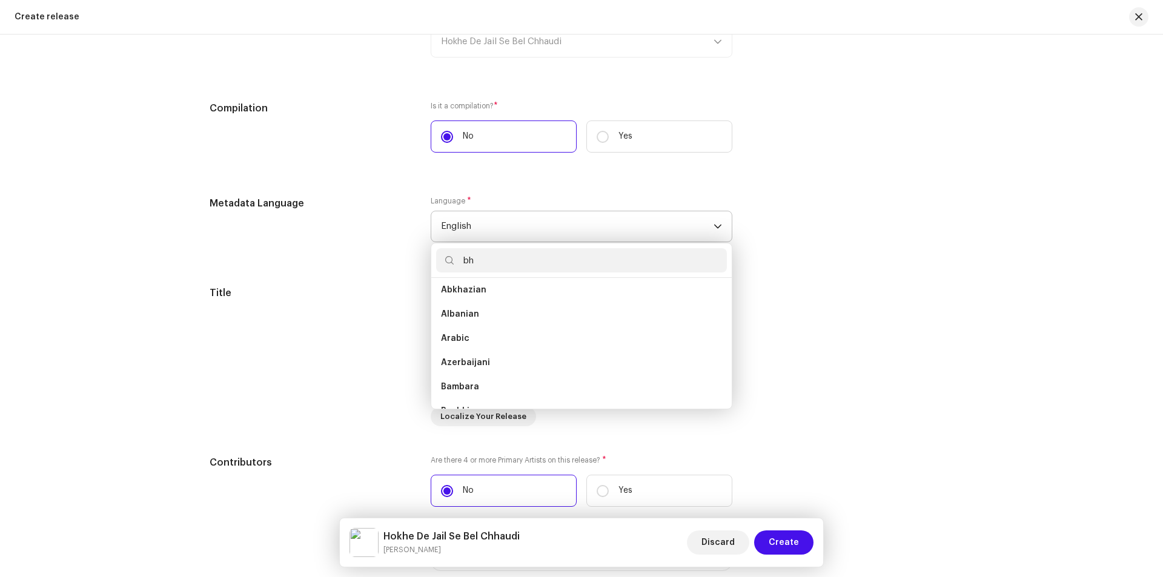
scroll to position [0, 0]
type input "bh"
click at [534, 299] on li "Bhojpuri" at bounding box center [581, 295] width 291 height 24
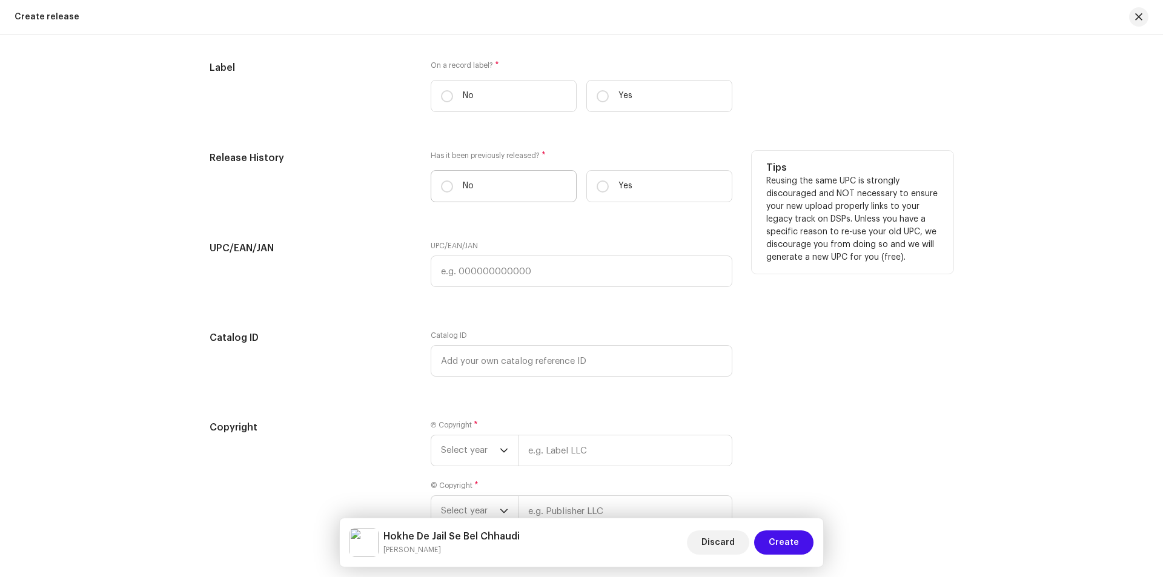
scroll to position [1806, 0]
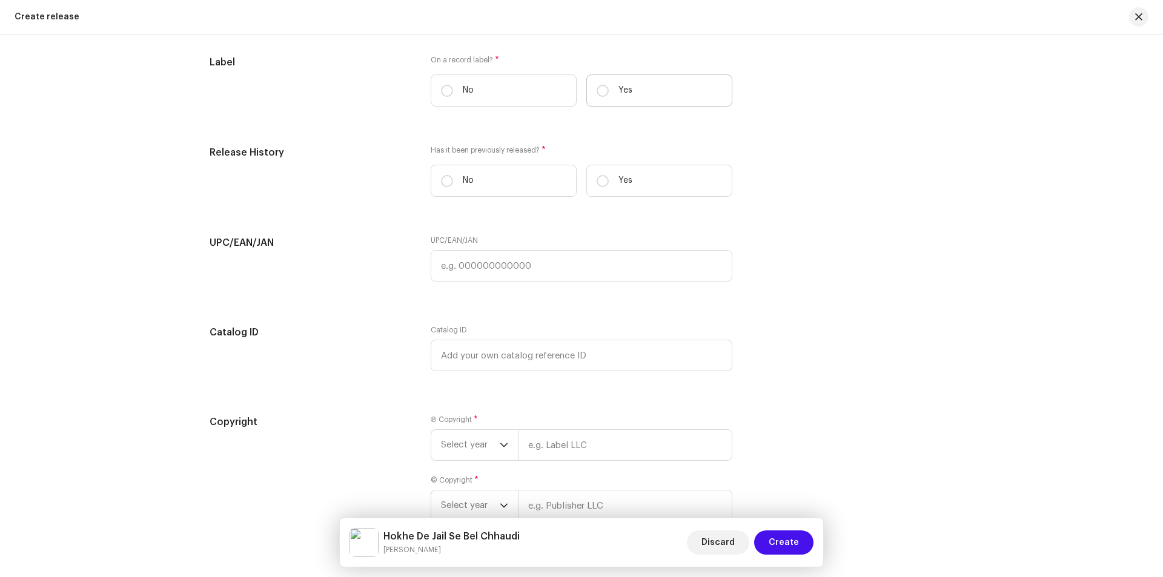
click at [608, 96] on label "Yes" at bounding box center [660, 91] width 146 height 32
click at [608, 96] on input "Yes" at bounding box center [603, 91] width 12 height 12
radio input "true"
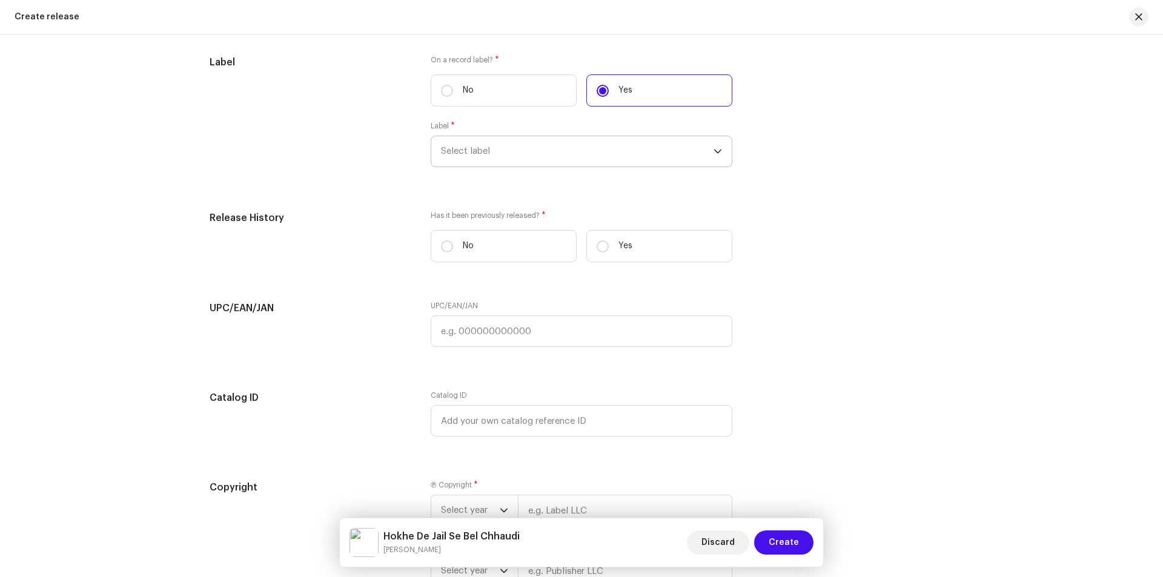
click at [533, 146] on span "Select label" at bounding box center [577, 151] width 273 height 30
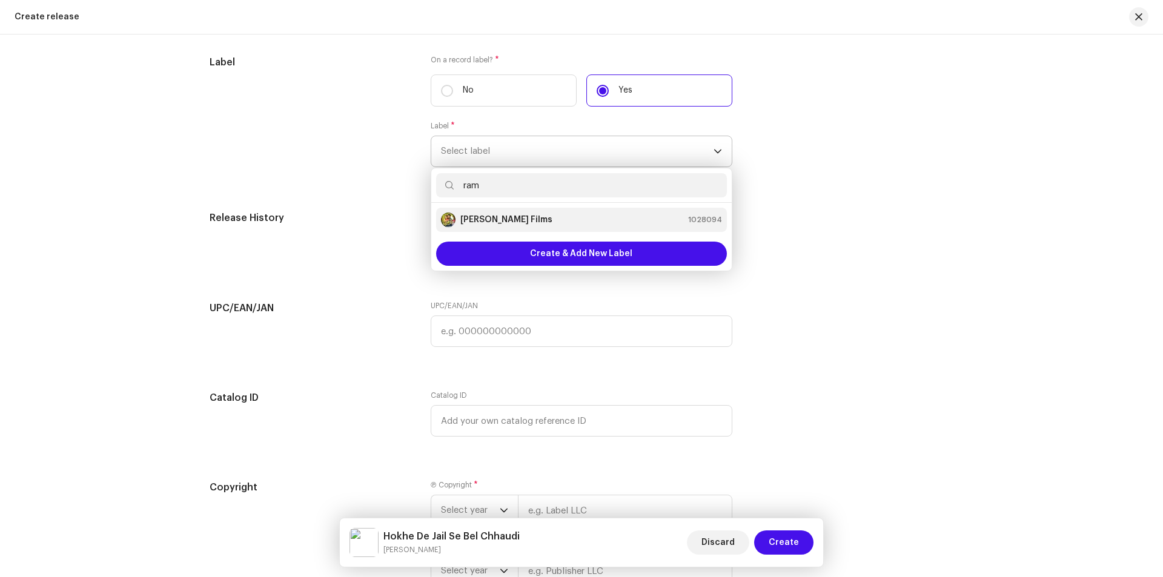
type input "ram"
click at [504, 217] on strong "[PERSON_NAME] Films" at bounding box center [506, 220] width 92 height 12
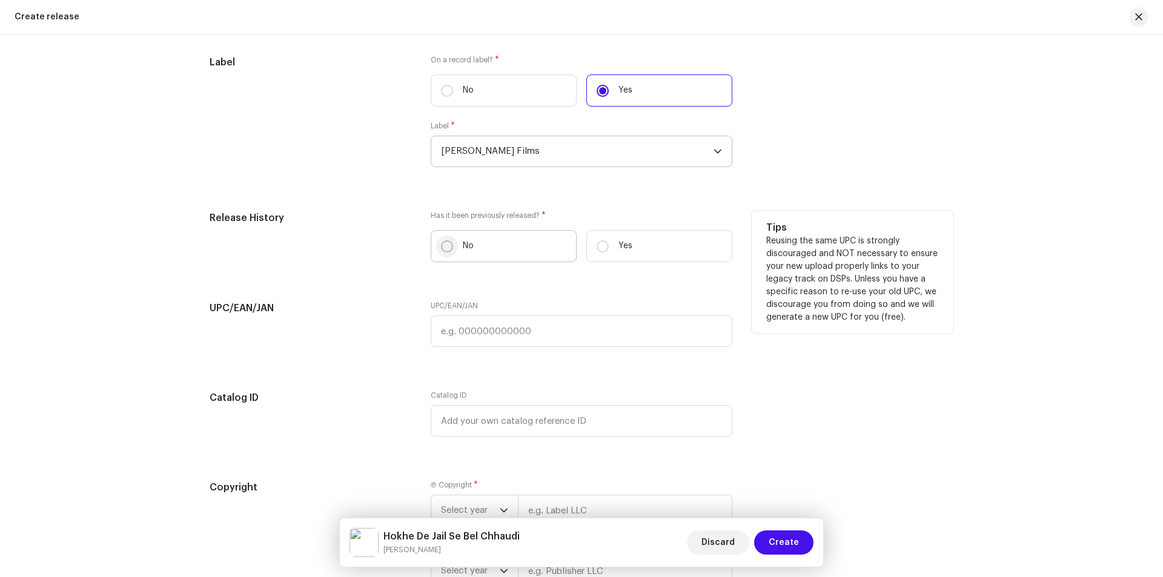
click at [445, 247] on input "No" at bounding box center [447, 247] width 12 height 12
radio input "true"
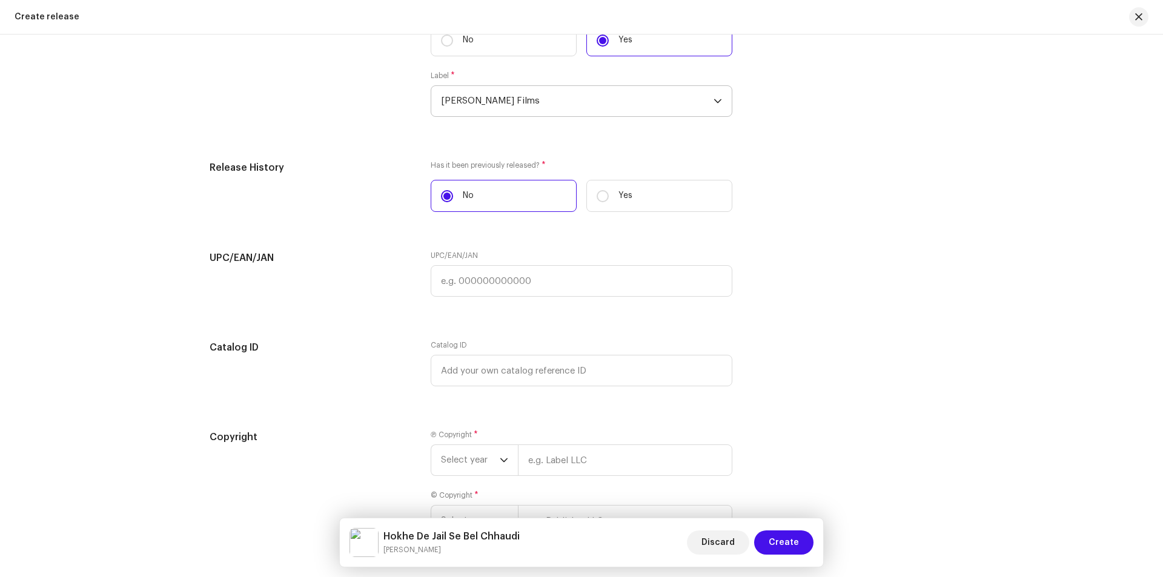
scroll to position [1947, 0]
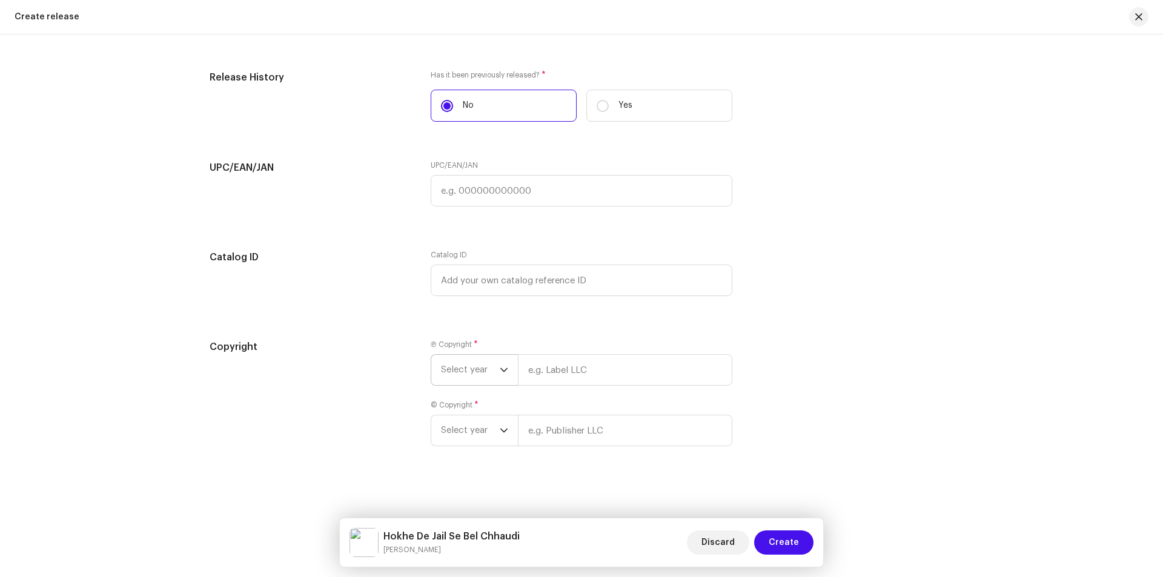
click at [456, 364] on span "Select year" at bounding box center [470, 370] width 59 height 30
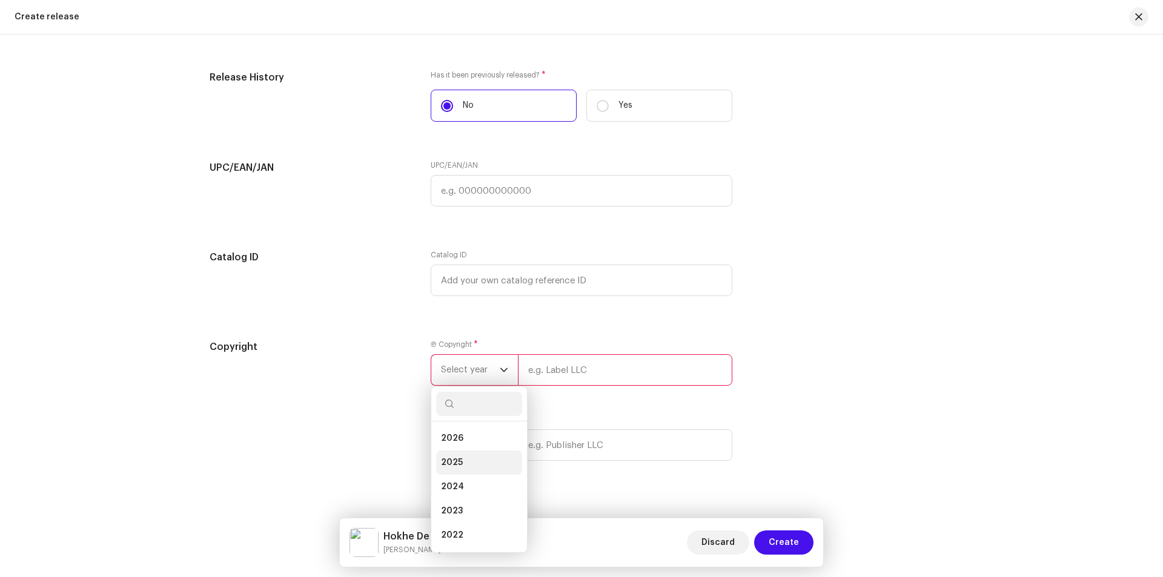
click at [465, 459] on li "2025" at bounding box center [479, 463] width 86 height 24
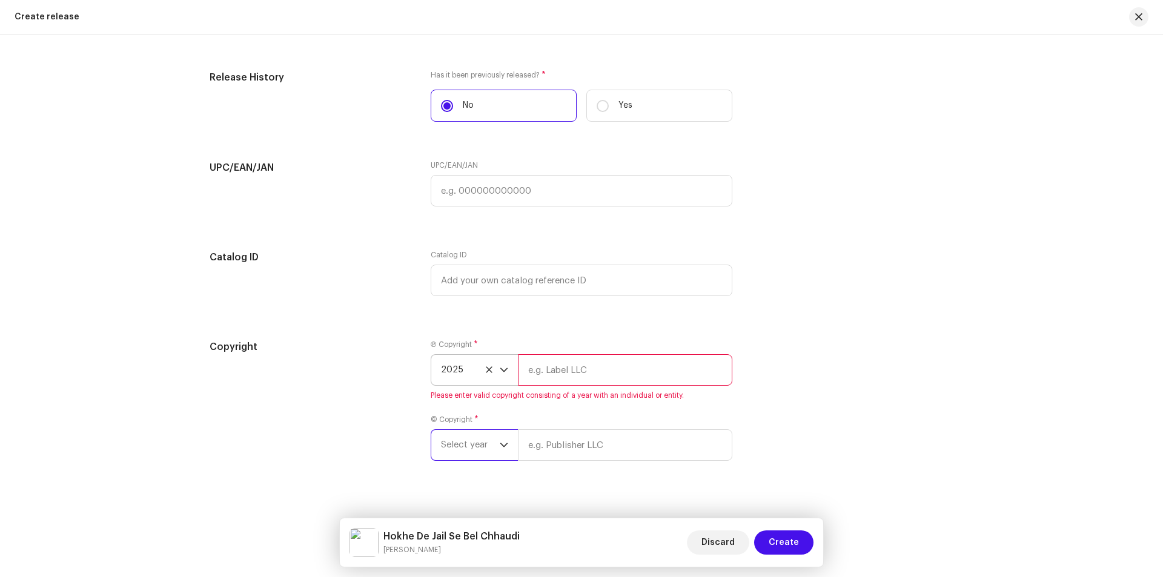
click at [464, 459] on span "Select year" at bounding box center [470, 445] width 59 height 30
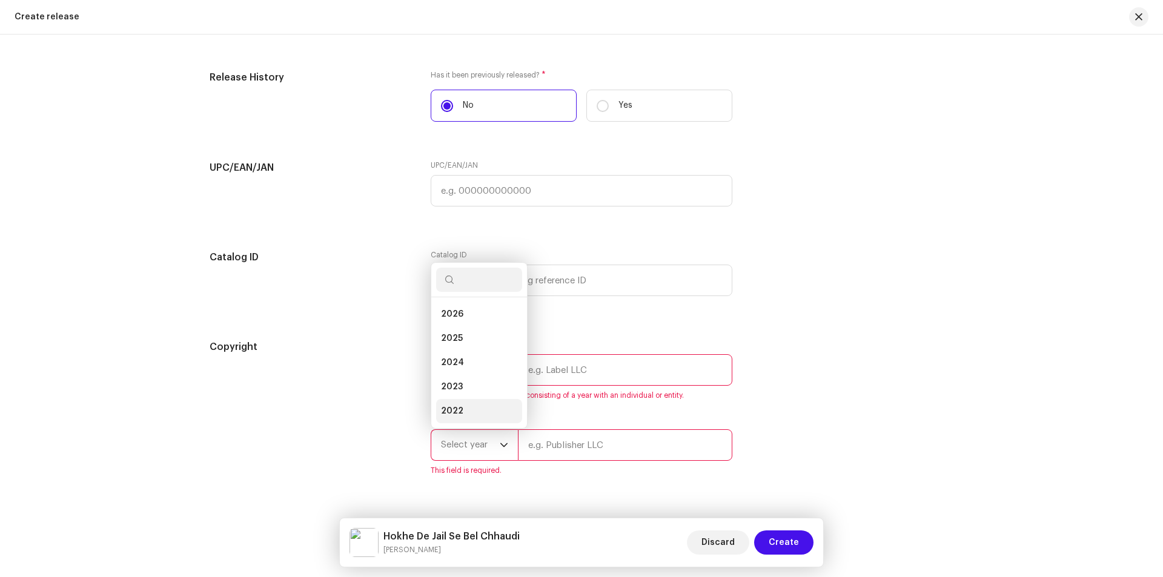
scroll to position [19, 0]
click at [454, 315] on span "2025" at bounding box center [452, 319] width 22 height 12
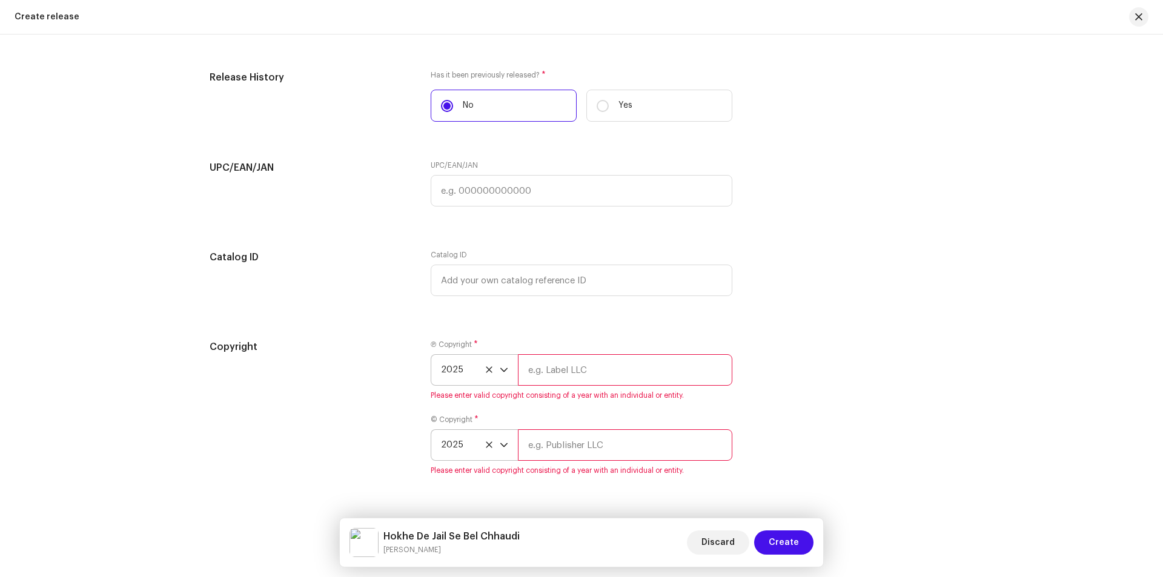
click at [577, 367] on input "text" at bounding box center [625, 370] width 214 height 32
type input "[PERSON_NAME] Films"
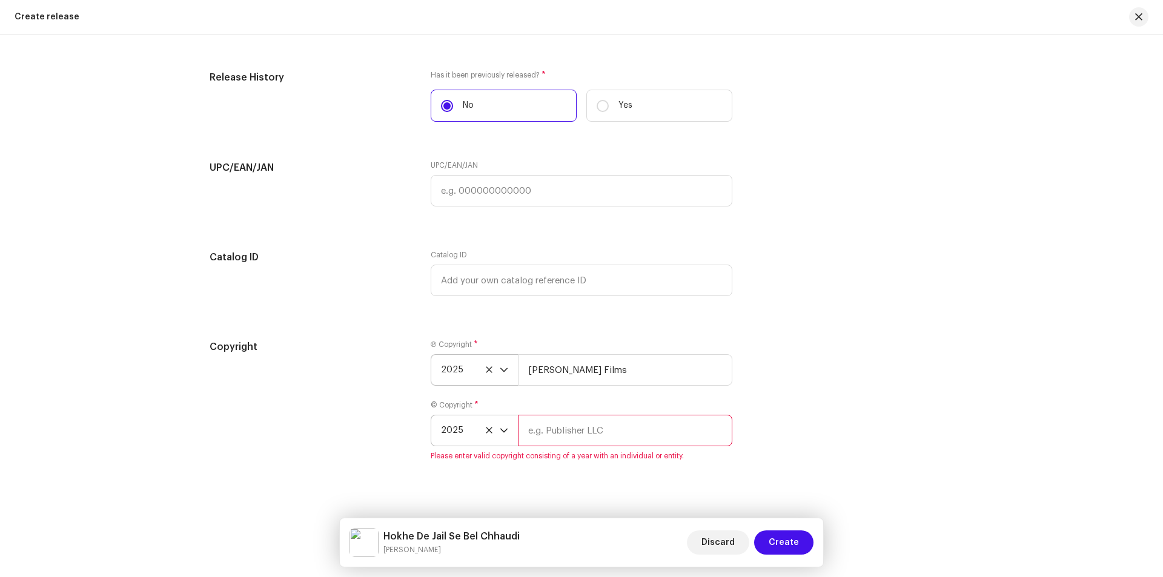
click at [611, 445] on input "text" at bounding box center [625, 431] width 214 height 32
type input "[PERSON_NAME] Films"
click at [791, 542] on span "Create" at bounding box center [784, 543] width 30 height 24
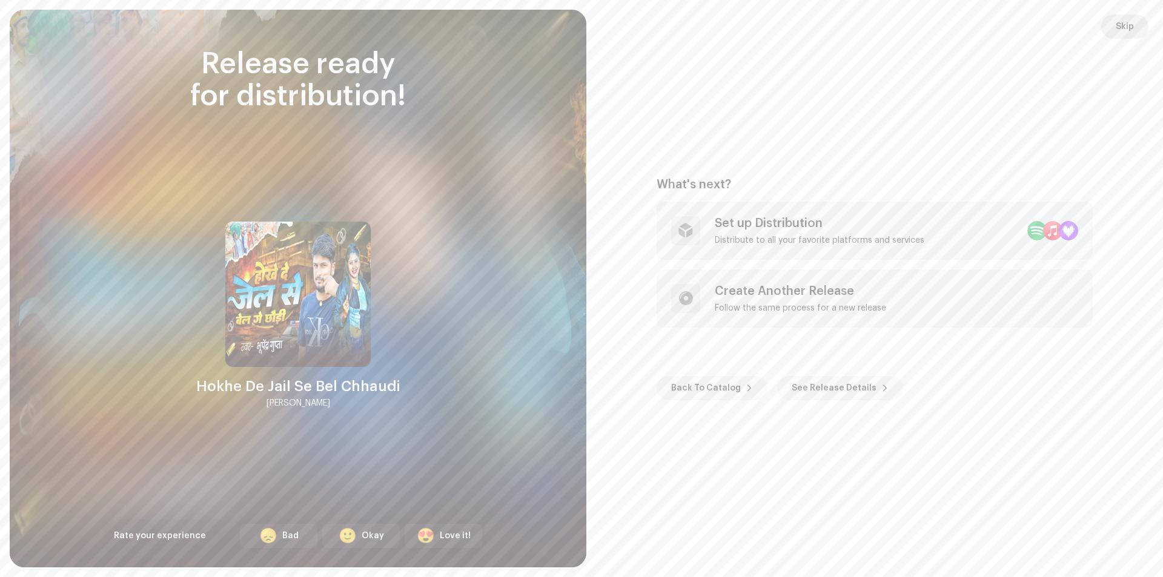
click at [1121, 19] on span "Skip" at bounding box center [1125, 27] width 18 height 24
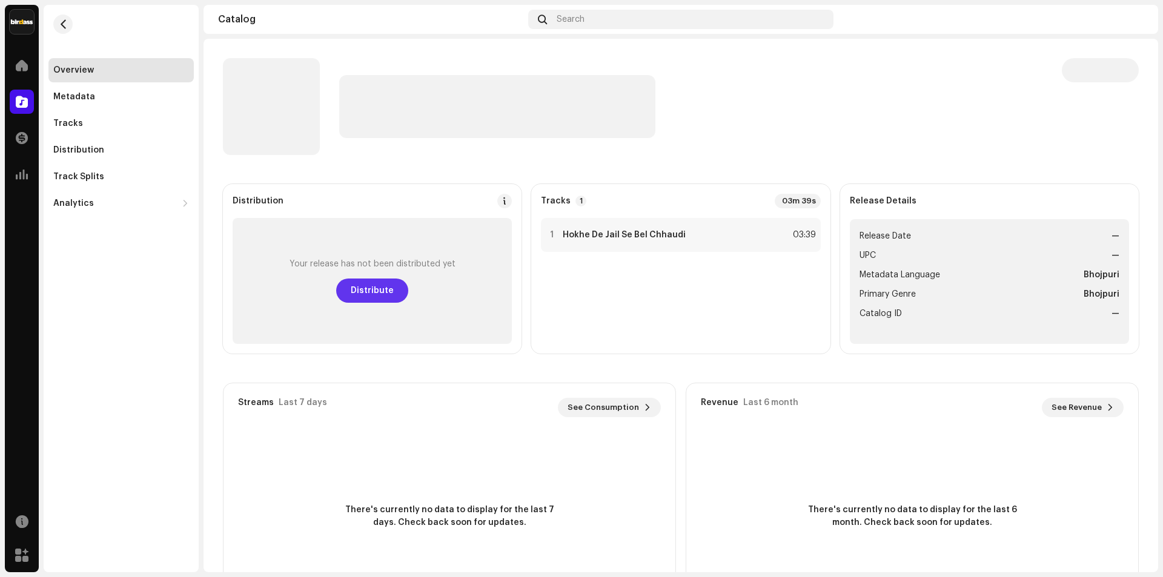
click at [367, 293] on span "Distribute" at bounding box center [372, 291] width 43 height 24
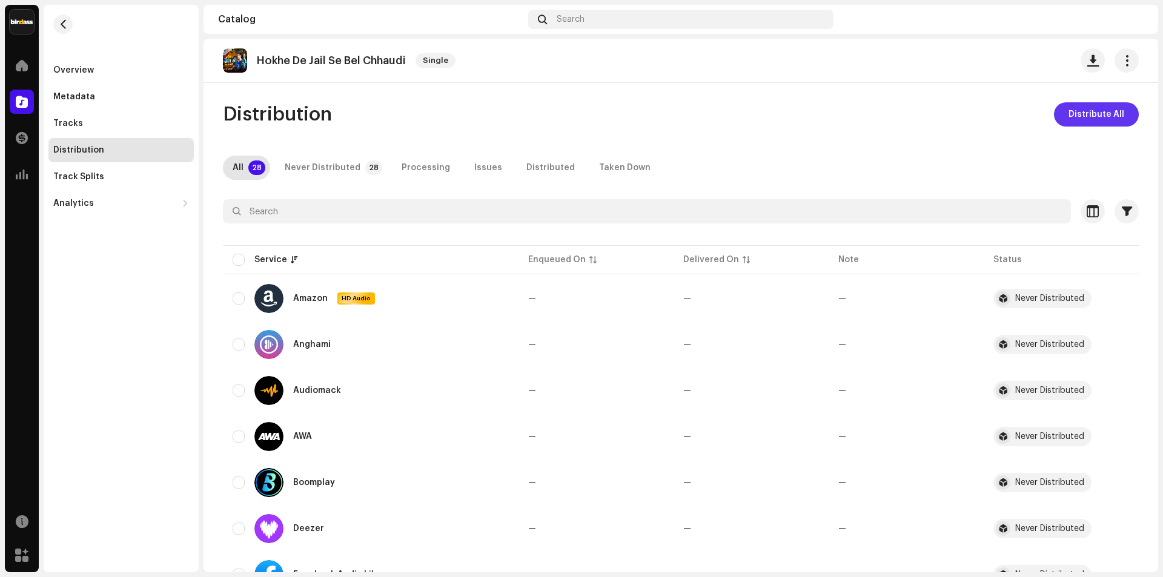
click at [1076, 121] on span "Distribute All" at bounding box center [1097, 114] width 56 height 24
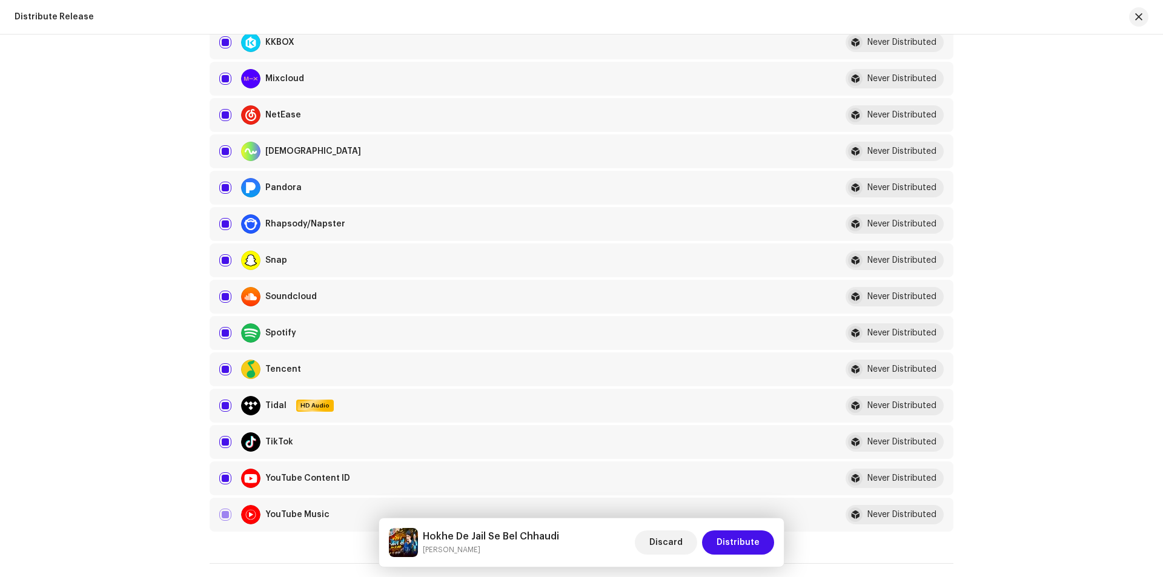
scroll to position [727, 0]
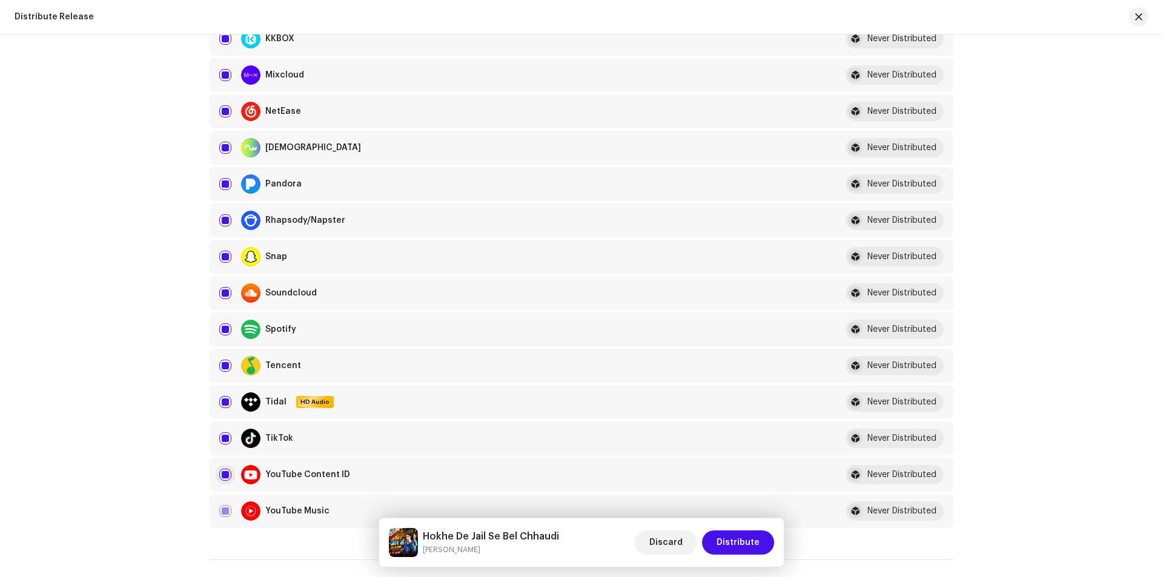
click at [225, 473] on input "checkbox" at bounding box center [225, 475] width 12 height 12
checkbox input "false"
click at [753, 547] on span "Distribute" at bounding box center [738, 543] width 43 height 24
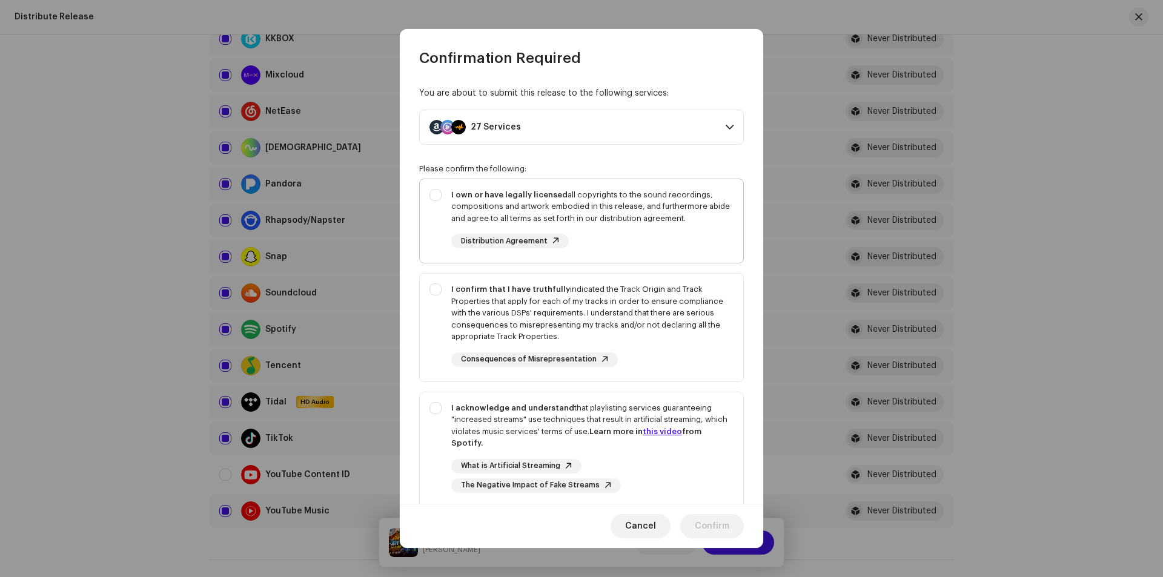
click at [444, 208] on div "I own or have legally licensed all copyrights to the sound recordings, composit…" at bounding box center [582, 218] width 324 height 79
checkbox input "true"
click at [442, 302] on div "I confirm that I have truthfully indicated the Track Origin and Track Propertie…" at bounding box center [582, 325] width 324 height 103
click at [440, 371] on div "I confirm that I have truthfully indicated the Track Origin and Track Propertie…" at bounding box center [582, 325] width 324 height 103
checkbox input "false"
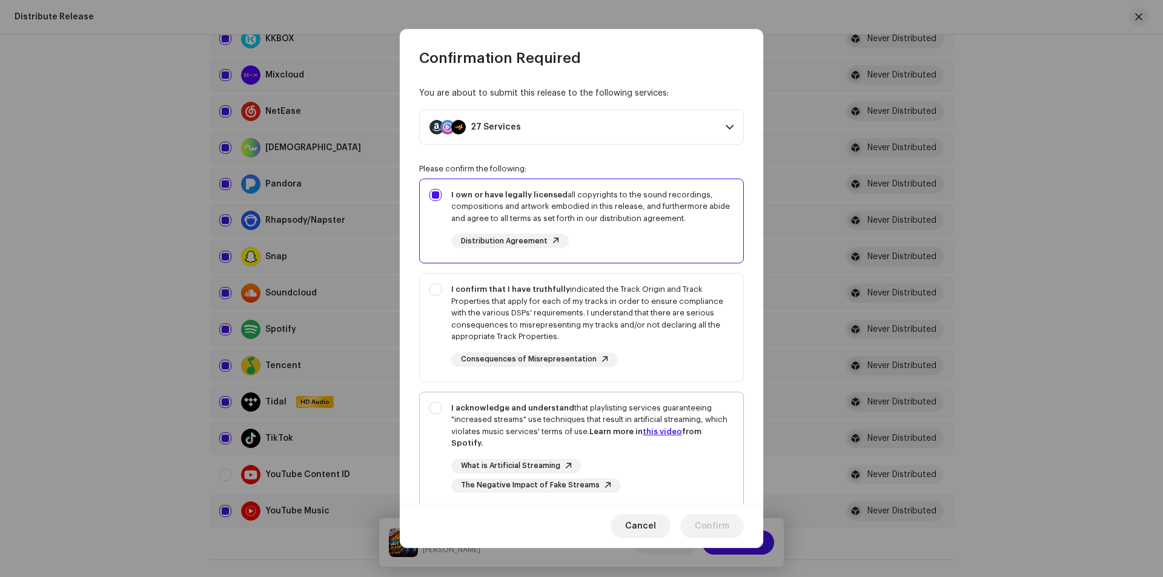
click at [440, 419] on div "I acknowledge and understand that playlisting services guaranteeing "increased …" at bounding box center [582, 448] width 324 height 110
checkbox input "true"
drag, startPoint x: 442, startPoint y: 325, endPoint x: 493, endPoint y: 397, distance: 88.3
click at [442, 325] on div "I confirm that I have truthfully indicated the Track Origin and Track Propertie…" at bounding box center [582, 325] width 324 height 103
checkbox input "true"
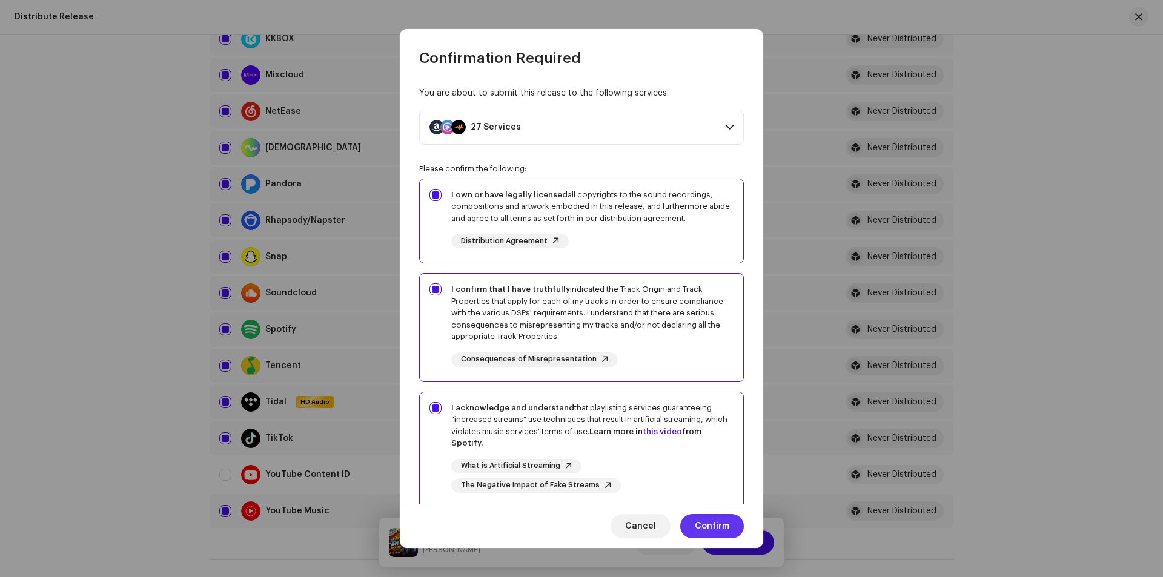
click at [710, 515] on span "Confirm" at bounding box center [712, 526] width 35 height 24
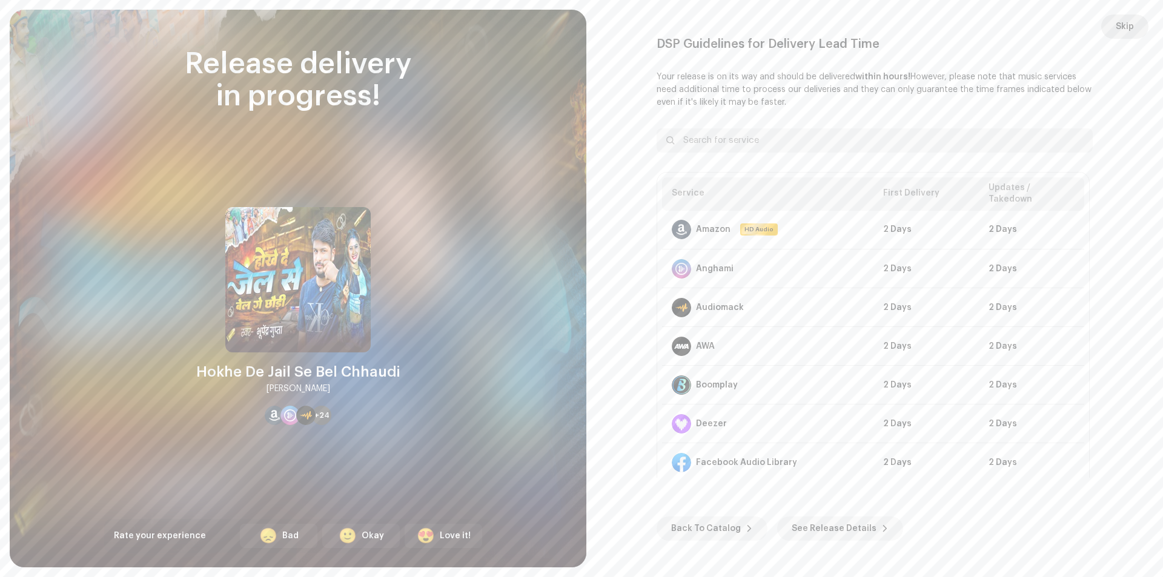
click at [1122, 21] on span "Skip" at bounding box center [1125, 27] width 18 height 24
